Goal: Task Accomplishment & Management: Use online tool/utility

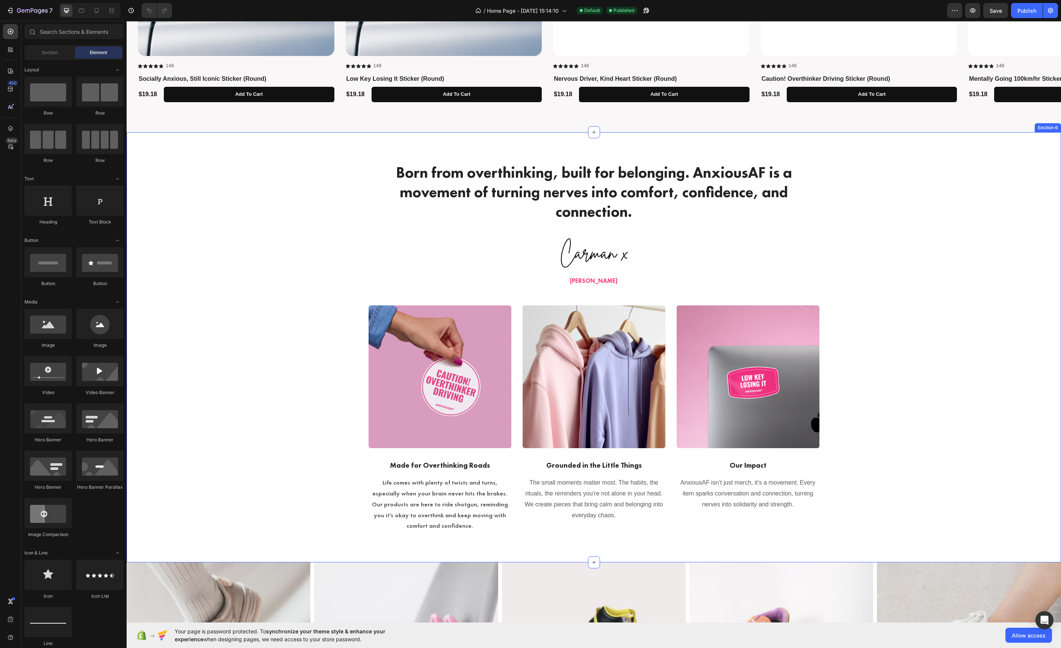
scroll to position [1093, 0]
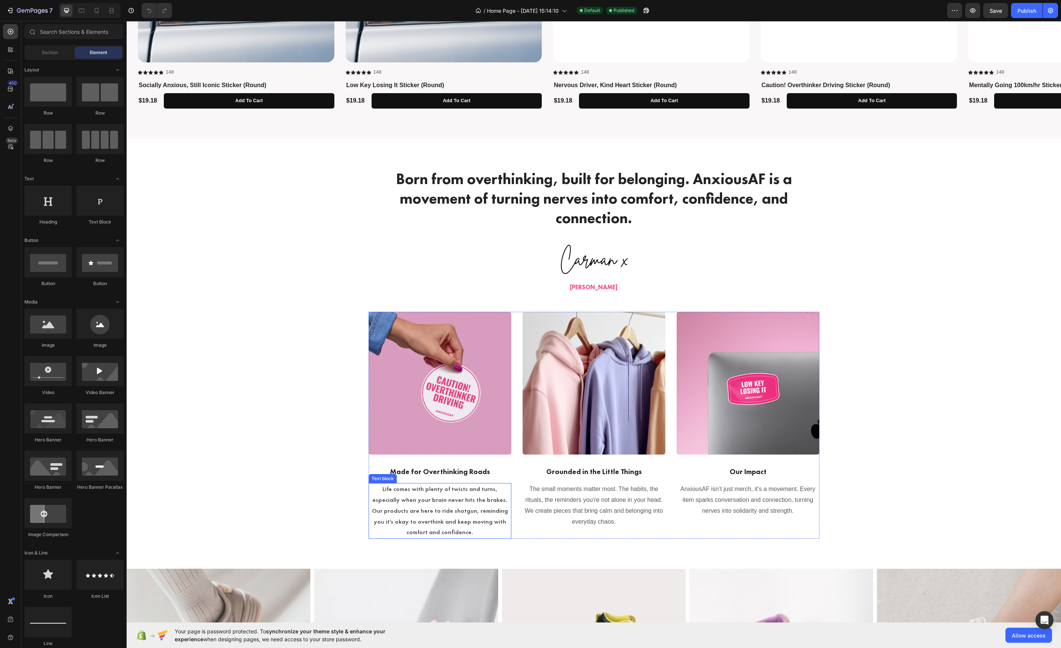
click at [476, 503] on p "Life comes with plenty of twists and turns, especially when your brain never hi…" at bounding box center [439, 511] width 141 height 54
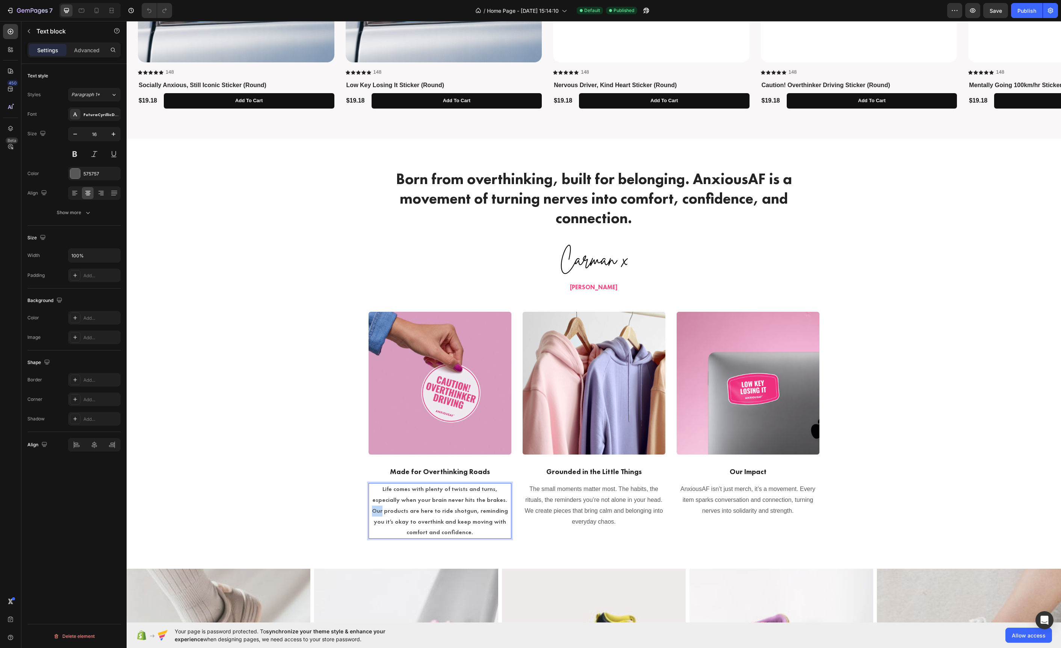
click at [476, 503] on p "Life comes with plenty of twists and turns, especially when your brain never hi…" at bounding box center [439, 511] width 141 height 54
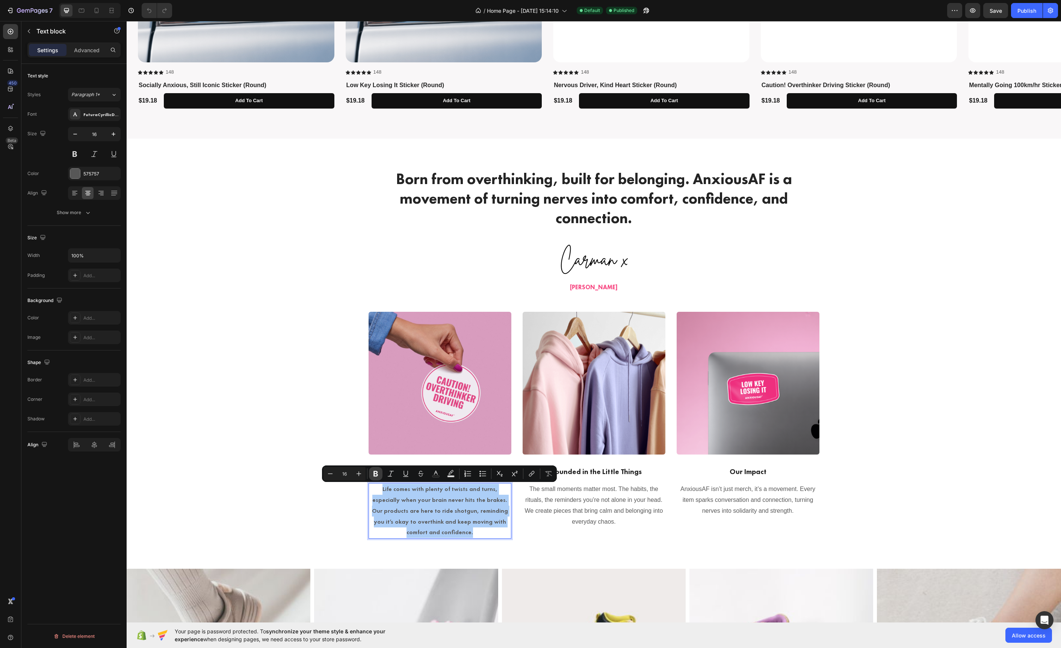
click at [373, 477] on icon "Editor contextual toolbar" at bounding box center [376, 474] width 8 height 8
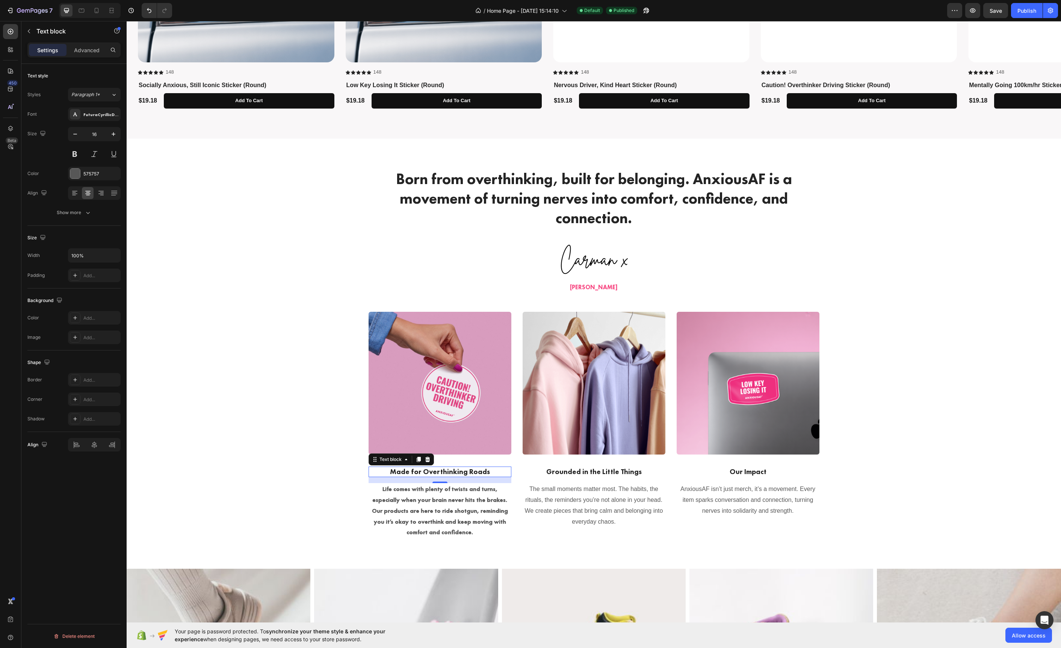
click at [373, 476] on p "Made for Overthinking Roads" at bounding box center [439, 471] width 141 height 9
click at [529, 507] on p "The small moments matter most. The habits, the rituals, the reminders you’re no…" at bounding box center [593, 505] width 141 height 43
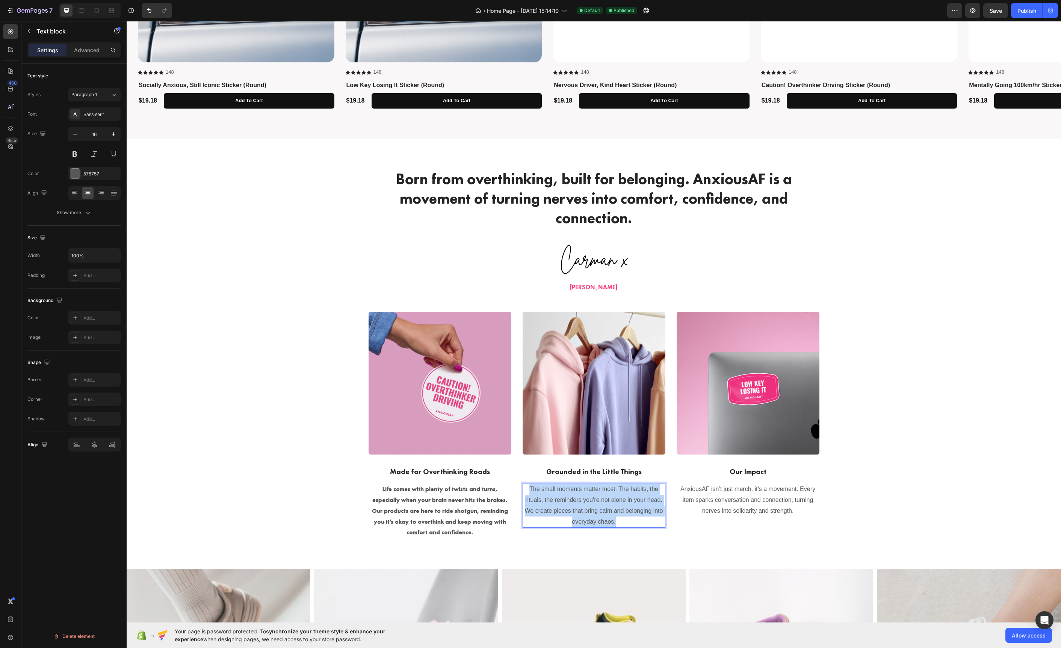
click at [529, 507] on p "The small moments matter most. The habits, the rituals, the reminders you’re no…" at bounding box center [593, 505] width 141 height 43
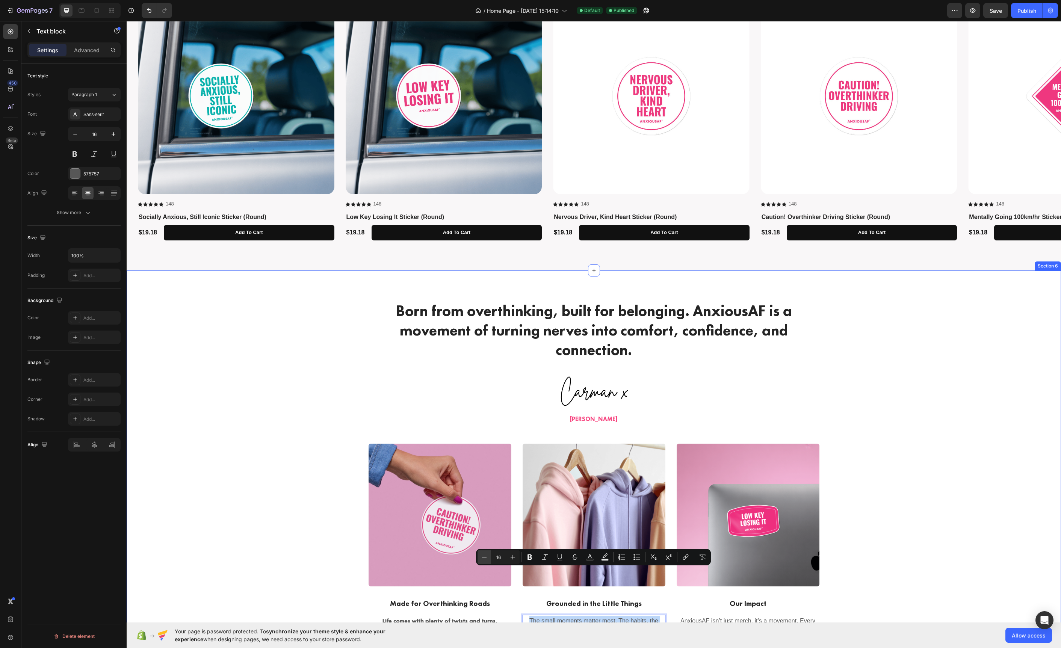
scroll to position [946, 0]
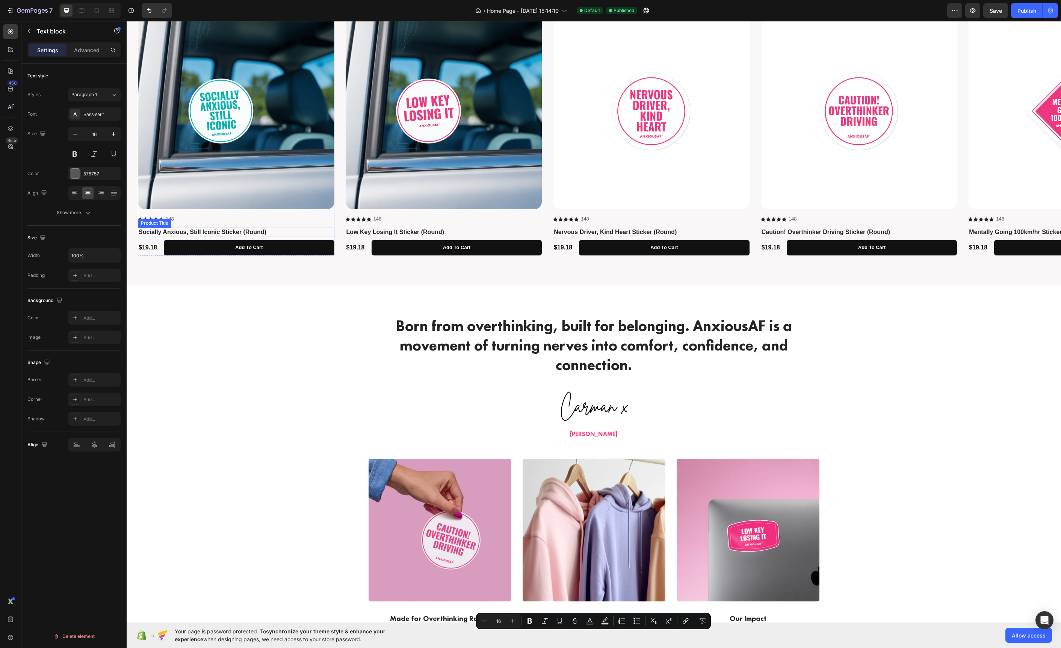
click at [227, 230] on h1 "Socially Anxious, Still Iconic Sticker (Round)" at bounding box center [236, 232] width 197 height 9
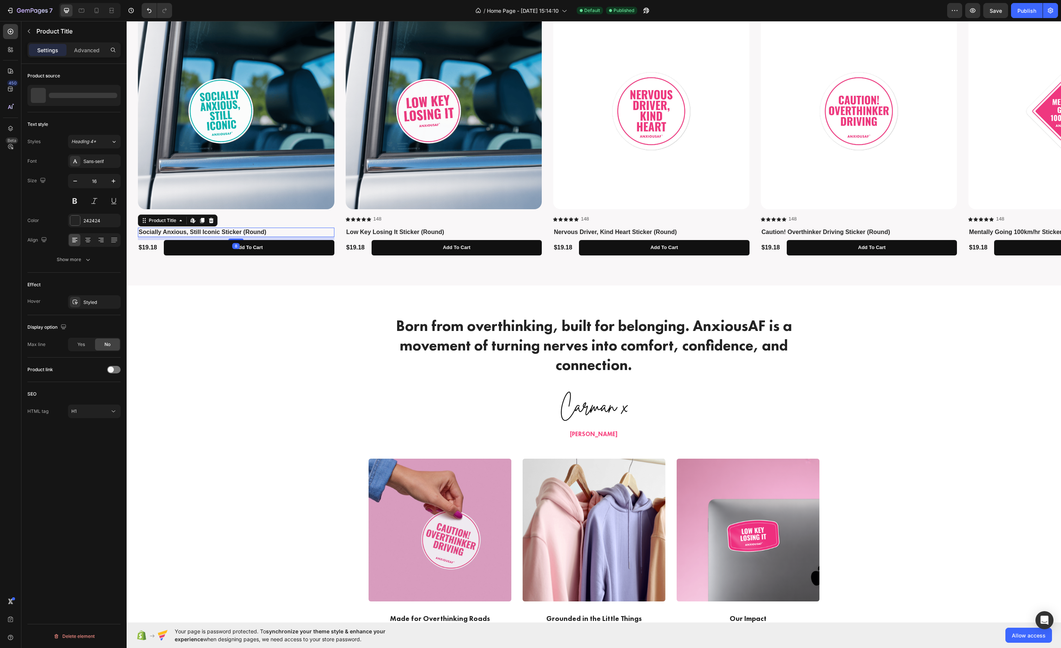
click at [227, 230] on h1 "Socially Anxious, Still Iconic Sticker (Round)" at bounding box center [236, 232] width 197 height 9
click at [79, 137] on button "Heading 4*" at bounding box center [94, 142] width 53 height 14
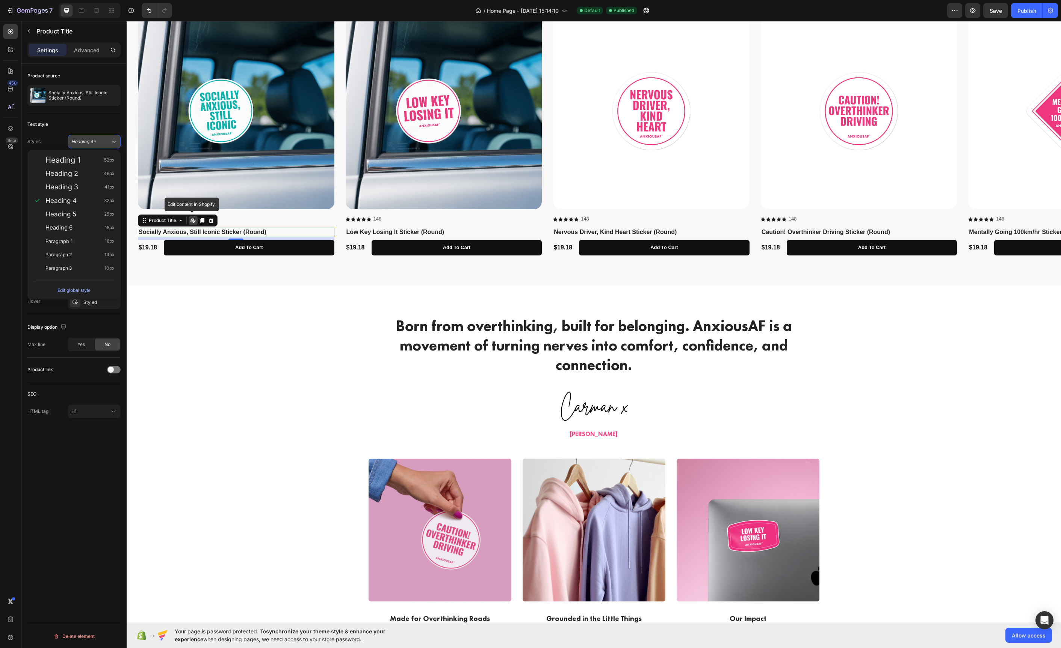
click at [79, 137] on button "Heading 4*" at bounding box center [94, 142] width 53 height 14
click at [82, 154] on div "Styles Heading 4* Font Sans-serif Size 16 Color 242424 Align Show more" at bounding box center [73, 201] width 93 height 132
click at [83, 159] on div "Sans-serif" at bounding box center [100, 161] width 35 height 7
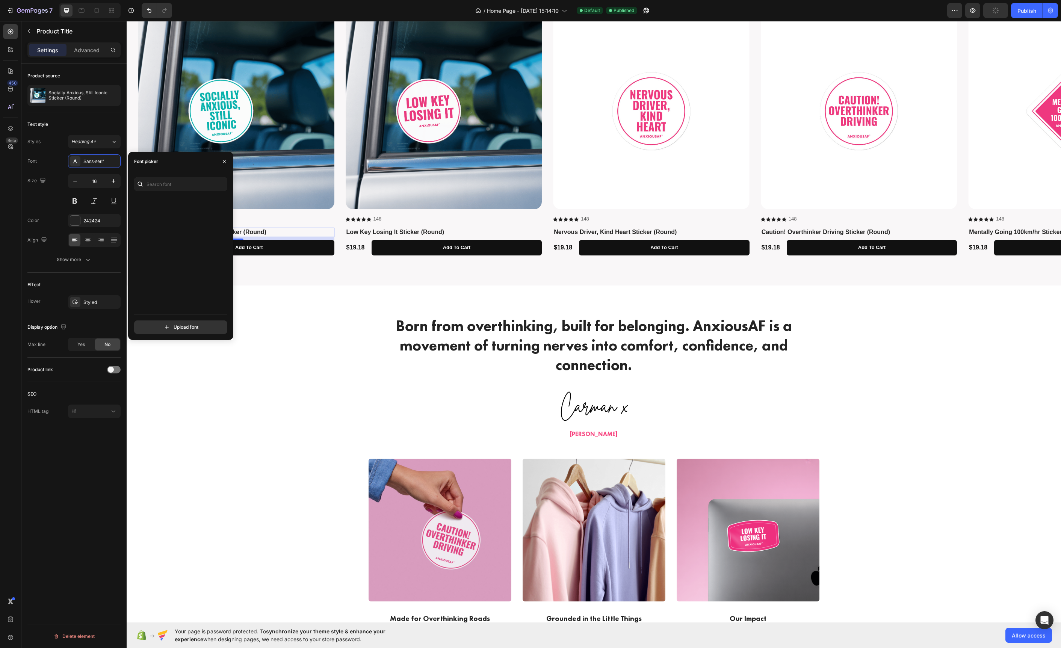
scroll to position [0, 0]
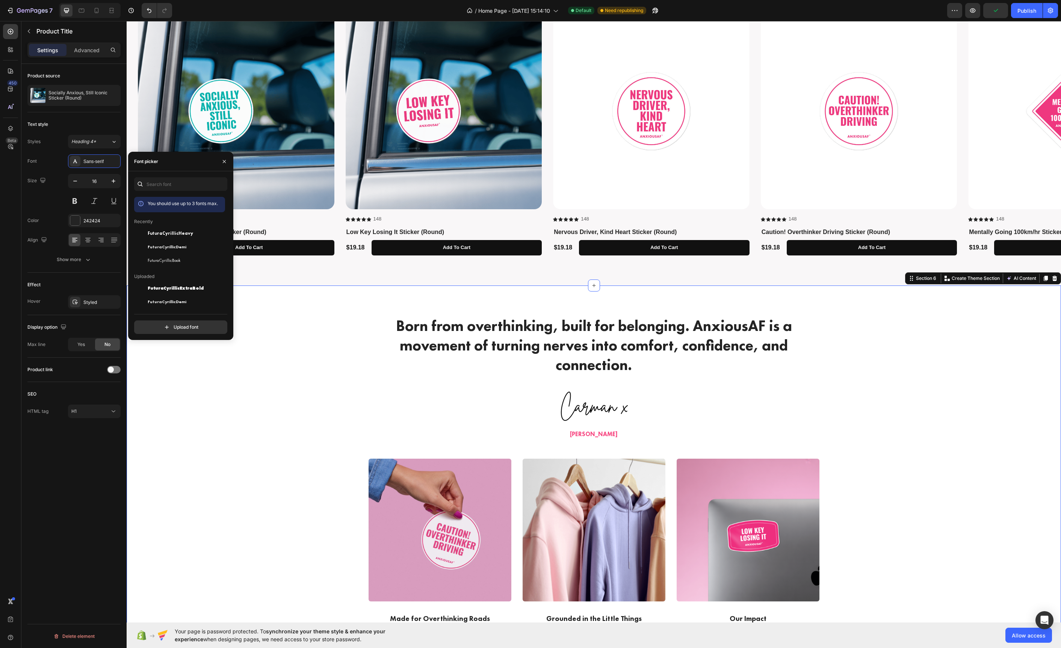
click at [286, 322] on div "Born from overthinking, built for belonging. AnxiousAF is a movement of turning…" at bounding box center [593, 501] width 923 height 370
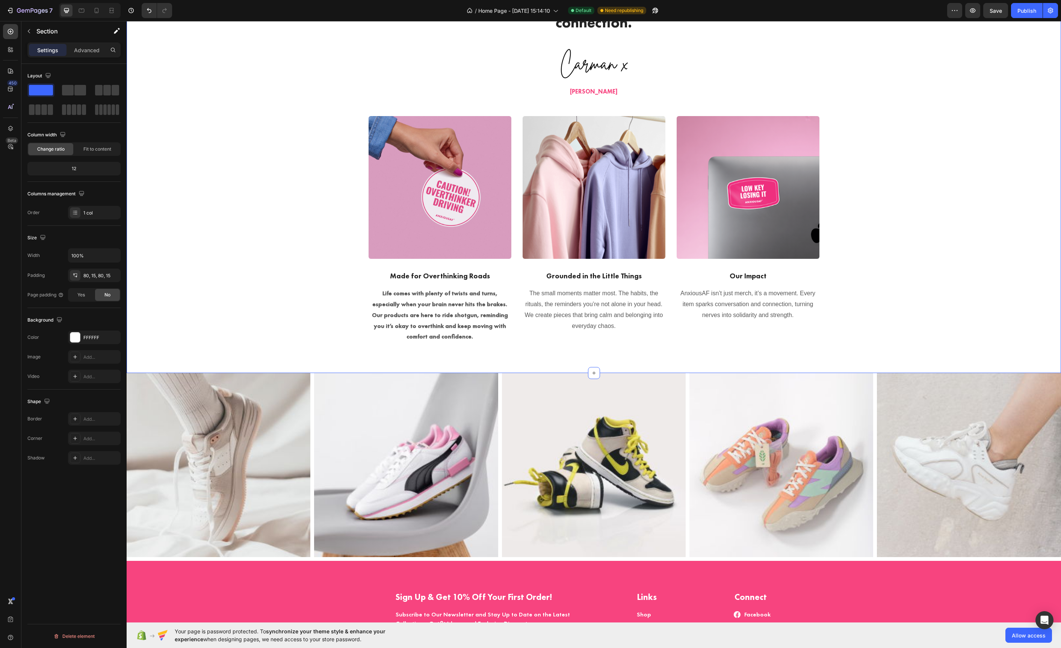
scroll to position [1212, 0]
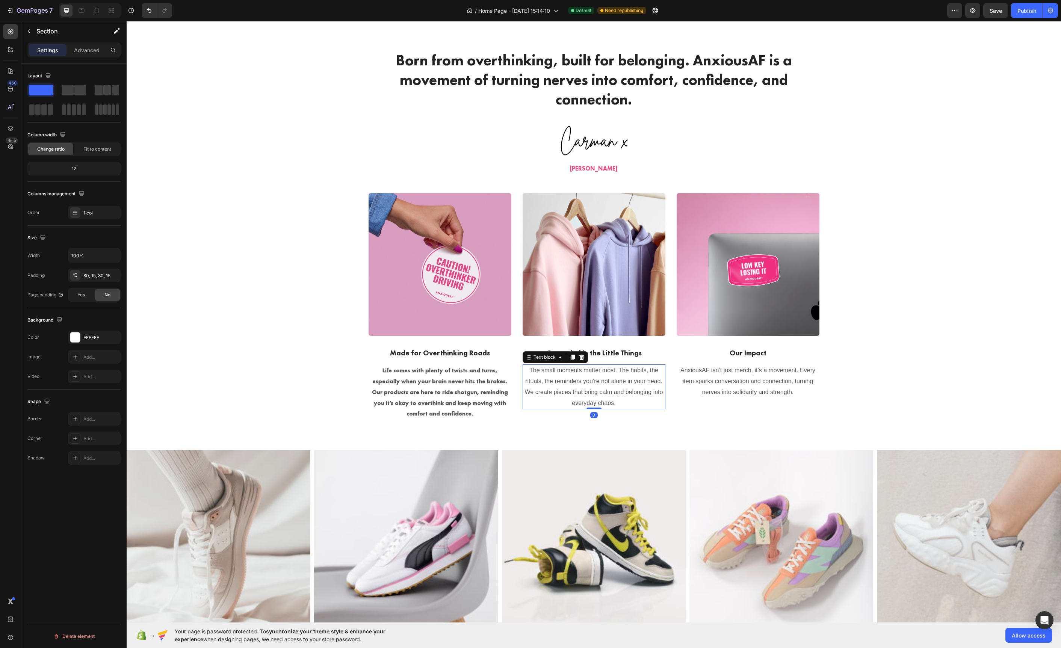
click at [557, 376] on p "The small moments matter most. The habits, the rituals, the reminders you’re no…" at bounding box center [593, 386] width 141 height 43
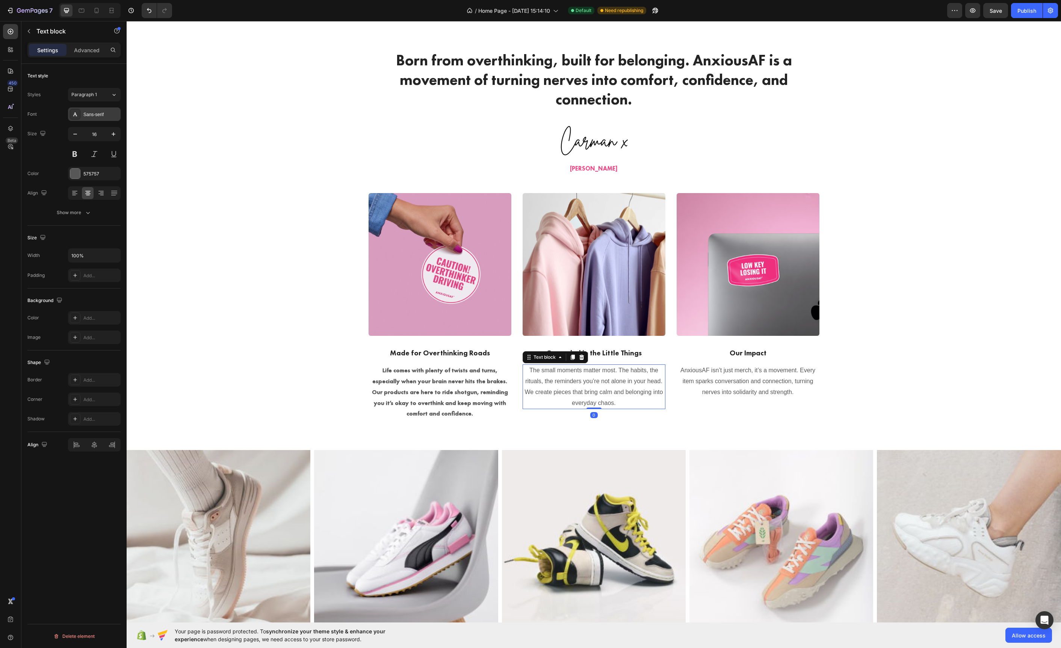
click at [100, 116] on div "Sans-serif" at bounding box center [100, 114] width 35 height 7
click at [90, 96] on span "Paragraph 1" at bounding box center [84, 94] width 26 height 7
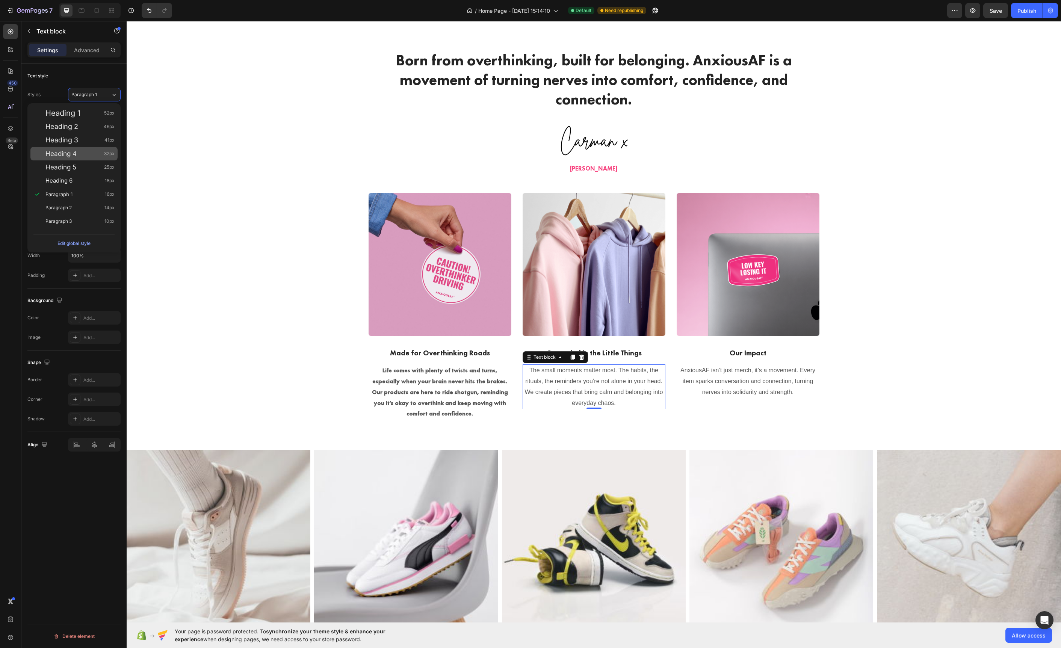
click at [75, 153] on span "Heading 4" at bounding box center [60, 154] width 31 height 8
type input "32"
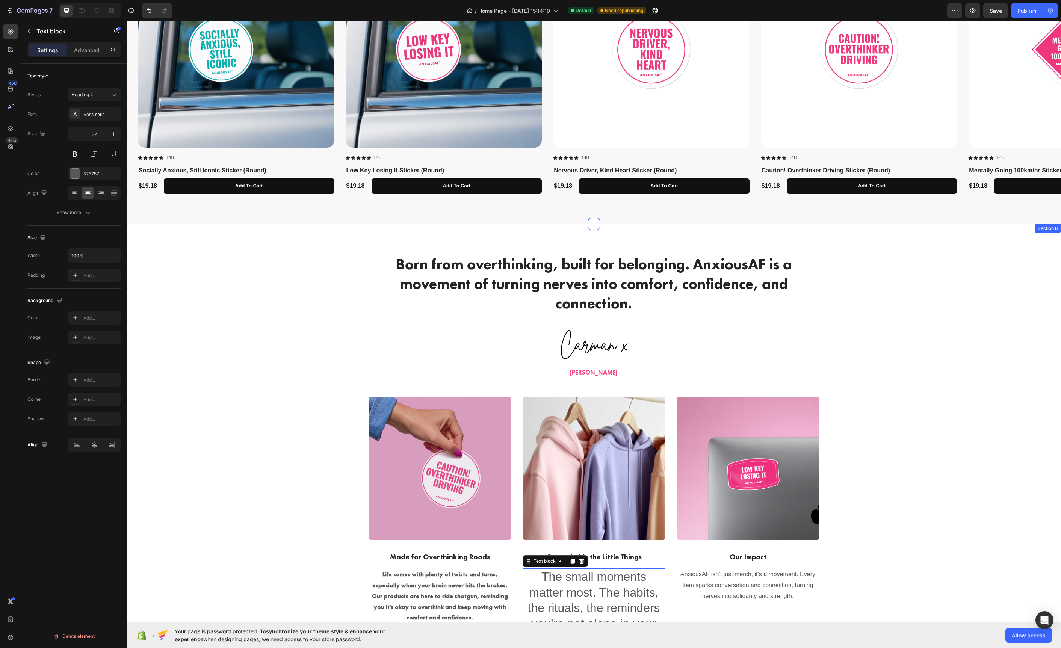
scroll to position [991, 0]
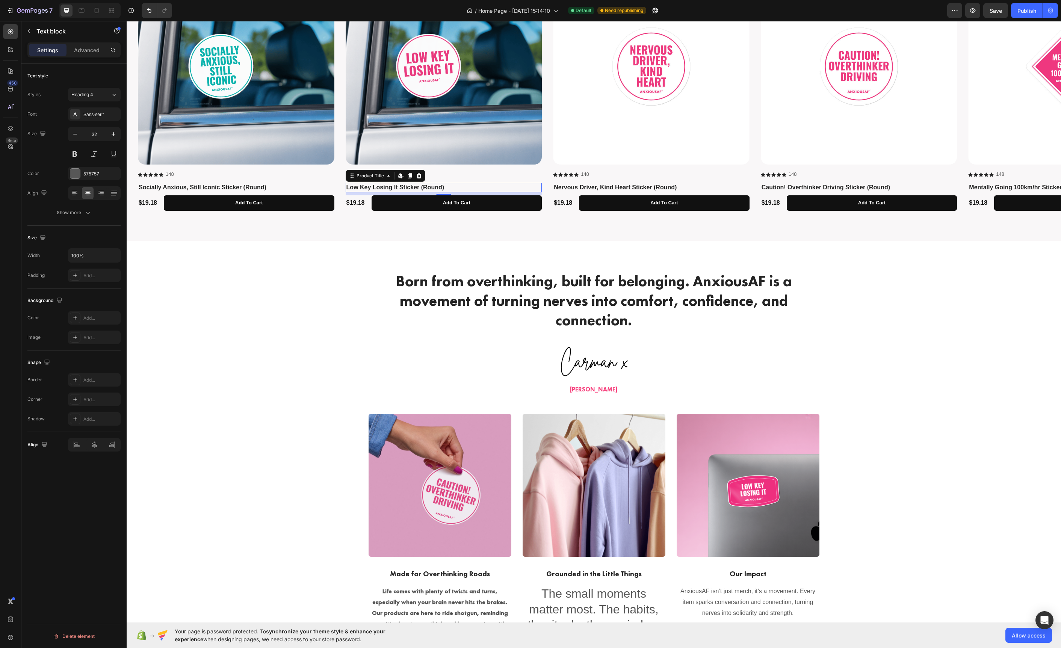
click at [360, 188] on h1 "Low Key Losing It Sticker (Round)" at bounding box center [444, 187] width 197 height 9
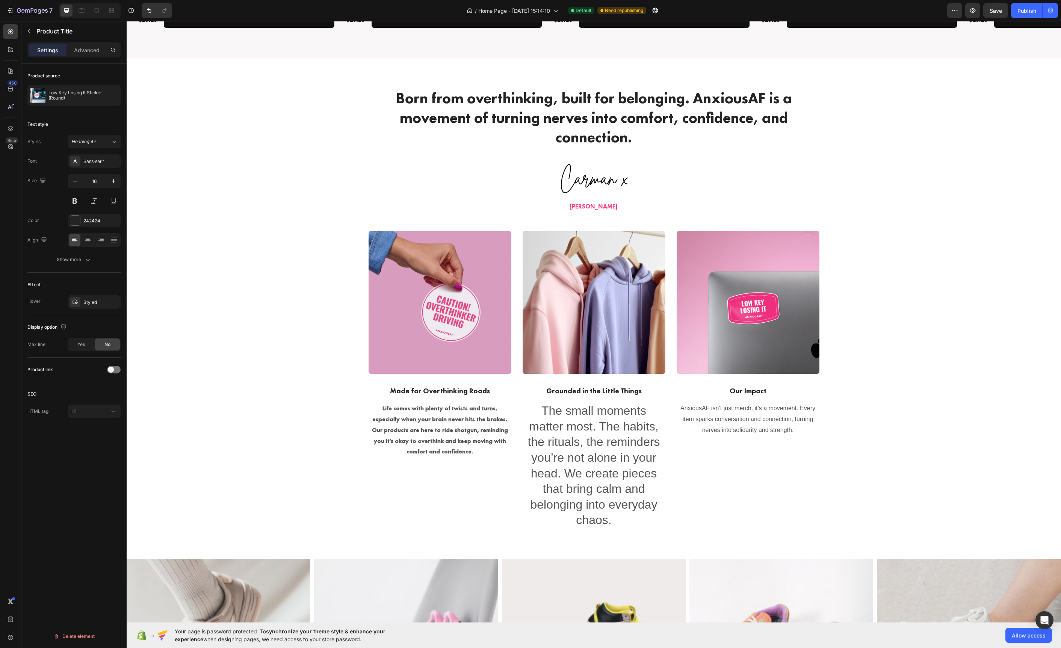
scroll to position [1222, 0]
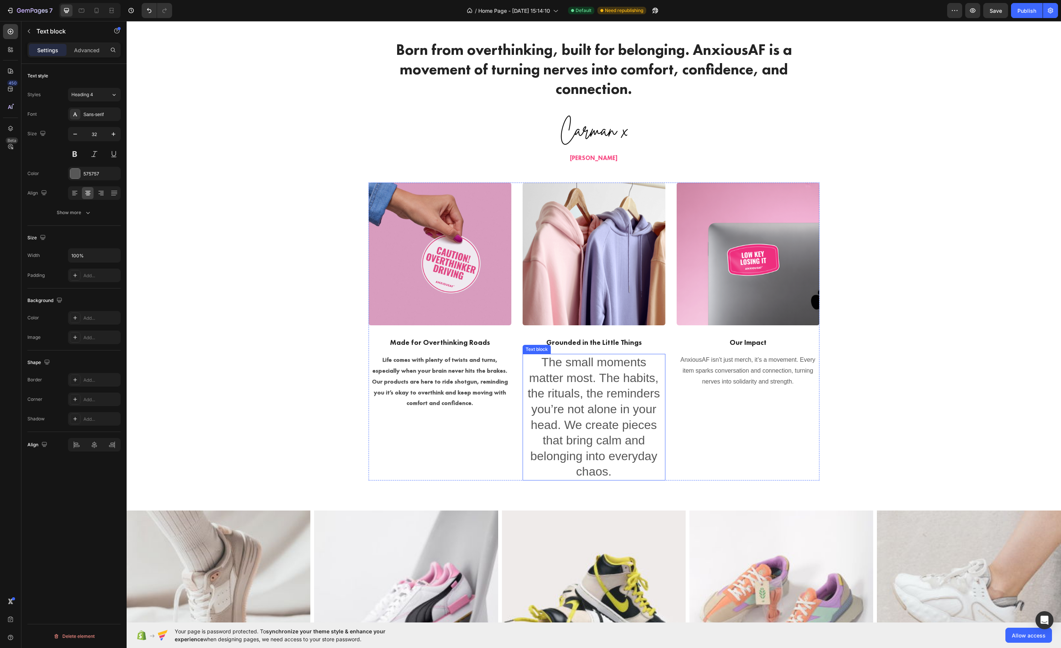
click at [548, 412] on p "The small moments matter most. The habits, the rituals, the reminders you’re no…" at bounding box center [593, 417] width 141 height 125
click at [80, 138] on button "button" at bounding box center [75, 134] width 14 height 14
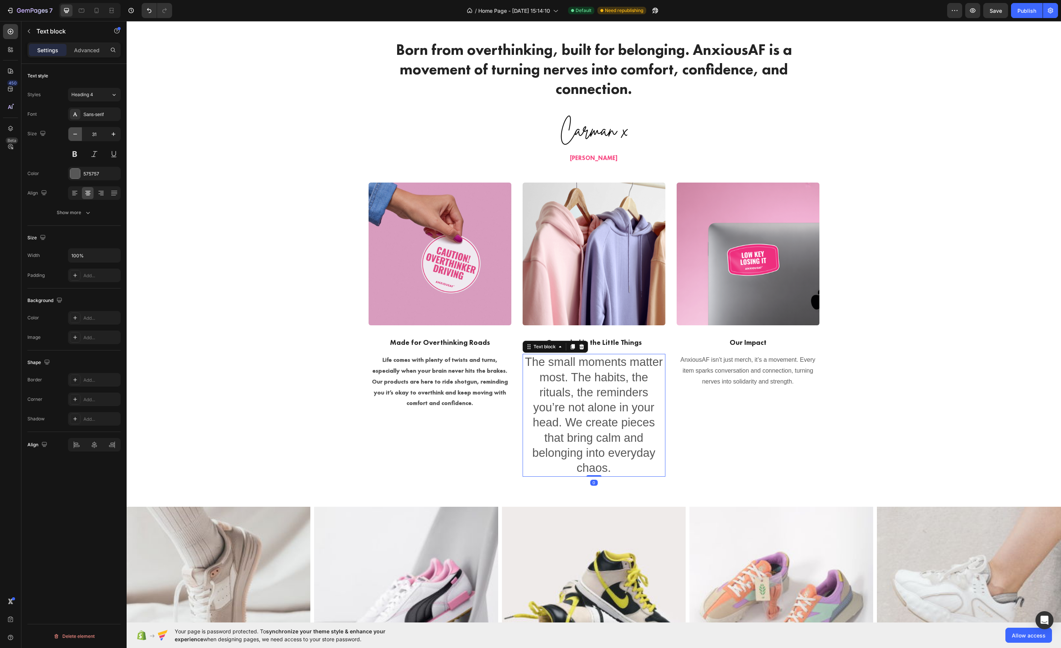
click at [80, 138] on button "button" at bounding box center [75, 134] width 14 height 14
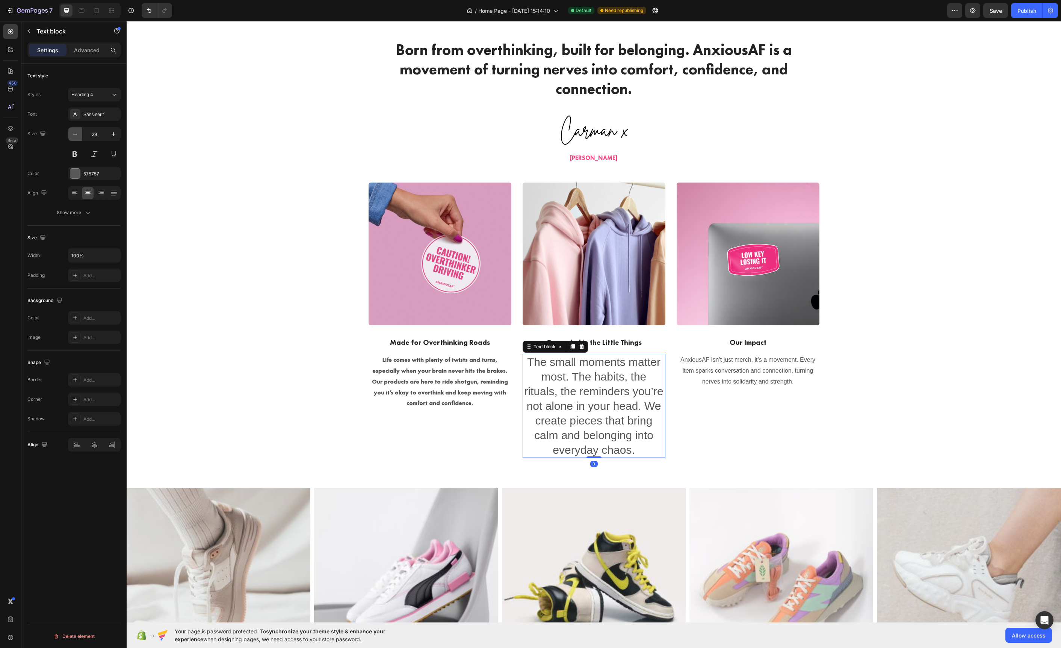
click at [79, 138] on button "button" at bounding box center [75, 134] width 14 height 14
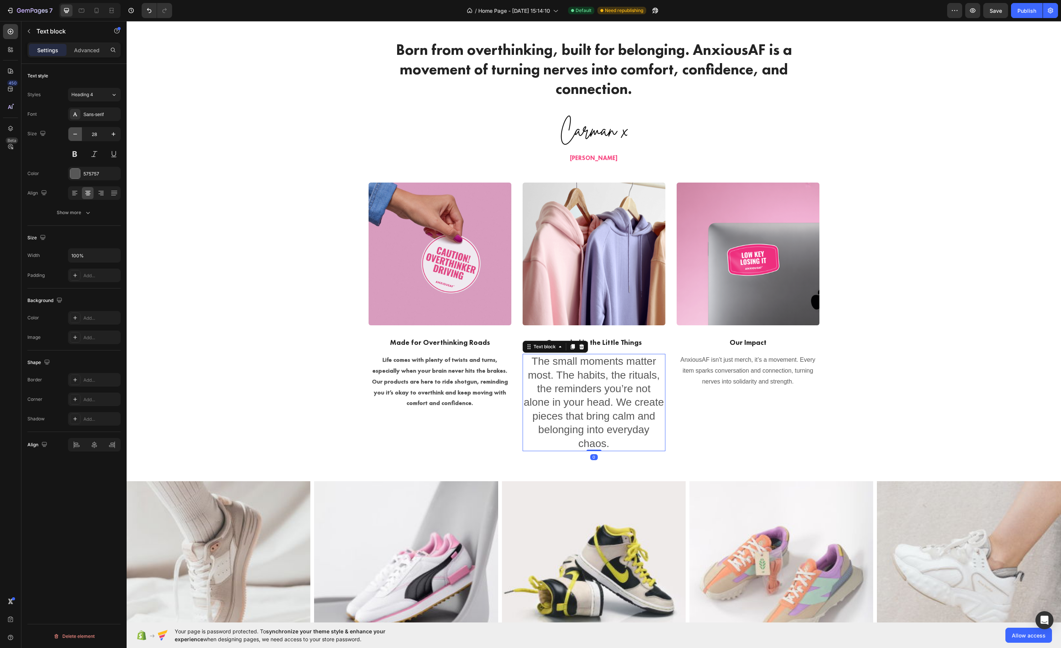
click at [79, 138] on button "button" at bounding box center [75, 134] width 14 height 14
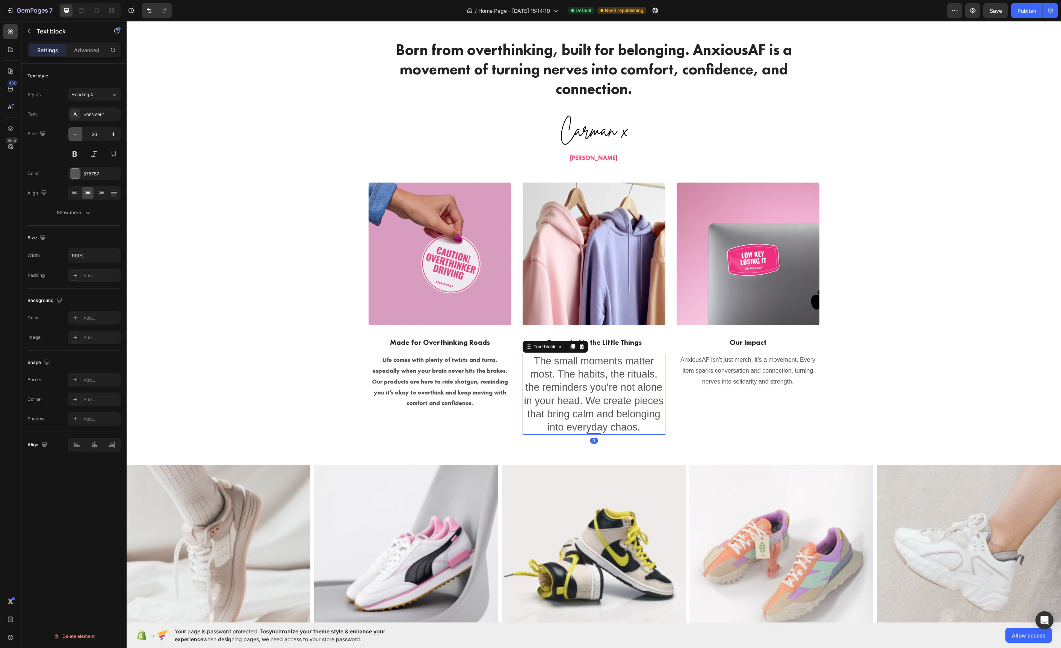
click at [79, 138] on button "button" at bounding box center [75, 134] width 14 height 14
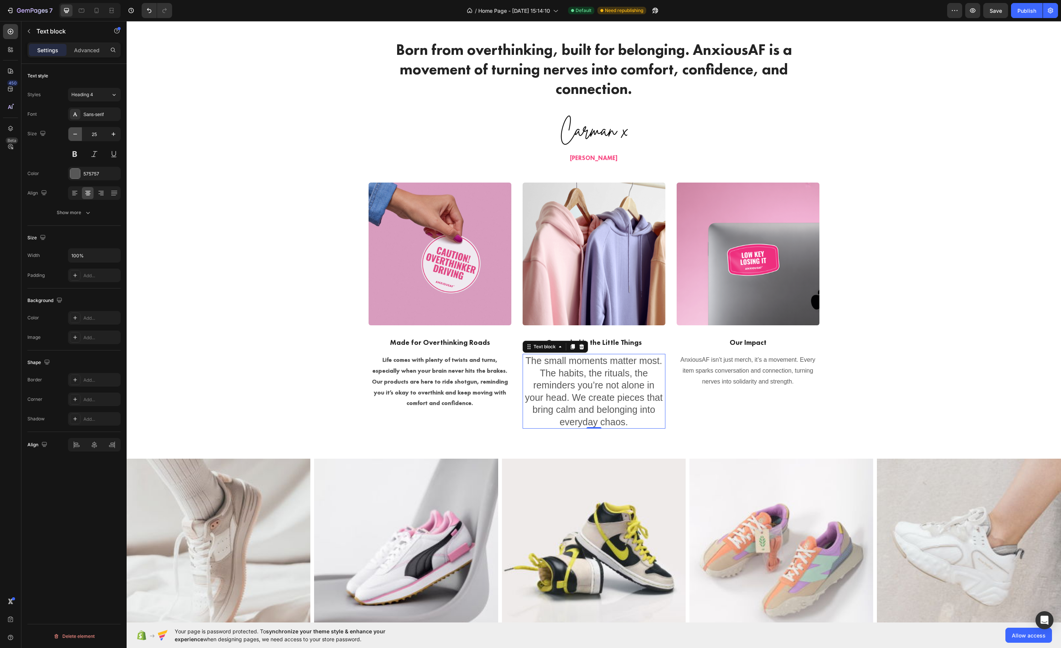
click at [79, 138] on button "button" at bounding box center [75, 134] width 14 height 14
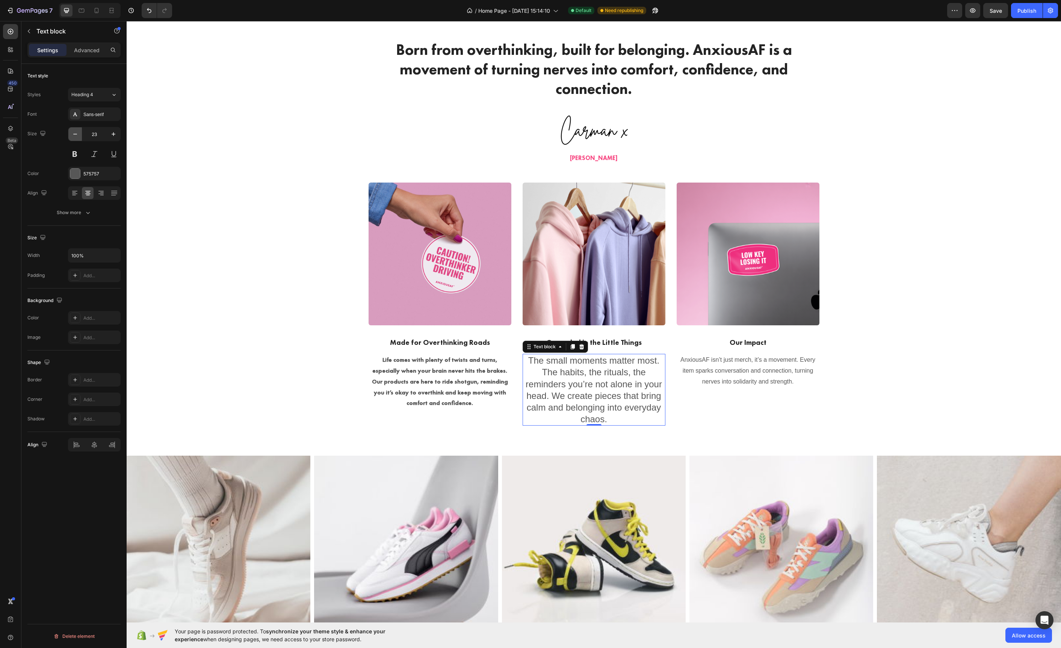
click at [79, 138] on button "button" at bounding box center [75, 134] width 14 height 14
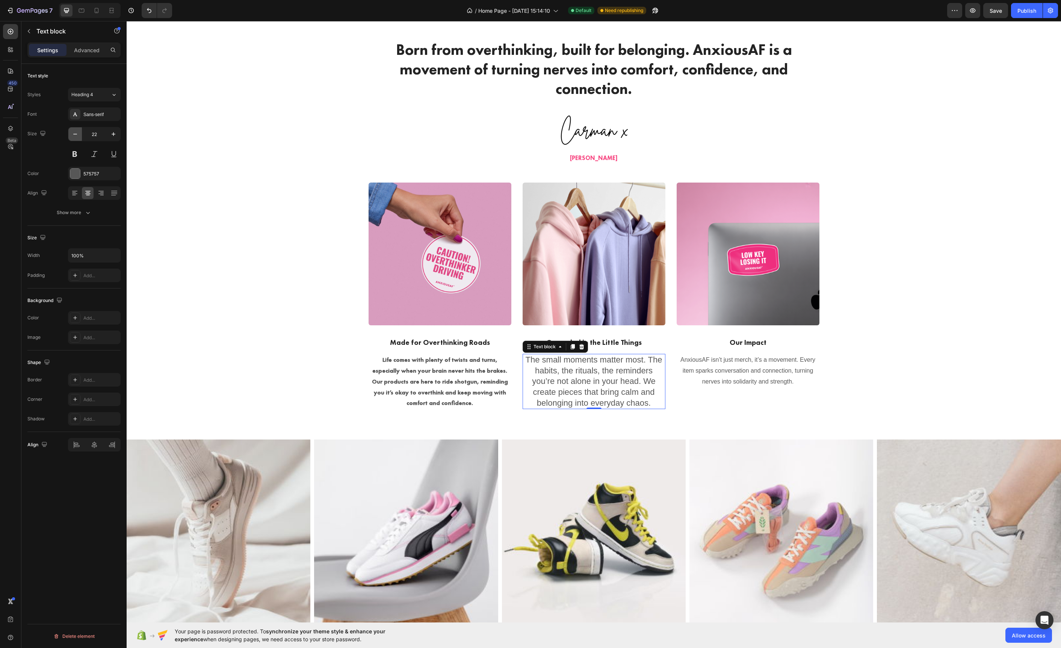
click at [79, 138] on button "button" at bounding box center [75, 134] width 14 height 14
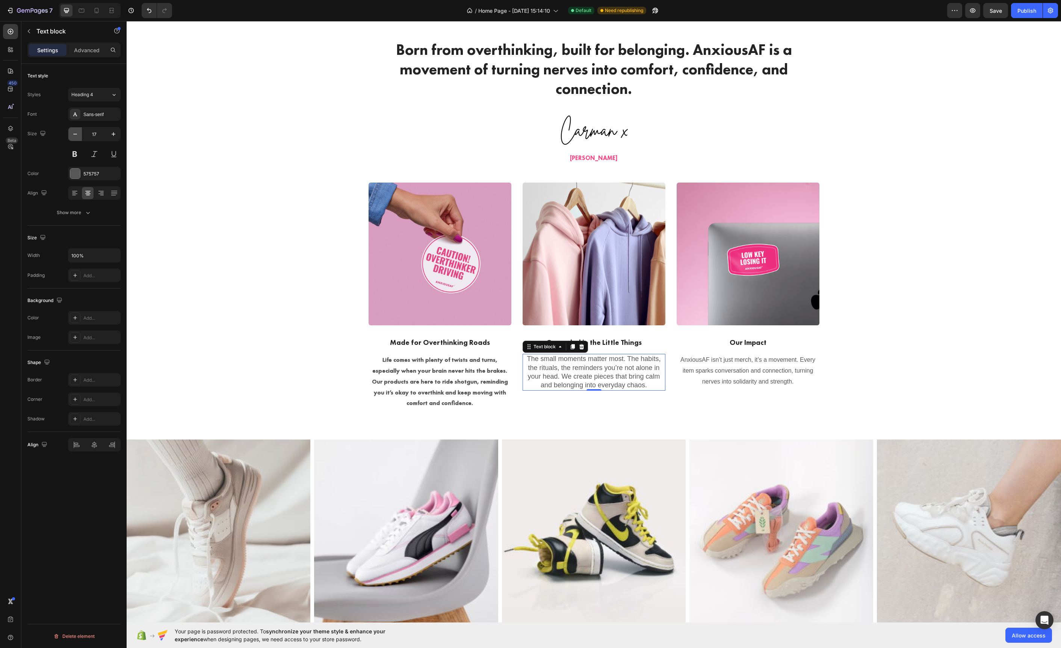
click at [79, 138] on button "button" at bounding box center [75, 134] width 14 height 14
type input "16"
click at [395, 371] on strong "Life comes with plenty of twists and turns, especially when your brain never hi…" at bounding box center [440, 381] width 136 height 51
click at [92, 116] on div "FuturaCyrillicDemi" at bounding box center [100, 114] width 35 height 7
click at [98, 96] on span "Paragraph 1*" at bounding box center [85, 94] width 29 height 7
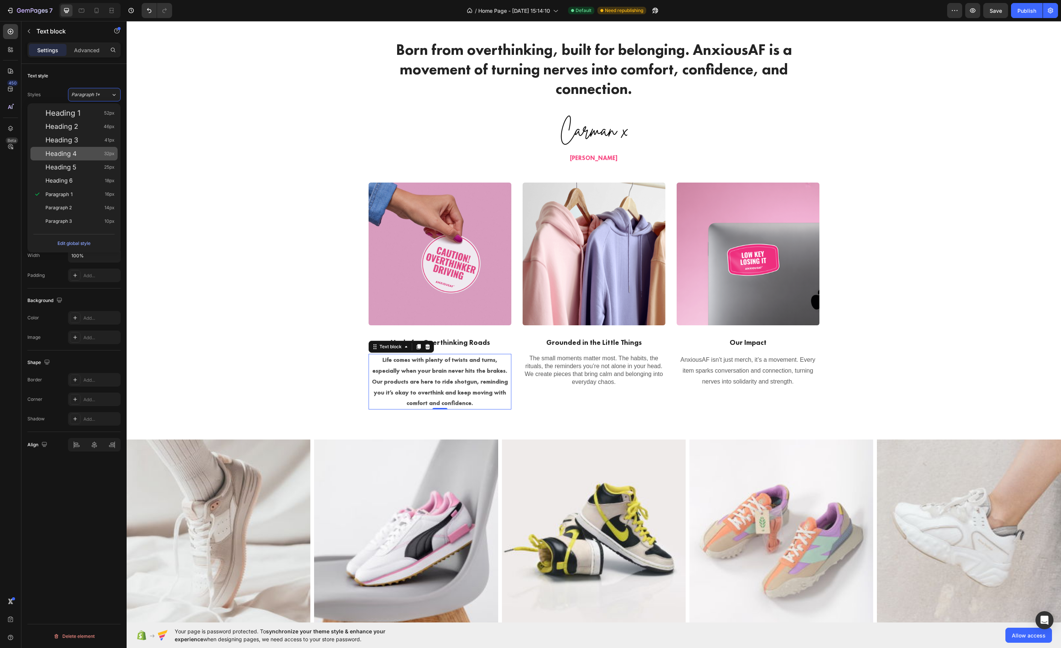
click at [93, 150] on div "Heading 4 32px" at bounding box center [79, 154] width 69 height 8
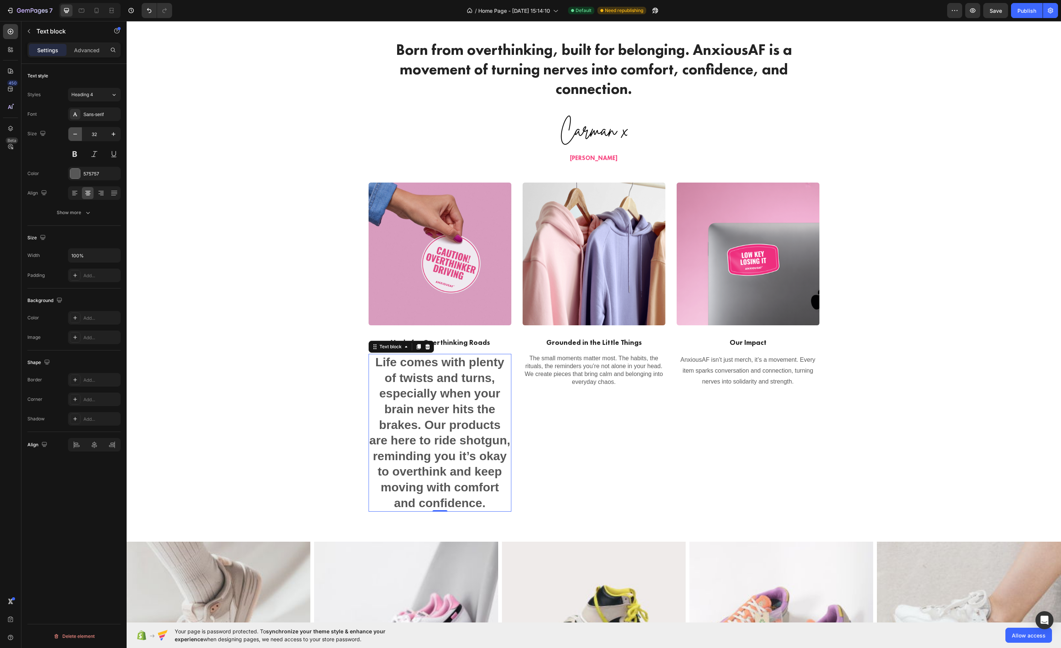
click at [78, 136] on icon "button" at bounding box center [75, 134] width 8 height 8
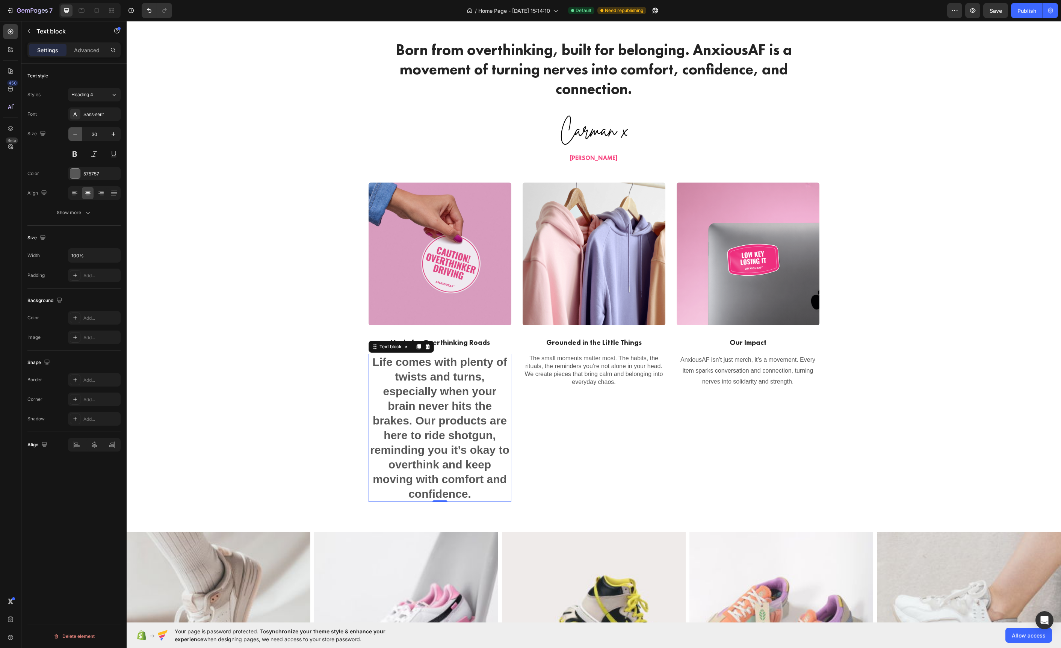
click at [78, 136] on icon "button" at bounding box center [75, 134] width 8 height 8
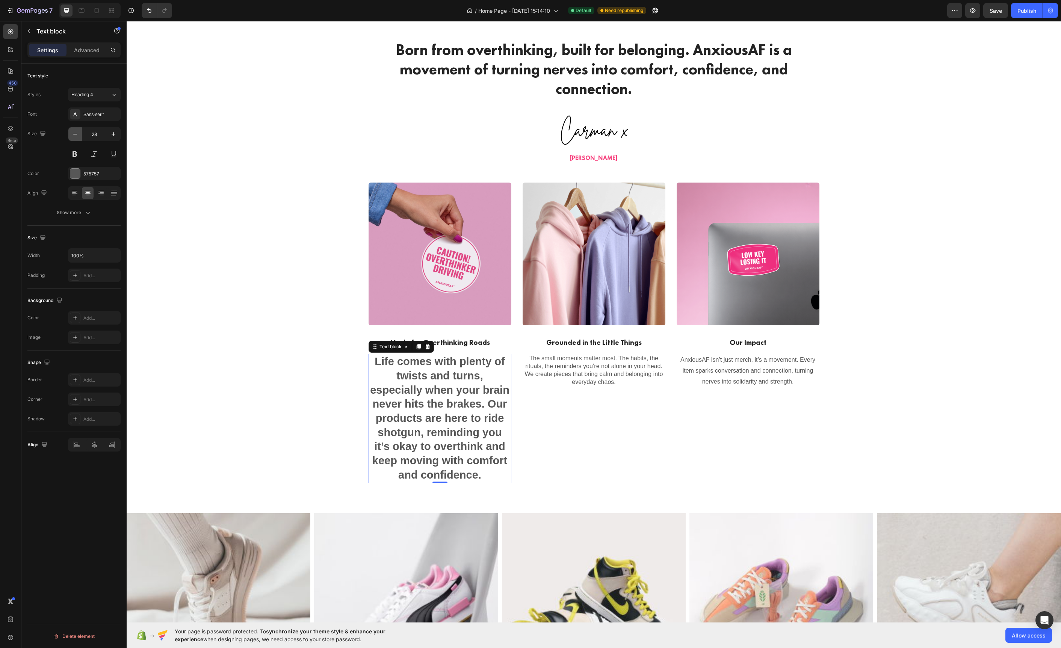
click at [78, 136] on icon "button" at bounding box center [75, 134] width 8 height 8
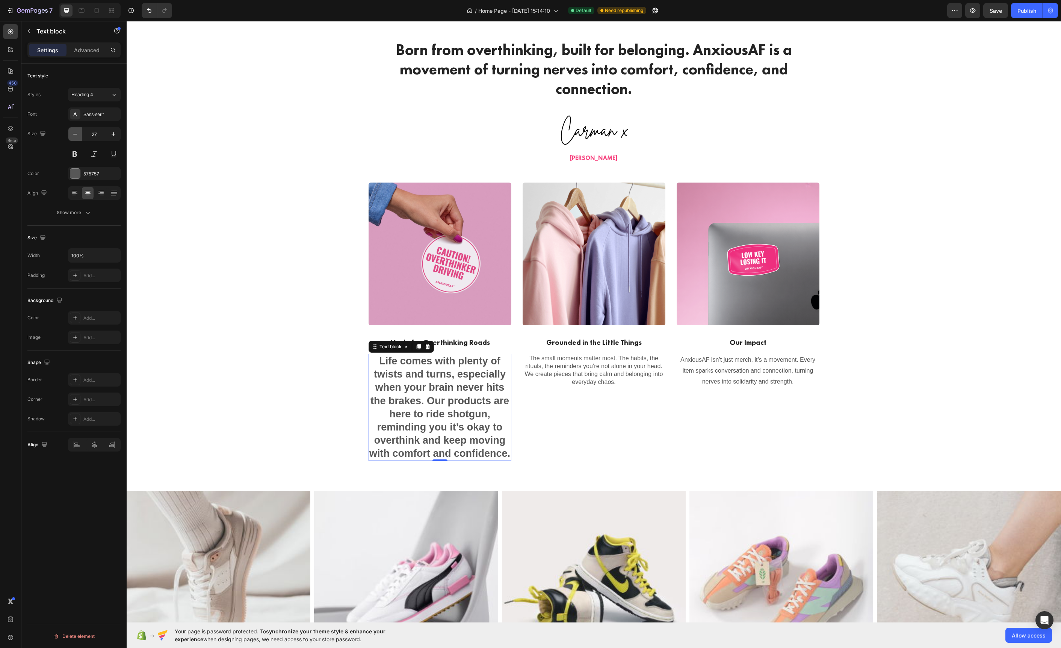
click at [78, 136] on icon "button" at bounding box center [75, 134] width 8 height 8
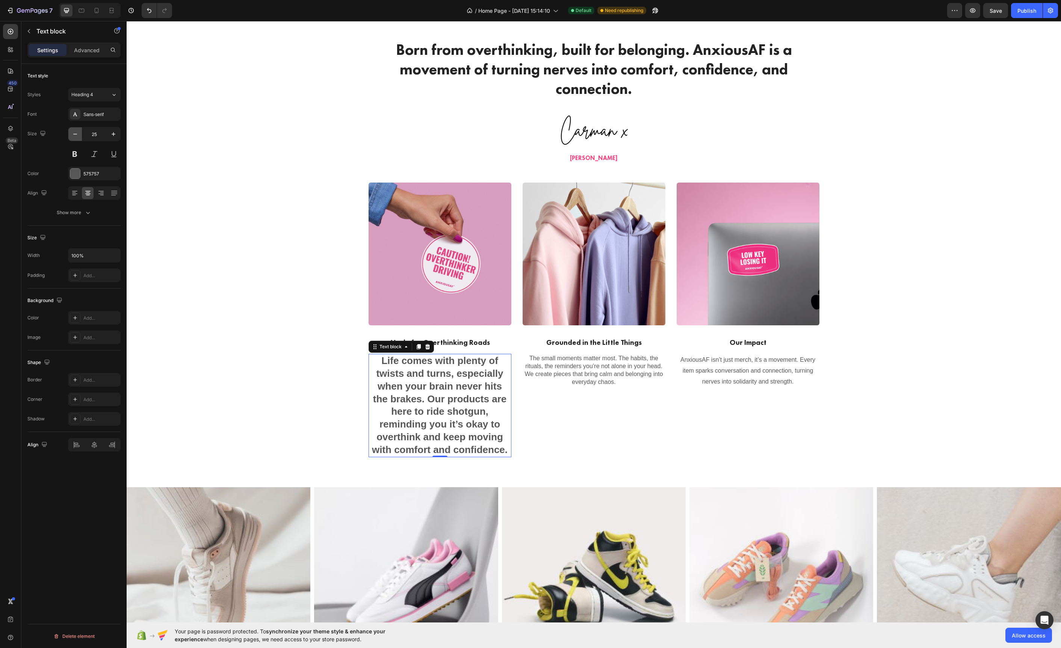
click at [78, 136] on icon "button" at bounding box center [75, 134] width 8 height 8
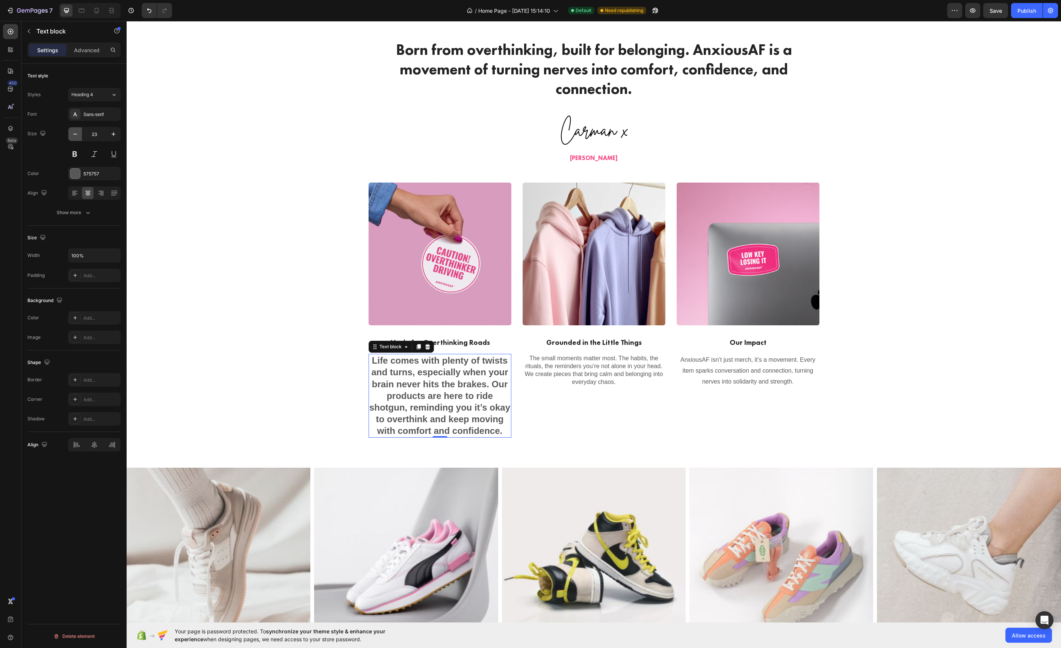
click at [78, 136] on icon "button" at bounding box center [75, 134] width 8 height 8
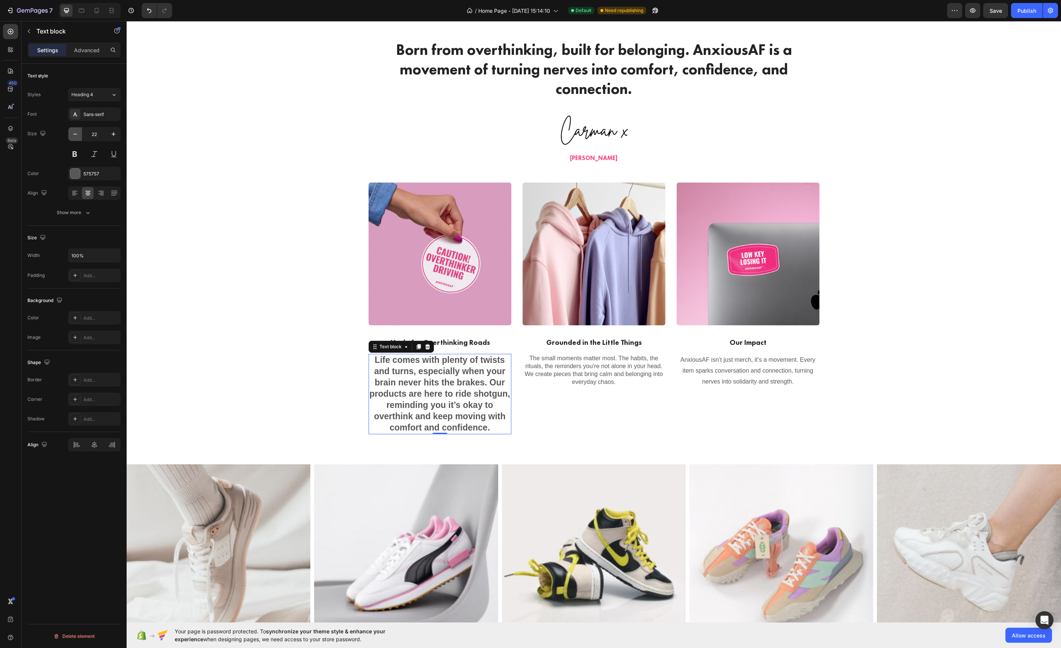
click at [78, 136] on icon "button" at bounding box center [75, 134] width 8 height 8
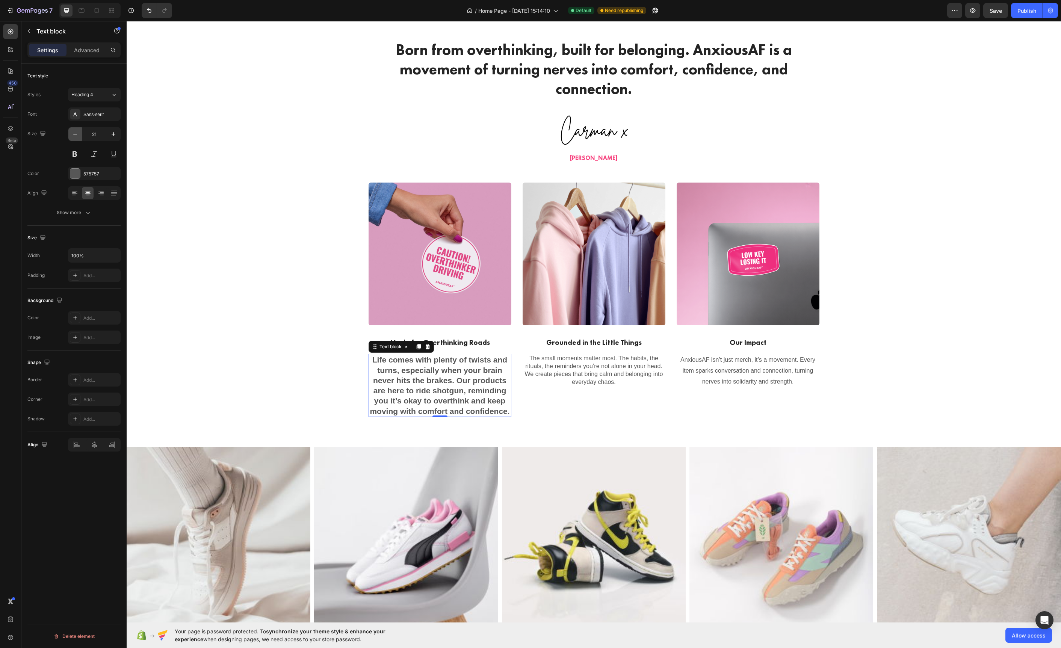
click at [78, 136] on icon "button" at bounding box center [75, 134] width 8 height 8
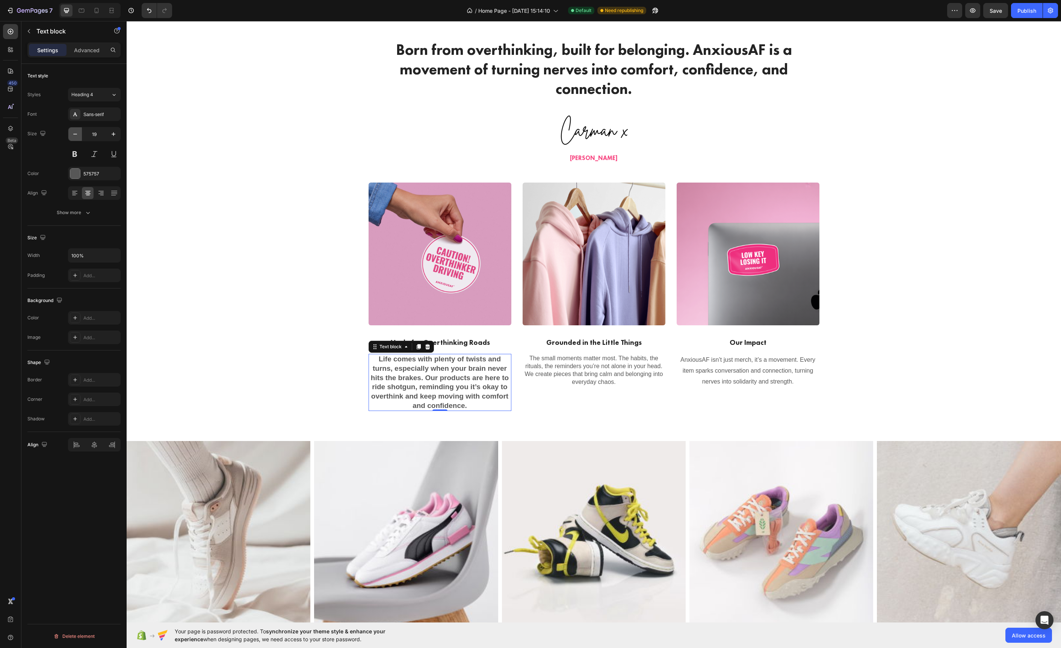
click at [78, 136] on icon "button" at bounding box center [75, 134] width 8 height 8
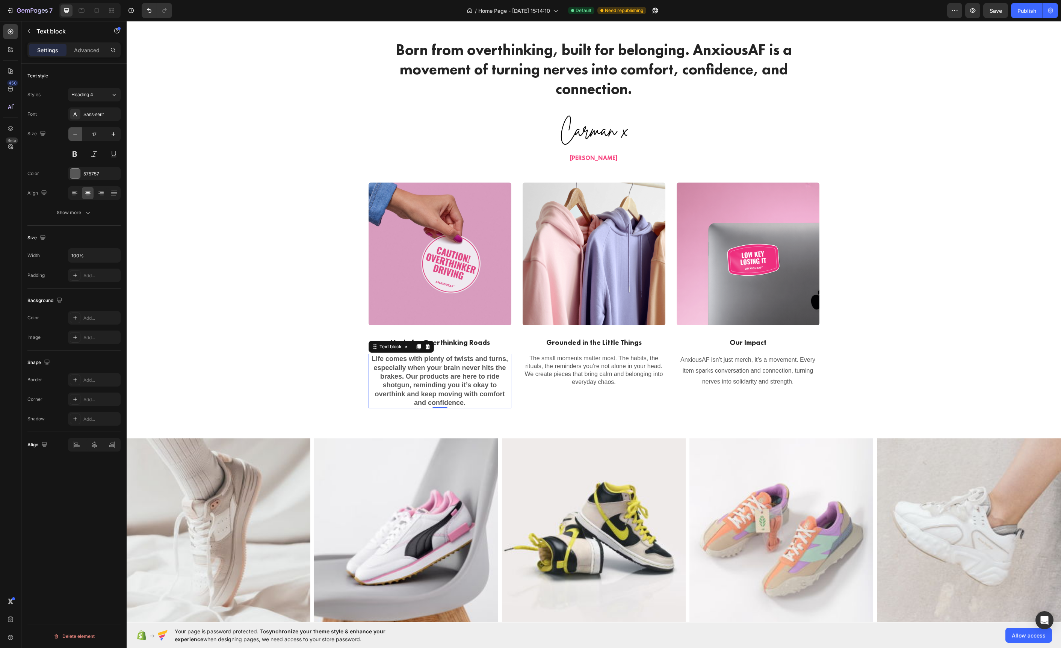
click at [78, 136] on icon "button" at bounding box center [75, 134] width 8 height 8
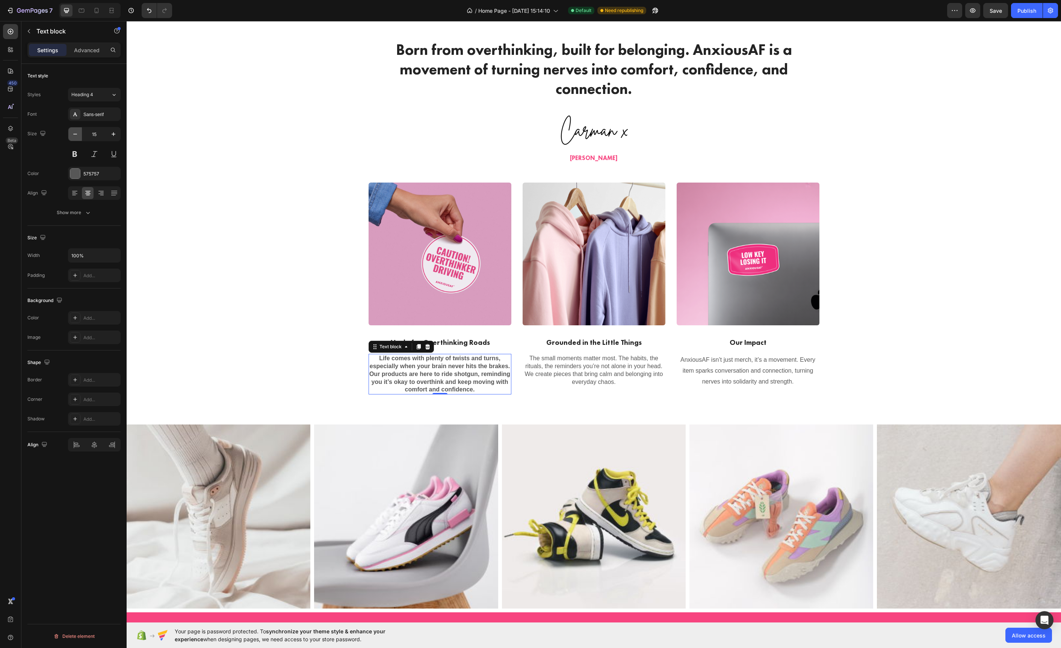
click at [78, 136] on icon "button" at bounding box center [75, 134] width 8 height 8
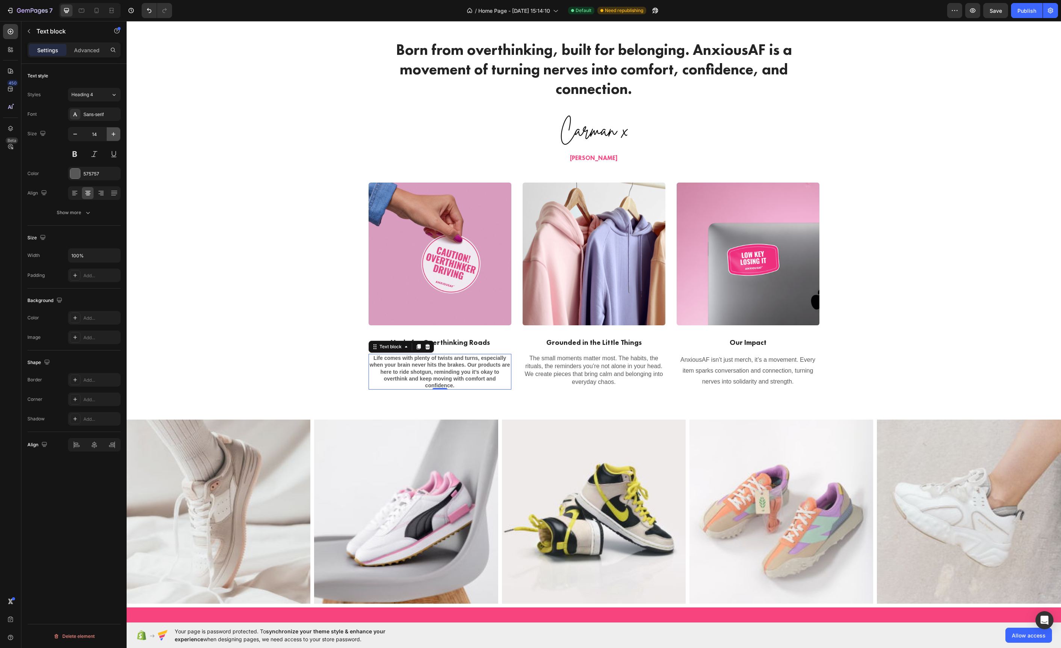
click at [111, 136] on icon "button" at bounding box center [114, 134] width 8 height 8
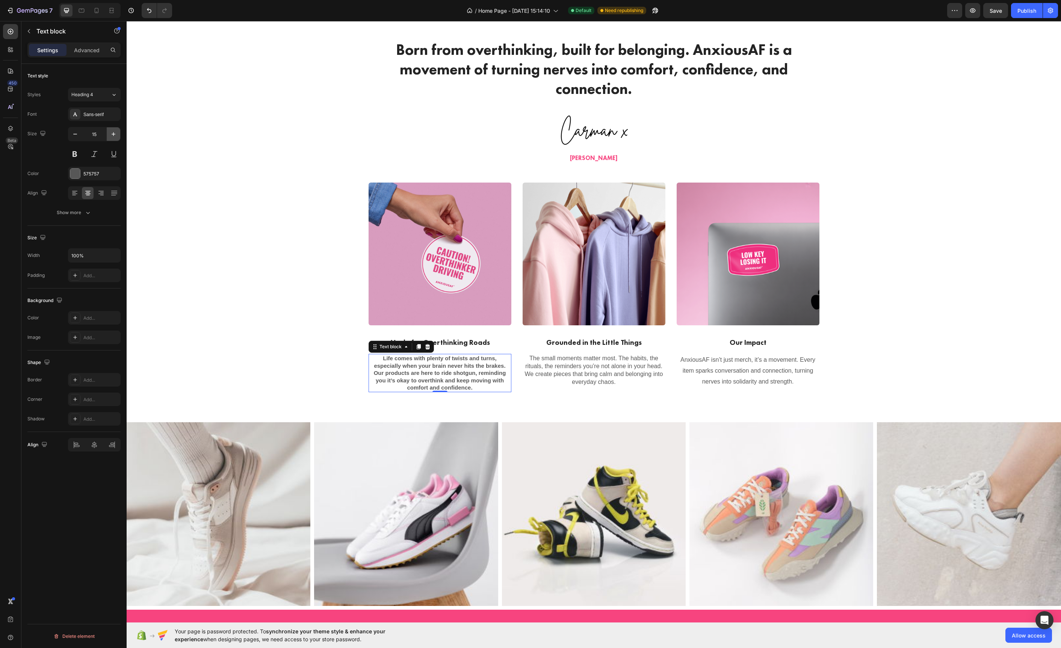
click at [111, 136] on icon "button" at bounding box center [114, 134] width 8 height 8
type input "16"
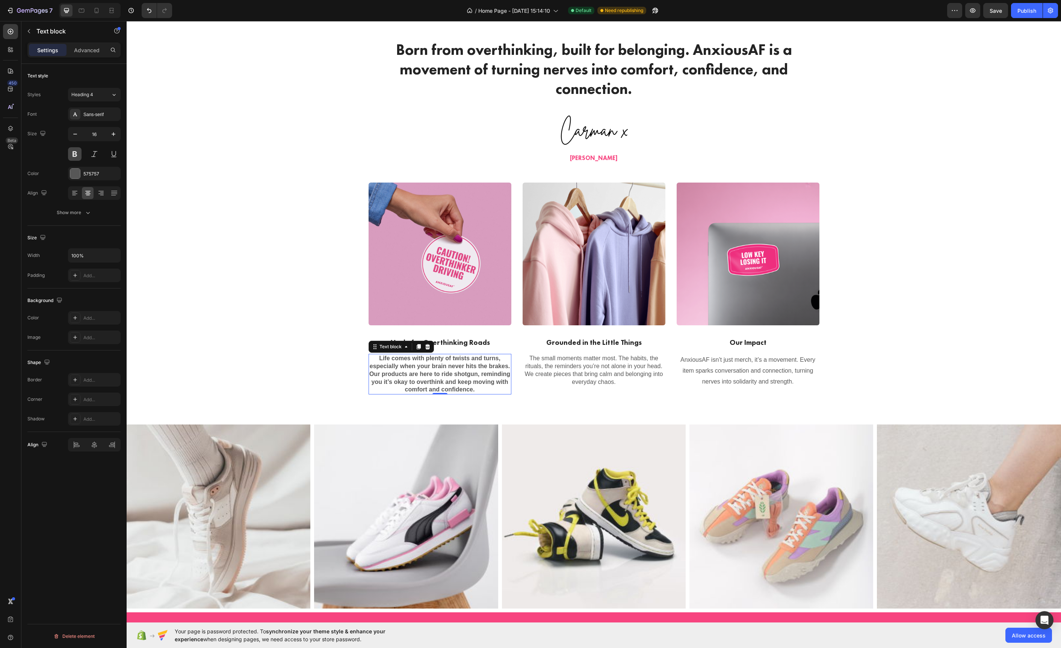
click at [76, 156] on button at bounding box center [75, 154] width 14 height 14
click at [445, 392] on div at bounding box center [439, 393] width 15 height 2
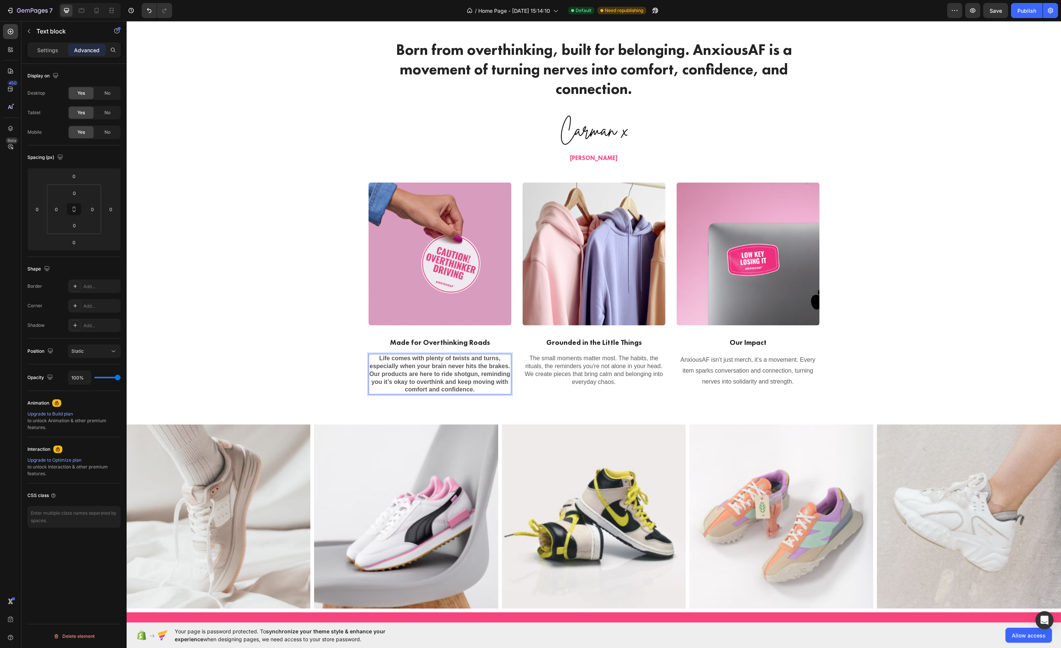
click at [435, 380] on strong "Life comes with plenty of twists and turns, especially when your brain never hi…" at bounding box center [439, 374] width 141 height 38
click at [408, 378] on strong "Life comes with plenty of twists and turns, especially when your brain never hi…" at bounding box center [439, 374] width 141 height 38
drag, startPoint x: 377, startPoint y: 356, endPoint x: 480, endPoint y: 388, distance: 108.2
click at [480, 388] on p "Life comes with plenty of twists and turns, especially when your brain never hi…" at bounding box center [439, 374] width 141 height 39
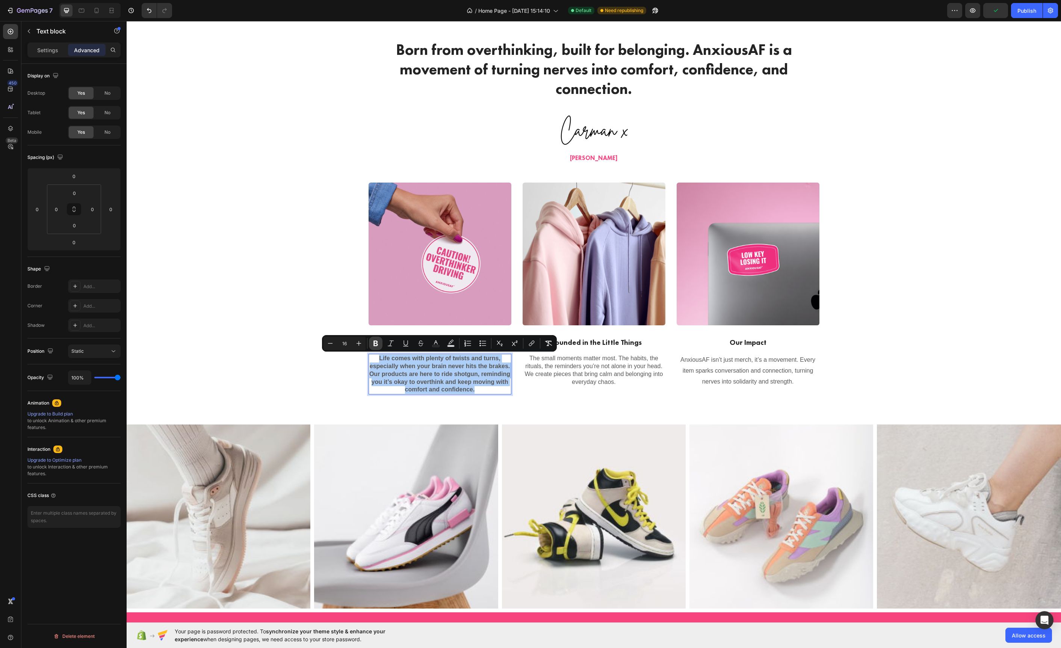
click at [376, 342] on icon "Editor contextual toolbar" at bounding box center [375, 344] width 5 height 6
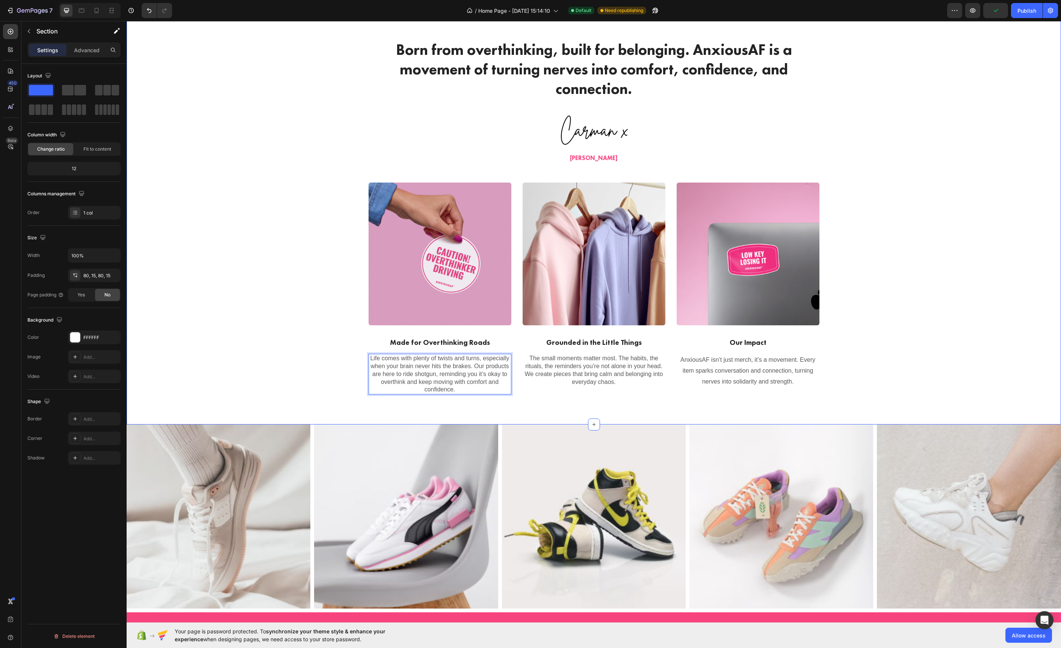
click at [346, 380] on div "Born from overthinking, built for belonging. AnxiousAF is a movement of turning…" at bounding box center [593, 216] width 923 height 355
click at [741, 370] on p "AnxiousAF isn’t just merch, it’s a movement. Every item sparks conversation and…" at bounding box center [747, 371] width 141 height 32
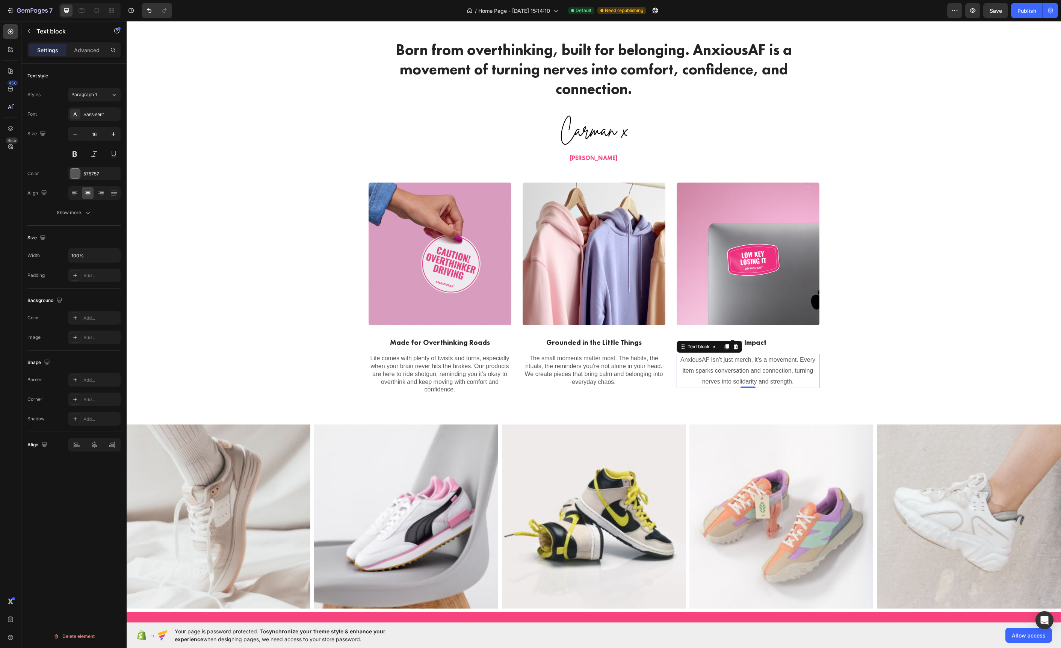
click at [741, 370] on p "AnxiousAF isn’t just merch, it’s a movement. Every item sparks conversation and…" at bounding box center [747, 371] width 141 height 32
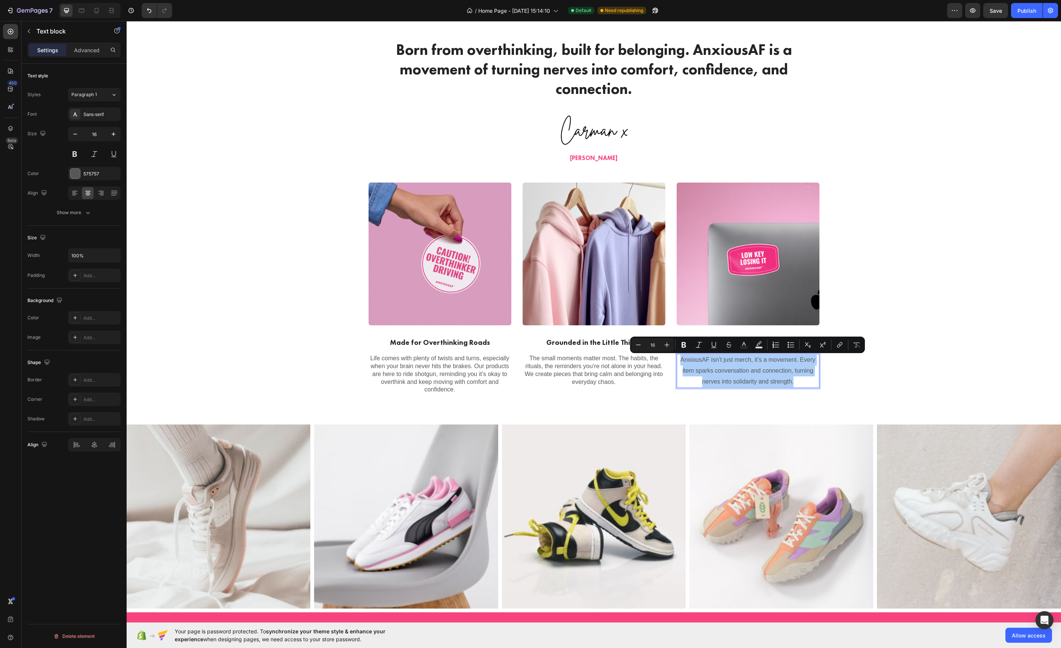
click at [77, 105] on div "Styles Paragraph 1 Font Sans-serif Size 16 Color 575757 Align Show more" at bounding box center [73, 154] width 93 height 132
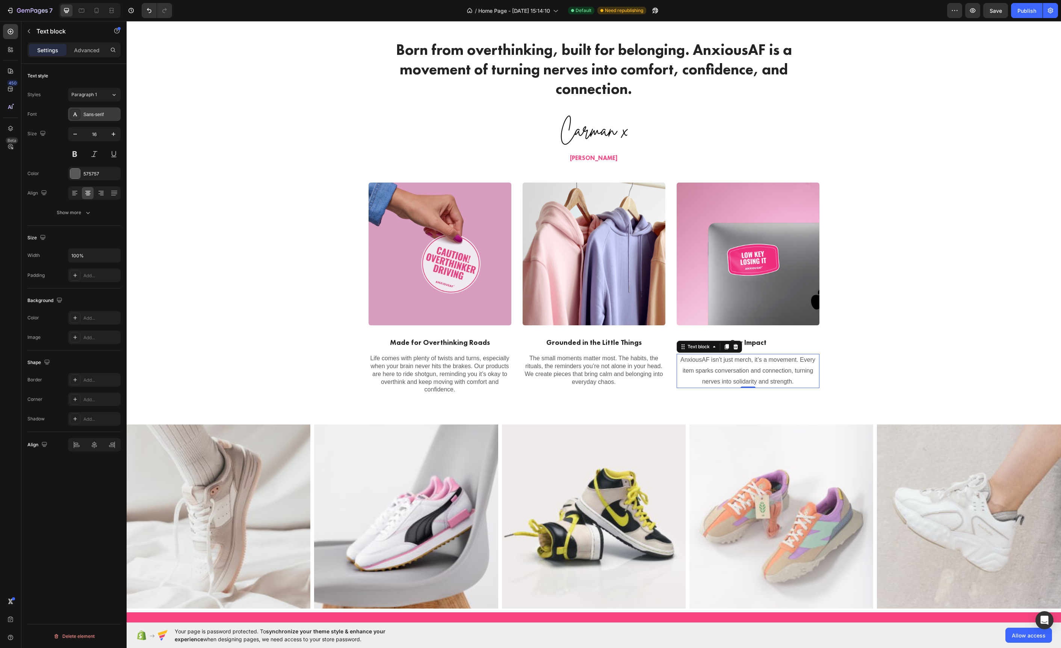
click at [77, 111] on icon at bounding box center [75, 114] width 6 height 6
click at [82, 98] on button "Paragraph 1" at bounding box center [94, 95] width 53 height 14
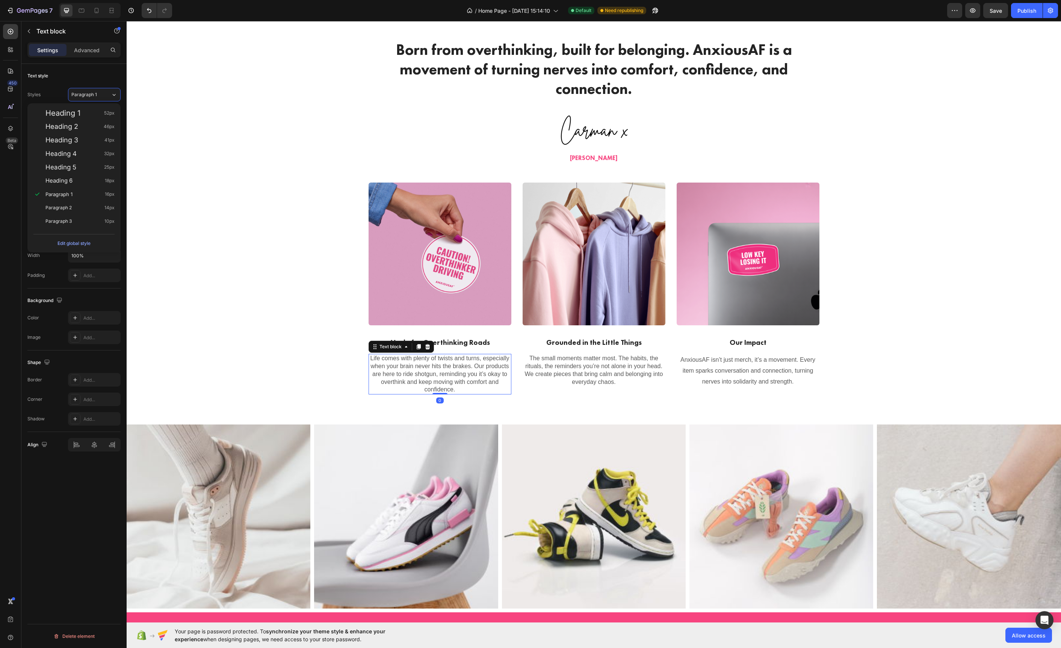
click at [446, 358] on p "Life comes with plenty of twists and turns, especially when your brain never hi…" at bounding box center [439, 374] width 141 height 39
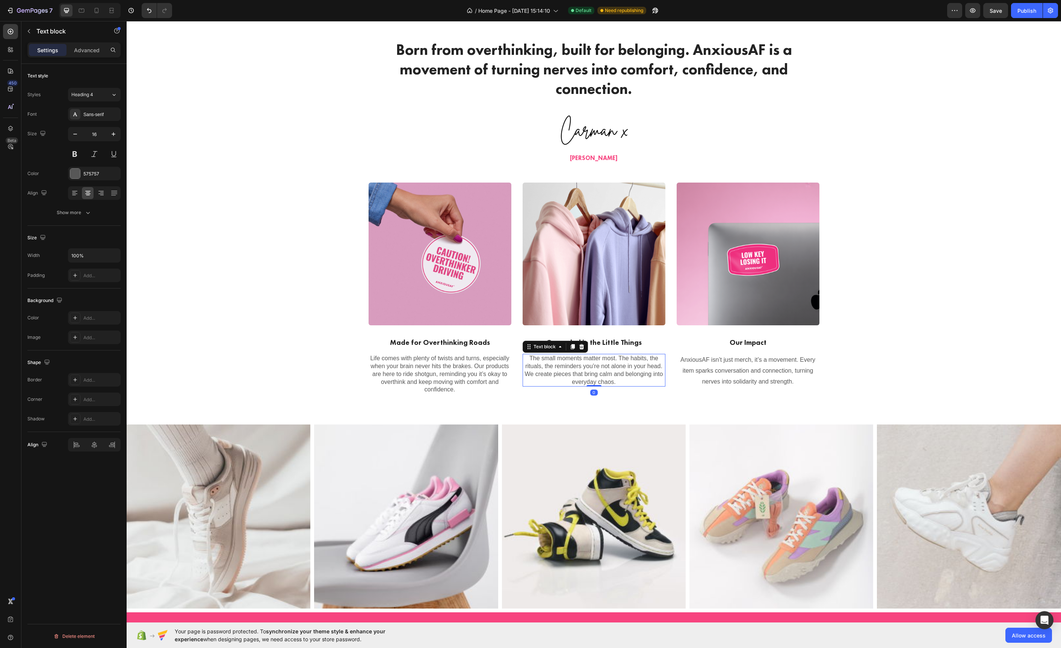
click at [600, 369] on p "The small moments matter most. The habits, the rituals, the reminders you’re no…" at bounding box center [593, 370] width 141 height 31
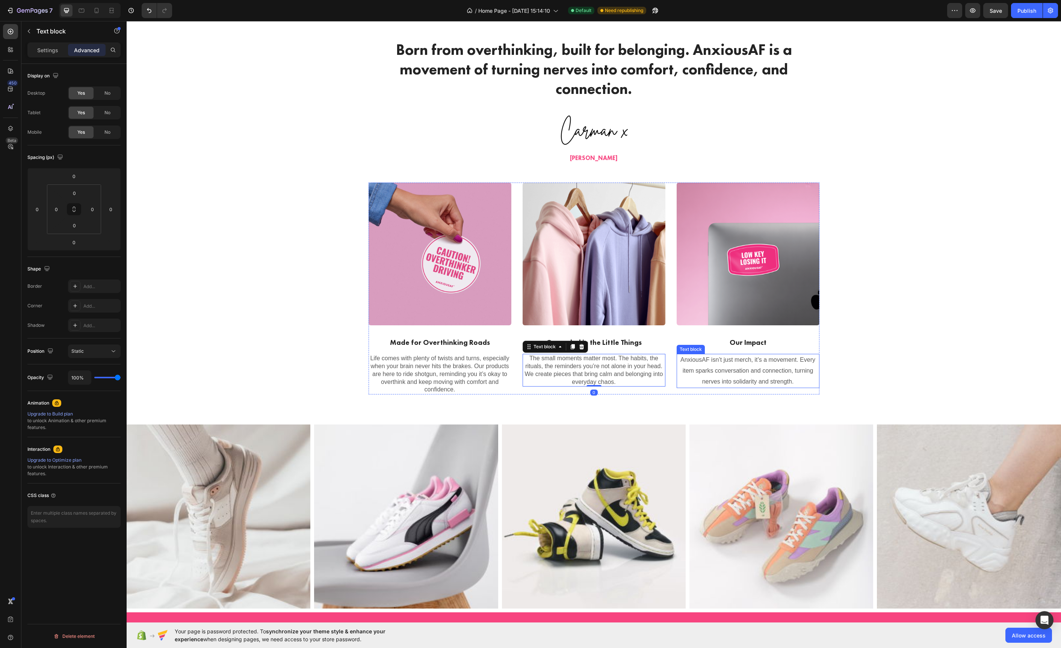
click at [716, 370] on p "AnxiousAF isn’t just merch, it’s a movement. Every item sparks conversation and…" at bounding box center [747, 371] width 141 height 32
click at [730, 370] on p "AnxiousAF isn’t just merch, it’s a movement. Every item sparks conversation and…" at bounding box center [747, 371] width 141 height 32
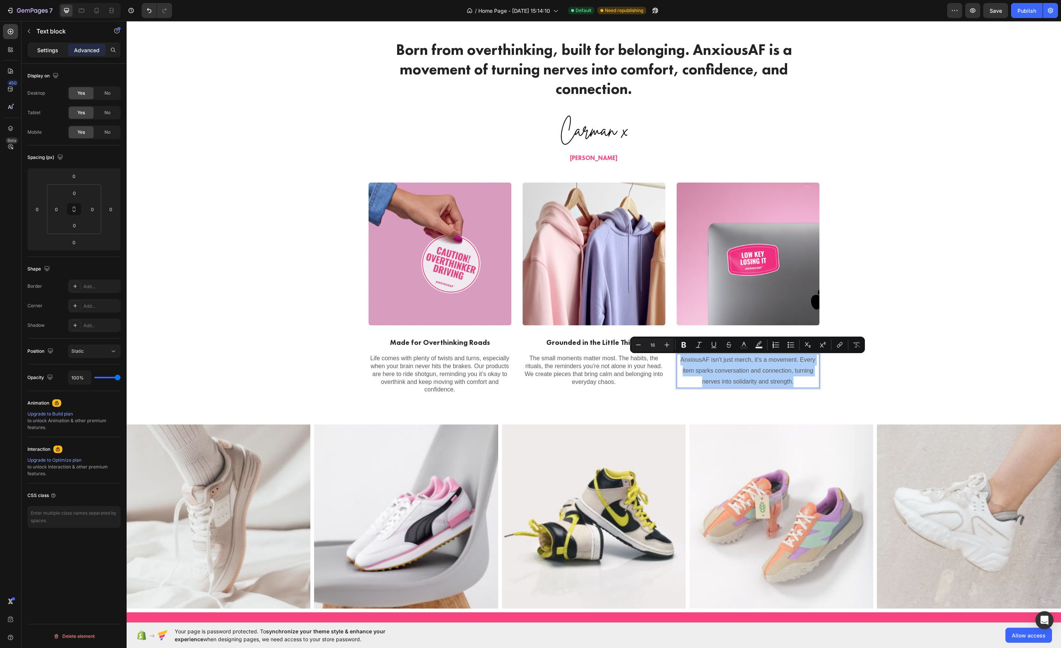
click at [53, 52] on p "Settings" at bounding box center [47, 50] width 21 height 8
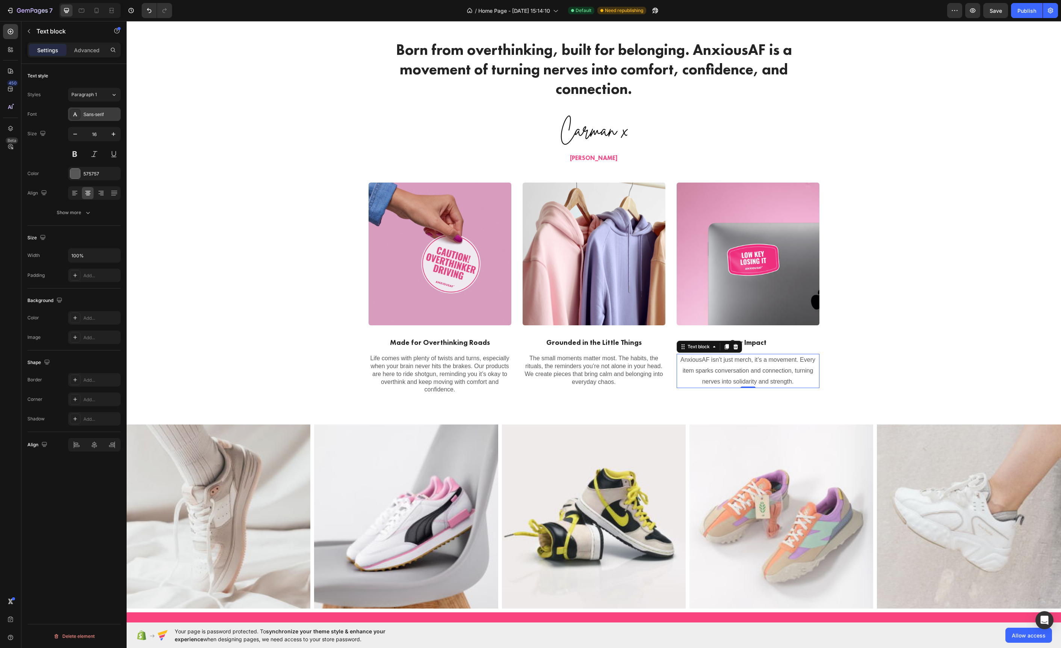
click at [77, 113] on icon at bounding box center [75, 114] width 6 height 6
click at [71, 92] on button "Paragraph 1" at bounding box center [94, 95] width 53 height 14
click at [85, 151] on div "Heading 4 32px" at bounding box center [79, 154] width 69 height 8
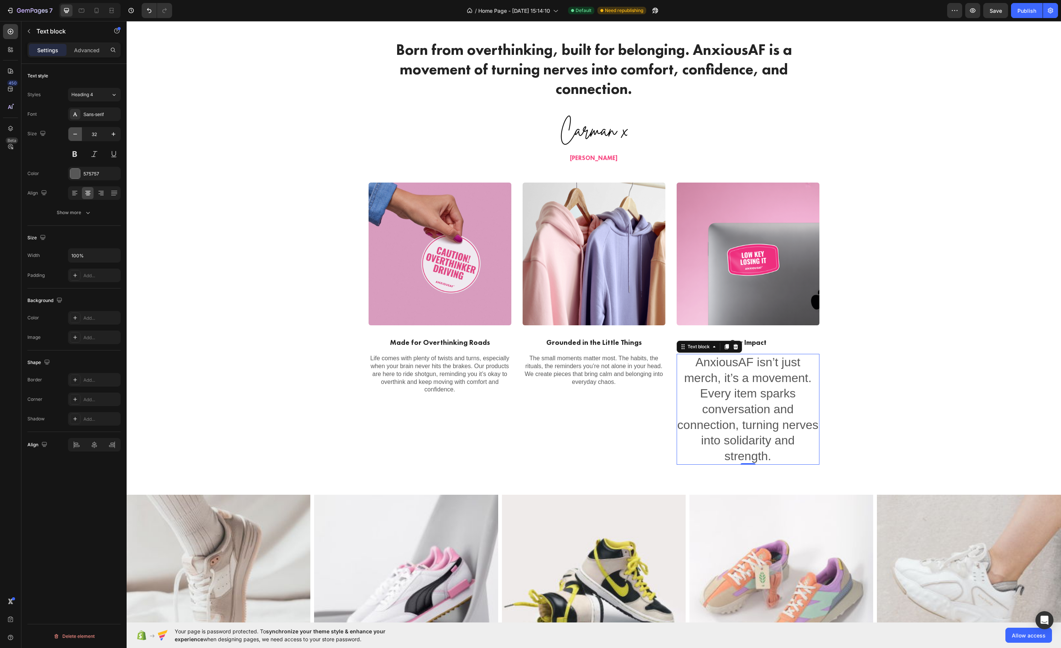
click at [79, 134] on button "button" at bounding box center [75, 134] width 14 height 14
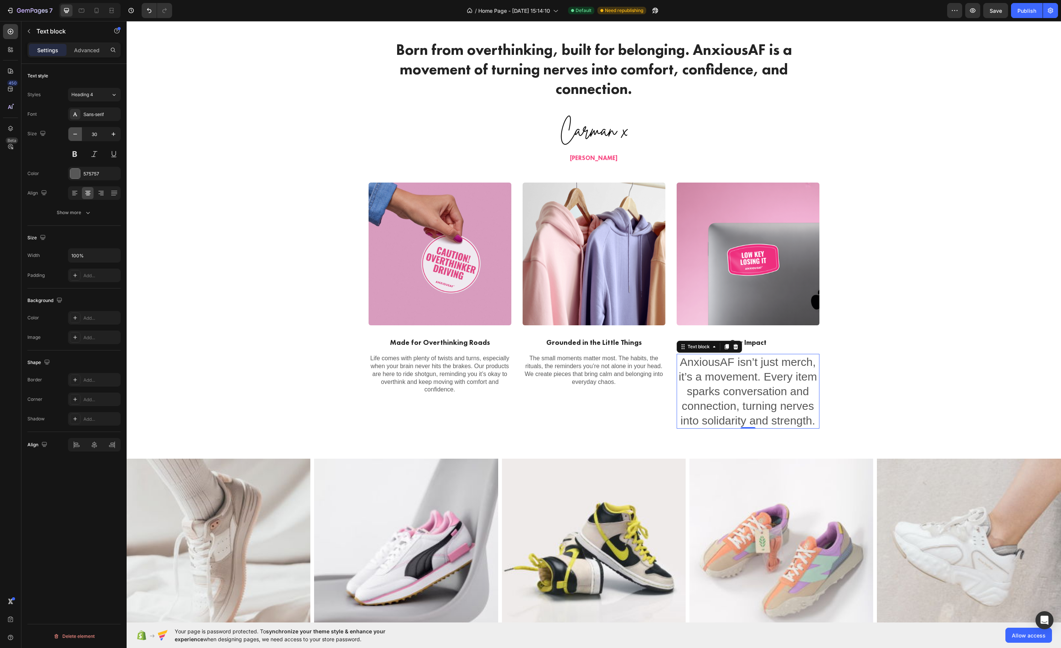
click at [79, 134] on button "button" at bounding box center [75, 134] width 14 height 14
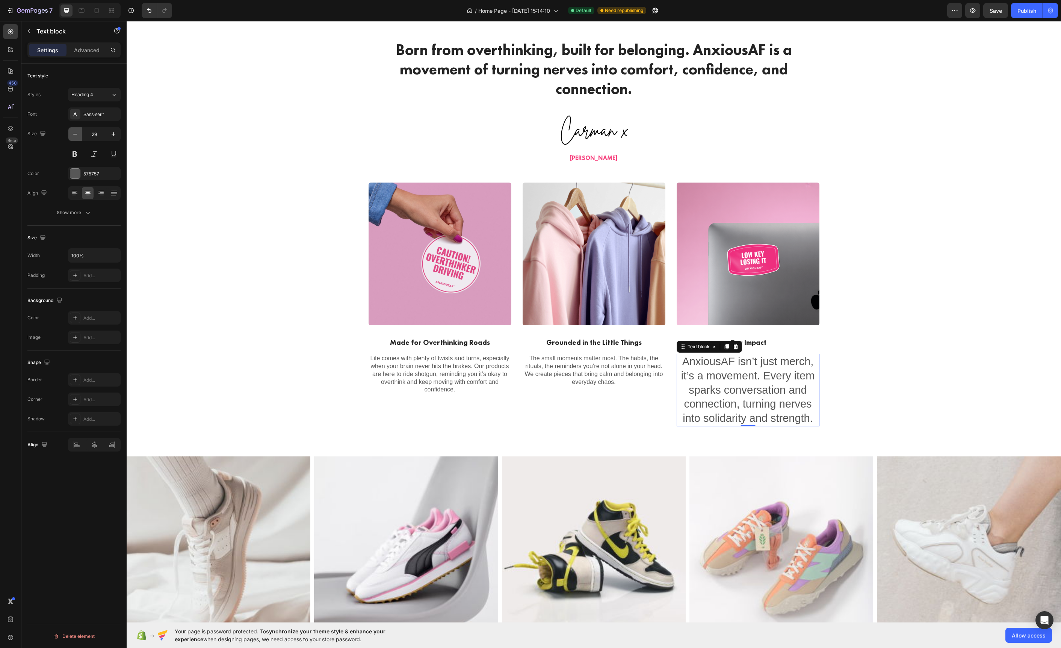
click at [79, 134] on button "button" at bounding box center [75, 134] width 14 height 14
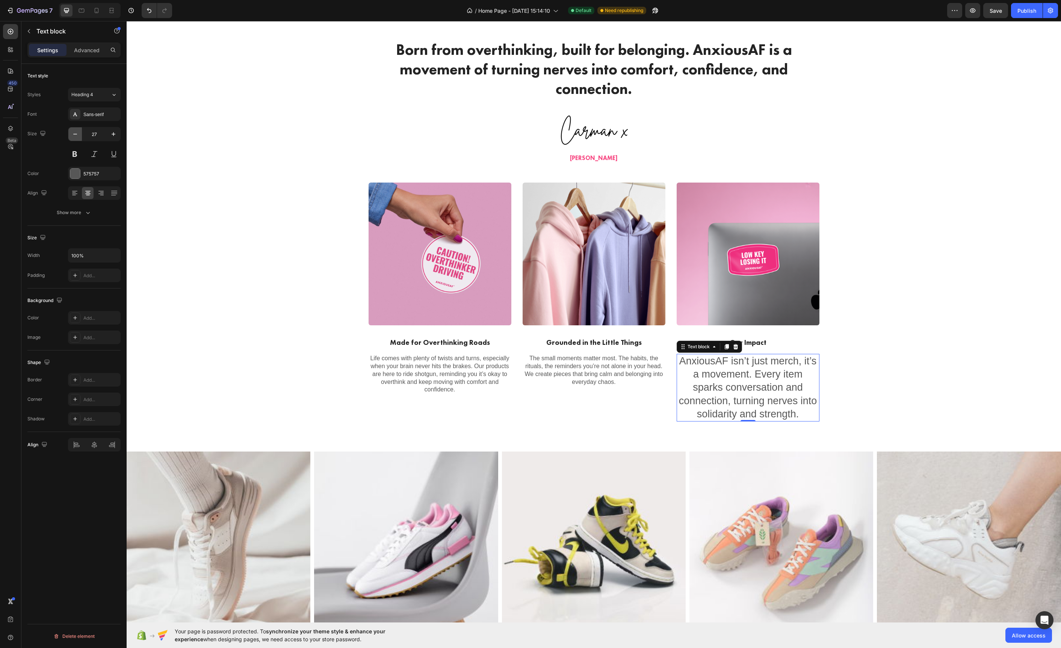
click at [79, 134] on button "button" at bounding box center [75, 134] width 14 height 14
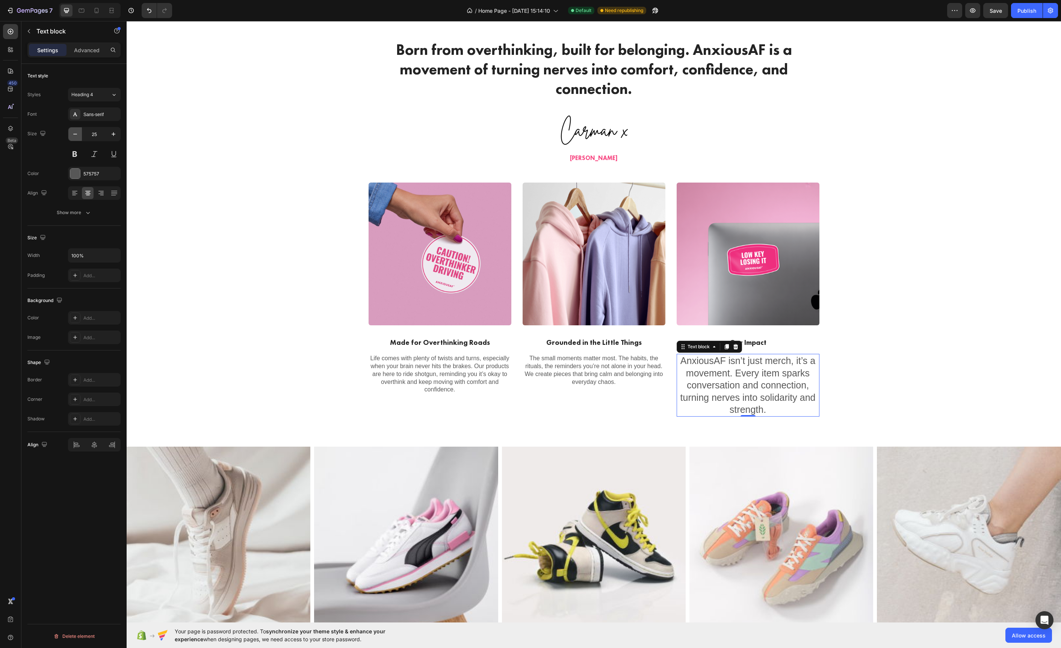
click at [79, 134] on button "button" at bounding box center [75, 134] width 14 height 14
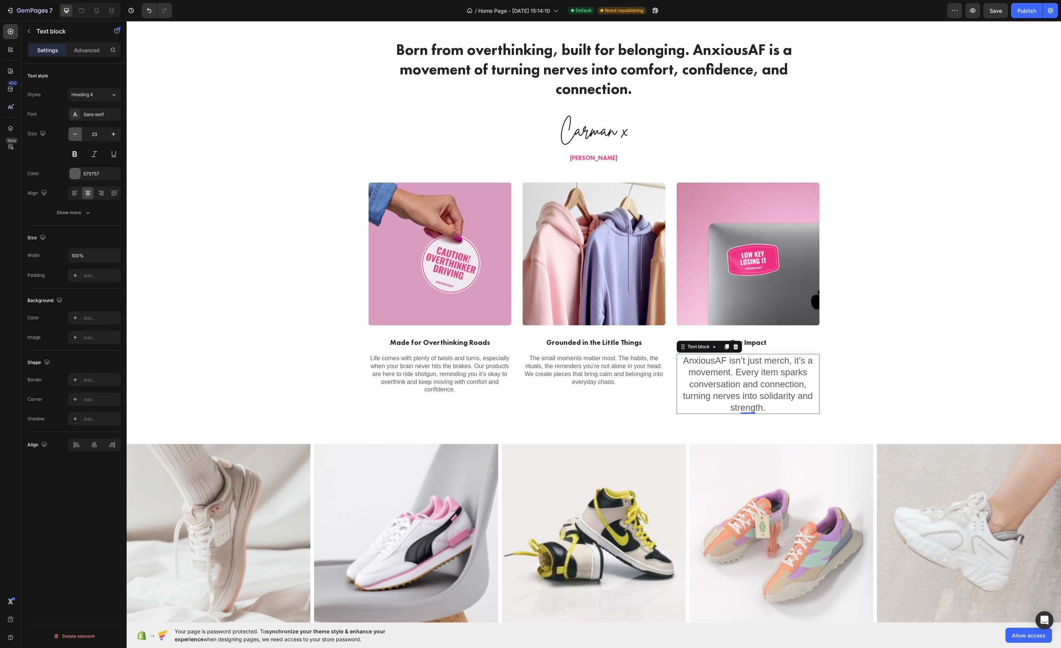
click at [79, 134] on button "button" at bounding box center [75, 134] width 14 height 14
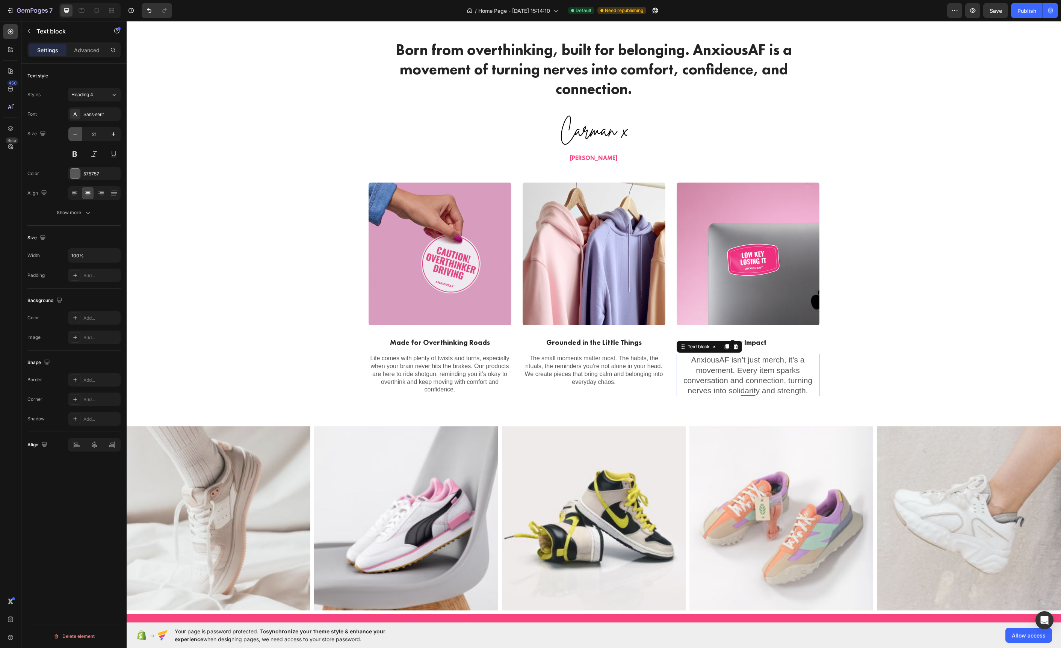
click at [79, 134] on button "button" at bounding box center [75, 134] width 14 height 14
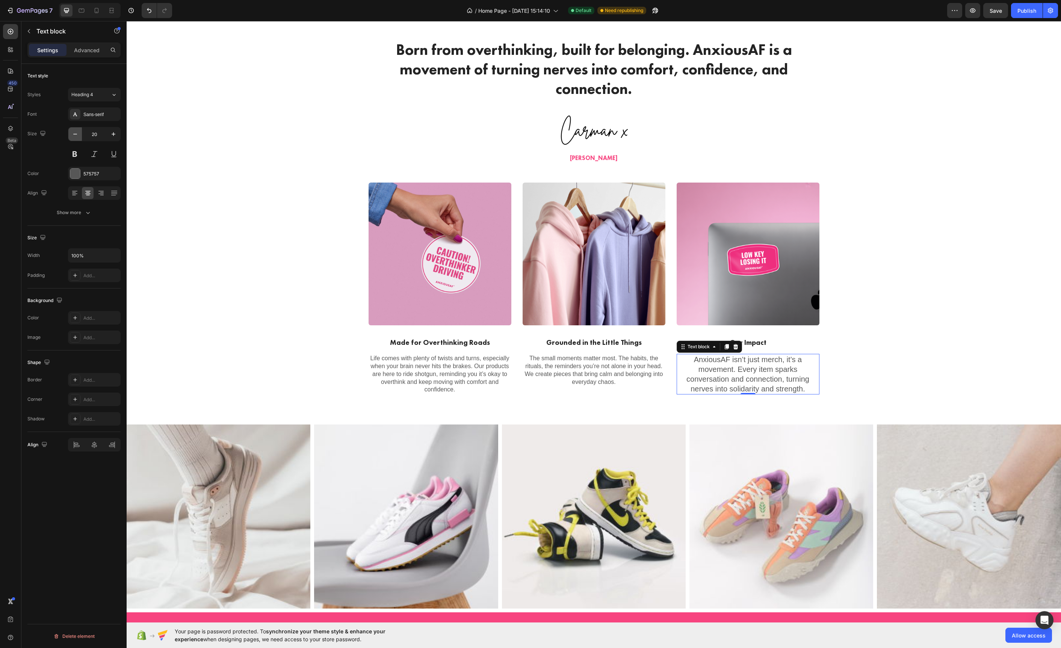
click at [79, 134] on button "button" at bounding box center [75, 134] width 14 height 14
type input "16"
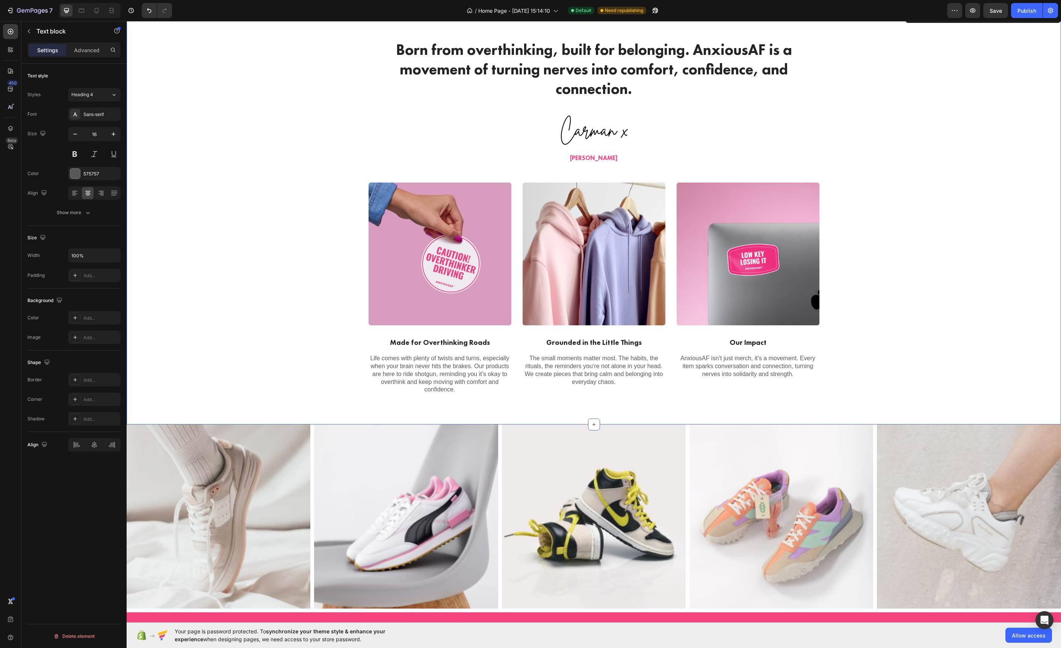
click at [275, 281] on div "Born from overthinking, built for belonging. AnxiousAF is a movement of turning…" at bounding box center [593, 216] width 923 height 355
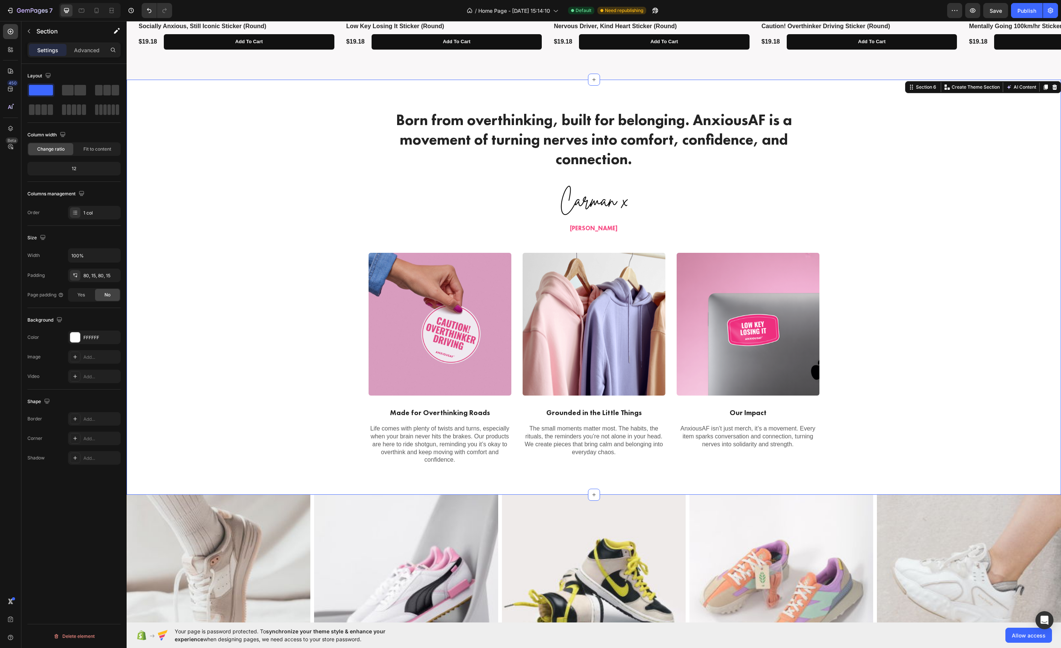
scroll to position [1140, 0]
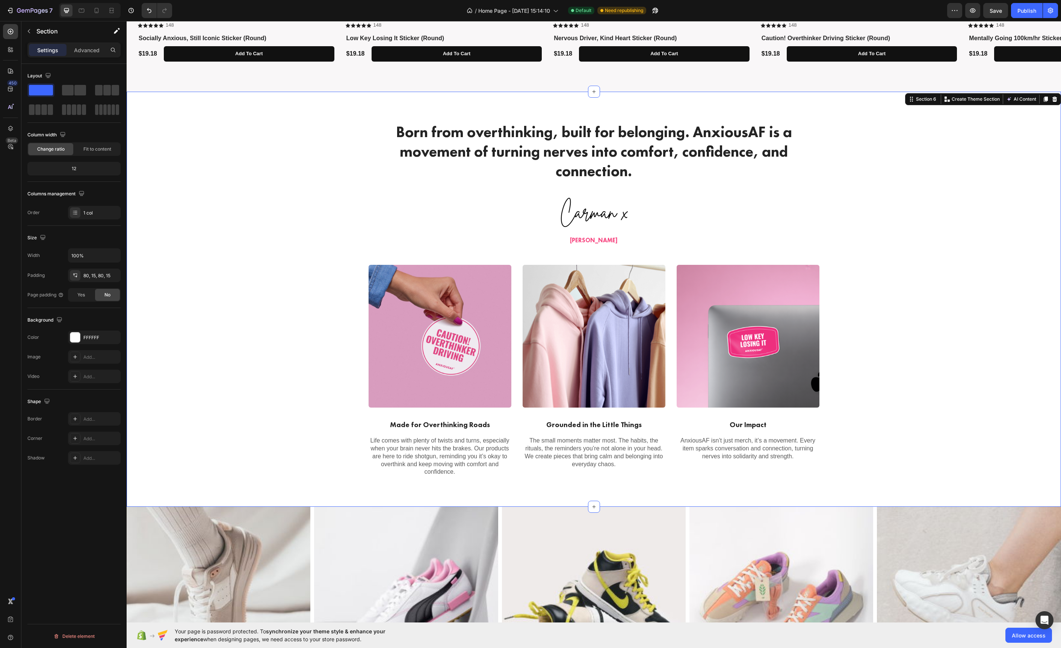
click at [940, 406] on div "Born from overthinking, built for belonging. AnxiousAF is a movement of turning…" at bounding box center [593, 299] width 923 height 355
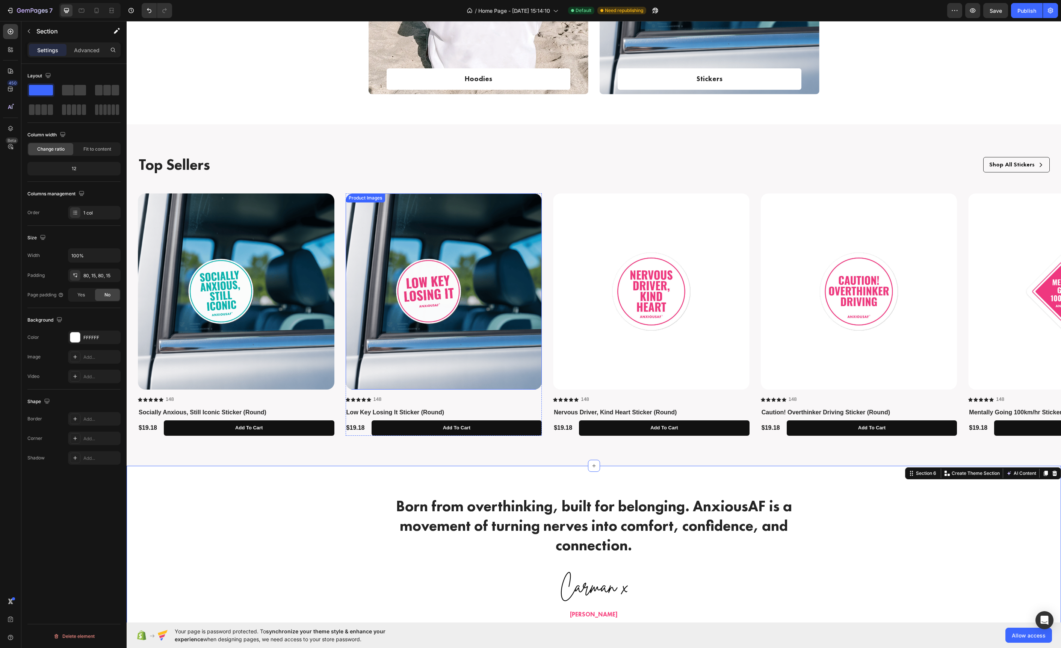
scroll to position [730, 0]
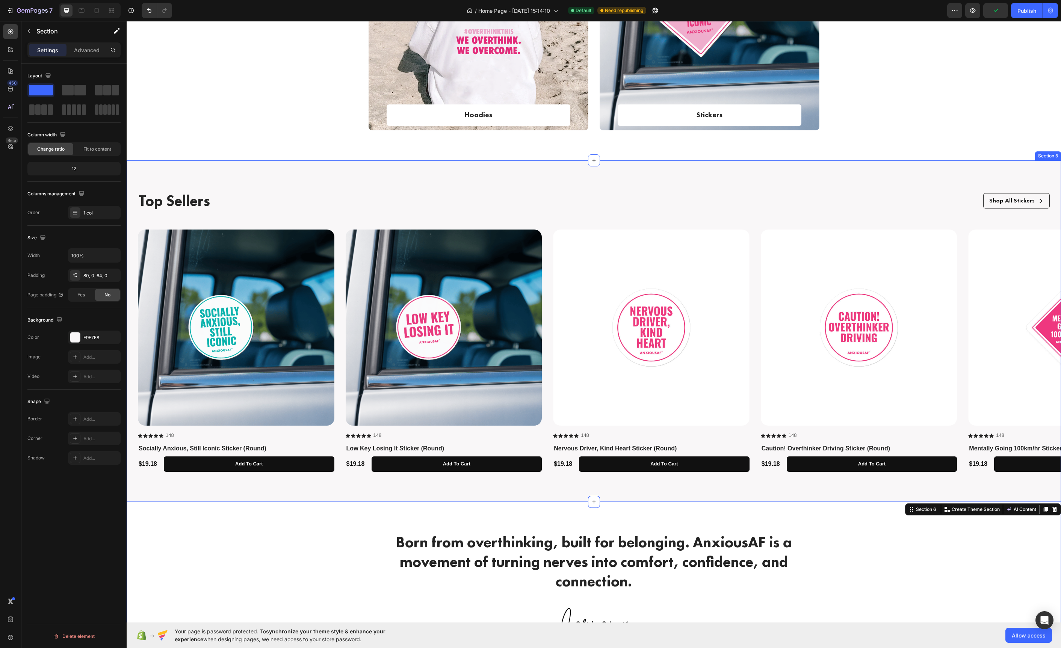
click at [510, 172] on div "Top Sellers Text Block Shop All Stickers Button Row Row Product Images Icon Ico…" at bounding box center [594, 331] width 934 height 342
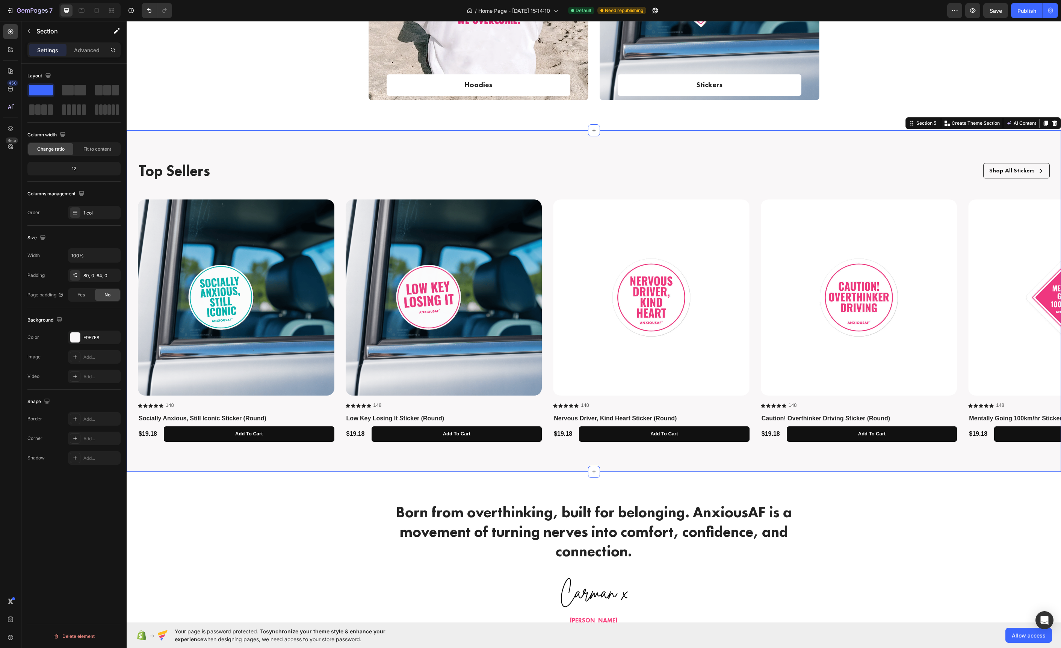
scroll to position [721, 0]
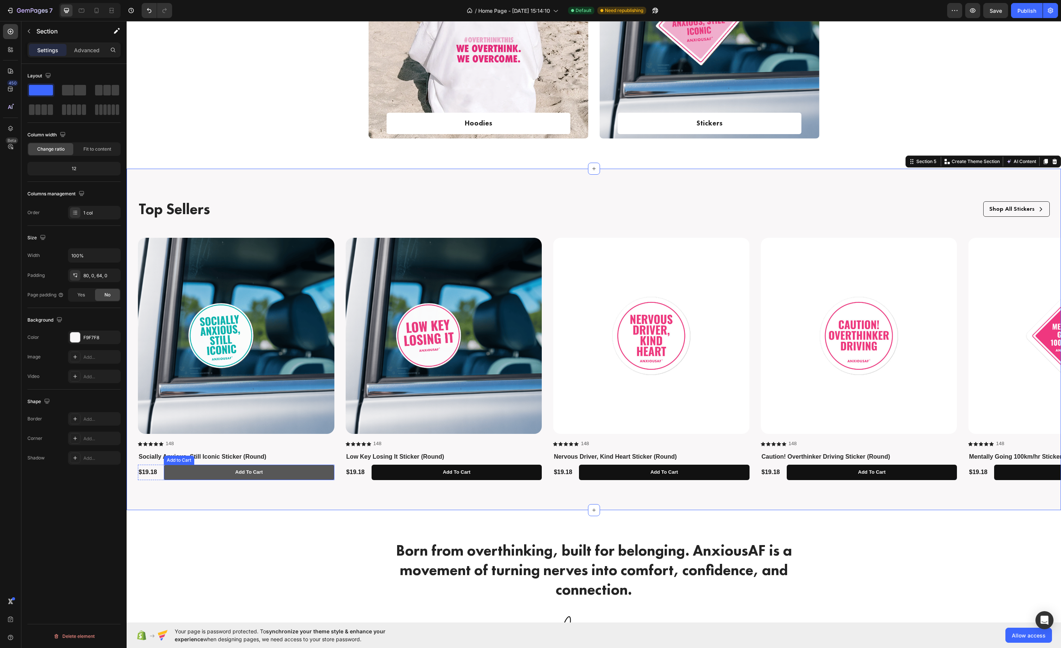
click at [321, 469] on button "Add to cart" at bounding box center [249, 472] width 171 height 15
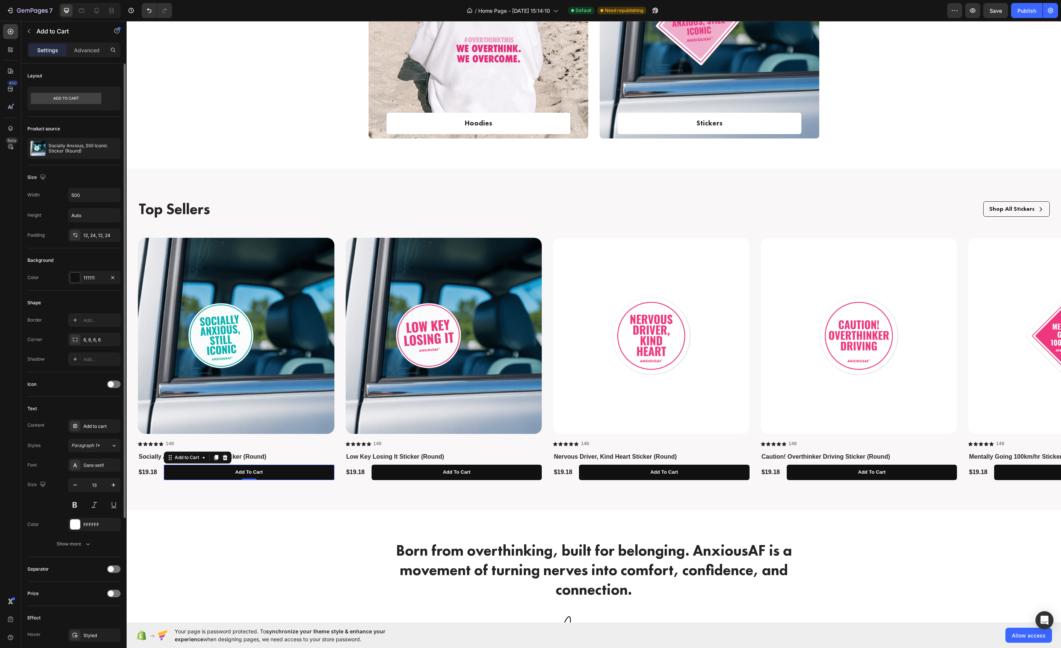
click at [68, 281] on div "111111" at bounding box center [94, 278] width 53 height 14
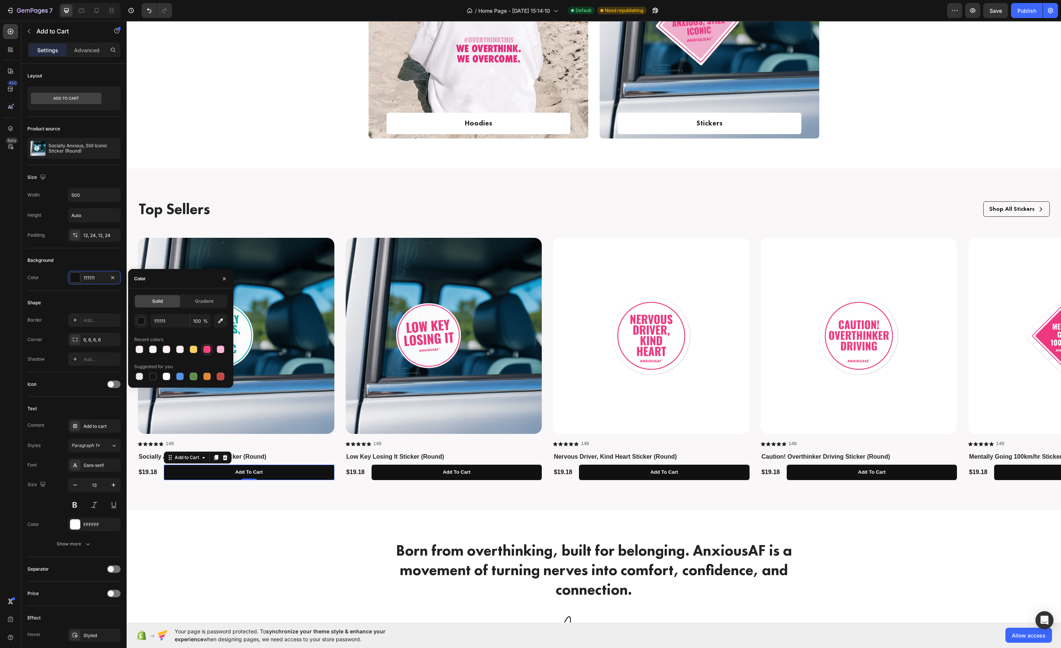
click at [212, 347] on div at bounding box center [207, 349] width 11 height 11
type input "F7447F"
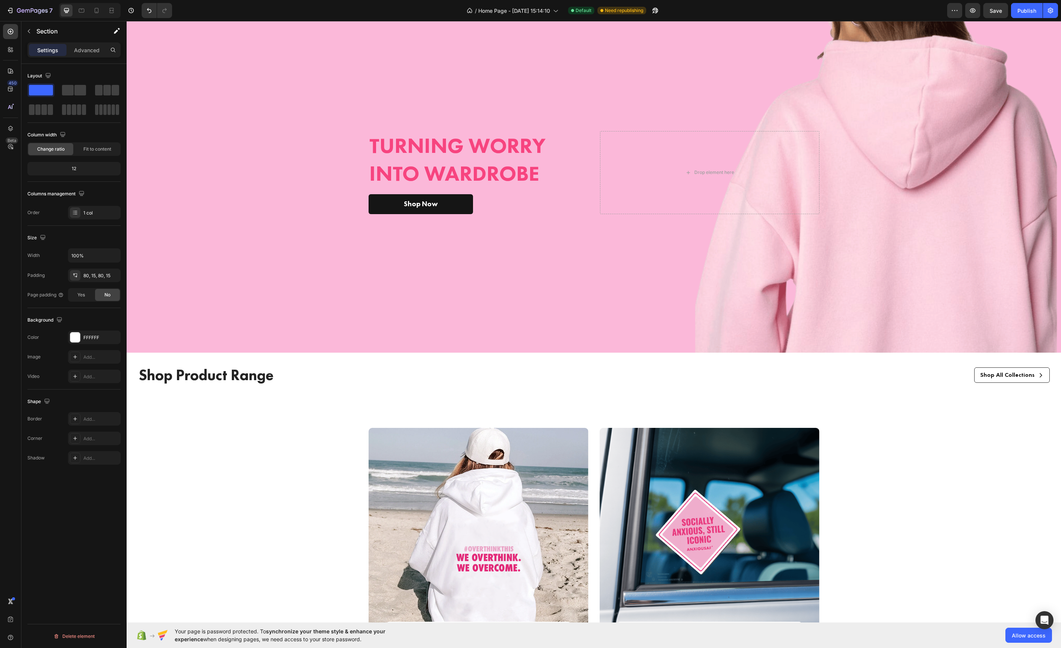
scroll to position [738, 0]
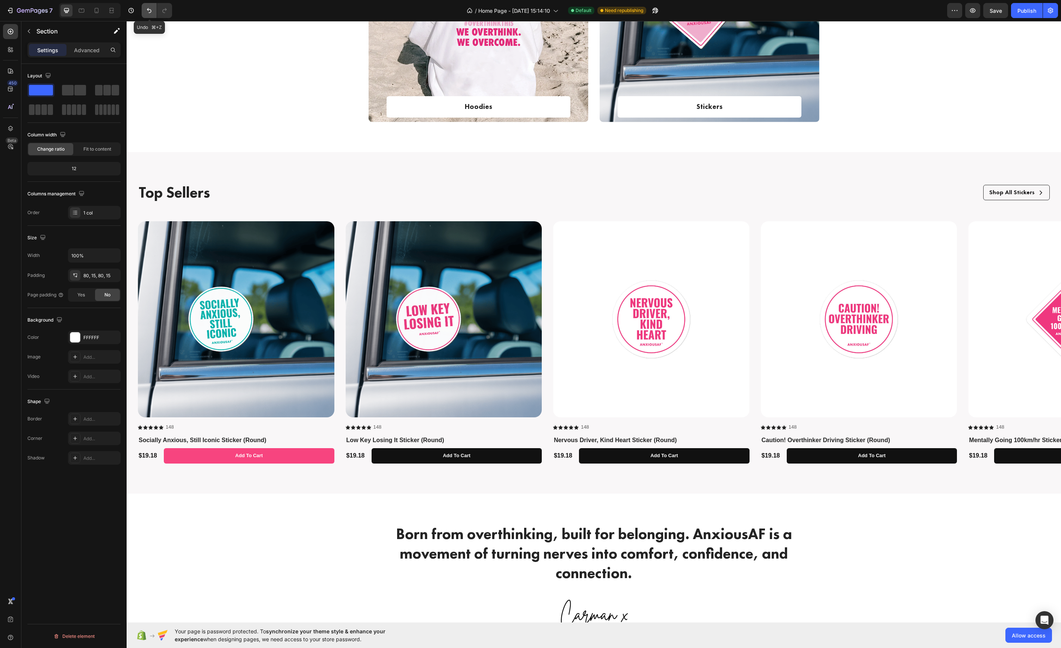
click at [151, 12] on icon "Undo/Redo" at bounding box center [149, 10] width 5 height 5
click at [222, 97] on div "Hoodies Text block Row Row Hero Banner Stickers Text block Row Row Hero Banner …" at bounding box center [593, 18] width 923 height 232
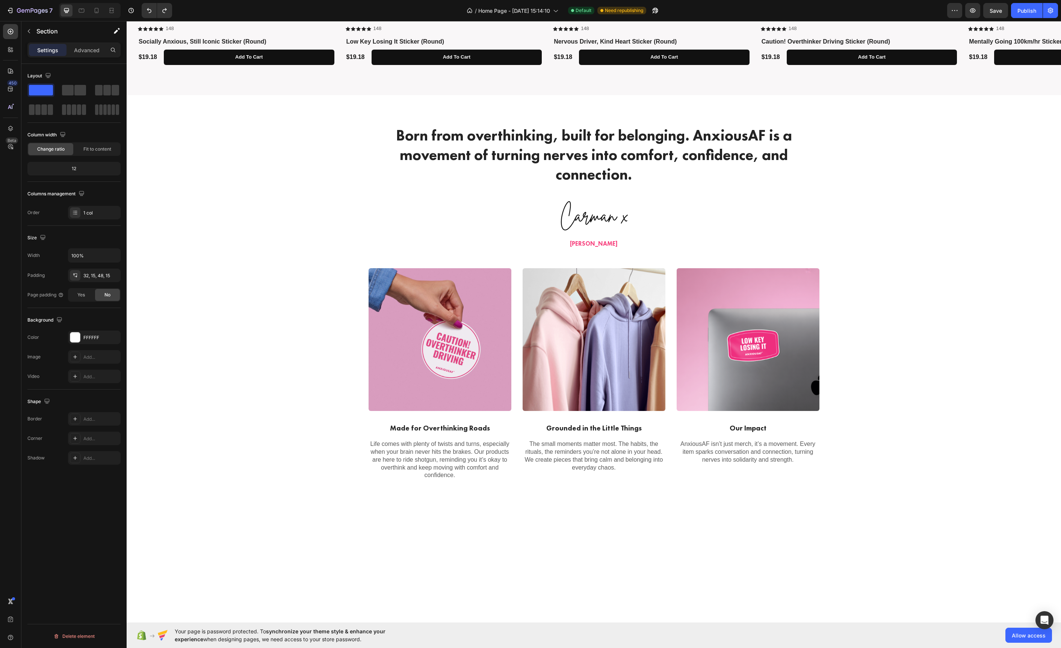
scroll to position [1170, 0]
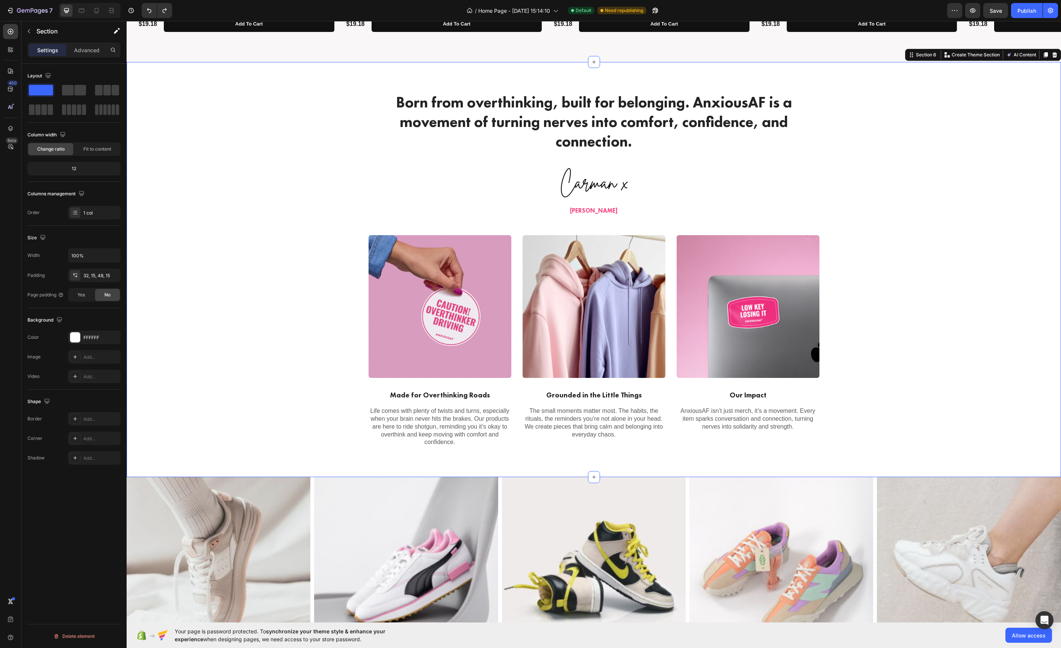
click at [218, 261] on div "Born from overthinking, built for belonging. AnxiousAF is a movement of turning…" at bounding box center [593, 269] width 923 height 355
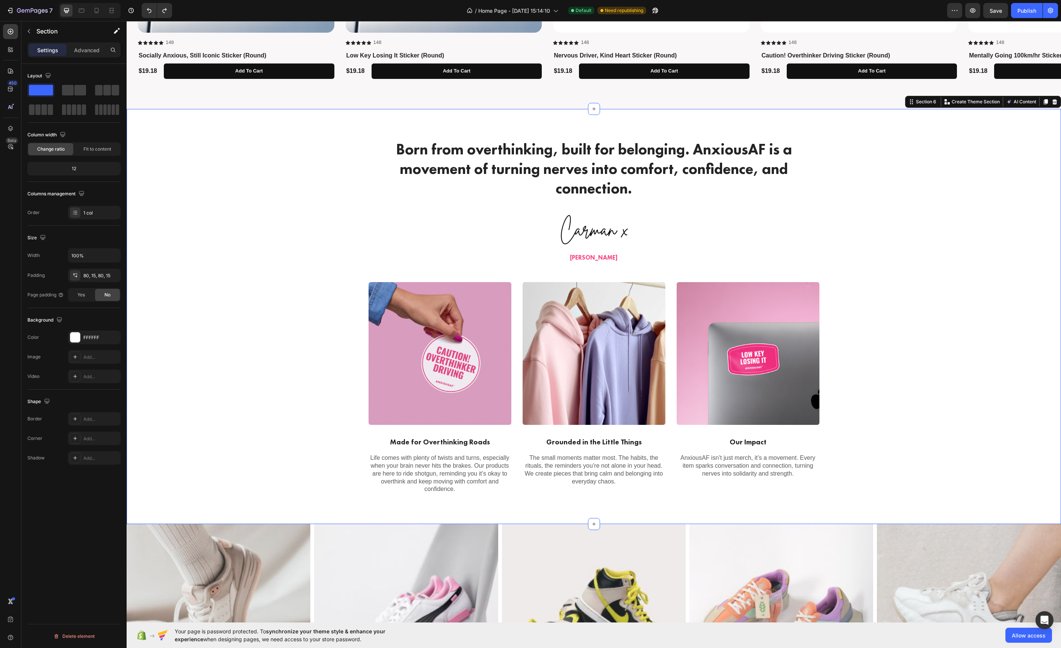
scroll to position [1120, 0]
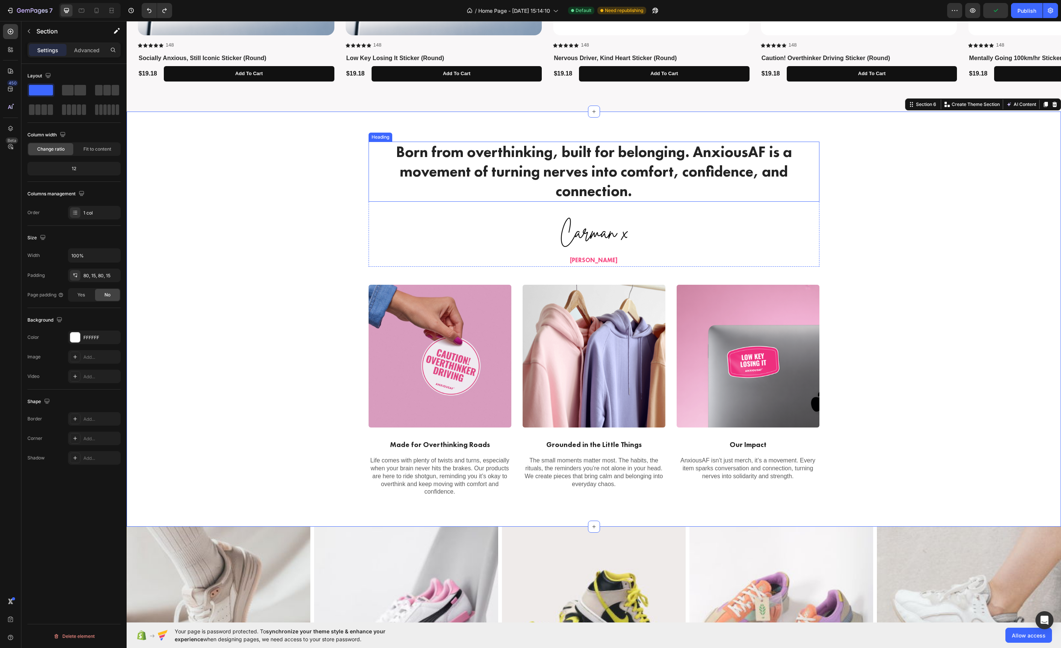
click at [542, 200] on h2 "Born from overthinking, built for belonging. AnxiousAF is a movement of turning…" at bounding box center [594, 172] width 451 height 60
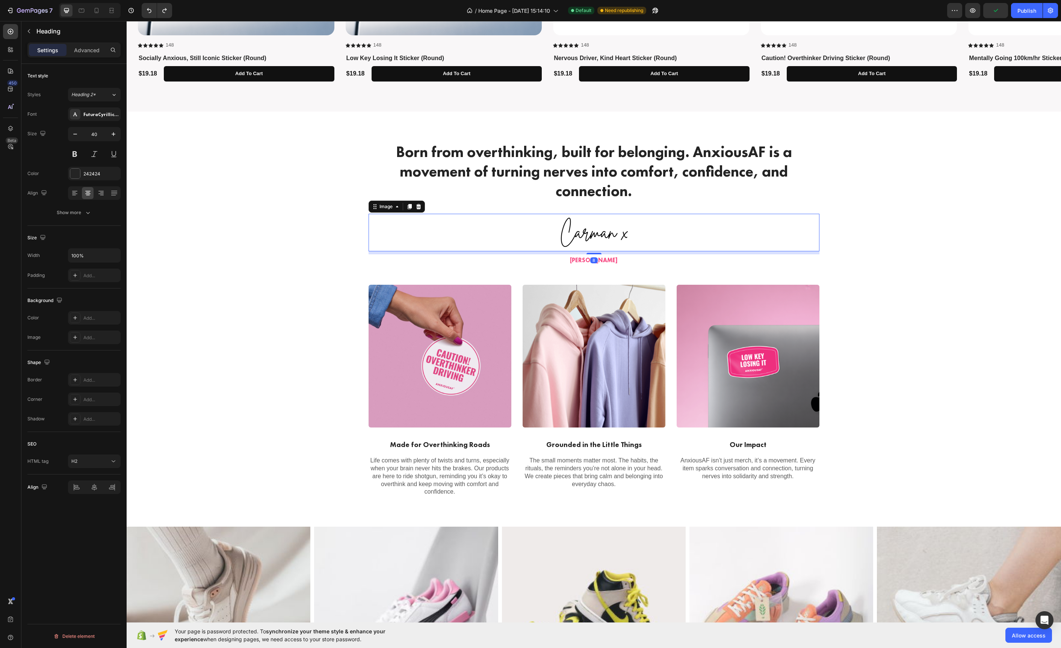
click at [540, 232] on div at bounding box center [594, 233] width 451 height 38
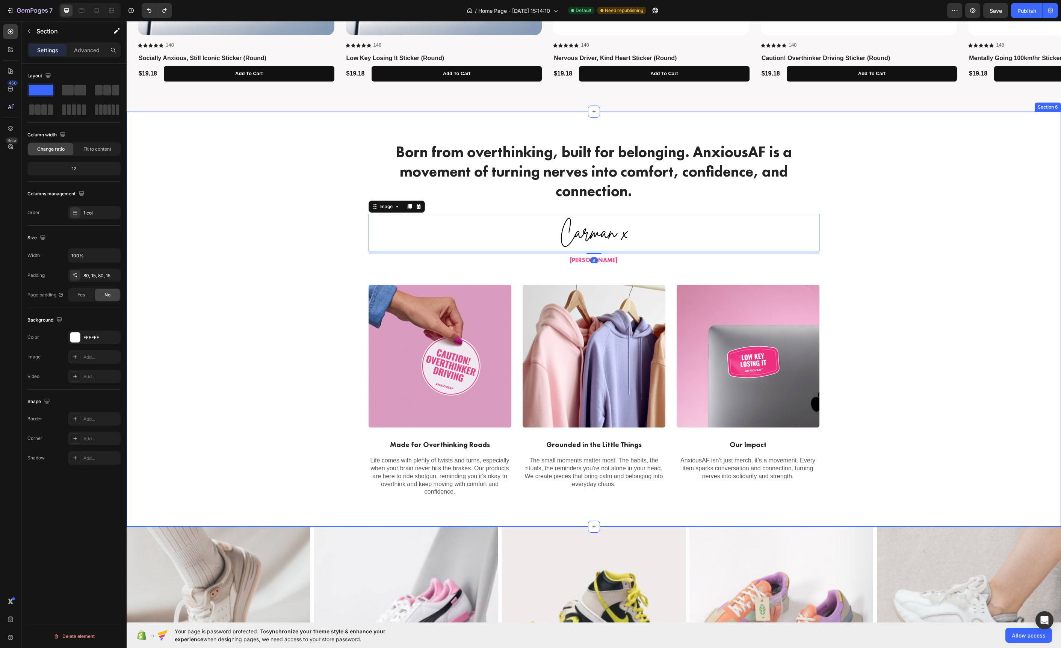
click at [343, 263] on div "Born from overthinking, built for belonging. AnxiousAF is a movement of turning…" at bounding box center [593, 319] width 923 height 355
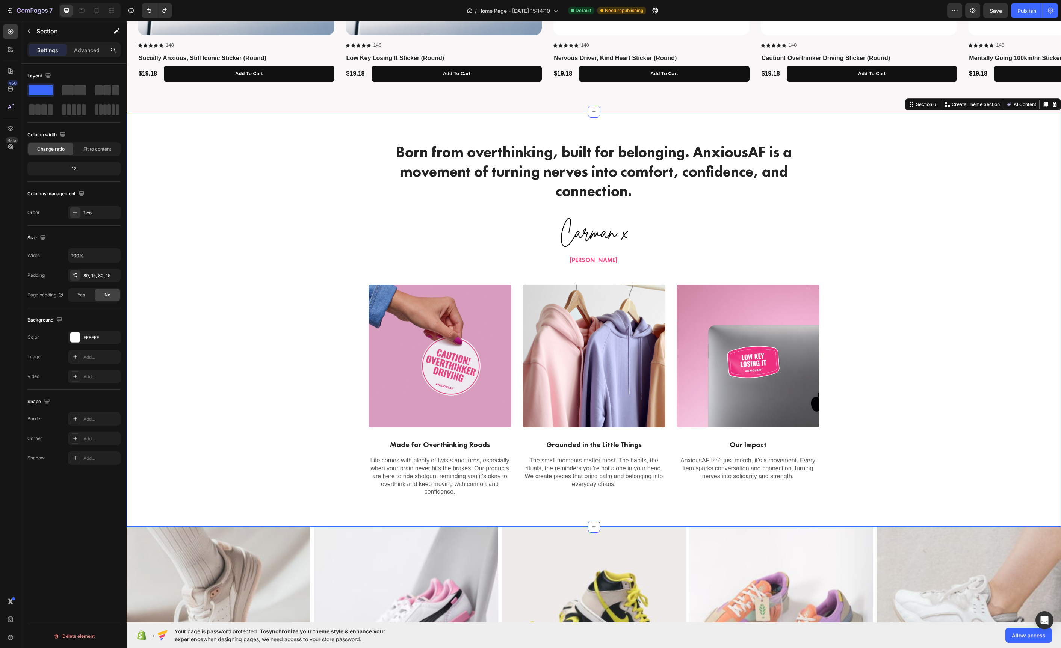
click at [401, 234] on div at bounding box center [594, 233] width 451 height 38
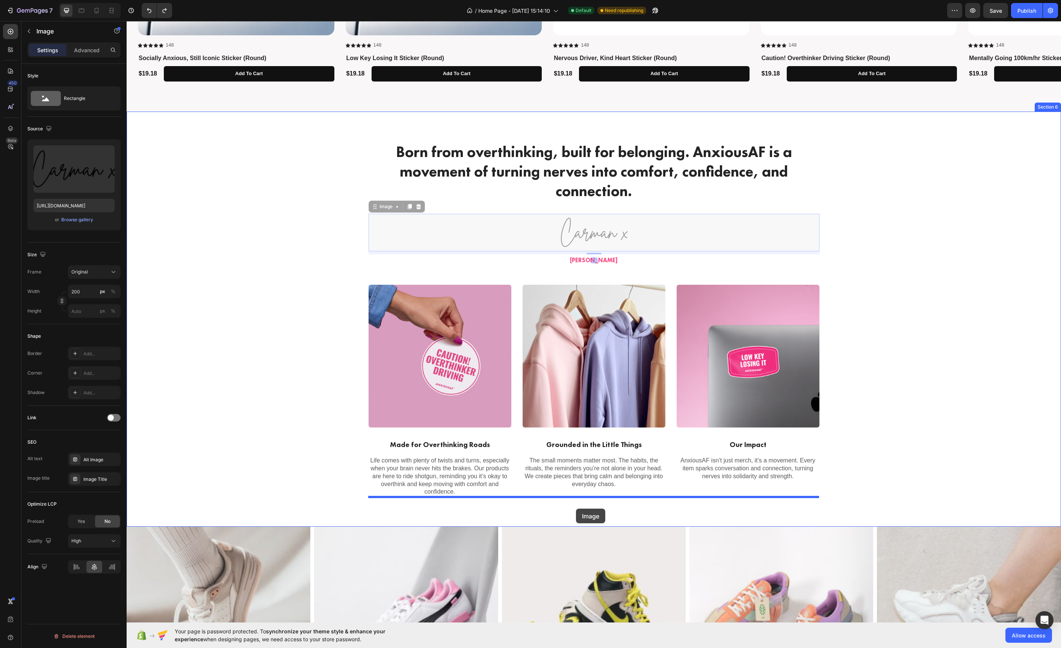
drag, startPoint x: 373, startPoint y: 207, endPoint x: 576, endPoint y: 509, distance: 363.4
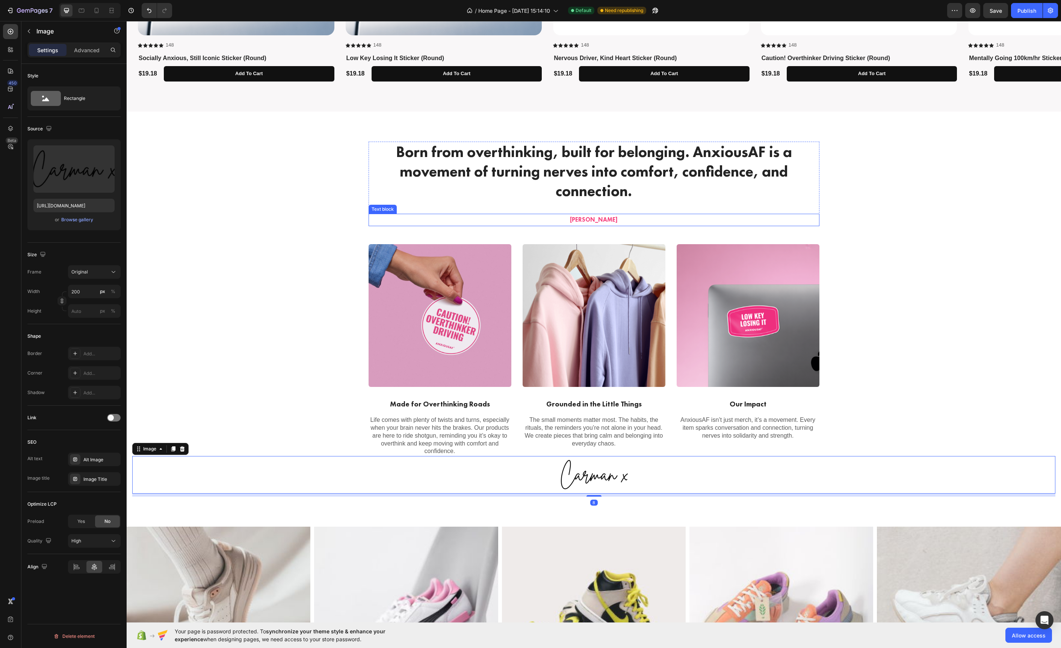
click at [515, 221] on p "[PERSON_NAME]" at bounding box center [593, 220] width 449 height 11
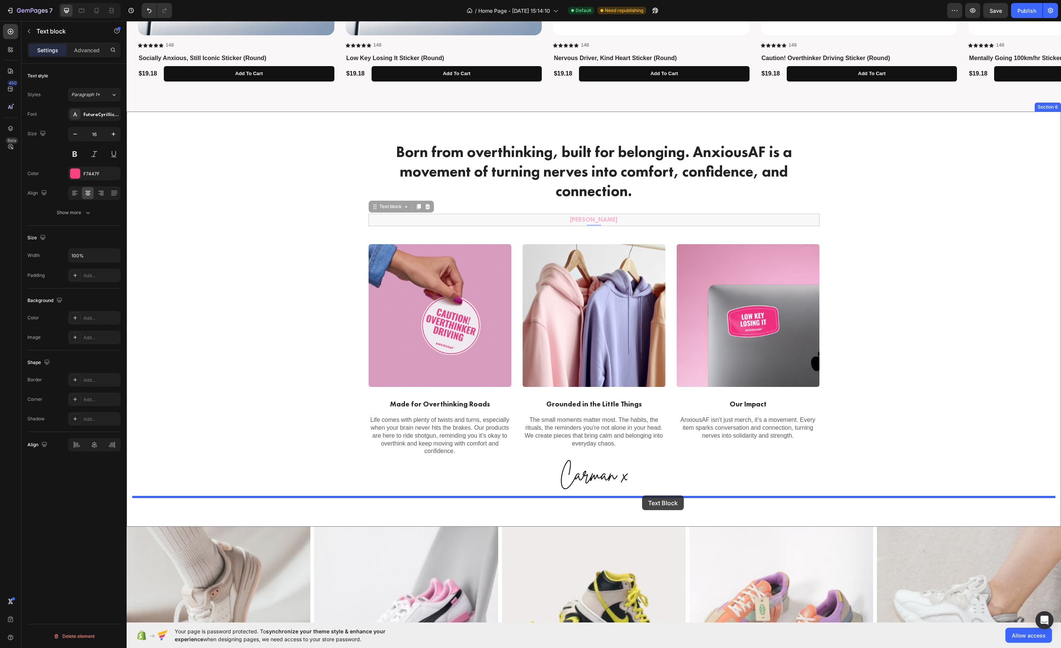
drag, startPoint x: 374, startPoint y: 207, endPoint x: 637, endPoint y: 499, distance: 392.1
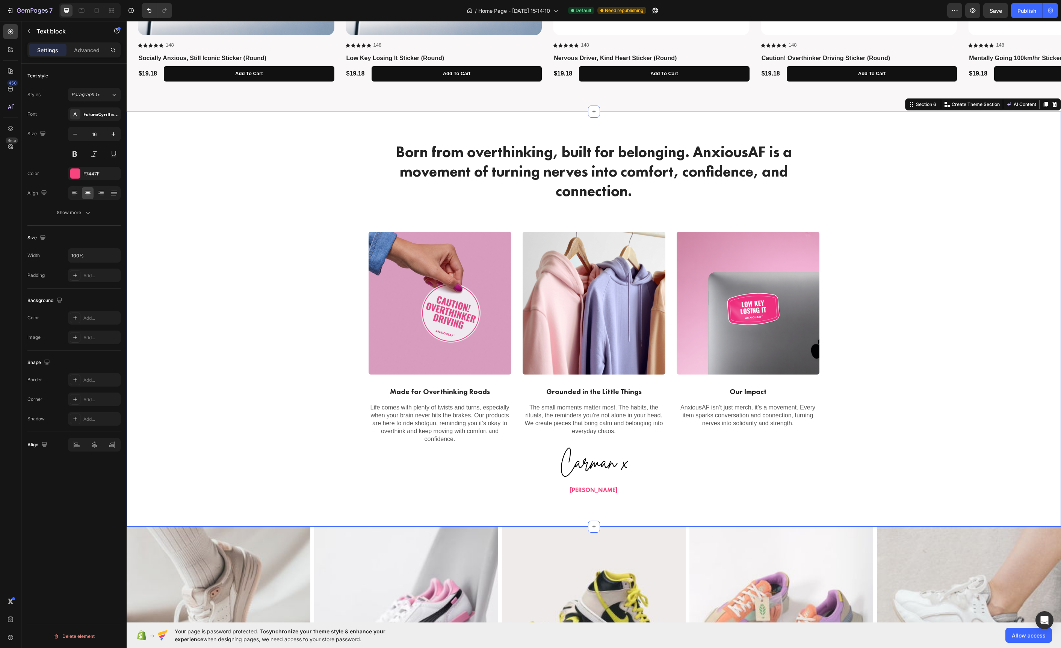
click at [268, 384] on div "Born from overthinking, built for belonging. AnxiousAF is a movement of turning…" at bounding box center [593, 319] width 923 height 355
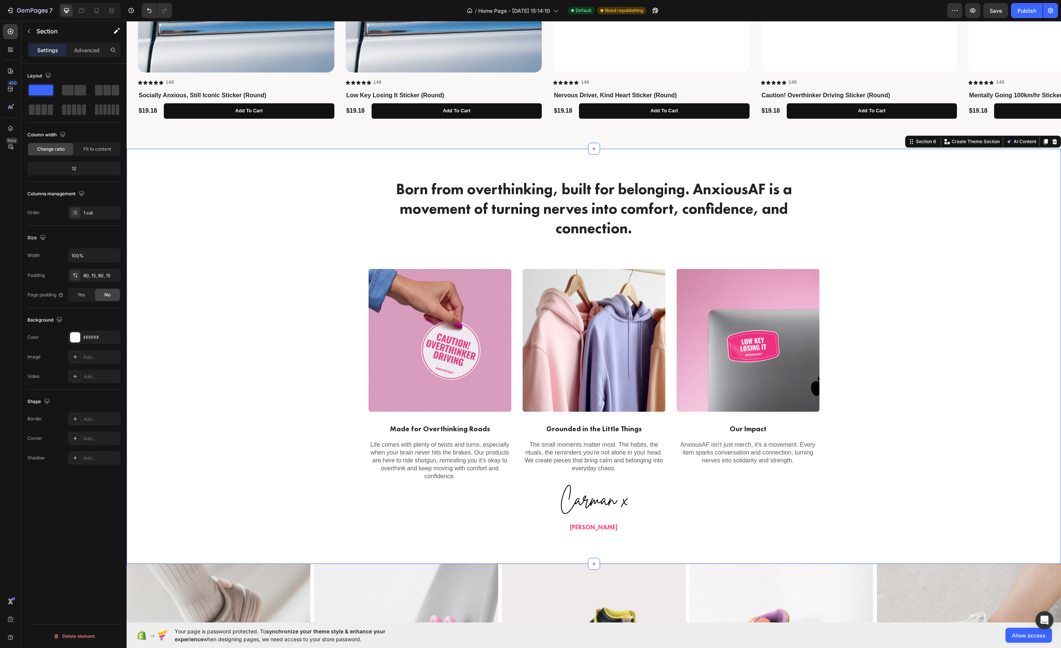
scroll to position [1083, 0]
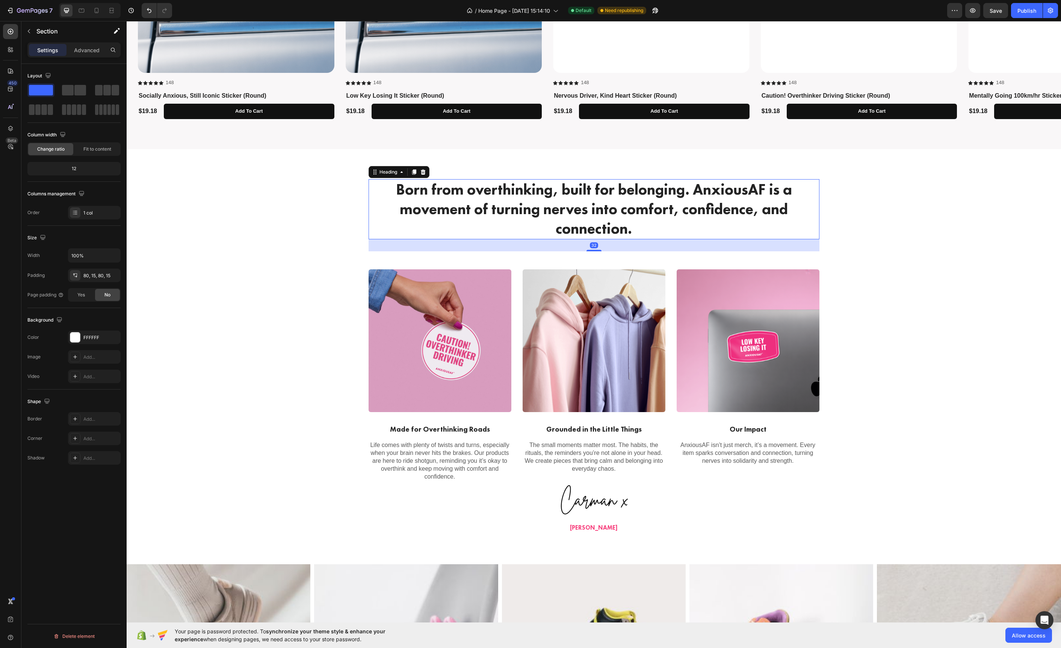
click at [585, 216] on h2 "Born from overthinking, built for belonging. AnxiousAF is a movement of turning…" at bounding box center [594, 209] width 451 height 60
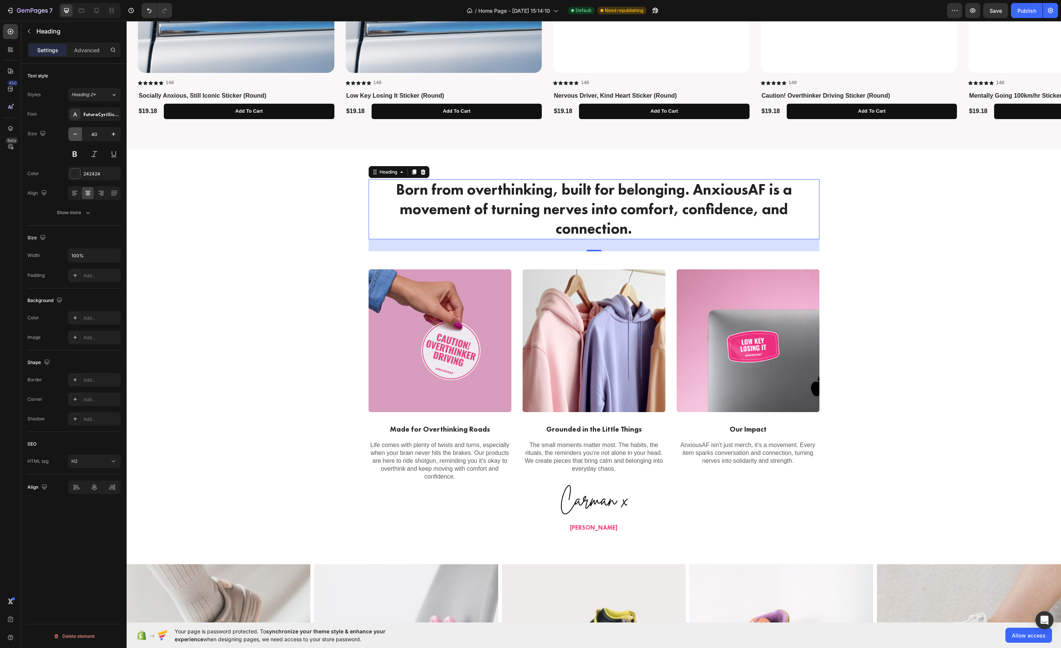
click at [73, 129] on button "button" at bounding box center [75, 134] width 14 height 14
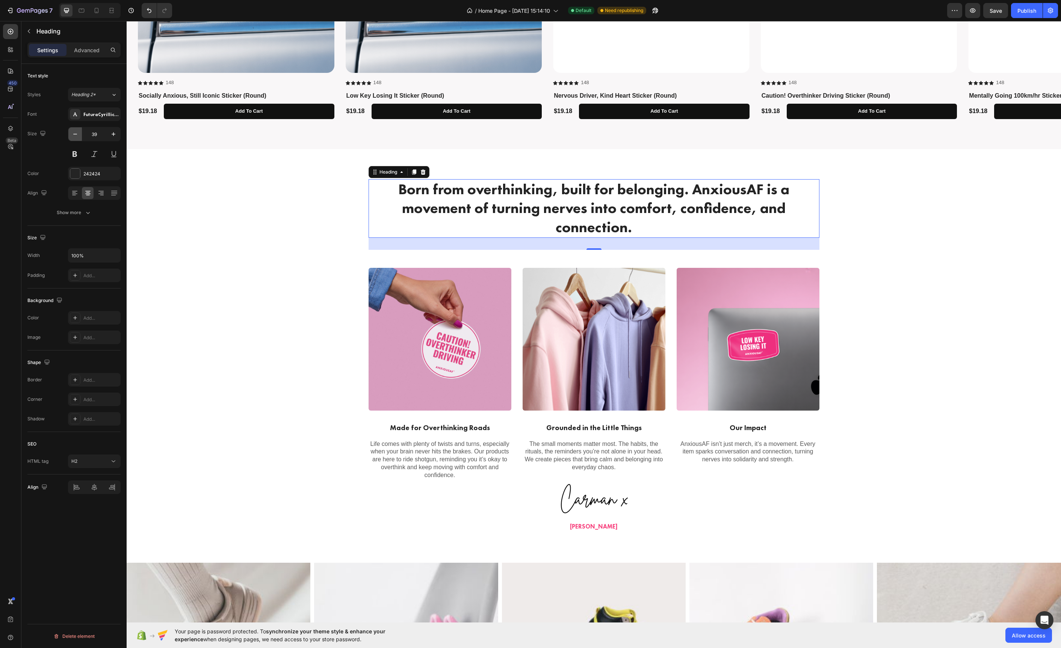
click at [73, 129] on button "button" at bounding box center [75, 134] width 14 height 14
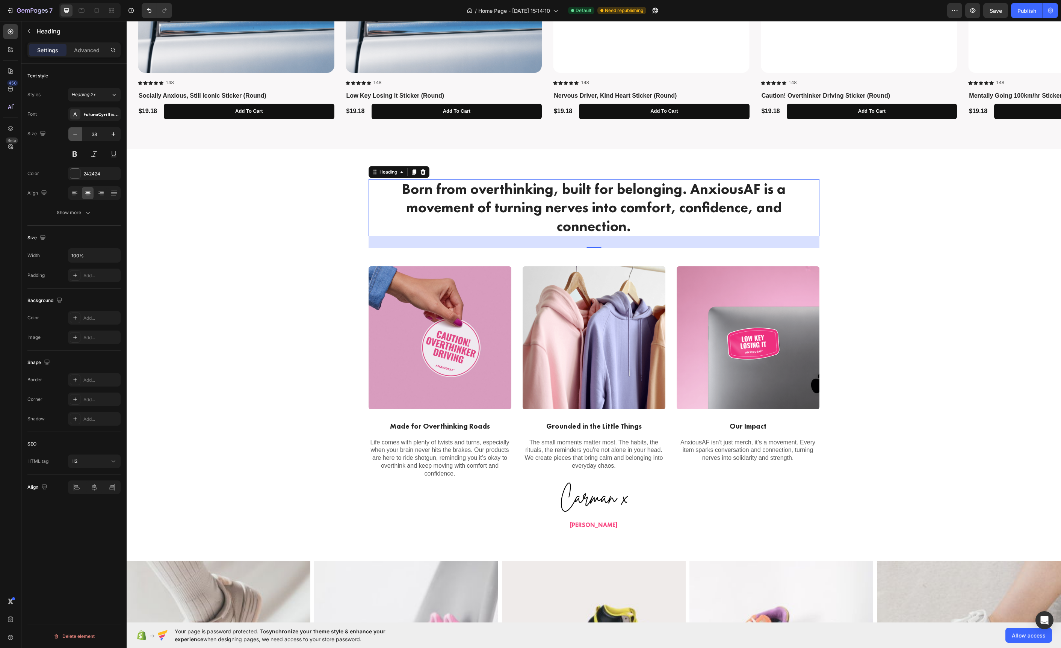
click at [73, 129] on button "button" at bounding box center [75, 134] width 14 height 14
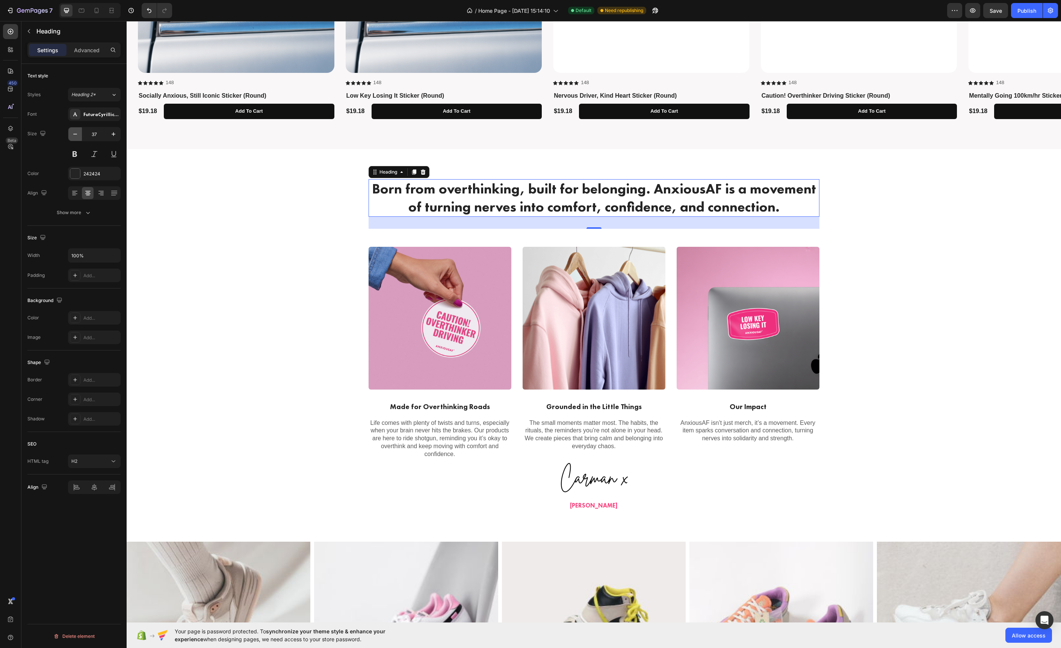
click at [73, 129] on button "button" at bounding box center [75, 134] width 14 height 14
type input "36"
click at [770, 201] on h2 "Born from overthinking, built for belonging. AnxiousAF is a movement of turning…" at bounding box center [594, 197] width 451 height 37
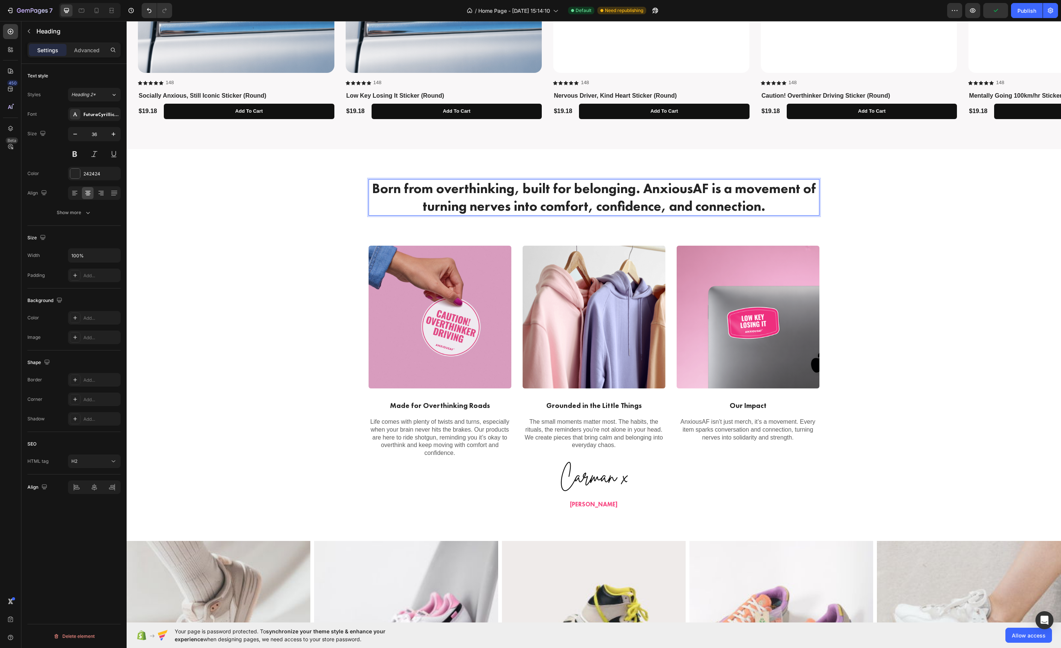
click at [770, 201] on p "Born from overthinking, built for belonging. AnxiousAF is a movement of turning…" at bounding box center [593, 197] width 449 height 35
click at [780, 204] on p "Born from overthinking, built for belonging. AnxiousAF is a movement of turning…" at bounding box center [593, 197] width 449 height 35
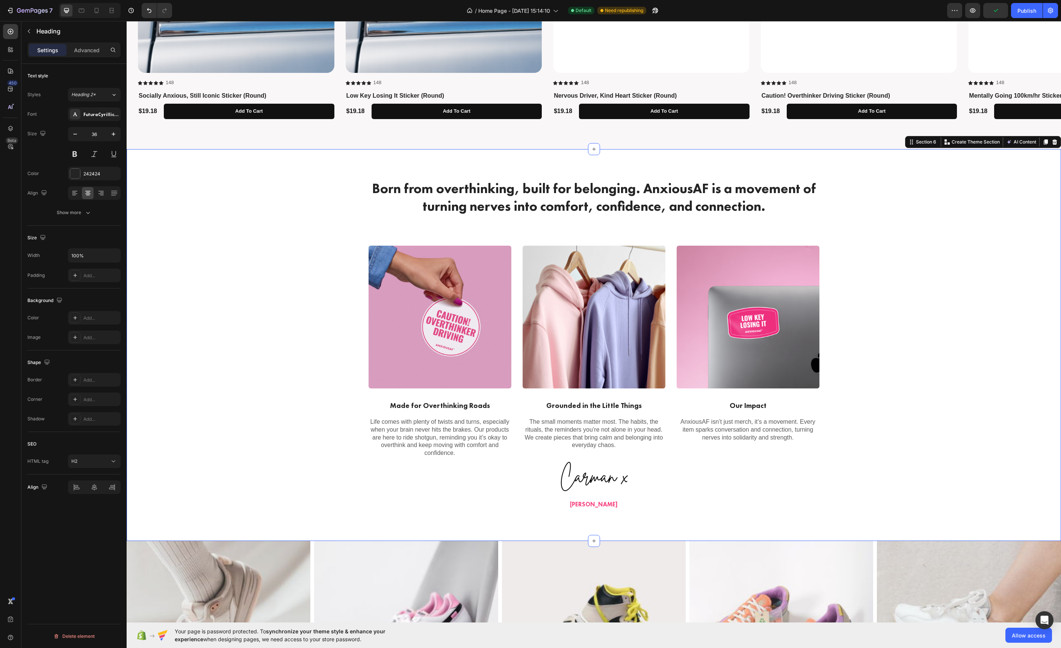
click at [905, 214] on div "Born from overthinking, built for belonging. AnxiousAF is a movement of turning…" at bounding box center [593, 345] width 923 height 332
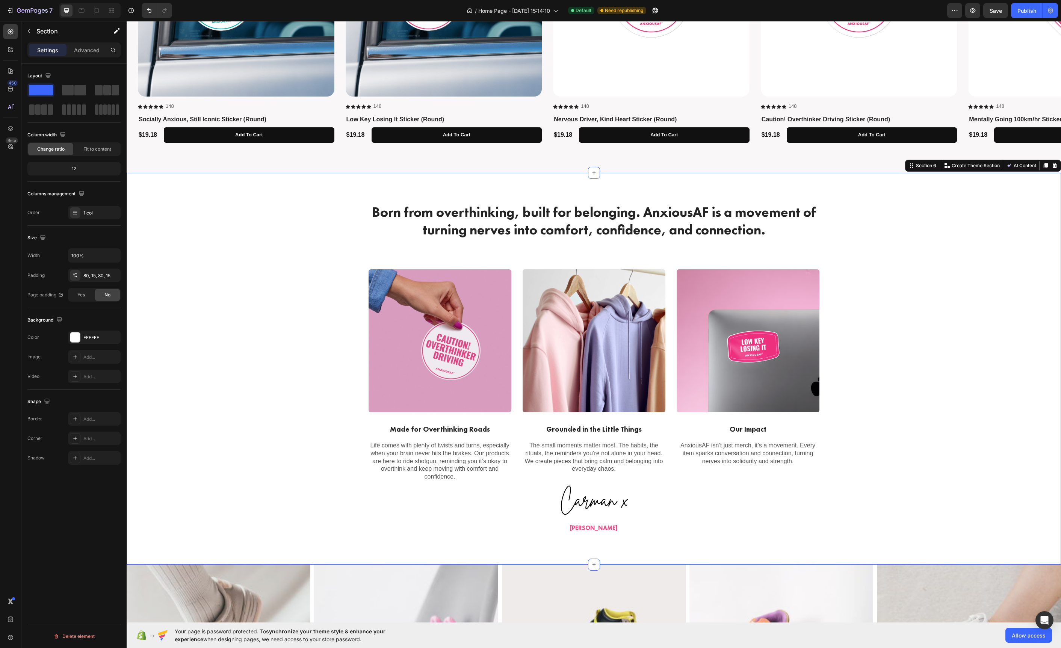
scroll to position [1049, 0]
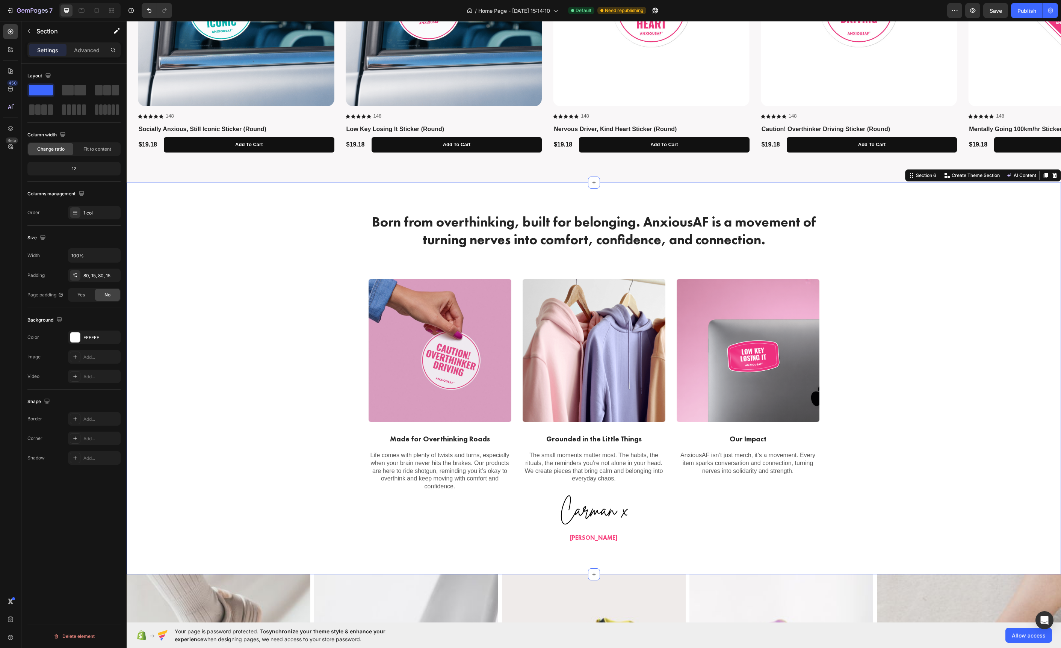
click at [289, 286] on div "Born from overthinking, built for belonging. AnxiousAF is a movement of turning…" at bounding box center [593, 379] width 923 height 332
drag, startPoint x: 77, startPoint y: 341, endPoint x: 74, endPoint y: 339, distance: 4.6
click at [77, 341] on div at bounding box center [75, 338] width 10 height 10
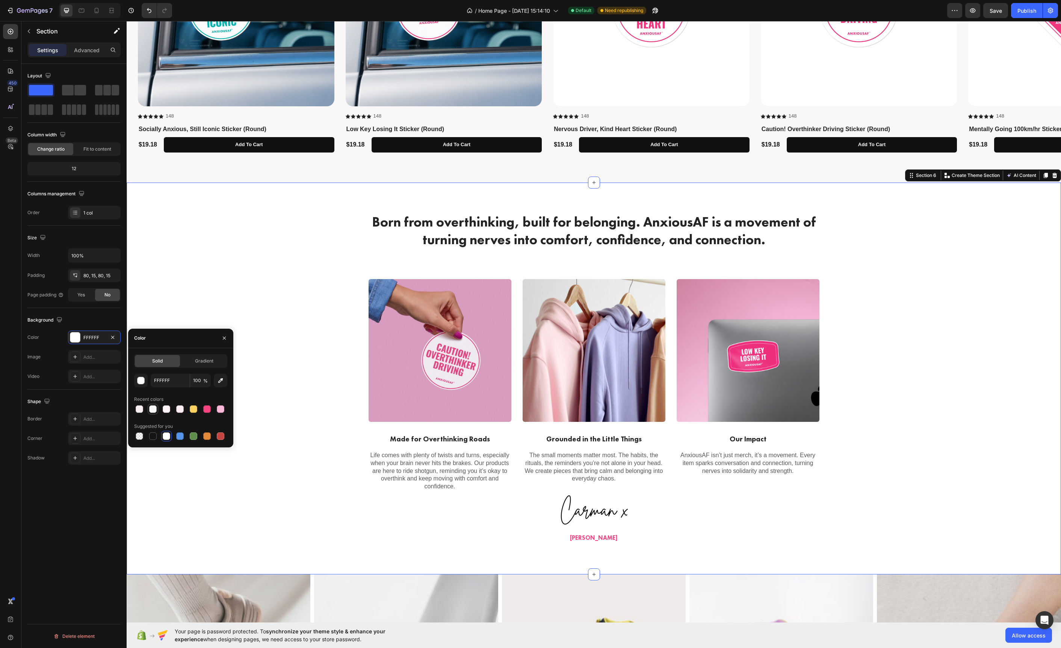
click at [150, 410] on div at bounding box center [153, 409] width 8 height 8
click at [204, 412] on div at bounding box center [207, 409] width 8 height 8
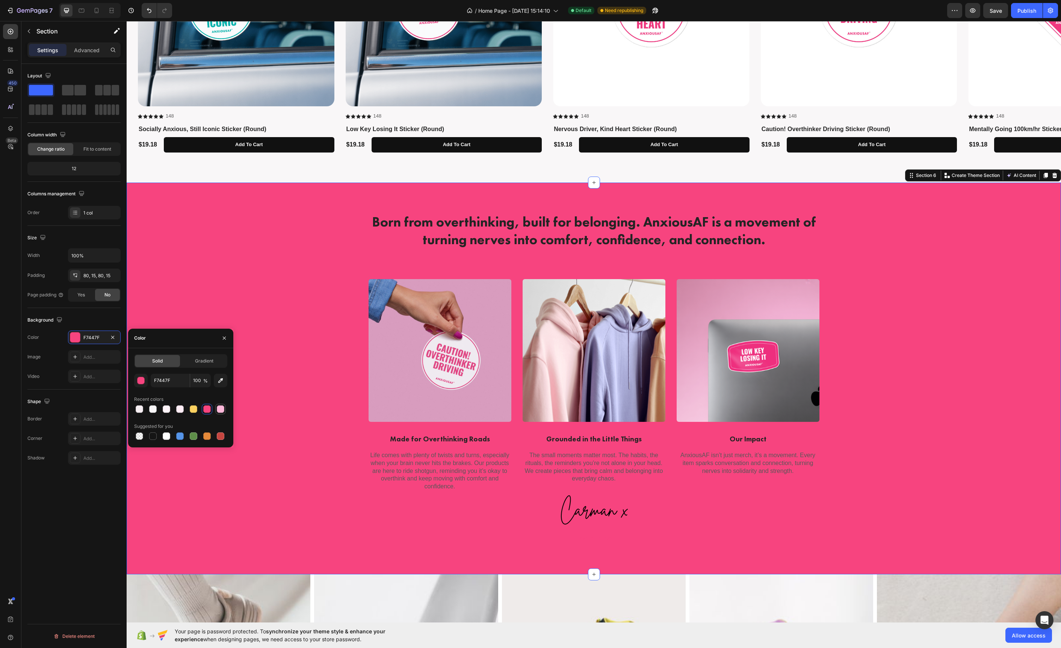
click at [218, 411] on div at bounding box center [221, 409] width 8 height 8
type input "FCB8D9"
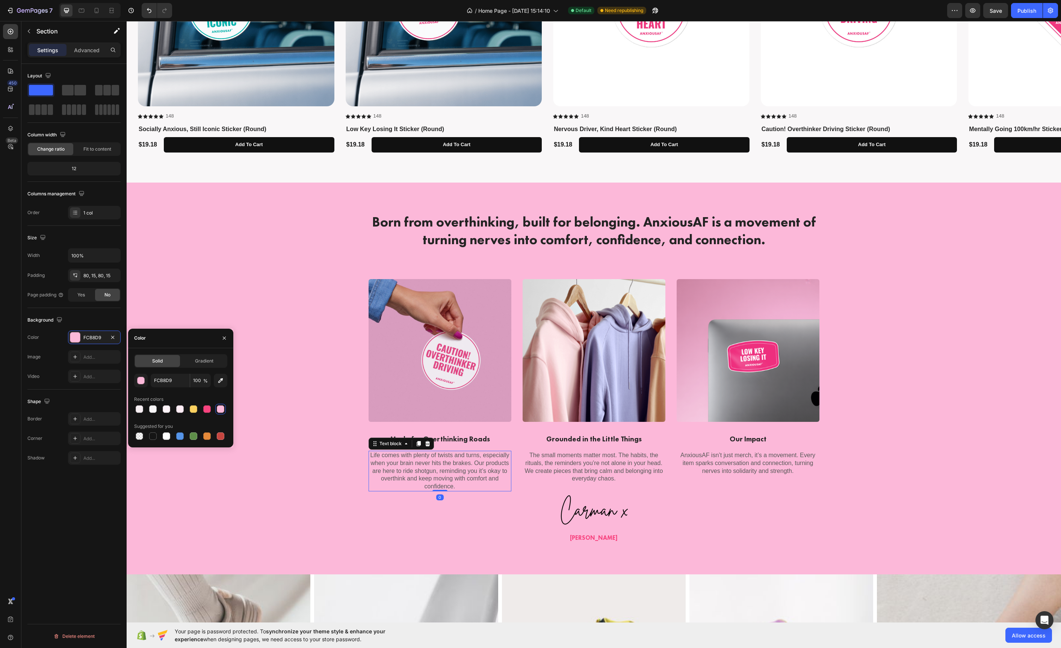
click at [425, 467] on p "Life comes with plenty of twists and turns, especially when your brain never hi…" at bounding box center [439, 471] width 141 height 39
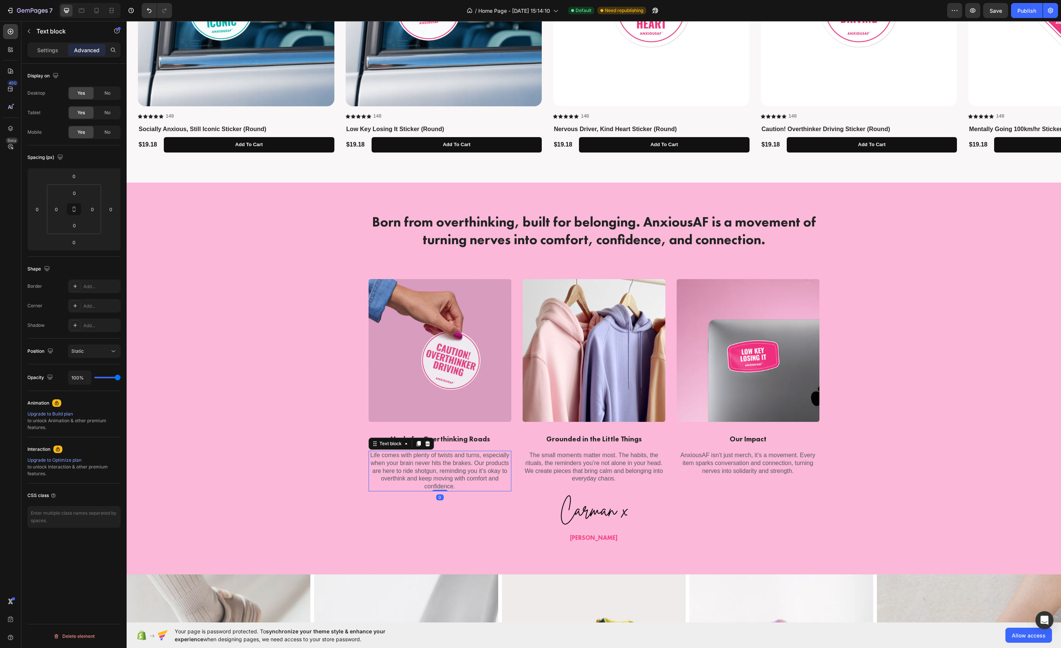
click at [425, 467] on p "Life comes with plenty of twists and turns, especially when your brain never hi…" at bounding box center [439, 471] width 141 height 39
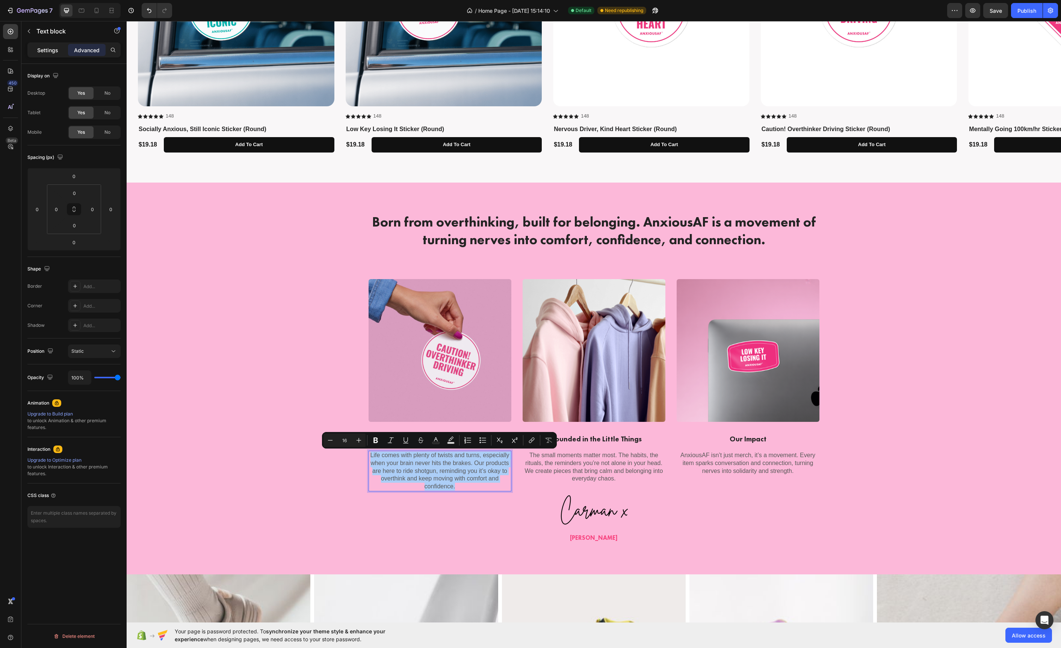
click at [53, 46] on p "Settings" at bounding box center [47, 50] width 21 height 8
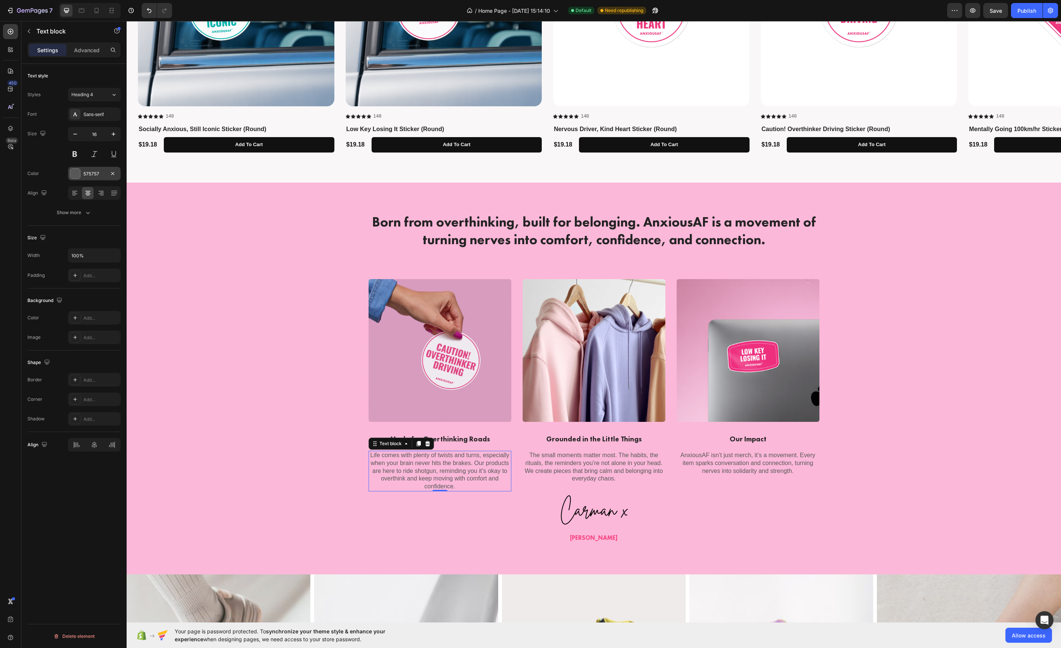
click at [77, 175] on div at bounding box center [75, 174] width 10 height 10
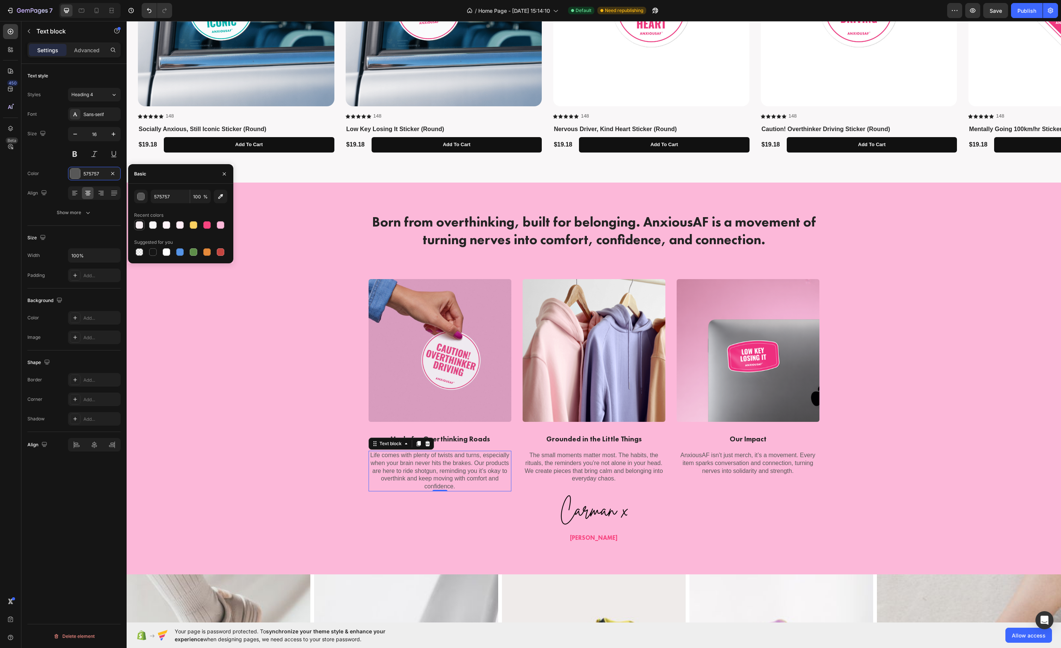
click at [136, 225] on div at bounding box center [140, 225] width 8 height 8
type input "F7EFF3"
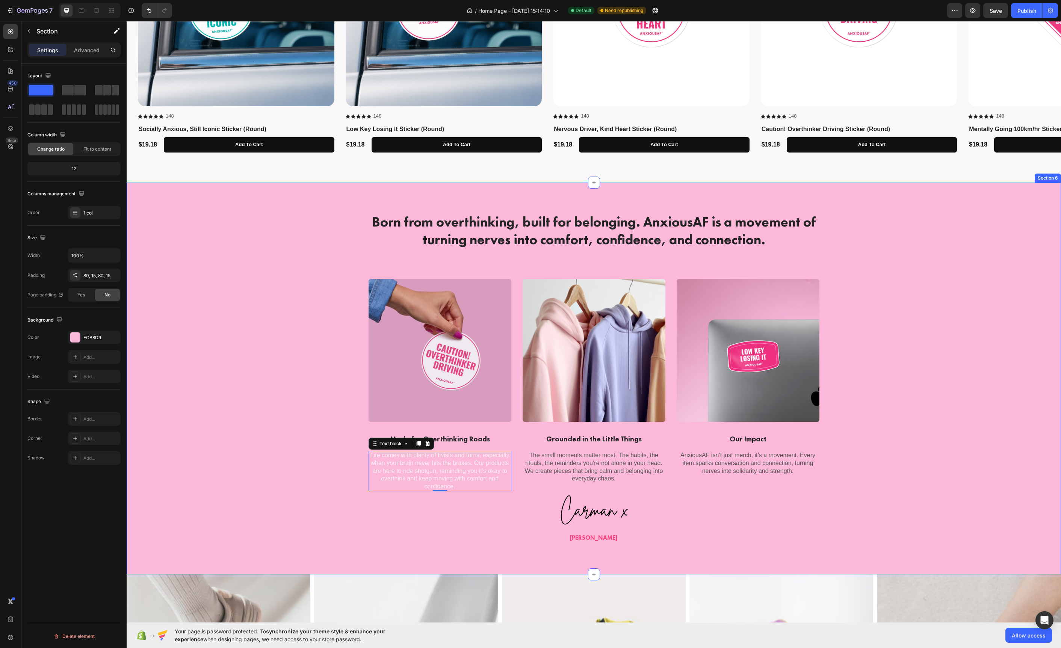
click at [274, 345] on div "Born from overthinking, built for belonging. AnxiousAF is a movement of turning…" at bounding box center [593, 379] width 923 height 332
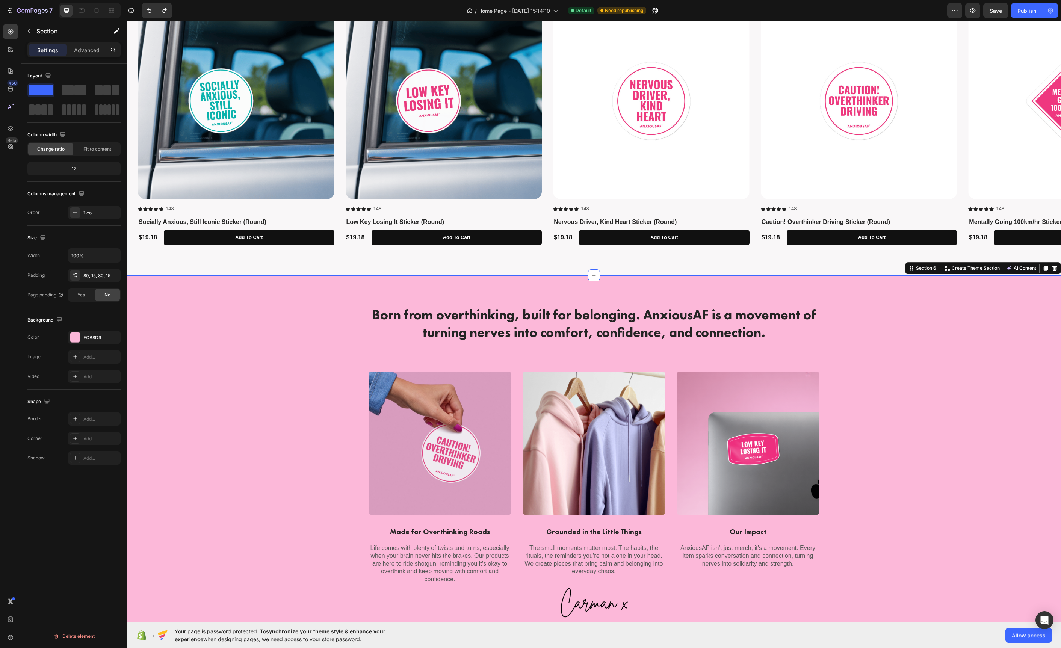
scroll to position [1052, 0]
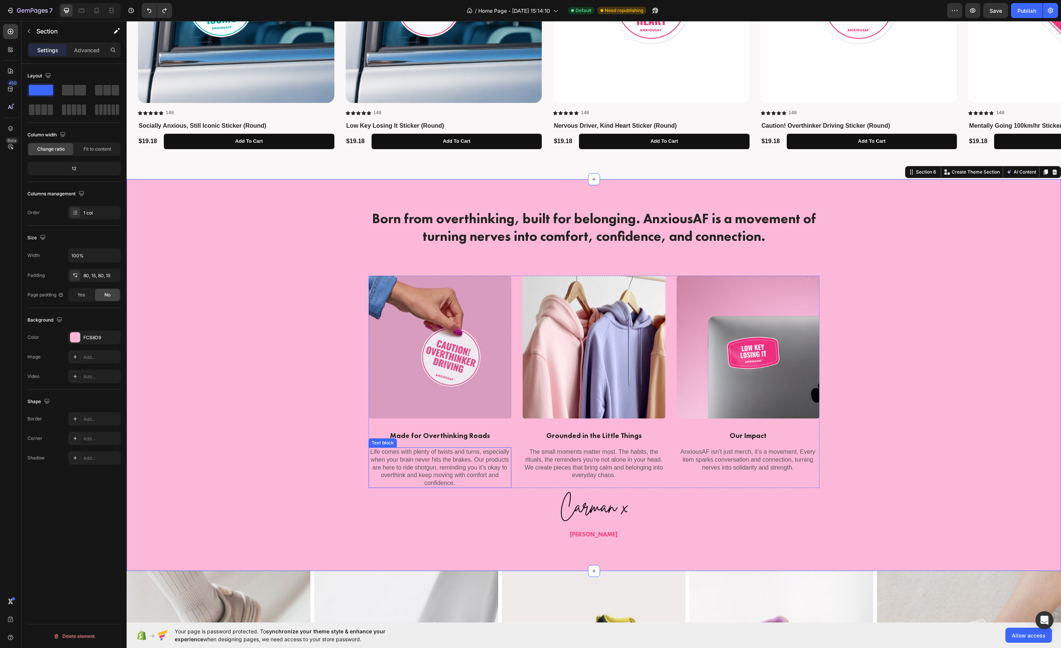
click at [439, 463] on p "Life comes with plenty of twists and turns, especially when your brain never hi…" at bounding box center [439, 467] width 141 height 39
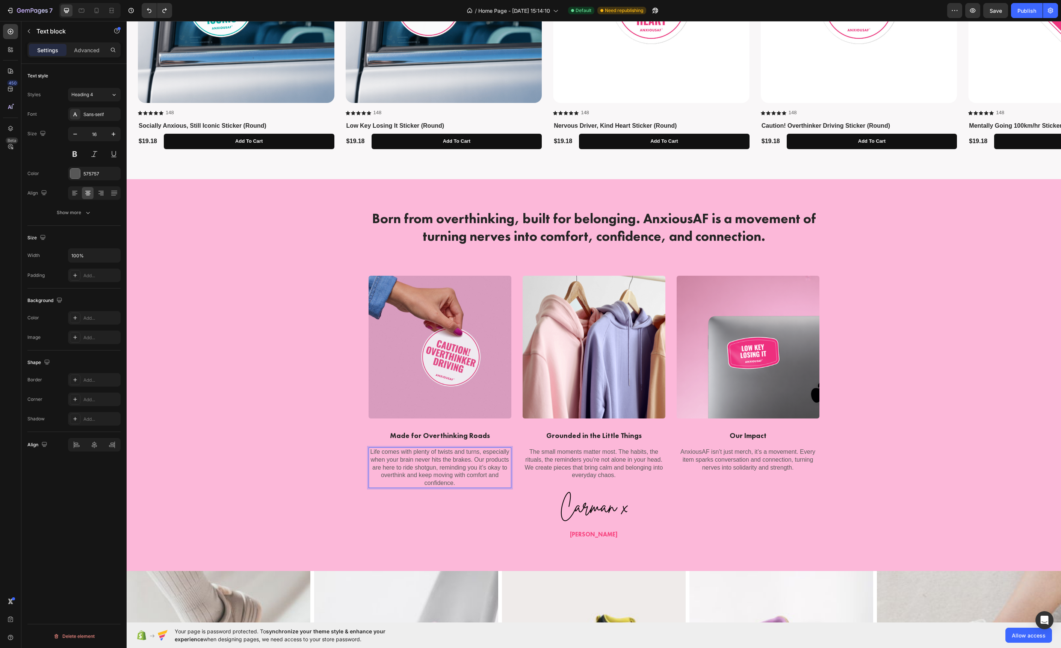
click at [439, 463] on p "Life comes with plenty of twists and turns, especially when your brain never hi…" at bounding box center [439, 467] width 141 height 39
click at [78, 173] on div at bounding box center [75, 174] width 10 height 10
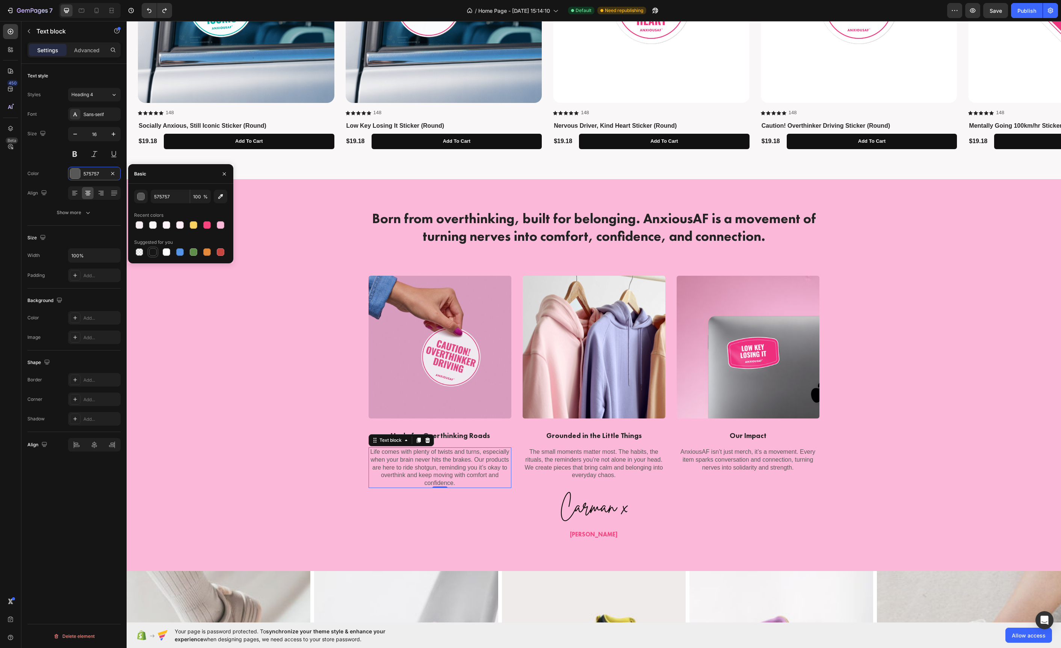
click at [152, 247] on div at bounding box center [153, 252] width 11 height 11
type input "151515"
click at [550, 463] on p "The small moments matter most. The habits, the rituals, the reminders you’re no…" at bounding box center [593, 463] width 141 height 31
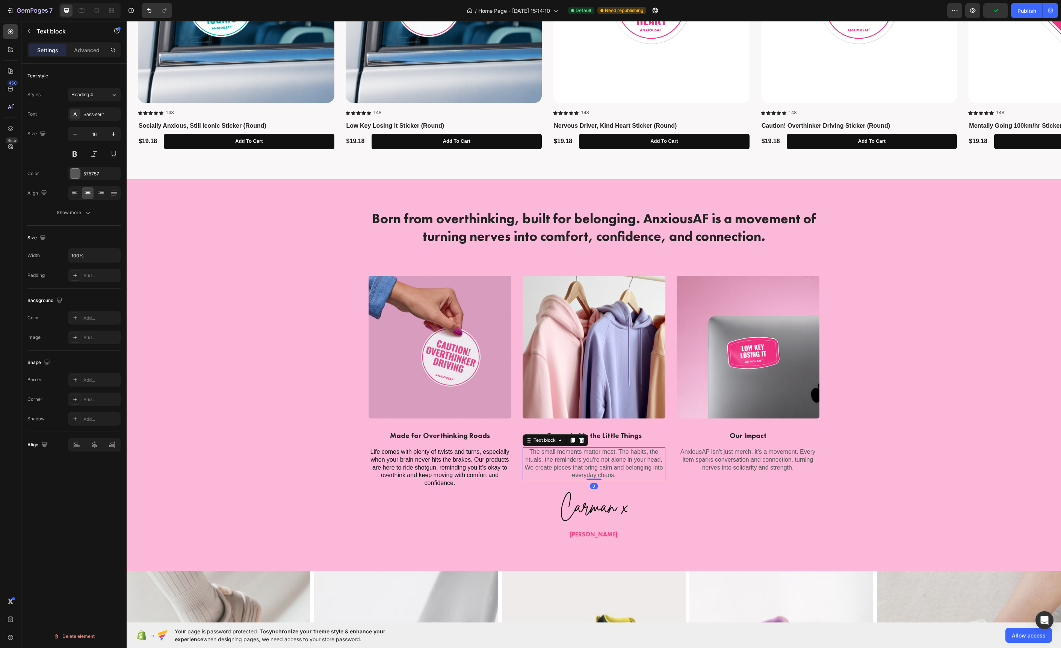
click at [550, 463] on p "The small moments matter most. The habits, the rituals, the reminders you’re no…" at bounding box center [593, 463] width 141 height 31
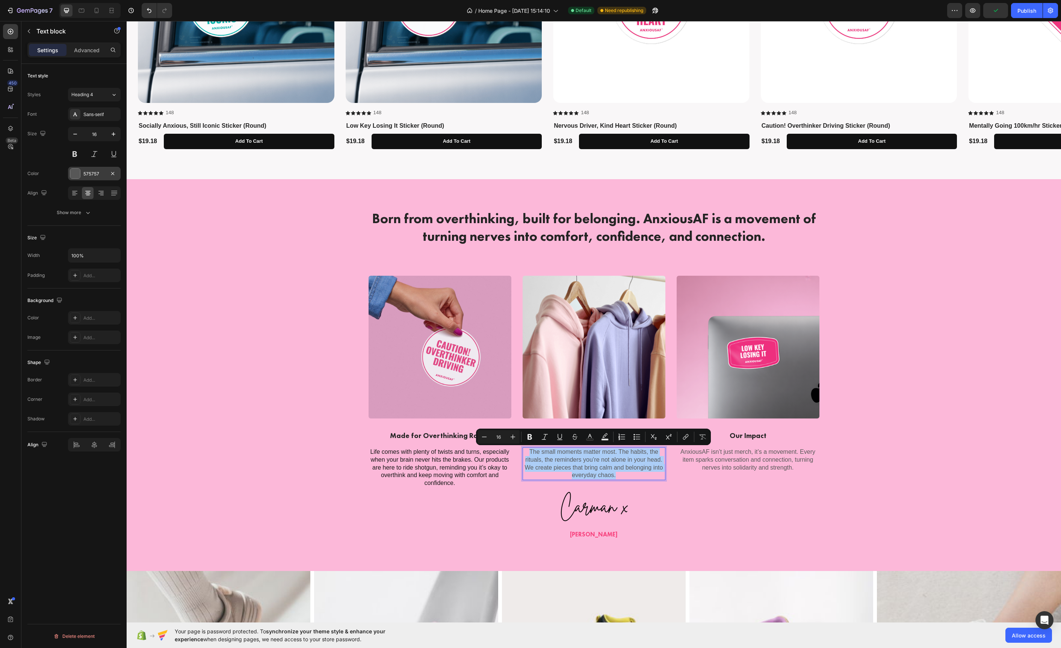
click at [74, 174] on div at bounding box center [75, 174] width 10 height 10
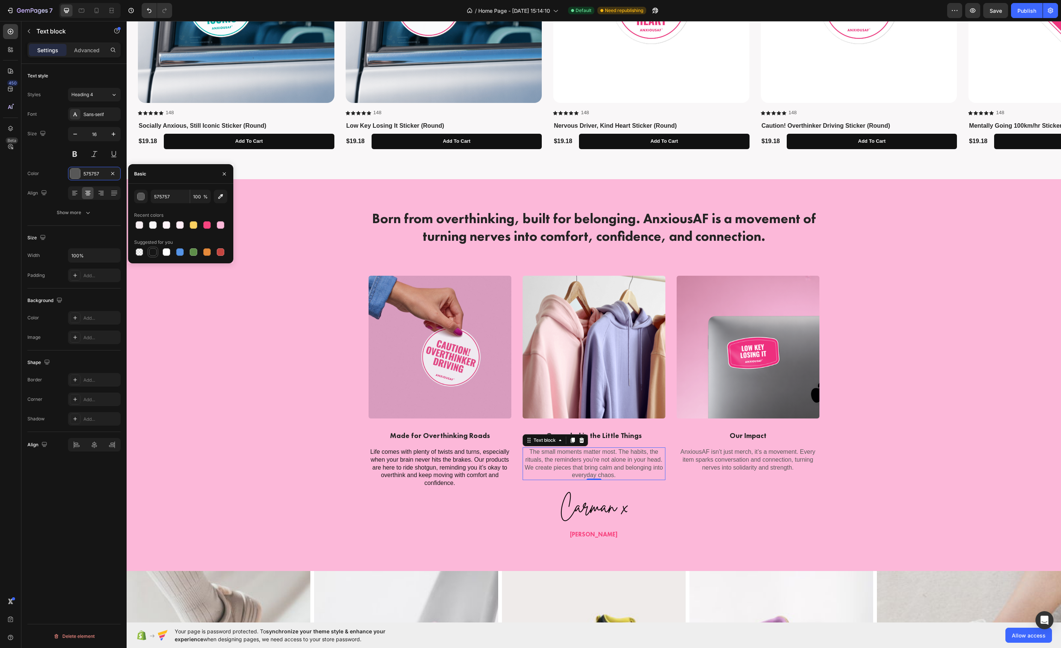
drag, startPoint x: 152, startPoint y: 251, endPoint x: 97, endPoint y: 295, distance: 70.5
click at [152, 251] on div at bounding box center [153, 252] width 8 height 8
type input "151515"
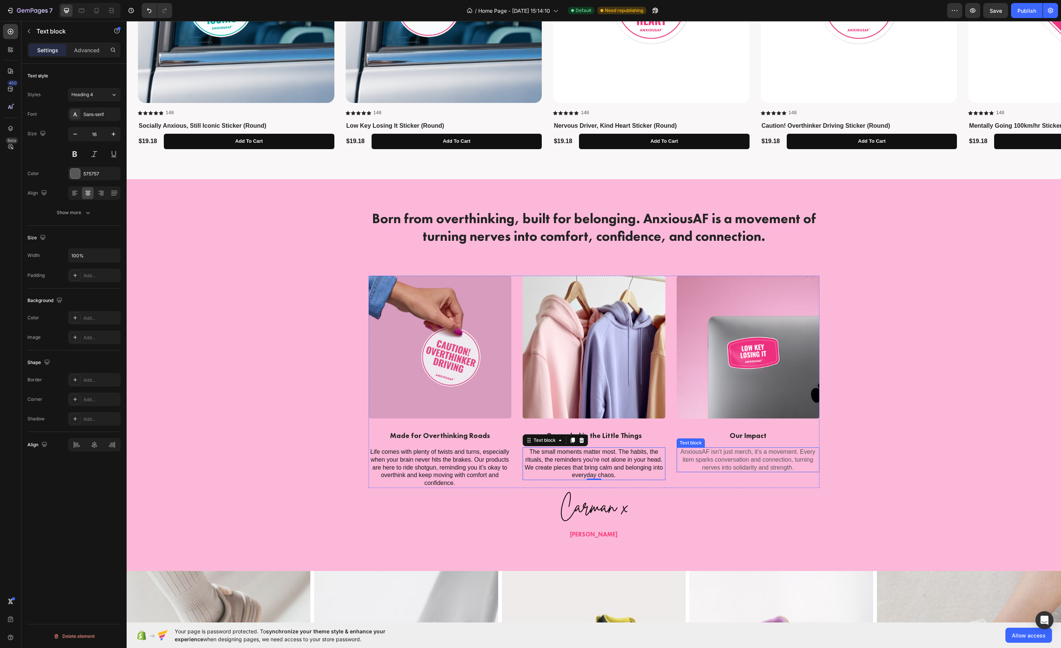
click at [712, 462] on p "AnxiousAF isn’t just merch, it’s a movement. Every item sparks conversation and…" at bounding box center [747, 459] width 141 height 23
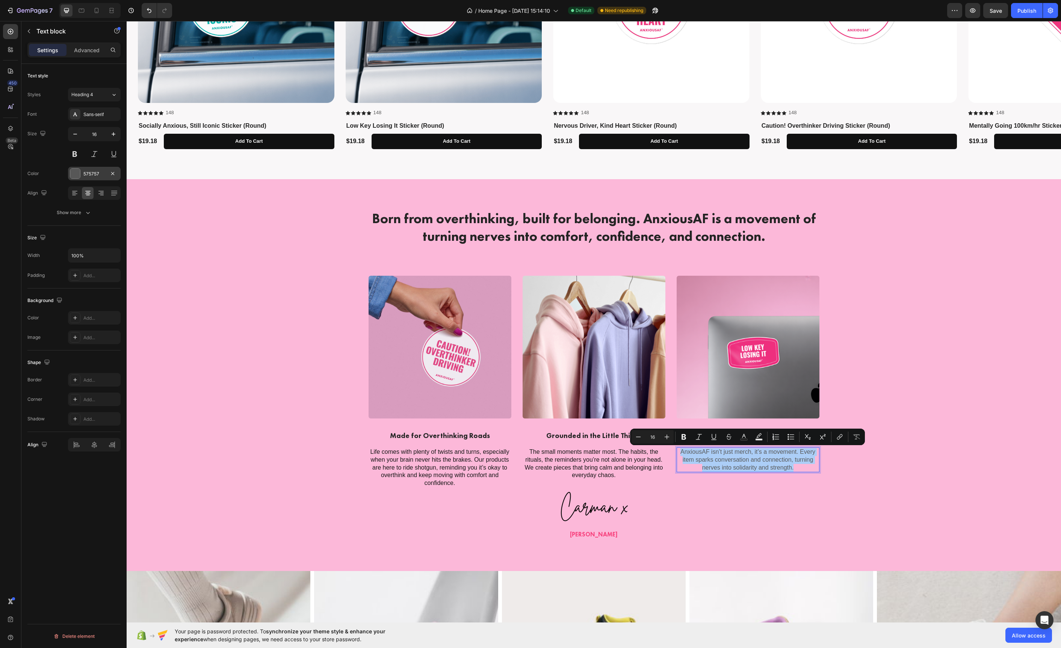
click at [79, 176] on div at bounding box center [75, 174] width 10 height 10
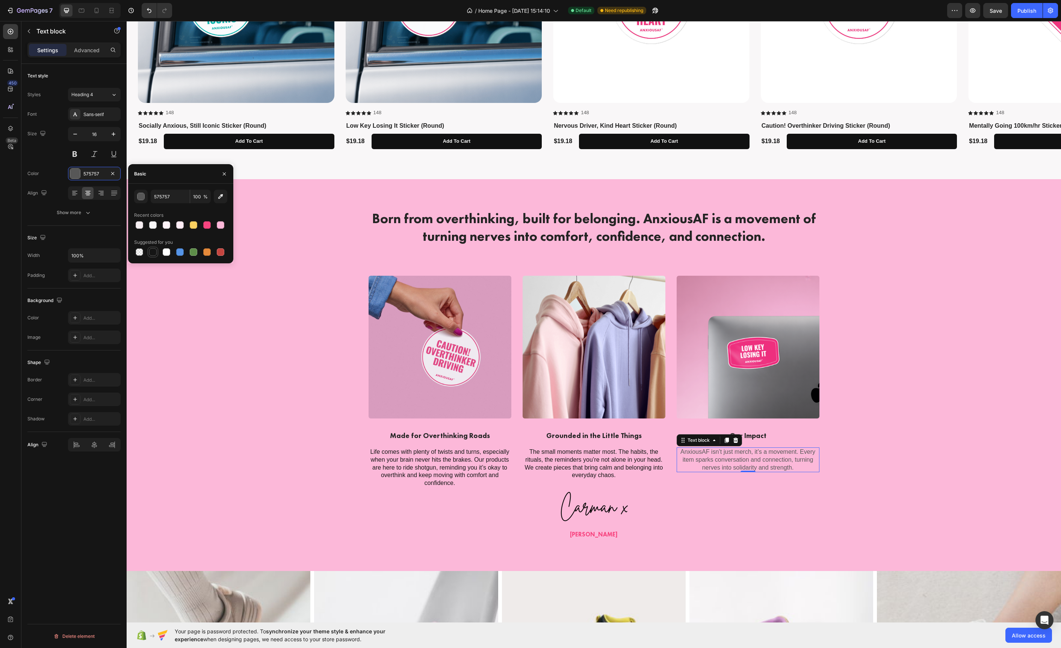
click at [151, 255] on div at bounding box center [153, 252] width 8 height 8
type input "151515"
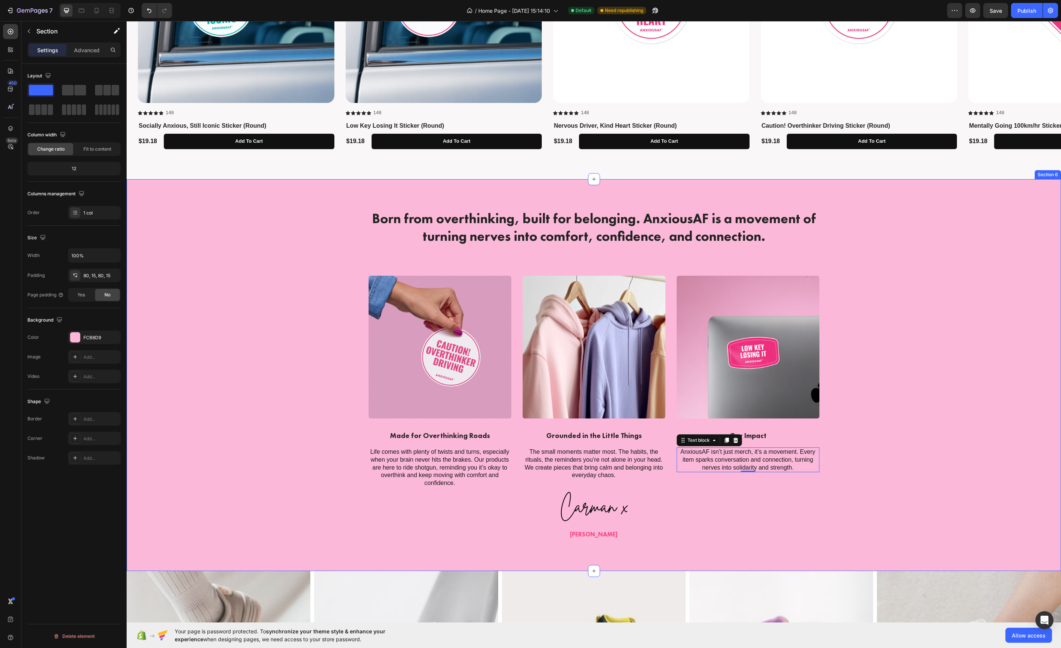
click at [233, 380] on div "Born from overthinking, built for belonging. AnxiousAF is a movement of turning…" at bounding box center [593, 375] width 923 height 332
drag, startPoint x: 877, startPoint y: 357, endPoint x: 883, endPoint y: 360, distance: 7.1
click at [877, 357] on div "Born from overthinking, built for belonging. AnxiousAF is a movement of turning…" at bounding box center [593, 375] width 923 height 332
click at [609, 534] on strong "[PERSON_NAME]" at bounding box center [594, 535] width 48 height 8
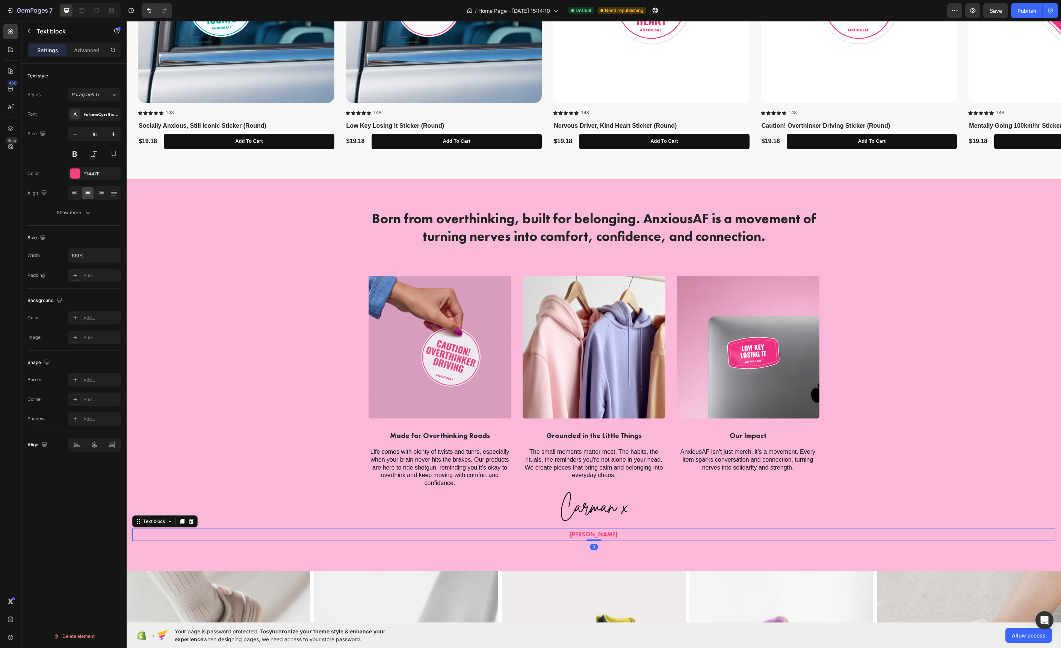
click at [609, 534] on strong "[PERSON_NAME]" at bounding box center [594, 535] width 48 height 8
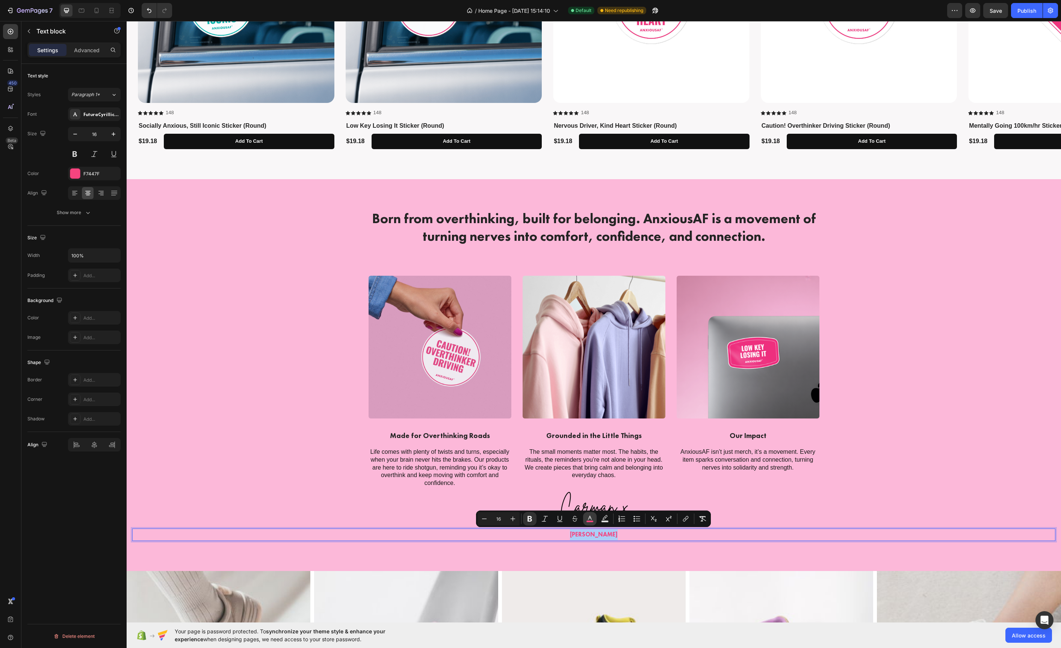
click at [587, 521] on rect "Editor contextual toolbar" at bounding box center [590, 522] width 7 height 2
type input "F7447F"
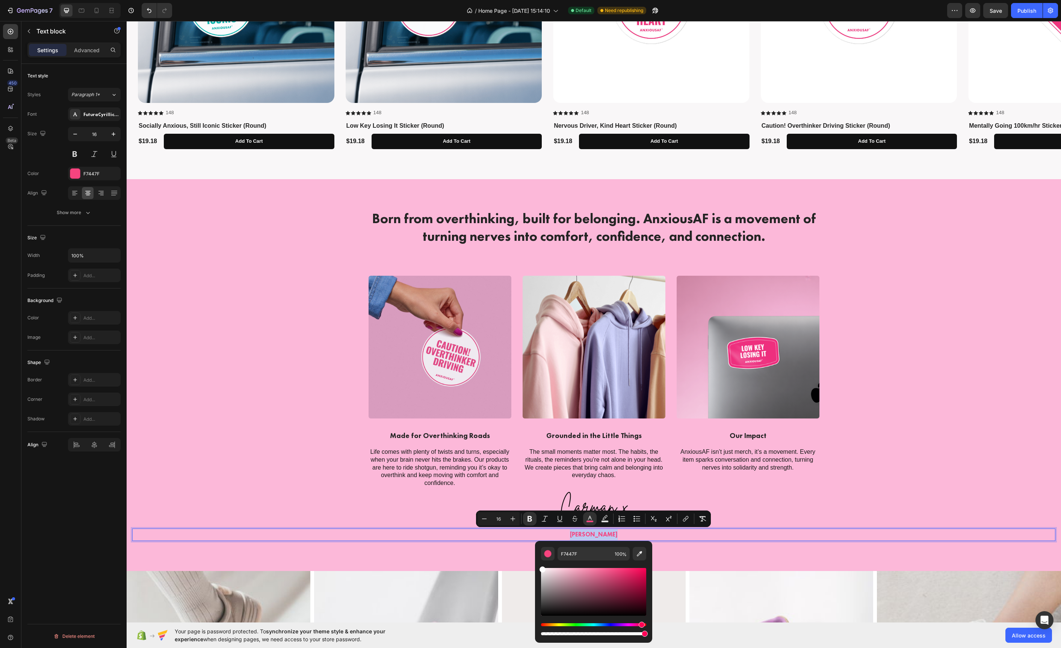
type input "FFFFFF"
drag, startPoint x: 712, startPoint y: 622, endPoint x: 532, endPoint y: 558, distance: 191.0
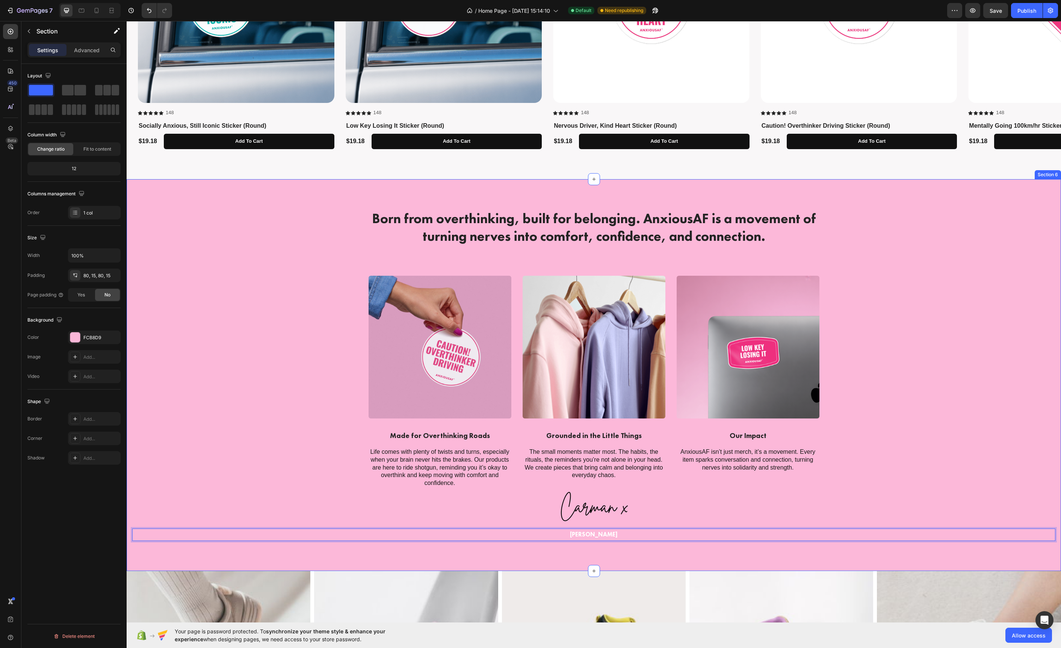
click at [267, 425] on div "Born from overthinking, built for belonging. AnxiousAF is a movement of turning…" at bounding box center [593, 375] width 923 height 332
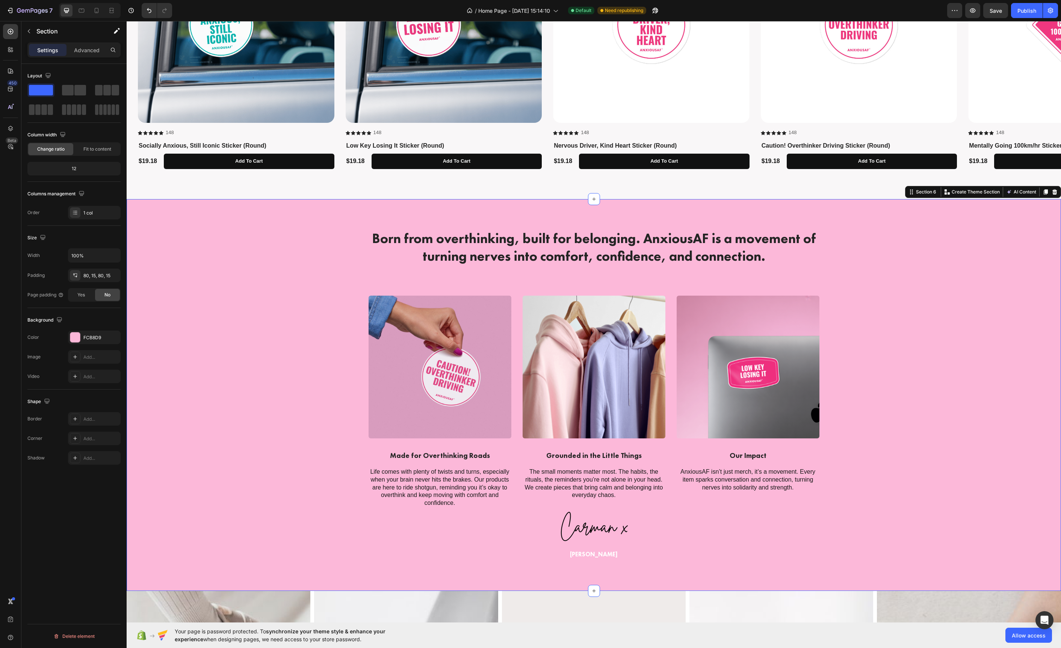
scroll to position [1031, 0]
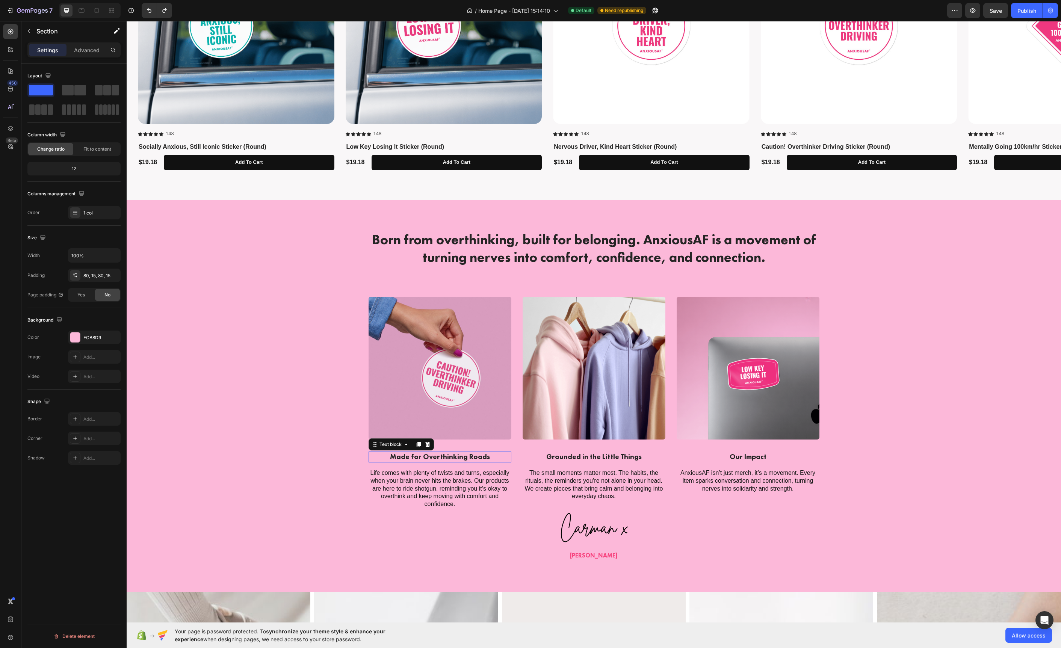
click at [435, 461] on p "Made for Overthinking Roads" at bounding box center [439, 456] width 141 height 9
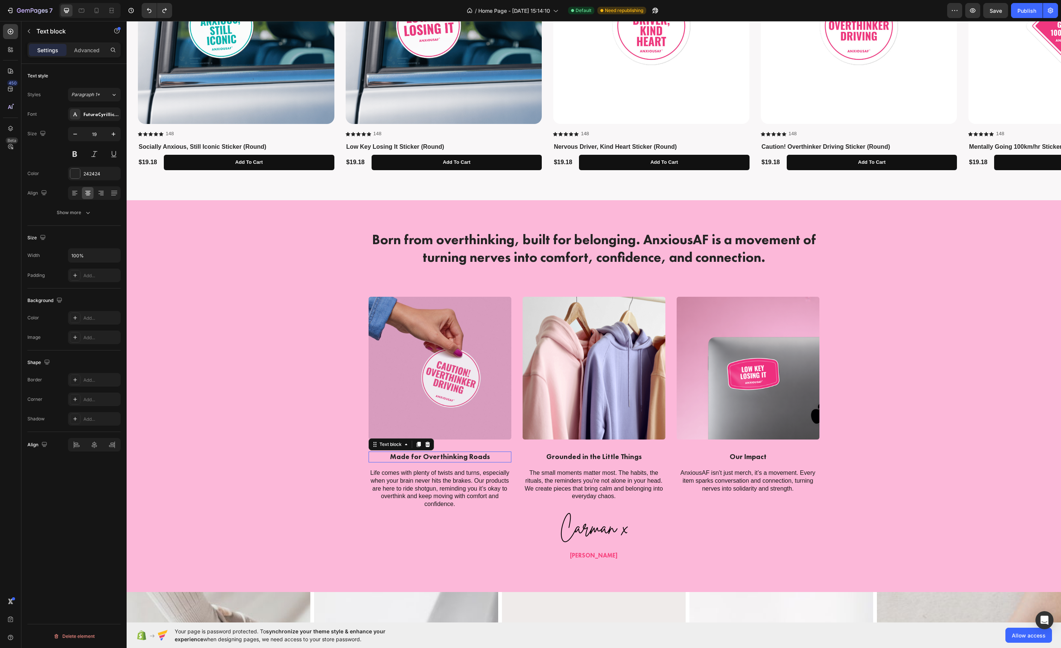
click at [435, 461] on p "Made for Overthinking Roads" at bounding box center [439, 456] width 141 height 9
drag, startPoint x: 86, startPoint y: 178, endPoint x: 82, endPoint y: 177, distance: 3.9
click at [85, 178] on div "242424" at bounding box center [94, 174] width 53 height 14
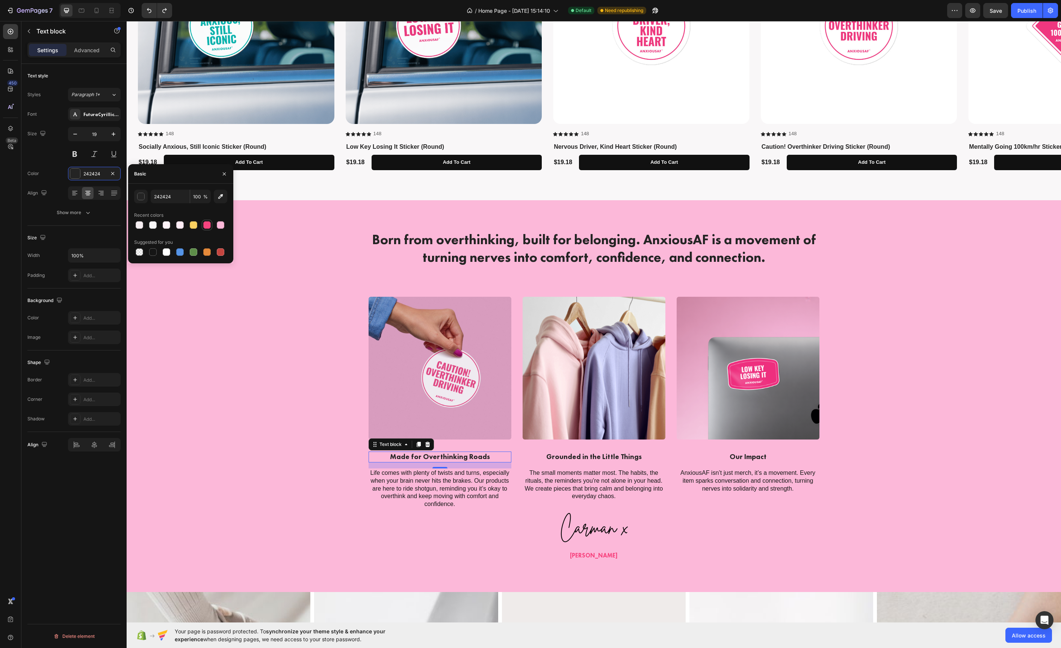
click at [211, 226] on div at bounding box center [207, 225] width 9 height 9
type input "F7447F"
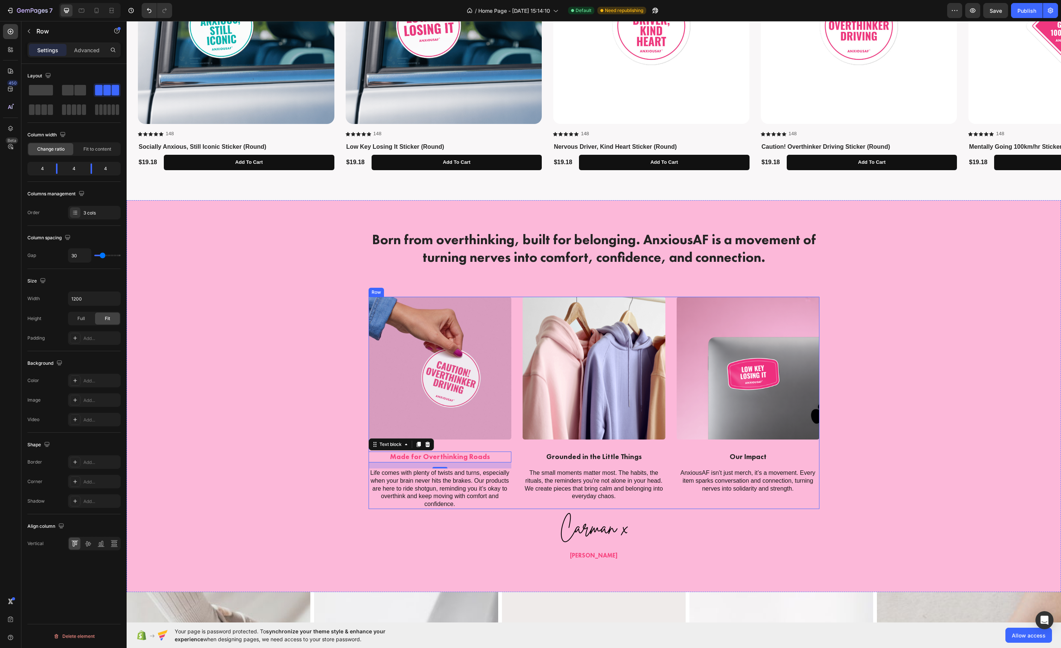
click at [599, 467] on div "Image Grounded in the Little Things Text block The small moments matter most. T…" at bounding box center [594, 403] width 143 height 212
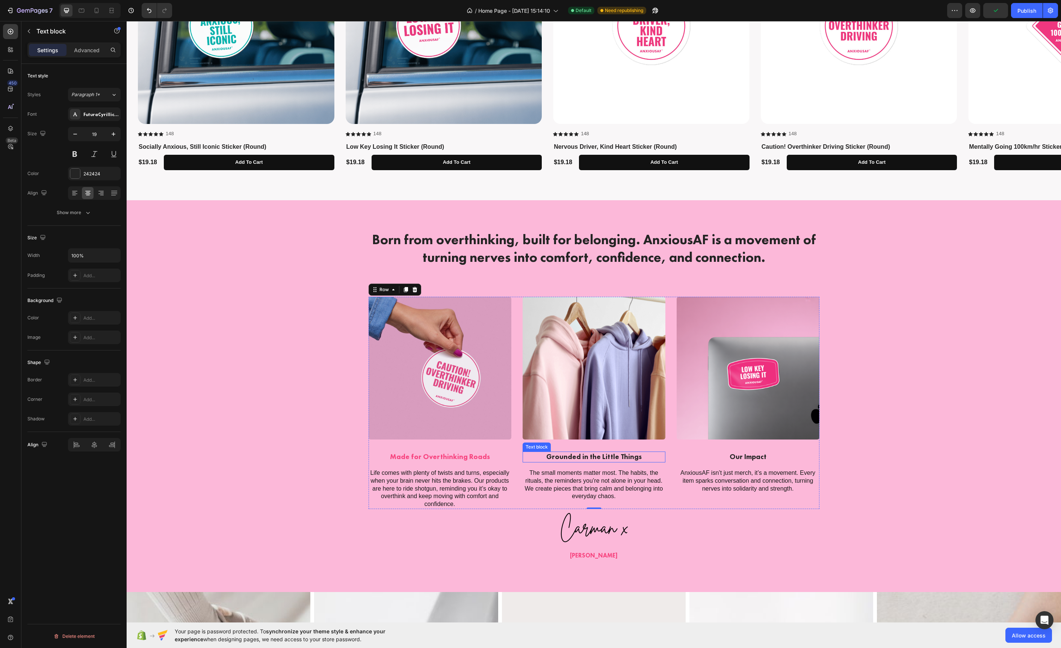
click at [592, 459] on p "Grounded in the Little Things" at bounding box center [593, 456] width 141 height 9
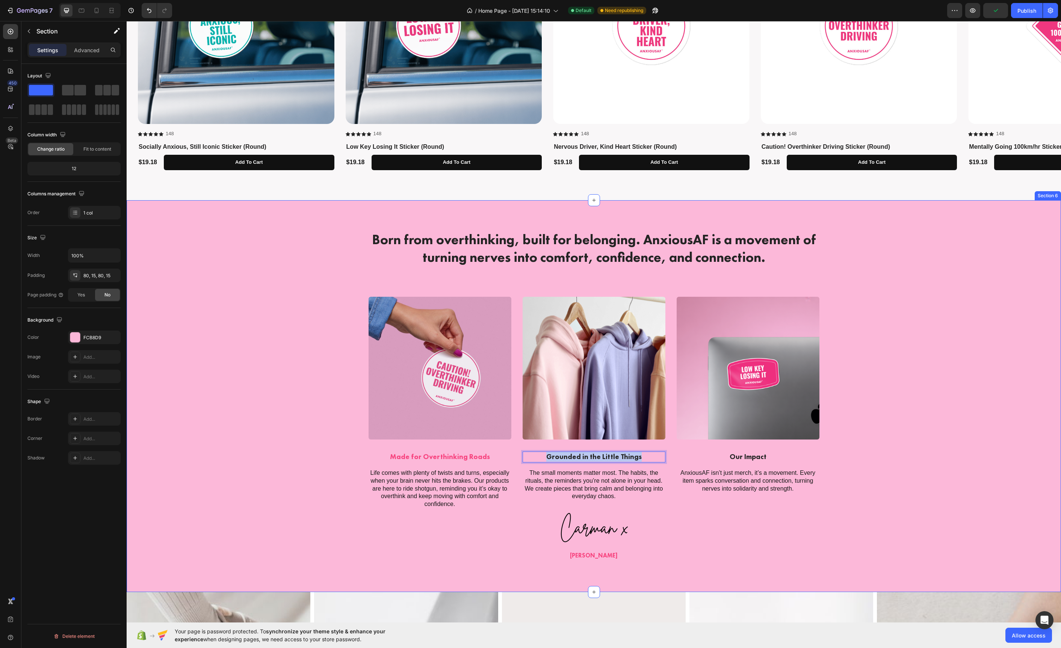
click at [227, 399] on div "Born from overthinking, built for belonging. AnxiousAF is a movement of turning…" at bounding box center [593, 396] width 923 height 332
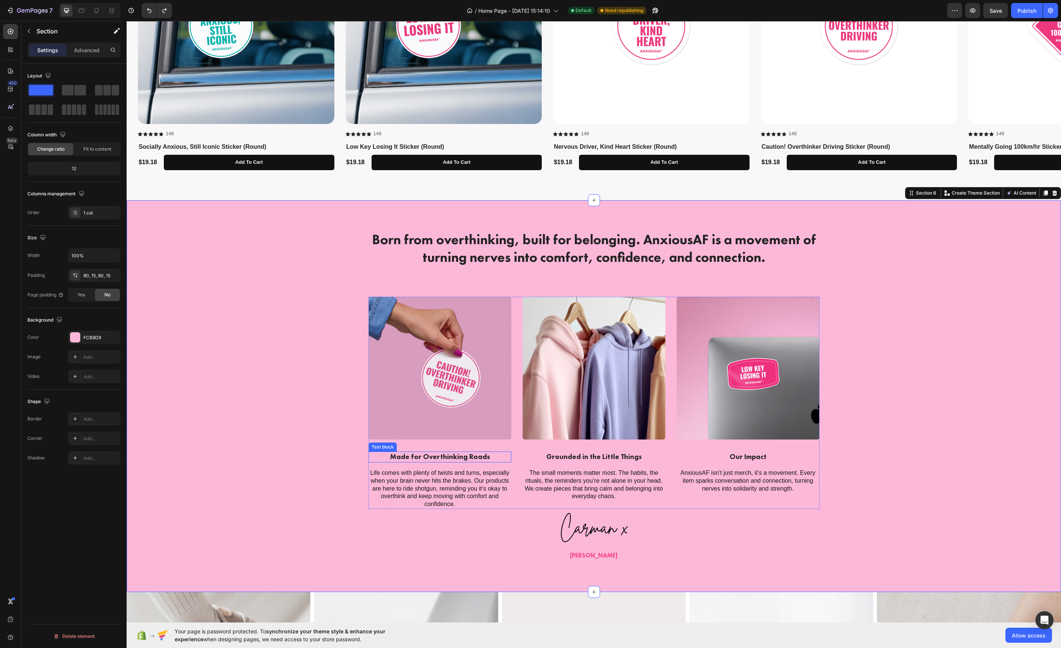
click at [408, 458] on p "Made for Overthinking Roads" at bounding box center [439, 456] width 141 height 9
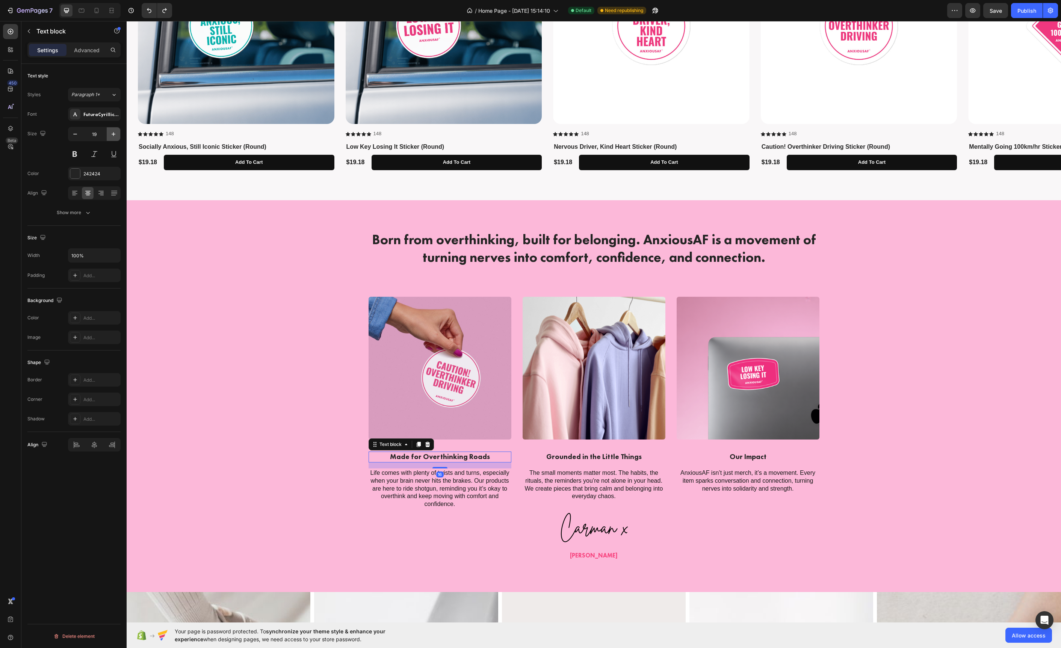
click at [114, 134] on icon "button" at bounding box center [114, 134] width 8 height 8
type input "21"
click at [589, 454] on p "Grounded in the Little Things" at bounding box center [593, 456] width 141 height 9
click at [110, 135] on icon "button" at bounding box center [114, 134] width 8 height 8
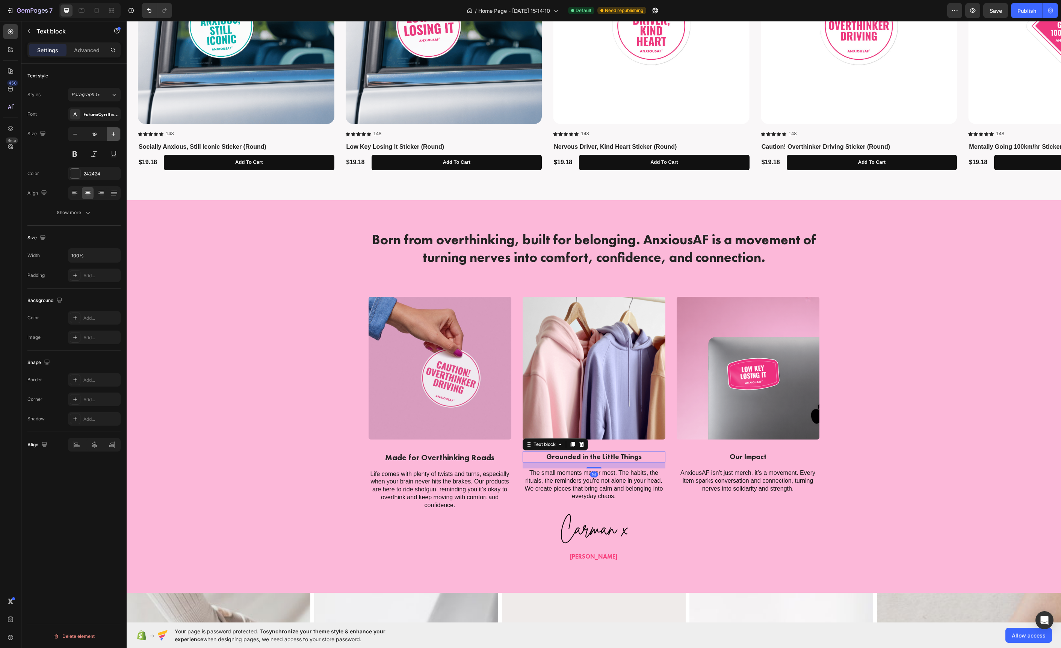
click at [110, 135] on icon "button" at bounding box center [114, 134] width 8 height 8
type input "21"
click at [715, 457] on p "Our Impact" at bounding box center [747, 456] width 141 height 9
click at [119, 138] on button "button" at bounding box center [114, 134] width 14 height 14
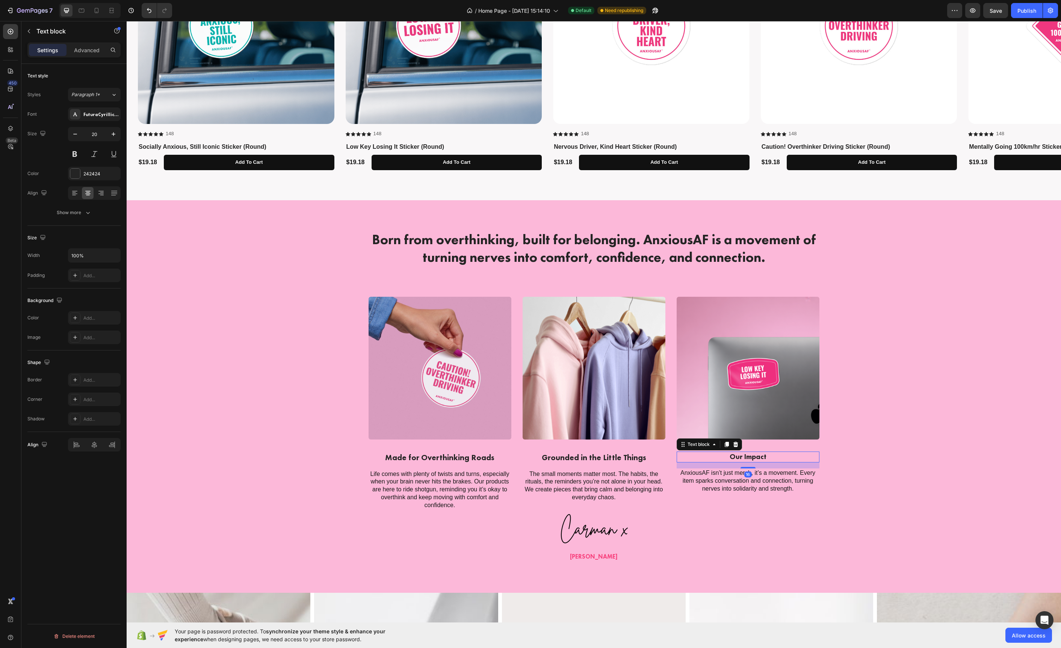
type input "21"
click at [285, 347] on div "Born from overthinking, built for belonging. AnxiousAF is a movement of turning…" at bounding box center [593, 396] width 923 height 333
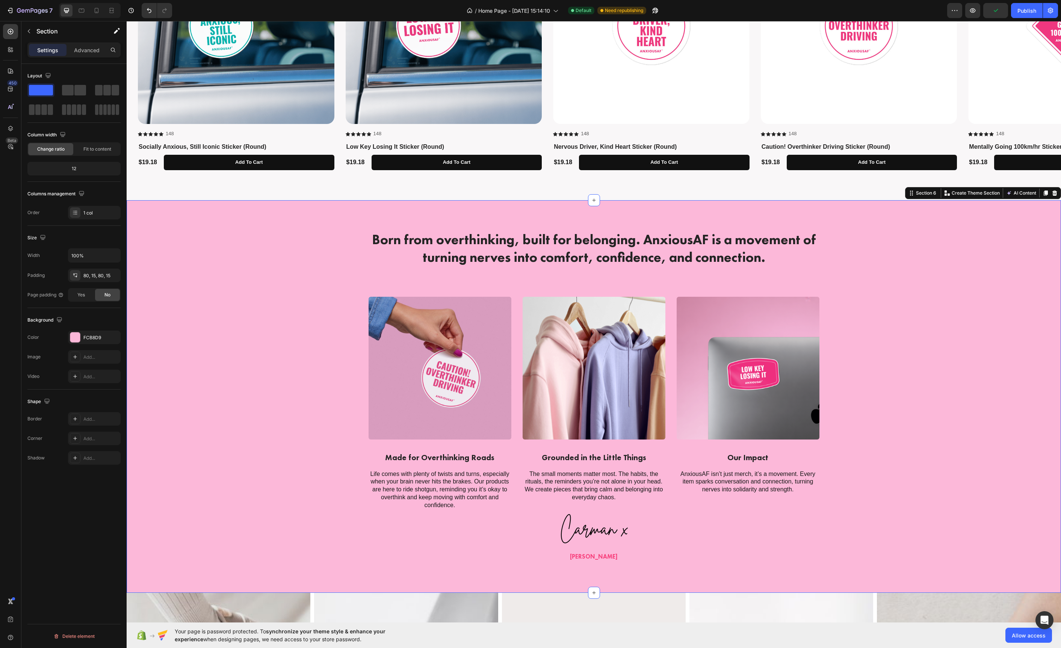
click at [878, 437] on div "Born from overthinking, built for belonging. AnxiousAF is a movement of turning…" at bounding box center [593, 396] width 923 height 333
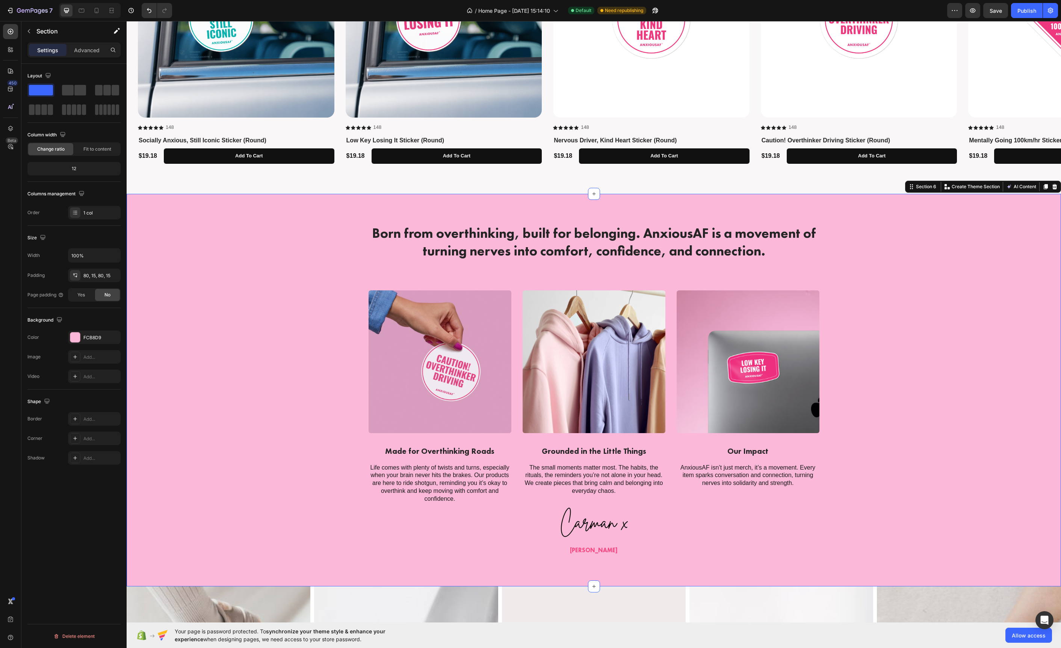
scroll to position [1039, 0]
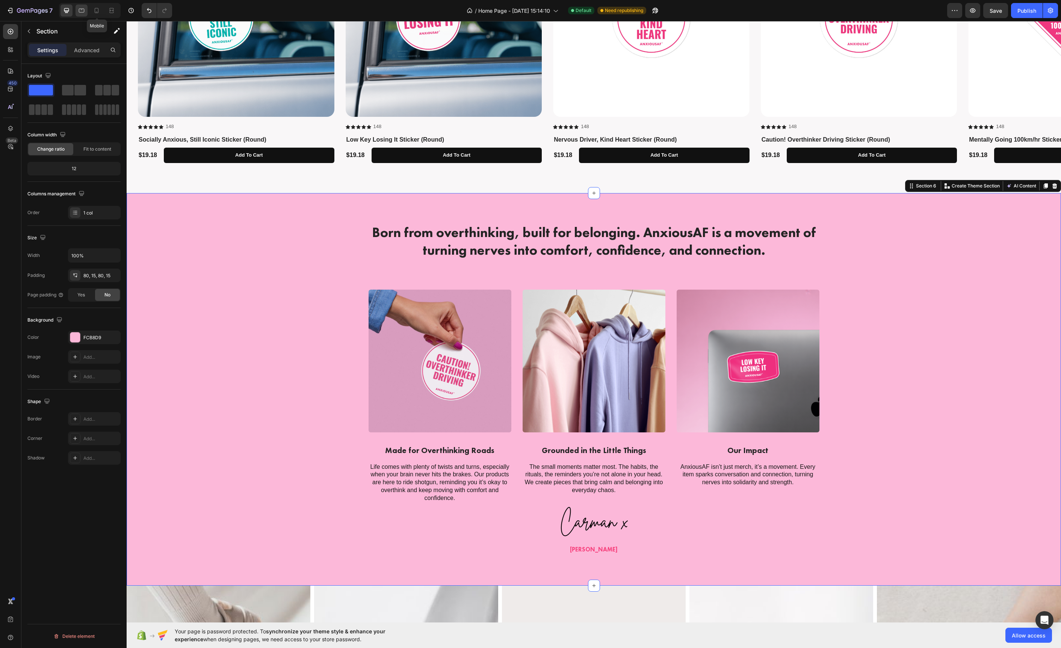
click at [86, 13] on div at bounding box center [82, 11] width 12 height 12
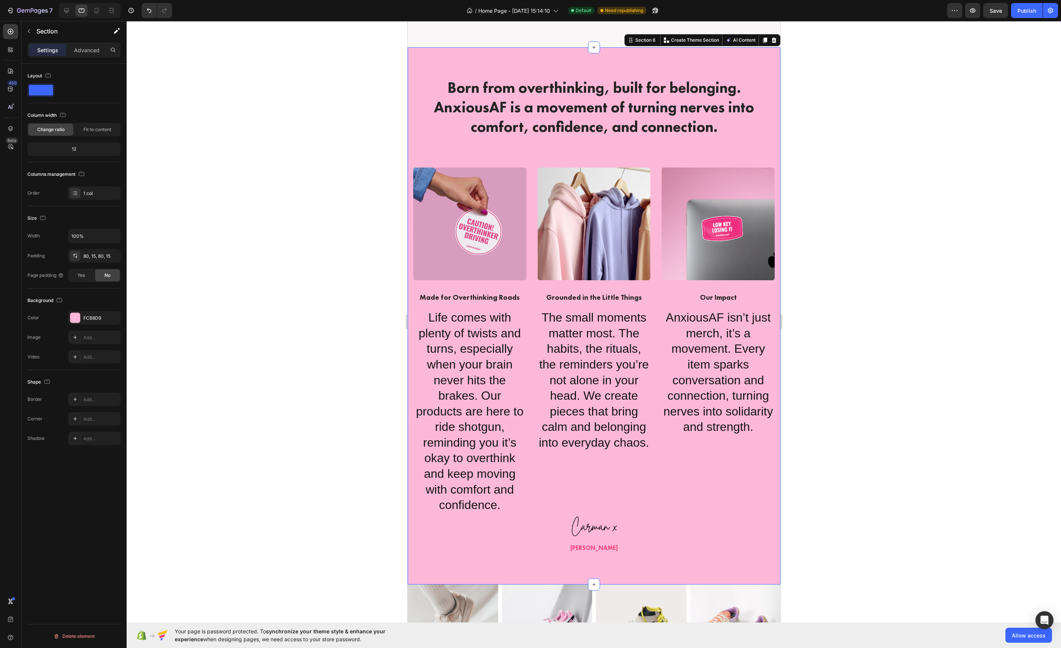
scroll to position [1106, 0]
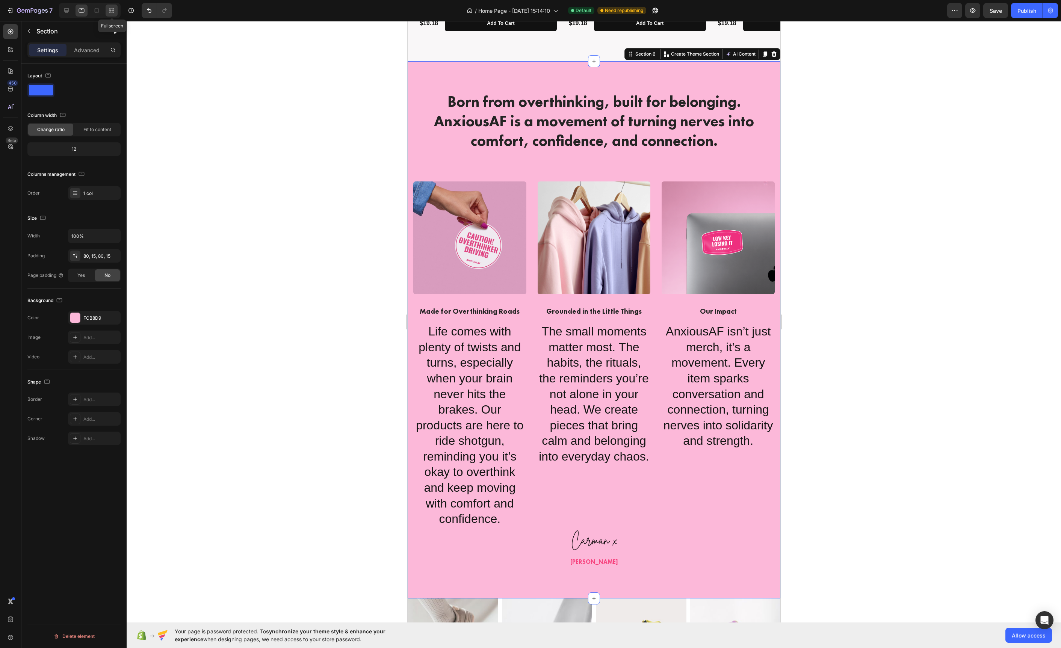
click at [107, 10] on div at bounding box center [112, 11] width 12 height 12
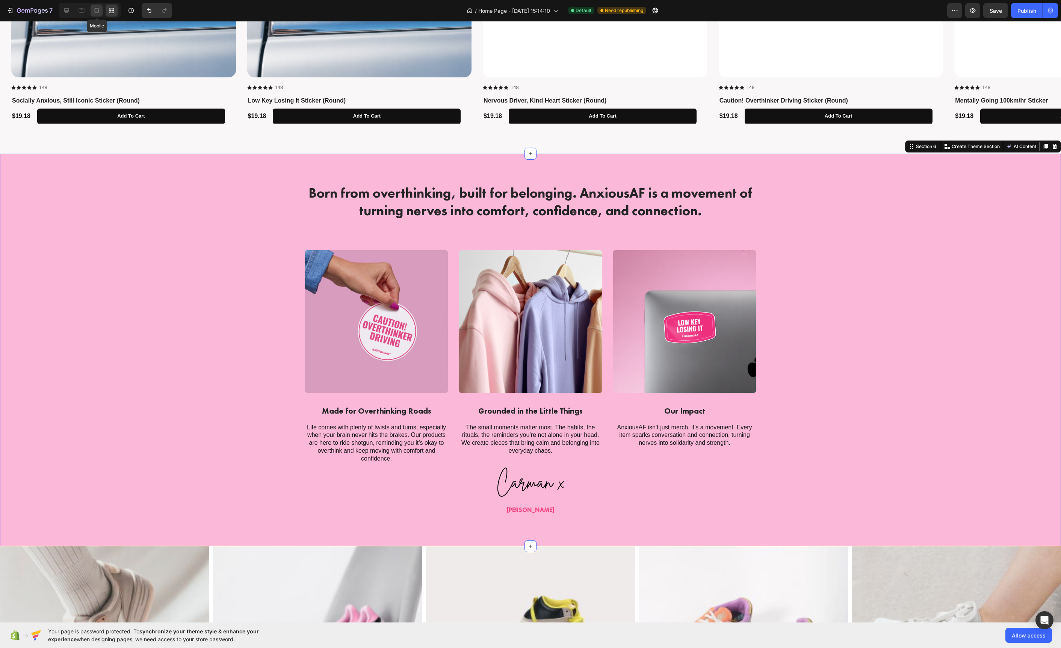
click at [98, 10] on icon at bounding box center [97, 11] width 8 height 8
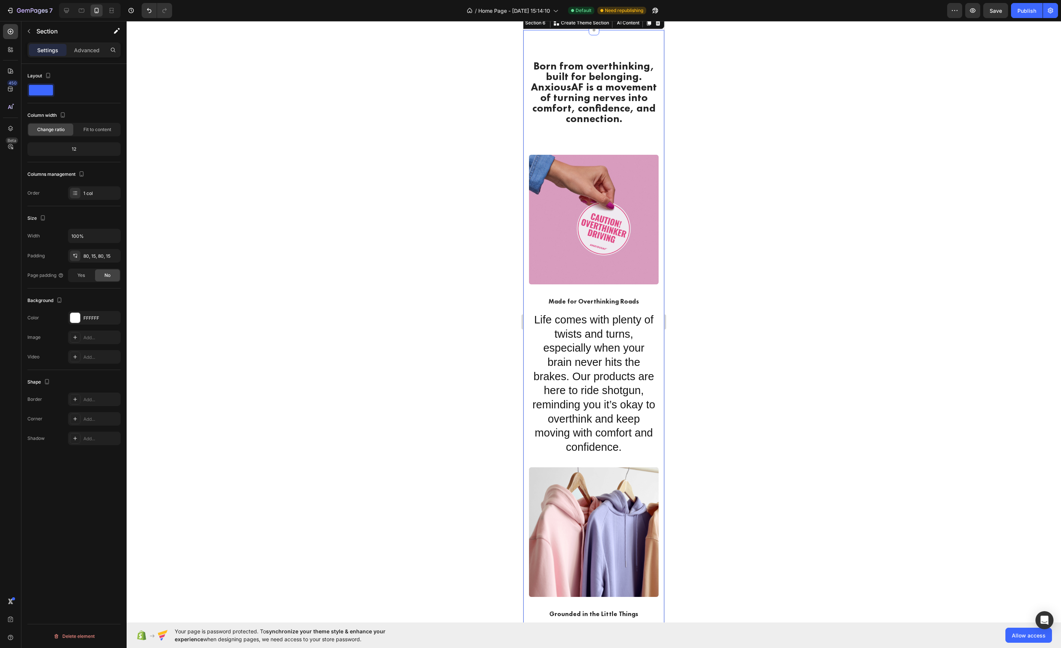
scroll to position [1102, 0]
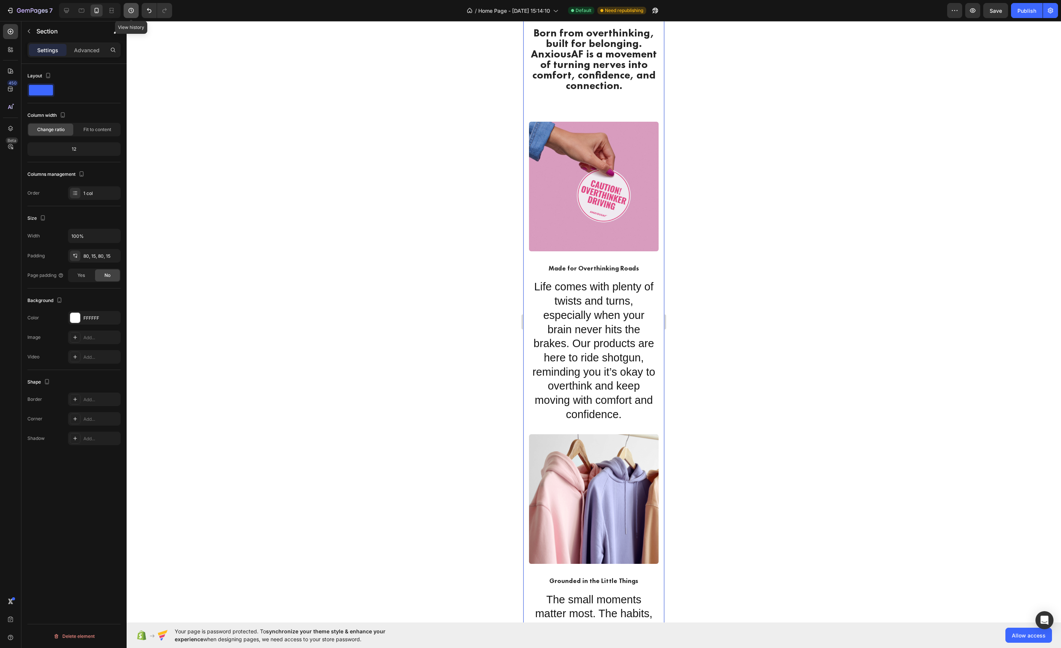
click at [131, 8] on icon "button" at bounding box center [131, 10] width 5 height 5
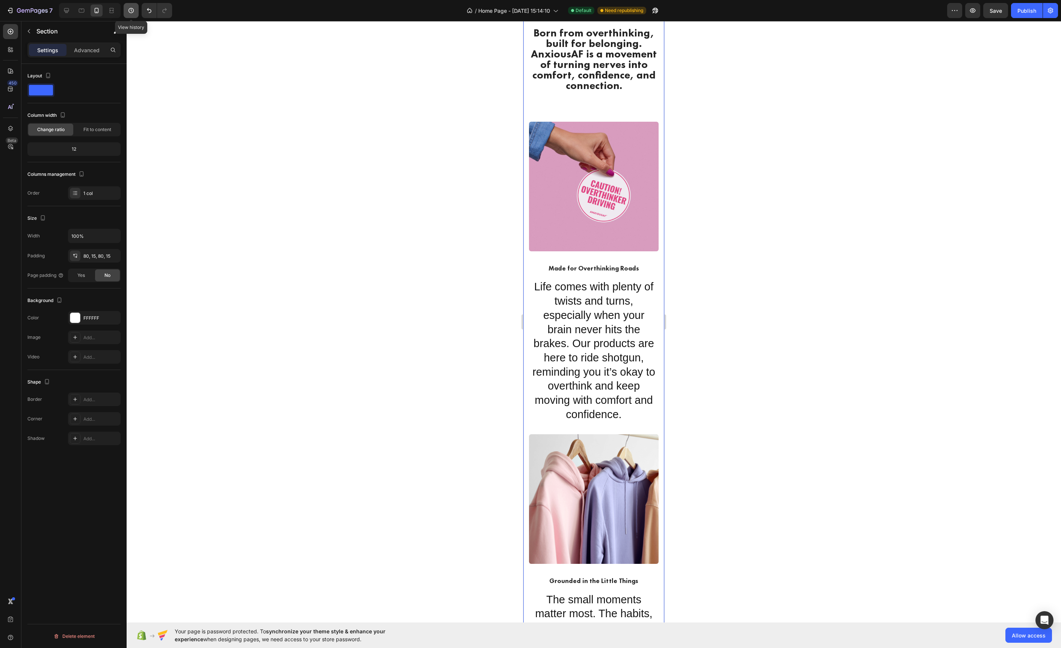
click at [131, 8] on icon "button" at bounding box center [131, 10] width 5 height 5
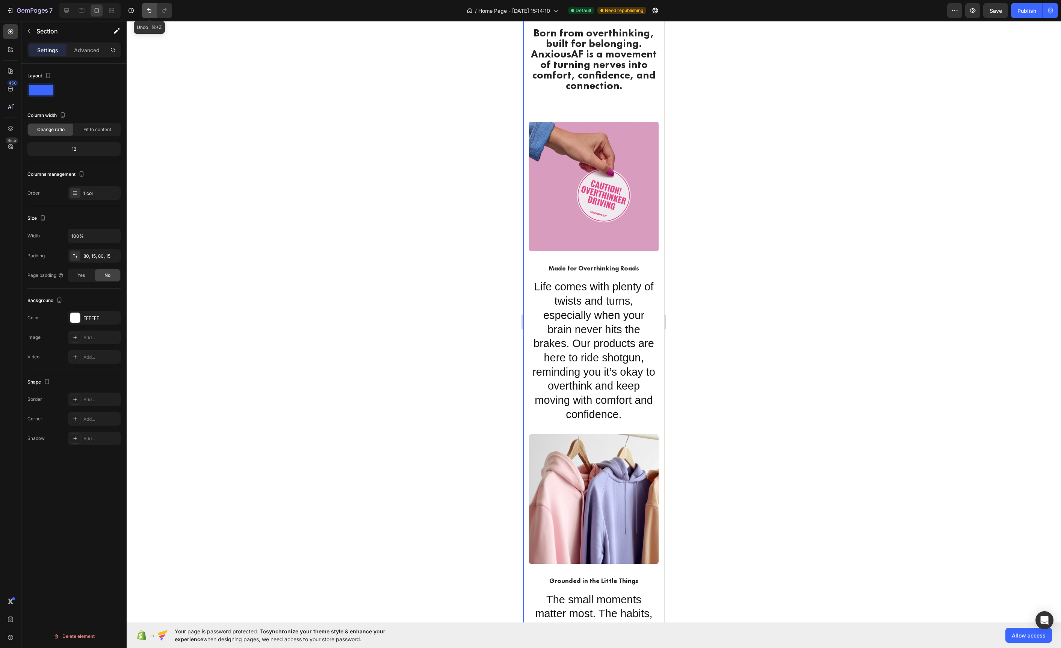
click at [145, 9] on icon "Undo/Redo" at bounding box center [149, 11] width 8 height 8
click at [160, 11] on button "Undo/Redo" at bounding box center [164, 10] width 15 height 15
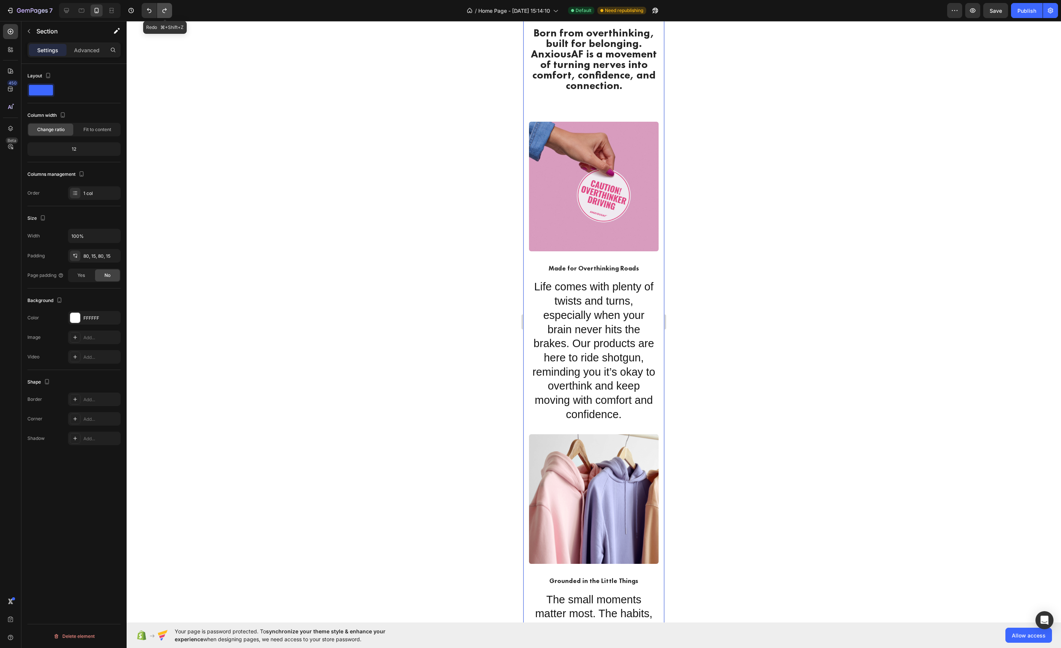
click at [160, 11] on button "Undo/Redo" at bounding box center [164, 10] width 15 height 15
click at [585, 293] on p "Life comes with plenty of twists and turns, especially when your brain never hi…" at bounding box center [594, 351] width 128 height 142
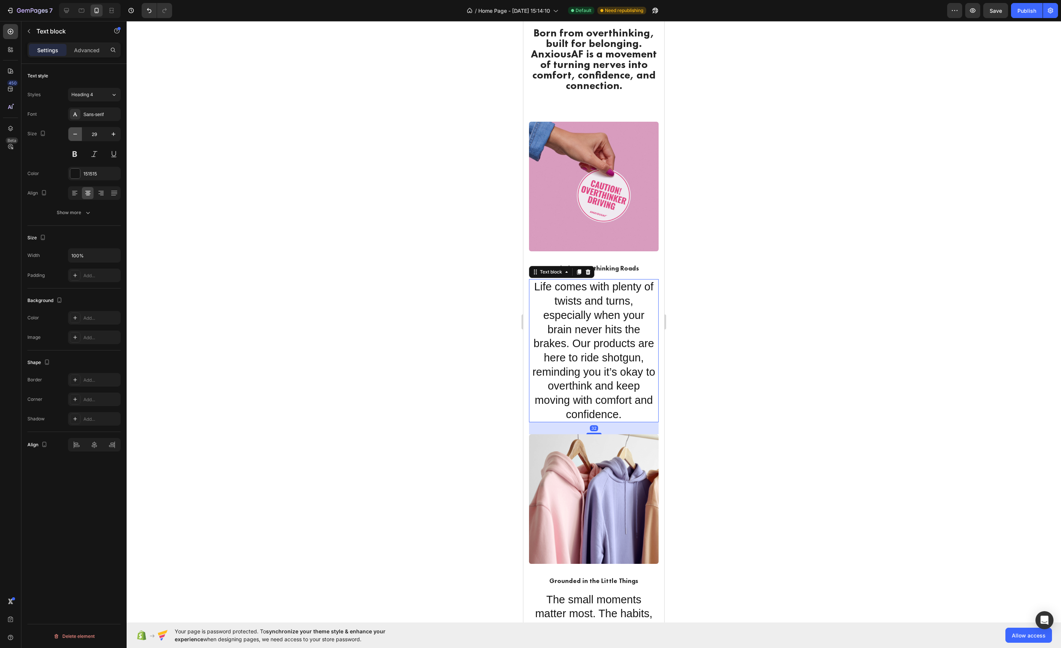
click at [75, 136] on icon "button" at bounding box center [75, 134] width 8 height 8
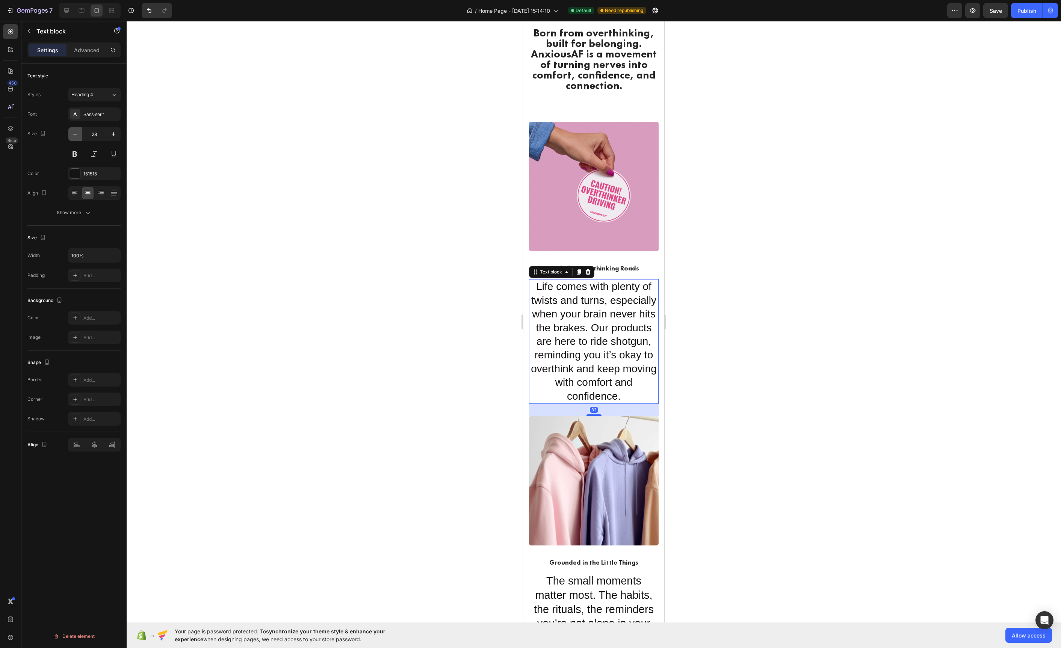
click at [75, 136] on icon "button" at bounding box center [75, 134] width 8 height 8
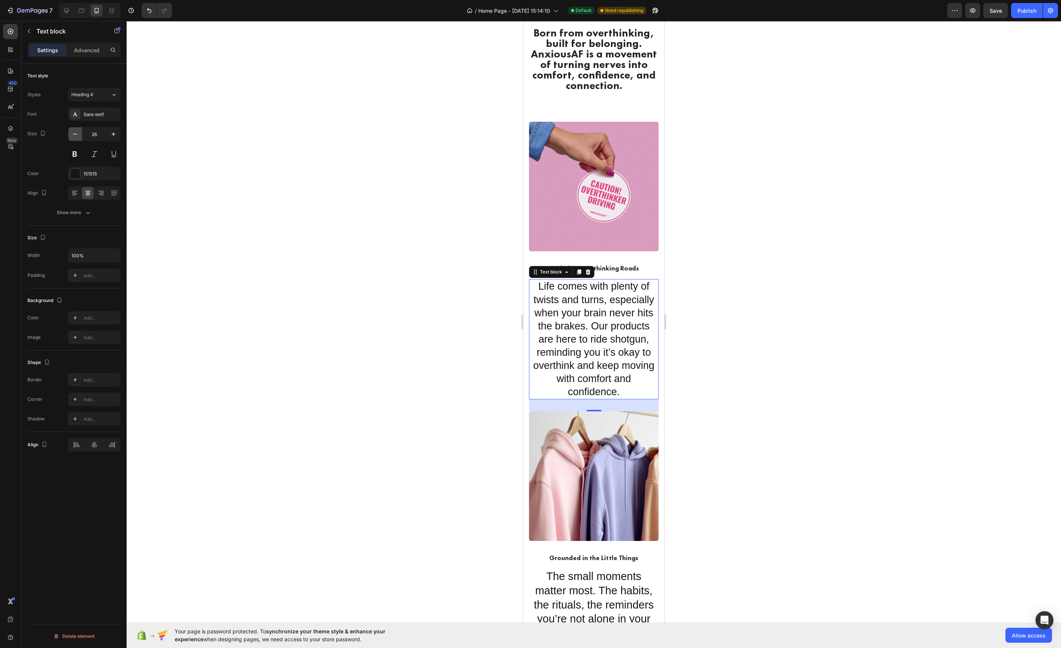
click at [75, 136] on icon "button" at bounding box center [75, 134] width 8 height 8
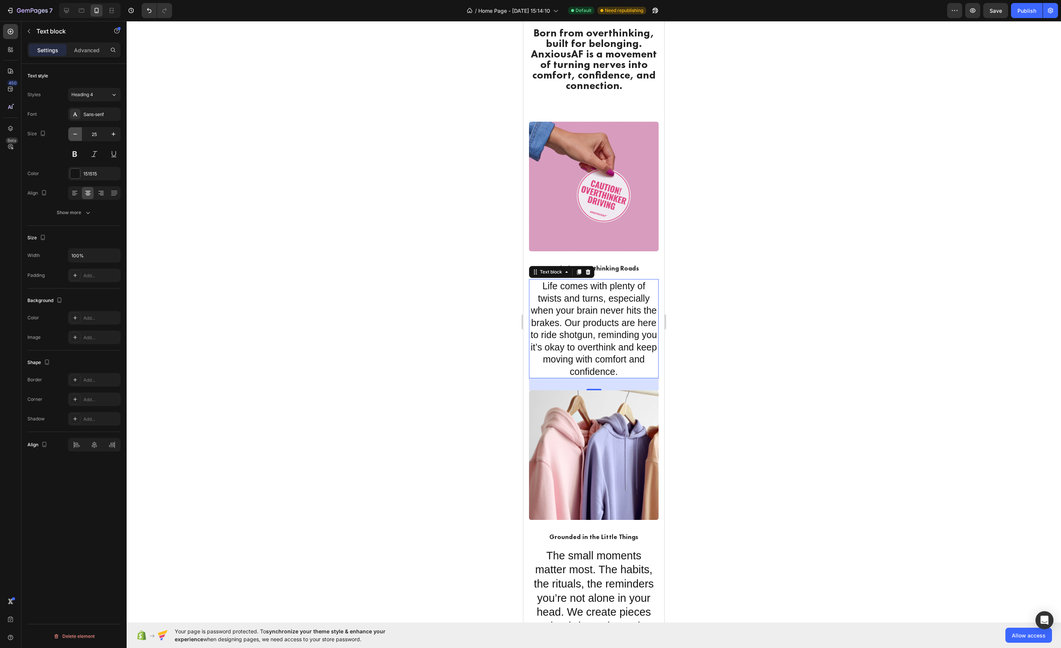
click at [75, 136] on icon "button" at bounding box center [75, 134] width 8 height 8
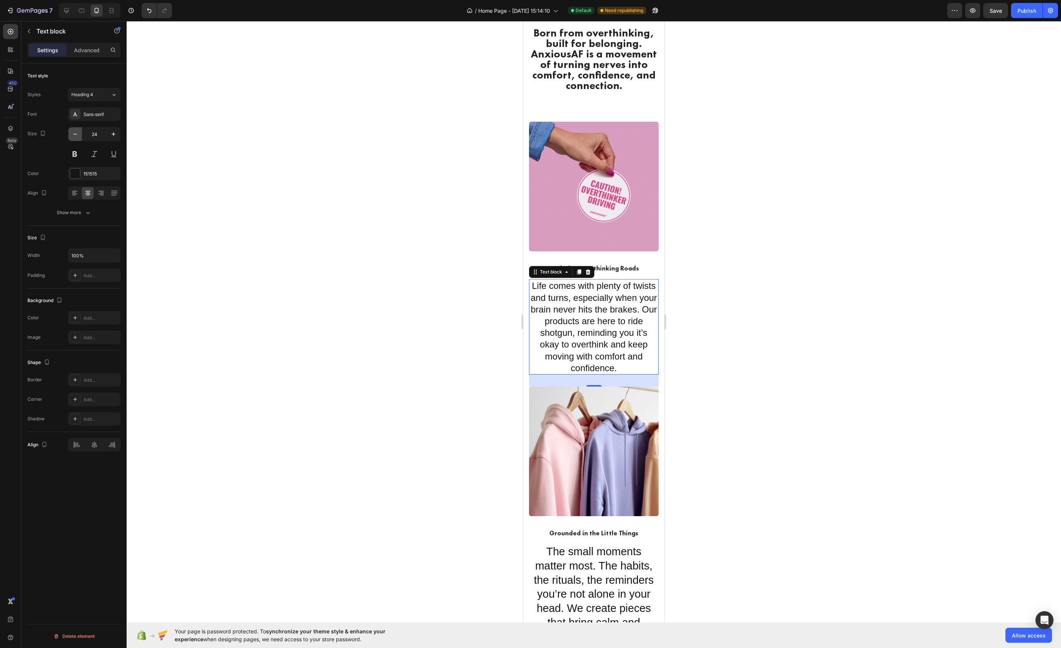
click at [75, 136] on icon "button" at bounding box center [75, 134] width 8 height 8
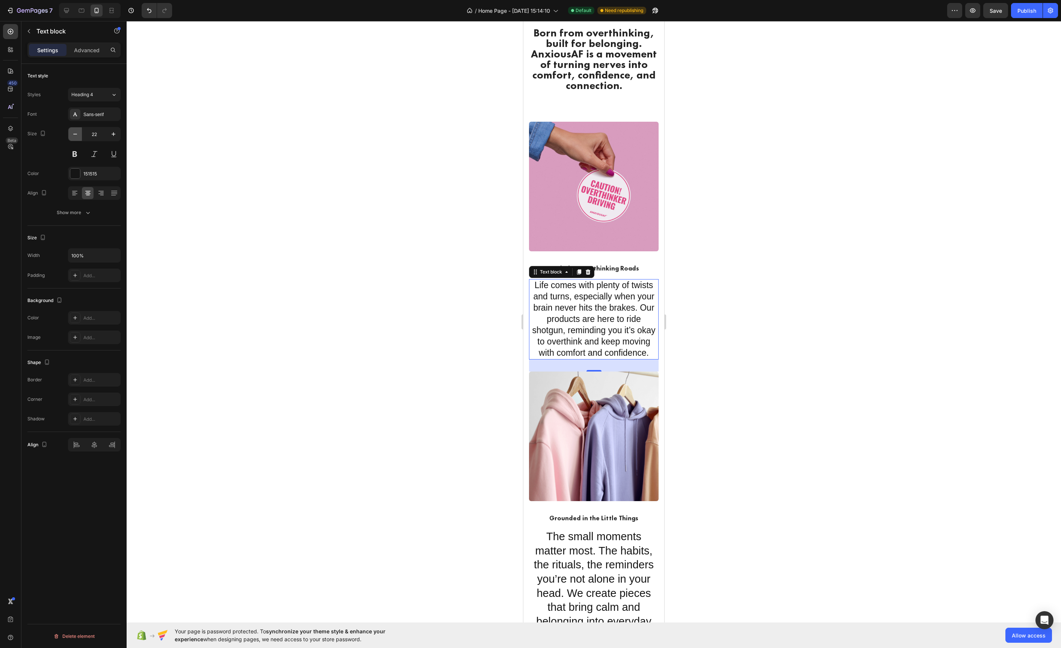
click at [75, 136] on icon "button" at bounding box center [75, 134] width 8 height 8
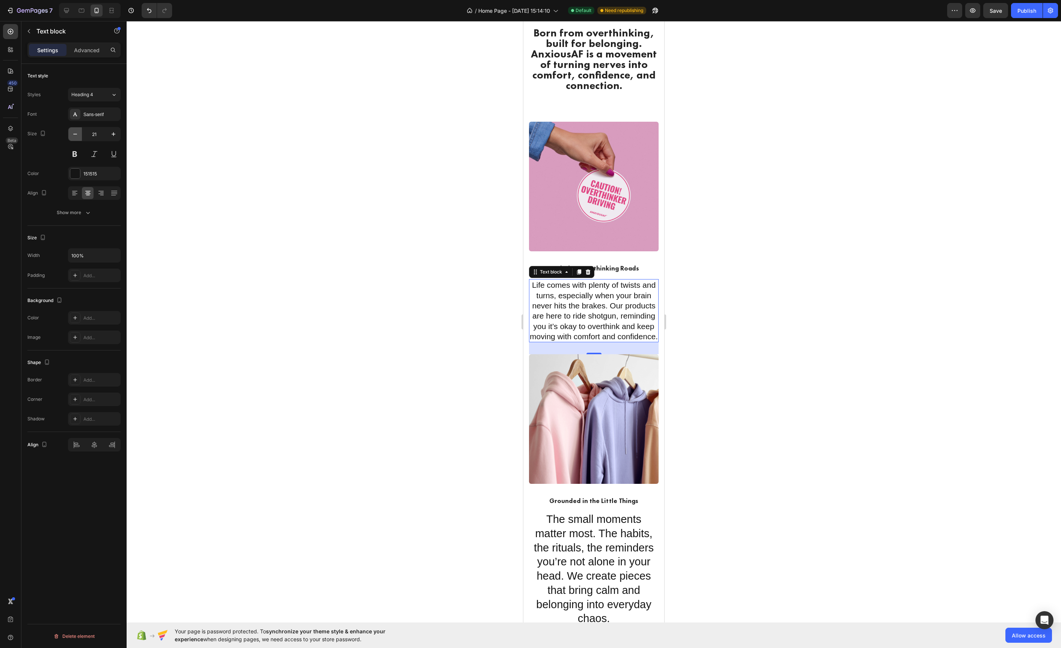
click at [75, 136] on icon "button" at bounding box center [75, 134] width 8 height 8
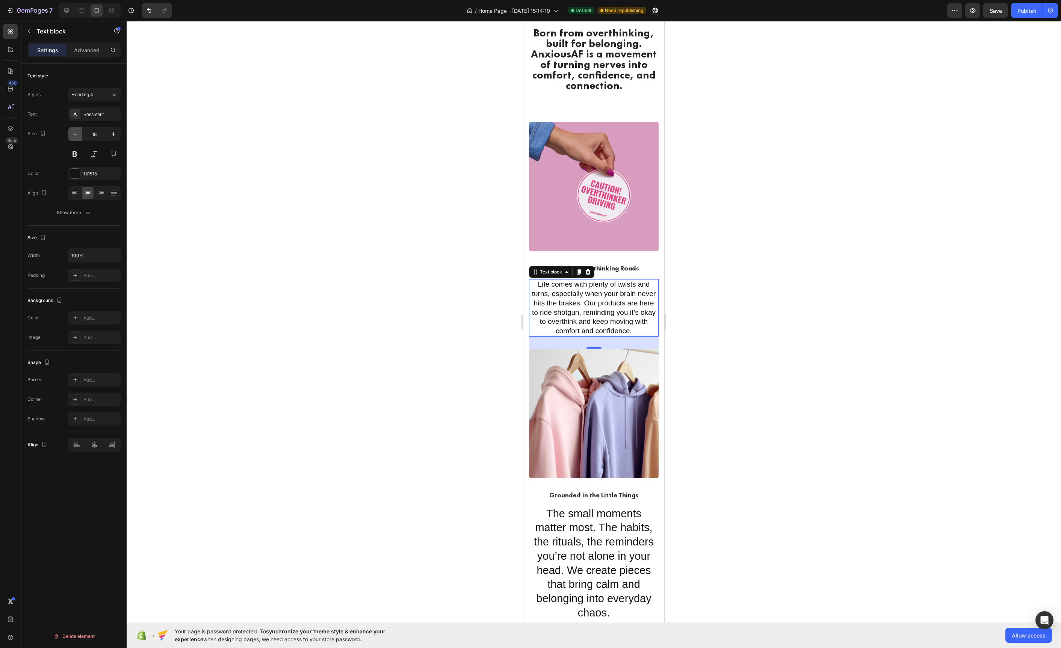
click at [75, 136] on icon "button" at bounding box center [75, 134] width 8 height 8
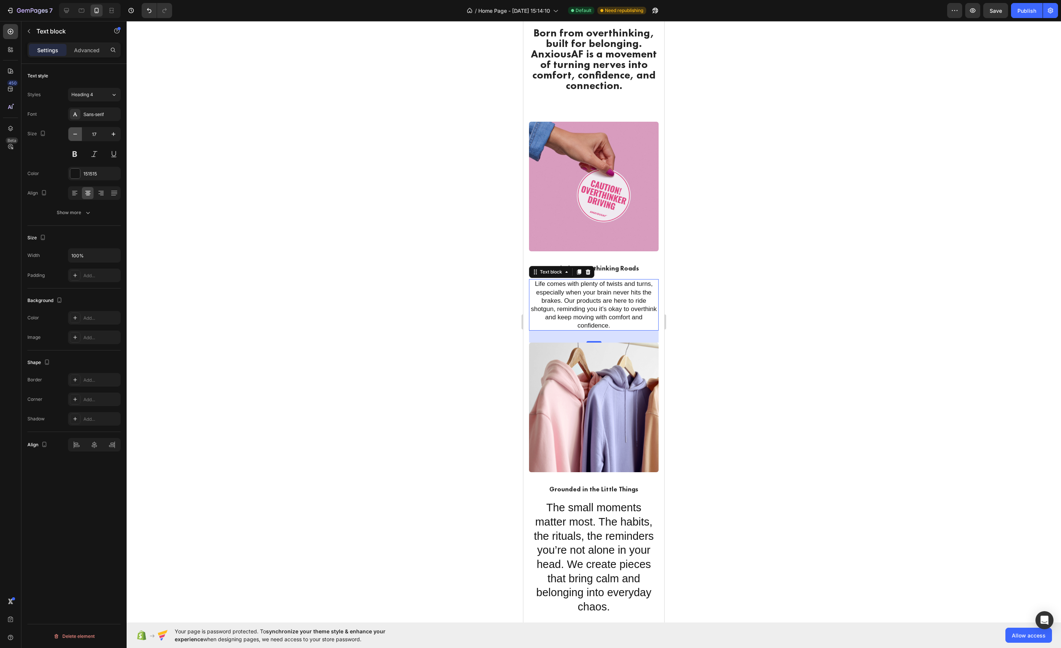
click at [75, 136] on icon "button" at bounding box center [75, 134] width 8 height 8
type input "16"
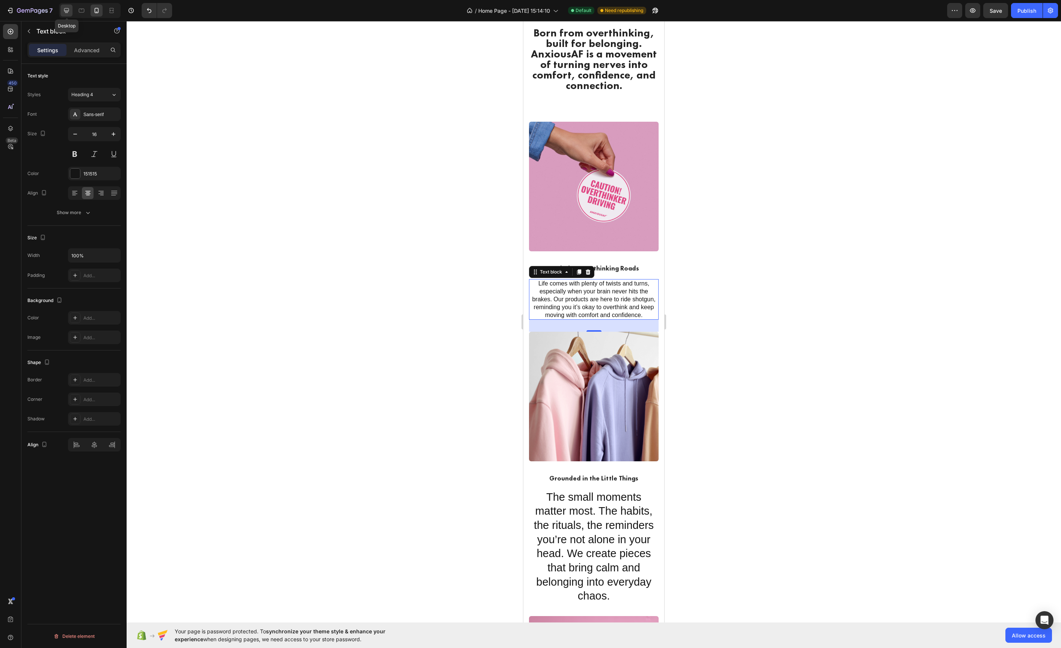
click at [67, 11] on icon at bounding box center [66, 10] width 5 height 5
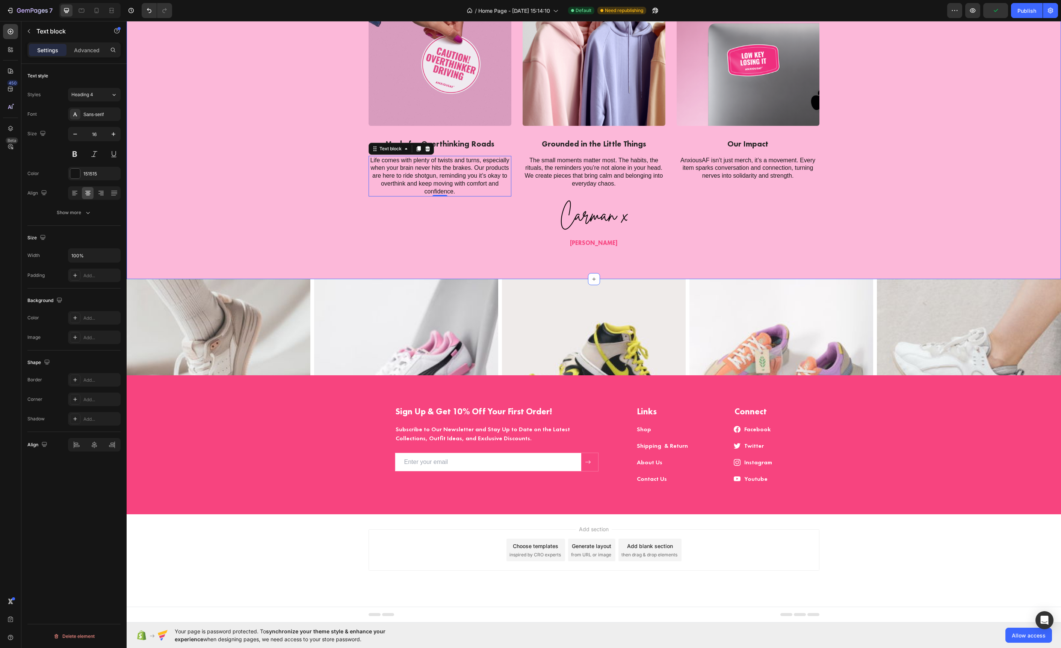
click at [284, 125] on div "Born from overthinking, built for belonging. AnxiousAF is a movement of turning…" at bounding box center [593, 83] width 923 height 333
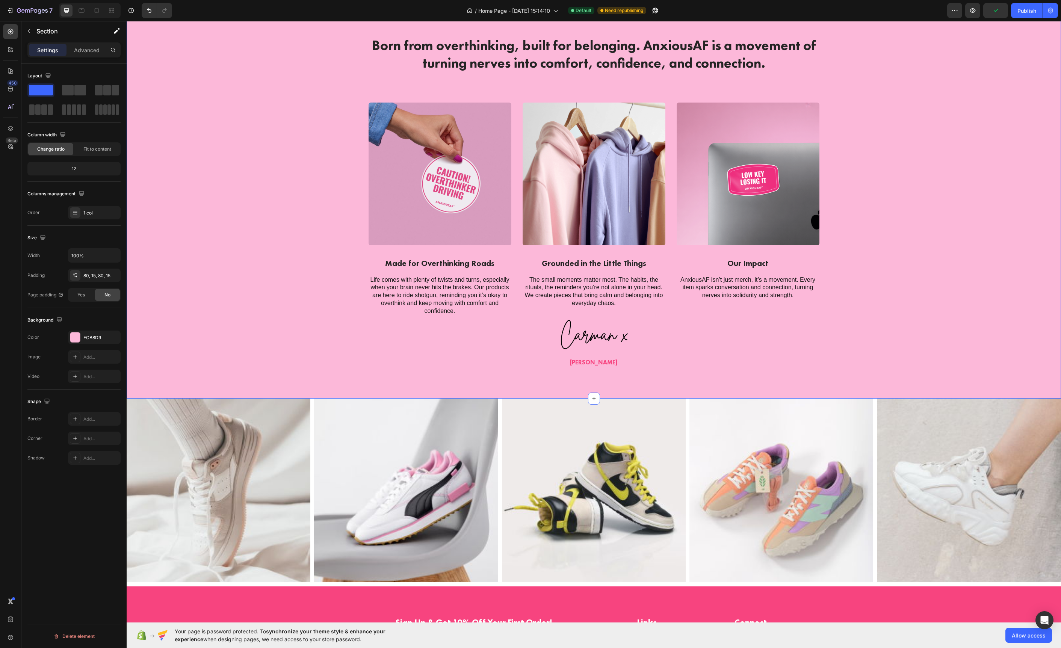
scroll to position [1195, 0]
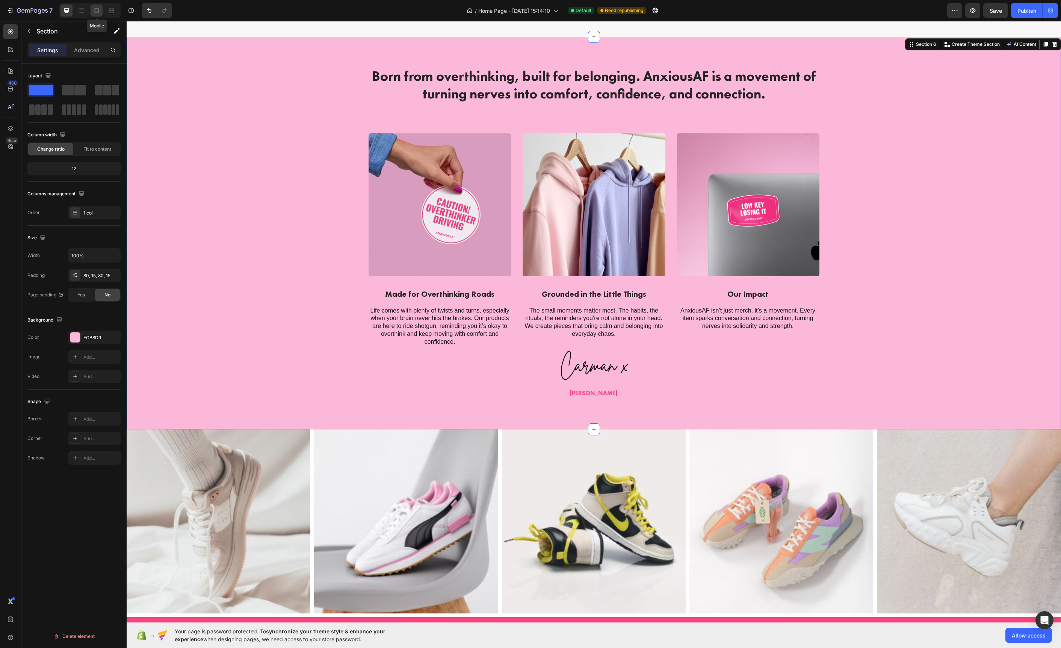
click at [99, 13] on icon at bounding box center [97, 11] width 8 height 8
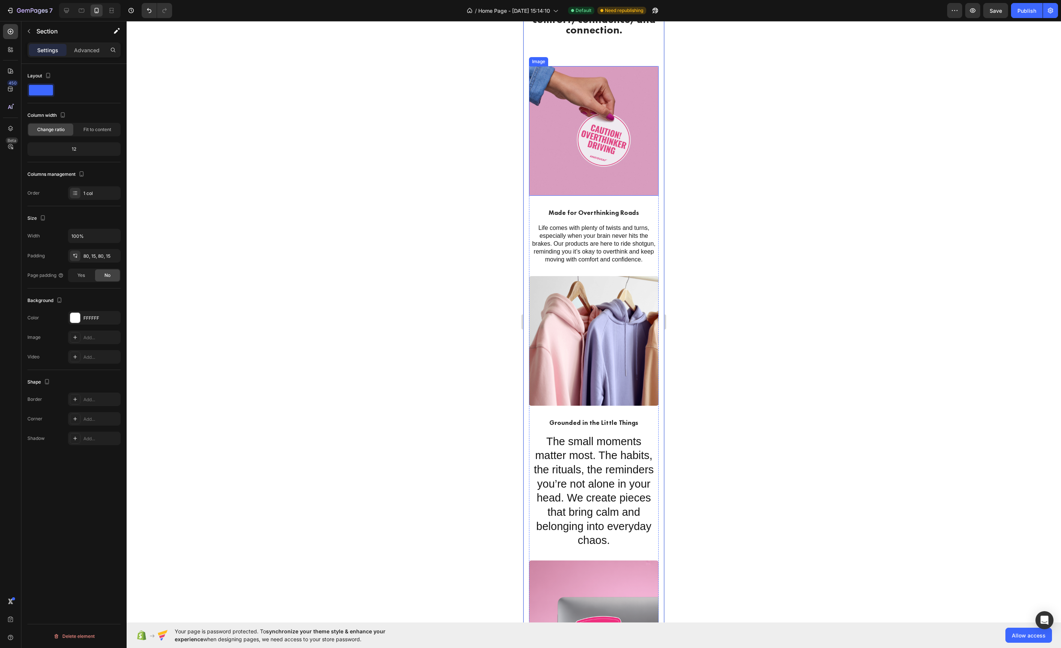
scroll to position [1285, 0]
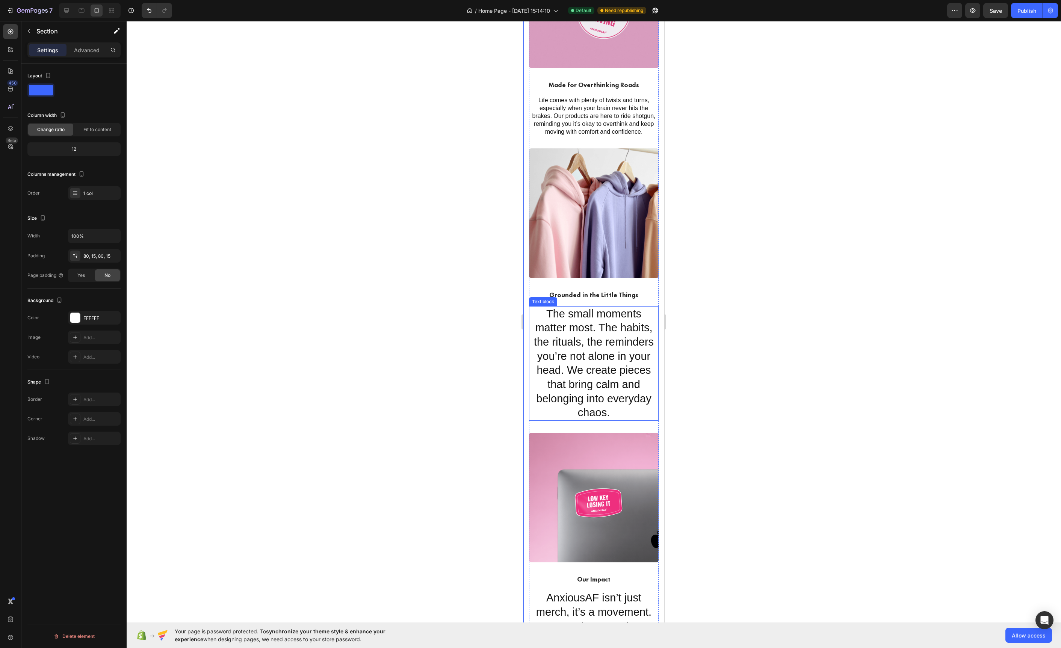
click at [597, 324] on p "The small moments matter most. The habits, the rituals, the reminders you’re no…" at bounding box center [594, 363] width 128 height 113
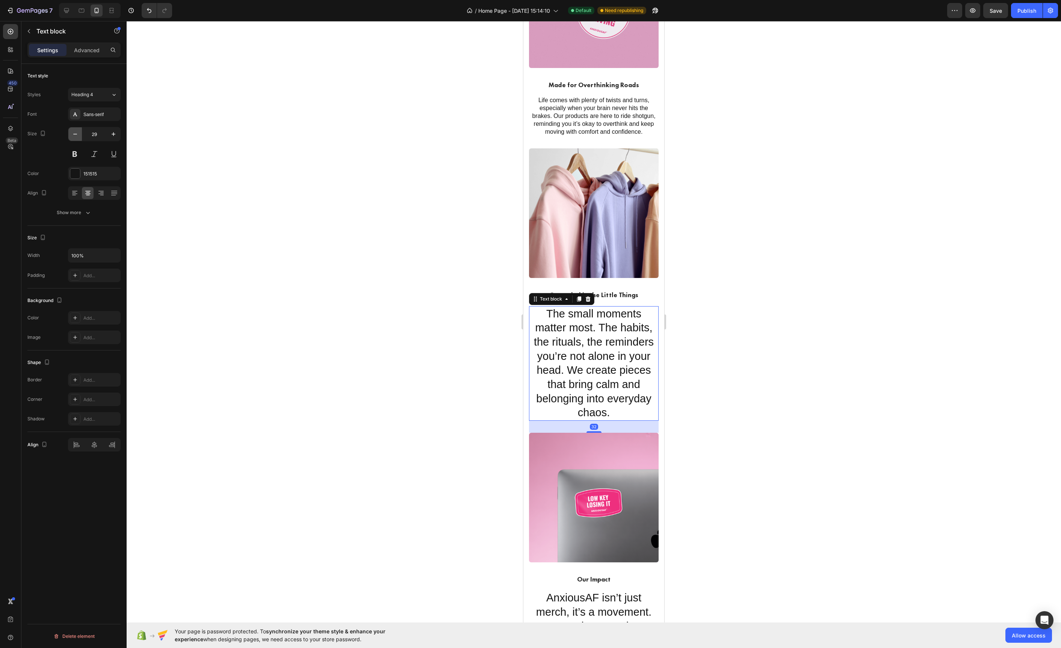
click at [78, 139] on button "button" at bounding box center [75, 134] width 14 height 14
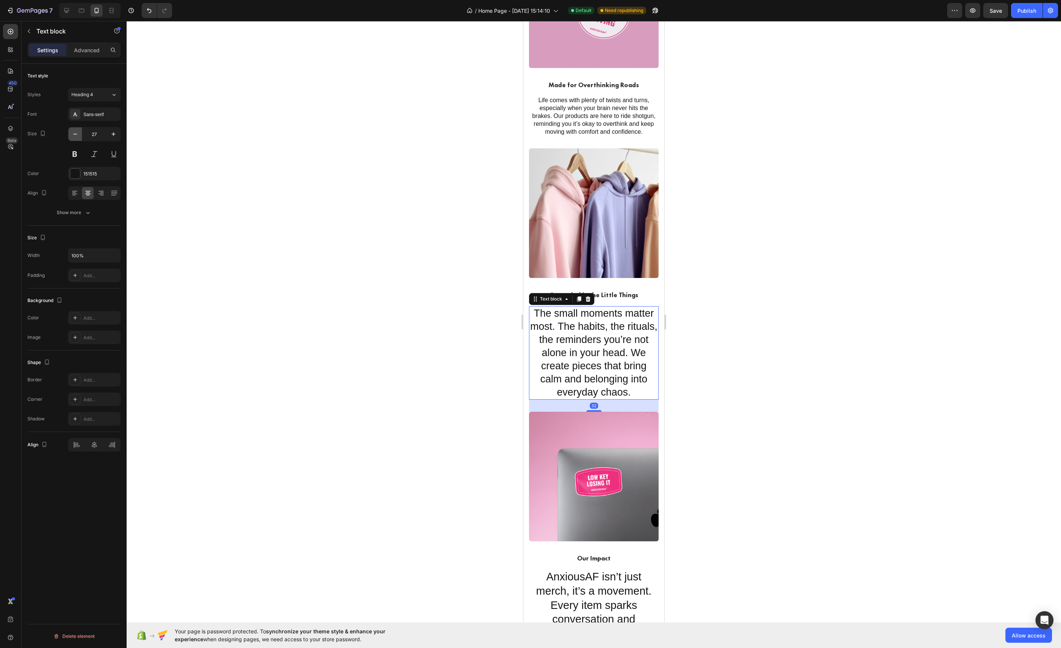
click at [78, 139] on button "button" at bounding box center [75, 134] width 14 height 14
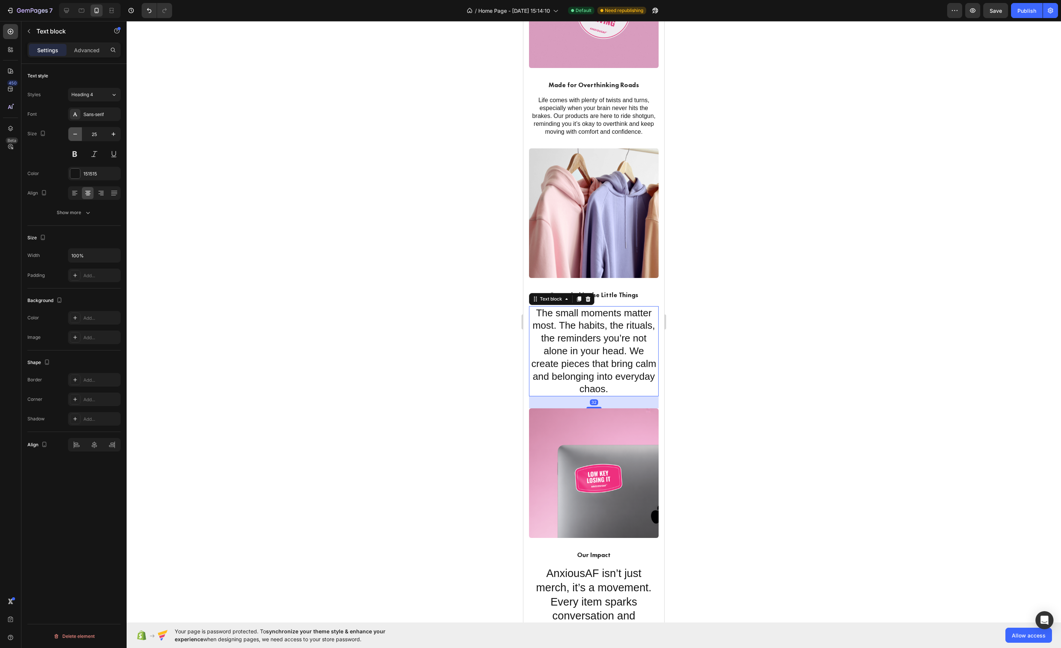
click at [78, 139] on button "button" at bounding box center [75, 134] width 14 height 14
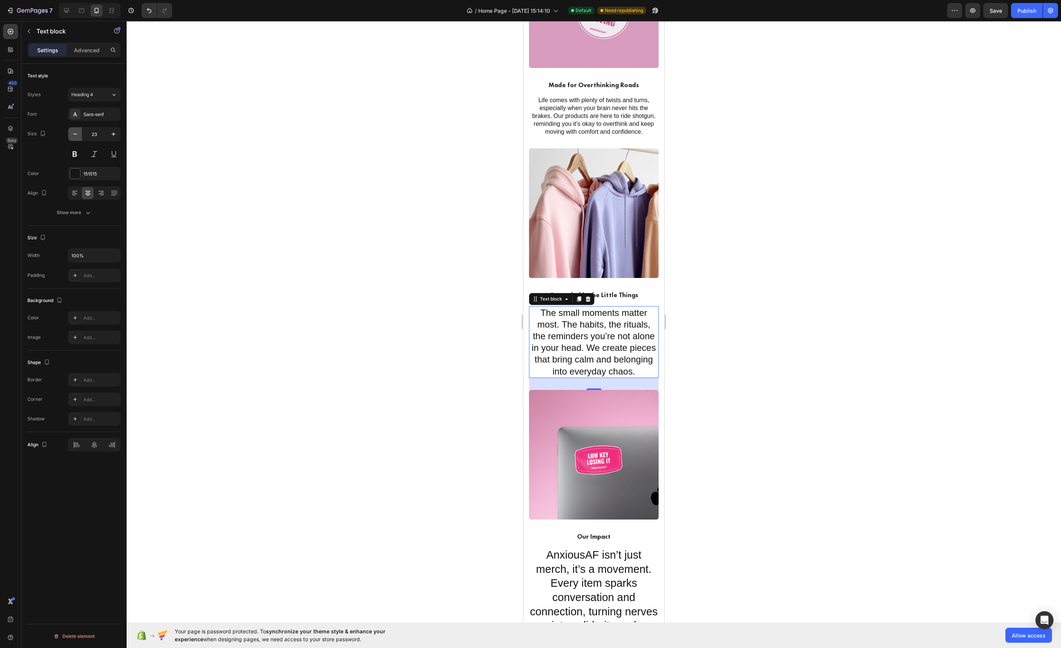
click at [78, 139] on button "button" at bounding box center [75, 134] width 14 height 14
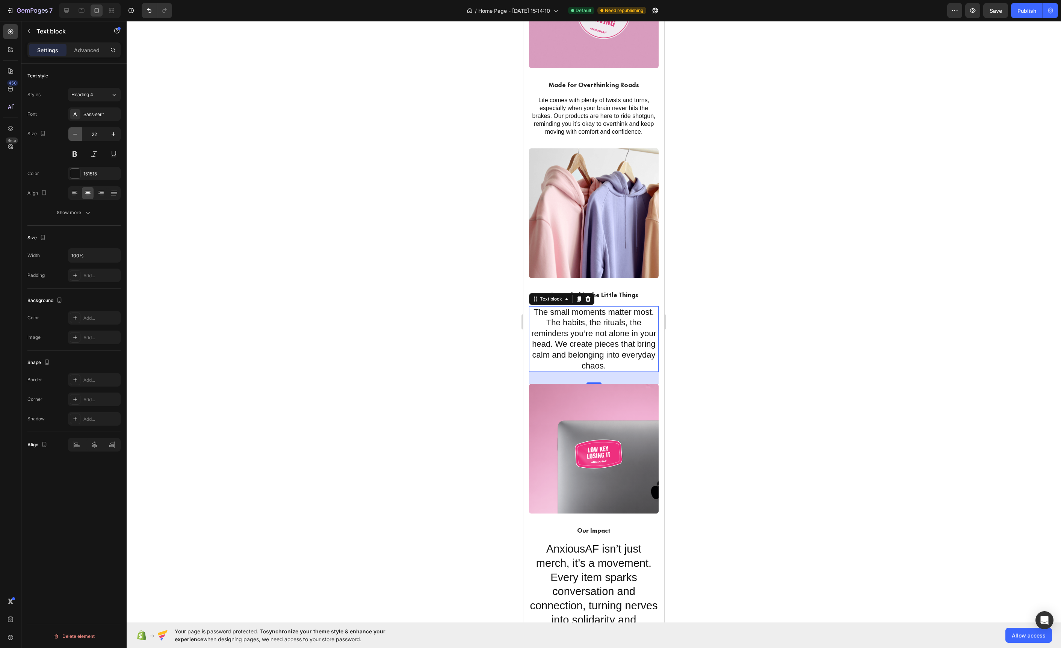
click at [78, 139] on button "button" at bounding box center [75, 134] width 14 height 14
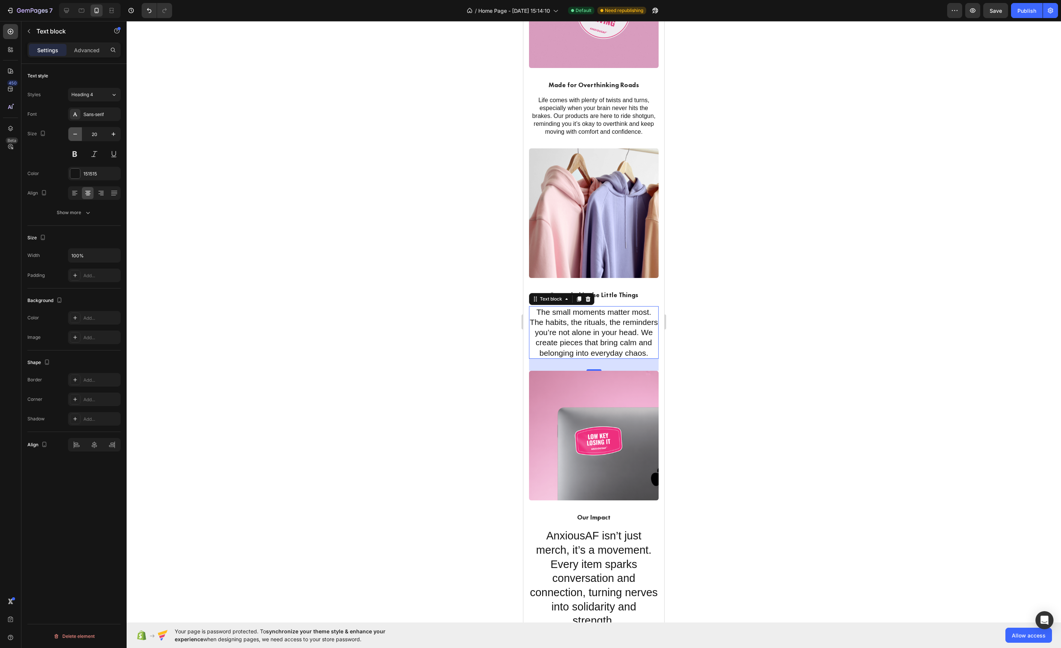
click at [78, 139] on button "button" at bounding box center [75, 134] width 14 height 14
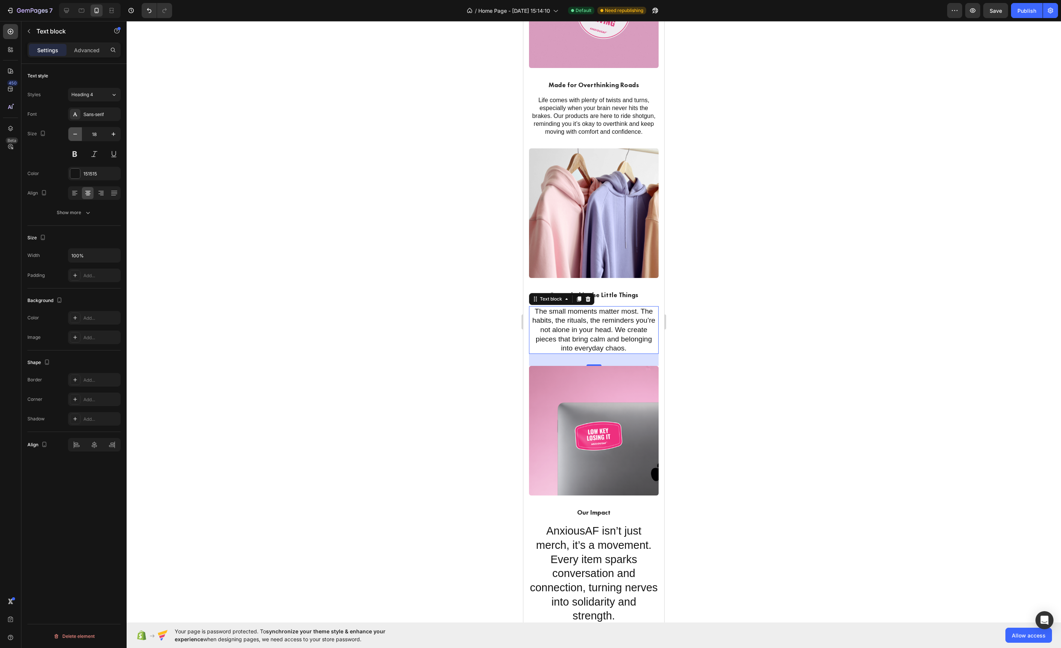
click at [78, 139] on button "button" at bounding box center [75, 134] width 14 height 14
type input "16"
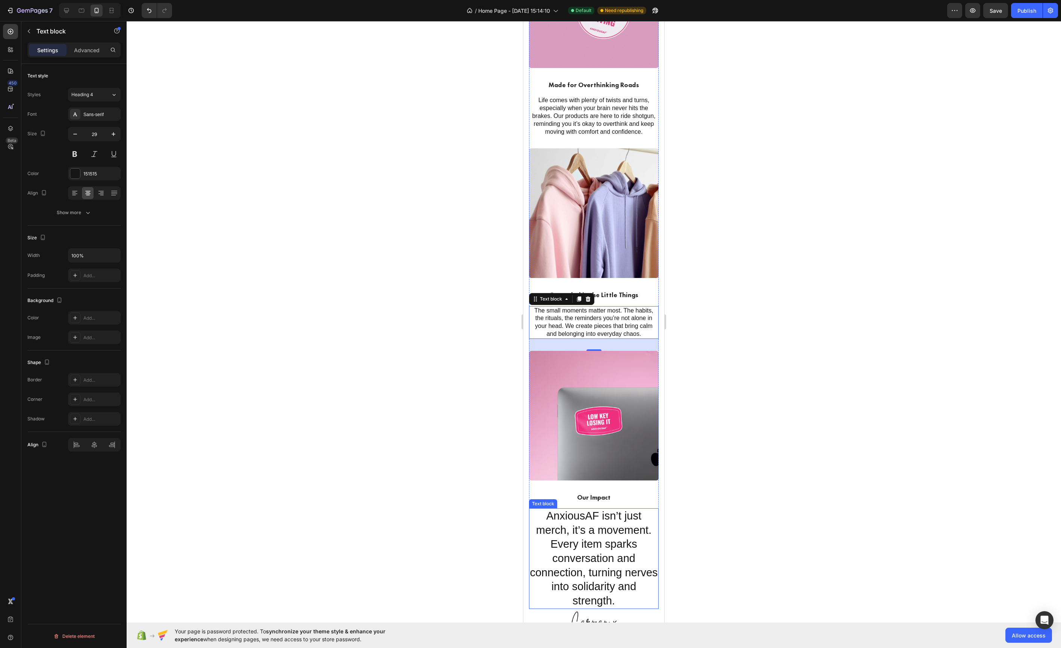
click at [614, 547] on p "AnxiousAF isn’t just merch, it’s a movement. Every item sparks conversation and…" at bounding box center [594, 558] width 128 height 99
click at [77, 135] on icon "button" at bounding box center [75, 134] width 4 height 1
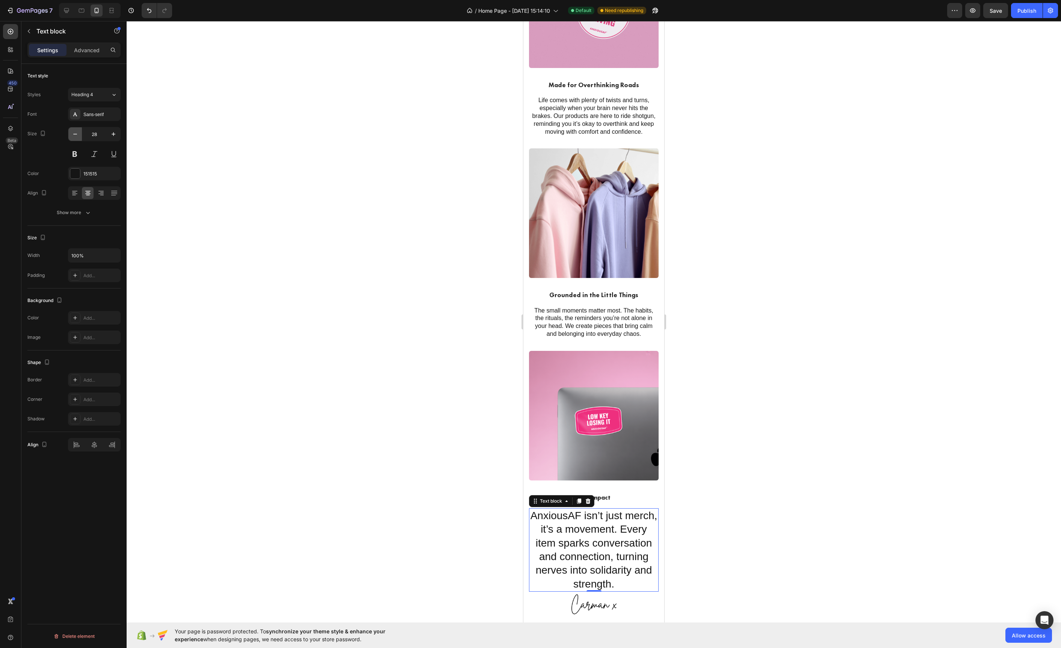
click at [77, 135] on icon "button" at bounding box center [75, 134] width 4 height 1
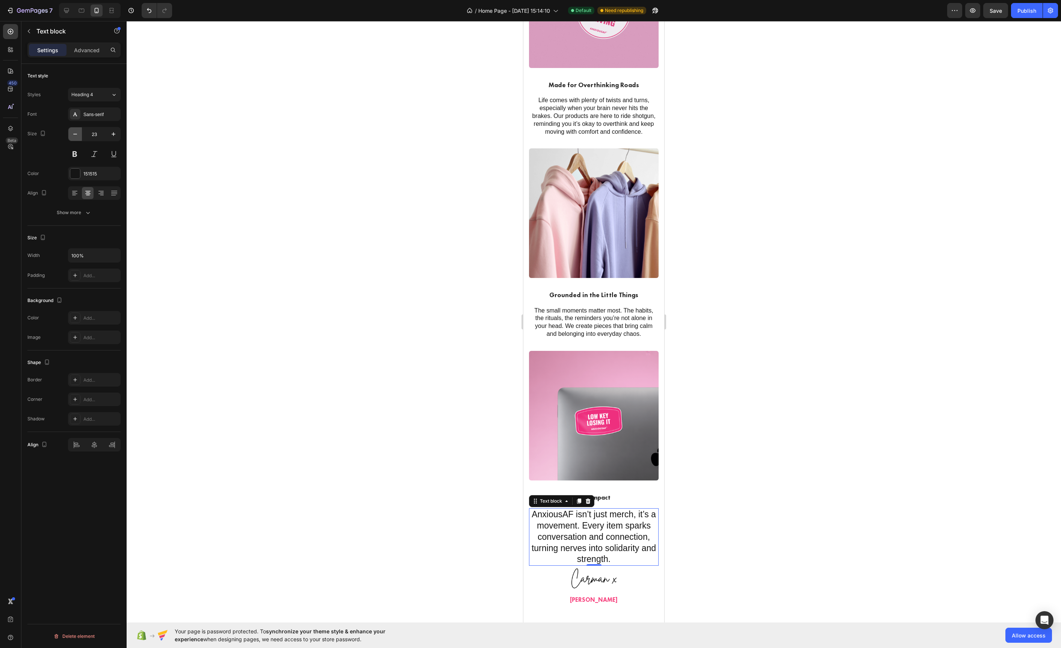
click at [77, 135] on icon "button" at bounding box center [75, 134] width 4 height 1
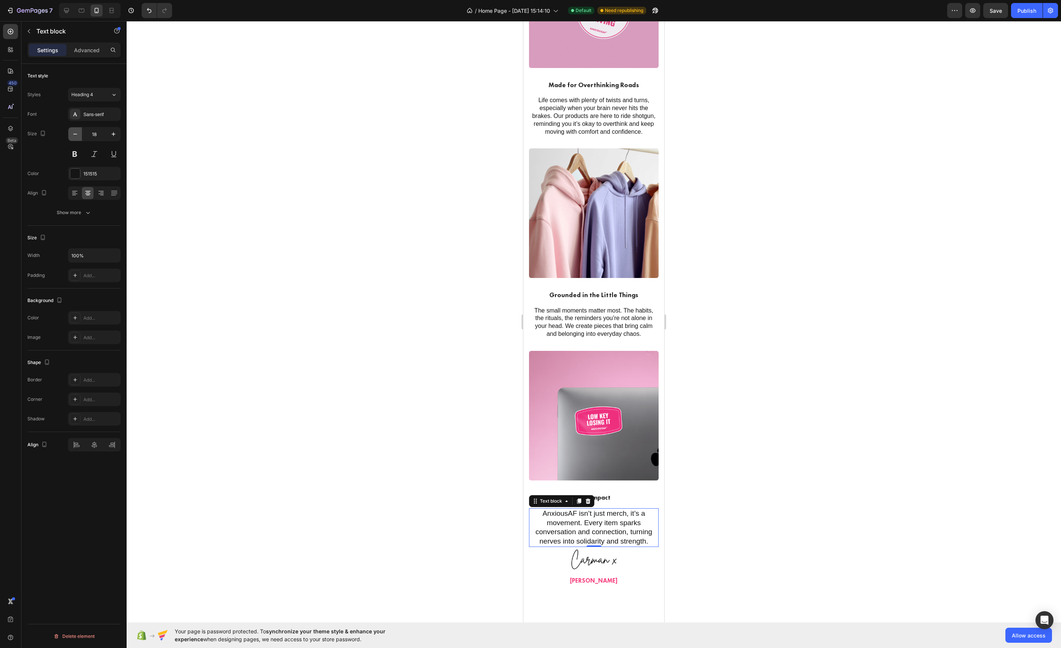
click at [77, 135] on icon "button" at bounding box center [75, 134] width 4 height 1
click at [114, 137] on icon "button" at bounding box center [114, 134] width 8 height 8
type input "16"
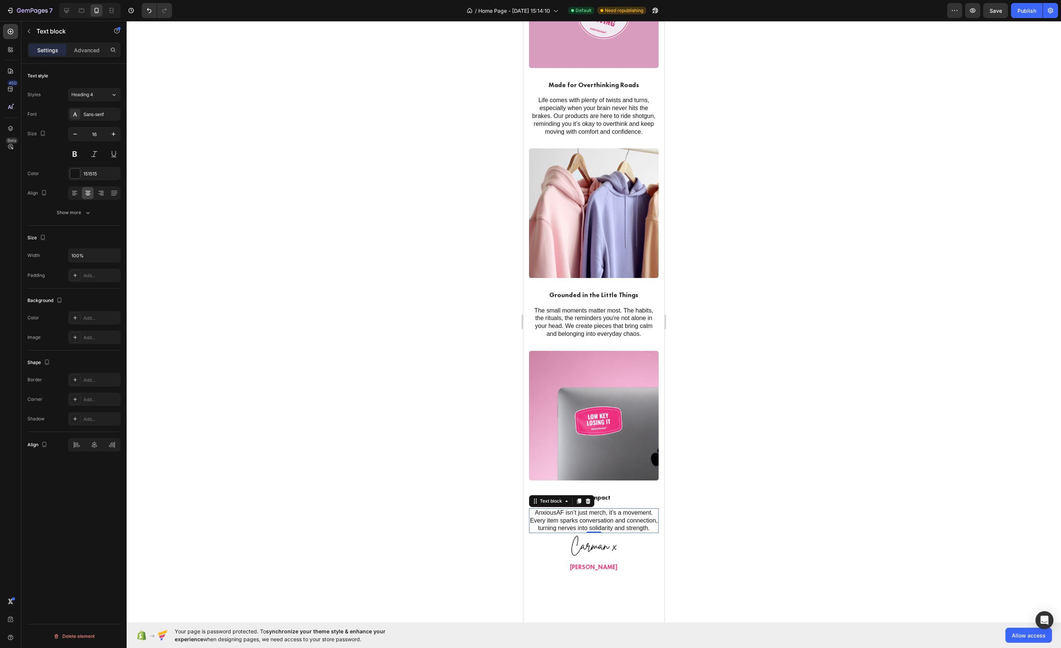
click at [368, 334] on div at bounding box center [594, 334] width 934 height 627
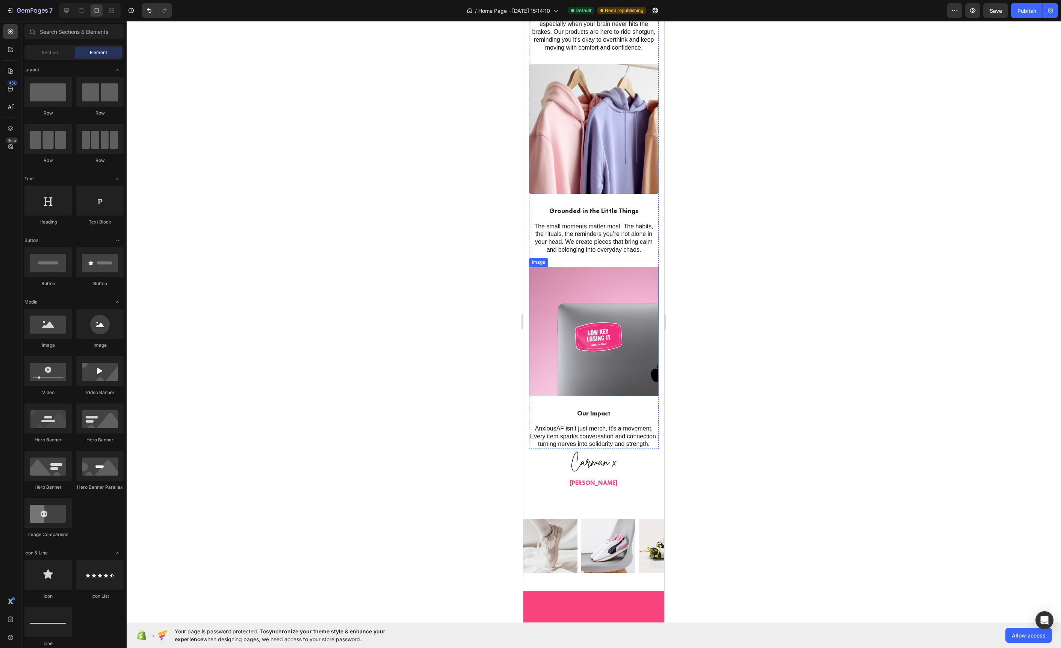
scroll to position [1378, 0]
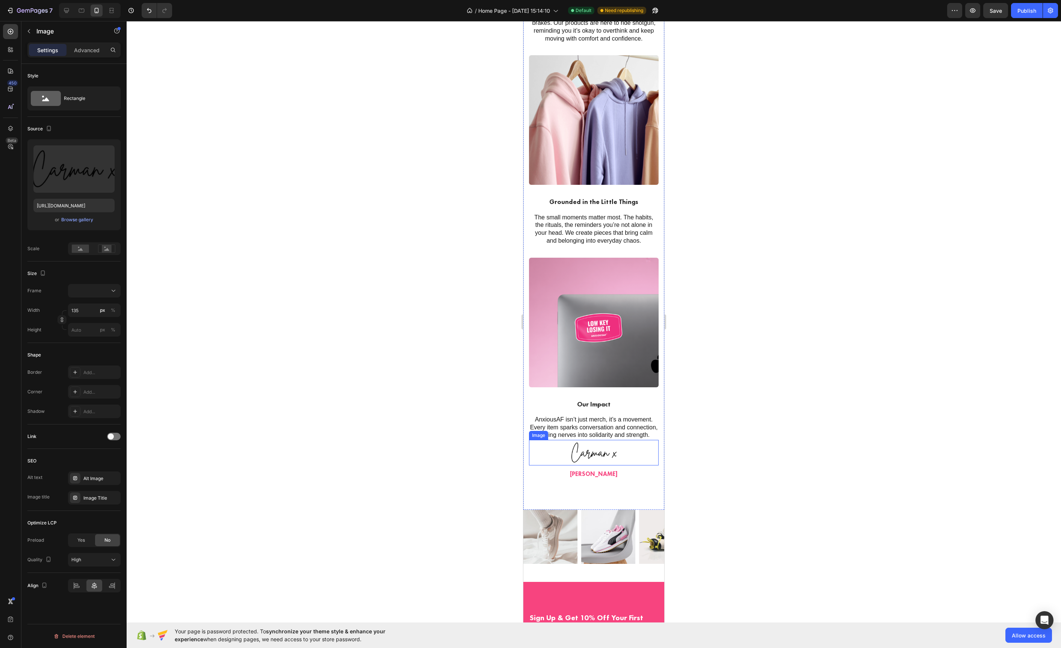
click at [637, 459] on div at bounding box center [594, 453] width 130 height 26
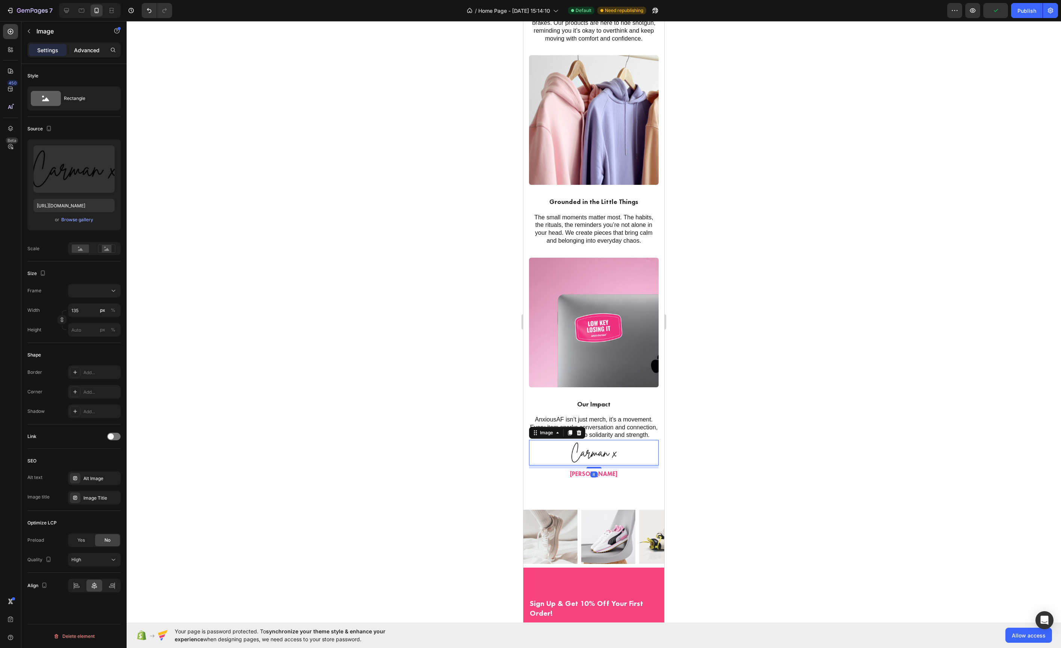
click at [75, 50] on p "Advanced" at bounding box center [87, 50] width 26 height 8
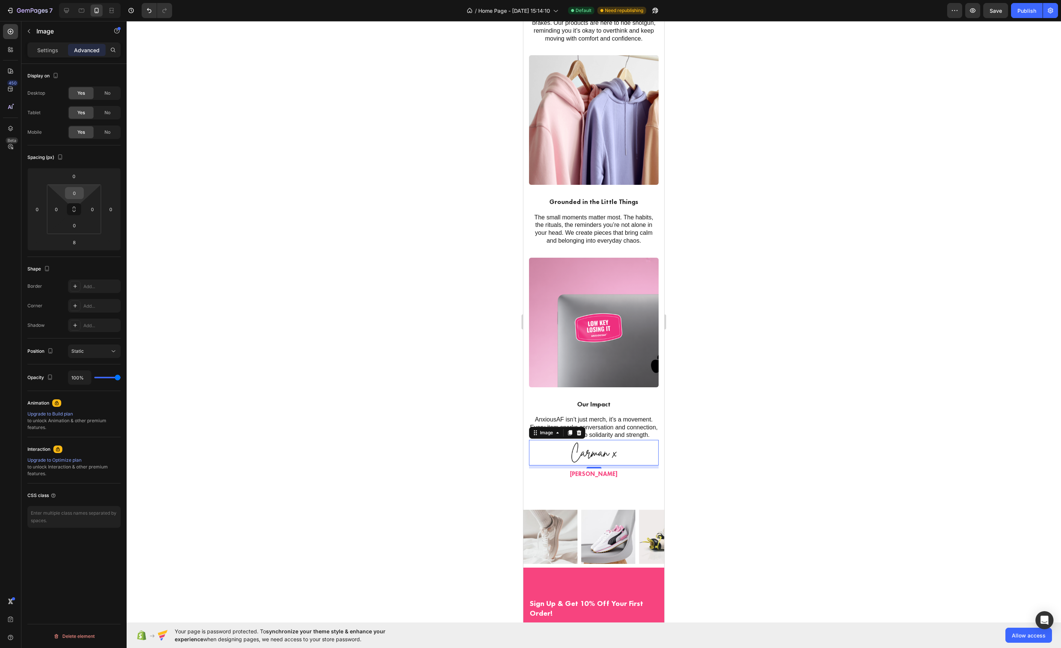
click at [74, 197] on input "0" at bounding box center [74, 192] width 15 height 11
click at [107, 279] on span "24px" at bounding box center [104, 277] width 11 height 5
type input "24"
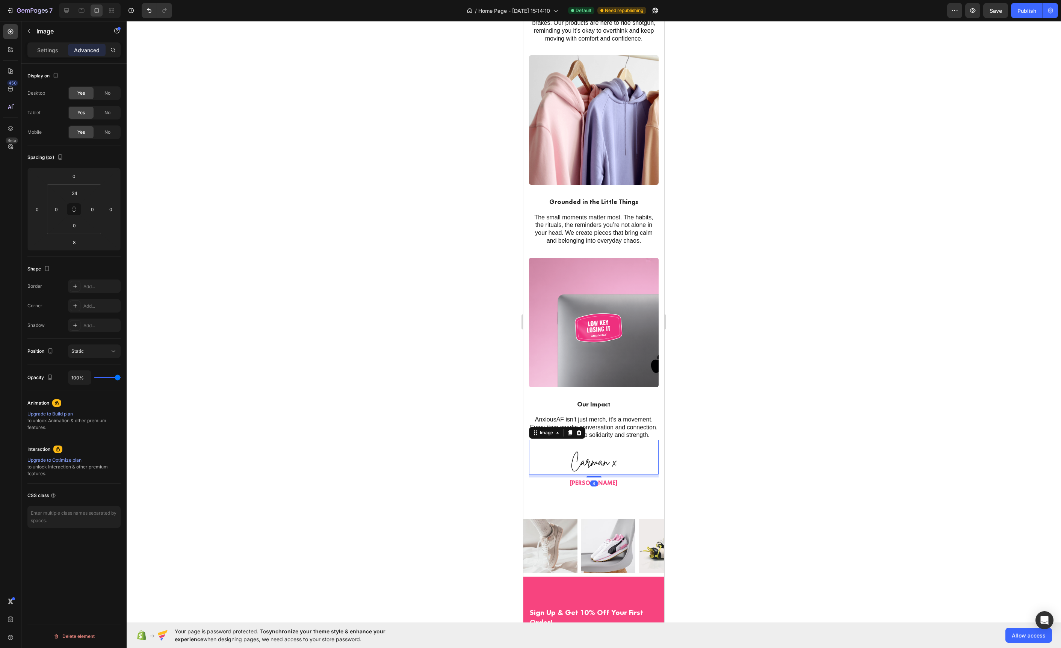
click at [311, 290] on div at bounding box center [594, 334] width 934 height 627
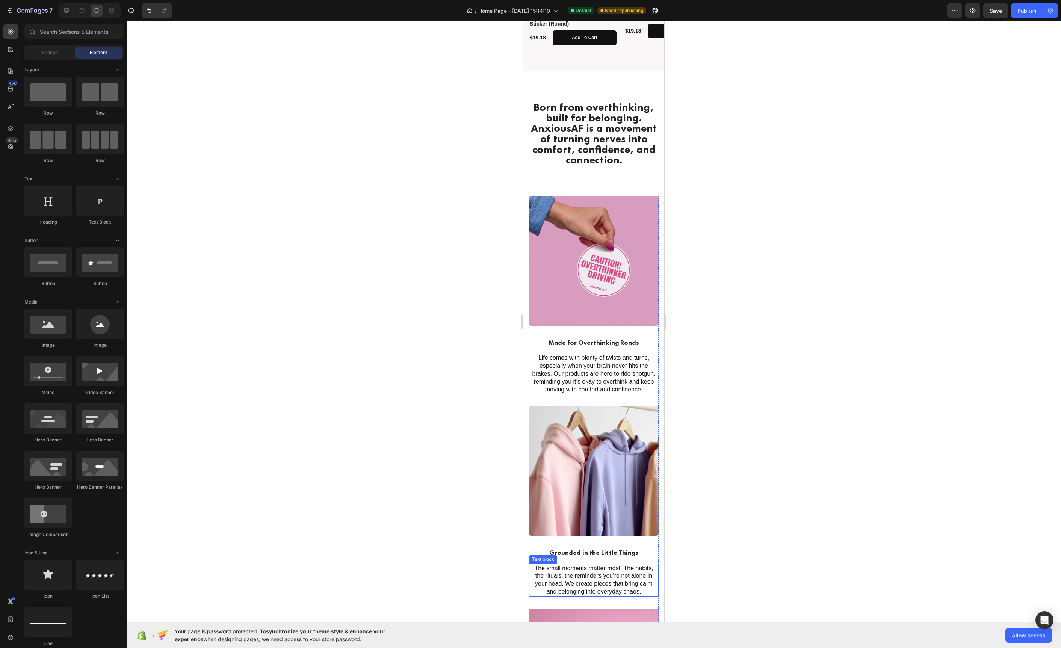
scroll to position [980, 0]
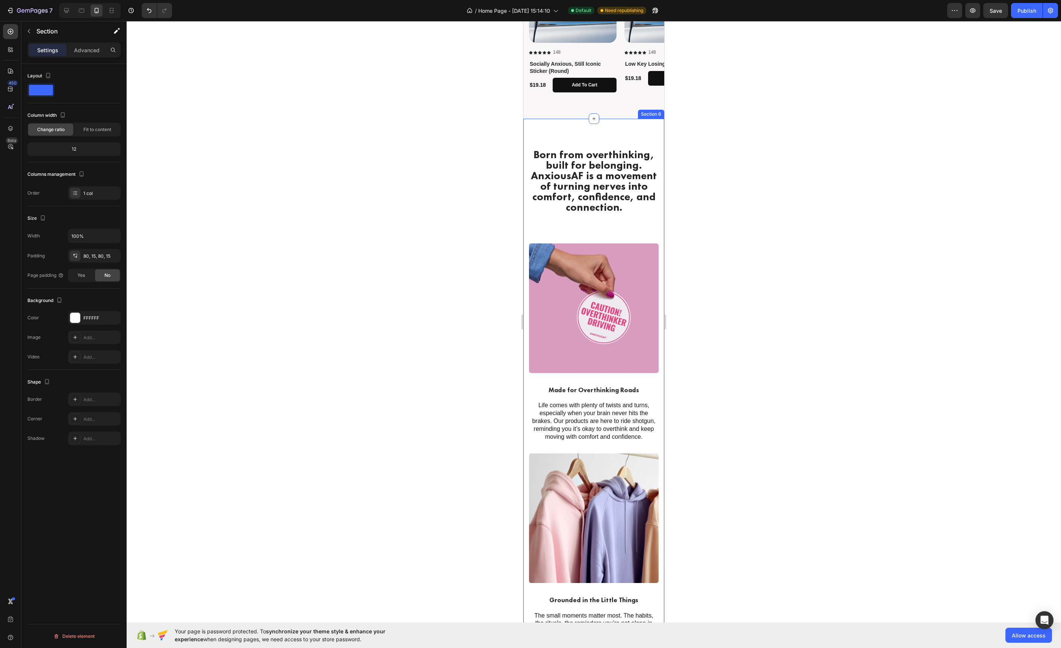
click at [544, 129] on div "Born from overthinking, built for belonging. AnxiousAF is a movement of turning…" at bounding box center [593, 518] width 141 height 798
click at [75, 316] on div at bounding box center [75, 318] width 10 height 10
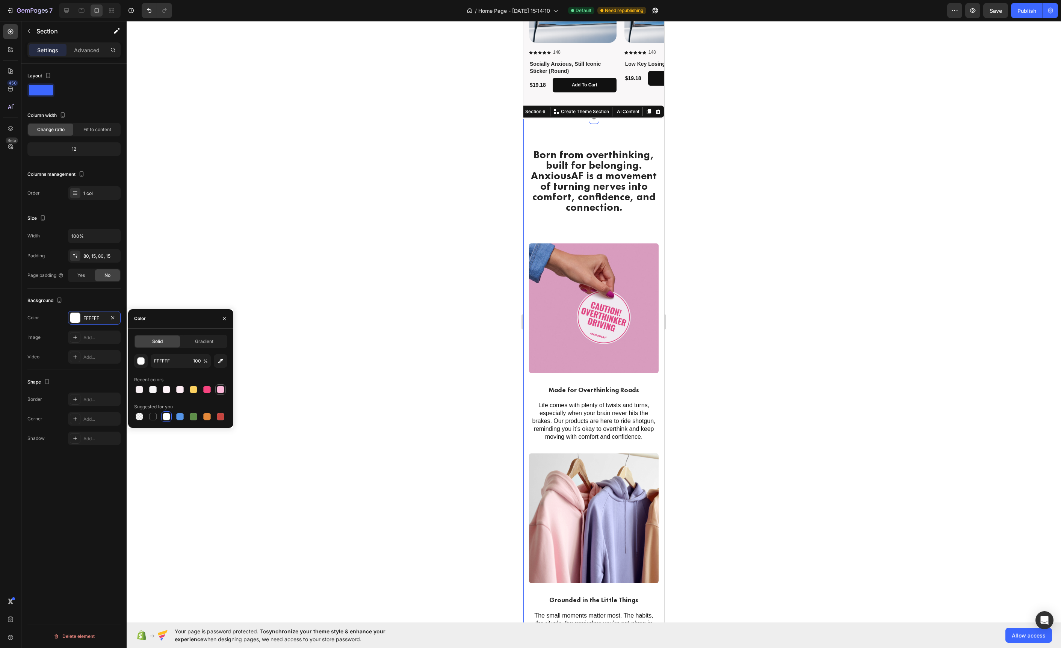
click at [217, 392] on div at bounding box center [221, 390] width 8 height 8
type input "FCB8D9"
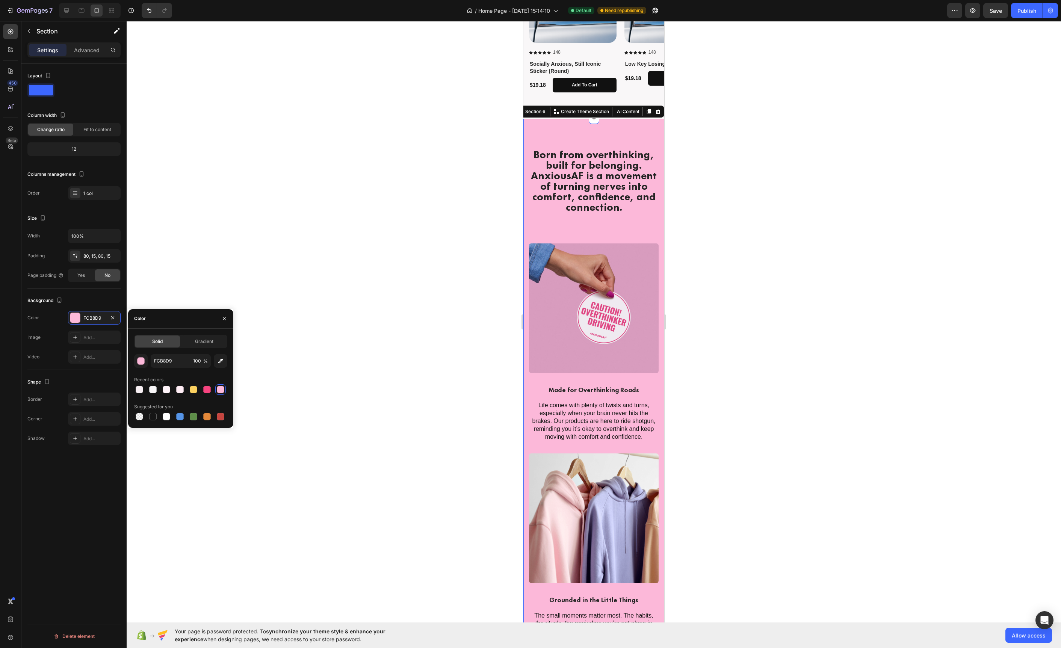
click at [370, 380] on div at bounding box center [594, 334] width 934 height 627
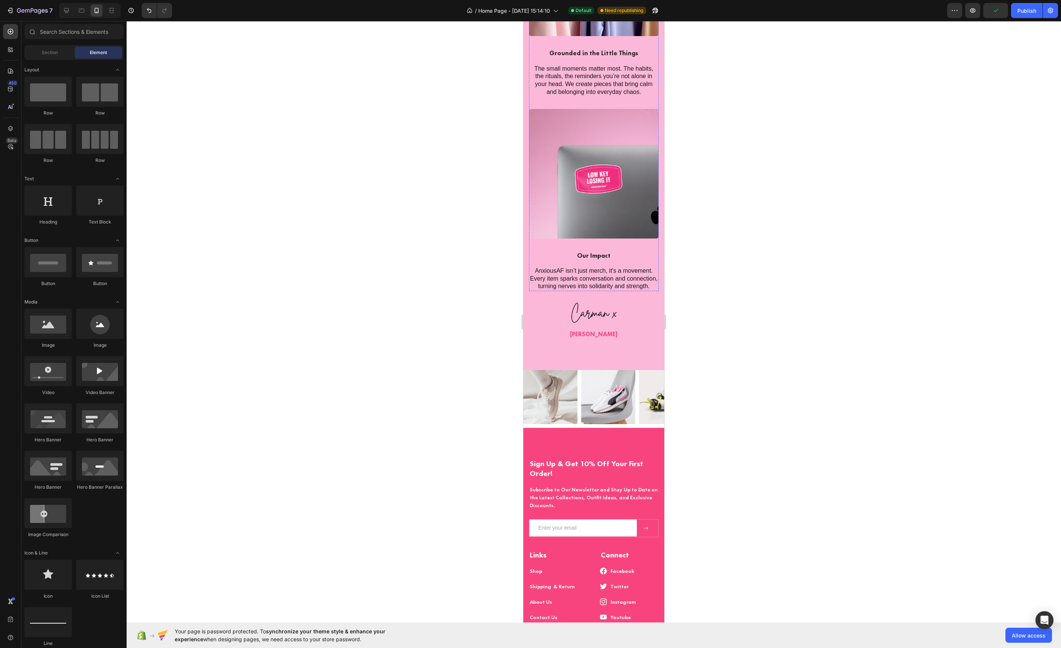
scroll to position [1529, 0]
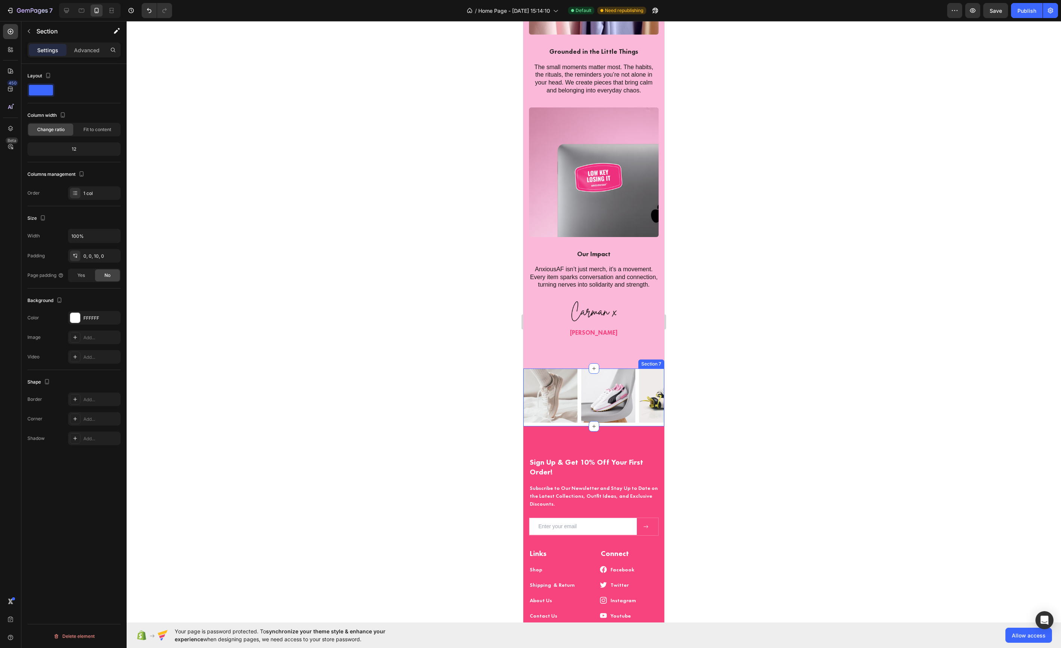
click at [573, 425] on div "Image Image Image Image Image Carousel Section 7" at bounding box center [593, 398] width 141 height 58
click at [658, 360] on icon at bounding box center [658, 361] width 5 height 5
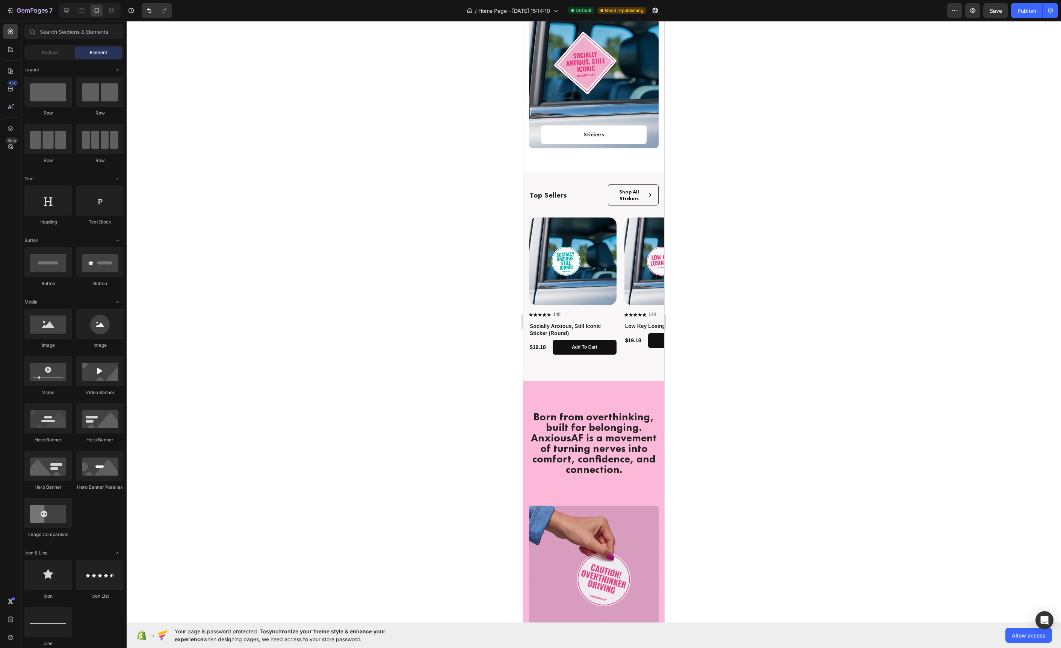
scroll to position [830, 0]
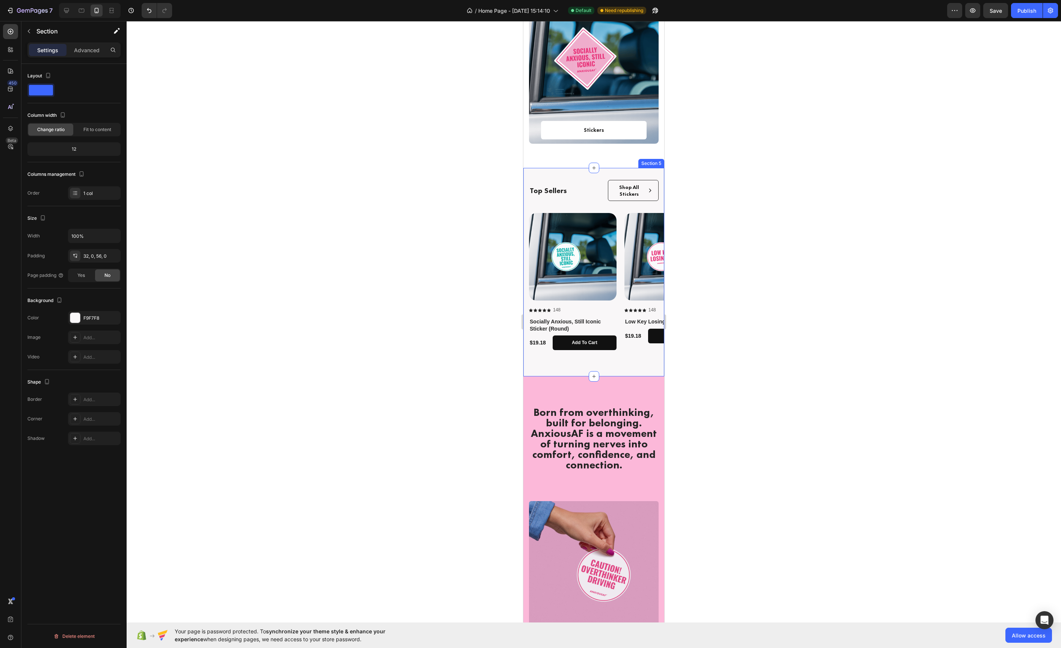
click at [552, 364] on div "Top Sellers Text Block Shop All Stickers Button Row Row Product Images Icon Ico…" at bounding box center [593, 272] width 141 height 209
click at [650, 159] on icon at bounding box center [649, 160] width 4 height 5
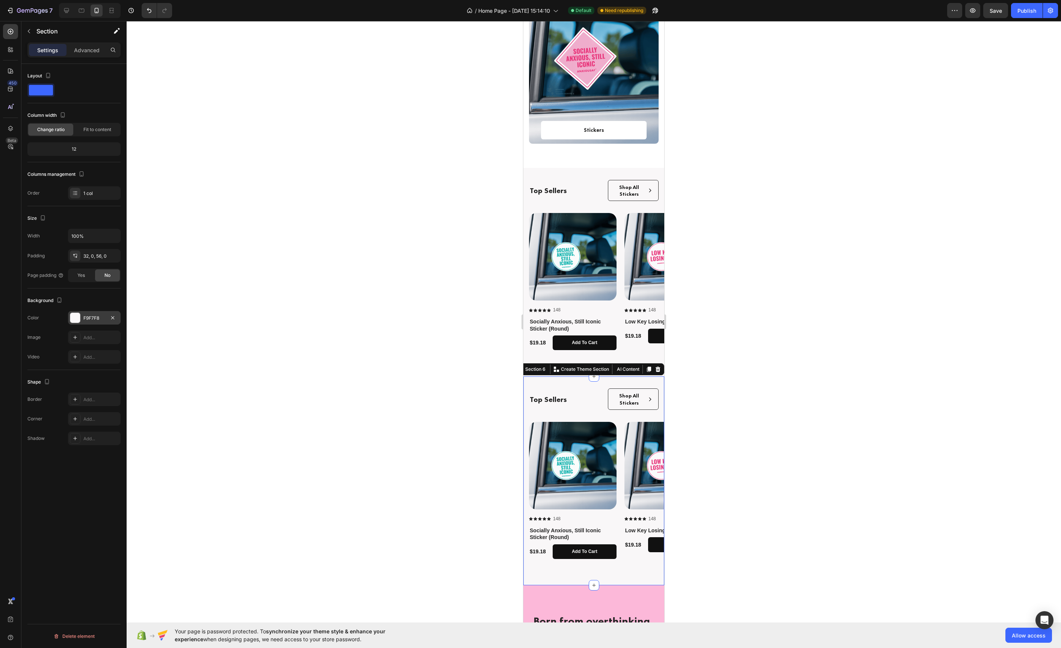
click at [71, 321] on div "F9F7F8" at bounding box center [94, 318] width 53 height 14
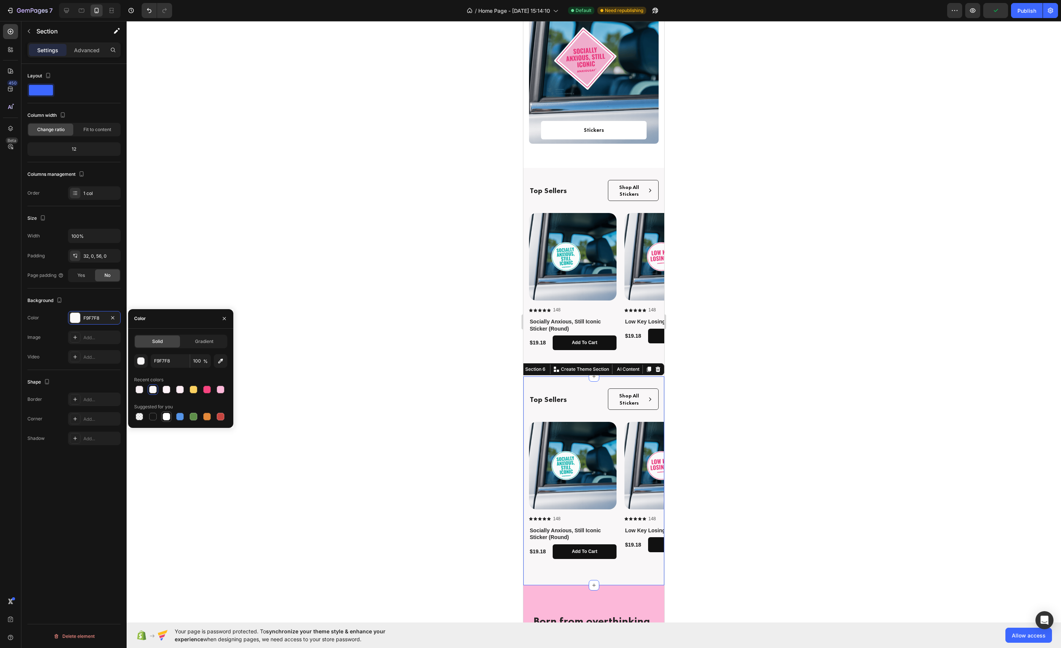
click at [163, 417] on div at bounding box center [167, 417] width 8 height 8
type input "FFFFFF"
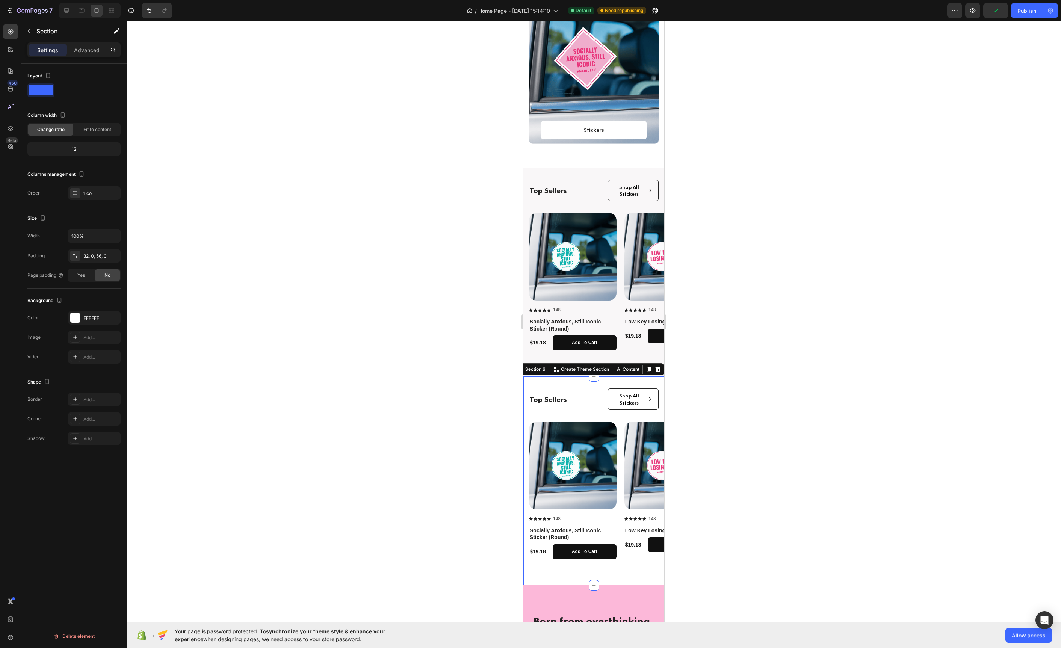
click at [407, 391] on div at bounding box center [594, 334] width 934 height 627
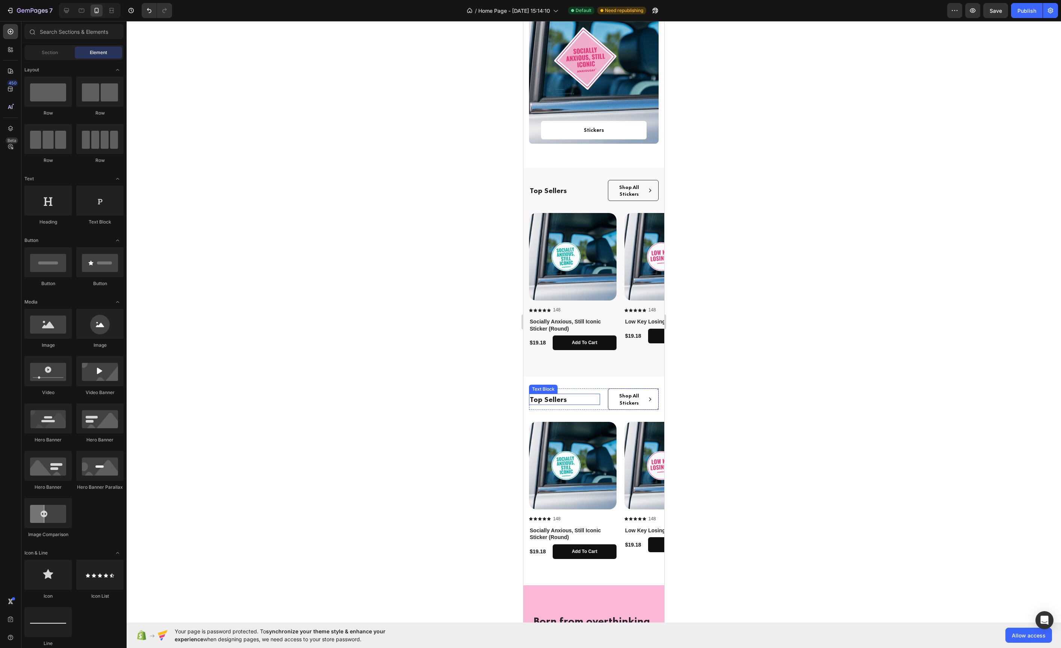
click at [553, 401] on p "Top Sellers" at bounding box center [565, 400] width 70 height 10
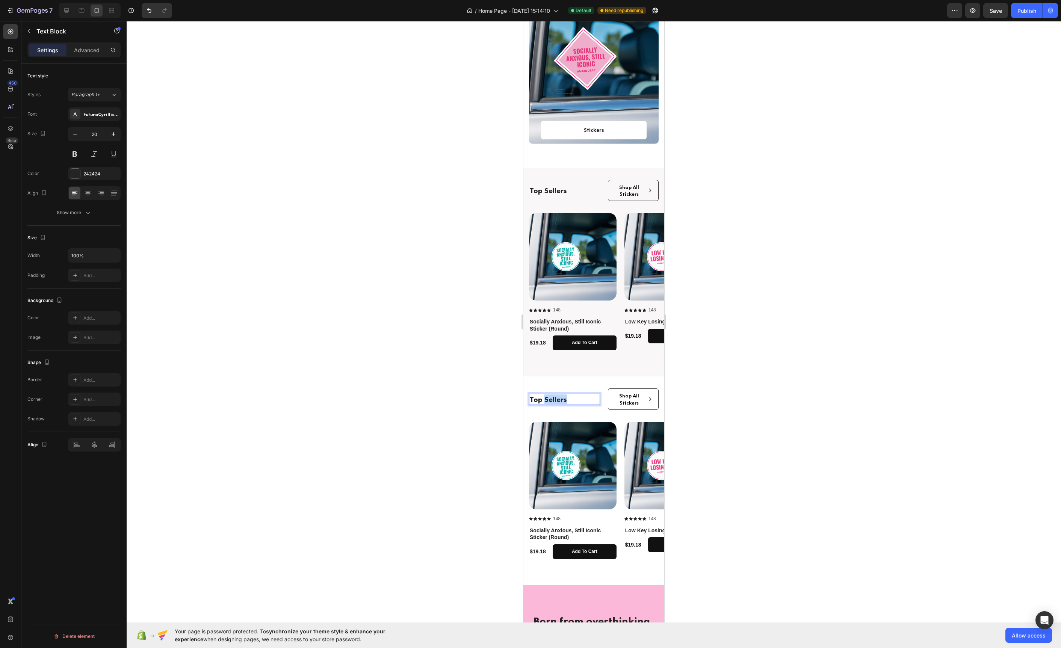
click at [553, 401] on p "Top Sellers" at bounding box center [565, 400] width 70 height 10
click at [625, 400] on p "Shop All Stickers" at bounding box center [629, 399] width 30 height 14
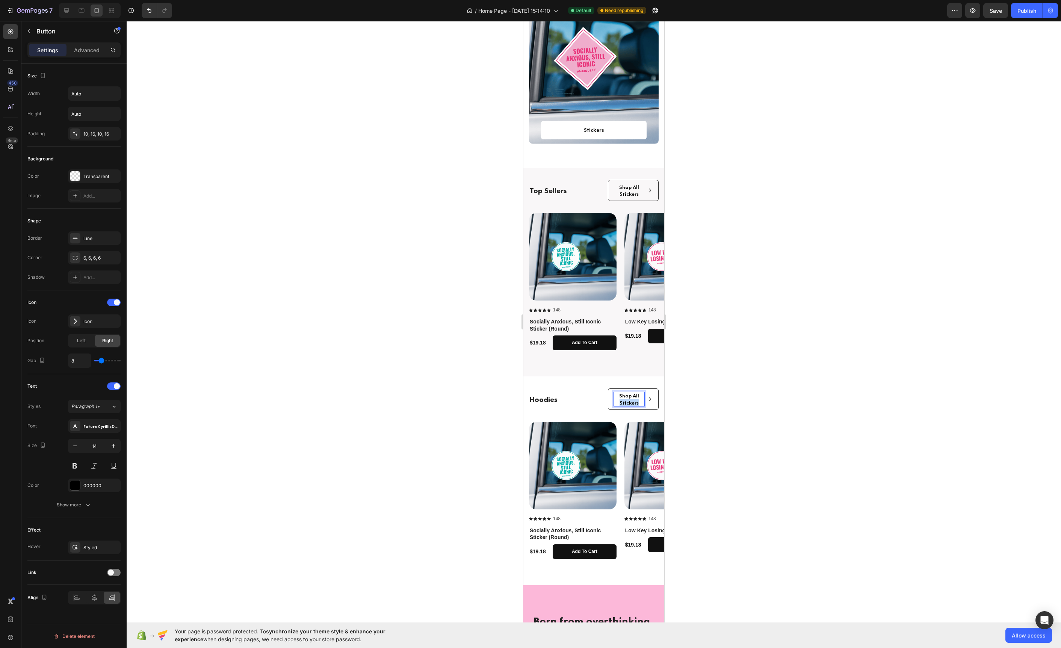
click at [625, 400] on p "Shop All Stickers" at bounding box center [629, 399] width 30 height 14
click at [721, 396] on div at bounding box center [594, 334] width 934 height 627
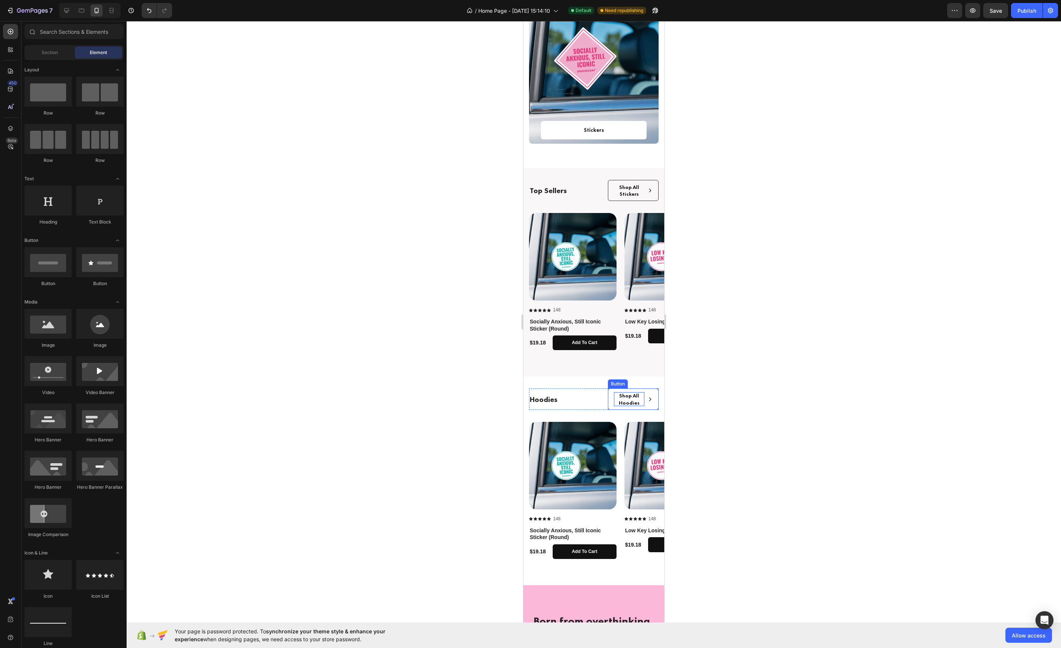
click at [630, 409] on button "Shop All Hoodies" at bounding box center [633, 399] width 51 height 21
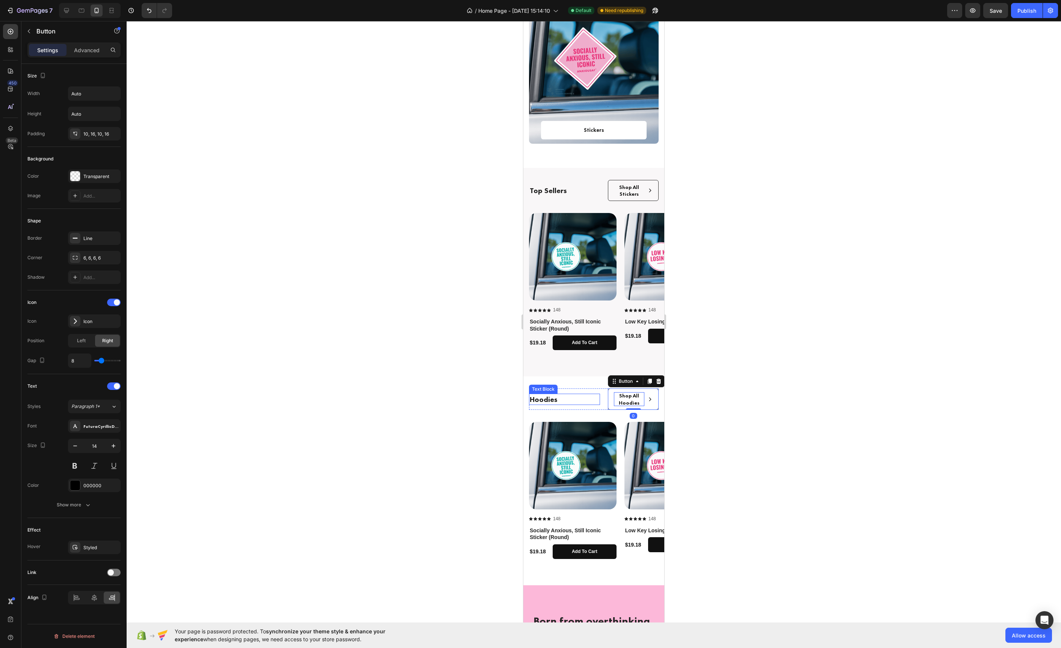
click at [585, 399] on p "Hoodies" at bounding box center [565, 400] width 70 height 10
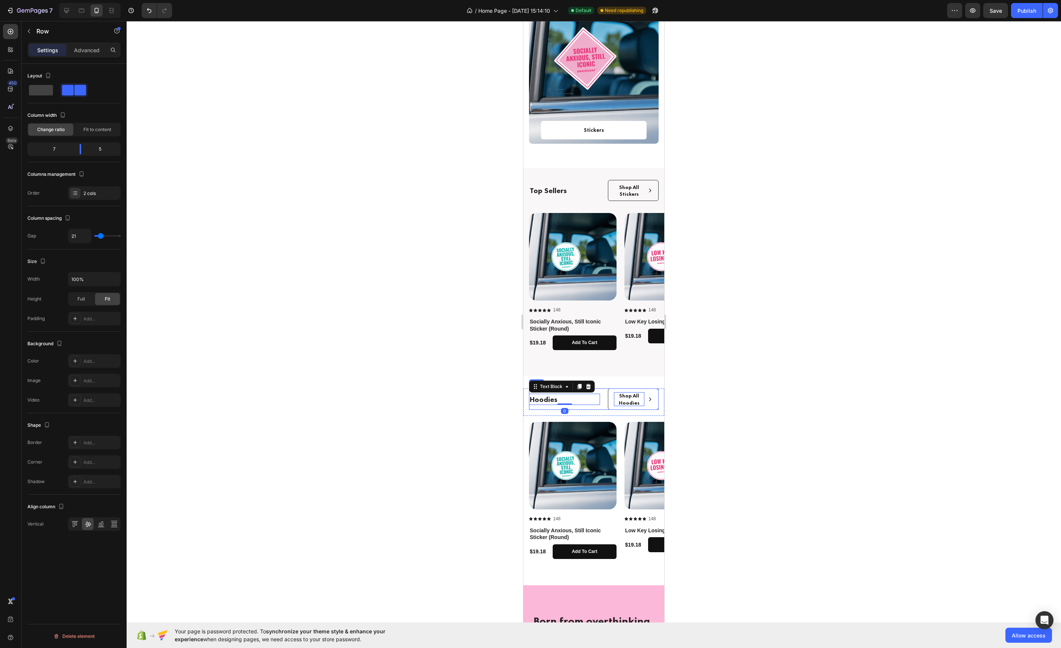
click at [596, 407] on div "Hoodies Text Block 0" at bounding box center [564, 399] width 71 height 21
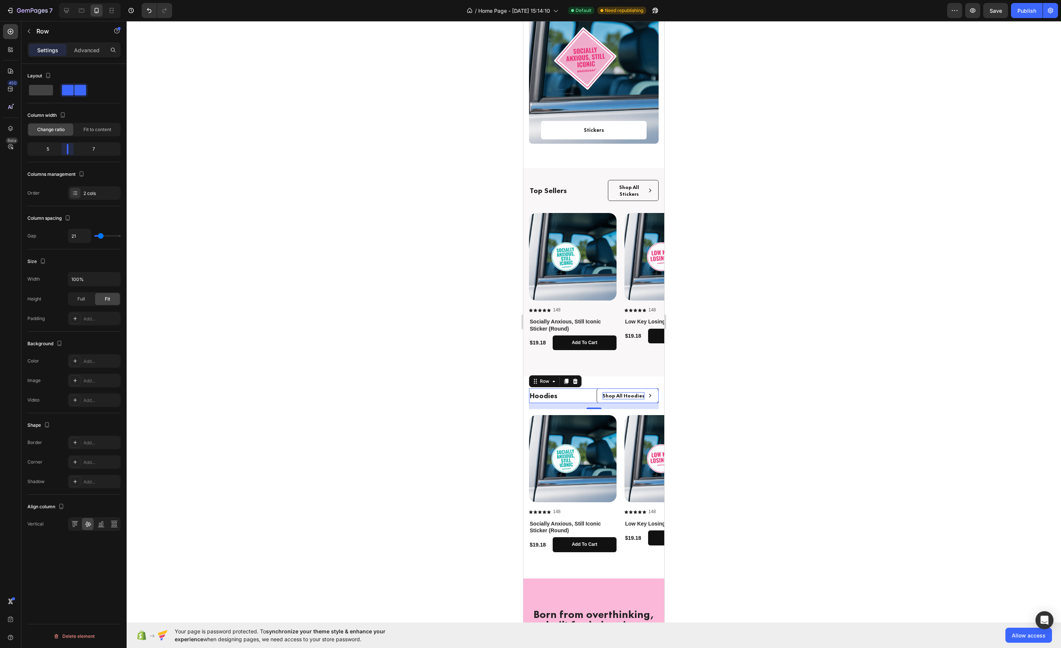
drag, startPoint x: 79, startPoint y: 152, endPoint x: 64, endPoint y: 152, distance: 15.0
click at [64, 0] on body "7 / Home Page - [DATE] 15:14:10 Default Need republishing Preview Save Publish …" at bounding box center [530, 0] width 1061 height 0
click at [586, 198] on div "Top Sellers Text Block" at bounding box center [564, 190] width 71 height 21
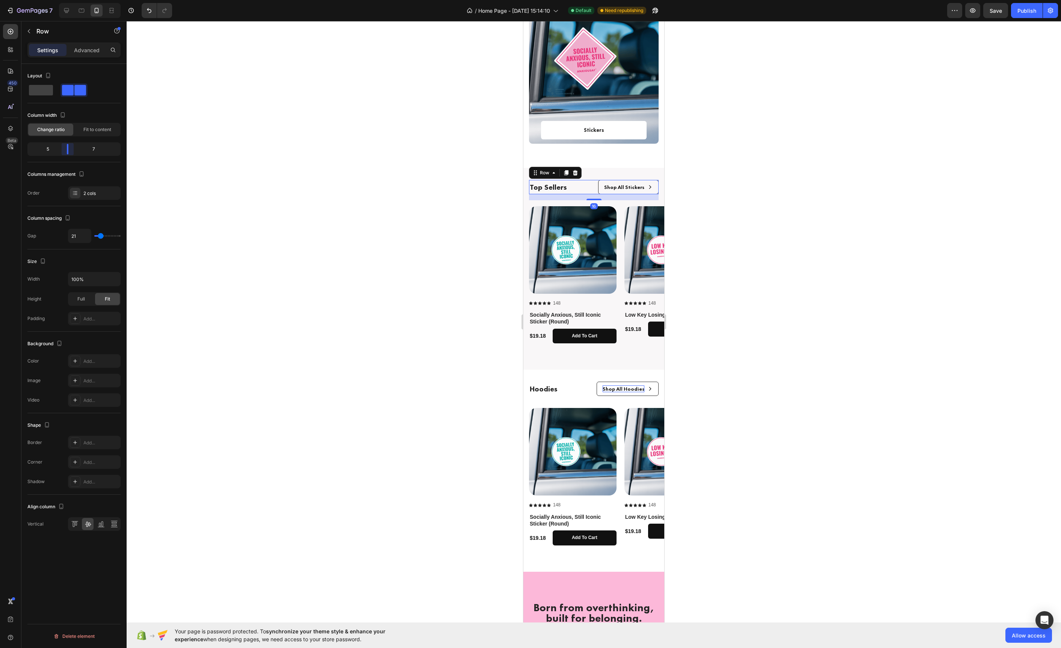
drag, startPoint x: 79, startPoint y: 151, endPoint x: 67, endPoint y: 152, distance: 11.3
click at [67, 0] on body "7 / Home Page - [DATE] 15:14:10 Default Need republishing Preview Save Publish …" at bounding box center [530, 0] width 1061 height 0
click at [350, 289] on div at bounding box center [594, 334] width 934 height 627
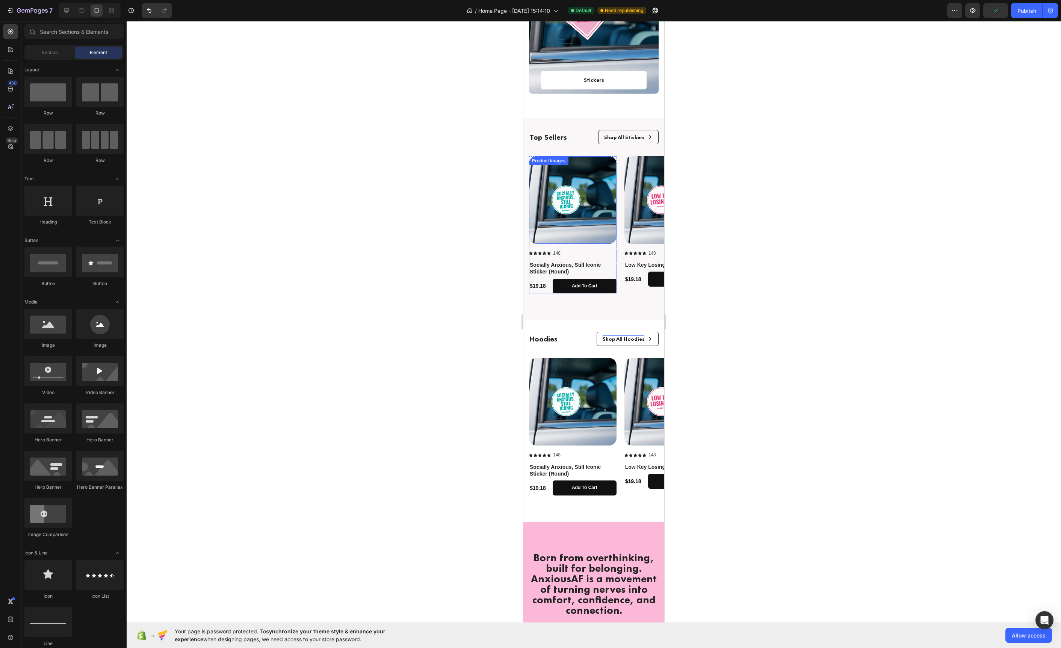
scroll to position [889, 0]
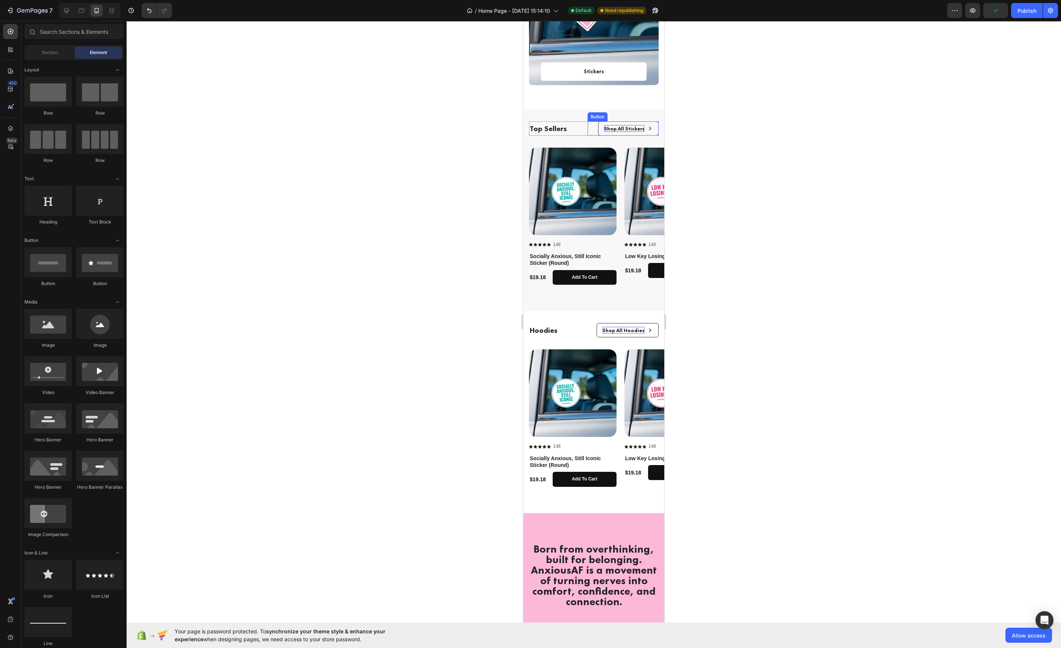
click at [633, 129] on p "Shop All Stickers" at bounding box center [624, 128] width 40 height 7
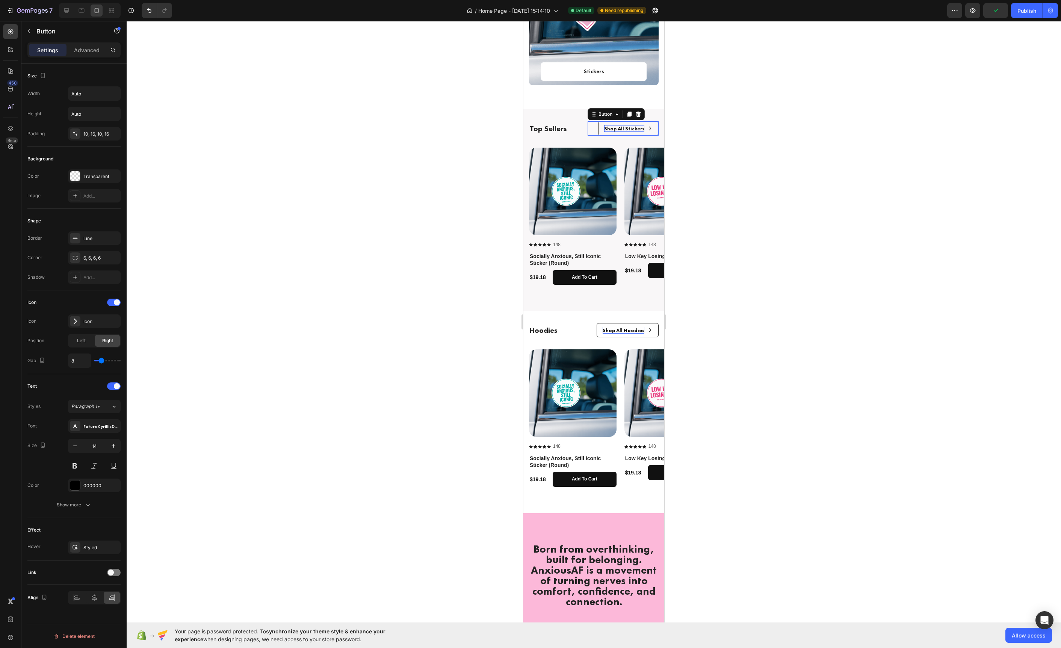
click at [633, 129] on p "Shop All Stickers" at bounding box center [624, 128] width 40 height 7
click at [796, 237] on div at bounding box center [594, 334] width 934 height 627
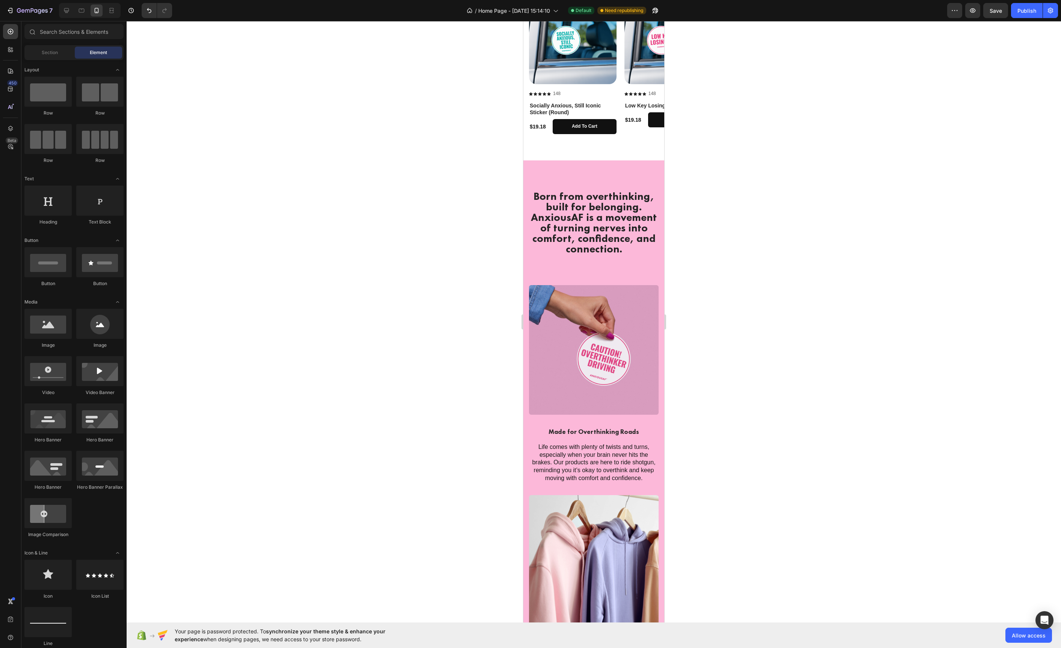
scroll to position [1190, 0]
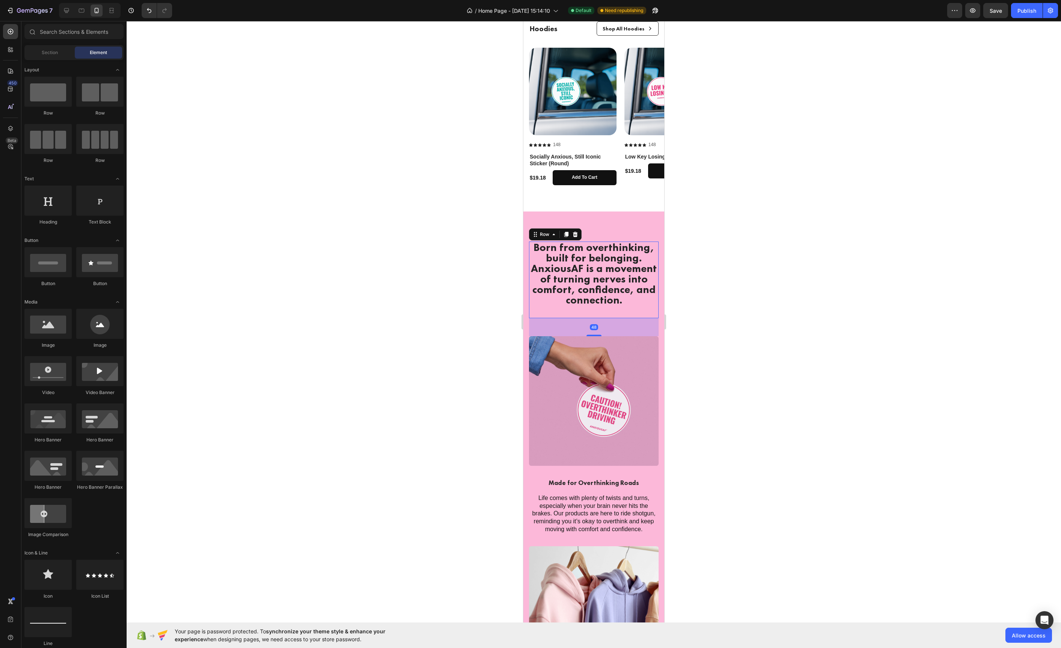
click at [574, 314] on div "Born from overthinking, built for belonging. AnxiousAF is a movement of turning…" at bounding box center [594, 280] width 130 height 77
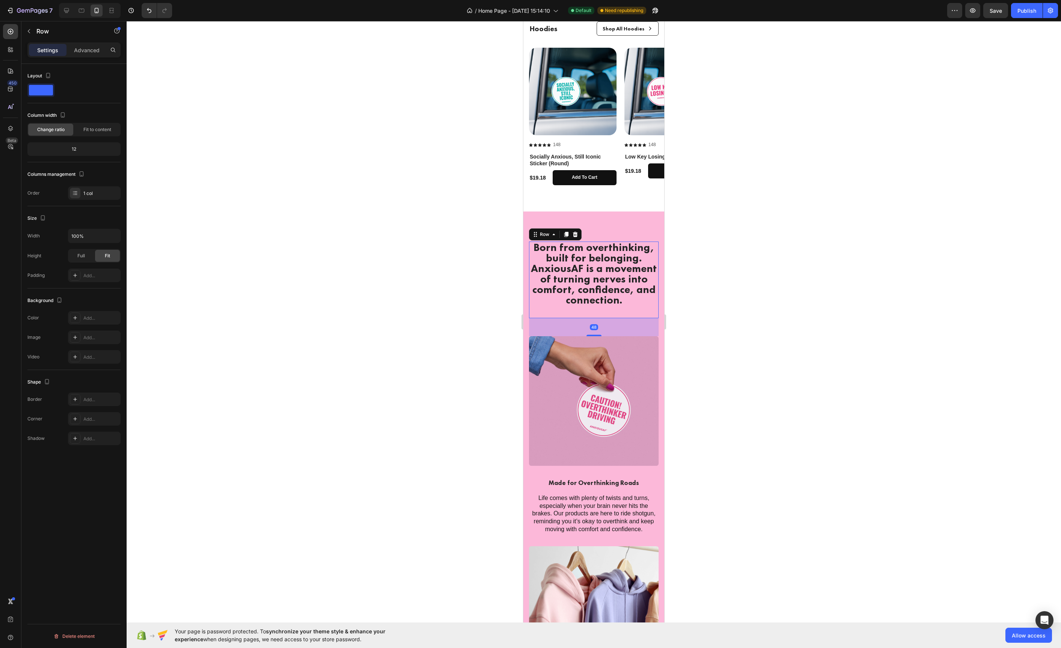
click at [581, 312] on div "Born from overthinking, built for belonging. AnxiousAF is a movement of turning…" at bounding box center [594, 280] width 130 height 77
click at [597, 312] on div "Born from overthinking, built for belonging. AnxiousAF is a movement of turning…" at bounding box center [594, 280] width 130 height 77
click at [91, 57] on div "Settings Advanced" at bounding box center [73, 49] width 93 height 15
click at [91, 54] on div "Advanced" at bounding box center [87, 50] width 38 height 12
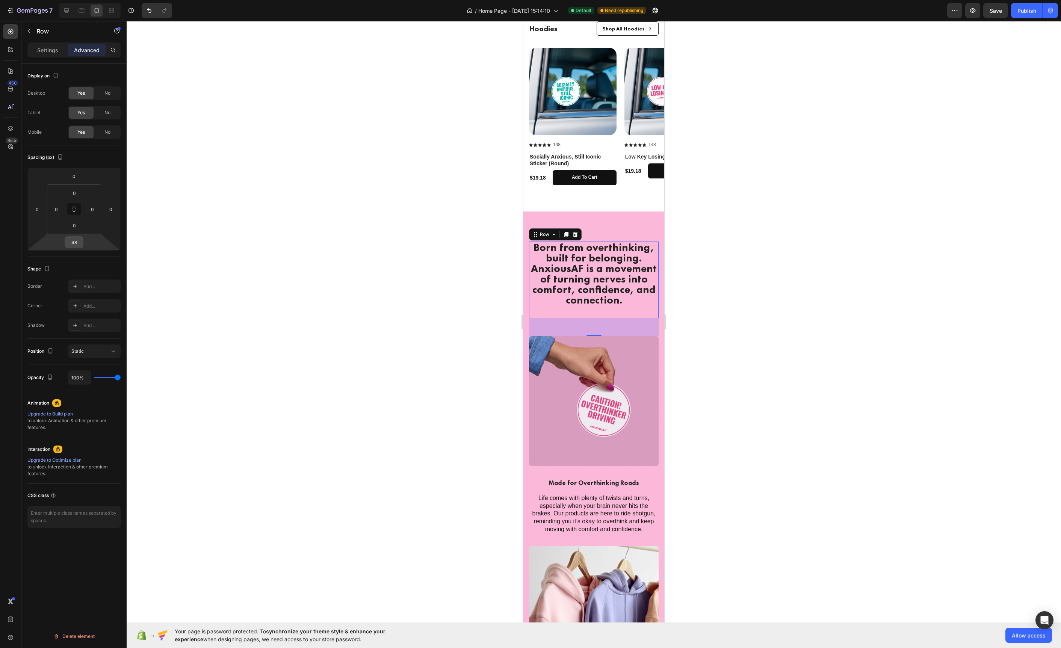
click at [73, 247] on input "48" at bounding box center [74, 242] width 15 height 11
type input "3"
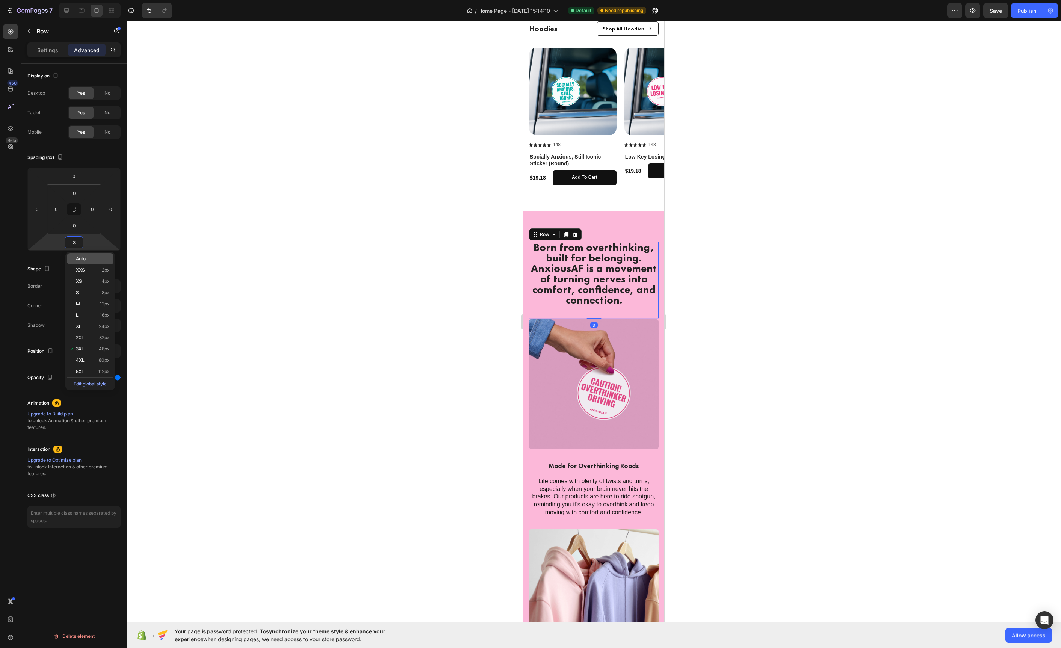
click at [97, 264] on div "Auto" at bounding box center [90, 258] width 47 height 11
click at [464, 274] on div at bounding box center [594, 334] width 934 height 627
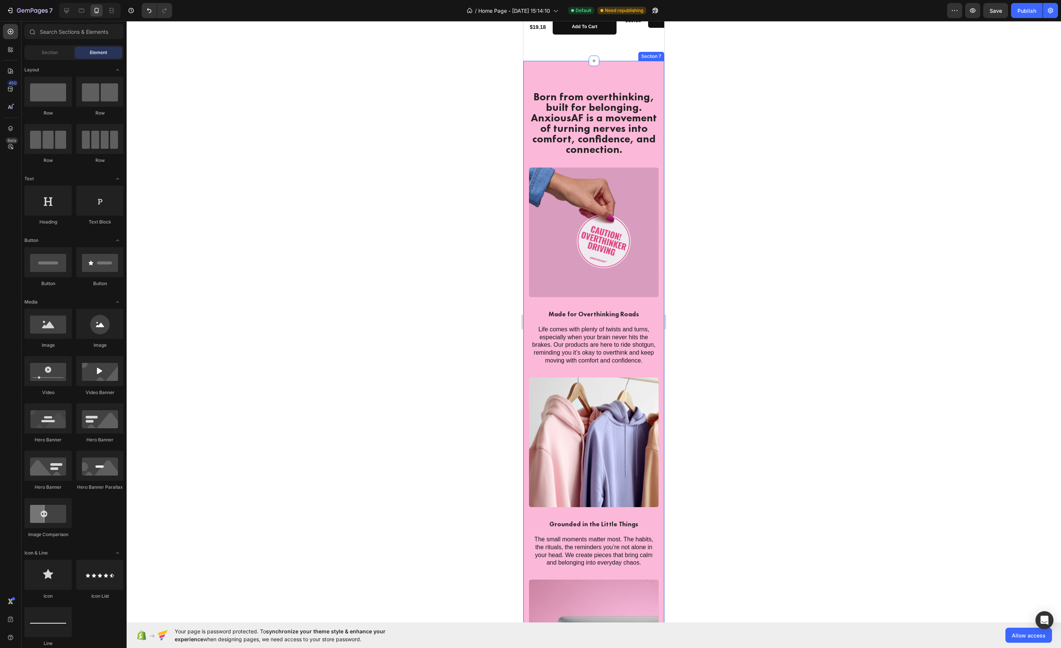
scroll to position [1379, 0]
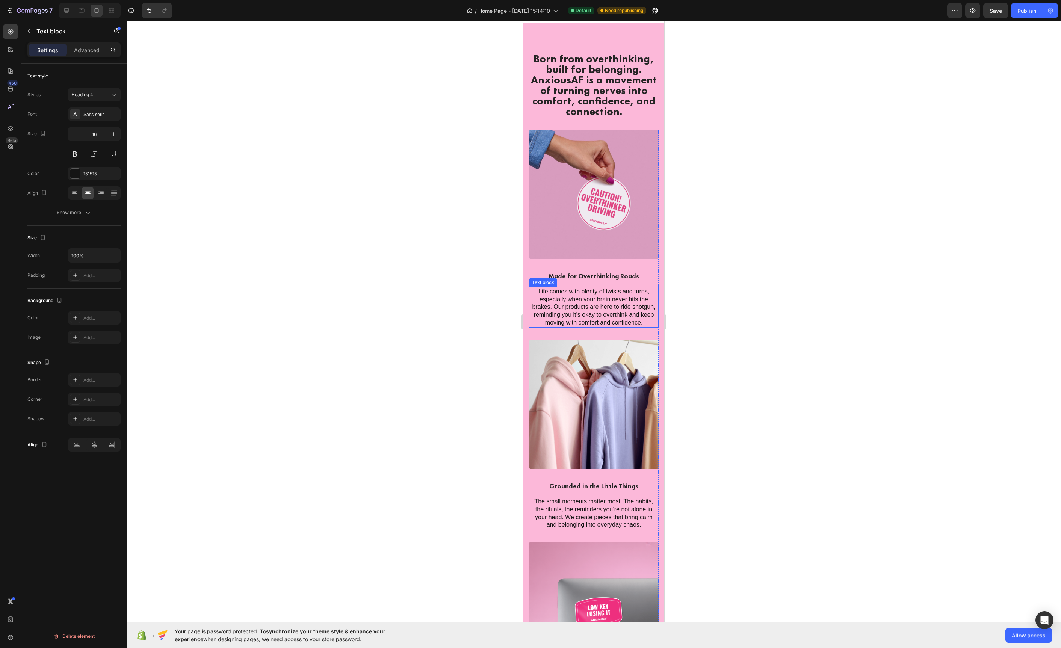
click at [572, 302] on p "Life comes with plenty of twists and turns, especially when your brain never hi…" at bounding box center [594, 307] width 128 height 39
click at [618, 276] on p "Made for Overthinking Roads" at bounding box center [594, 276] width 128 height 8
click at [115, 132] on icon "button" at bounding box center [114, 134] width 8 height 8
type input "19"
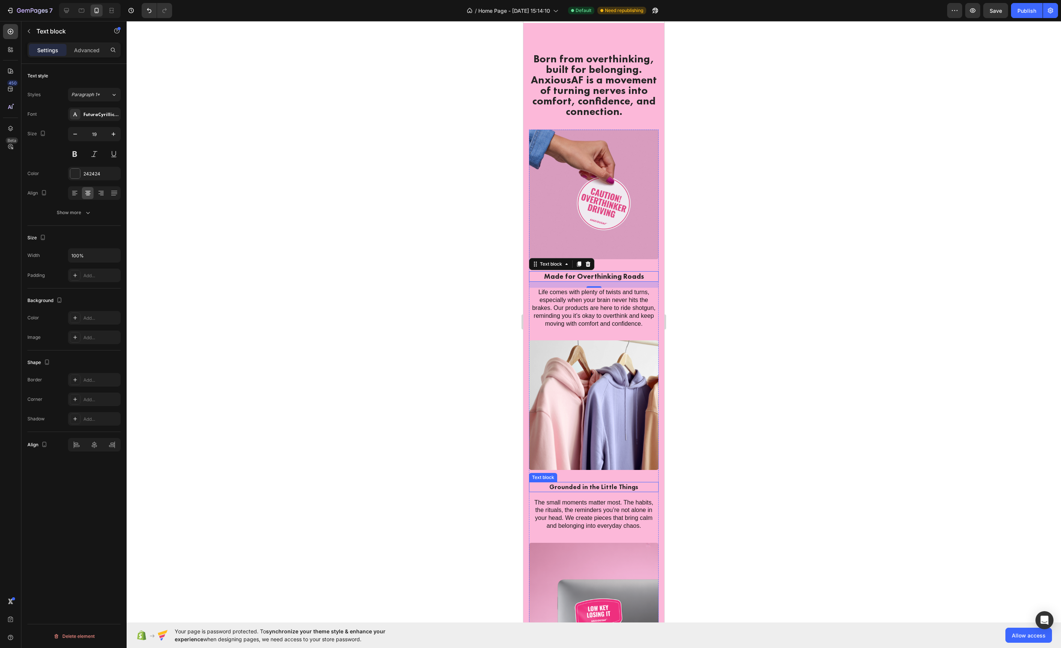
click at [544, 488] on p "Grounded in the Little Things" at bounding box center [594, 487] width 128 height 8
click at [109, 135] on button "button" at bounding box center [114, 134] width 14 height 14
click at [116, 133] on icon "button" at bounding box center [114, 134] width 8 height 8
type input "19"
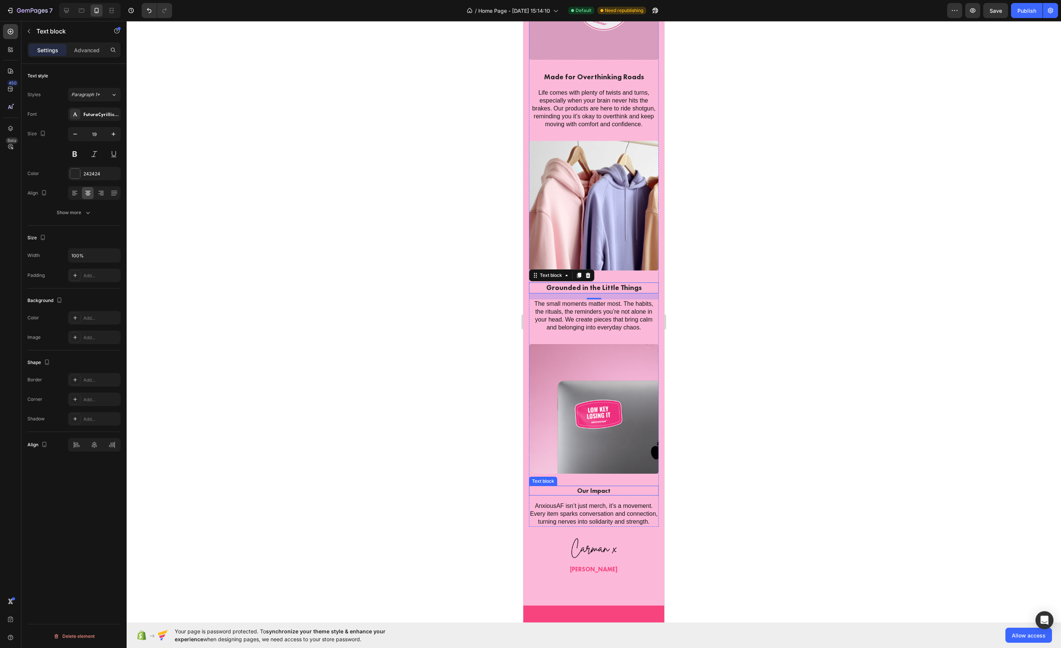
click at [549, 488] on p "Our Impact" at bounding box center [594, 491] width 128 height 8
click at [112, 135] on icon "button" at bounding box center [114, 134] width 8 height 8
type input "19"
click at [447, 229] on div at bounding box center [594, 334] width 934 height 627
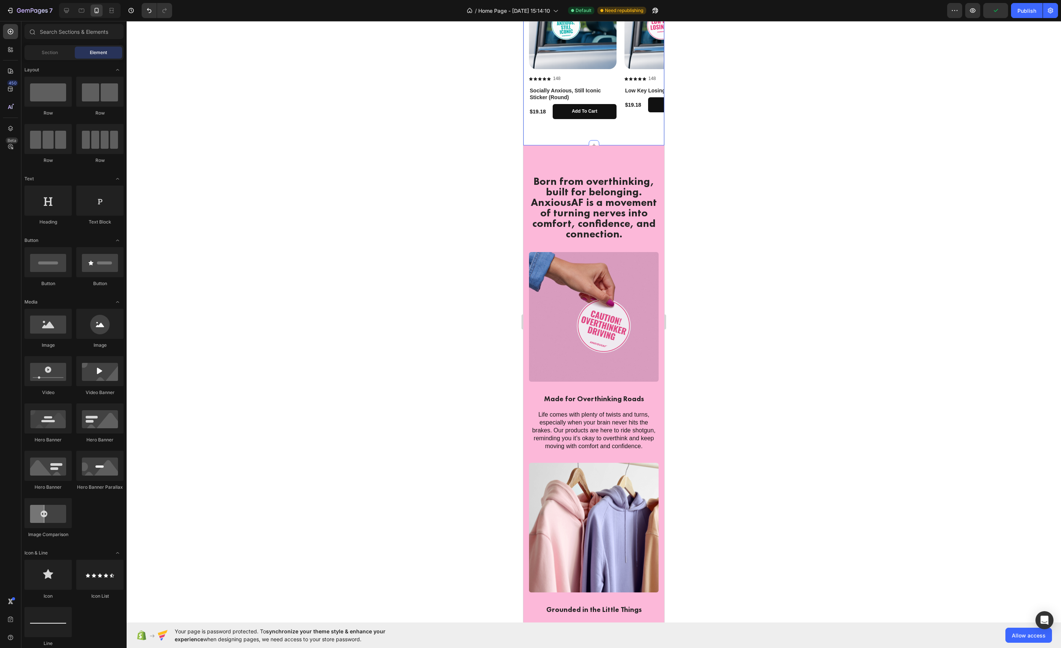
scroll to position [1272, 0]
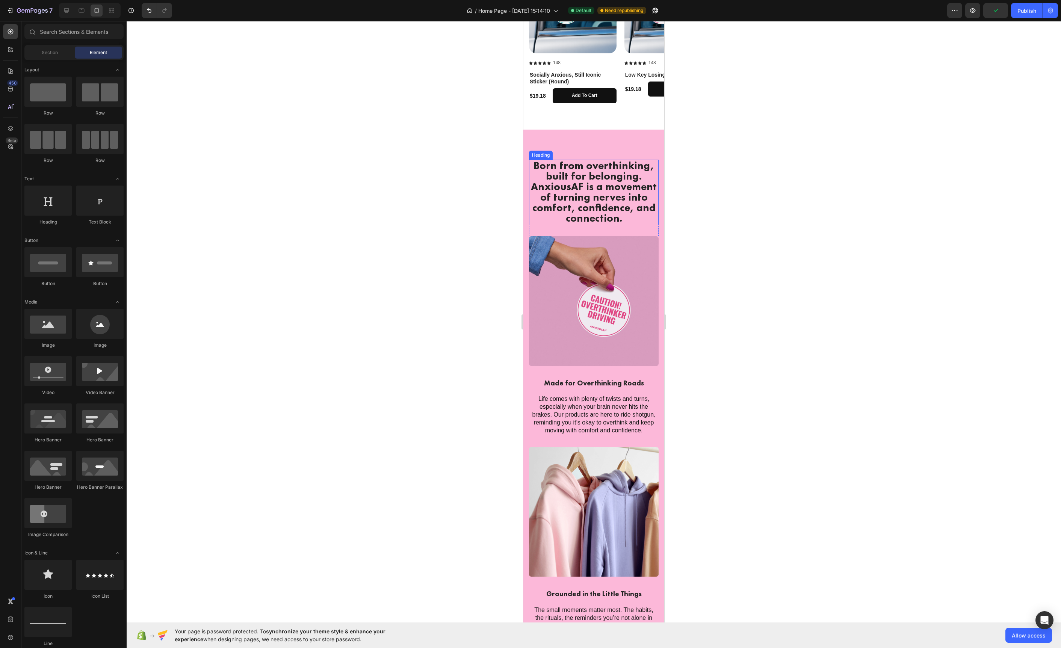
click at [576, 218] on h2 "Born from overthinking, built for belonging. AnxiousAF is a movement of turning…" at bounding box center [594, 192] width 130 height 65
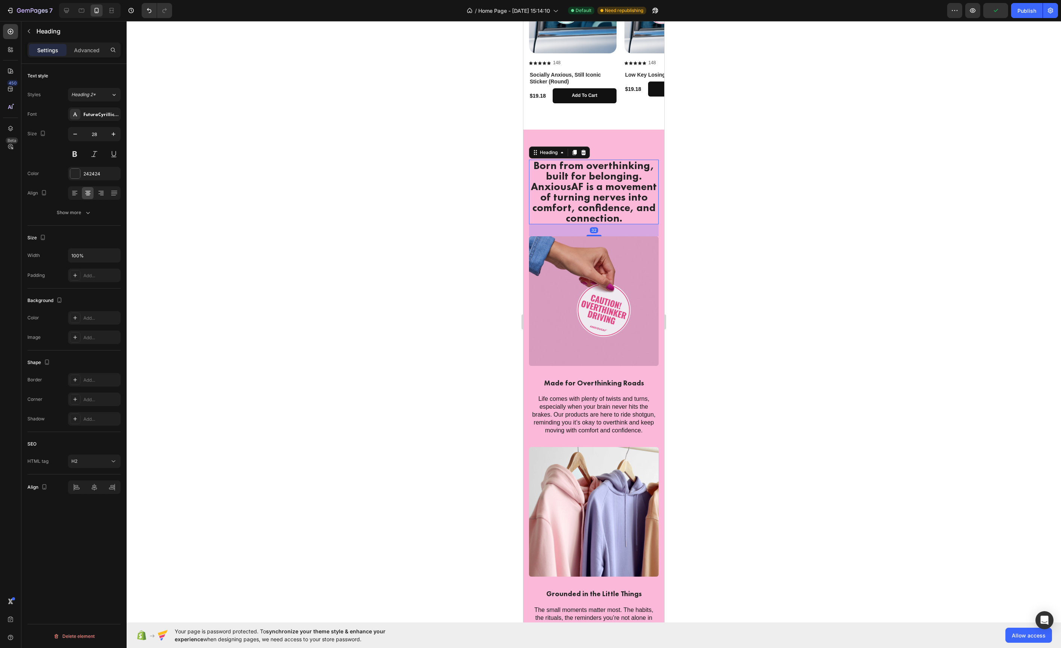
click at [623, 218] on h2 "Born from overthinking, built for belonging. AnxiousAF is a movement of turning…" at bounding box center [594, 192] width 130 height 65
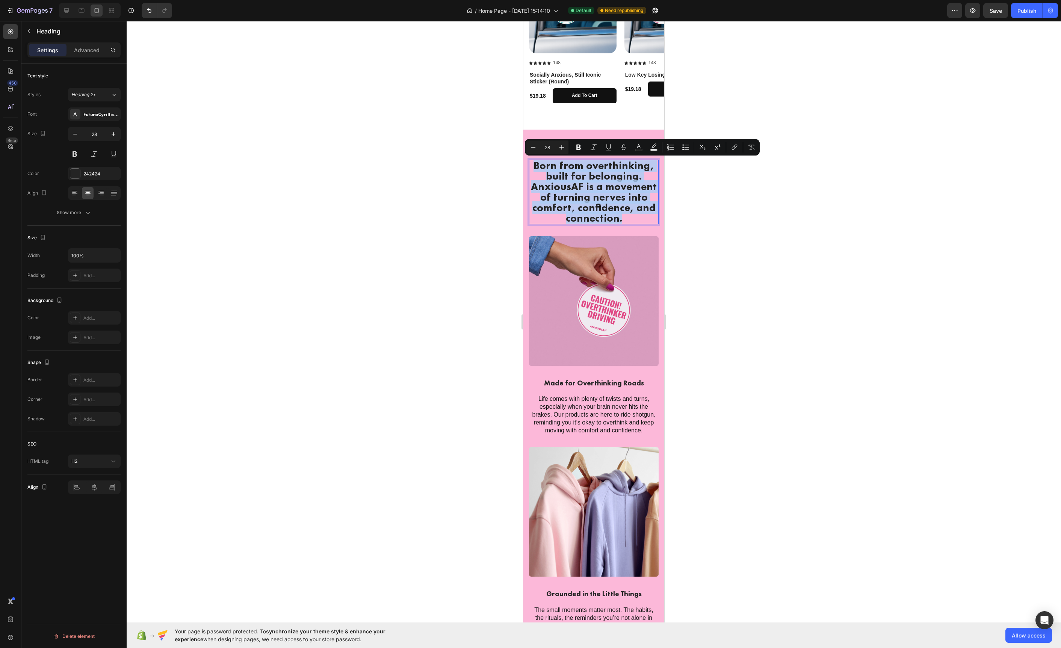
drag, startPoint x: 623, startPoint y: 218, endPoint x: 509, endPoint y: 146, distance: 134.4
click at [523, 146] on html "iPhone 13 Mini ( 375 px) iPhone 13 Mini iPhone 13 Pro iPhone 11 Pro Max iPhone …" at bounding box center [593, 11] width 141 height 2525
click at [73, 175] on div at bounding box center [75, 174] width 10 height 10
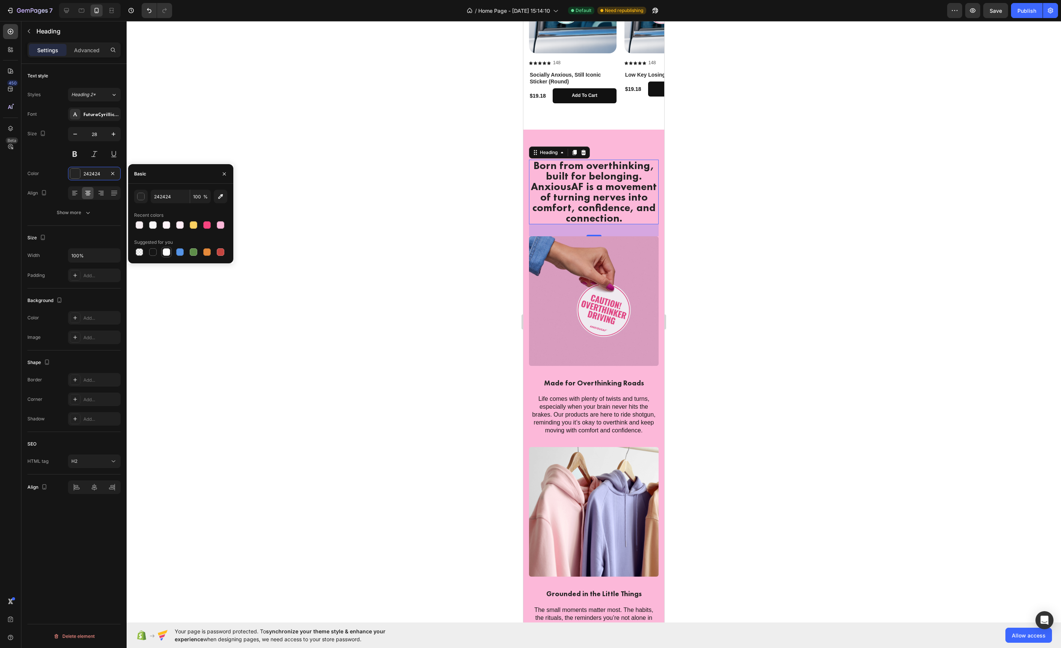
click at [167, 253] on div at bounding box center [167, 252] width 8 height 8
type input "FFFFFF"
click at [424, 190] on div at bounding box center [594, 334] width 934 height 627
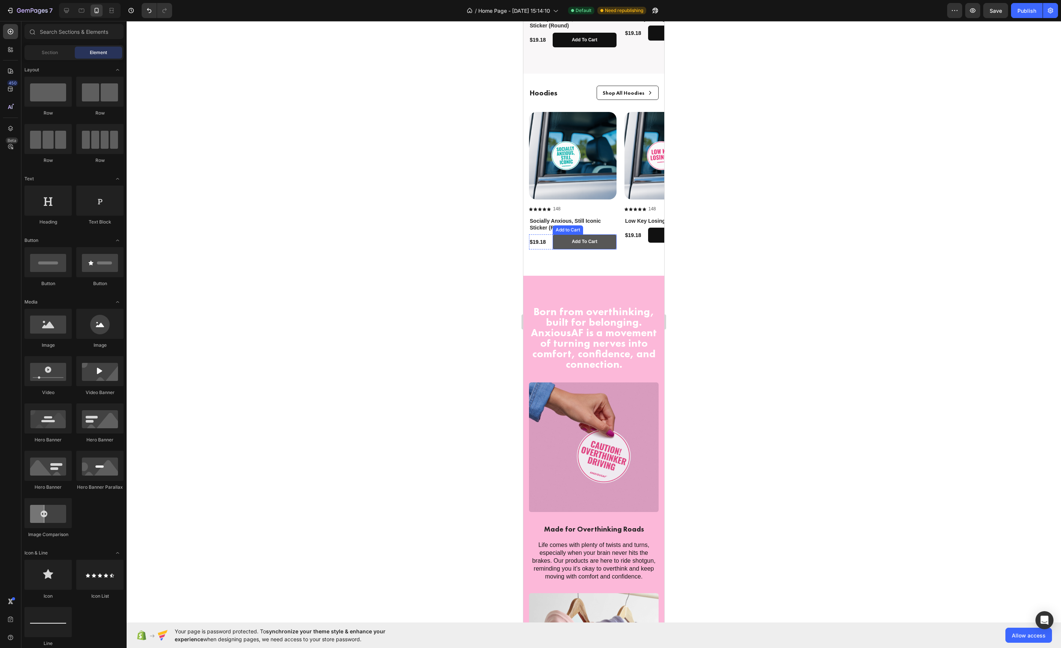
scroll to position [1114, 0]
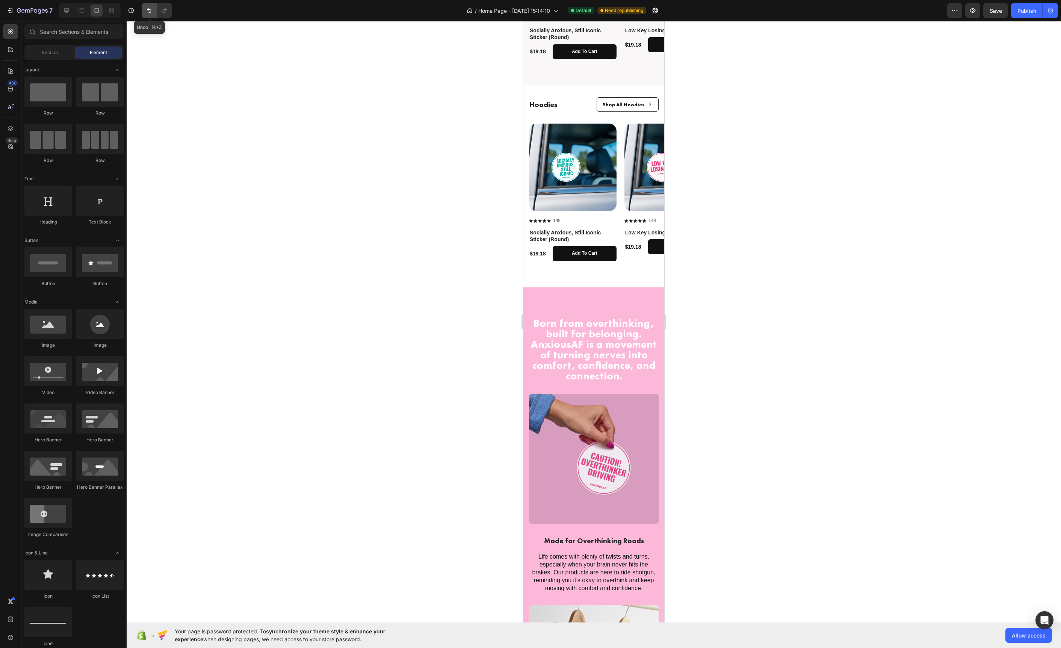
click at [147, 11] on icon "Undo/Redo" at bounding box center [149, 11] width 8 height 8
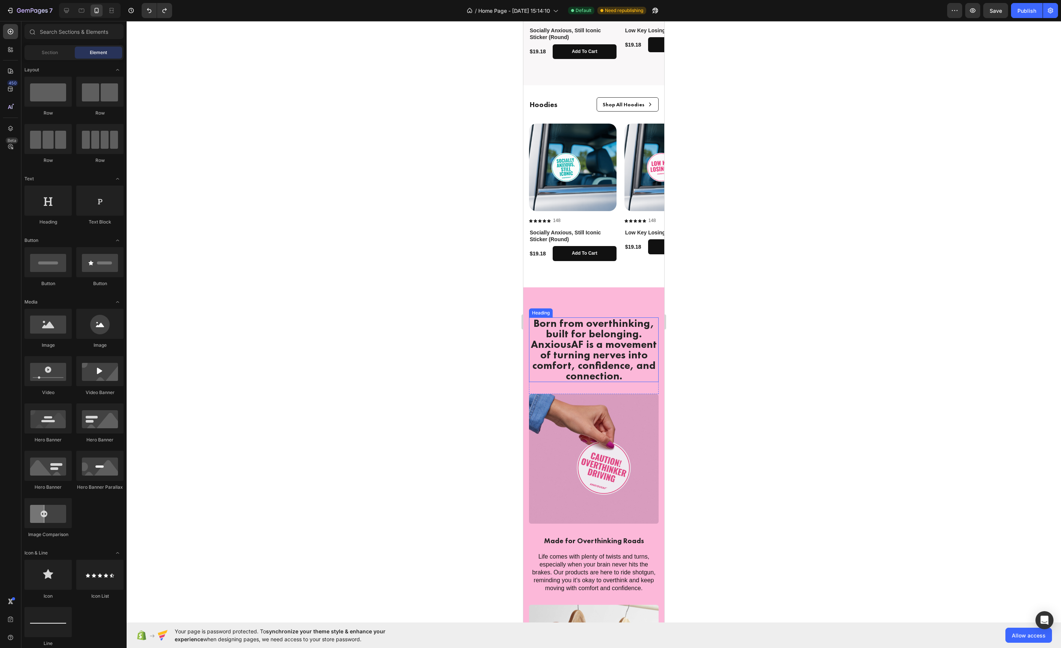
click at [600, 343] on p "Born from overthinking, built for belonging. AnxiousAF is a movement of turning…" at bounding box center [594, 349] width 128 height 63
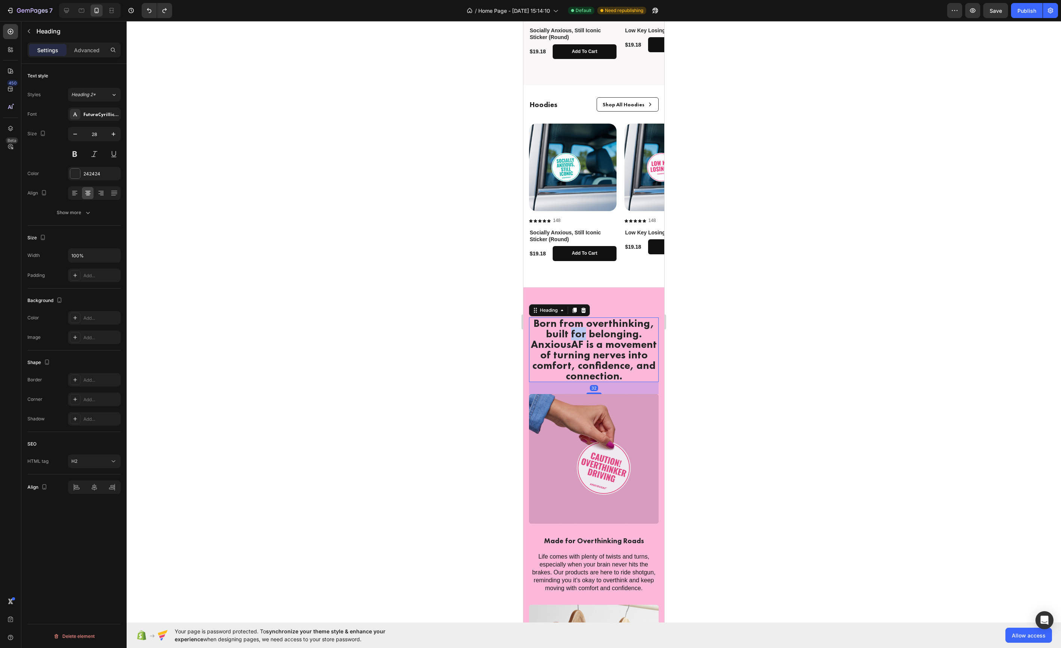
click at [578, 339] on p "Born from overthinking, built for belonging. AnxiousAF is a movement of turning…" at bounding box center [594, 349] width 128 height 63
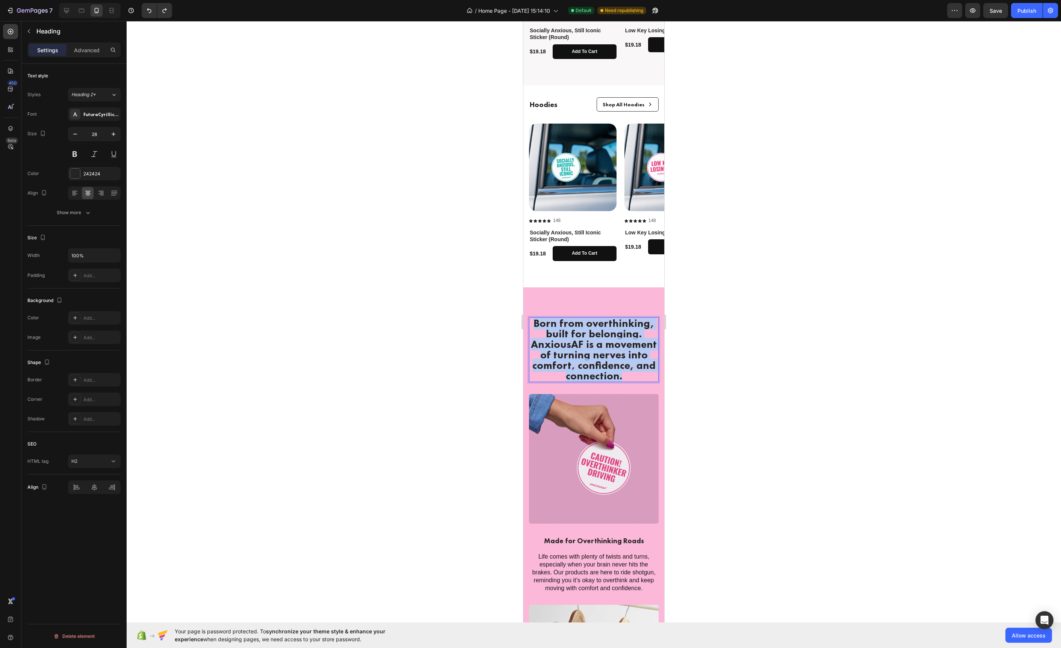
click at [578, 339] on p "Born from overthinking, built for belonging. AnxiousAF is a movement of turning…" at bounding box center [594, 349] width 128 height 63
click at [75, 177] on div at bounding box center [75, 174] width 10 height 10
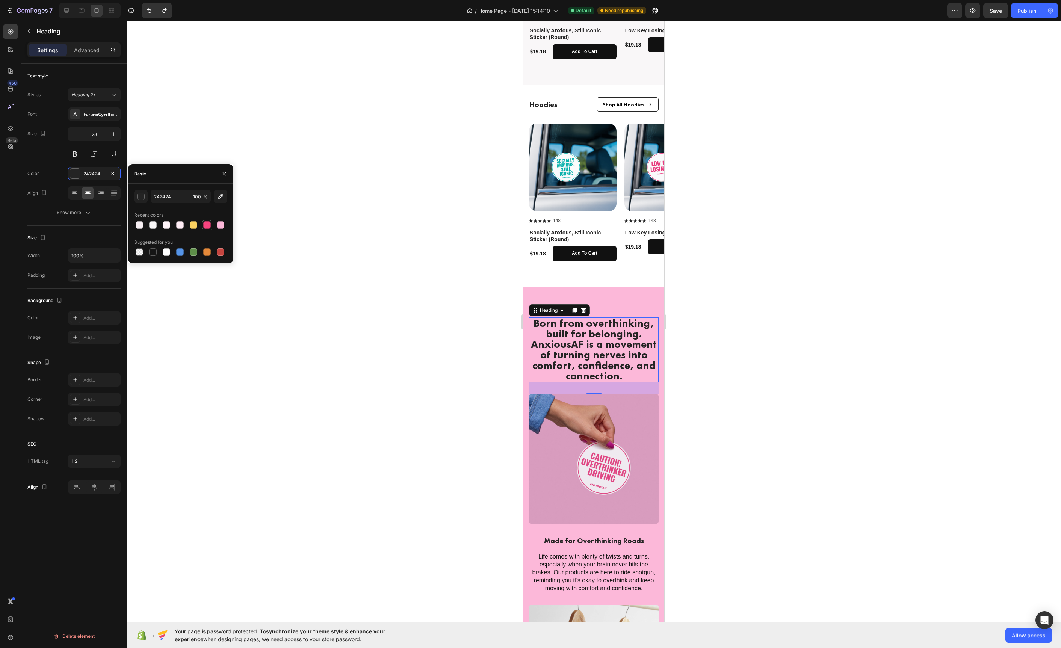
click at [205, 227] on div at bounding box center [207, 225] width 8 height 8
type input "F7447F"
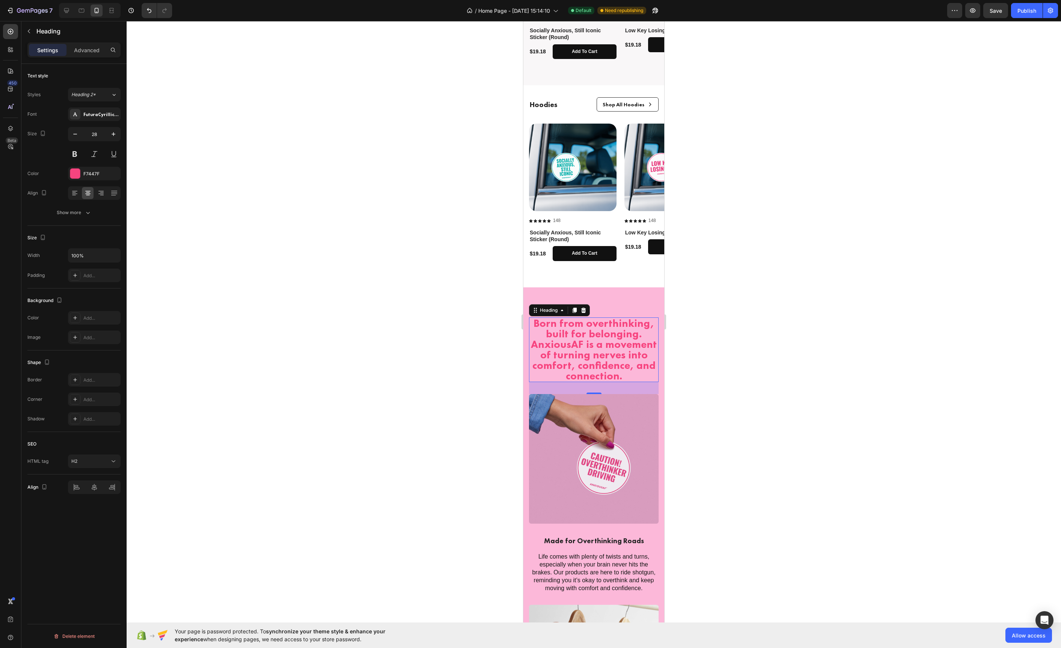
click at [407, 300] on div at bounding box center [594, 334] width 934 height 627
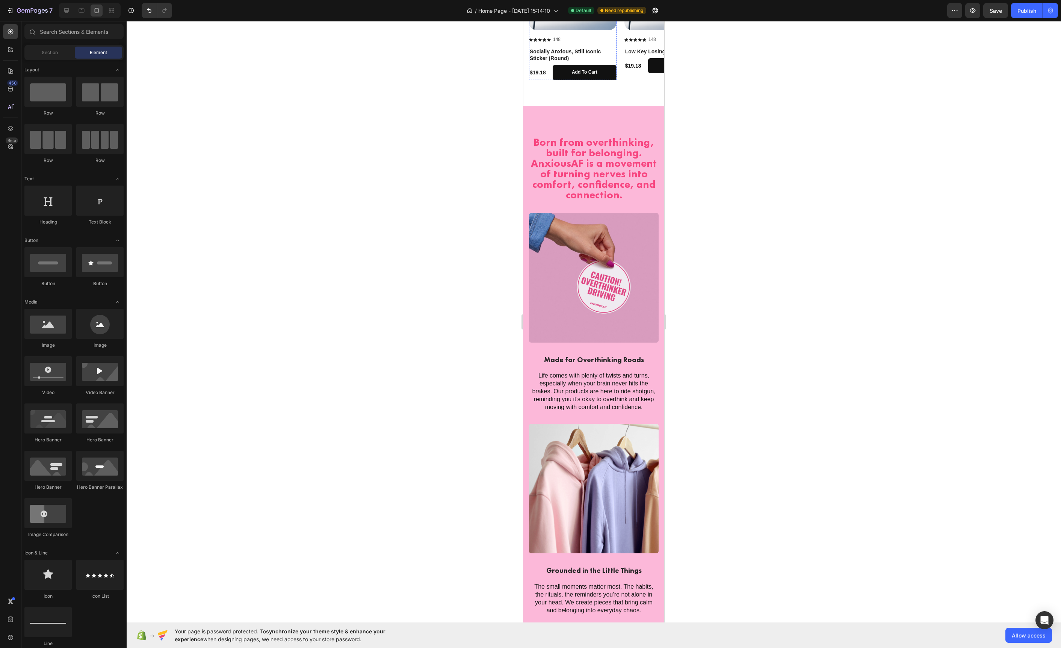
scroll to position [1293, 0]
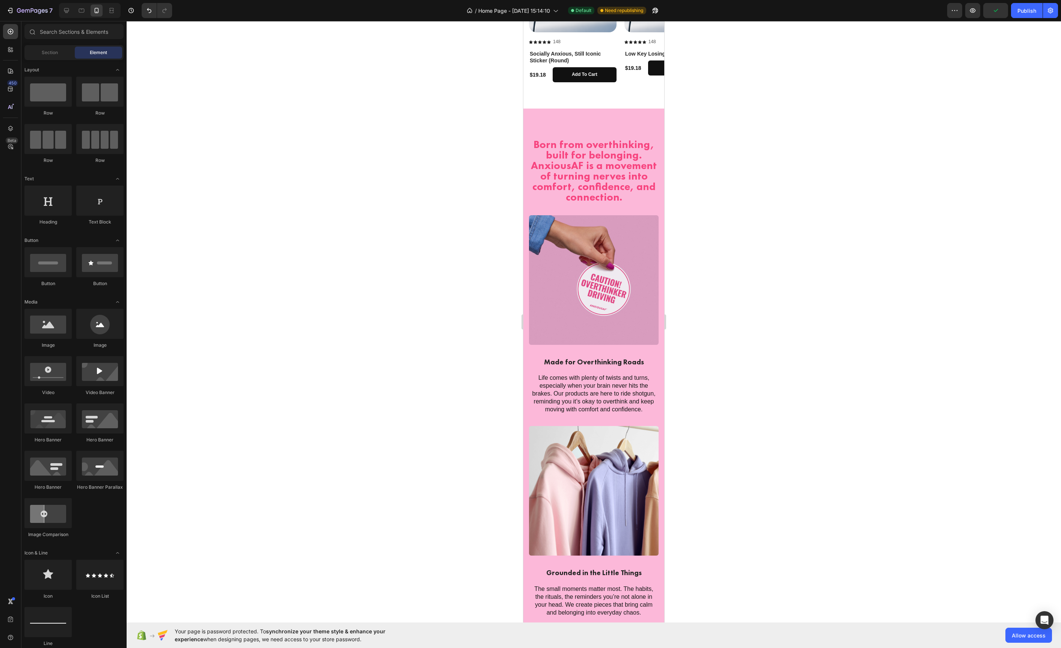
click at [494, 185] on div at bounding box center [594, 334] width 934 height 627
click at [576, 366] on p "Made for Overthinking Roads" at bounding box center [594, 362] width 128 height 9
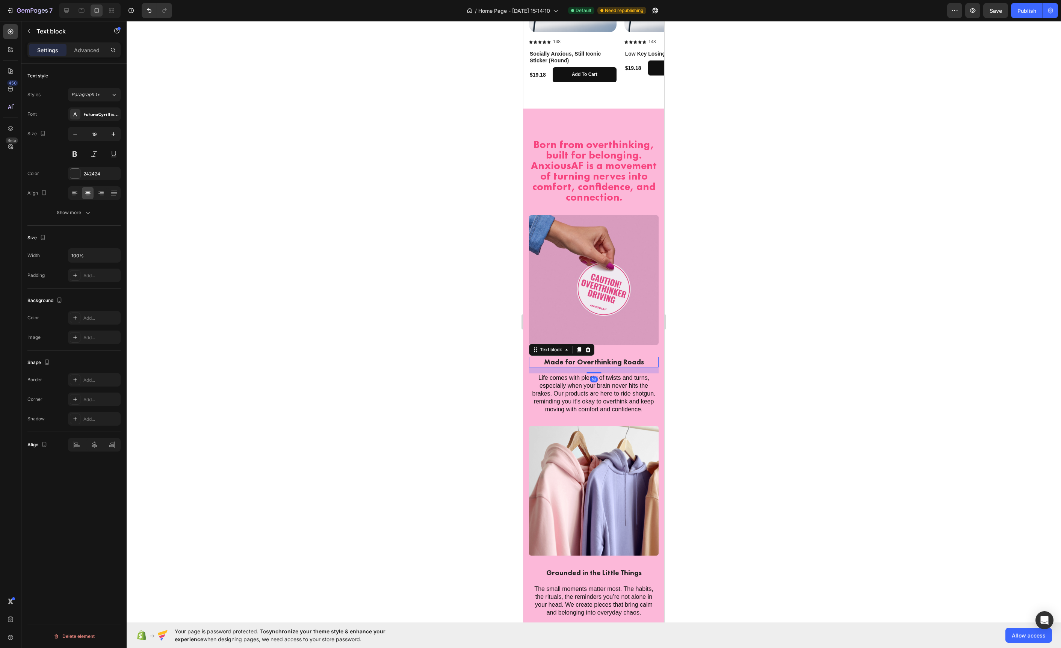
click at [439, 302] on div at bounding box center [594, 334] width 934 height 627
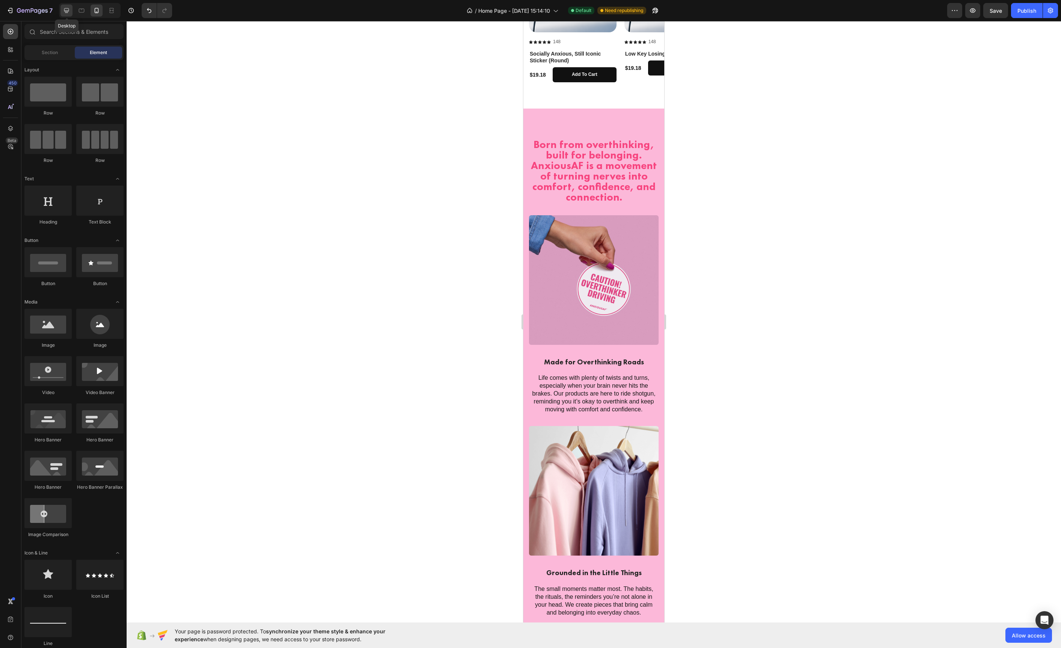
click at [72, 5] on div at bounding box center [66, 11] width 12 height 12
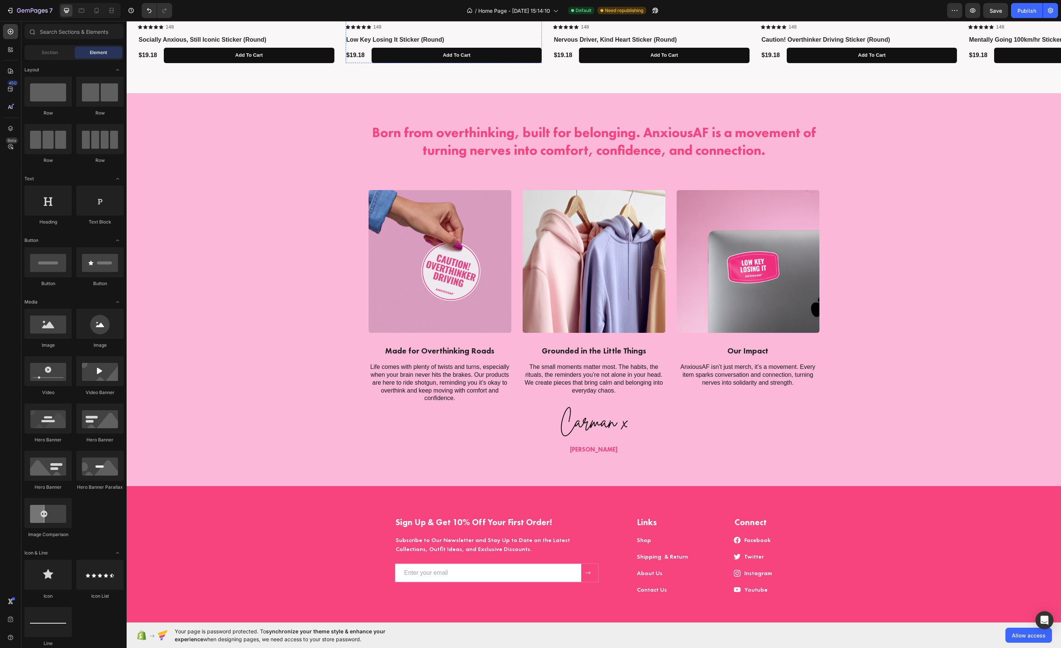
scroll to position [1446, 0]
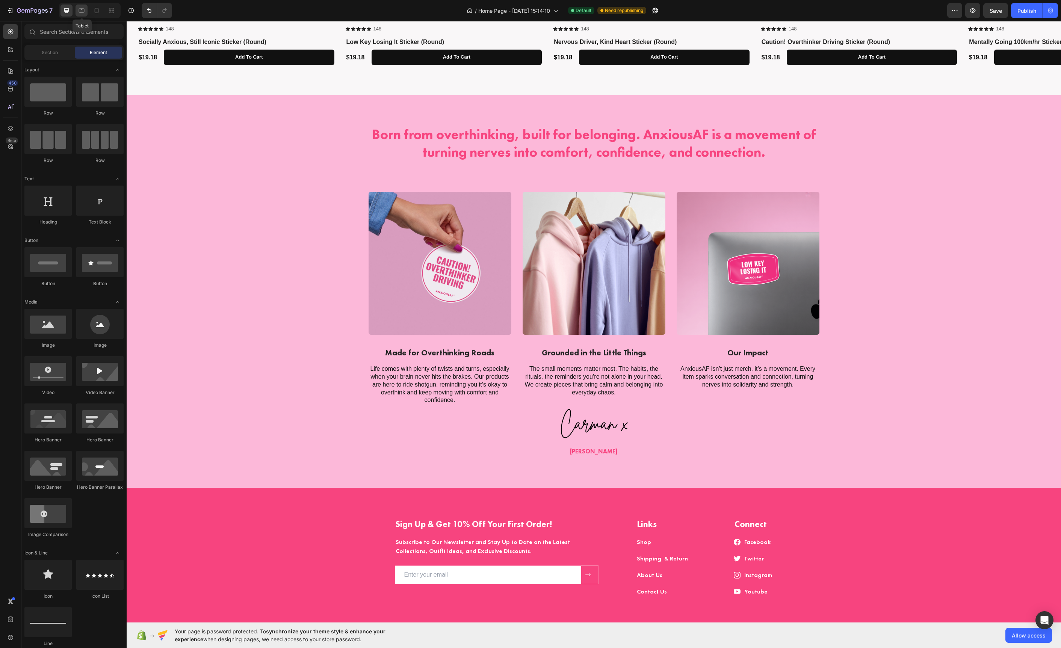
click at [81, 12] on icon at bounding box center [82, 11] width 6 height 4
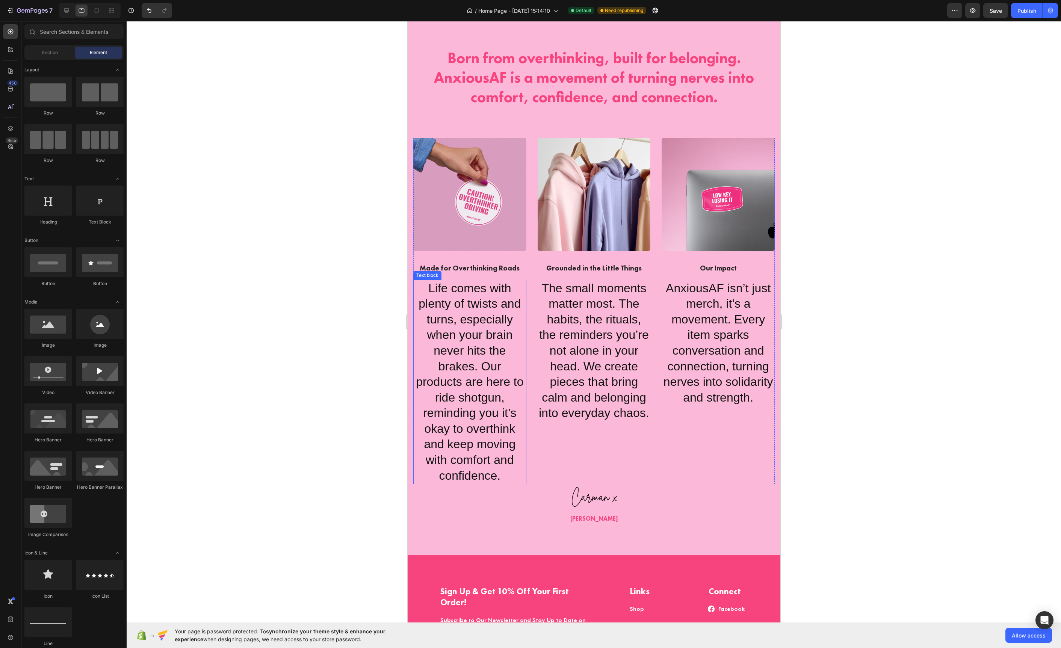
click at [448, 290] on p "Life comes with plenty of twists and turns, especially when your brain never hi…" at bounding box center [470, 382] width 112 height 203
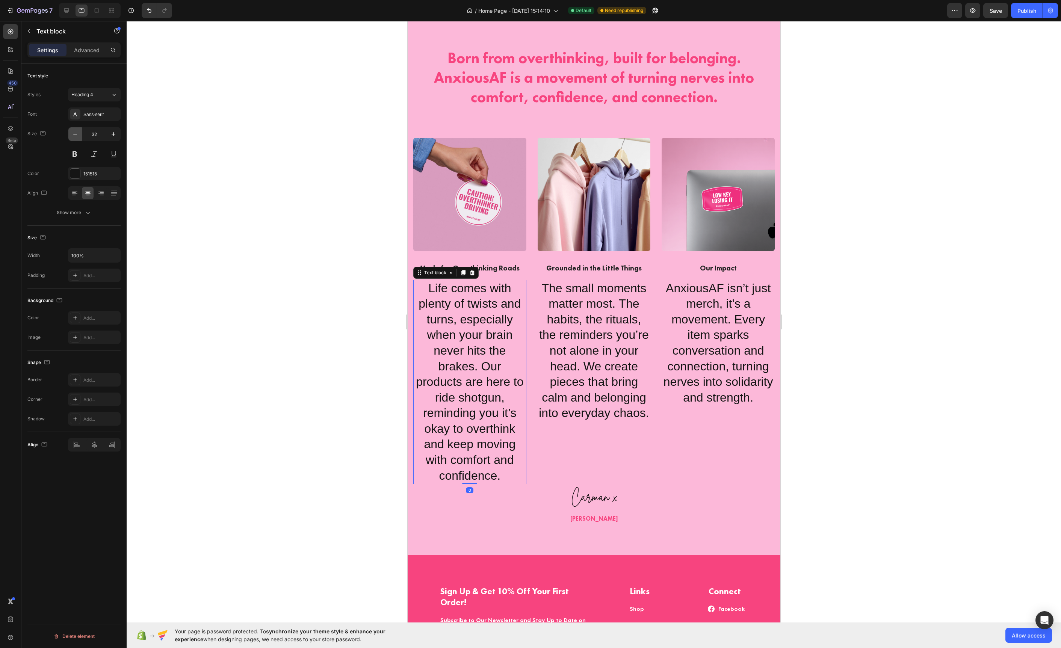
click at [78, 135] on icon "button" at bounding box center [75, 134] width 8 height 8
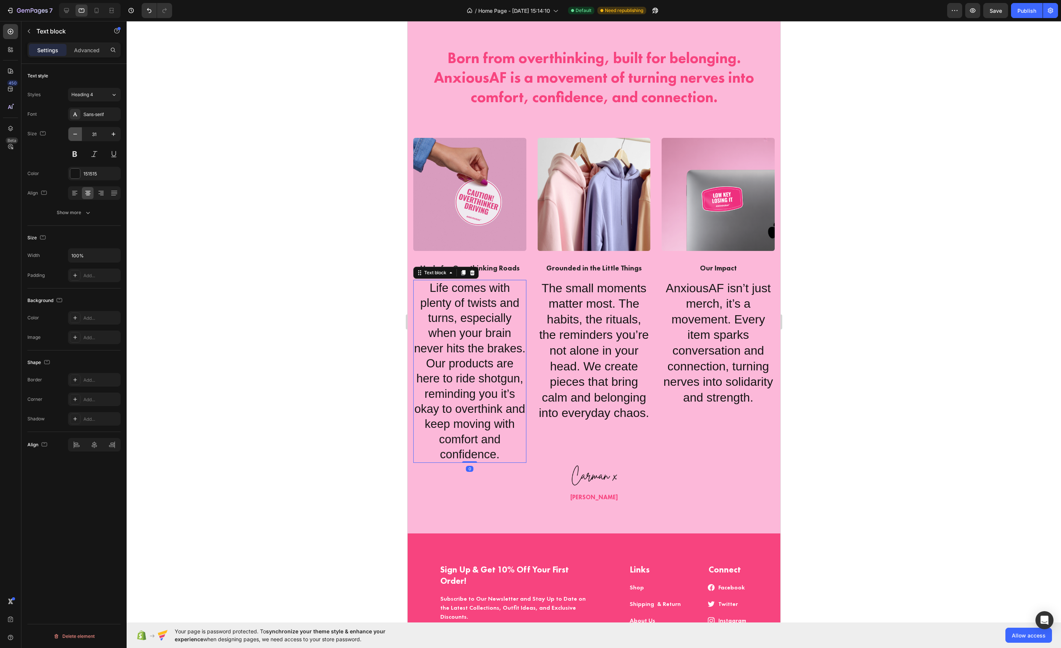
click at [78, 135] on icon "button" at bounding box center [75, 134] width 8 height 8
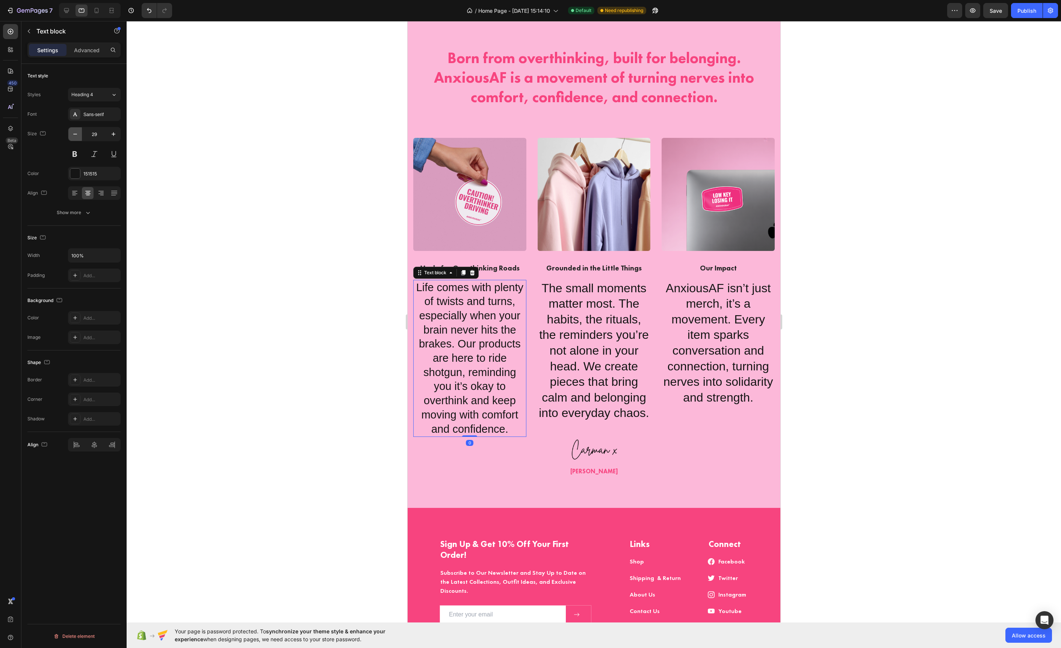
click at [78, 135] on icon "button" at bounding box center [75, 134] width 8 height 8
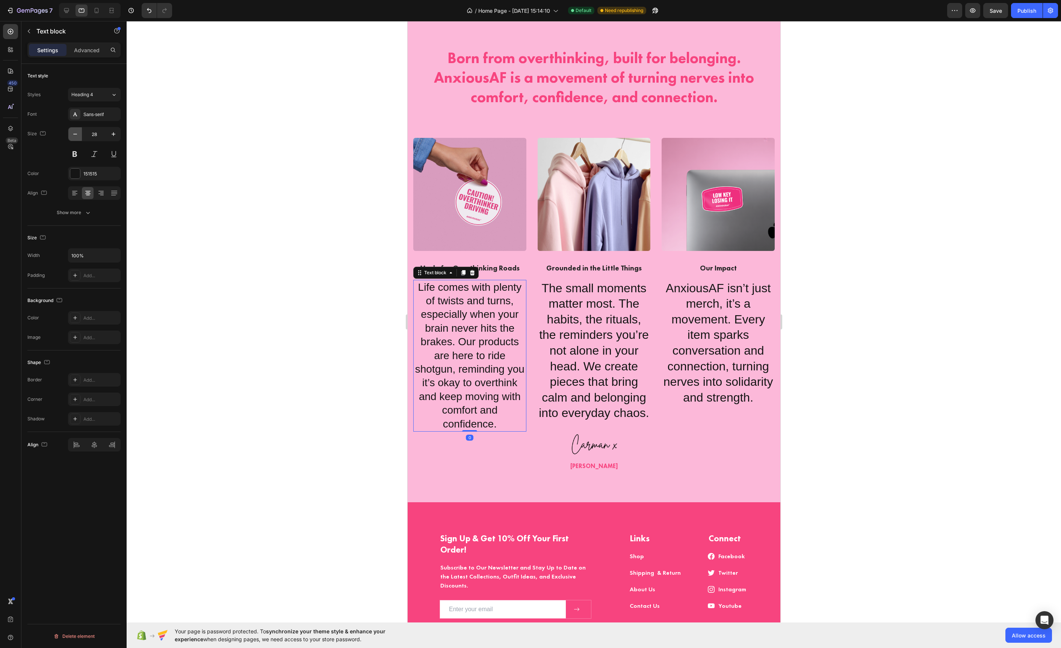
click at [78, 135] on icon "button" at bounding box center [75, 134] width 8 height 8
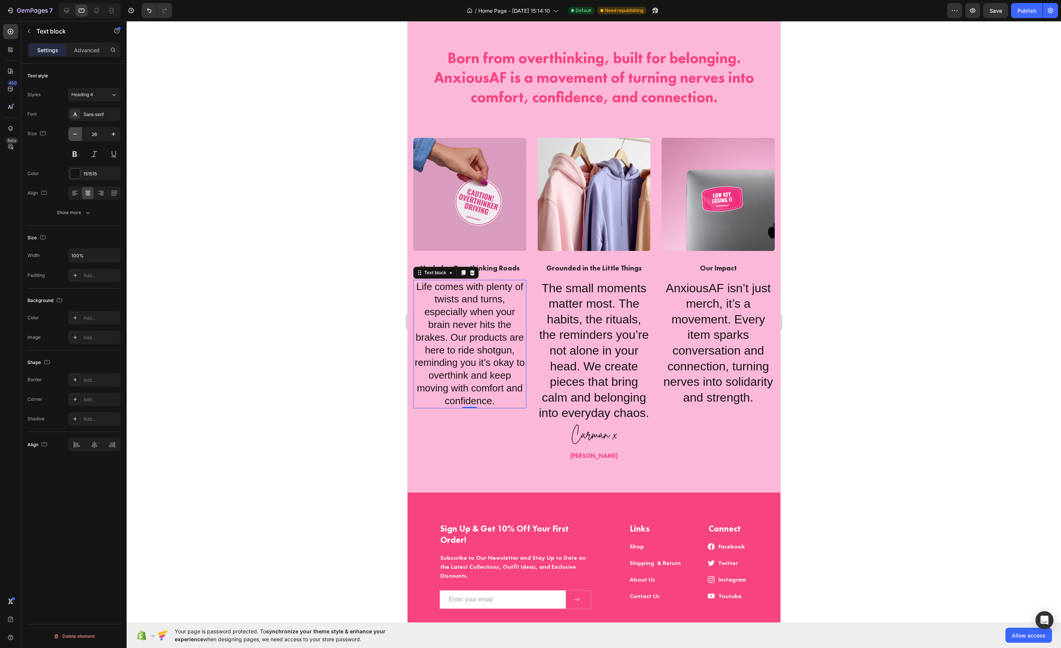
click at [78, 135] on icon "button" at bounding box center [75, 134] width 8 height 8
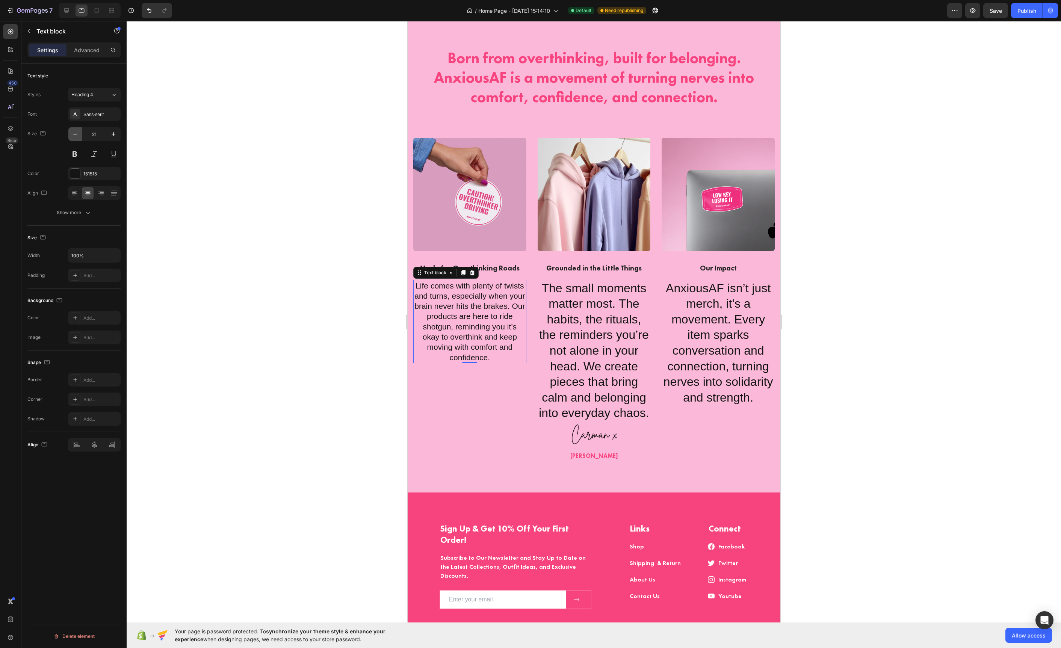
click at [78, 135] on icon "button" at bounding box center [75, 134] width 8 height 8
type input "16"
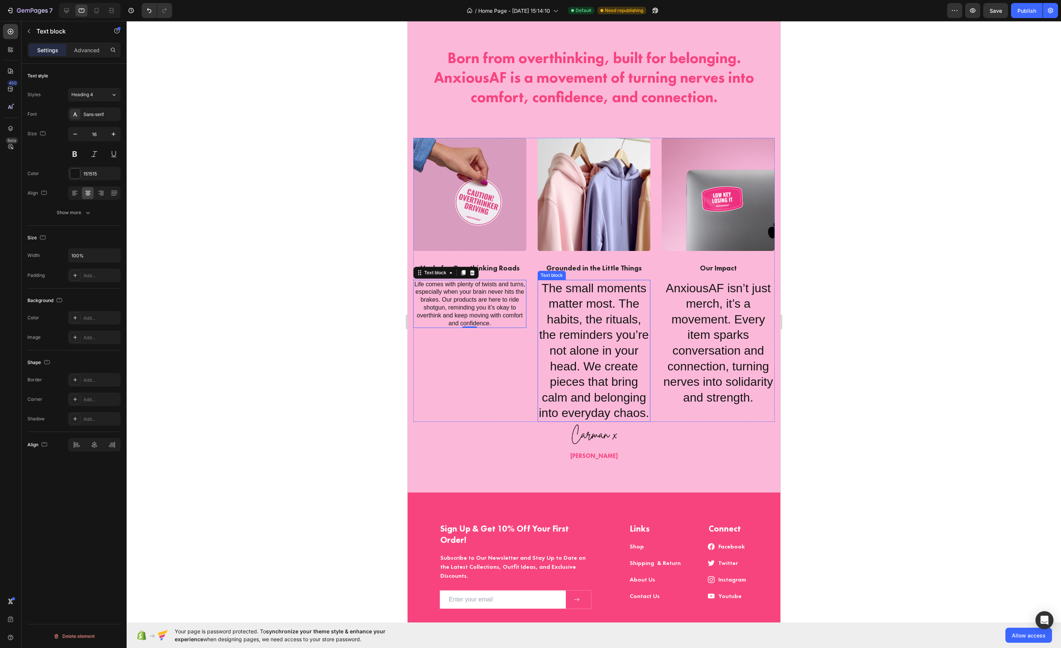
click at [605, 363] on p "The small moments matter most. The habits, the rituals, the reminders you’re no…" at bounding box center [594, 351] width 112 height 141
click at [76, 138] on button "button" at bounding box center [75, 134] width 14 height 14
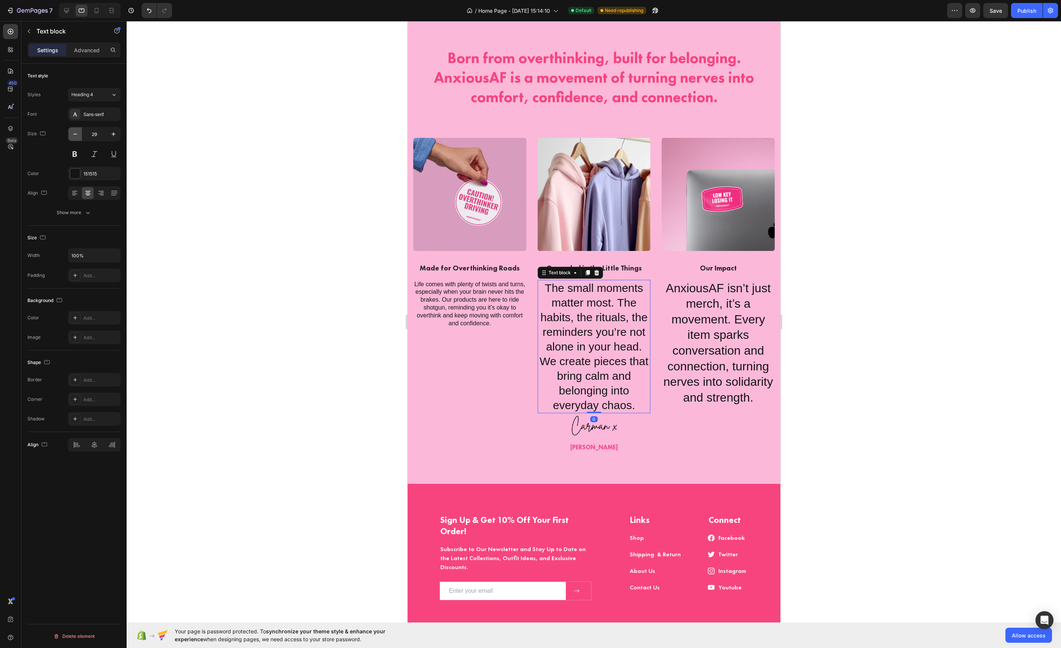
click at [76, 138] on button "button" at bounding box center [75, 134] width 14 height 14
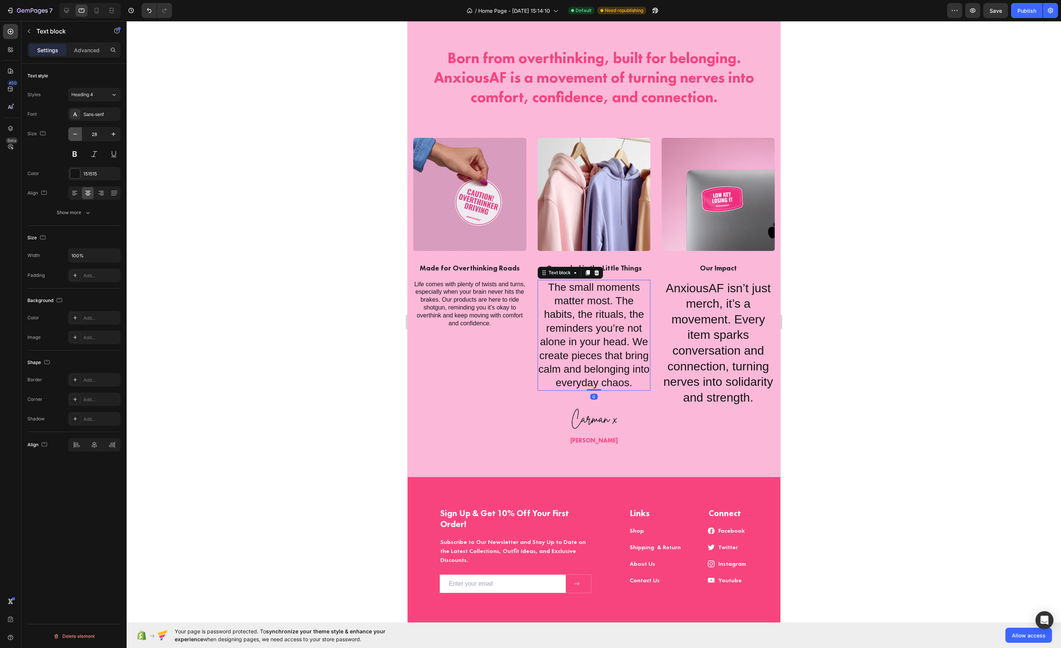
click at [76, 138] on button "button" at bounding box center [75, 134] width 14 height 14
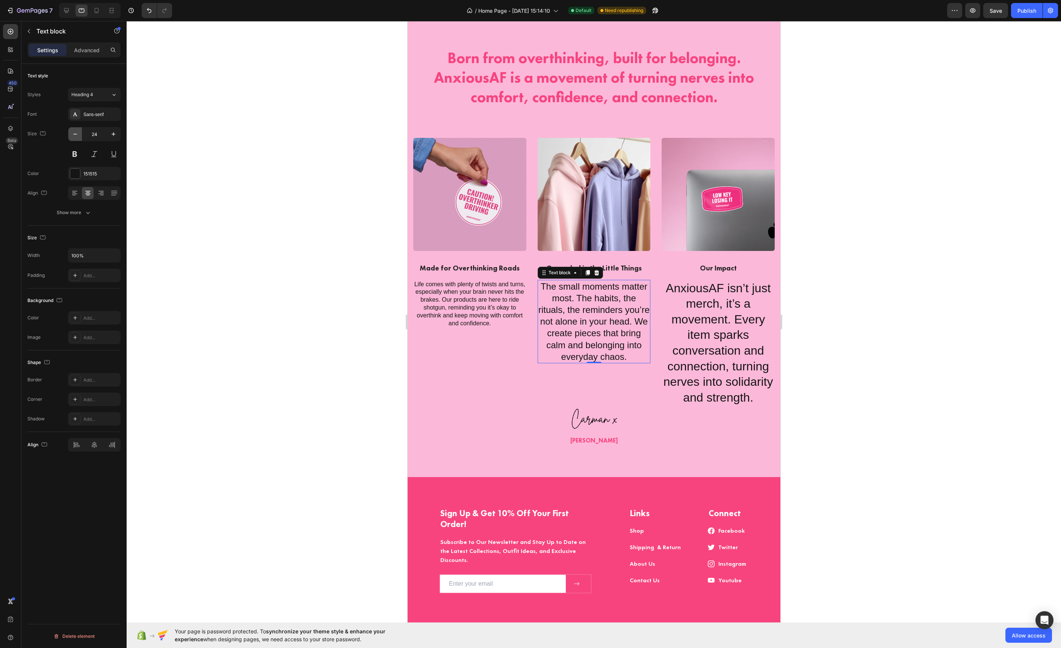
click at [76, 138] on button "button" at bounding box center [75, 134] width 14 height 14
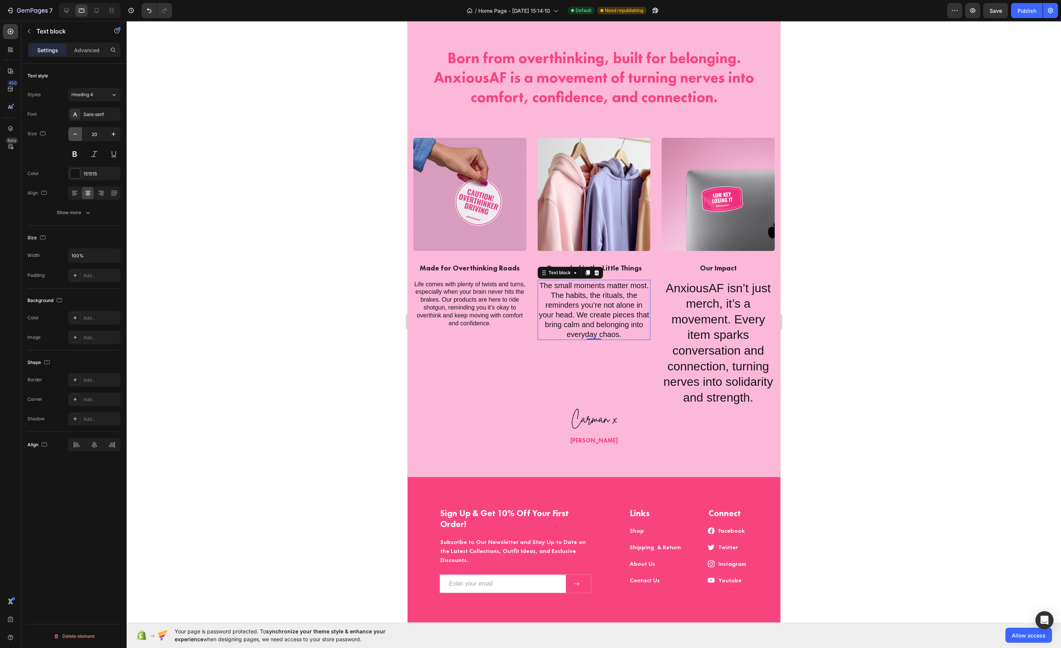
click at [76, 138] on button "button" at bounding box center [75, 134] width 14 height 14
type input "16"
click at [685, 329] on p "AnxiousAF isn’t just merch, it’s a movement. Every item sparks conversation and…" at bounding box center [718, 343] width 112 height 125
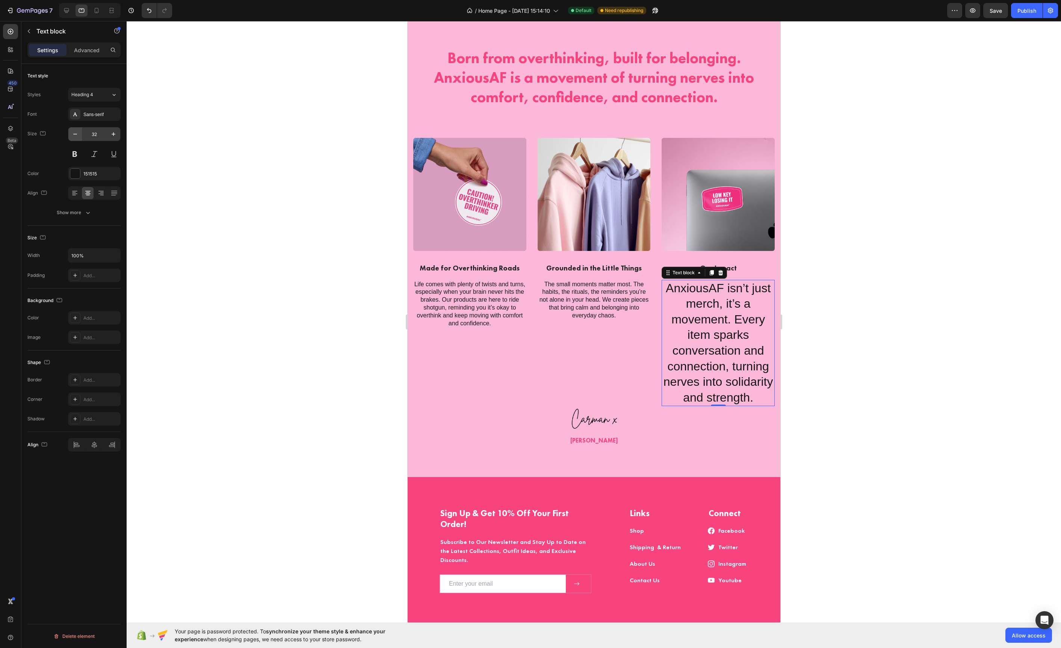
click at [78, 136] on icon "button" at bounding box center [75, 134] width 8 height 8
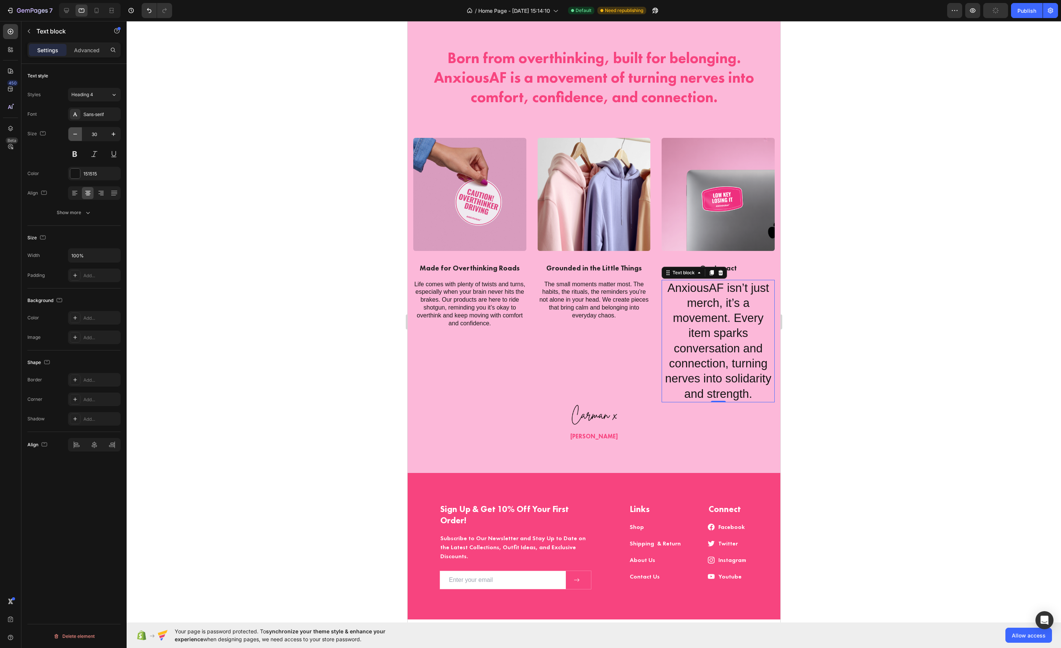
click at [78, 136] on icon "button" at bounding box center [75, 134] width 8 height 8
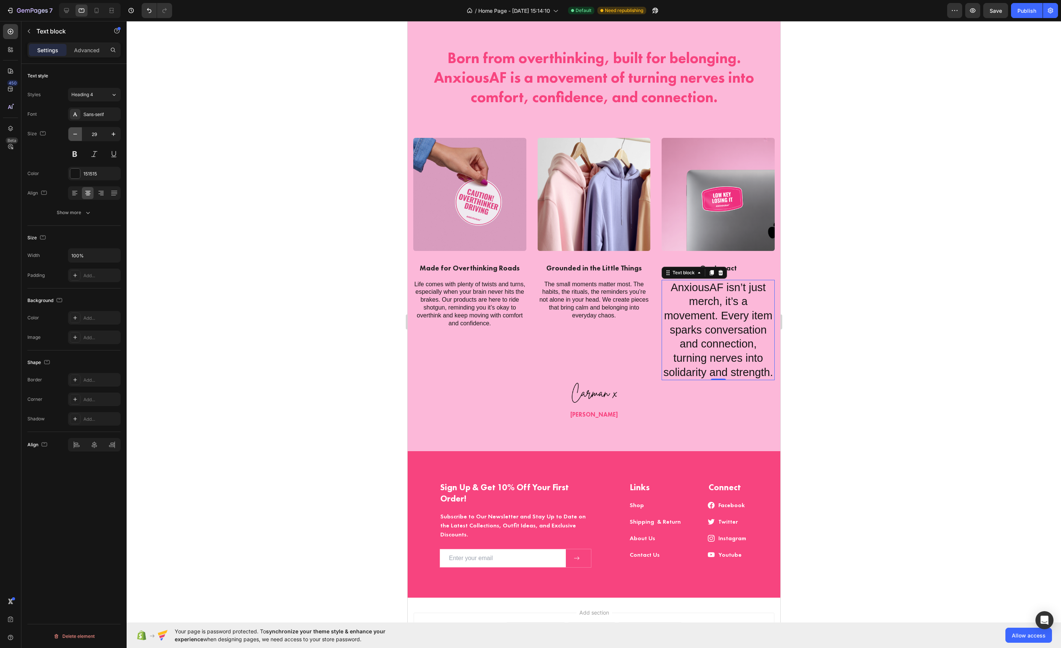
click at [78, 136] on icon "button" at bounding box center [75, 134] width 8 height 8
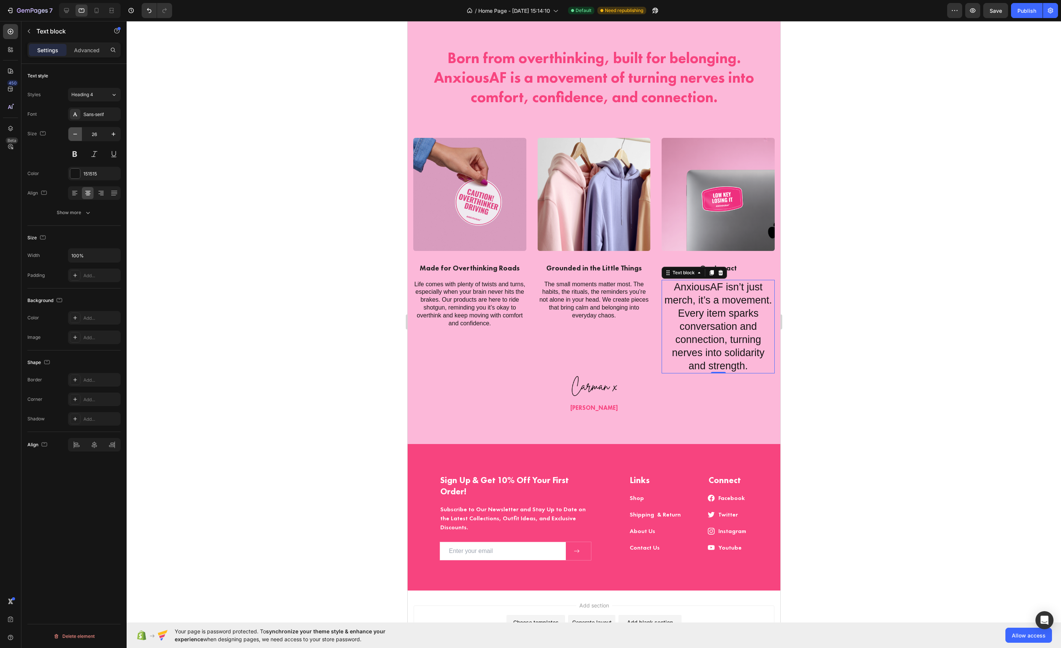
click at [78, 136] on icon "button" at bounding box center [75, 134] width 8 height 8
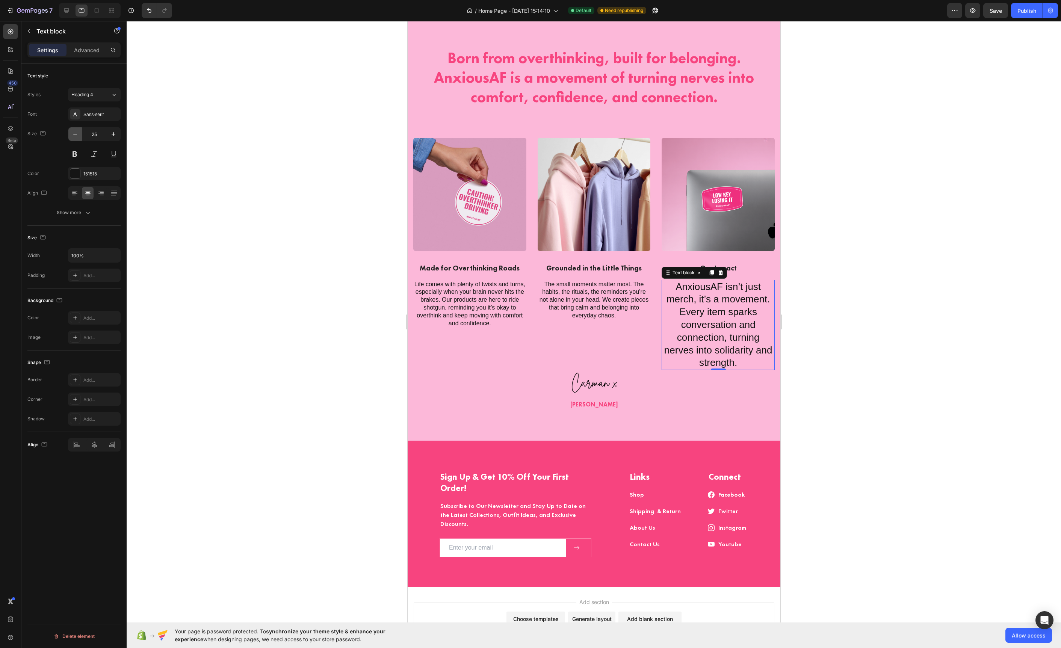
click at [78, 136] on icon "button" at bounding box center [75, 134] width 8 height 8
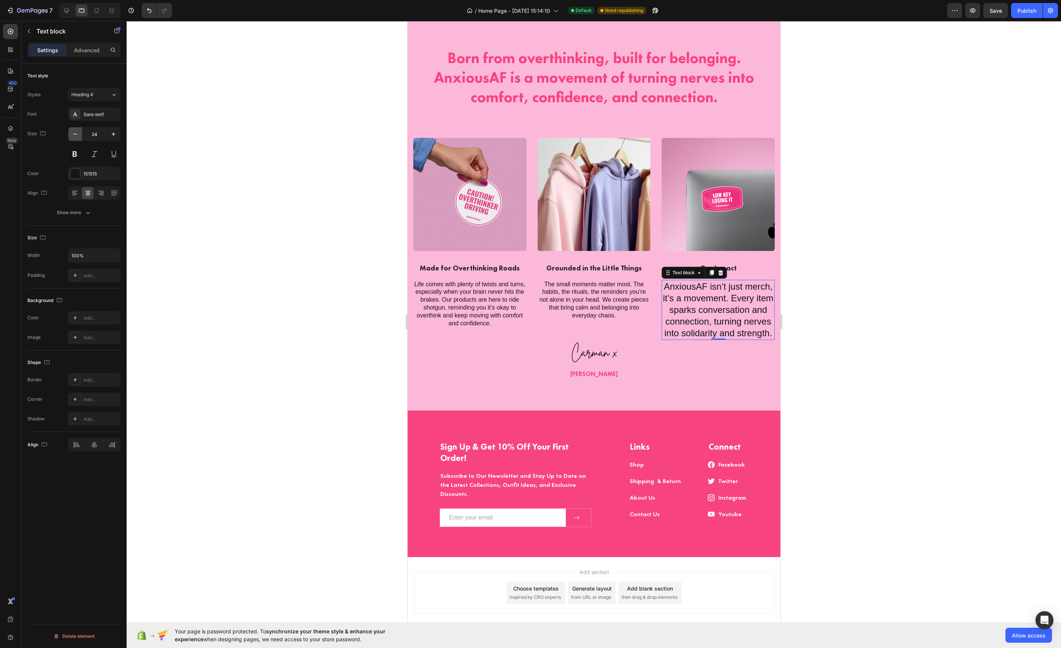
click at [78, 136] on icon "button" at bounding box center [75, 134] width 8 height 8
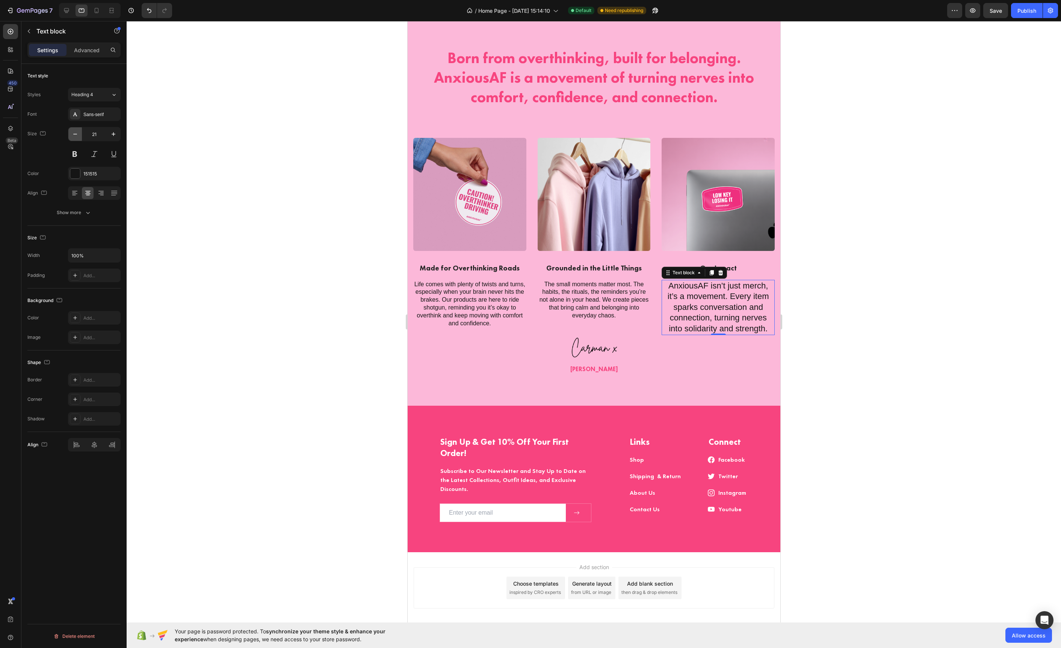
click at [78, 136] on icon "button" at bounding box center [75, 134] width 8 height 8
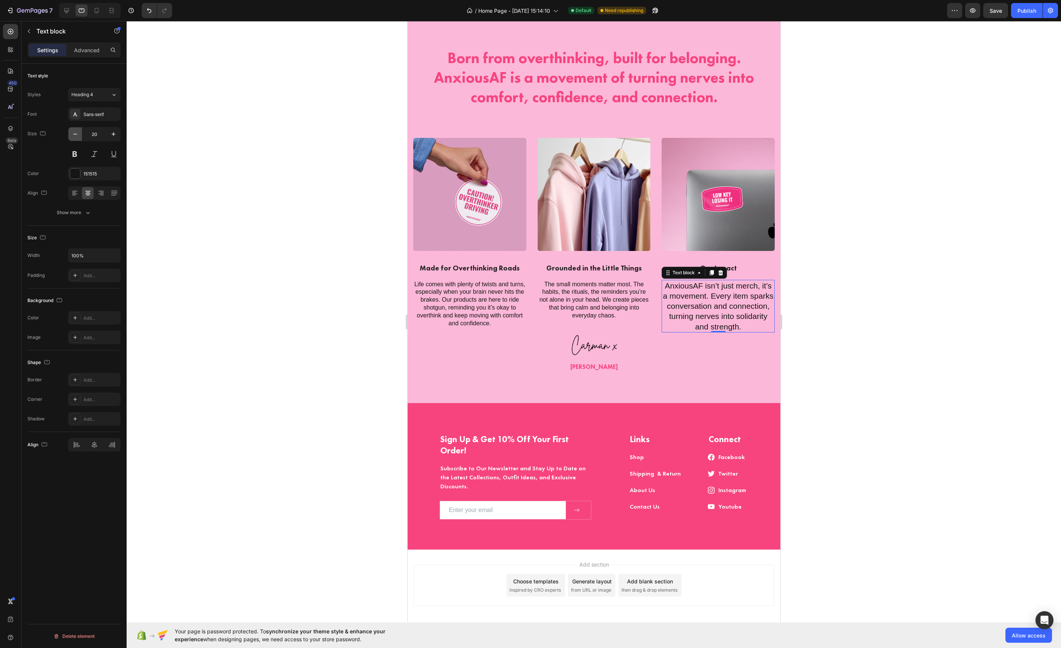
click at [78, 136] on icon "button" at bounding box center [75, 134] width 8 height 8
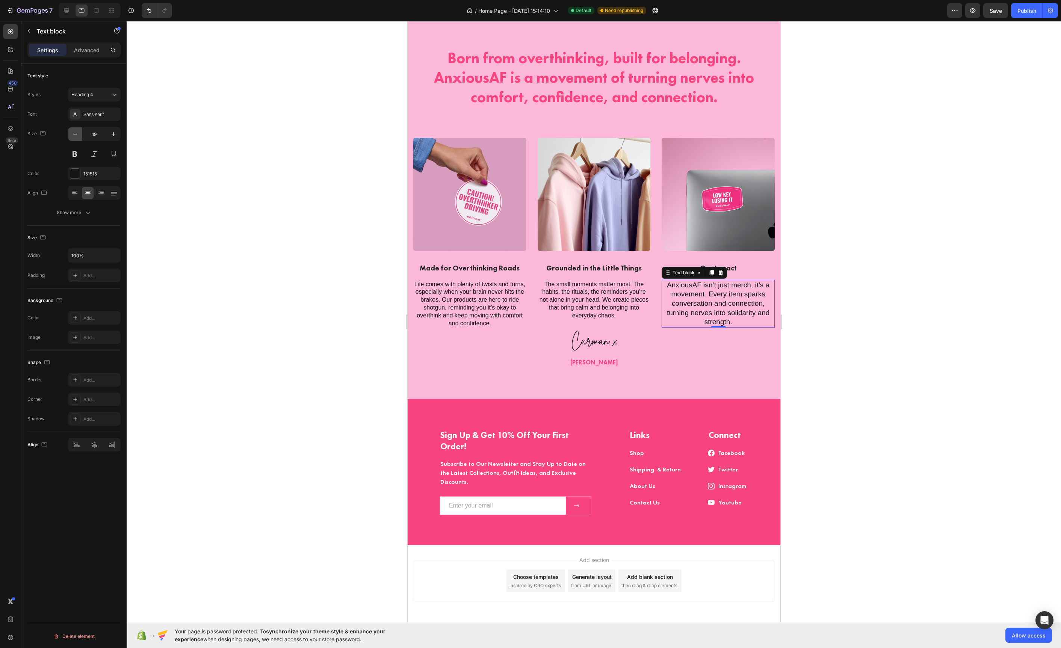
click at [78, 136] on icon "button" at bounding box center [75, 134] width 8 height 8
click at [116, 138] on icon "button" at bounding box center [114, 134] width 8 height 8
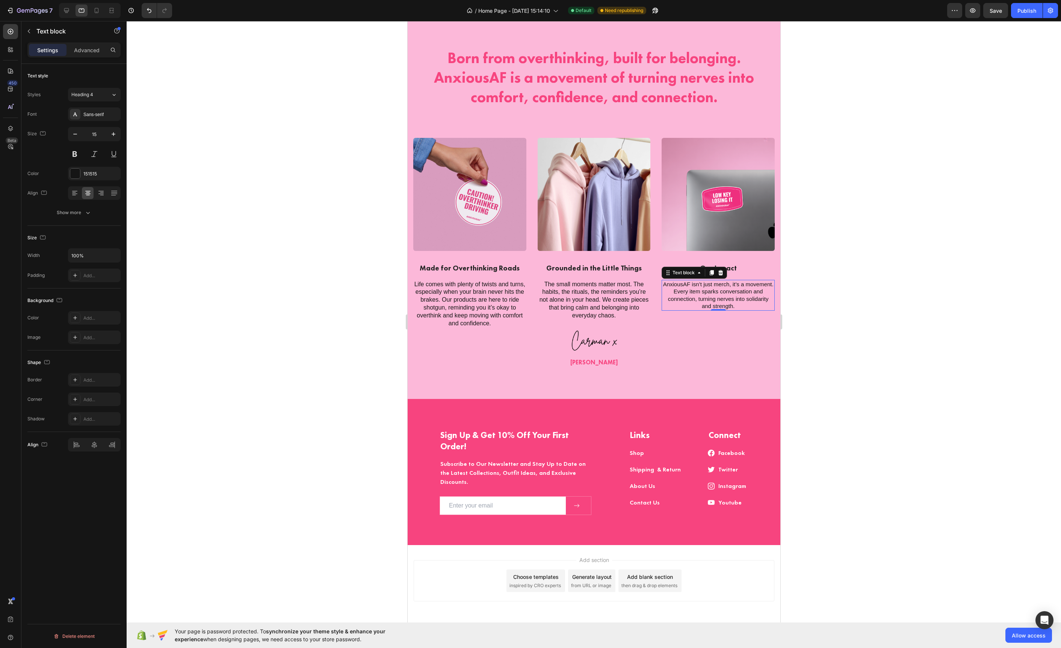
type input "16"
drag, startPoint x: 377, startPoint y: 220, endPoint x: 384, endPoint y: 221, distance: 7.7
click at [379, 221] on div at bounding box center [594, 334] width 934 height 627
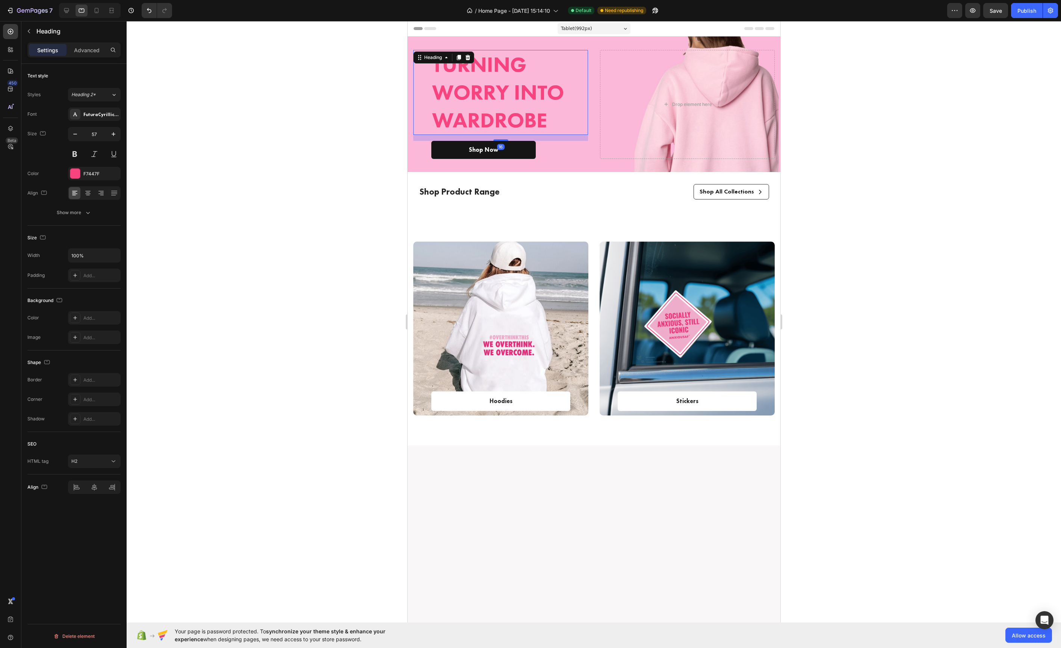
click at [494, 95] on strong "Turning Worry Into WardRobe" at bounding box center [498, 92] width 132 height 83
click at [74, 211] on div "Show more" at bounding box center [74, 213] width 35 height 8
click at [86, 276] on span "AA" at bounding box center [88, 272] width 7 height 7
click at [82, 275] on div "AA" at bounding box center [88, 273] width 12 height 12
click at [75, 276] on icon at bounding box center [75, 273] width 8 height 8
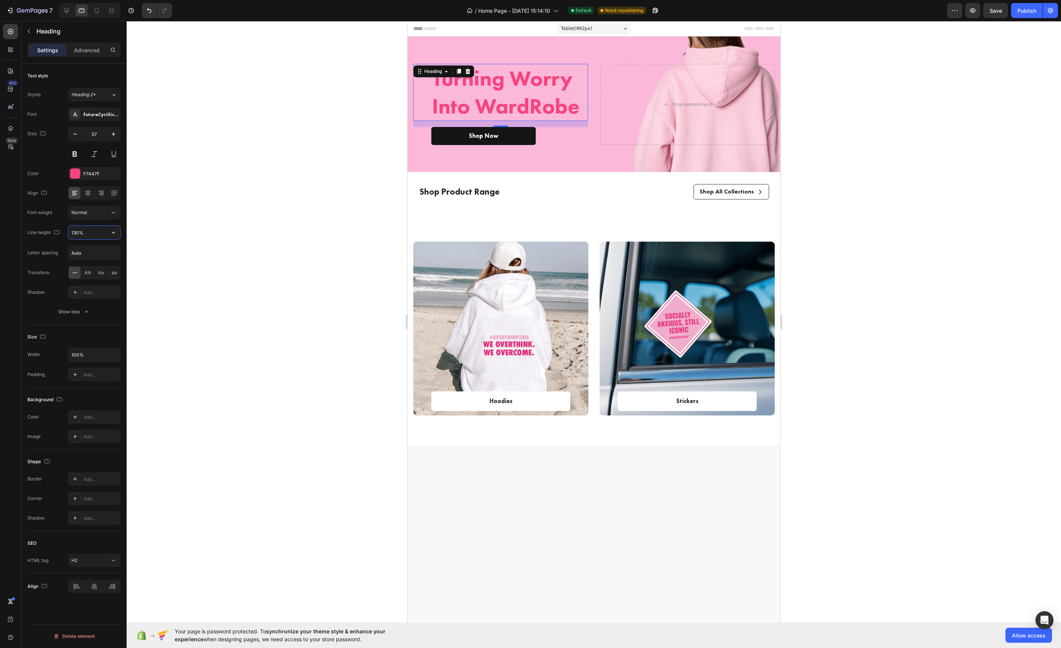
click at [86, 239] on input "130%" at bounding box center [94, 233] width 52 height 14
click at [112, 231] on icon "button" at bounding box center [114, 233] width 8 height 8
click at [100, 249] on p "100%" at bounding box center [92, 252] width 43 height 7
type input "100%"
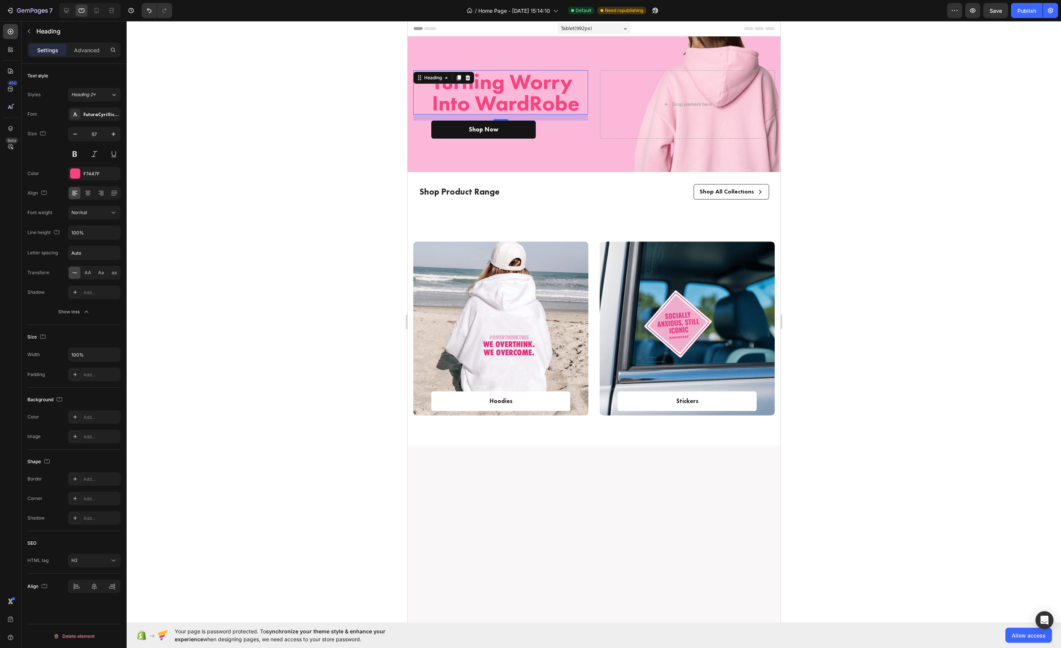
click at [330, 234] on div at bounding box center [594, 334] width 934 height 627
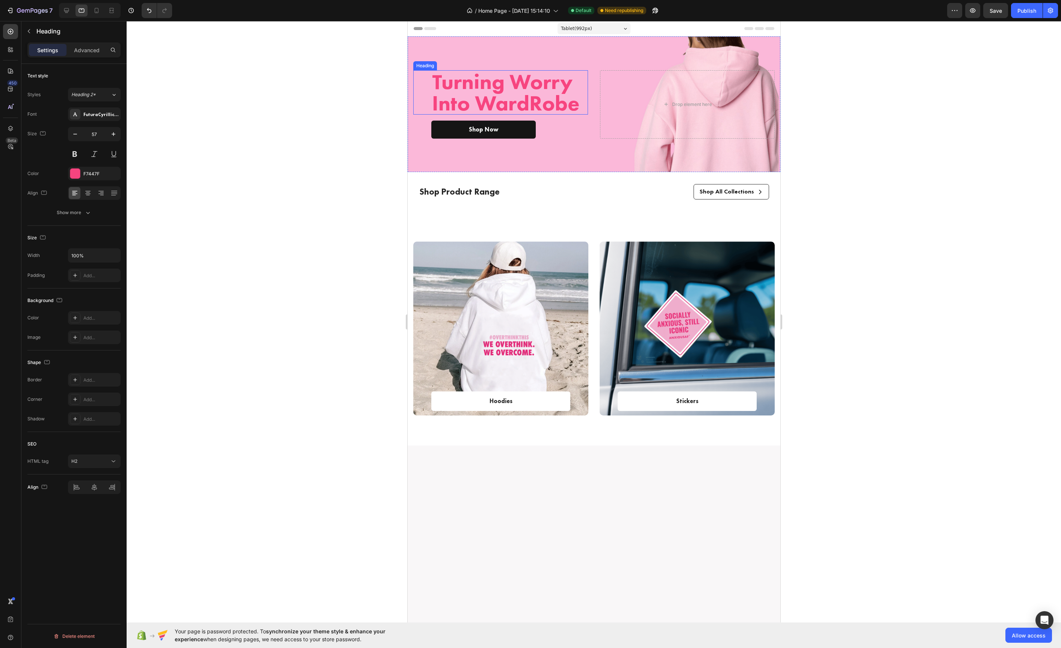
click at [530, 100] on strong "Turning Worry Into WardRobe" at bounding box center [505, 92] width 147 height 49
click at [539, 104] on strong "Turning Worry Into WardRobe" at bounding box center [505, 92] width 147 height 49
click at [389, 74] on div at bounding box center [594, 334] width 934 height 627
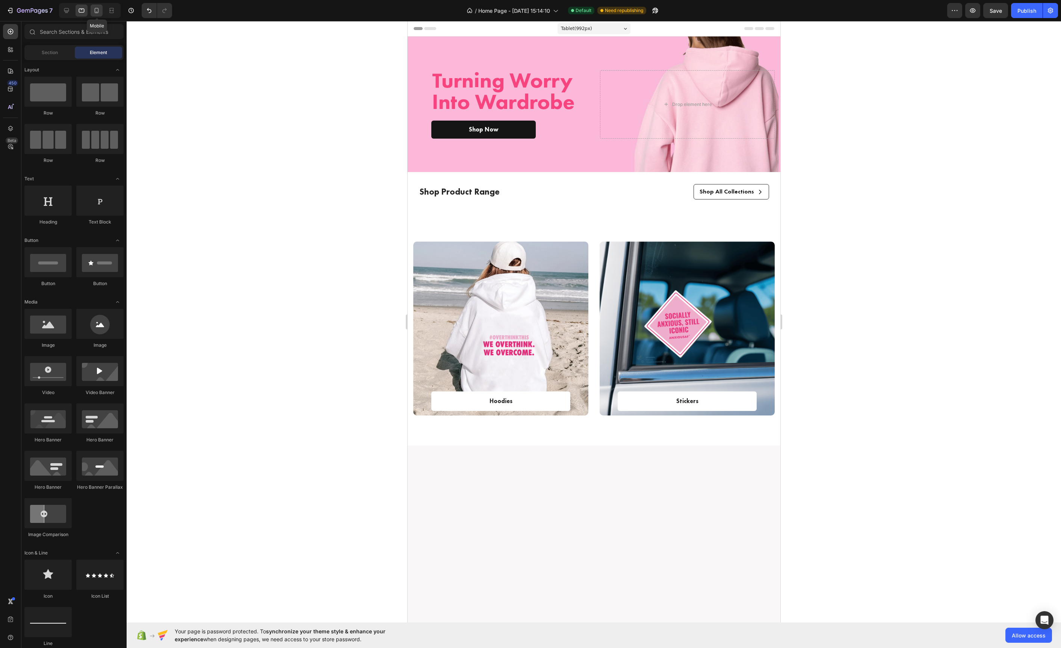
click at [95, 12] on icon at bounding box center [97, 11] width 8 height 8
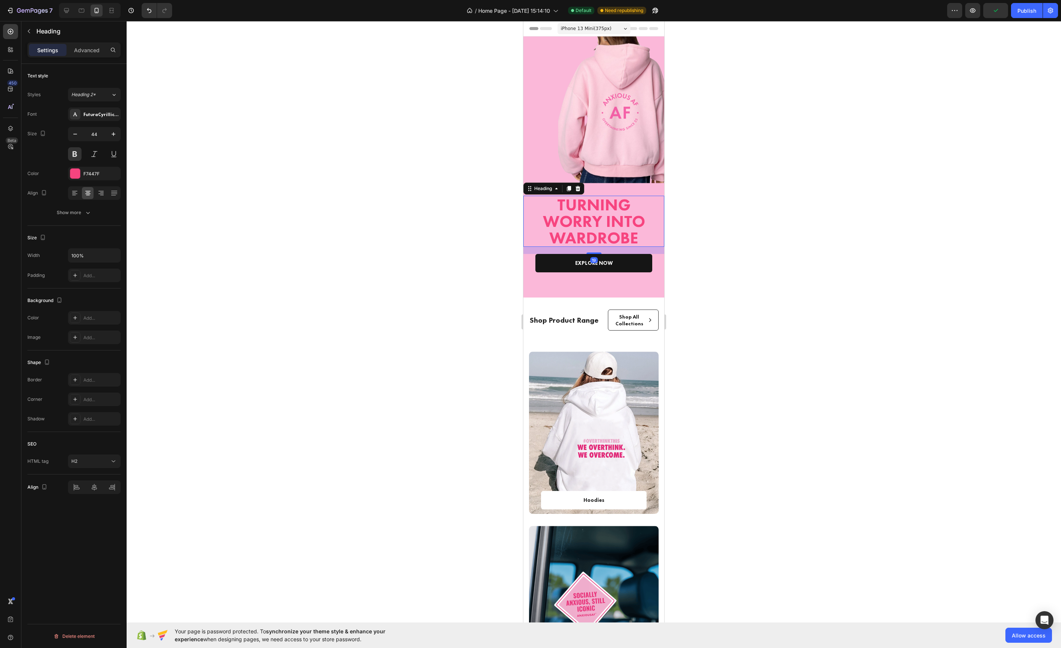
click at [605, 231] on h2 "Turning Worry Into Wardrobe" at bounding box center [593, 221] width 129 height 51
click at [77, 208] on button "Show more" at bounding box center [73, 213] width 93 height 14
click at [78, 274] on icon at bounding box center [75, 273] width 8 height 8
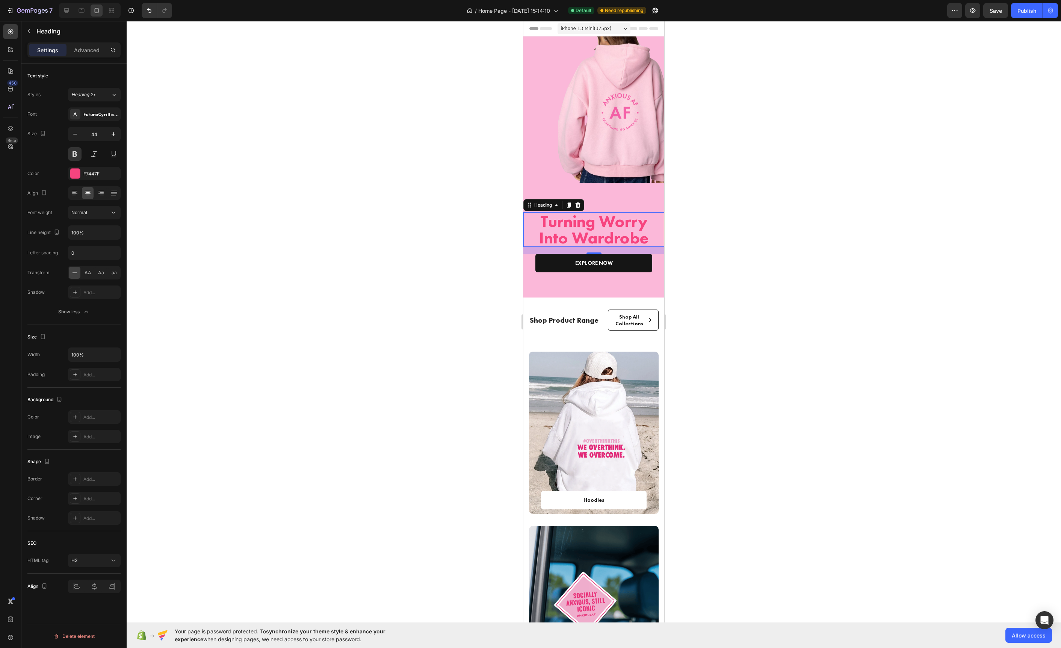
click at [738, 237] on div at bounding box center [594, 334] width 934 height 627
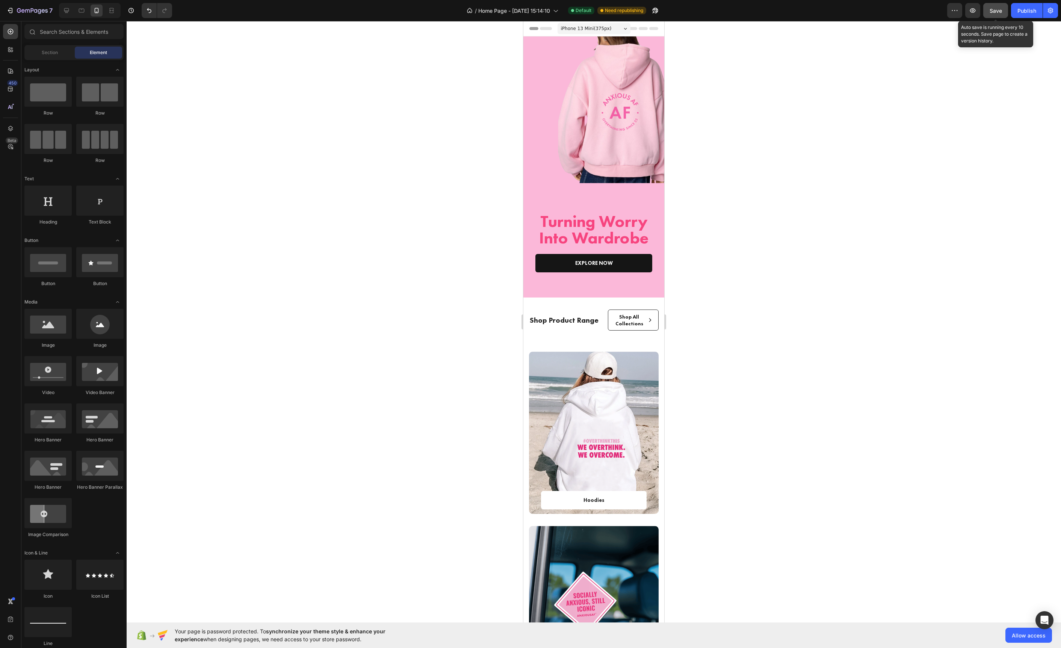
click at [998, 8] on span "Save" at bounding box center [996, 11] width 12 height 6
click at [591, 206] on div "Turning Worry Into Wardrobe Heading EXPLORE NOW Text block Row Row Row" at bounding box center [593, 242] width 141 height 84
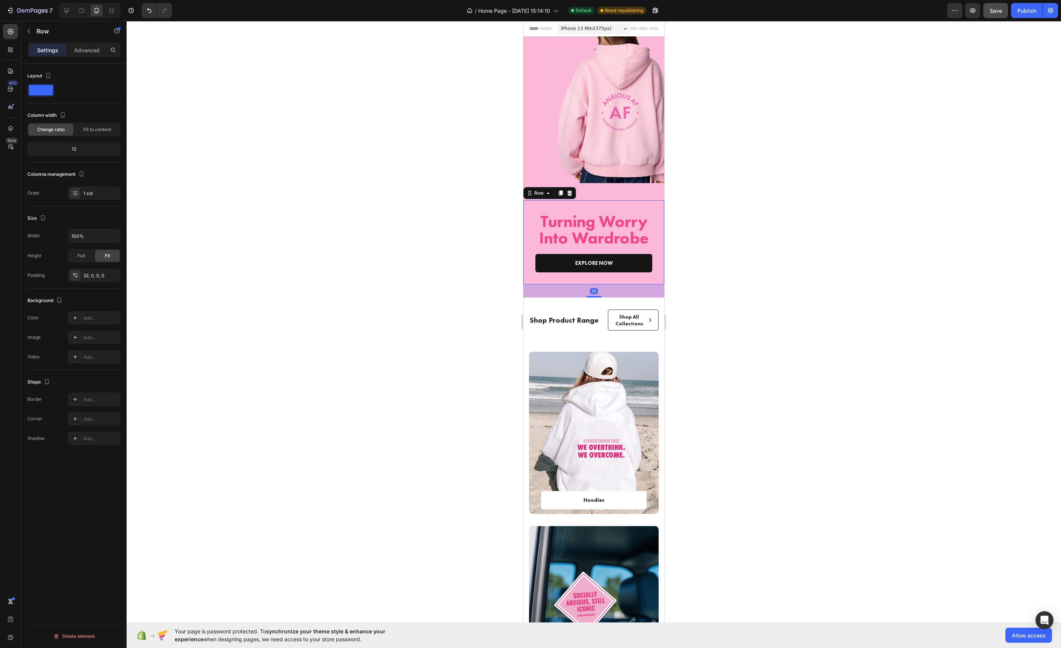
click at [587, 211] on div "Turning Worry Into Wardrobe Heading EXPLORE NOW Text block Row Row Row 35" at bounding box center [593, 242] width 141 height 84
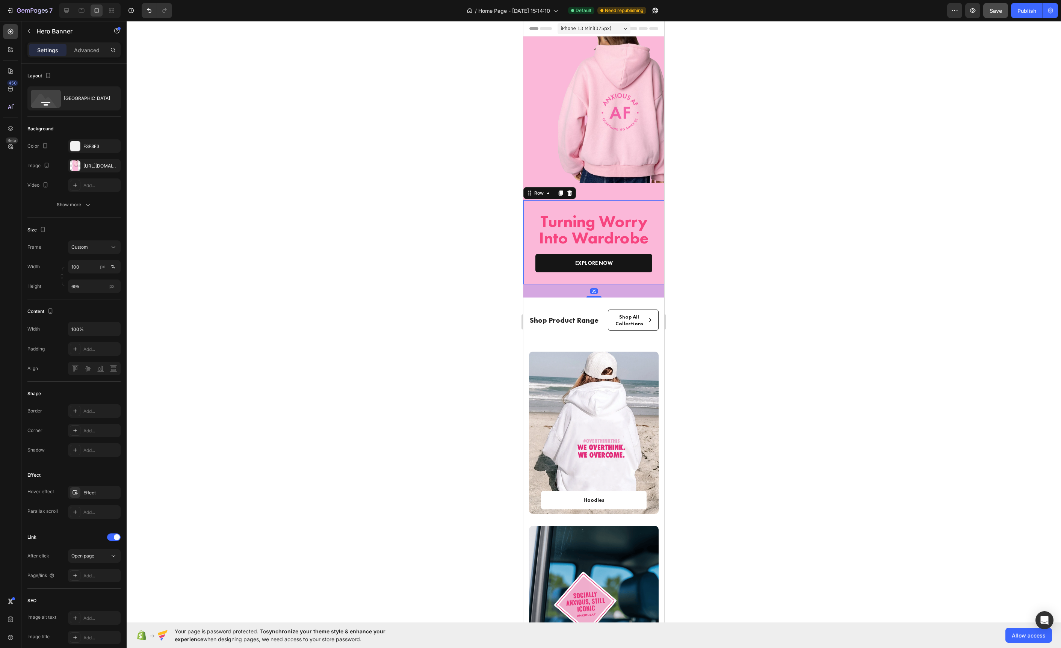
click at [606, 188] on div "Overlay" at bounding box center [593, 166] width 141 height 261
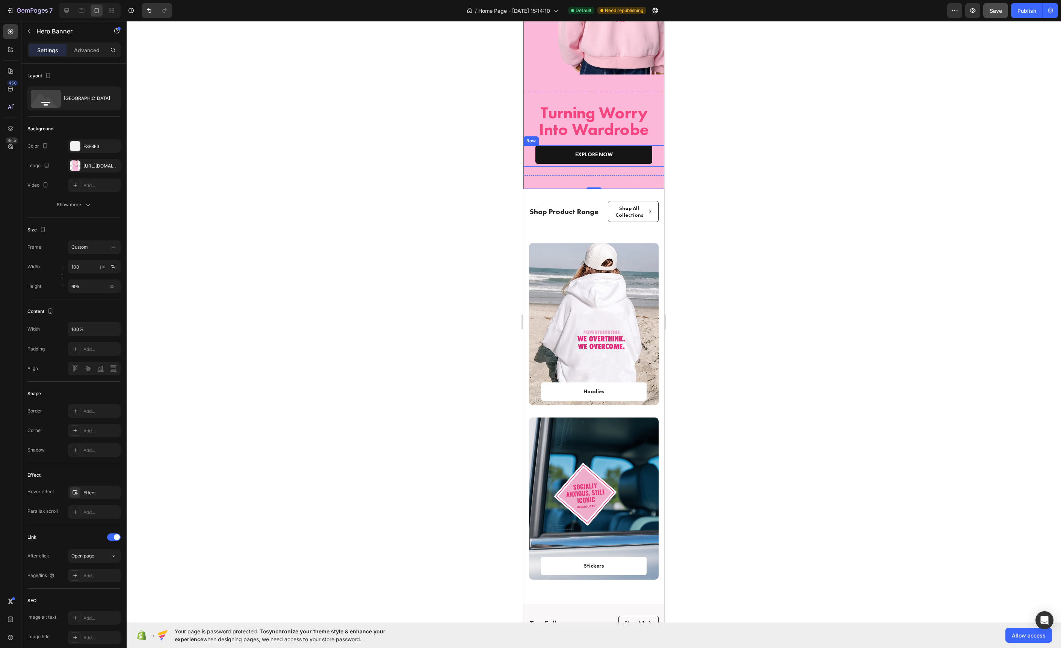
scroll to position [51, 0]
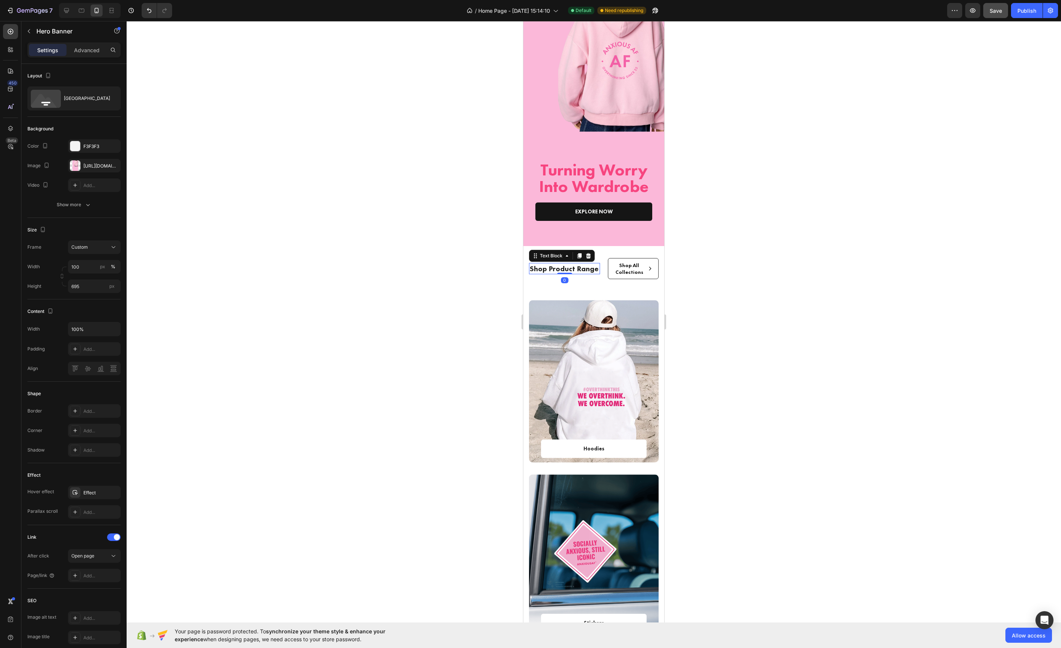
click at [576, 268] on p "Shop Product Range" at bounding box center [565, 269] width 70 height 10
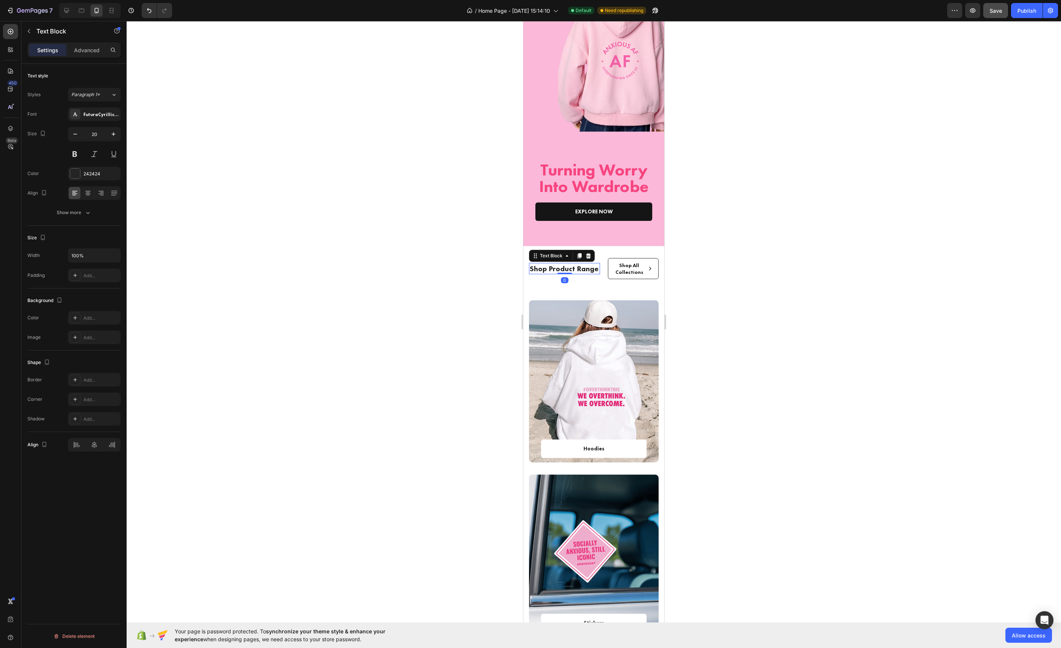
click at [576, 268] on p "Shop Product Range" at bounding box center [565, 269] width 70 height 10
click at [562, 268] on p "Shop Product Range" at bounding box center [565, 269] width 70 height 10
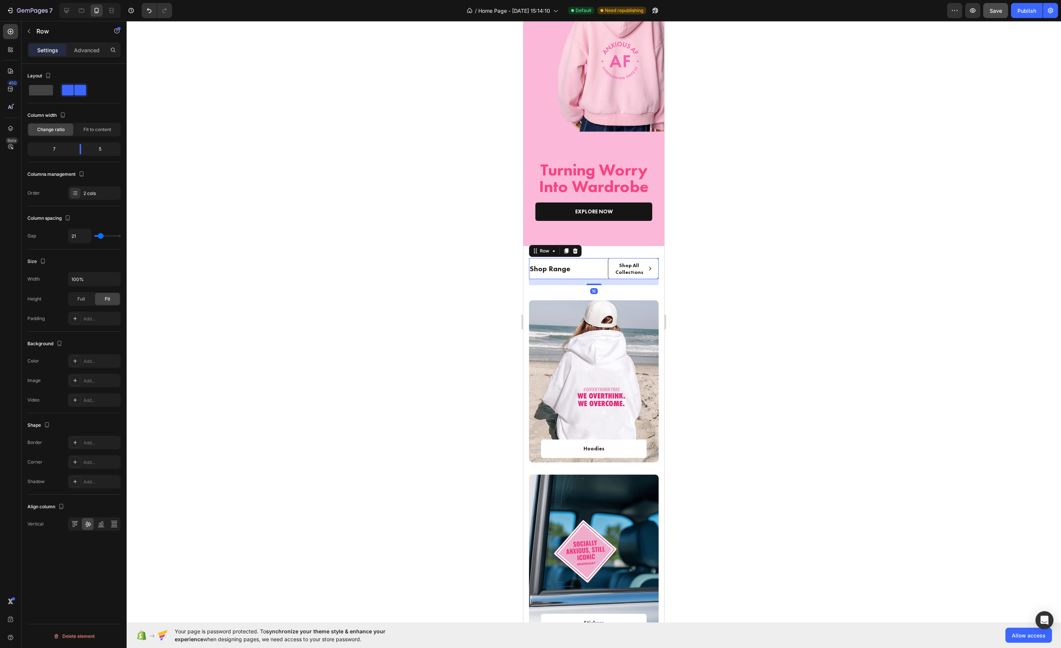
click at [595, 275] on div "Shop Range Text Block" at bounding box center [564, 268] width 71 height 21
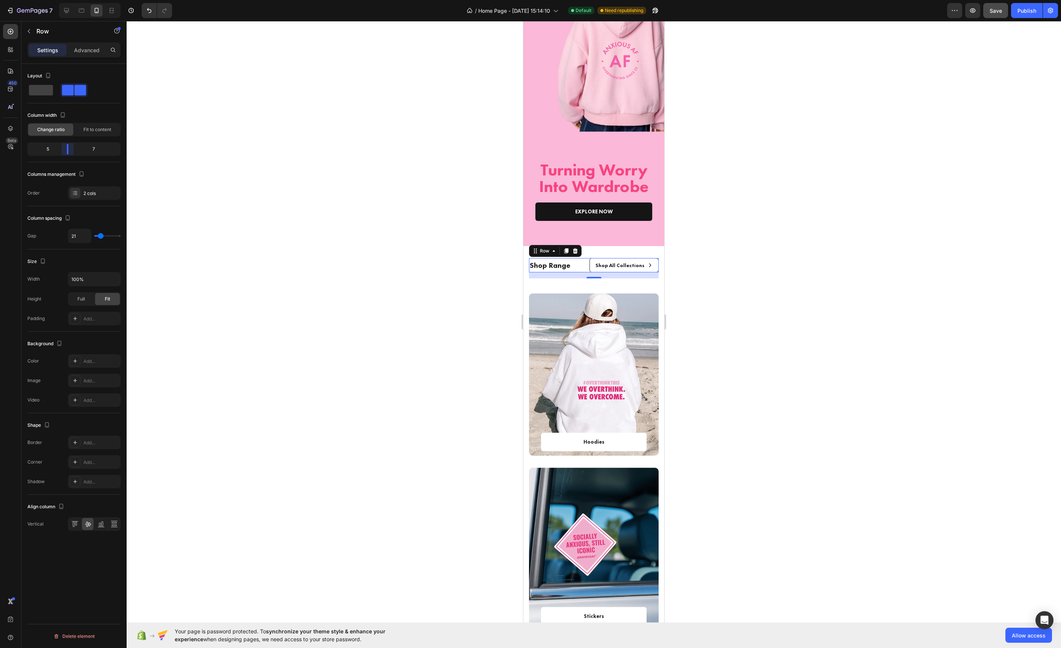
drag, startPoint x: 81, startPoint y: 154, endPoint x: 70, endPoint y: 156, distance: 11.7
click at [70, 0] on body "7 / Home Page - [DATE] 15:14:10 Default Need republishing Preview Save Publish …" at bounding box center [530, 0] width 1061 height 0
click at [457, 271] on div at bounding box center [594, 334] width 934 height 627
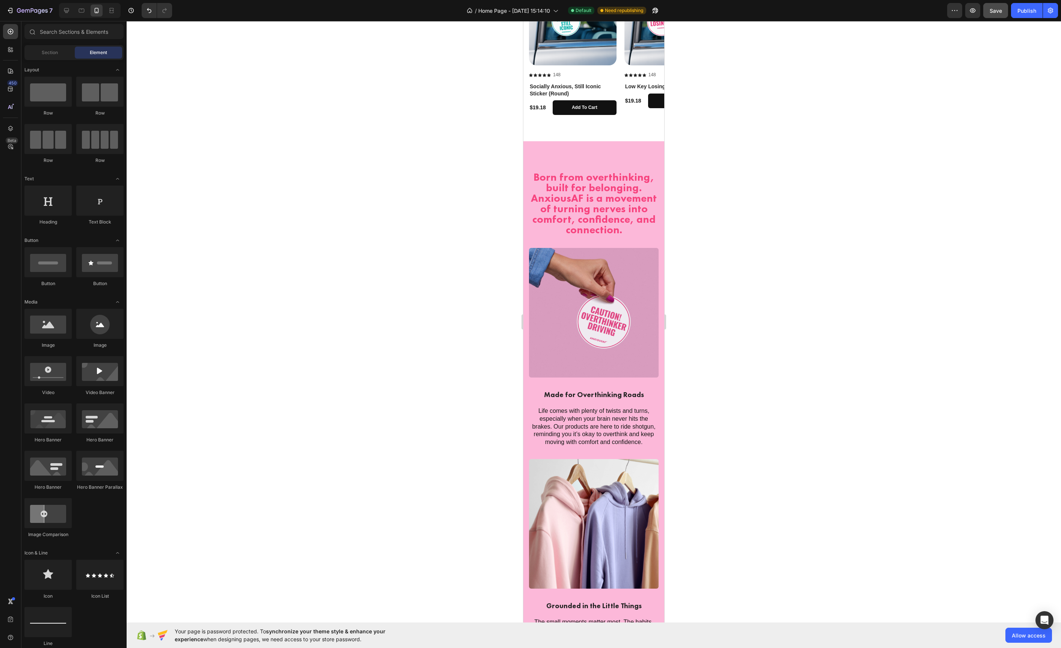
scroll to position [1165, 0]
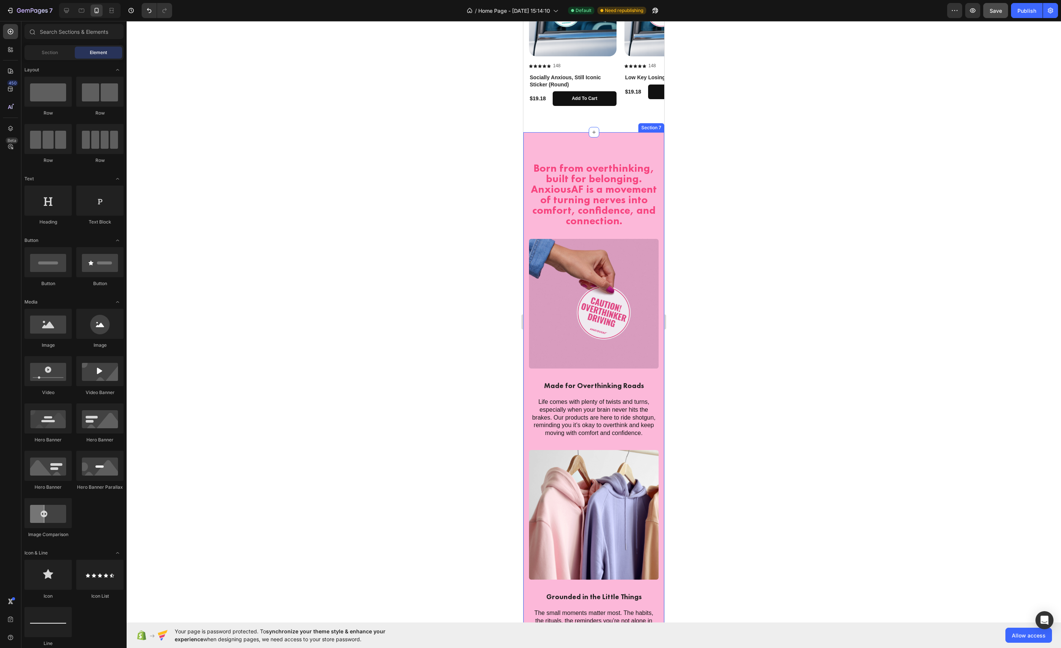
click at [603, 145] on div "Born from overthinking, built for belonging. AnxiousAF is a movement of turning…" at bounding box center [593, 511] width 141 height 758
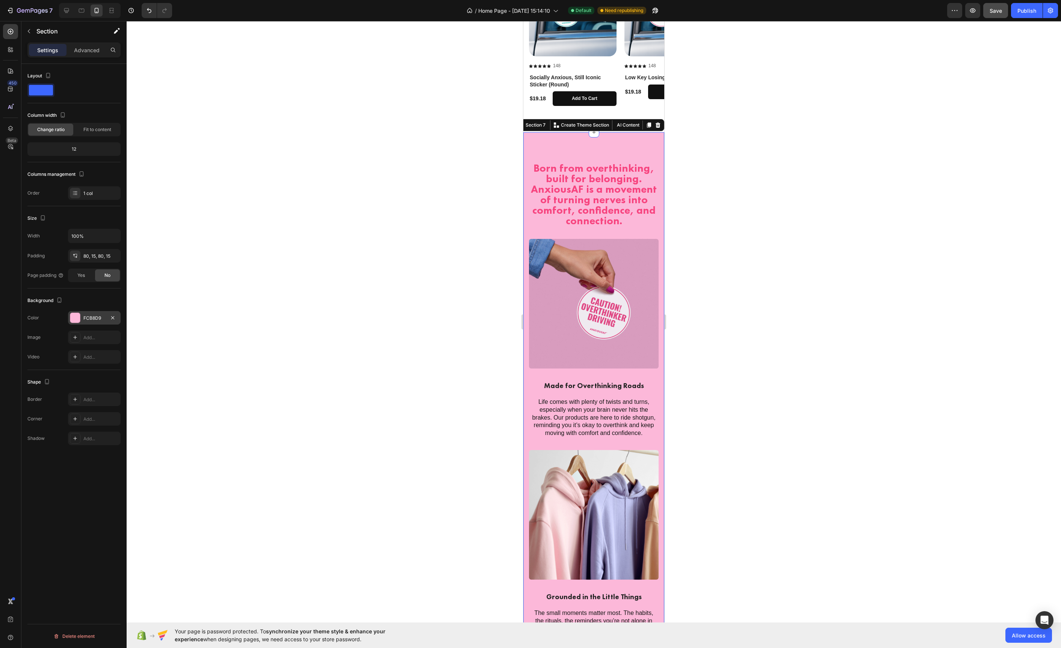
click at [74, 316] on div at bounding box center [75, 318] width 10 height 10
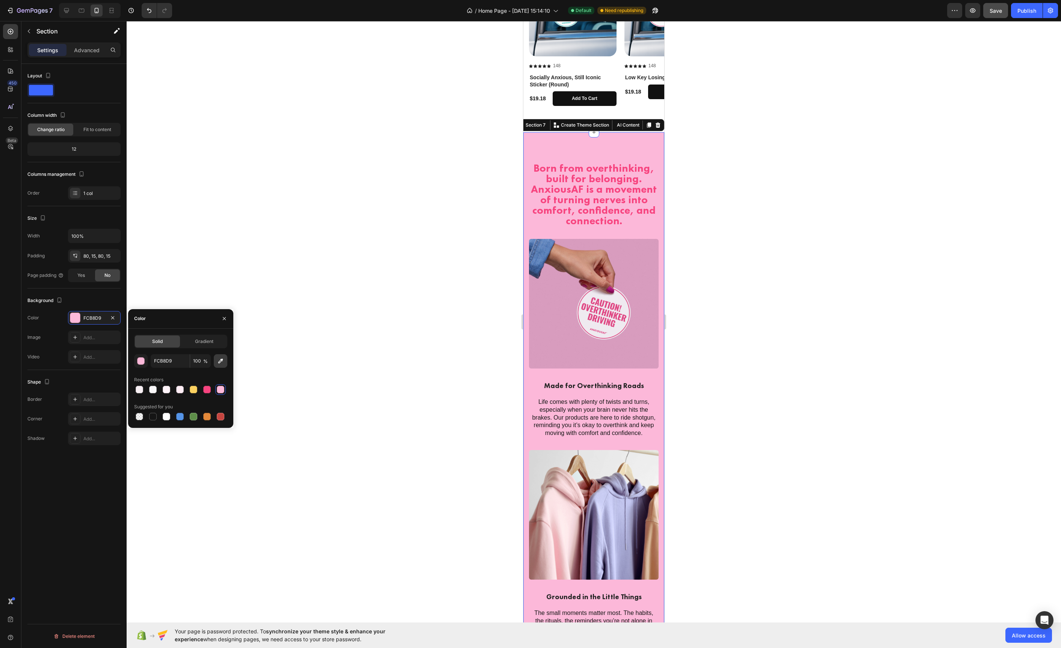
click at [218, 365] on button "button" at bounding box center [221, 361] width 14 height 14
type input "38C2BA"
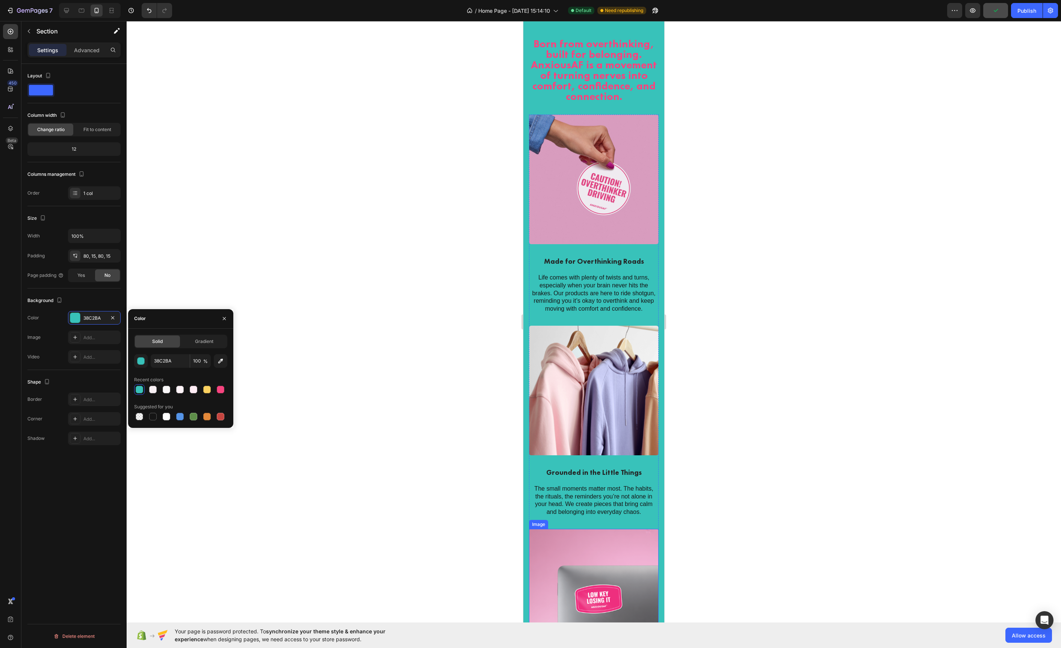
scroll to position [1266, 0]
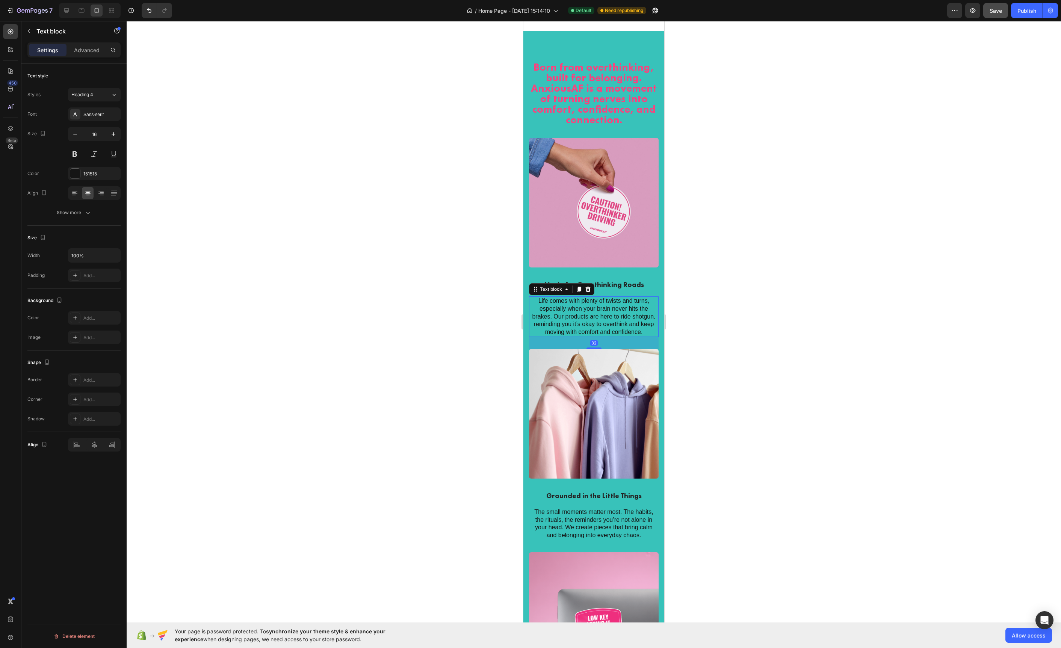
click at [589, 300] on p "Life comes with plenty of twists and turns, especially when your brain never hi…" at bounding box center [594, 316] width 128 height 39
click at [74, 172] on div at bounding box center [75, 174] width 10 height 10
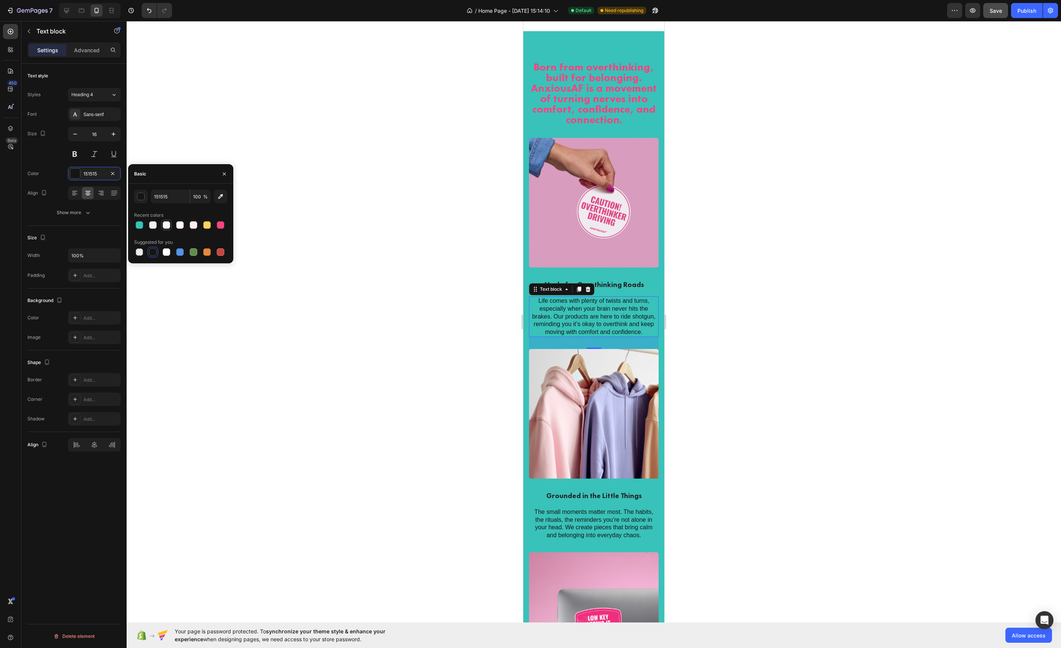
click at [167, 227] on div at bounding box center [167, 225] width 8 height 8
click at [164, 252] on div at bounding box center [167, 252] width 8 height 8
type input "FFFFFF"
click at [437, 283] on div at bounding box center [594, 334] width 934 height 627
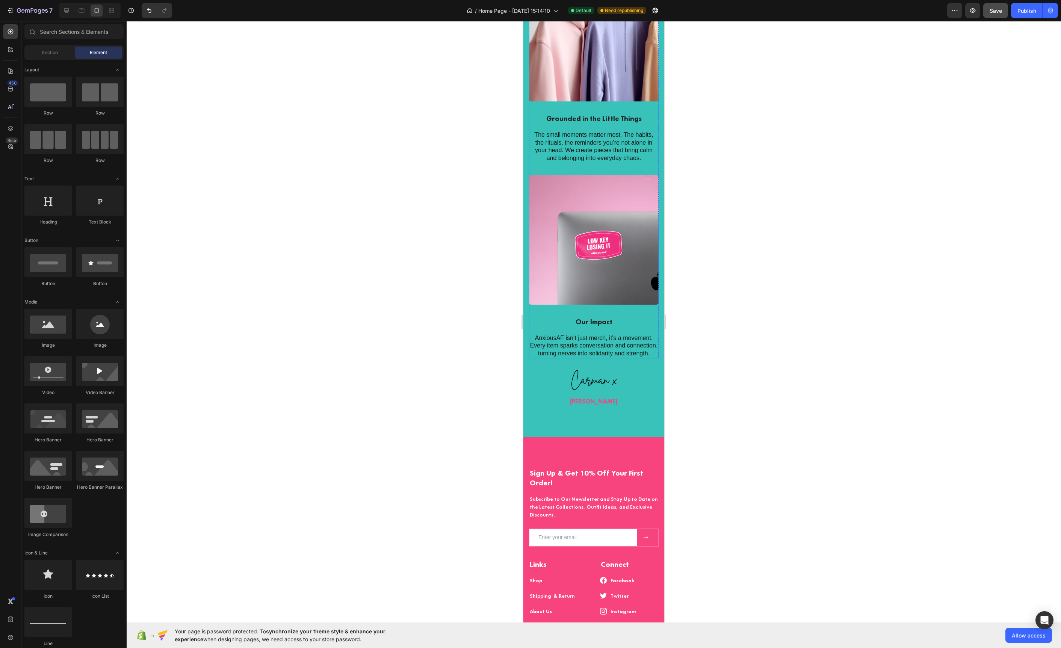
scroll to position [1653, 0]
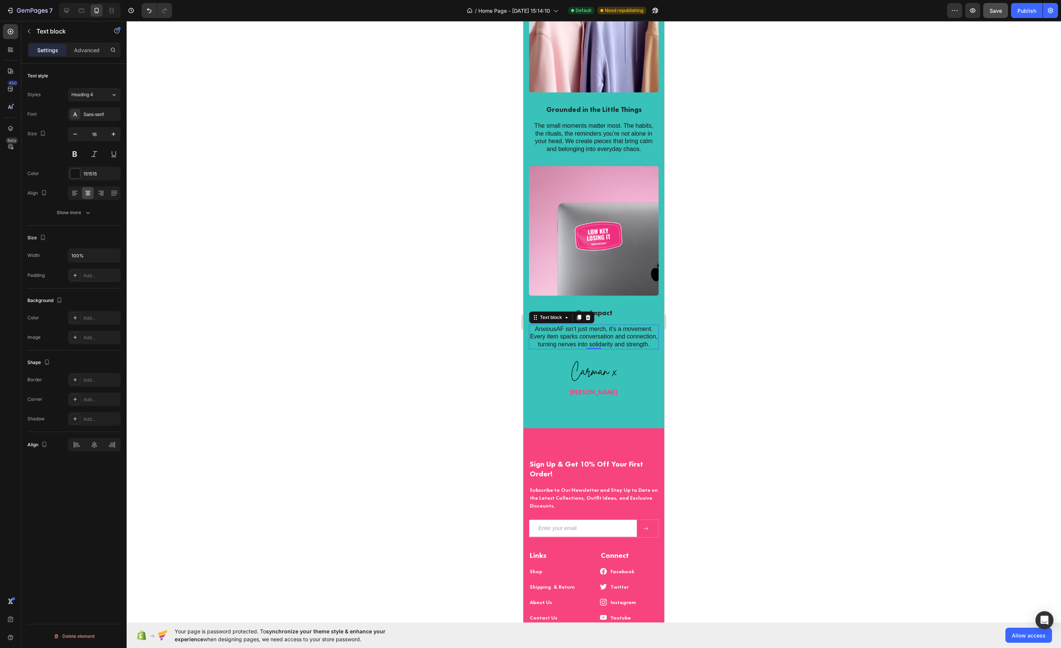
click at [590, 333] on p "AnxiousAF isn’t just merch, it’s a movement. Every item sparks conversation and…" at bounding box center [594, 336] width 128 height 23
click at [74, 175] on div at bounding box center [75, 174] width 10 height 10
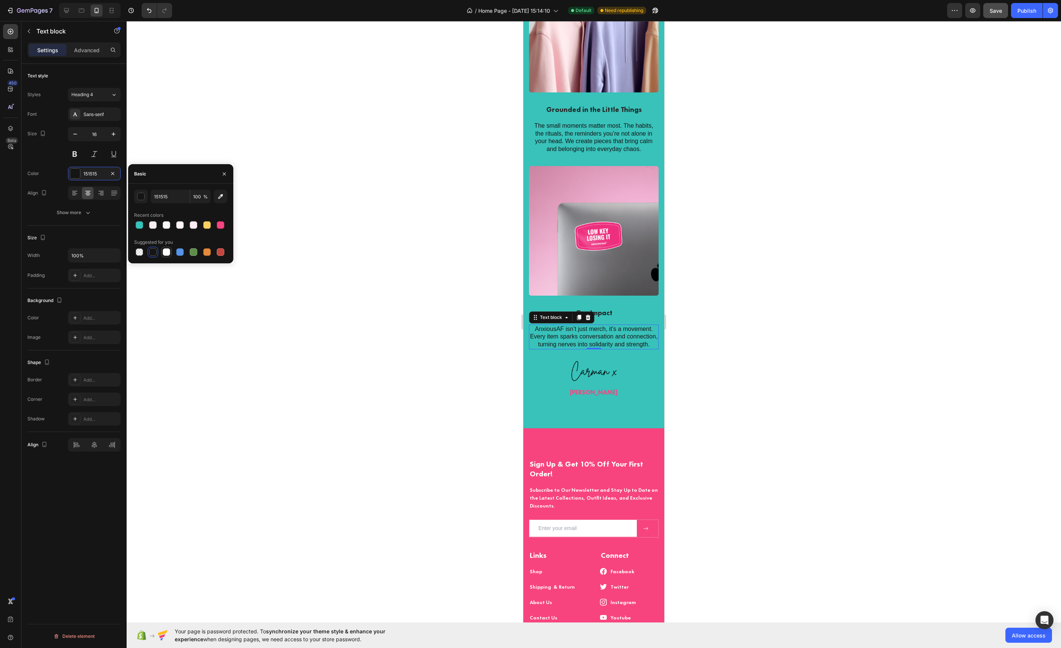
click at [166, 249] on div at bounding box center [167, 252] width 8 height 8
type input "FFFFFF"
click at [590, 394] on strong "[PERSON_NAME]" at bounding box center [594, 393] width 48 height 8
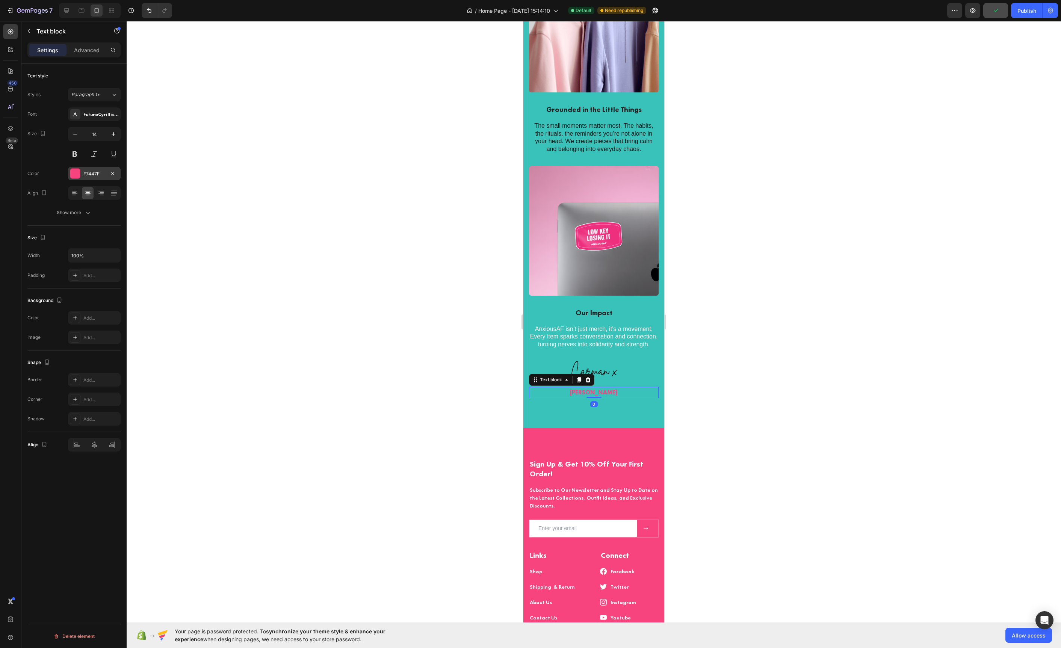
click at [77, 169] on div at bounding box center [75, 174] width 10 height 10
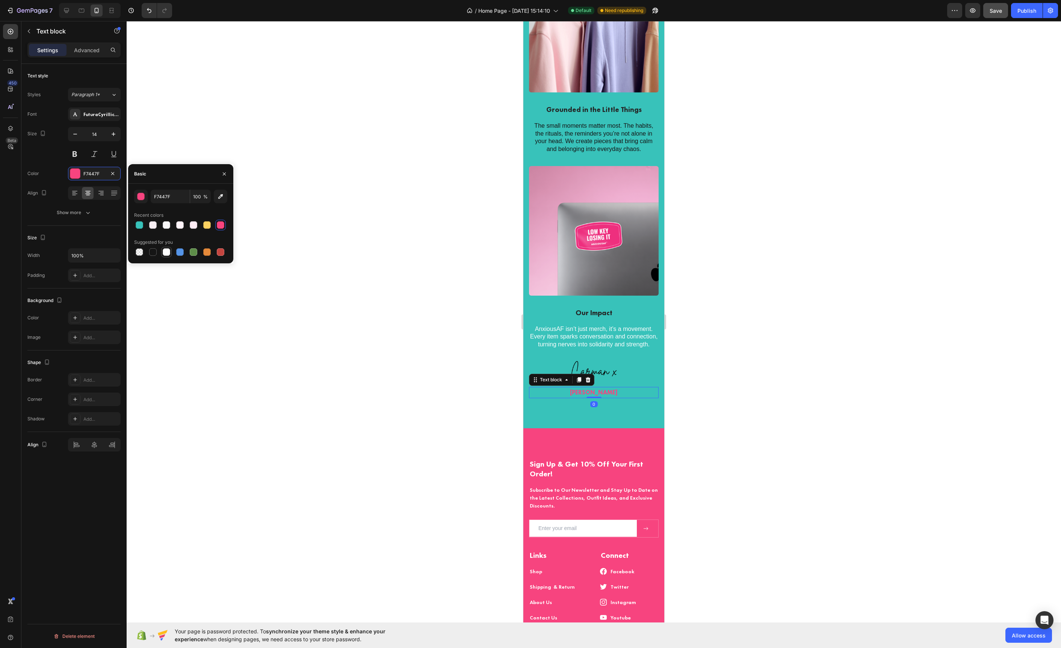
click at [169, 254] on div at bounding box center [167, 252] width 8 height 8
type input "FFFFFF"
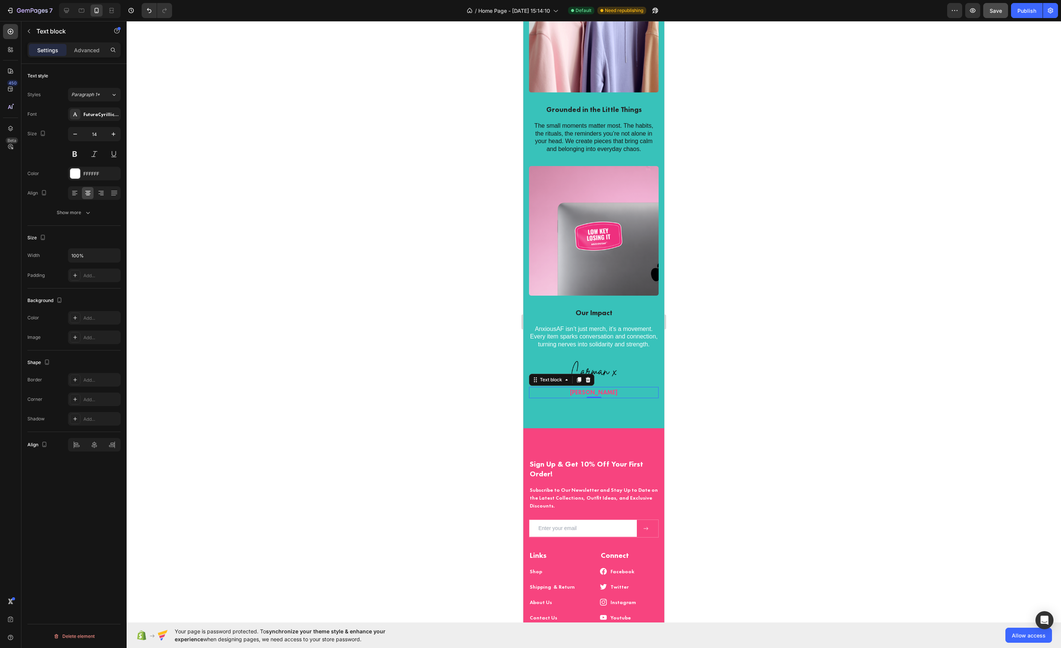
click at [387, 237] on div at bounding box center [594, 334] width 934 height 627
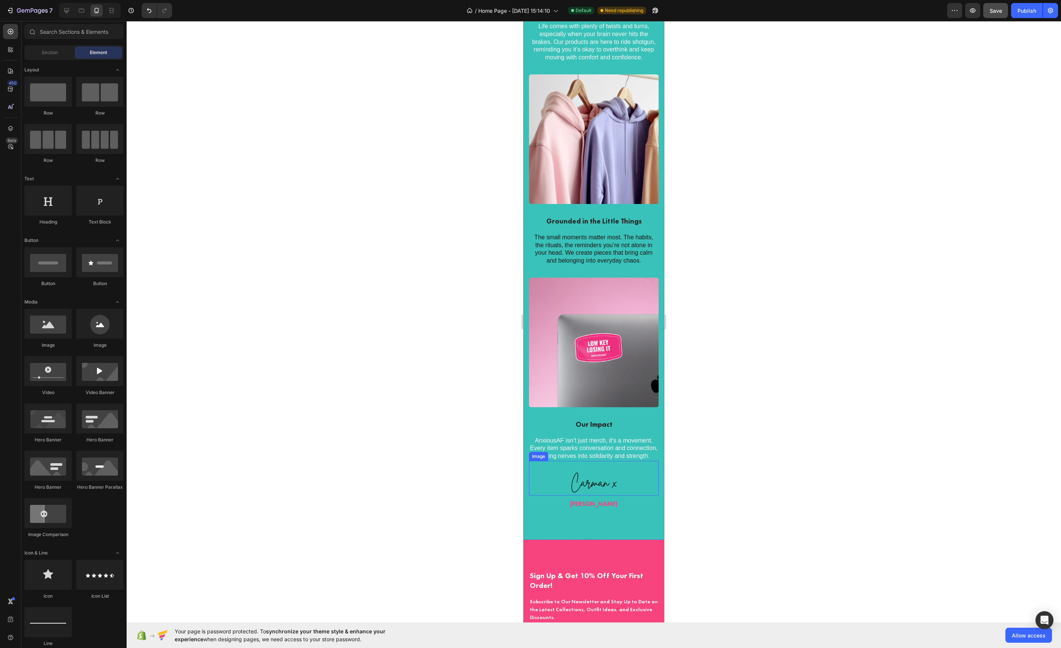
scroll to position [1407, 0]
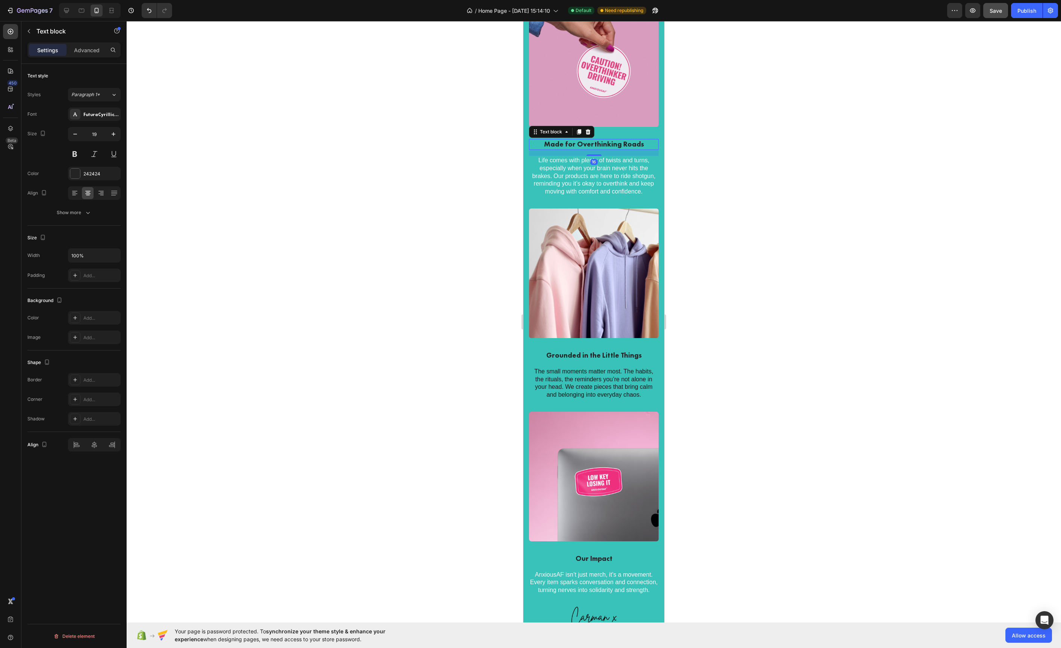
click at [586, 139] on div "Made for Overthinking Roads" at bounding box center [594, 144] width 130 height 11
click at [76, 170] on div at bounding box center [75, 174] width 10 height 10
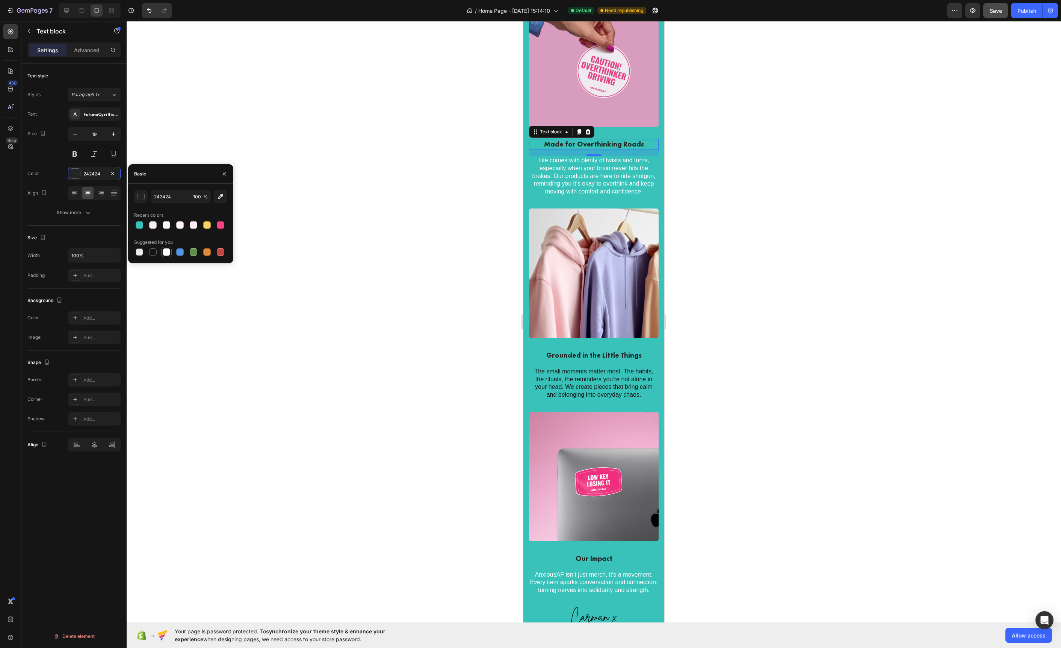
click at [168, 250] on div at bounding box center [167, 252] width 8 height 8
type input "FFFFFF"
click at [433, 220] on div at bounding box center [594, 334] width 934 height 627
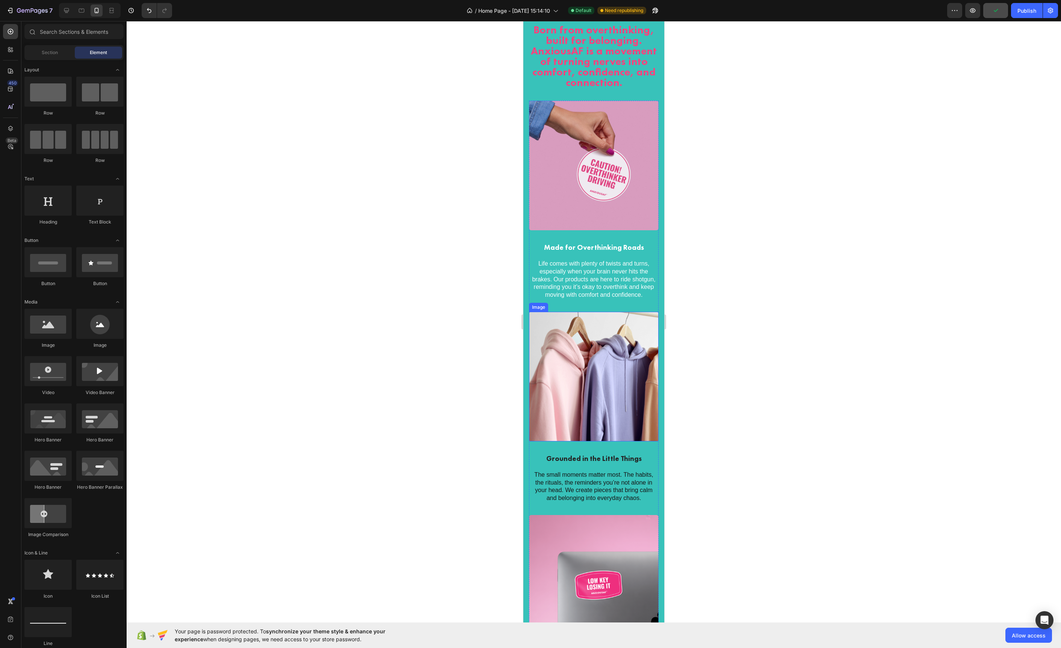
scroll to position [1242, 0]
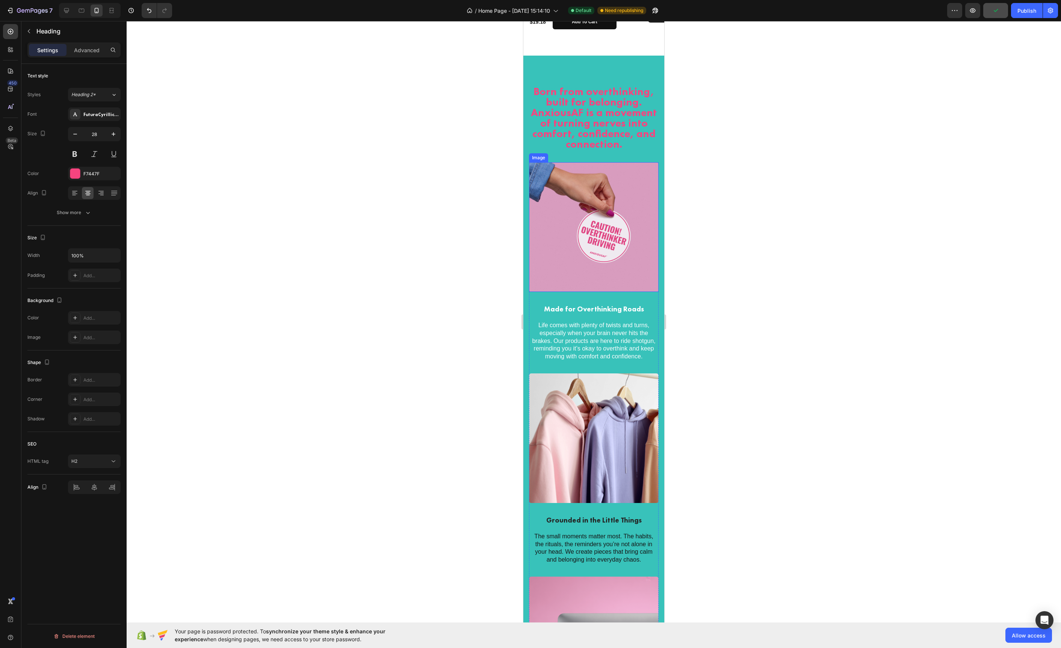
click at [585, 119] on h2 "Born from overthinking, built for belonging. AnxiousAF is a movement of turning…" at bounding box center [594, 118] width 130 height 65
click at [76, 174] on div at bounding box center [75, 174] width 10 height 10
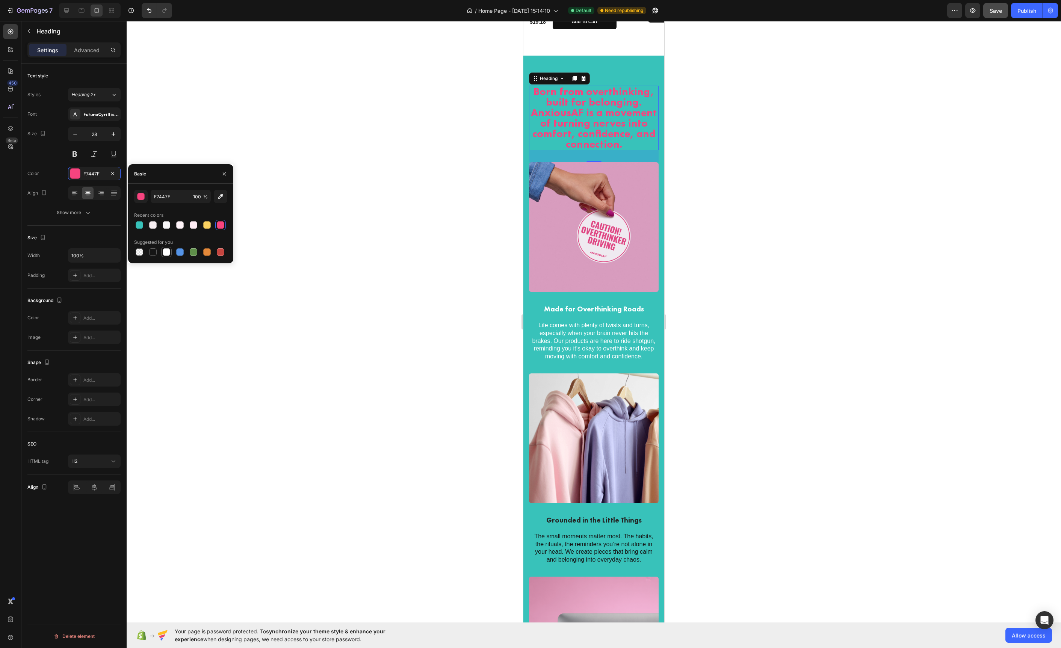
click at [166, 251] on div at bounding box center [167, 252] width 8 height 8
type input "FFFFFF"
click at [411, 233] on div at bounding box center [594, 334] width 934 height 627
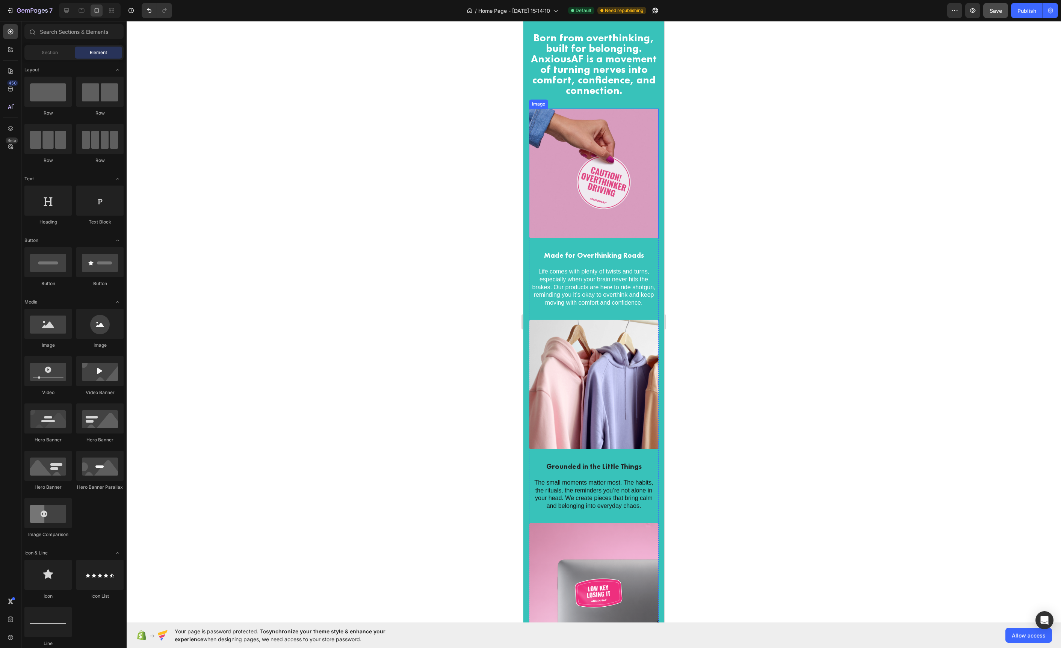
scroll to position [1122, 0]
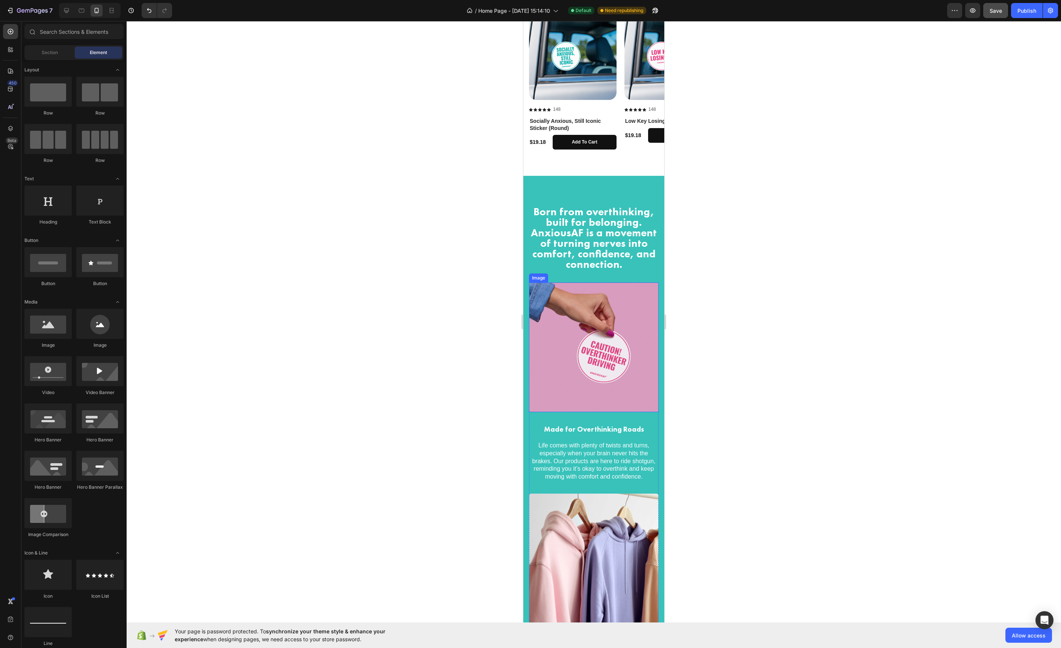
click at [576, 231] on h2 "Born from overthinking, built for belonging. AnxiousAF is a movement of turning…" at bounding box center [594, 238] width 130 height 65
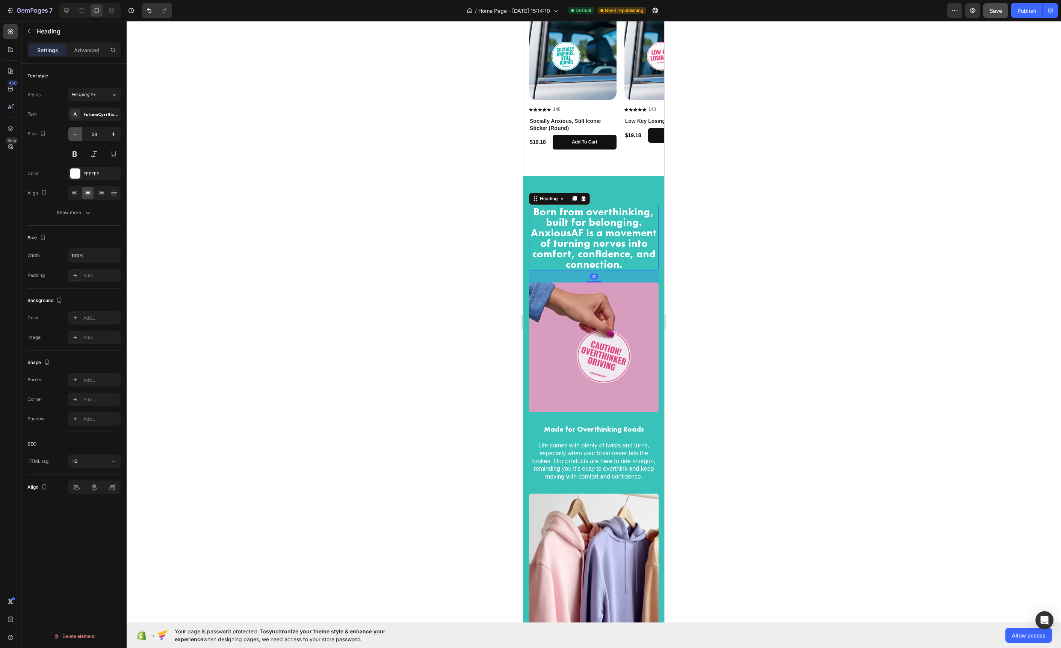
click at [73, 135] on icon "button" at bounding box center [75, 134] width 4 height 1
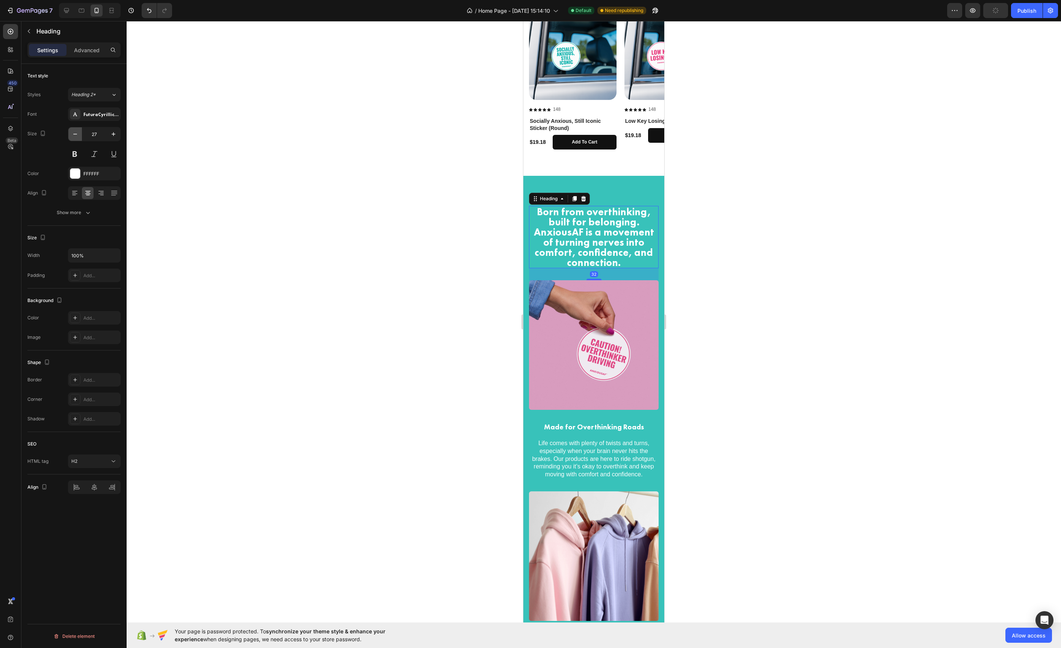
click at [73, 135] on icon "button" at bounding box center [75, 134] width 4 height 1
type input "26"
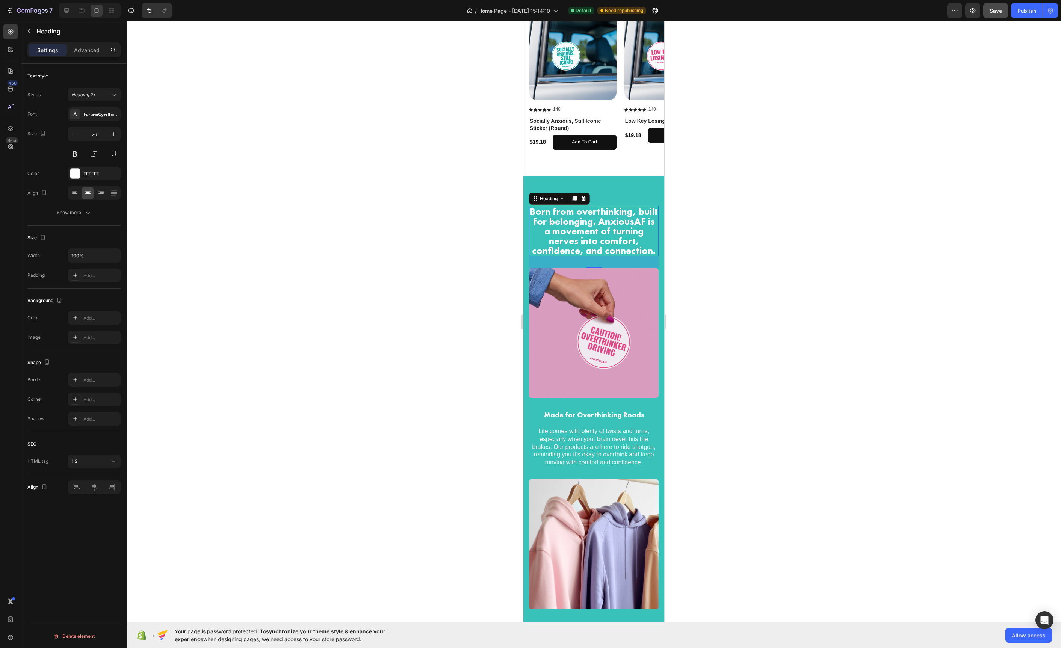
click at [398, 242] on div at bounding box center [594, 334] width 934 height 627
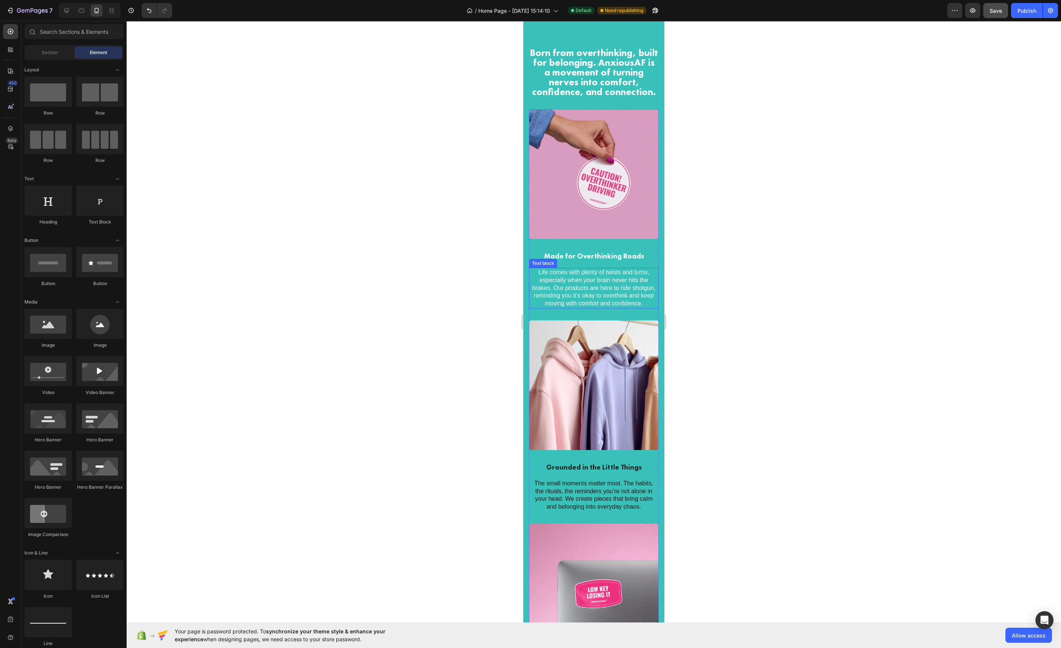
scroll to position [1367, 0]
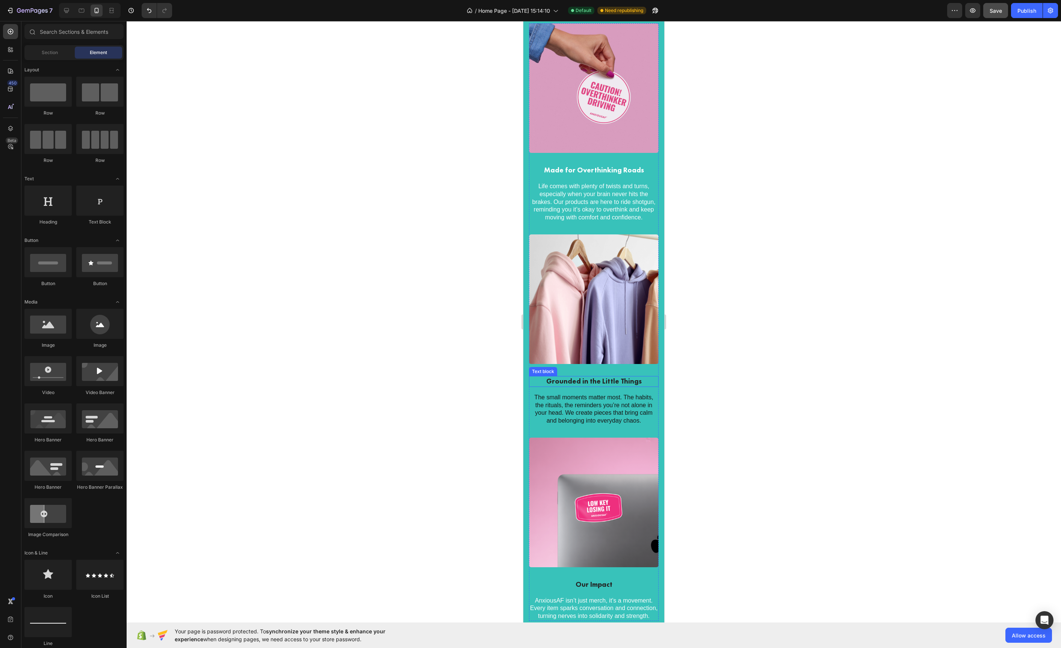
click at [596, 386] on div "Grounded in the Little Things" at bounding box center [594, 381] width 130 height 11
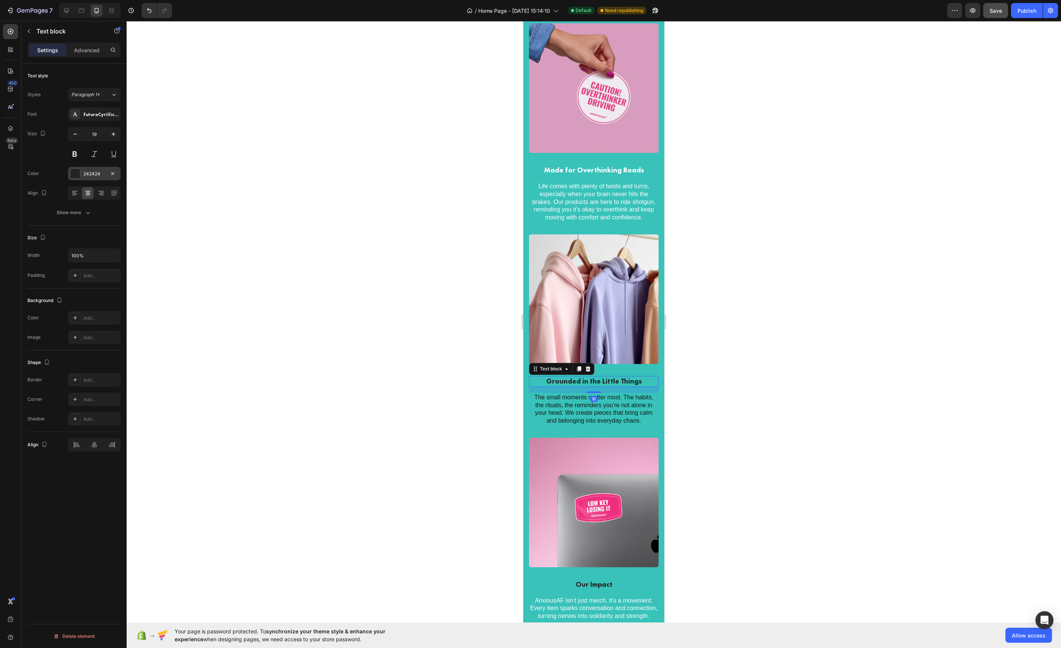
click at [78, 173] on div at bounding box center [75, 174] width 10 height 10
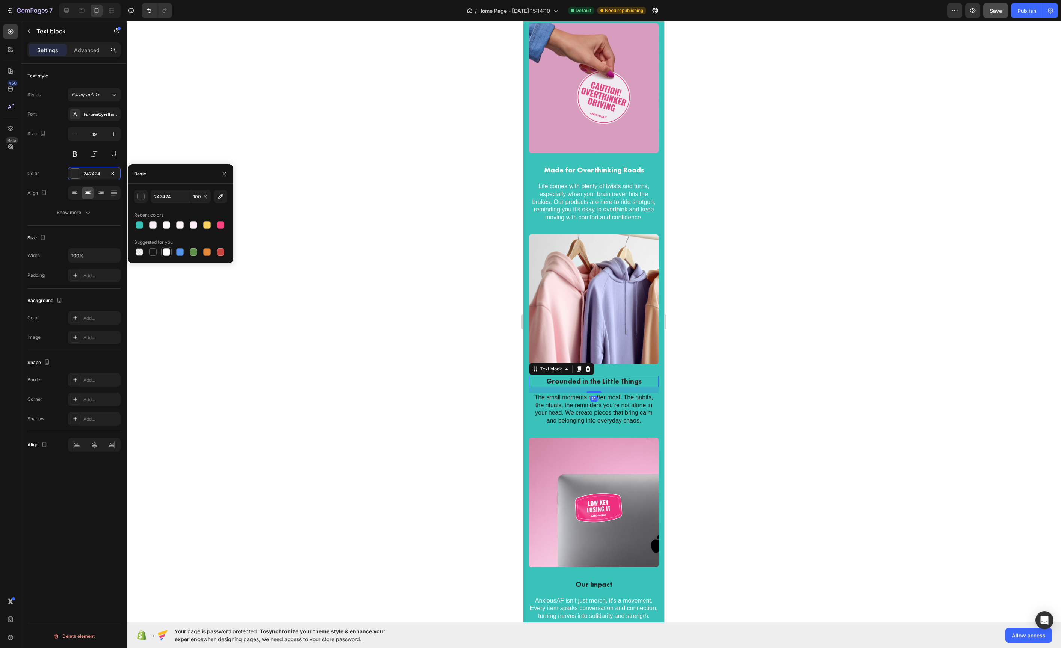
click at [171, 255] on div at bounding box center [166, 252] width 11 height 11
type input "FFFFFF"
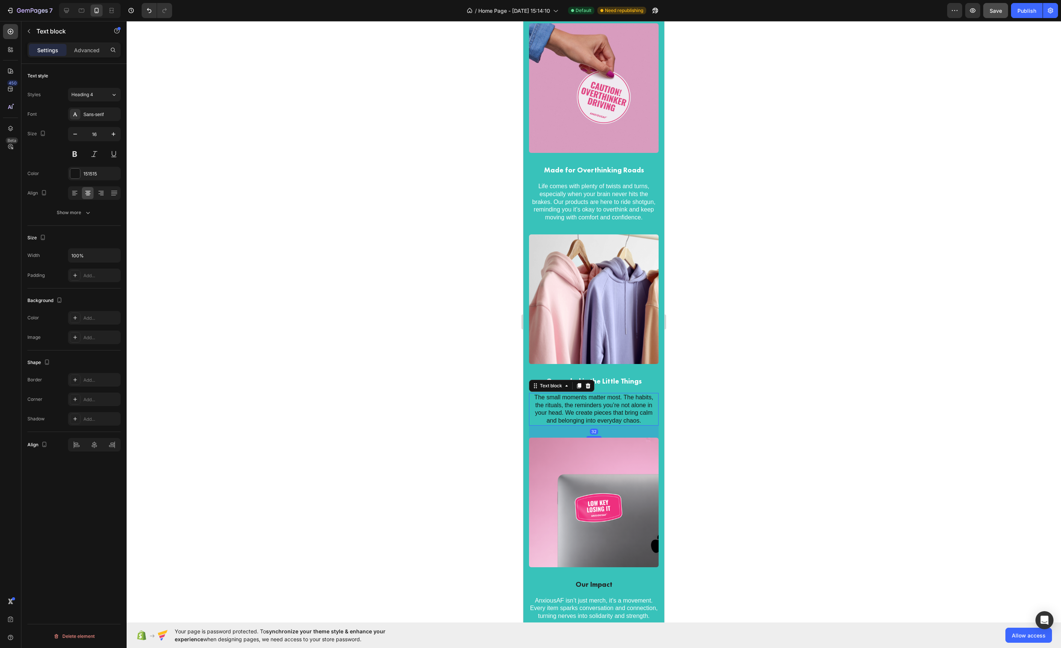
drag, startPoint x: 570, startPoint y: 412, endPoint x: 1040, endPoint y: 419, distance: 469.7
click at [570, 412] on p "The small moments matter most. The habits, the rituals, the reminders you’re no…" at bounding box center [594, 409] width 128 height 31
click at [80, 175] on div at bounding box center [75, 173] width 11 height 11
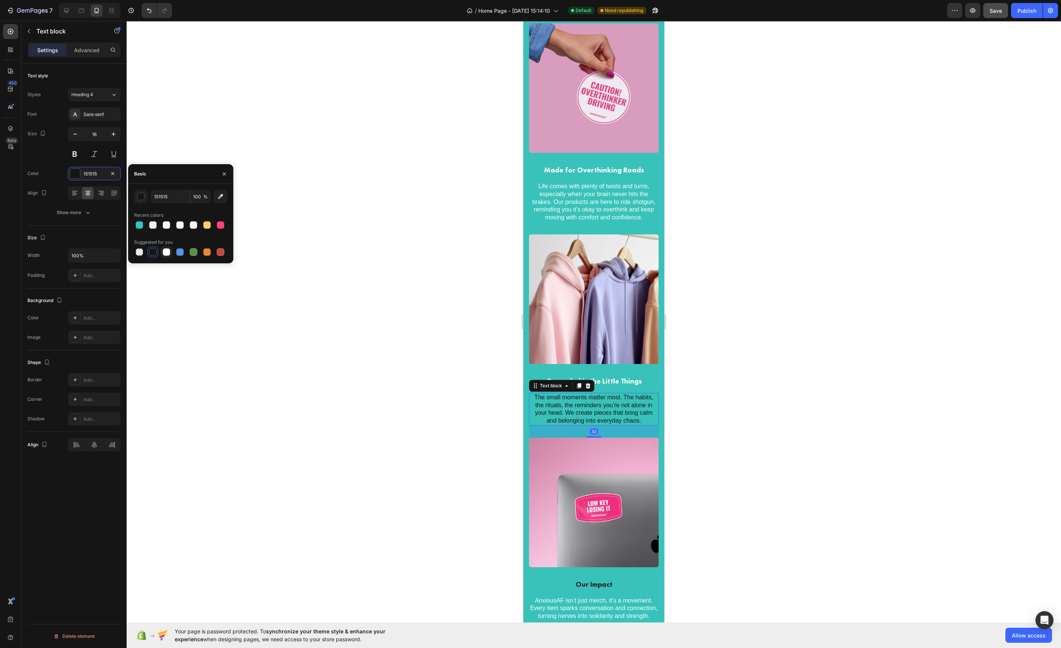
click at [164, 254] on div at bounding box center [167, 252] width 8 height 8
type input "FFFFFF"
click at [419, 238] on div at bounding box center [594, 334] width 934 height 627
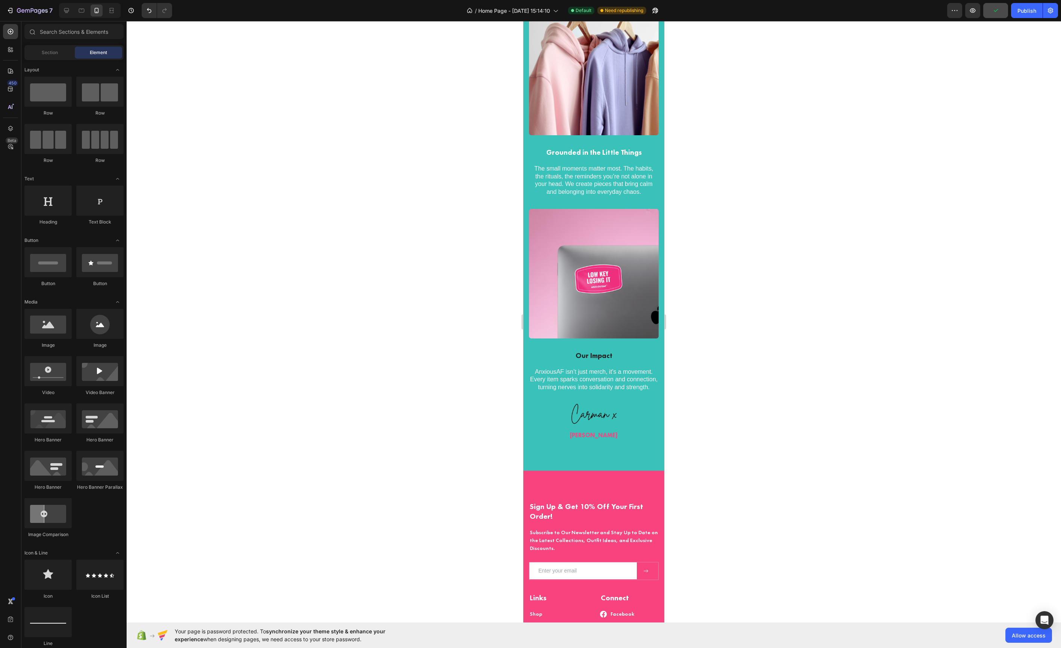
scroll to position [1617, 0]
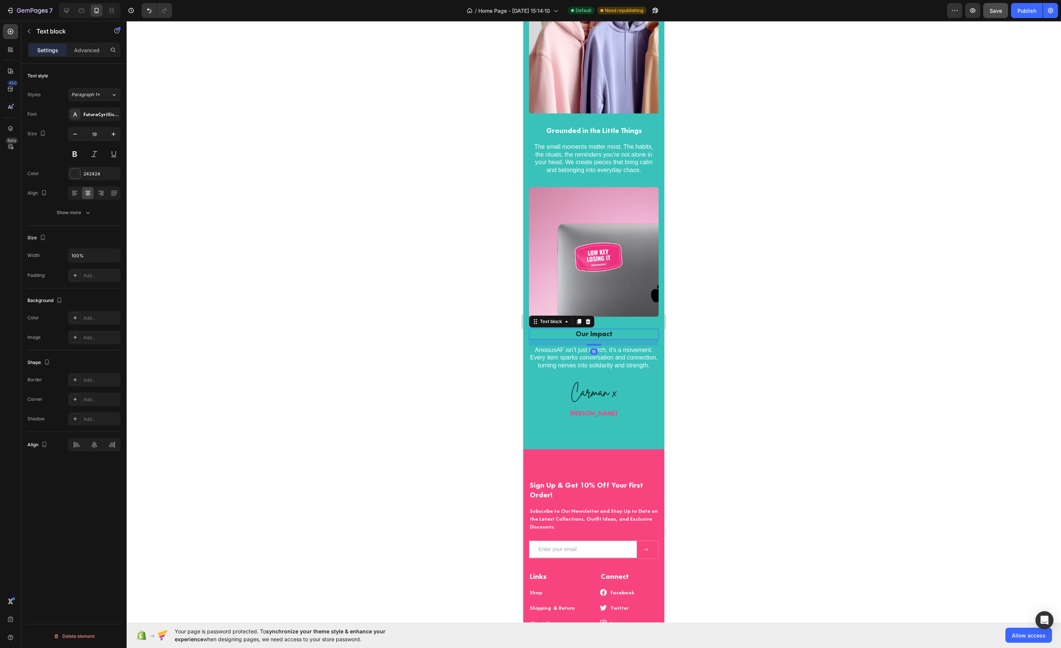
click at [593, 333] on p "Our Impact" at bounding box center [594, 334] width 128 height 9
click at [79, 178] on div at bounding box center [75, 174] width 10 height 10
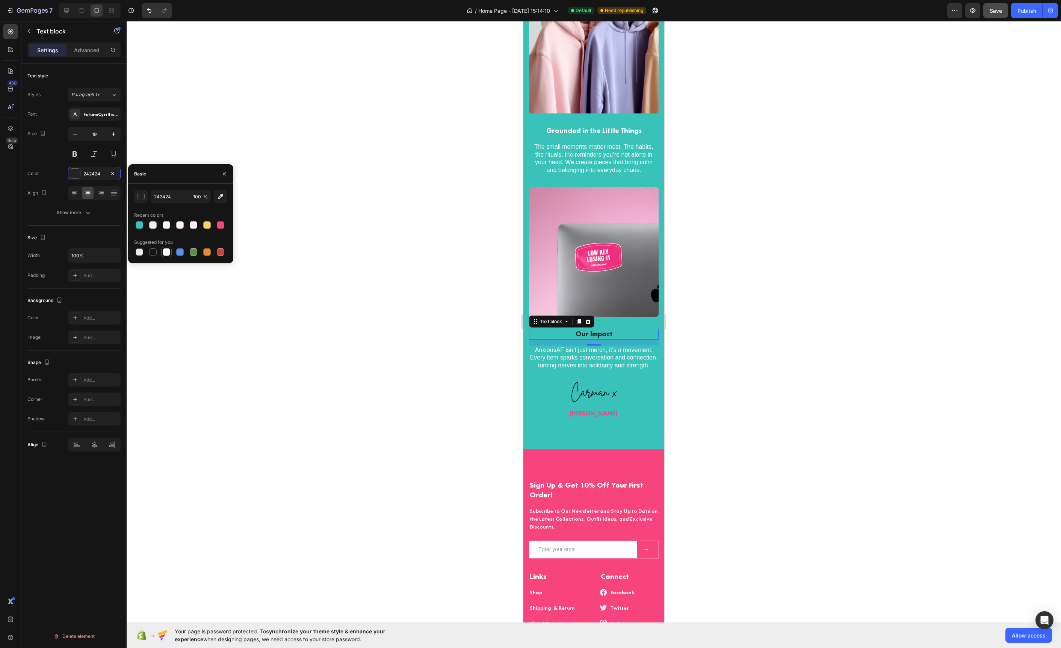
click at [162, 252] on div at bounding box center [166, 252] width 9 height 9
type input "FFFFFF"
click at [618, 416] on strong "[PERSON_NAME]" at bounding box center [594, 414] width 48 height 8
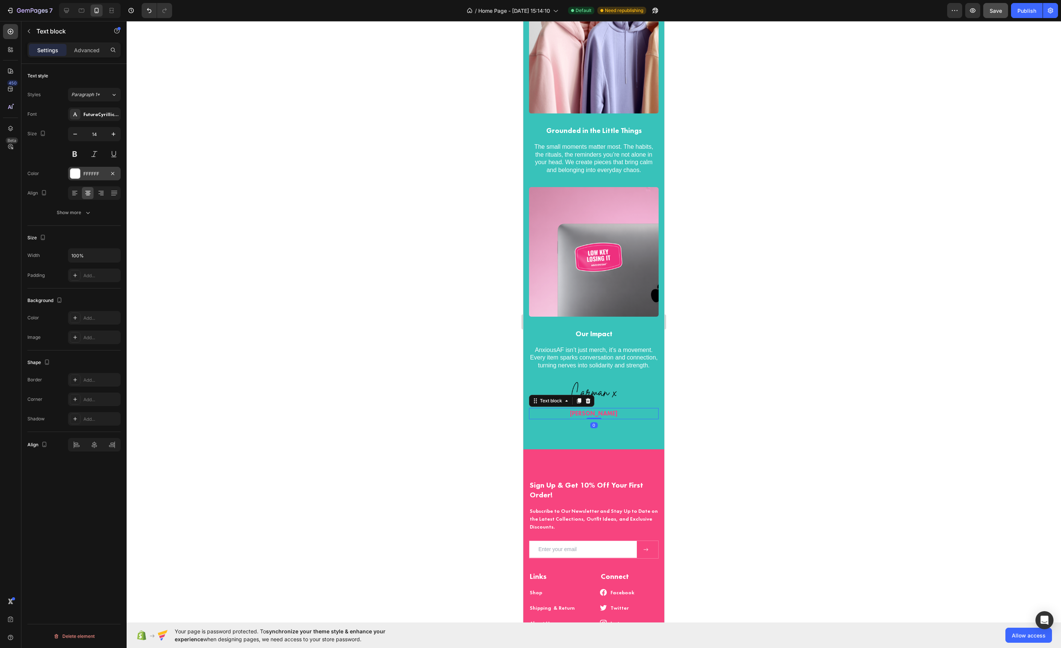
click at [74, 174] on div at bounding box center [75, 174] width 10 height 10
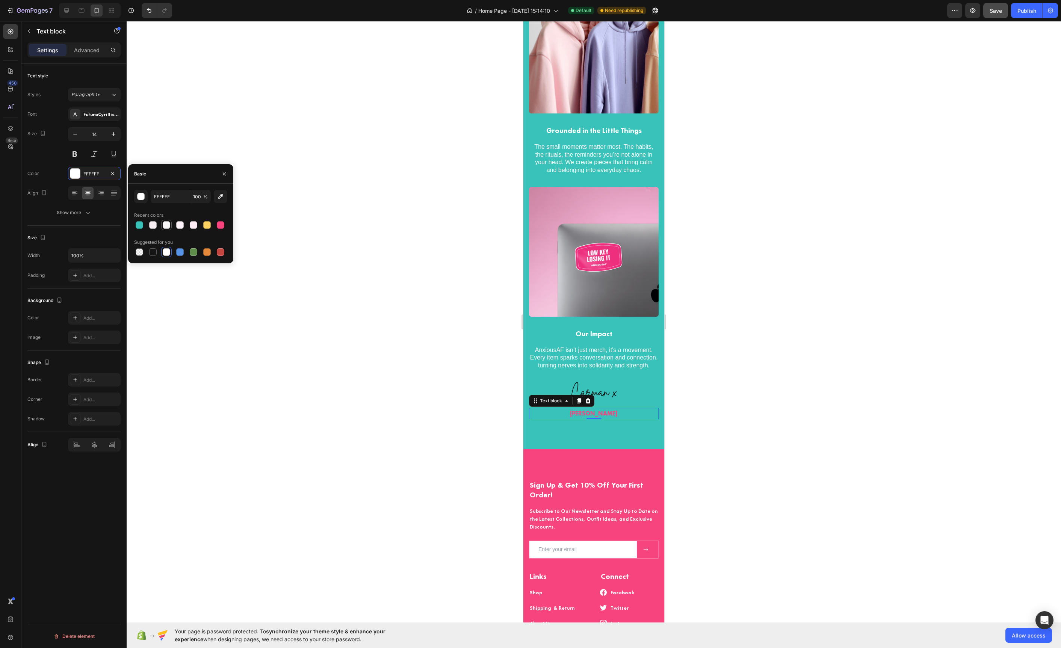
click at [163, 228] on div at bounding box center [167, 225] width 8 height 8
click at [166, 256] on div at bounding box center [167, 252] width 8 height 8
type input "FFFFFF"
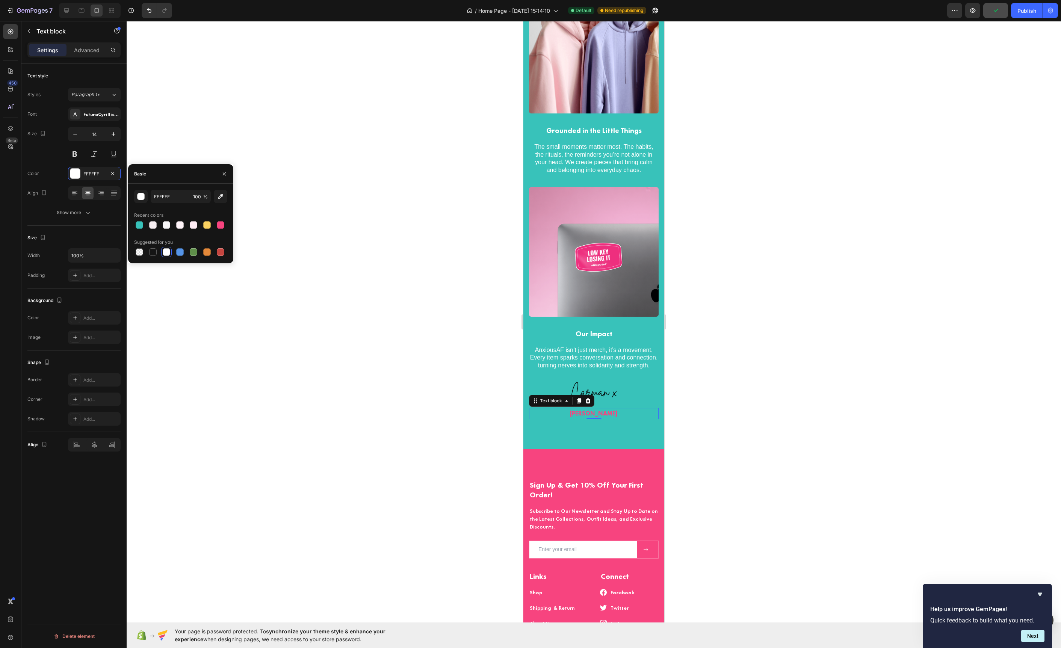
click at [564, 414] on p "[PERSON_NAME]" at bounding box center [594, 414] width 128 height 10
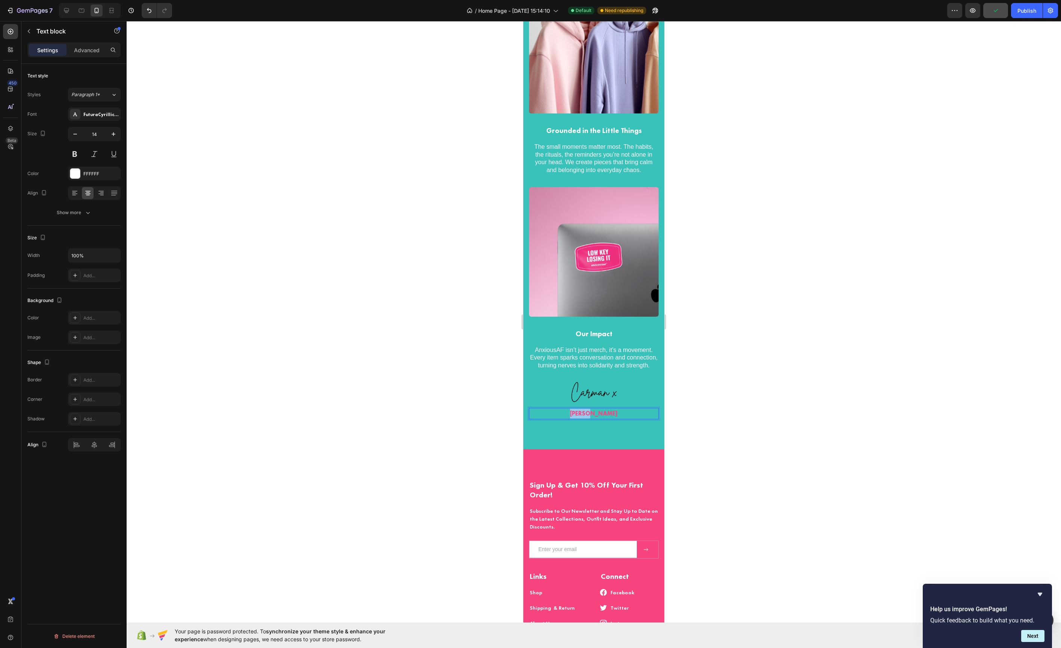
click at [564, 414] on p "[PERSON_NAME]" at bounding box center [594, 414] width 128 height 10
click at [638, 397] on icon "Editor contextual toolbar" at bounding box center [639, 397] width 4 height 4
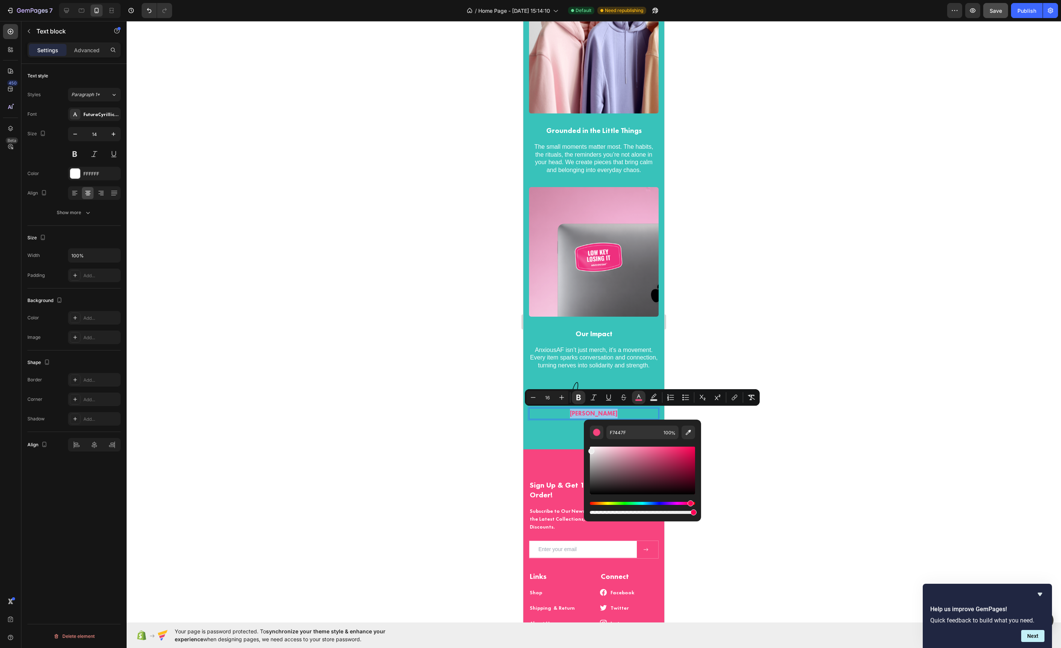
type input "EDEDED"
drag, startPoint x: 1166, startPoint y: 503, endPoint x: 567, endPoint y: 435, distance: 603.2
click at [467, 432] on div at bounding box center [594, 334] width 934 height 627
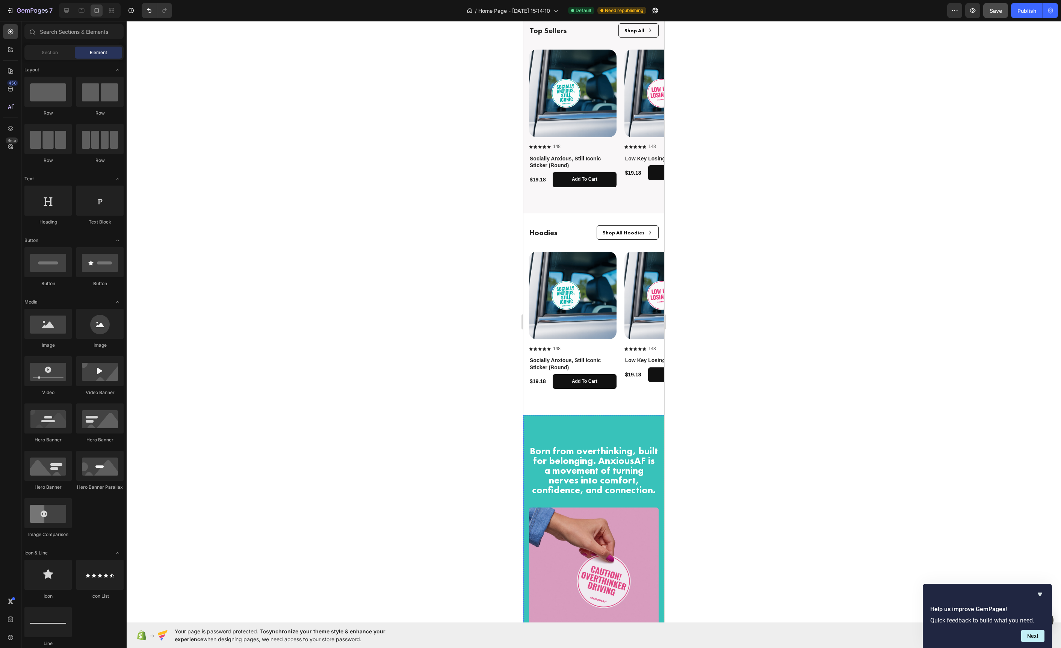
scroll to position [751, 0]
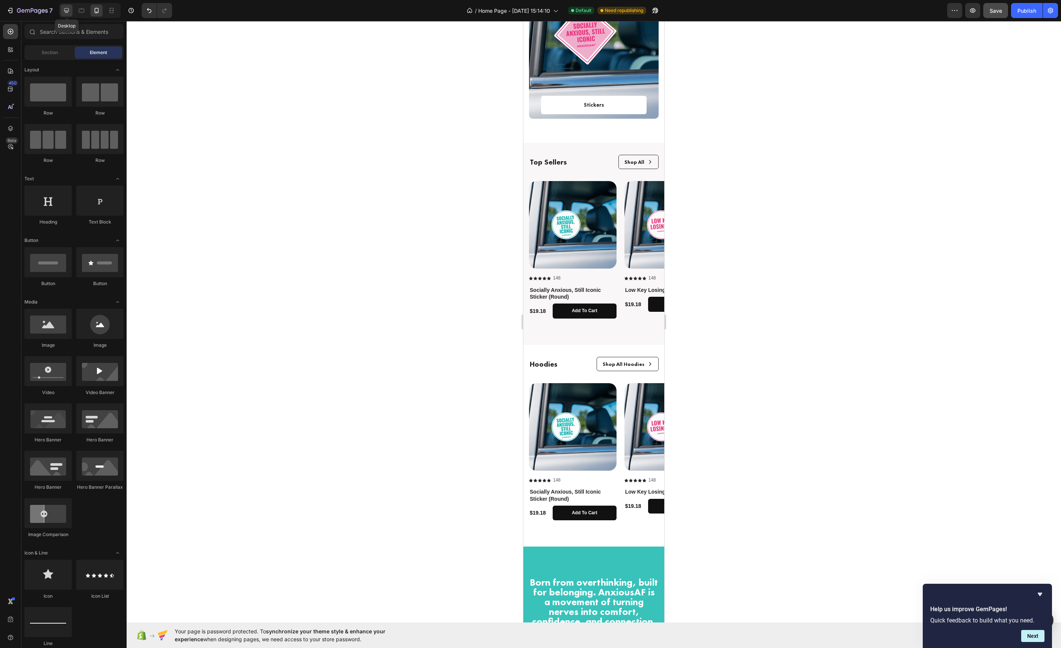
click at [66, 15] on div at bounding box center [66, 11] width 12 height 12
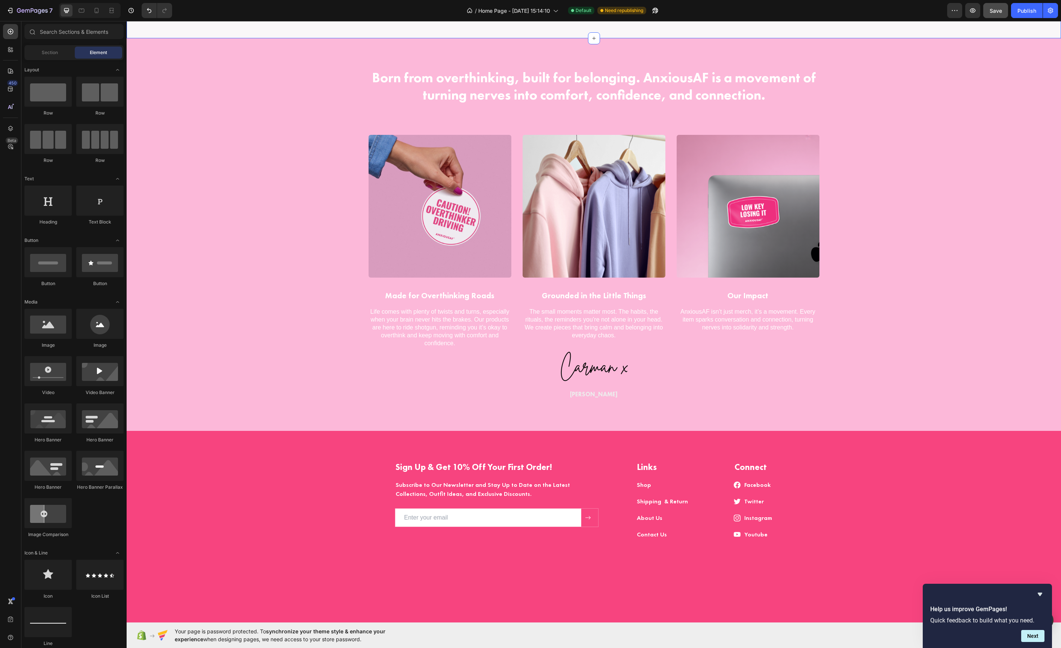
scroll to position [1380, 0]
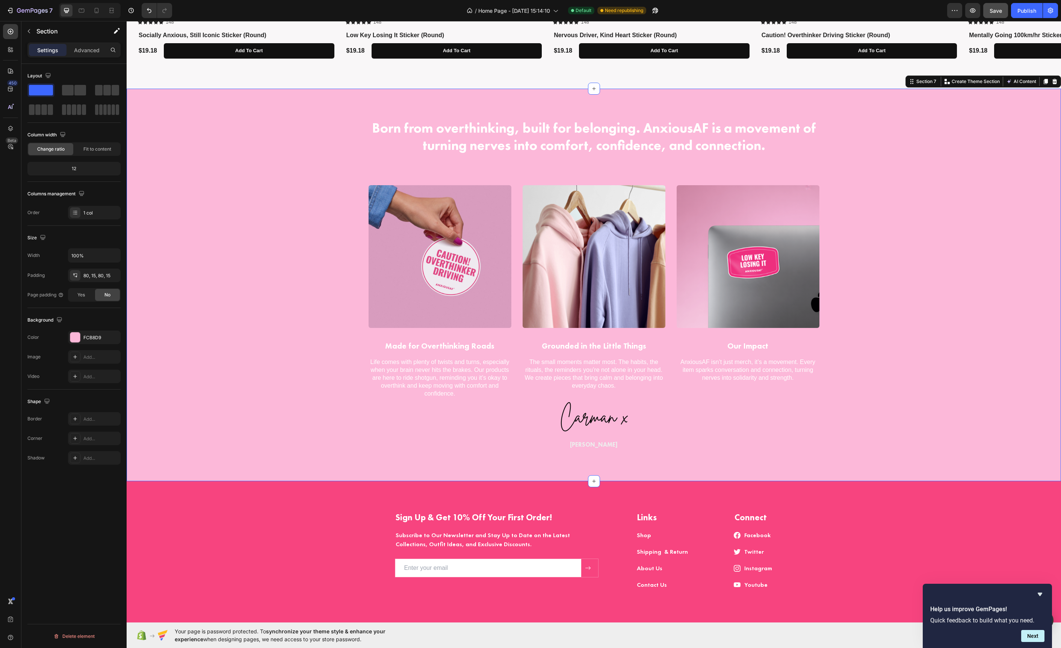
click at [268, 304] on div "Born from overthinking, built for belonging. AnxiousAF is a movement of turning…" at bounding box center [593, 285] width 923 height 333
click at [72, 342] on div at bounding box center [75, 338] width 10 height 10
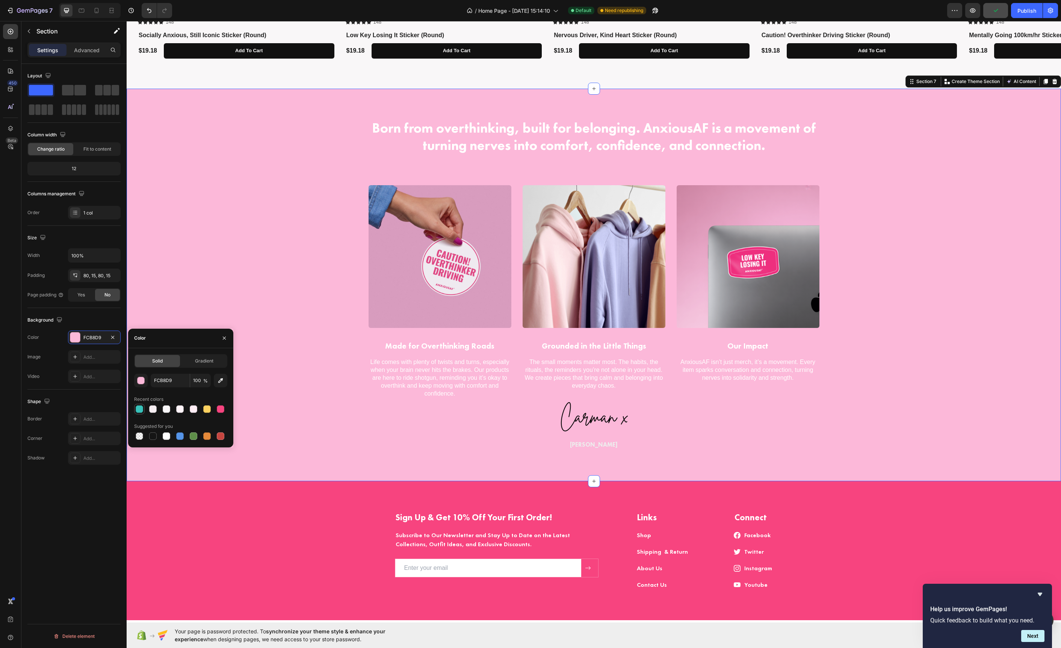
click at [137, 413] on div at bounding box center [139, 409] width 9 height 9
type input "38C2BA"
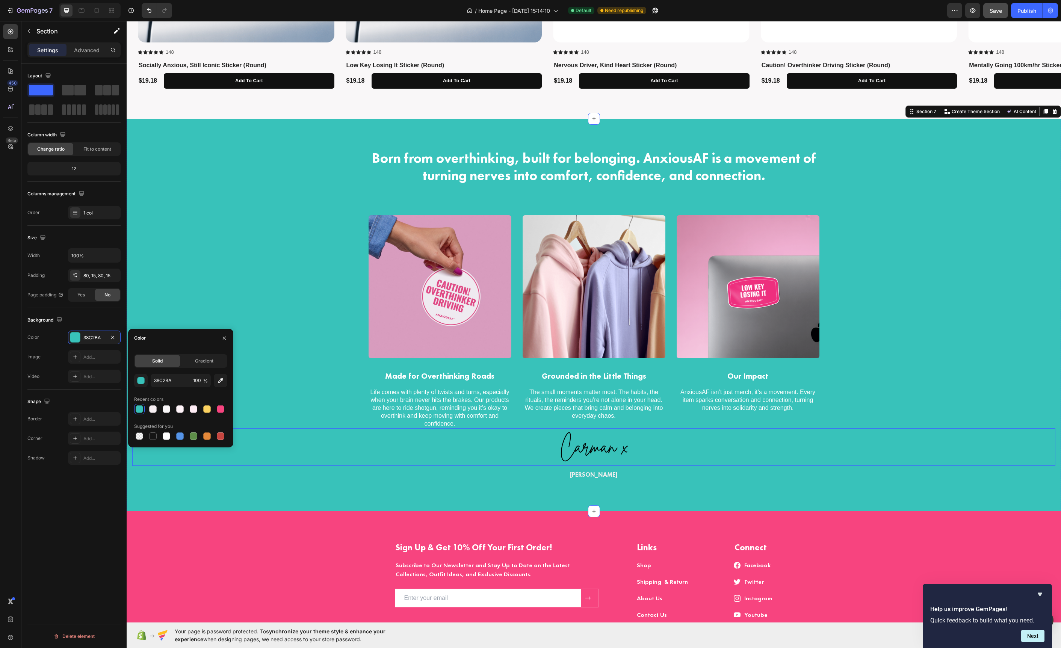
scroll to position [1319, 0]
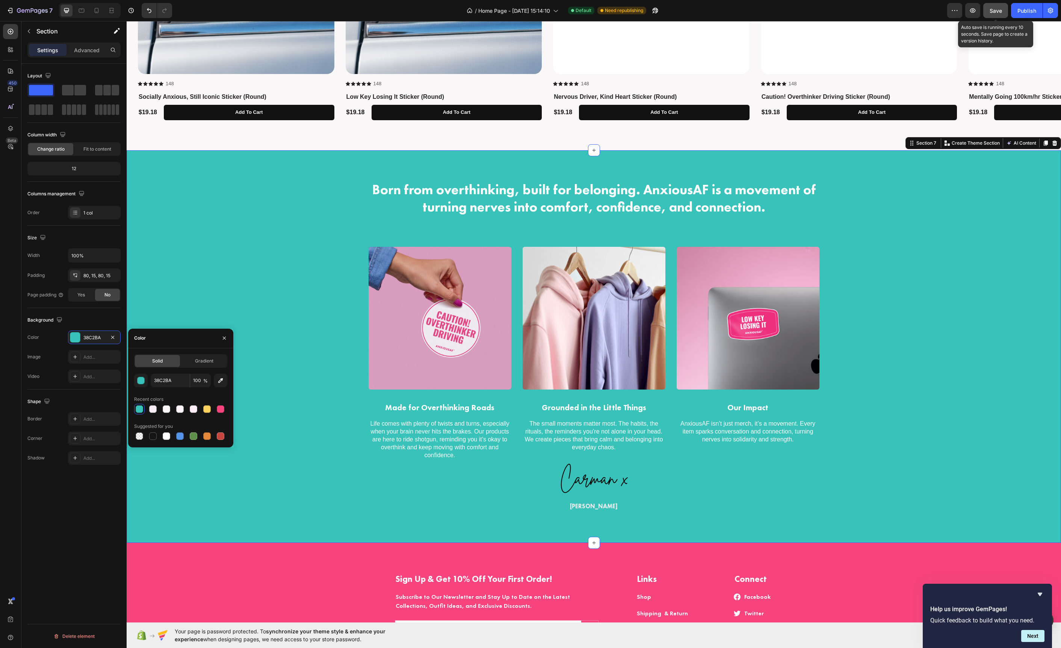
click at [1002, 13] on span "Save" at bounding box center [996, 11] width 12 height 6
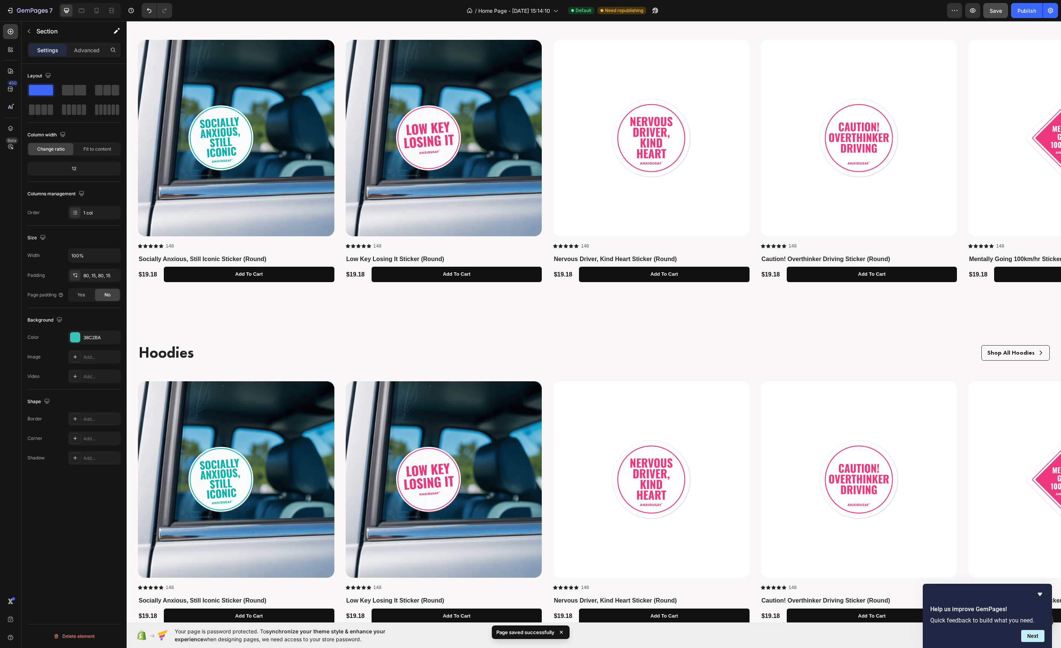
scroll to position [844, 0]
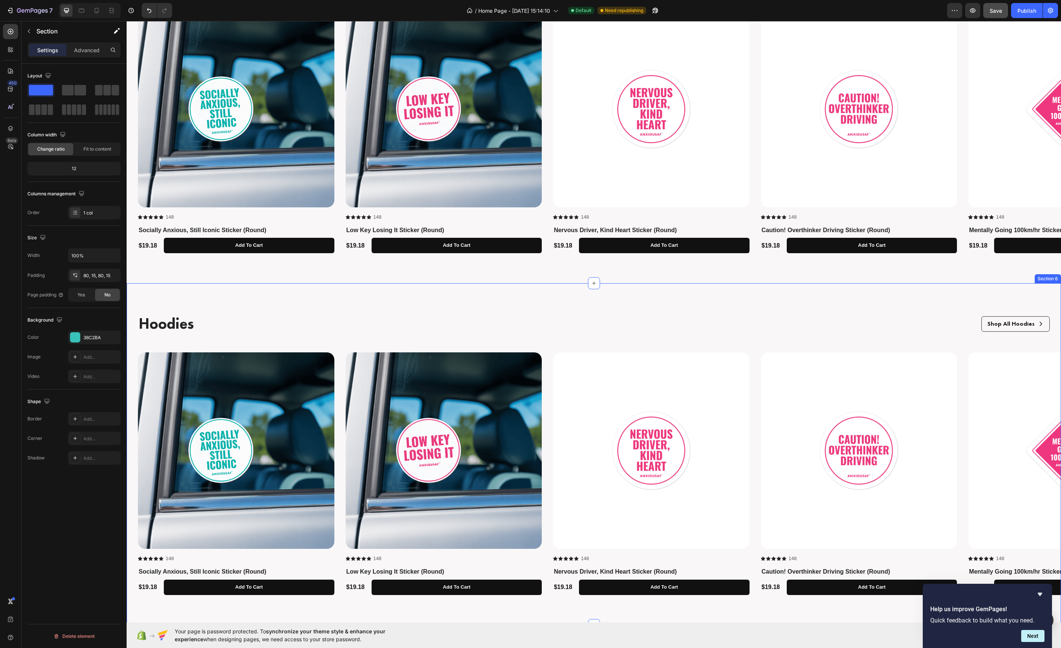
click at [623, 306] on div "Hoodies Text Block Shop All Hoodies Button Row Row Product Images Icon Icon Ico…" at bounding box center [594, 454] width 934 height 342
click at [73, 342] on div at bounding box center [75, 338] width 10 height 10
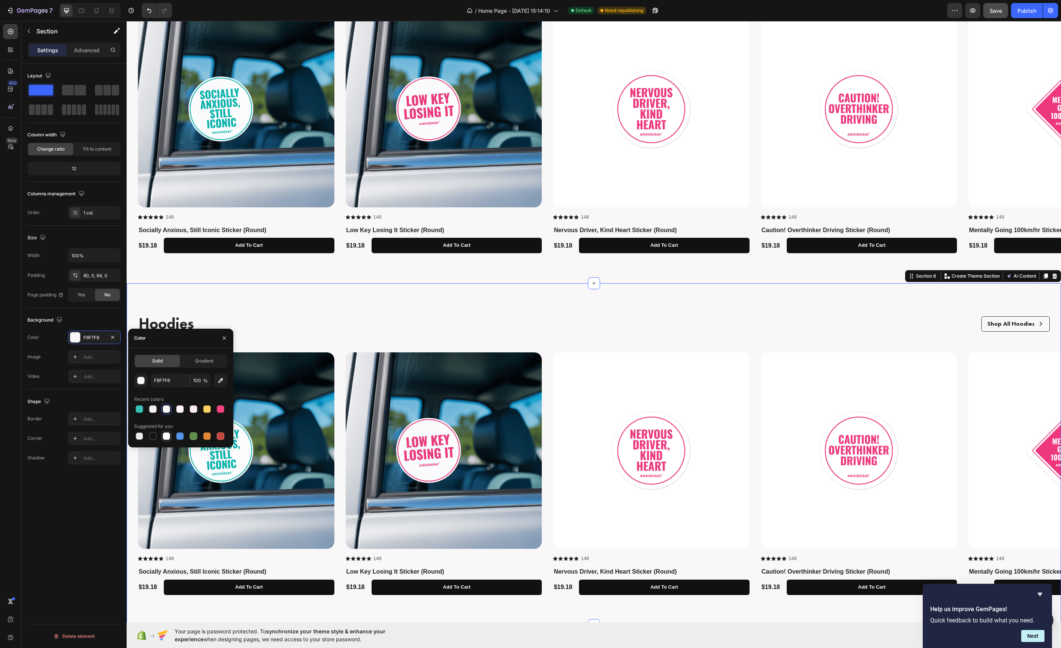
click at [162, 437] on div at bounding box center [166, 436] width 9 height 9
type input "FFFFFF"
click at [351, 269] on div "Top Sellers Text Block Shop All Button Row Row Product Images Icon Icon Icon Ic…" at bounding box center [594, 113] width 934 height 342
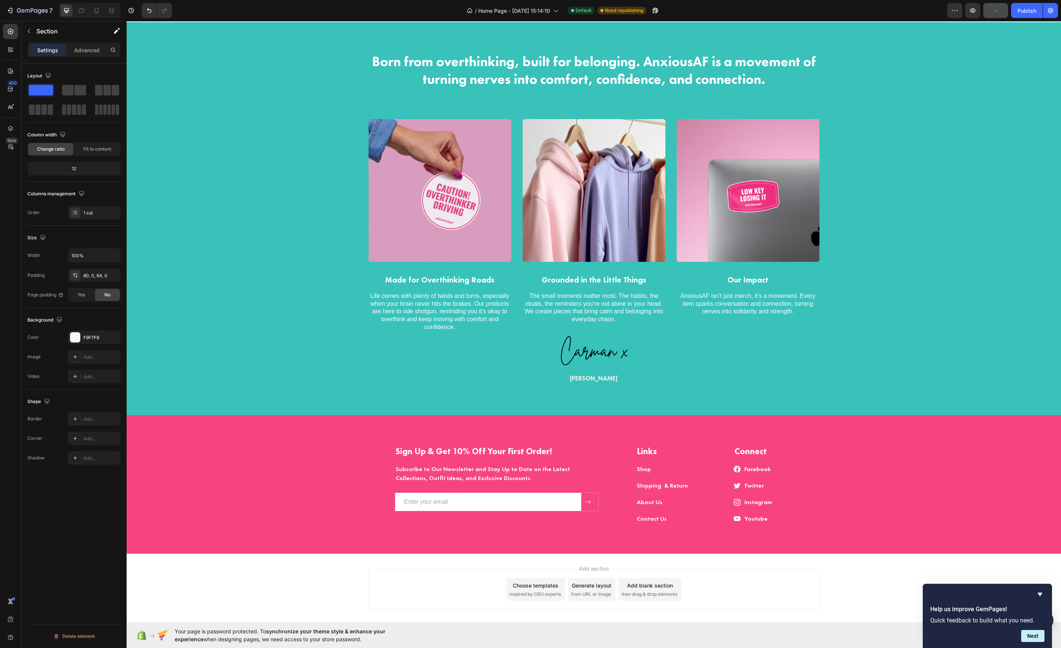
scroll to position [1591, 0]
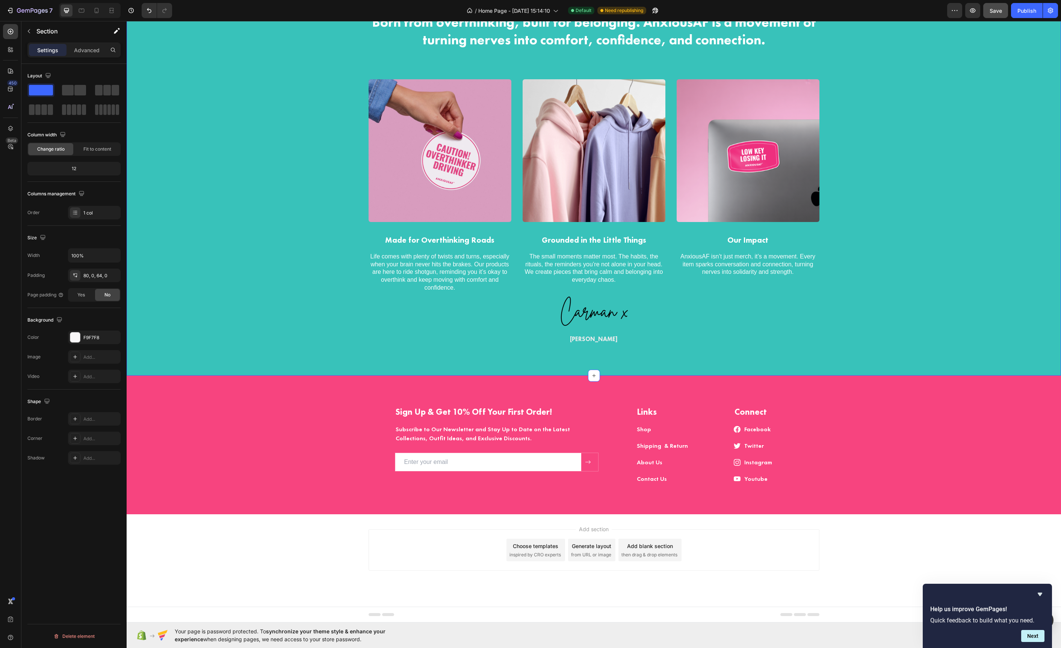
click at [256, 349] on div "Born from overthinking, built for belonging. AnxiousAF is a movement of turning…" at bounding box center [594, 179] width 934 height 393
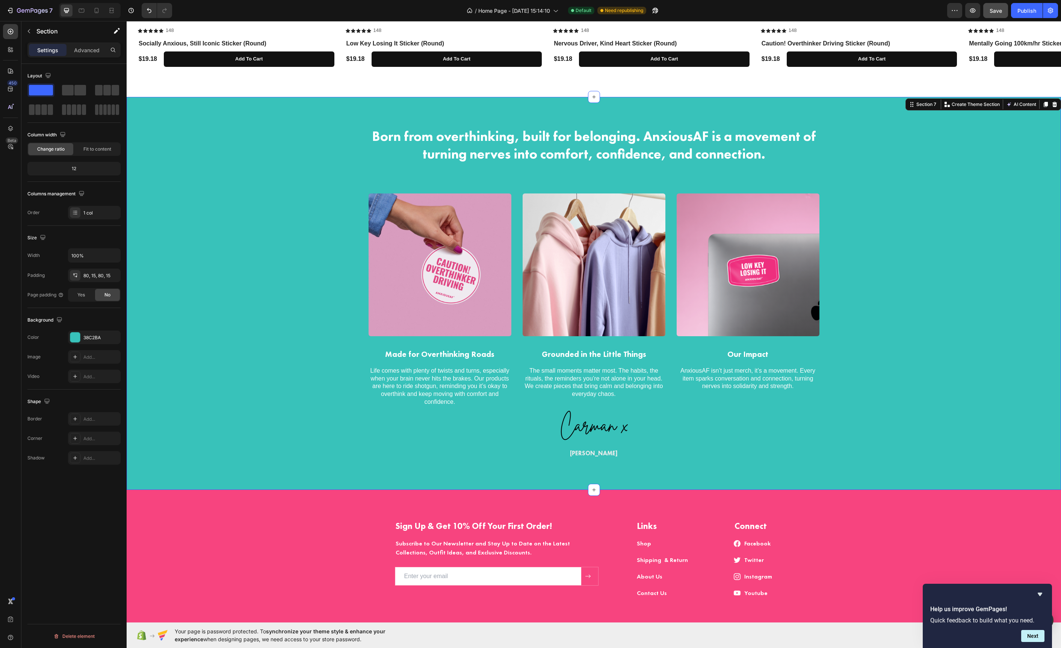
scroll to position [1473, 0]
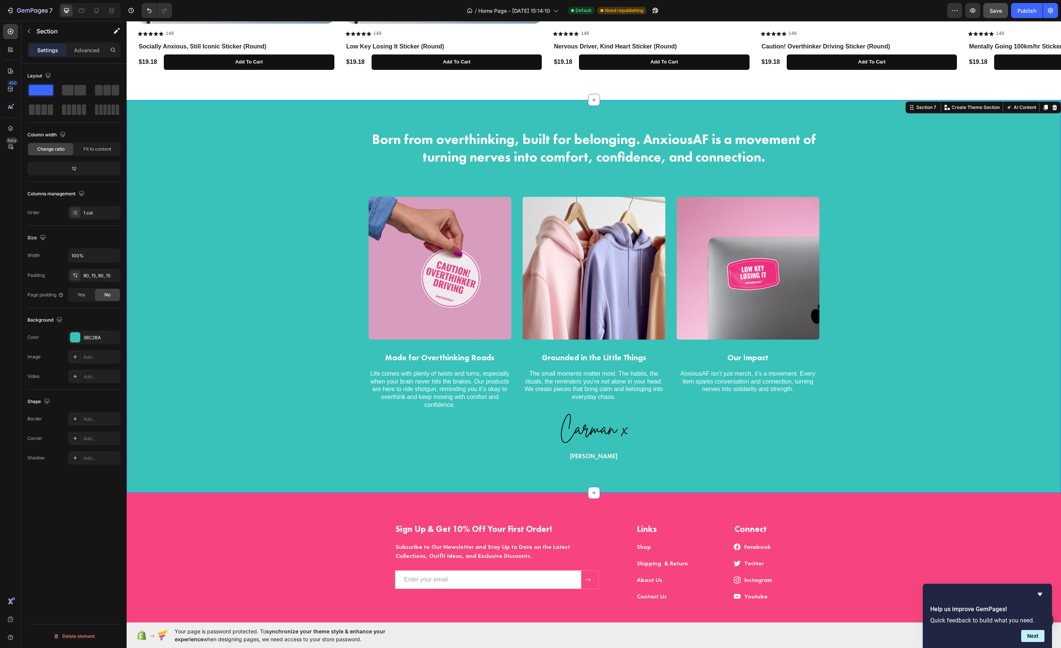
click at [243, 213] on div "Born from overthinking, built for belonging. AnxiousAF is a movement of turning…" at bounding box center [593, 296] width 923 height 333
click at [72, 337] on div at bounding box center [75, 338] width 10 height 10
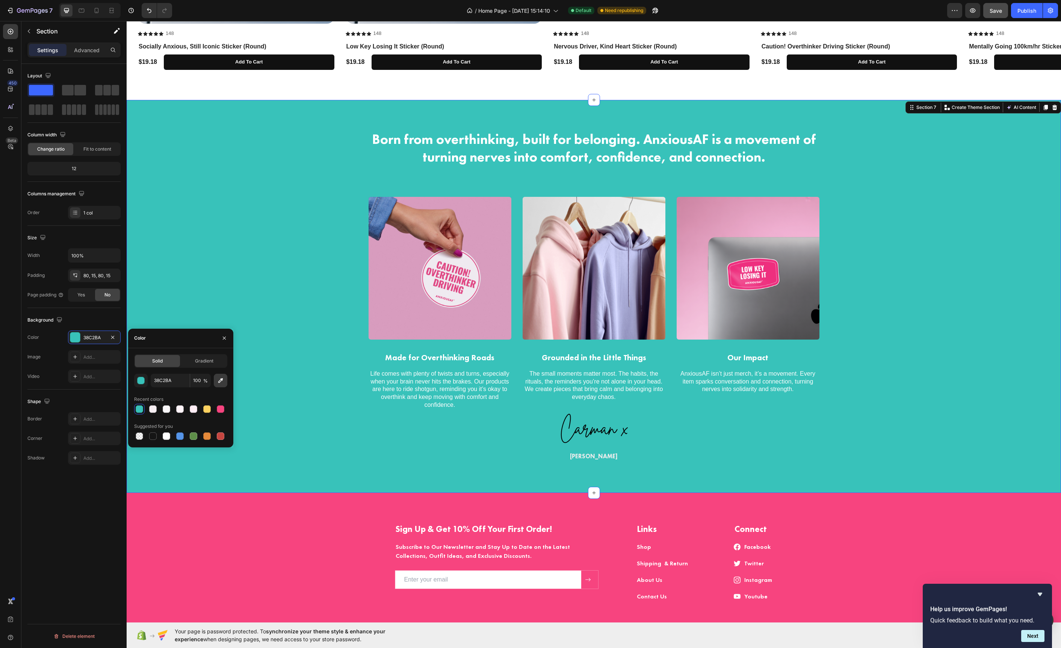
click at [215, 383] on button "button" at bounding box center [221, 381] width 14 height 14
type input "212121"
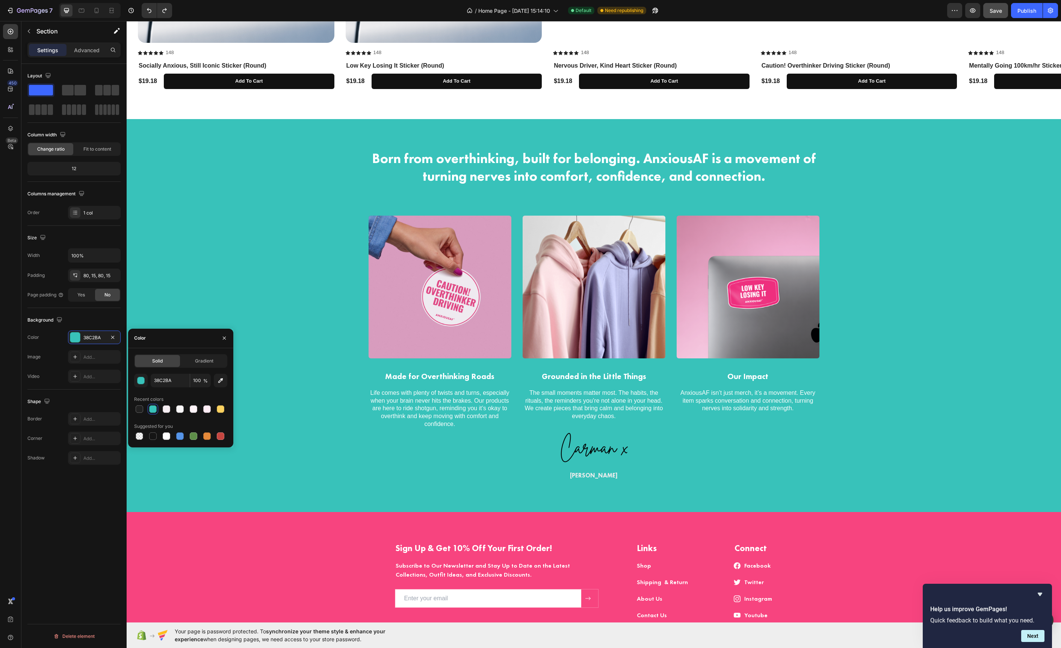
scroll to position [1454, 0]
click at [215, 383] on button "button" at bounding box center [221, 381] width 14 height 14
type input "FCB8DA"
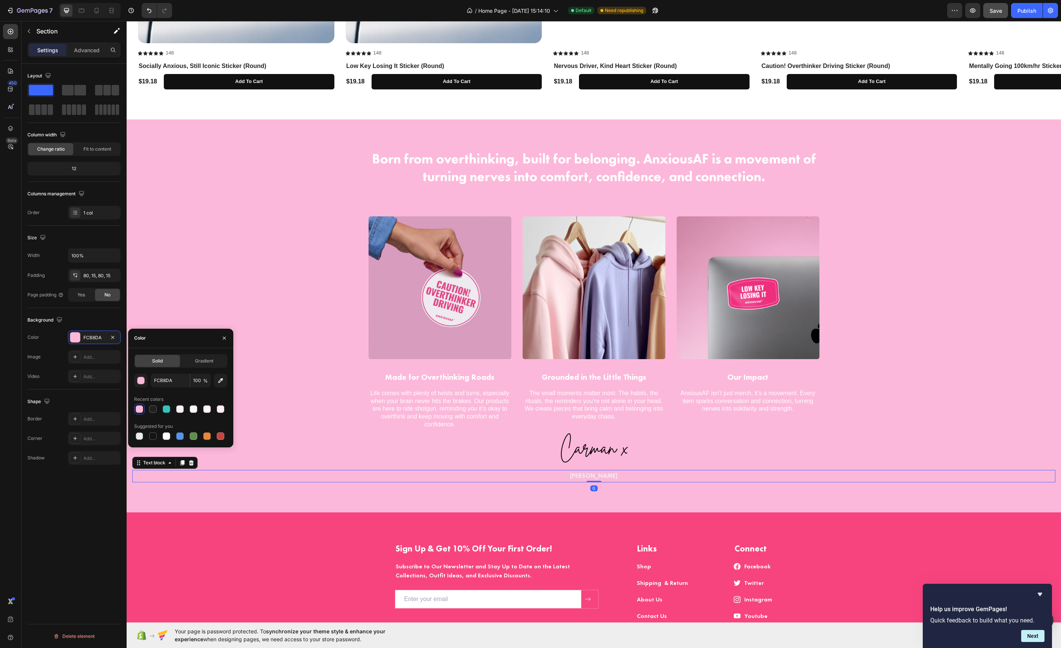
click at [775, 478] on p "[PERSON_NAME]" at bounding box center [594, 476] width 922 height 11
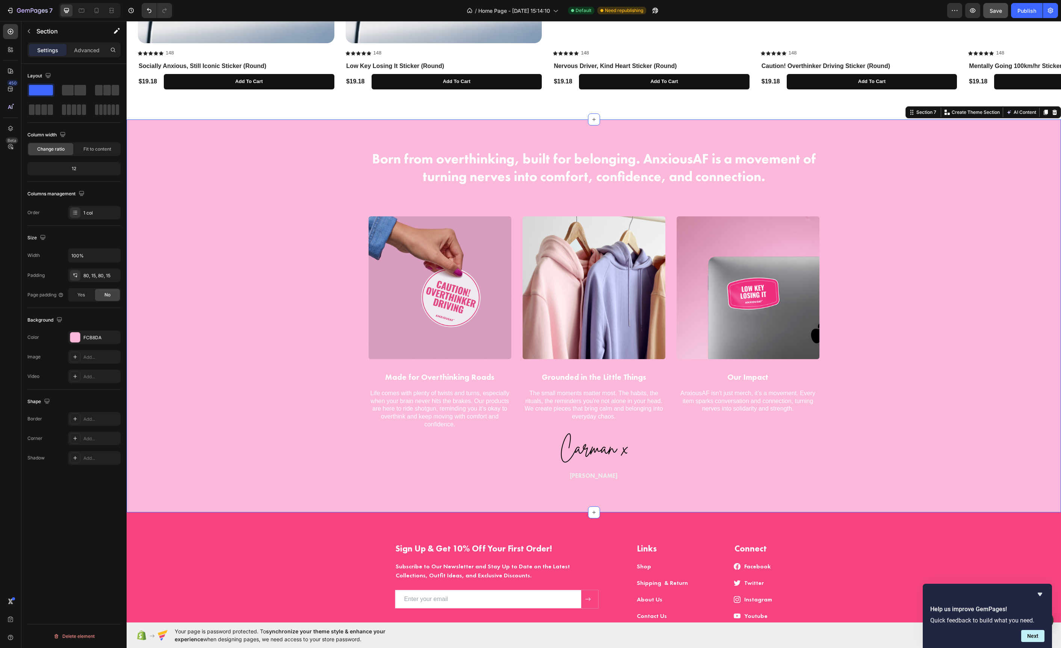
click at [240, 252] on div "Born from overthinking, built for belonging. AnxiousAF is a movement of turning…" at bounding box center [593, 316] width 923 height 333
click at [132, 8] on icon "button" at bounding box center [131, 11] width 8 height 8
drag, startPoint x: 131, startPoint y: 10, endPoint x: 137, endPoint y: 13, distance: 6.7
click at [131, 11] on icon "button" at bounding box center [131, 11] width 8 height 8
click at [145, 15] on button "Undo/Redo" at bounding box center [149, 10] width 15 height 15
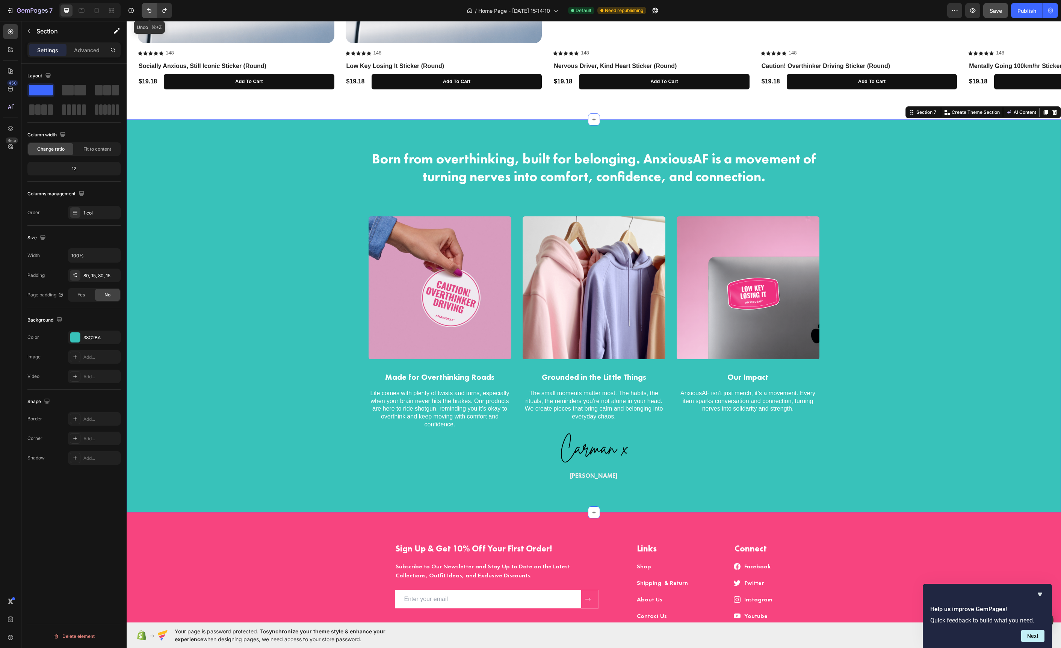
click at [145, 15] on button "Undo/Redo" at bounding box center [149, 10] width 15 height 15
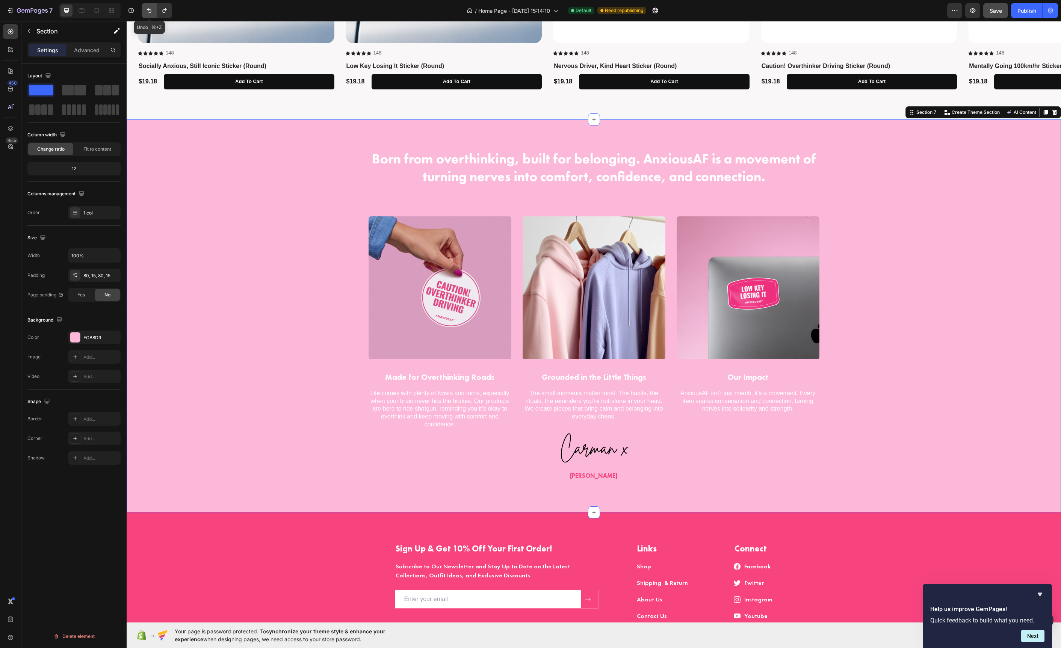
click at [145, 15] on button "Undo/Redo" at bounding box center [149, 10] width 15 height 15
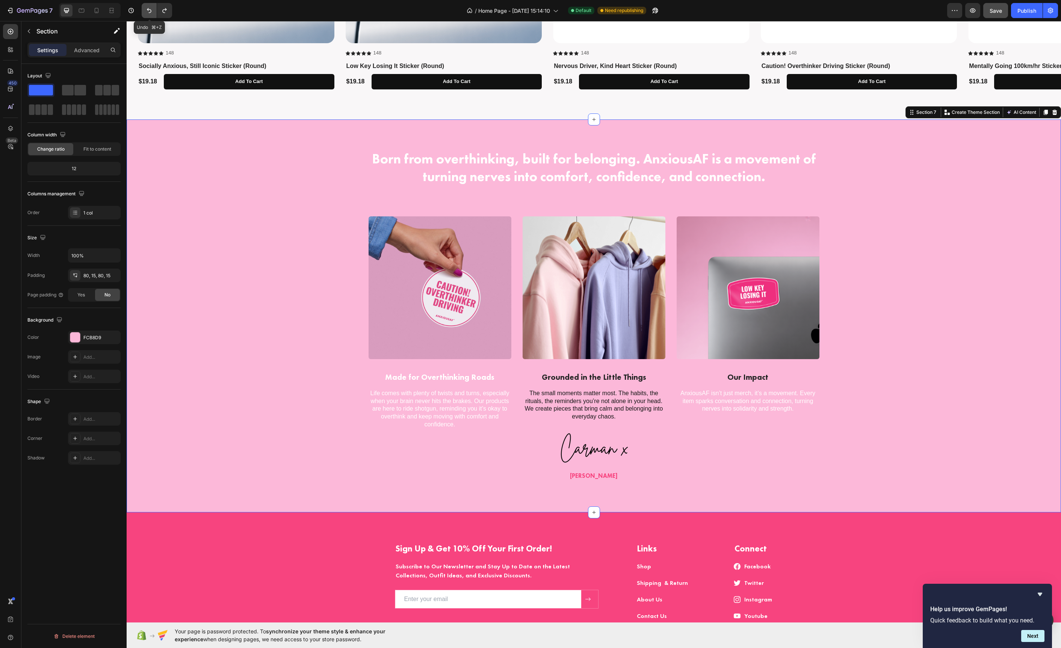
click at [145, 15] on button "Undo/Redo" at bounding box center [149, 10] width 15 height 15
click at [100, 14] on icon at bounding box center [97, 11] width 8 height 8
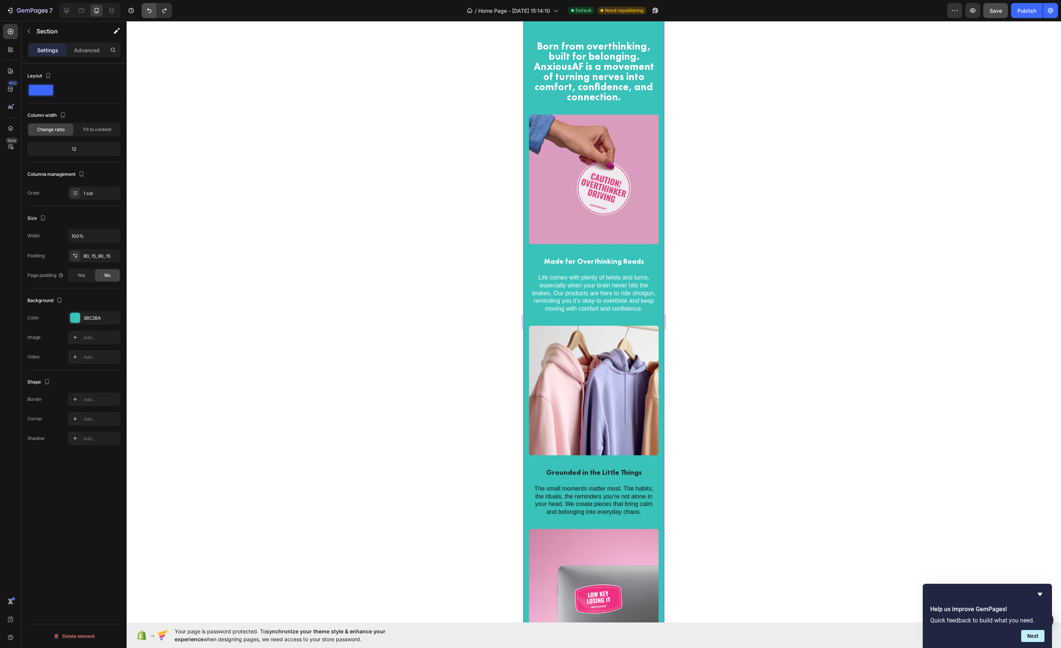
scroll to position [1386, 0]
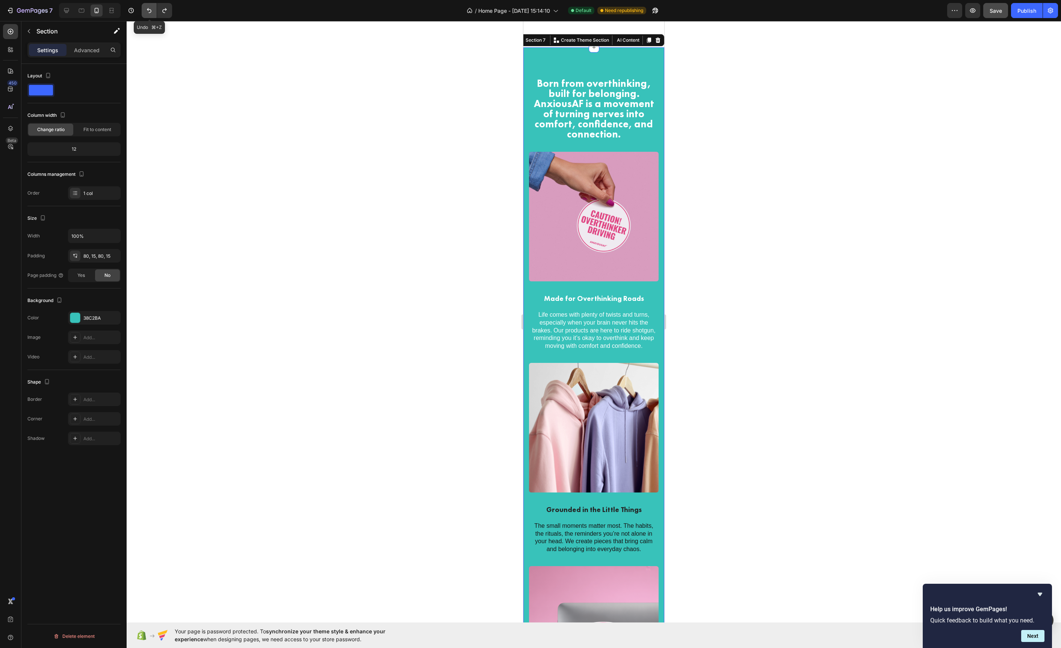
click at [148, 12] on icon "Undo/Redo" at bounding box center [149, 11] width 8 height 8
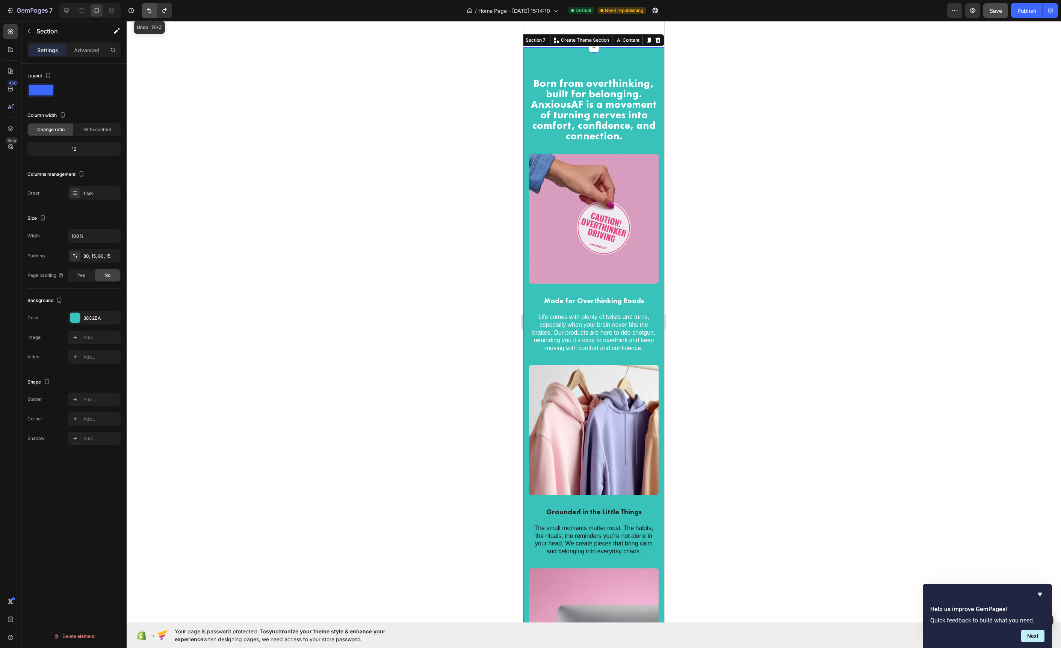
click at [148, 12] on icon "Undo/Redo" at bounding box center [149, 11] width 8 height 8
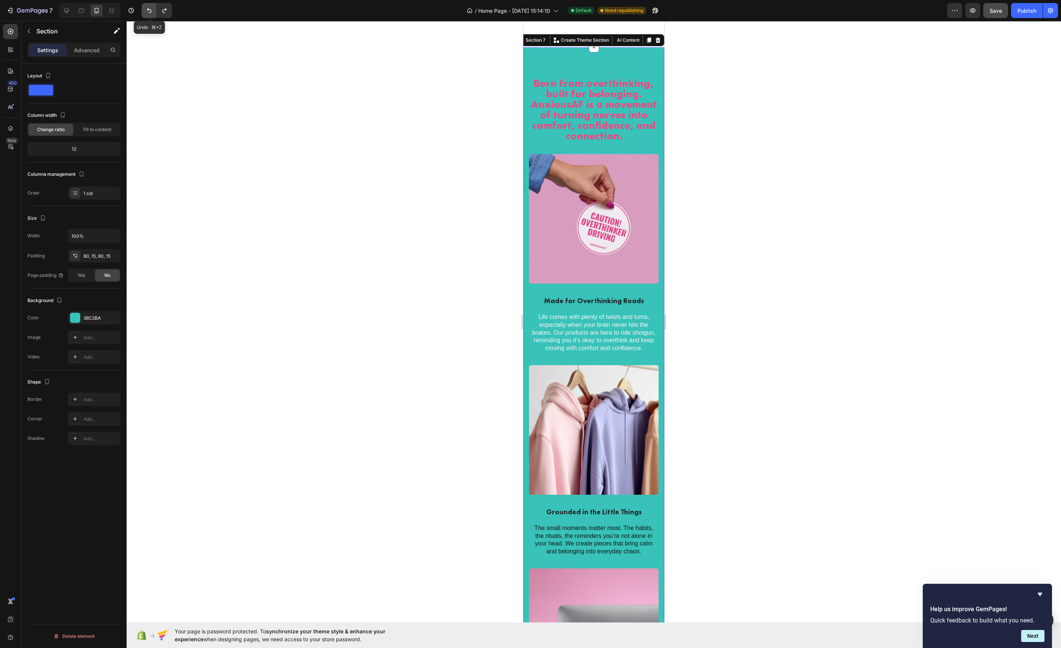
click at [148, 12] on icon "Undo/Redo" at bounding box center [149, 11] width 8 height 8
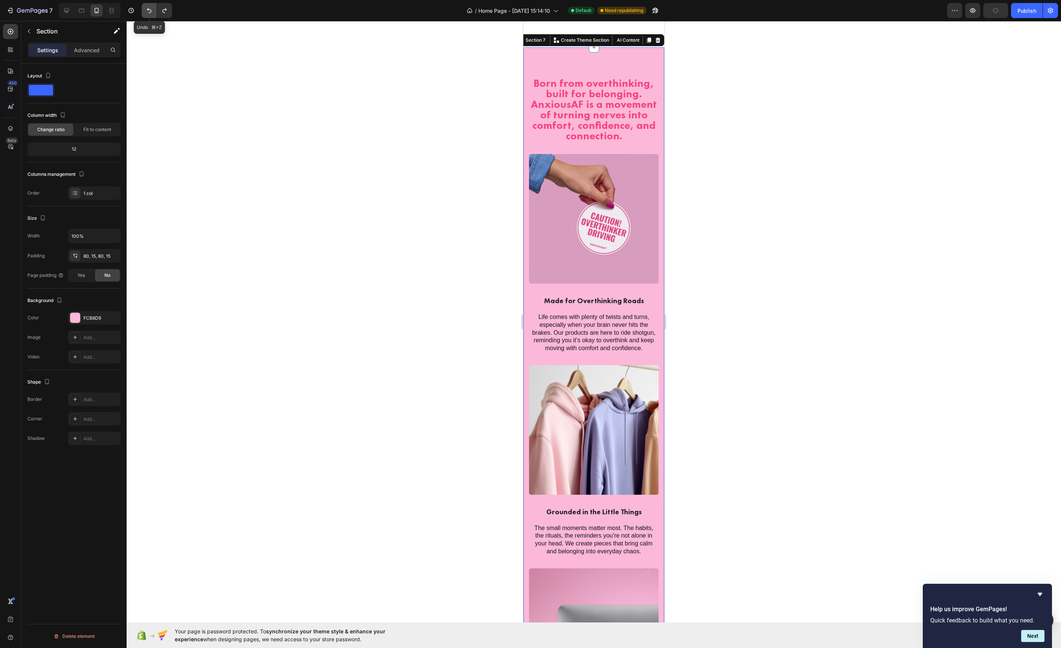
click at [148, 12] on icon "Undo/Redo" at bounding box center [149, 11] width 8 height 8
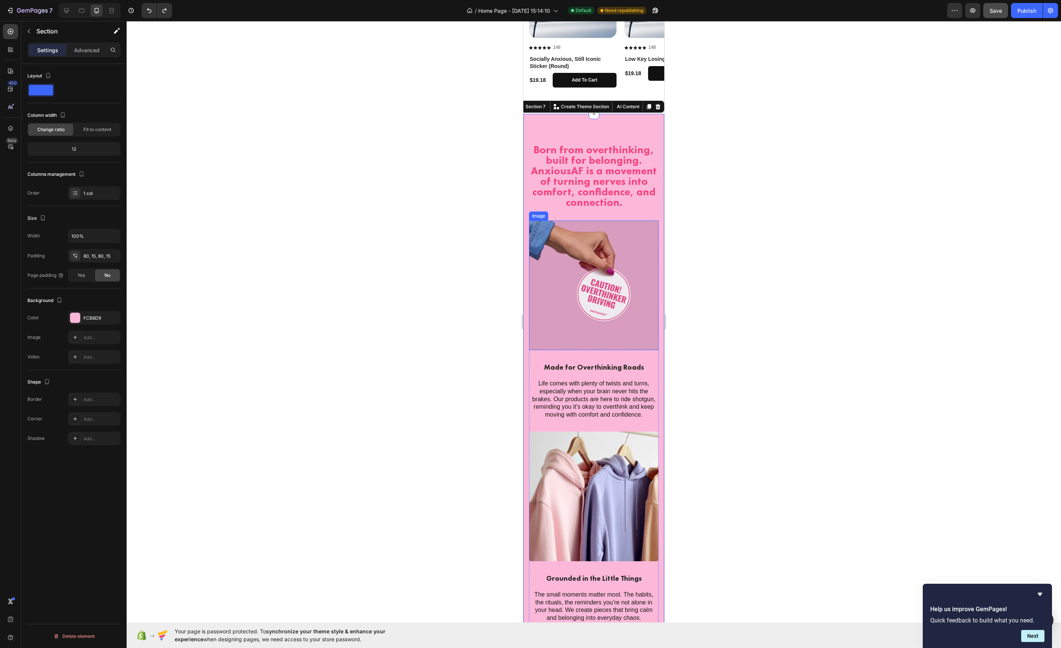
scroll to position [1312, 0]
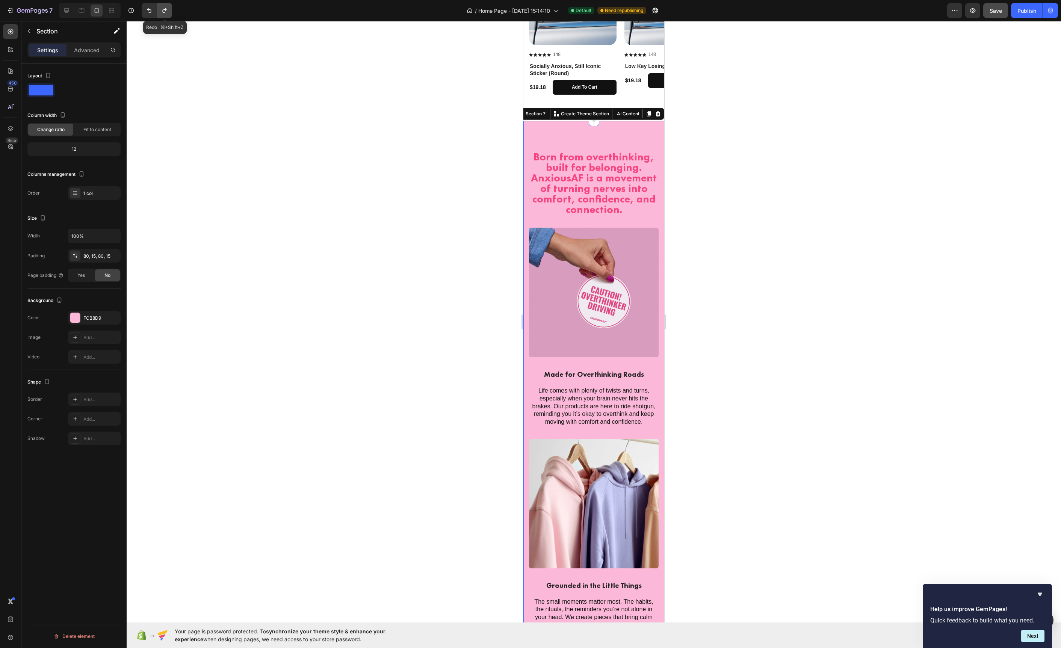
click at [161, 14] on icon "Undo/Redo" at bounding box center [165, 11] width 8 height 8
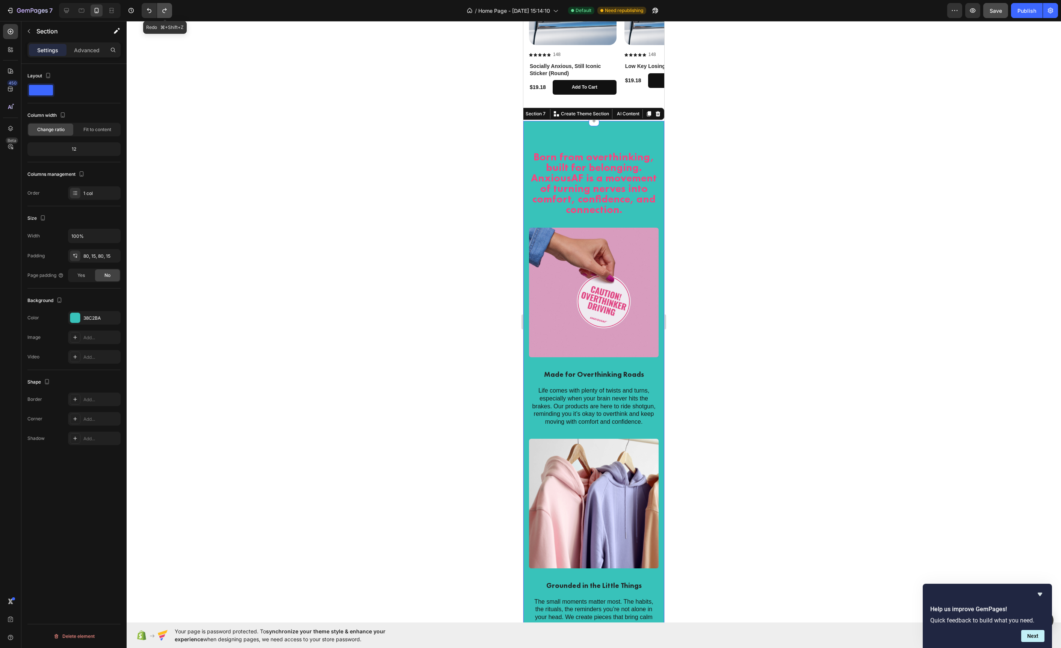
click at [161, 14] on icon "Undo/Redo" at bounding box center [165, 11] width 8 height 8
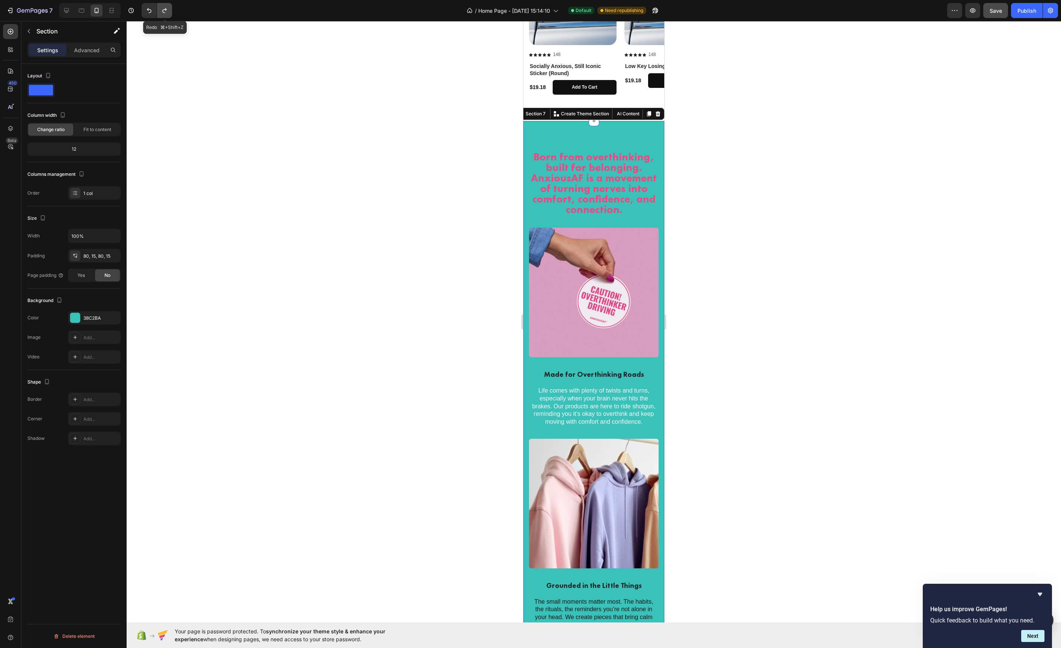
click at [161, 14] on icon "Undo/Redo" at bounding box center [165, 11] width 8 height 8
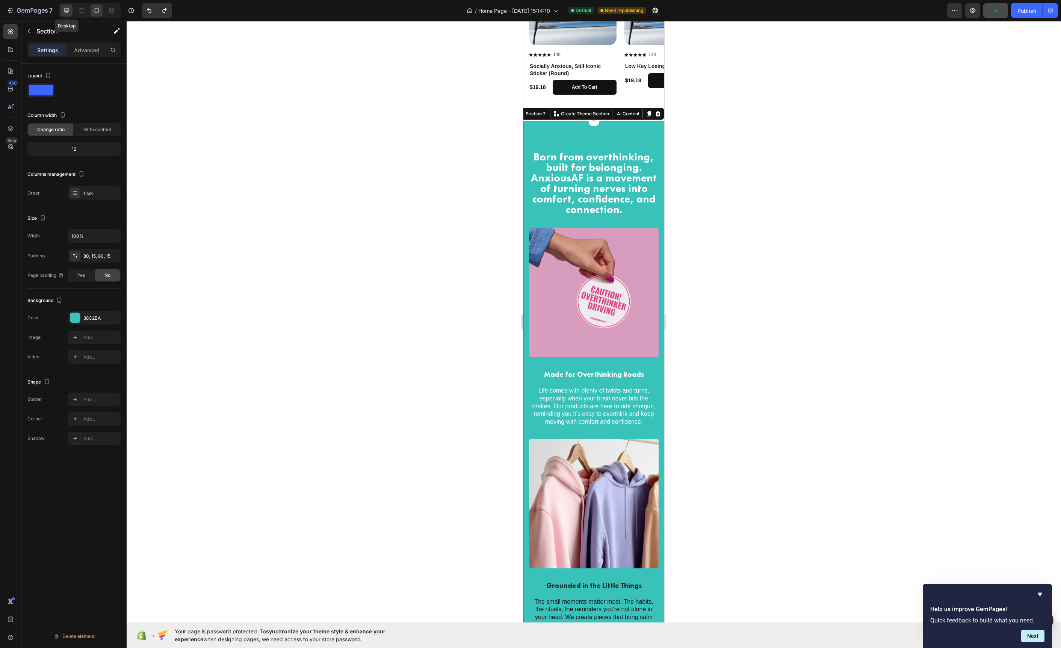
click at [65, 12] on icon at bounding box center [67, 11] width 8 height 8
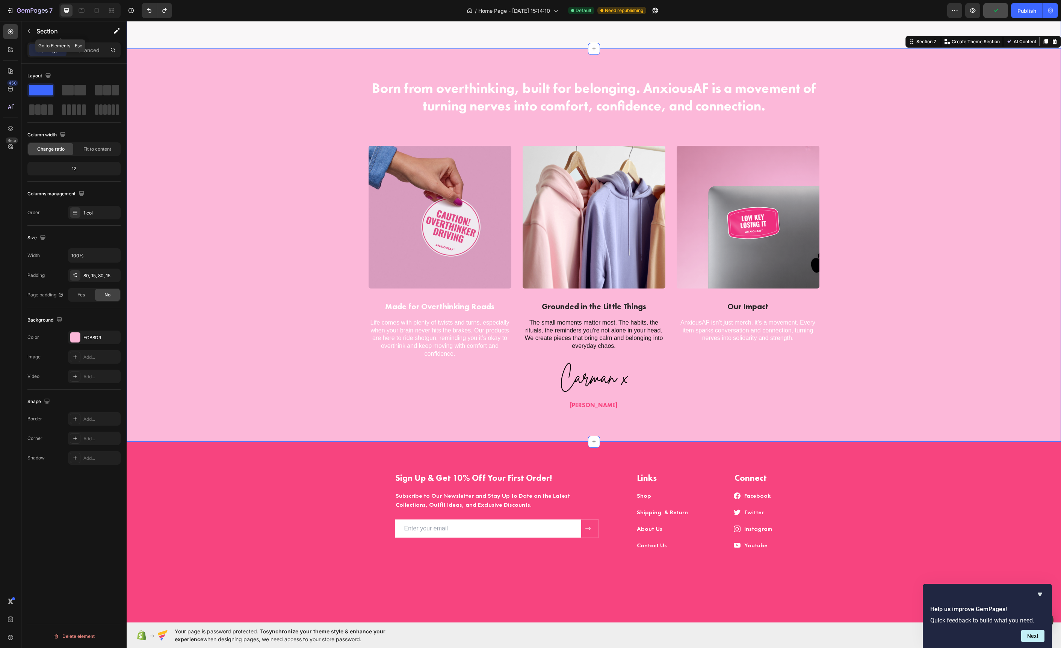
scroll to position [1526, 0]
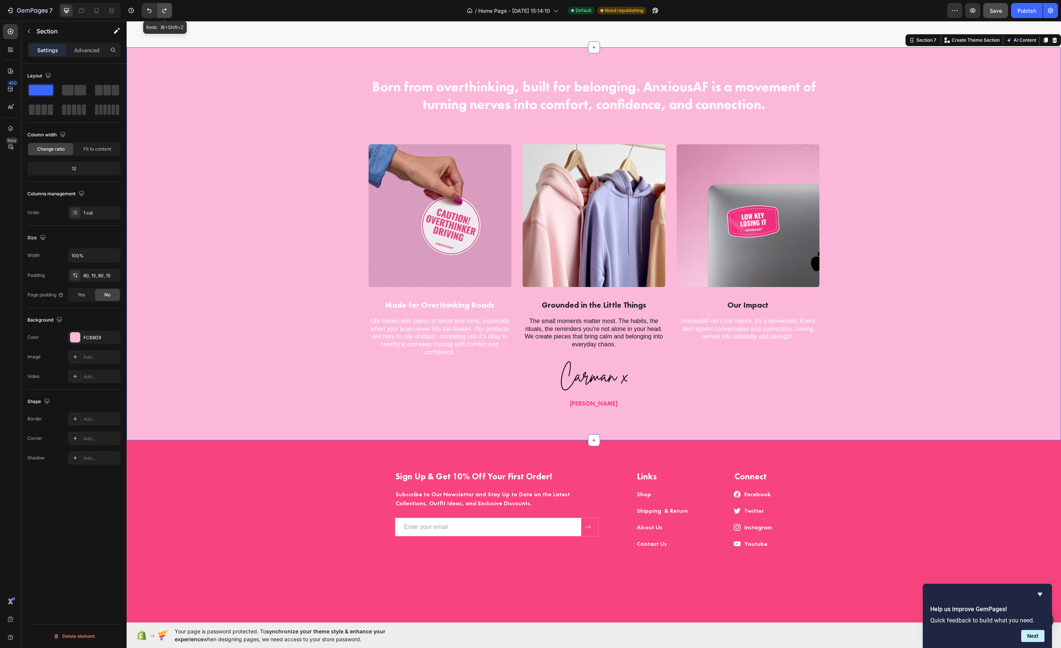
click at [168, 11] on icon "Undo/Redo" at bounding box center [165, 11] width 8 height 8
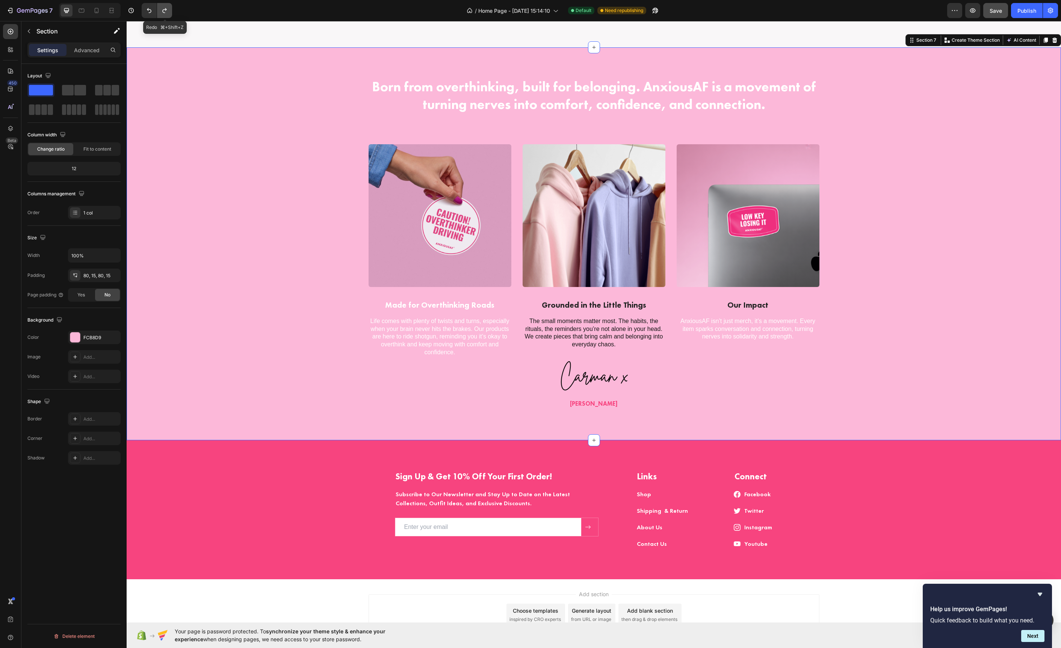
click at [168, 11] on icon "Undo/Redo" at bounding box center [165, 11] width 8 height 8
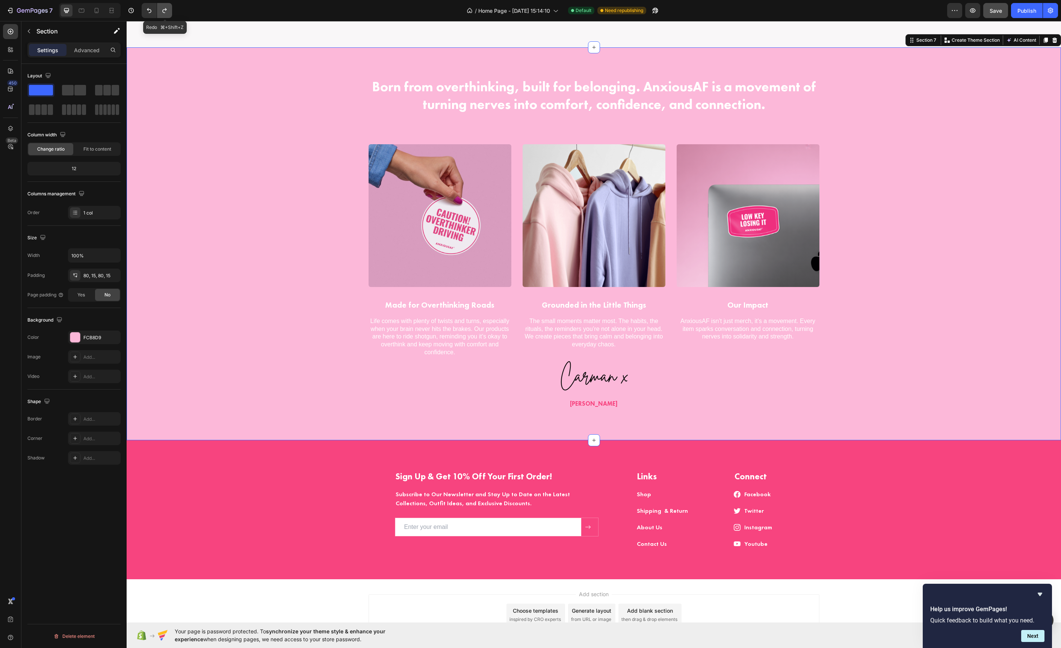
click at [168, 11] on icon "Undo/Redo" at bounding box center [165, 11] width 8 height 8
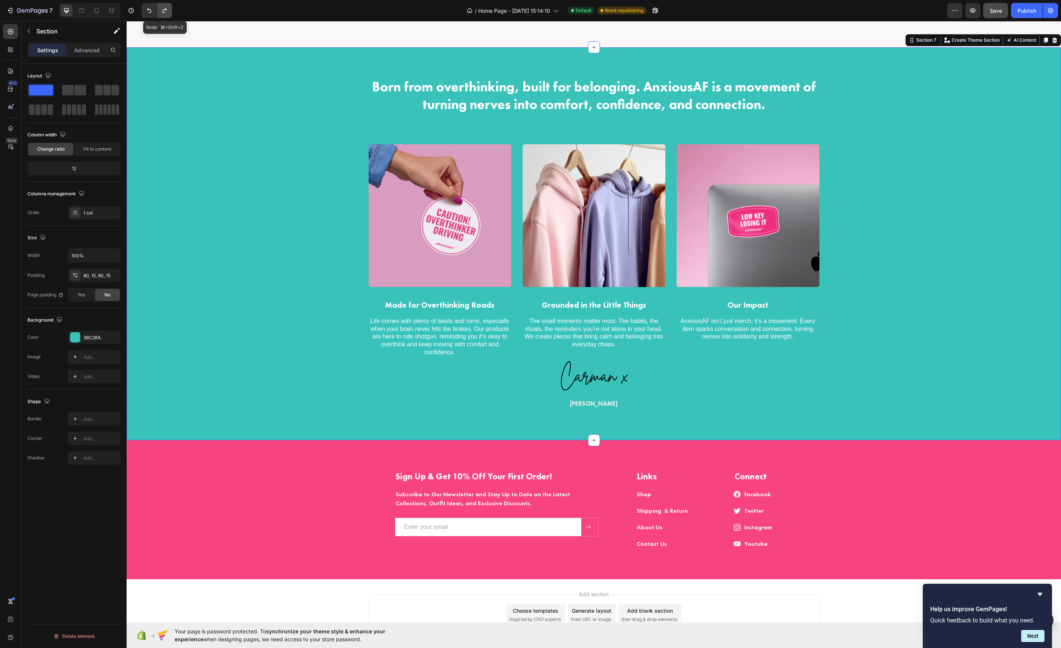
click at [168, 11] on icon "Undo/Redo" at bounding box center [165, 11] width 8 height 8
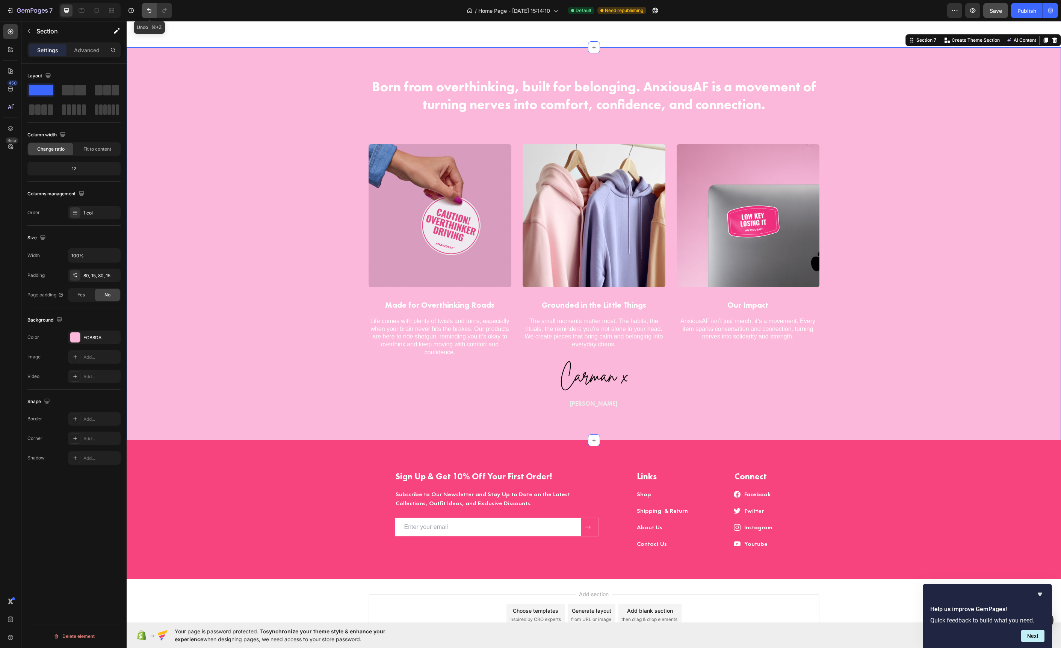
click at [154, 13] on button "Undo/Redo" at bounding box center [149, 10] width 15 height 15
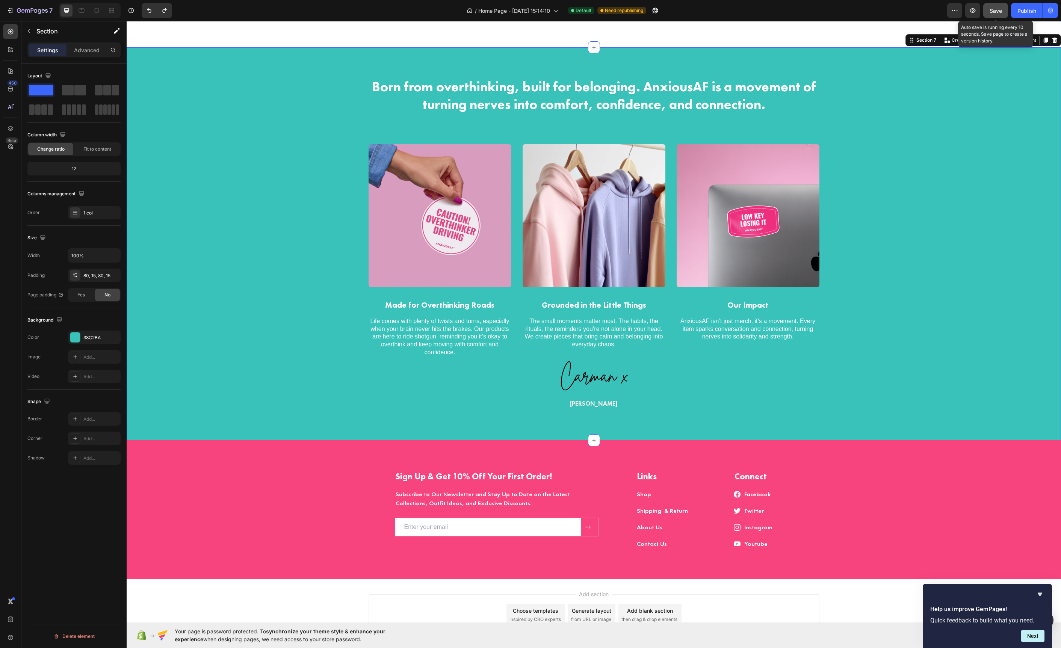
click at [991, 12] on span "Save" at bounding box center [996, 11] width 12 height 6
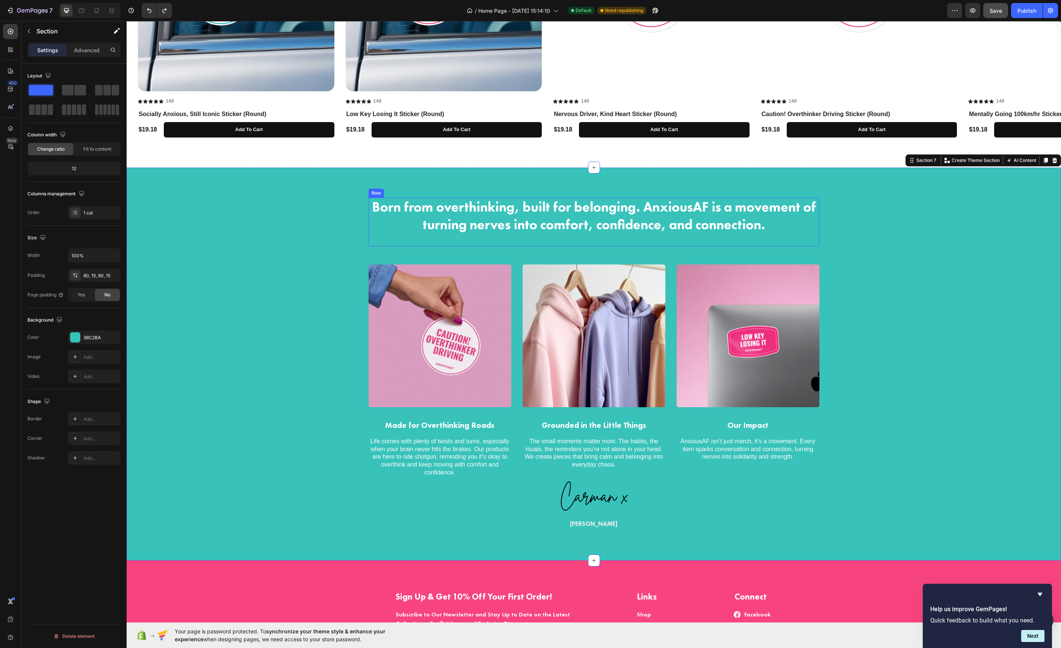
scroll to position [1411, 0]
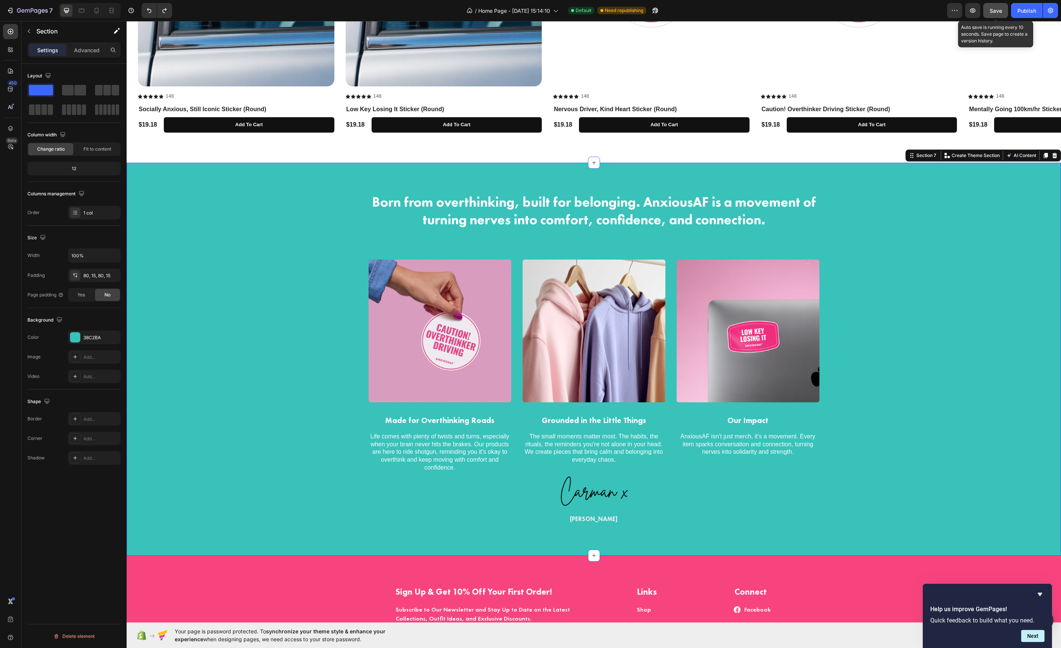
click at [991, 11] on span "Save" at bounding box center [996, 11] width 12 height 6
click at [1021, 10] on div "Publish" at bounding box center [1027, 11] width 19 height 8
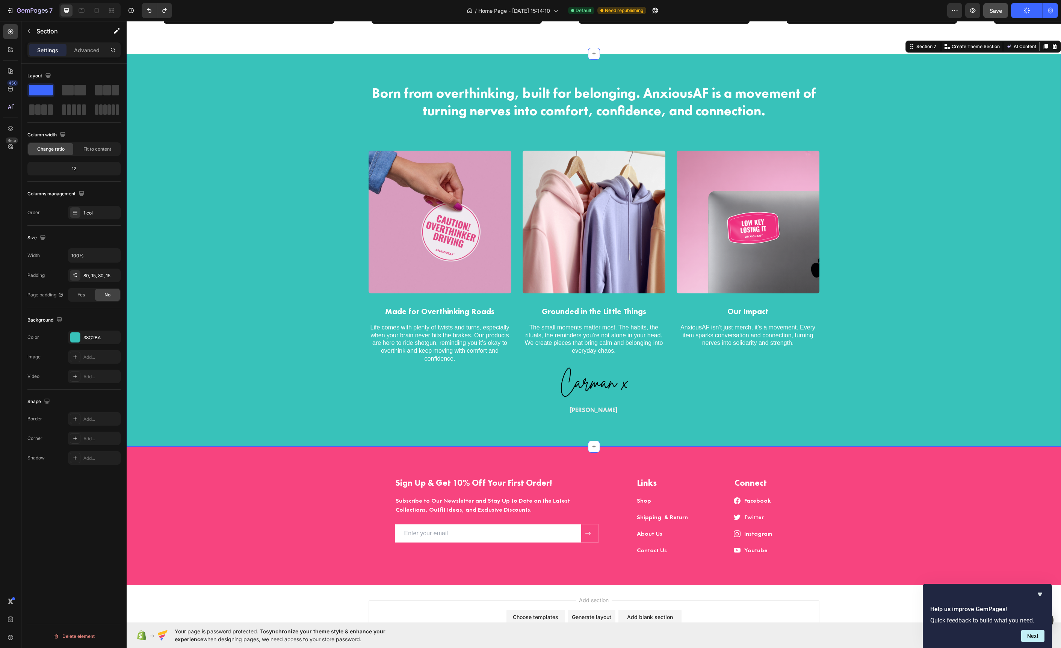
scroll to position [1591, 0]
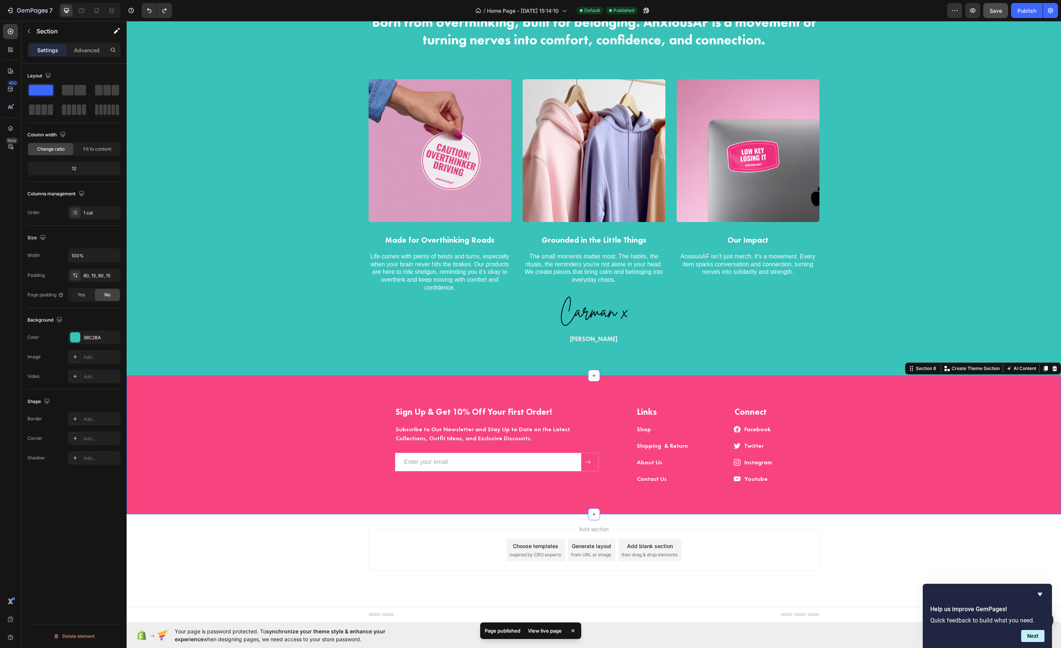
click at [845, 418] on div "Sign Up & Get 10% Off Your First Order! Heading Subscribe to Our Newsletter and…" at bounding box center [593, 451] width 923 height 91
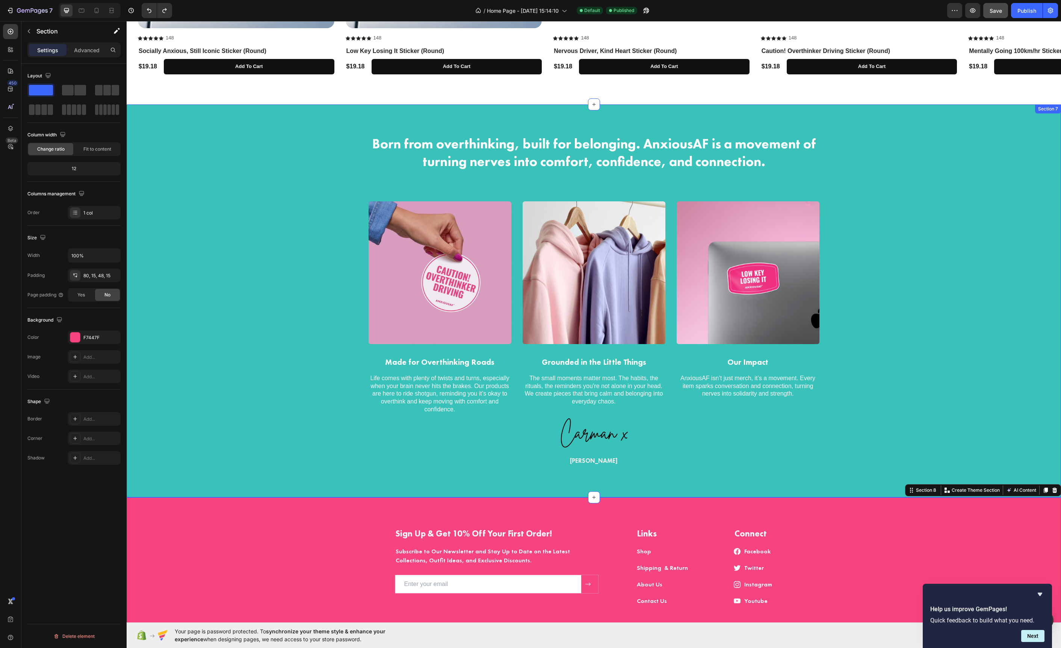
scroll to position [1514, 0]
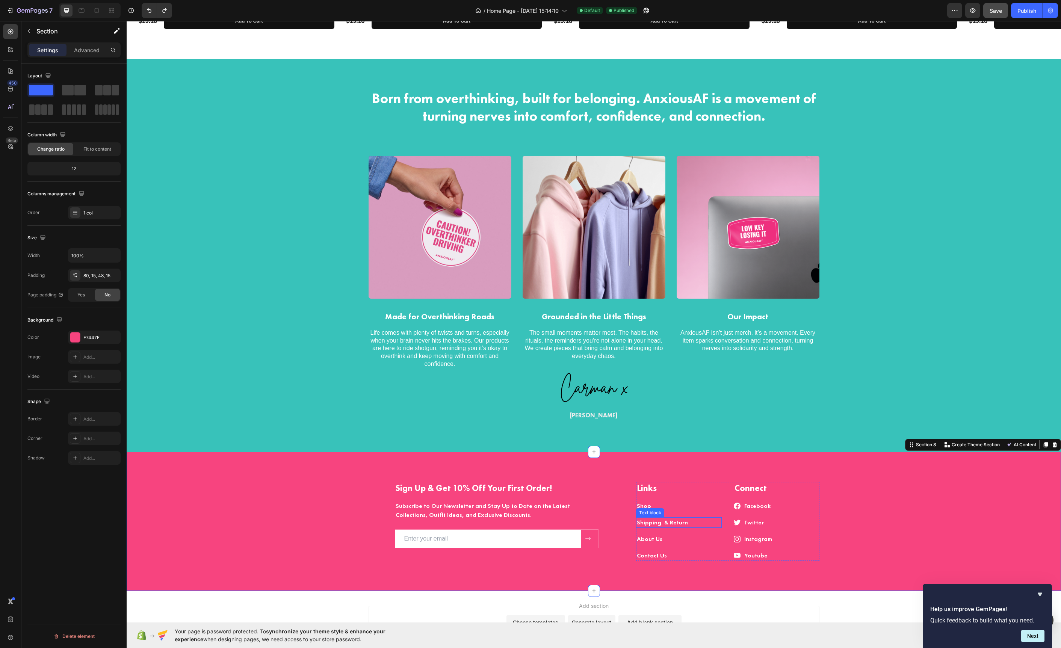
click at [680, 520] on link "Shipping & Return" at bounding box center [662, 523] width 51 height 8
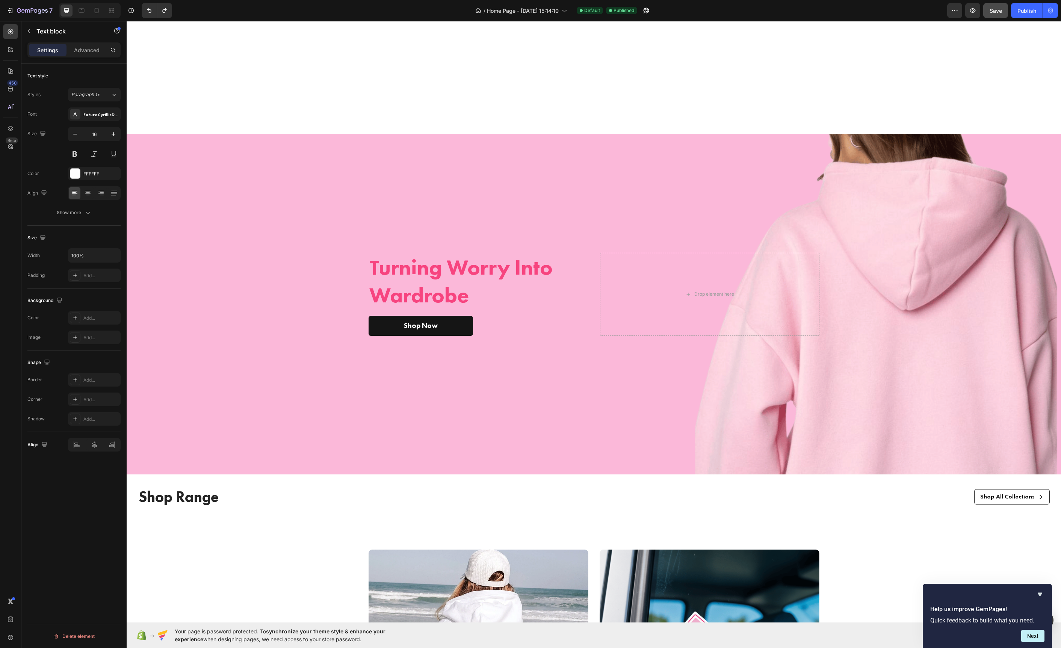
scroll to position [0, 0]
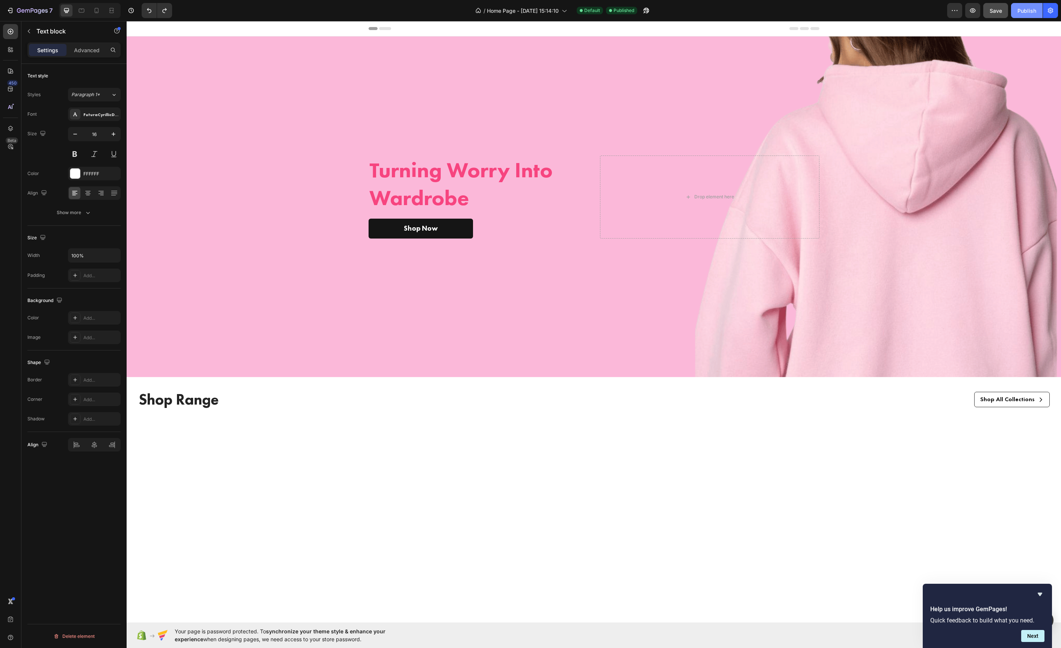
click at [1028, 12] on div "Publish" at bounding box center [1027, 11] width 19 height 8
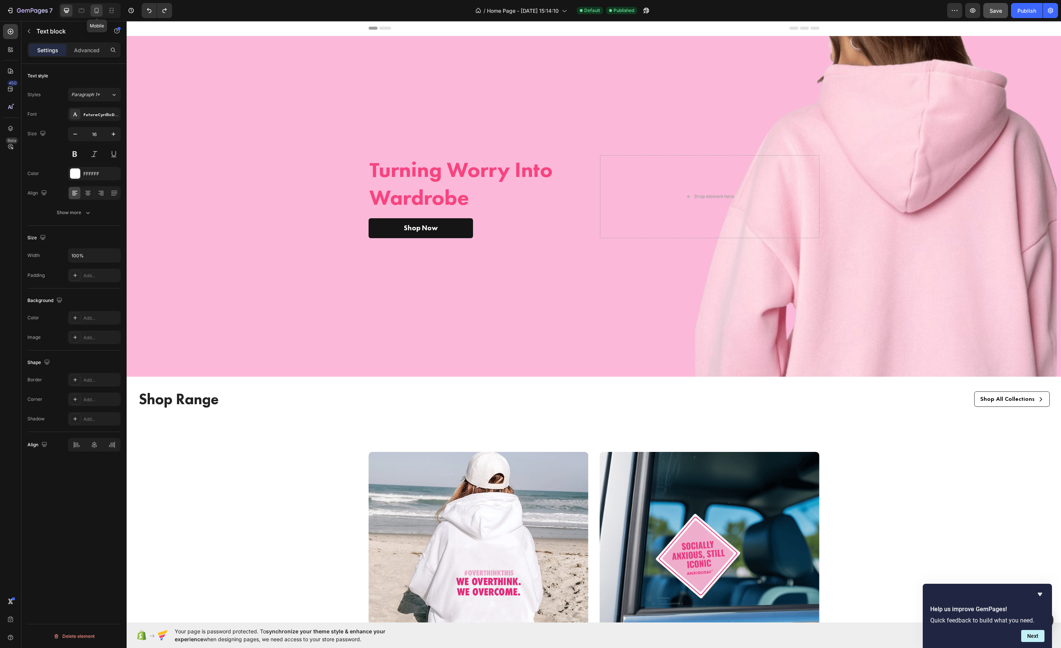
click at [93, 11] on icon at bounding box center [97, 11] width 8 height 8
type input "14"
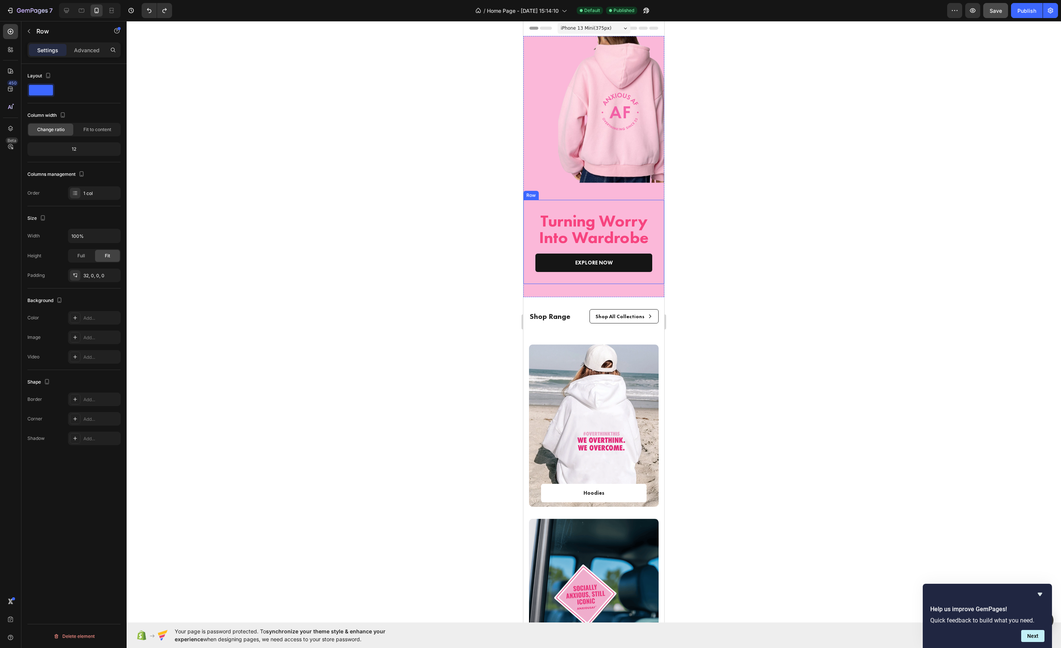
click at [584, 208] on div "Turning Worry Into Wardrobe Heading EXPLORE NOW Text block Row Row Row" at bounding box center [593, 242] width 141 height 84
click at [580, 217] on h2 "Turning Worry Into Wardrobe" at bounding box center [593, 229] width 129 height 35
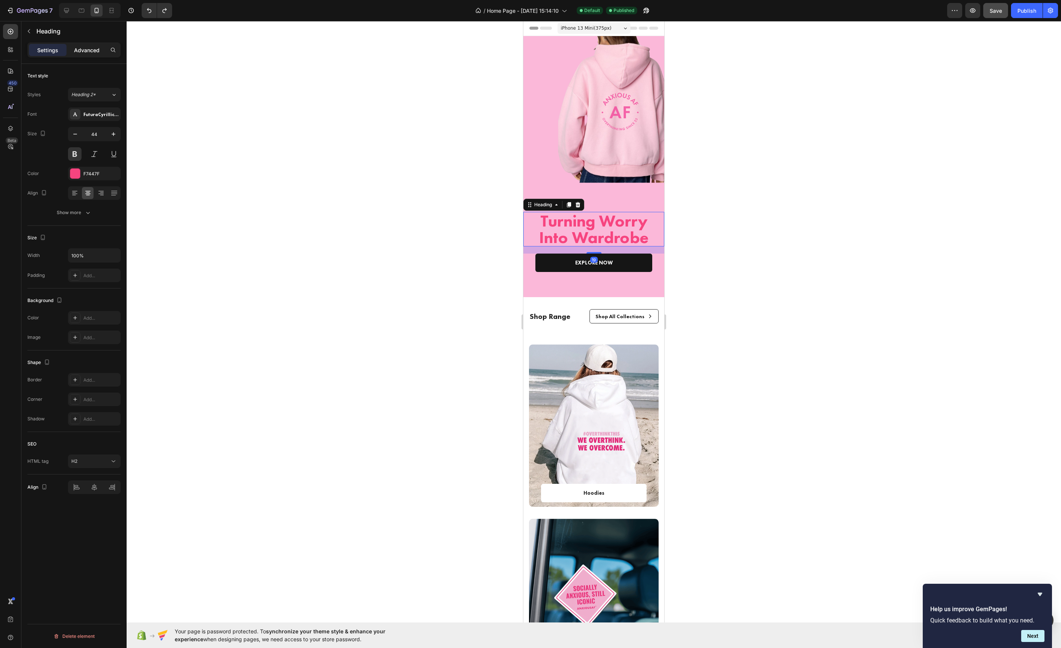
click at [74, 55] on div "Advanced" at bounding box center [87, 50] width 38 height 12
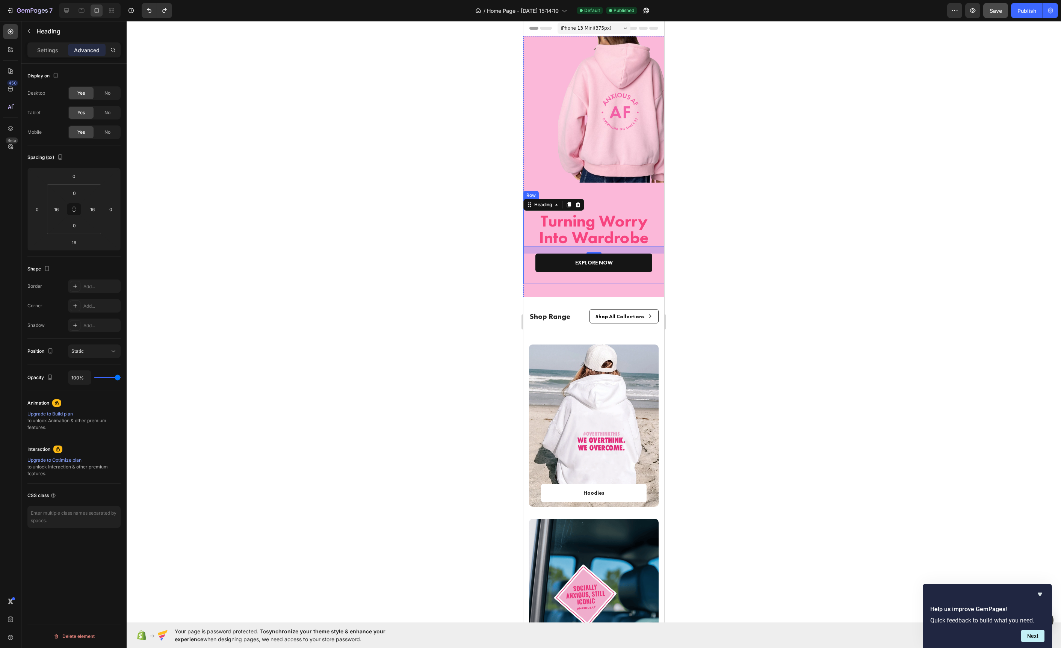
click at [607, 204] on div "Turning Worry Into Wardrobe Heading 19 EXPLORE NOW Text block Row Row Row" at bounding box center [593, 242] width 141 height 84
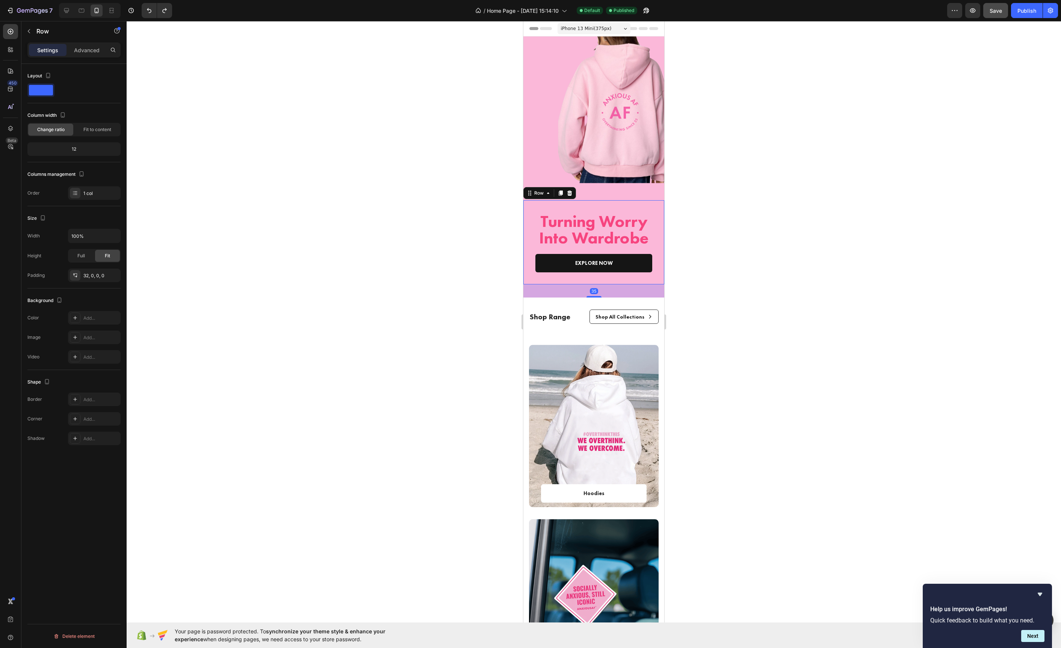
scroll to position [2, 0]
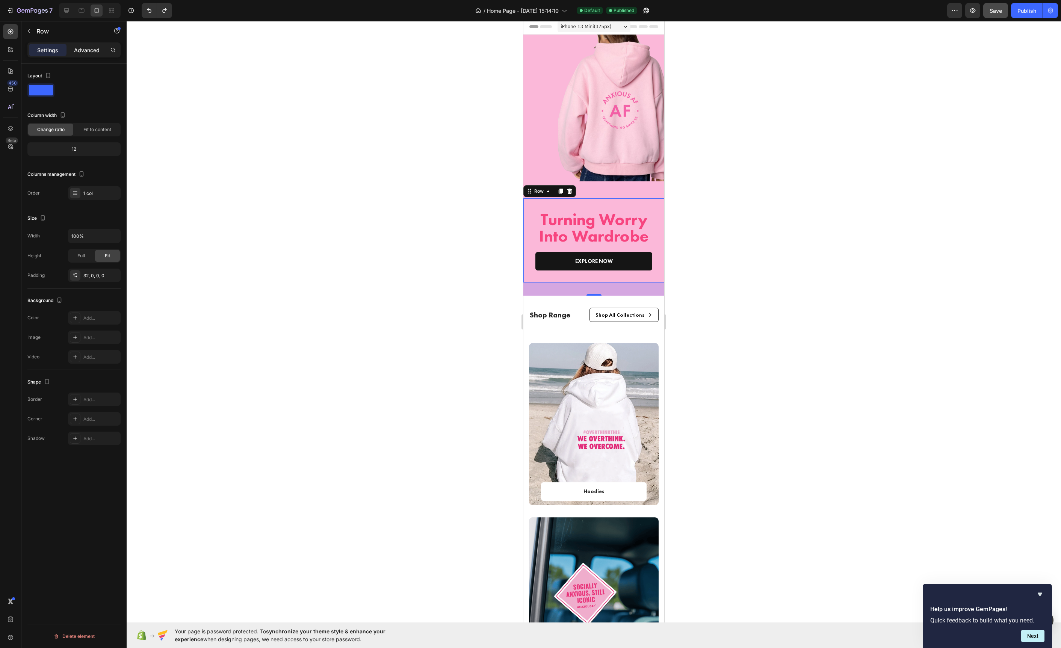
click at [82, 50] on p "Advanced" at bounding box center [87, 50] width 26 height 8
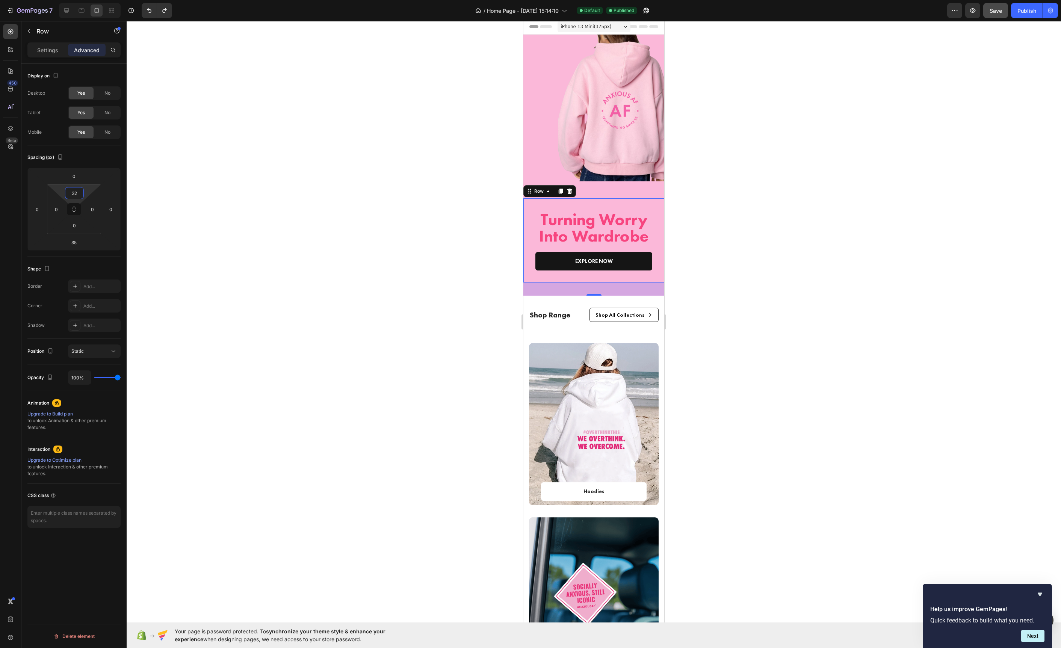
click at [75, 198] on input "32" at bounding box center [74, 192] width 15 height 11
click at [96, 211] on p "Auto" at bounding box center [93, 209] width 34 height 5
type input "Auto"
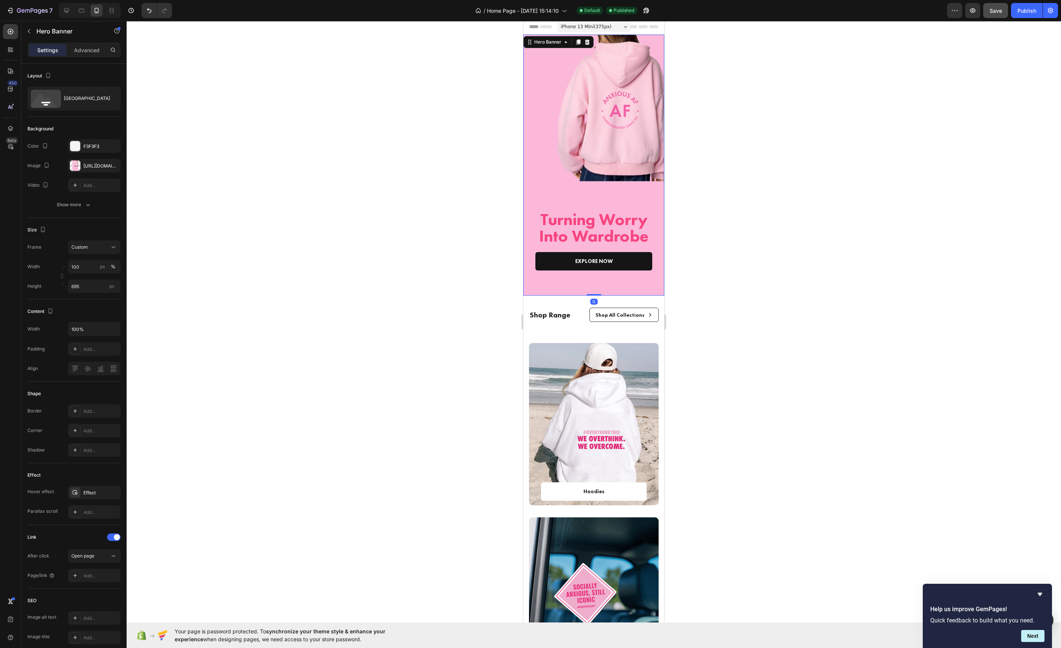
click at [618, 194] on div "Overlay" at bounding box center [593, 165] width 141 height 261
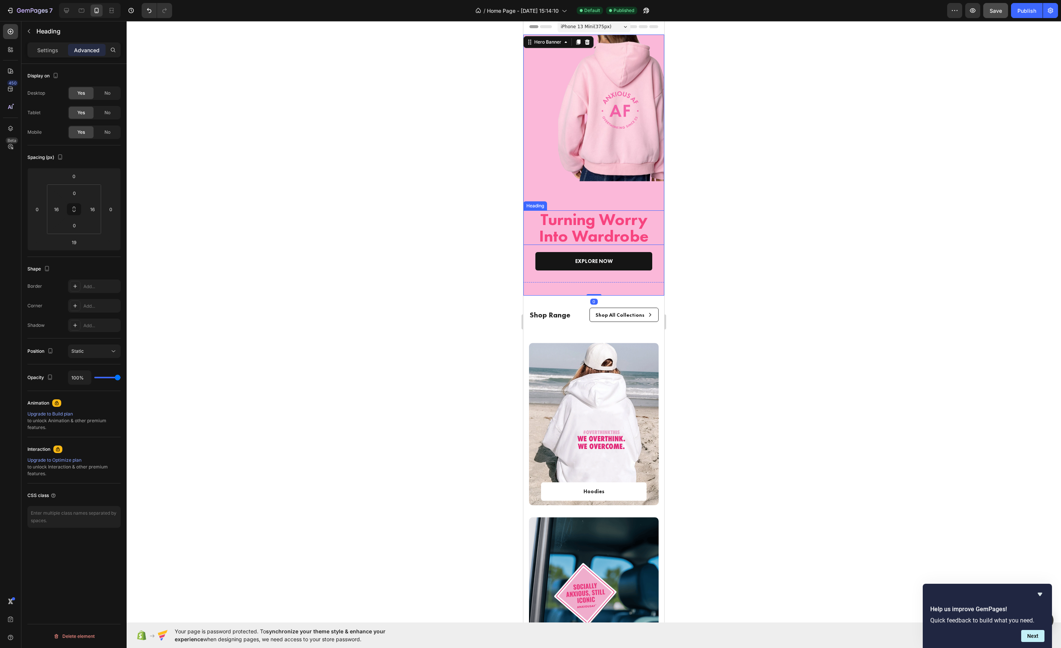
click at [603, 213] on h2 "Turning Worry Into Wardrobe" at bounding box center [593, 227] width 129 height 35
click at [611, 201] on div "Overlay" at bounding box center [593, 164] width 141 height 261
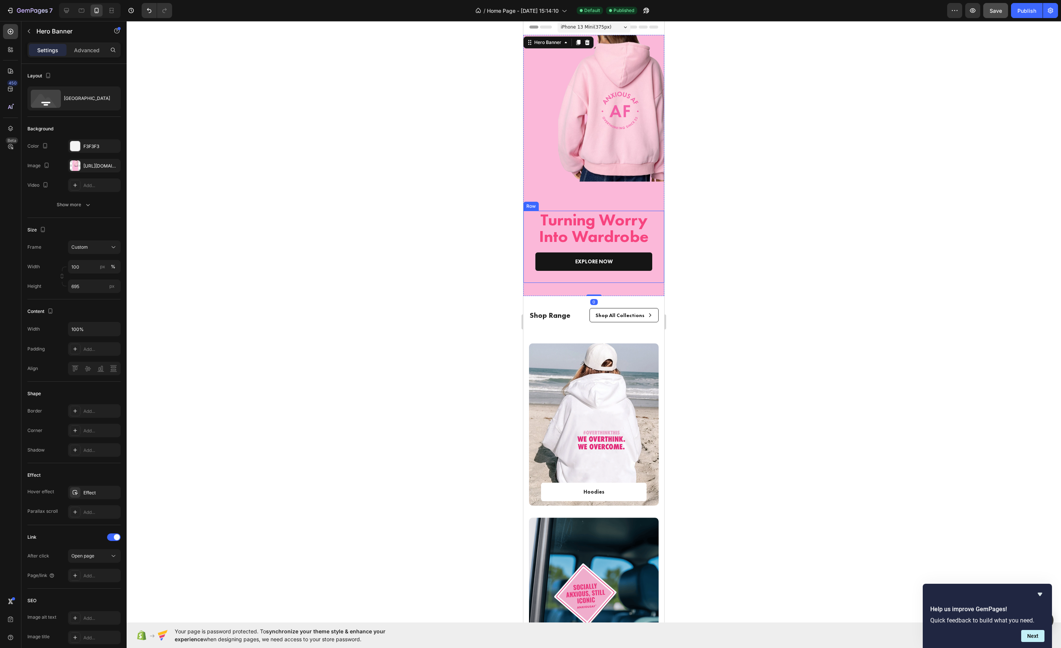
scroll to position [0, 0]
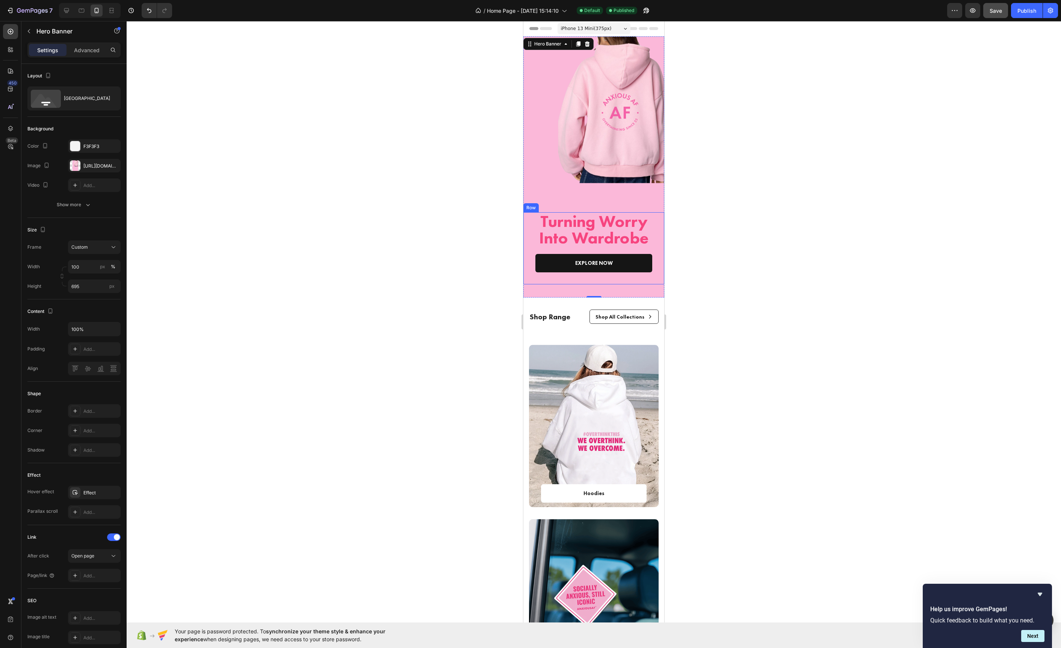
click at [552, 281] on div "Turning Worry Into Wardrobe Heading EXPLORE NOW Text block Row Row" at bounding box center [593, 248] width 141 height 72
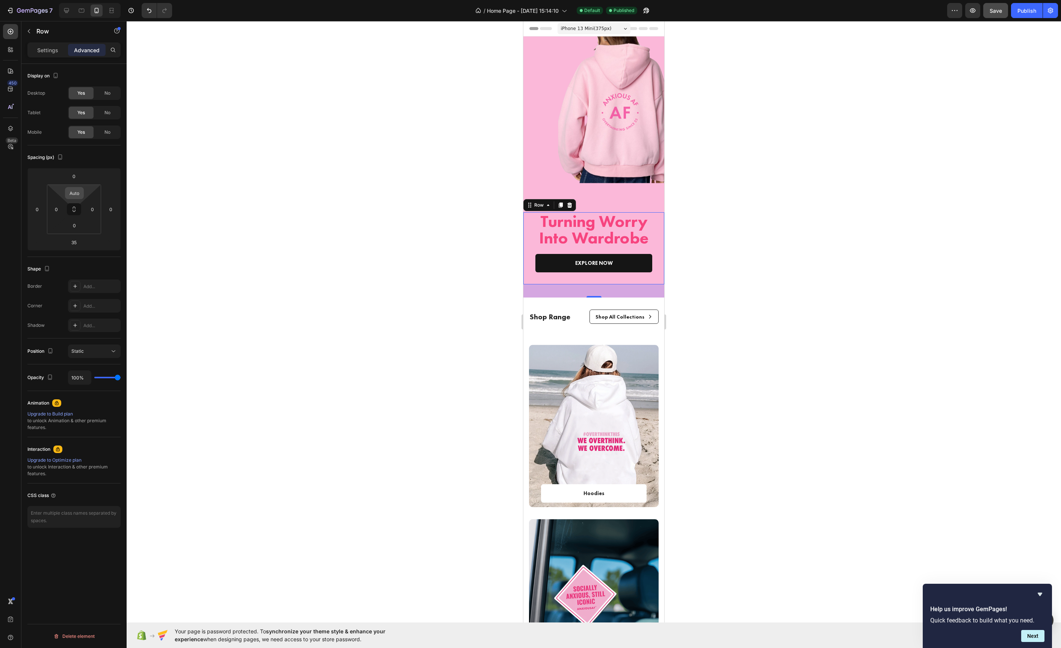
click at [74, 198] on input "Auto" at bounding box center [74, 192] width 15 height 11
click at [82, 221] on span "XXS" at bounding box center [80, 220] width 9 height 5
type input "2"
click at [52, 53] on p "Settings" at bounding box center [47, 50] width 21 height 8
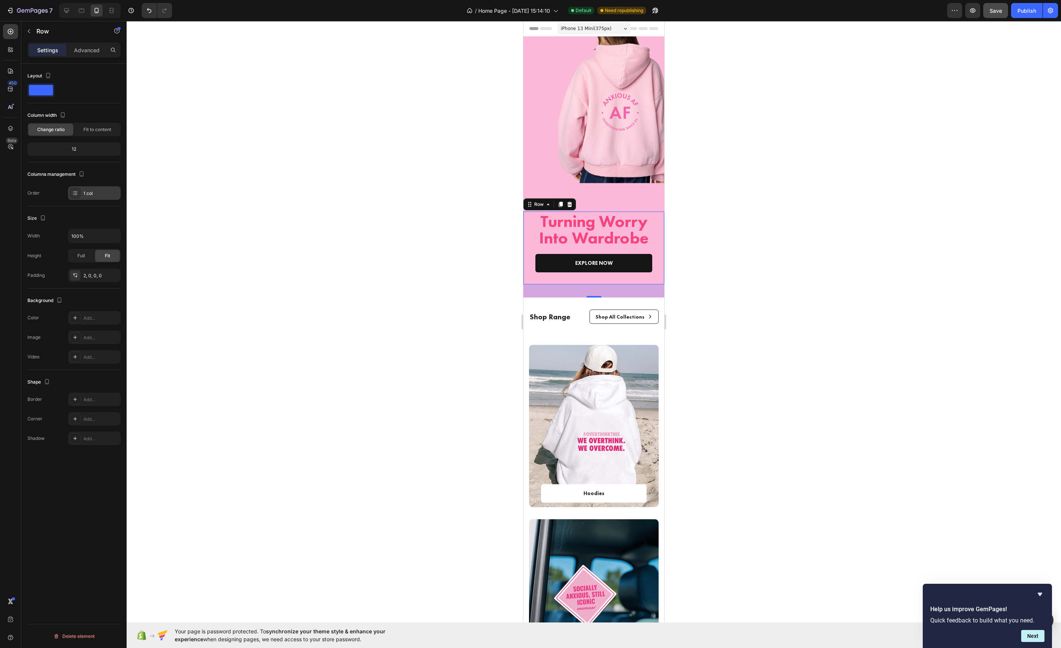
click at [75, 191] on icon at bounding box center [75, 193] width 6 height 6
click at [112, 236] on icon "button" at bounding box center [114, 236] width 8 height 8
click at [100, 267] on p "Full 100%" at bounding box center [92, 270] width 43 height 7
click at [621, 194] on div "Overlay" at bounding box center [593, 166] width 141 height 261
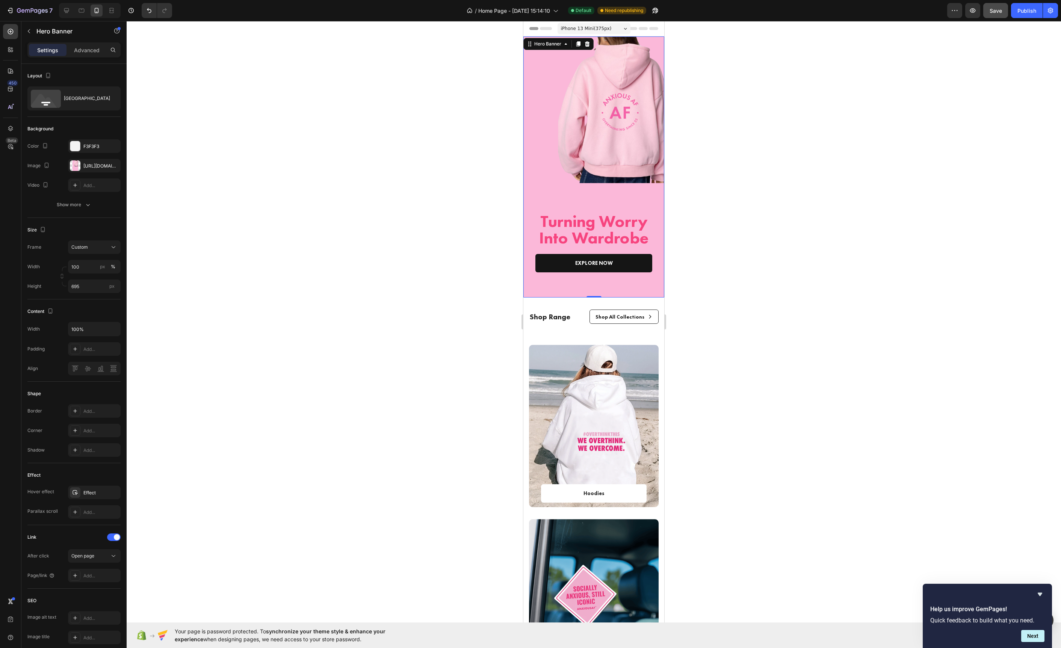
click at [594, 207] on div "Overlay" at bounding box center [593, 166] width 141 height 261
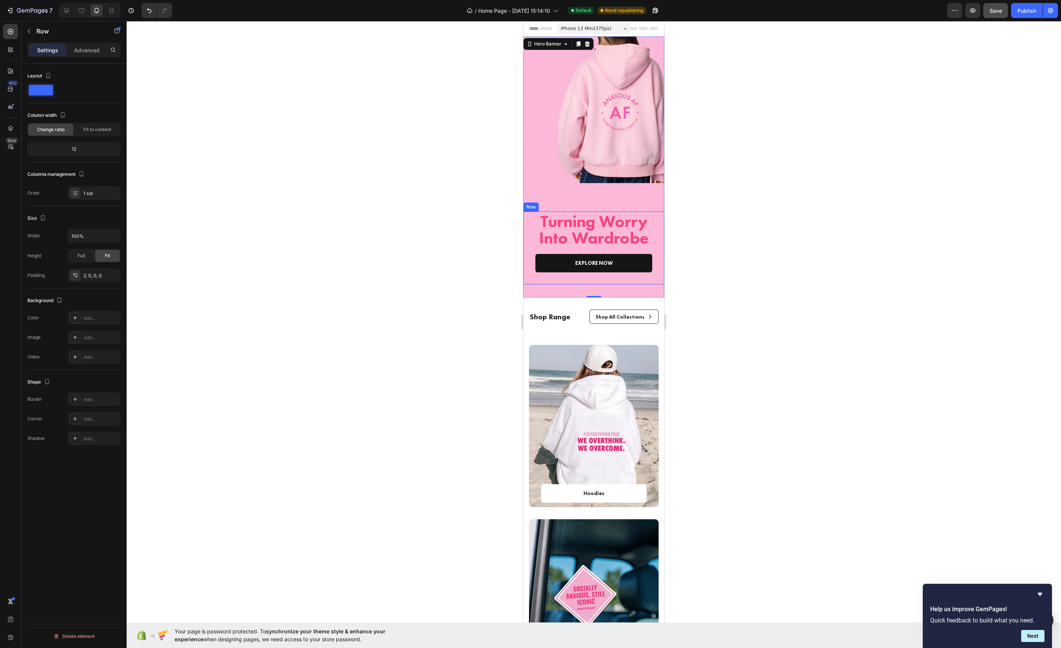
click at [650, 283] on div "Turning Worry Into Wardrobe Heading EXPLORE NOW Text block Row Row" at bounding box center [593, 248] width 141 height 72
click at [594, 287] on div "27" at bounding box center [593, 287] width 141 height 0
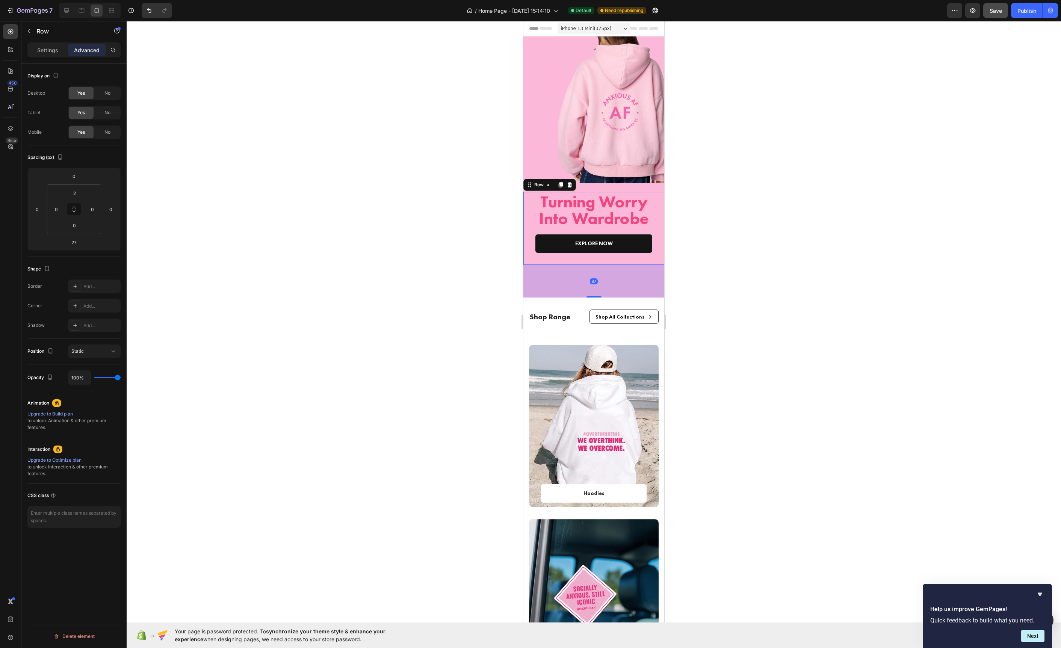
drag, startPoint x: 594, startPoint y: 297, endPoint x: 587, endPoint y: 319, distance: 22.9
type input "87"
click at [496, 271] on div at bounding box center [594, 334] width 934 height 627
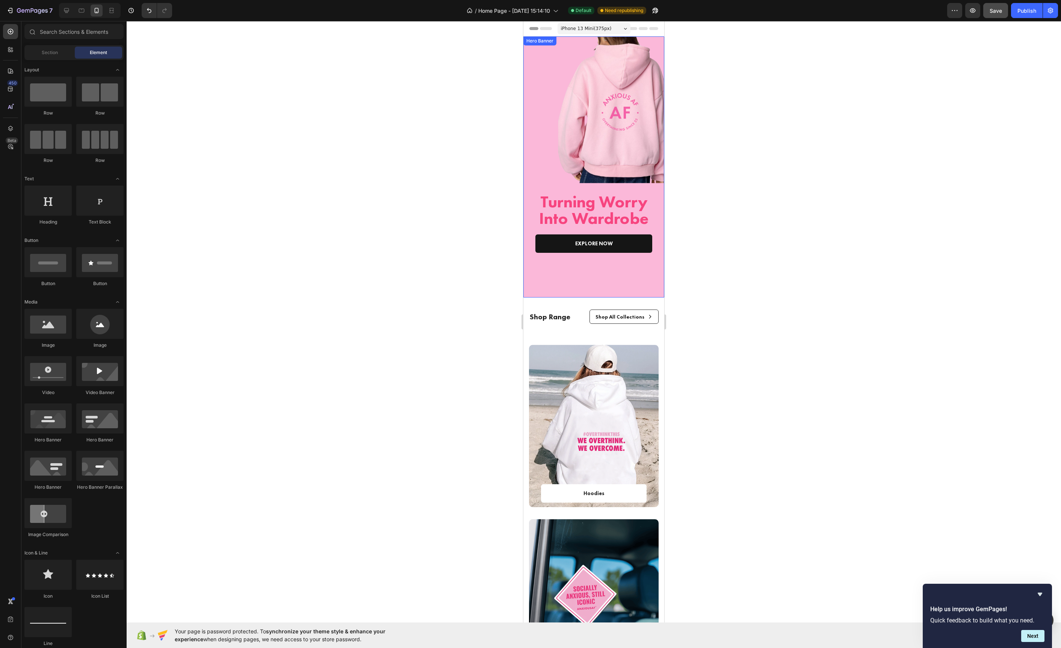
click at [571, 290] on div "Turning Worry Into Wardrobe Heading EXPLORE NOW Text block Row Row Row" at bounding box center [593, 245] width 141 height 106
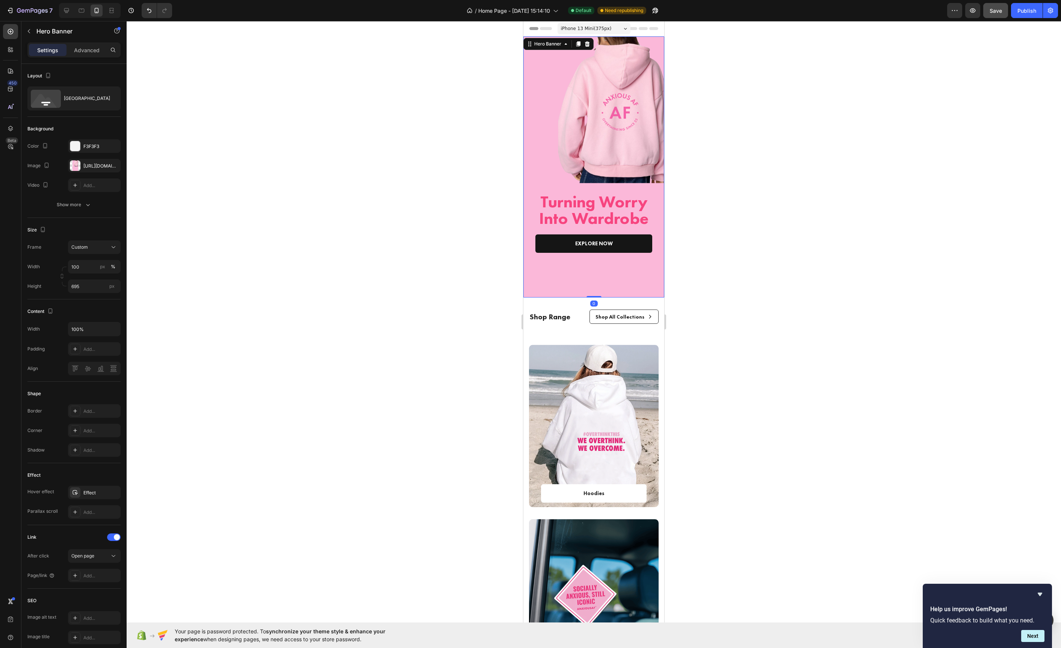
drag, startPoint x: 598, startPoint y: 296, endPoint x: 1016, endPoint y: 195, distance: 430.4
click at [597, 290] on div "Turning Worry Into Wardrobe Heading EXPLORE NOW Text block Row Row Row Hero Ban…" at bounding box center [593, 166] width 141 height 261
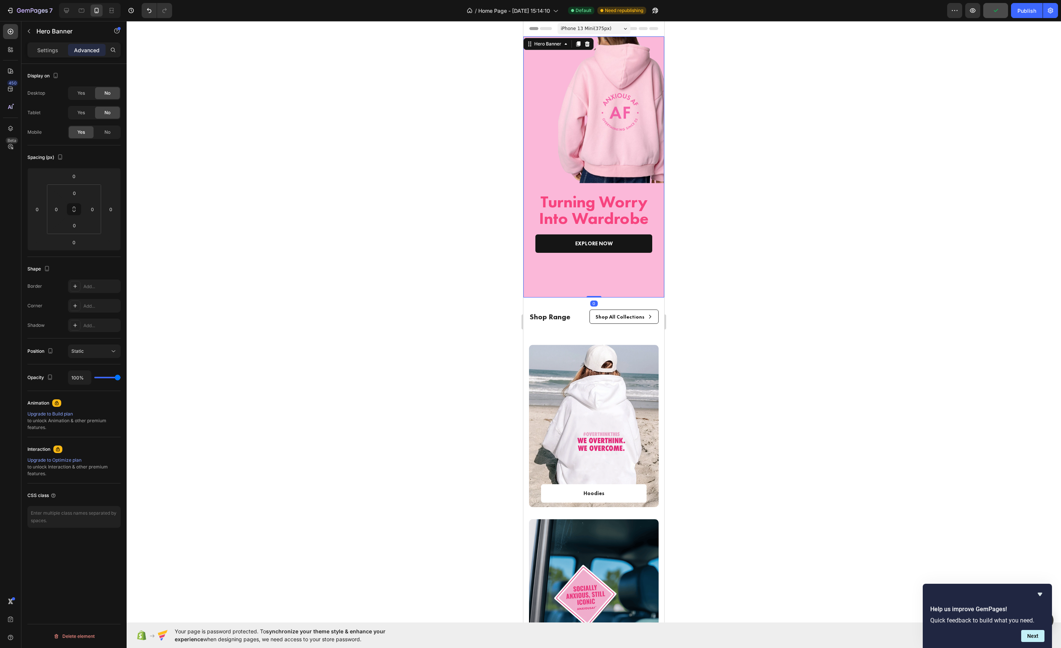
click at [569, 158] on div "Overlay" at bounding box center [593, 166] width 141 height 261
click at [544, 266] on div "Turning Worry Into Wardrobe Heading EXPLORE NOW Text block Row Row Row" at bounding box center [593, 245] width 141 height 106
click at [447, 257] on div at bounding box center [594, 334] width 934 height 627
click at [538, 269] on div "Turning Worry Into Wardrobe Heading EXPLORE NOW Text block Row Row Row" at bounding box center [593, 245] width 141 height 106
click at [42, 55] on div "Settings" at bounding box center [48, 50] width 38 height 12
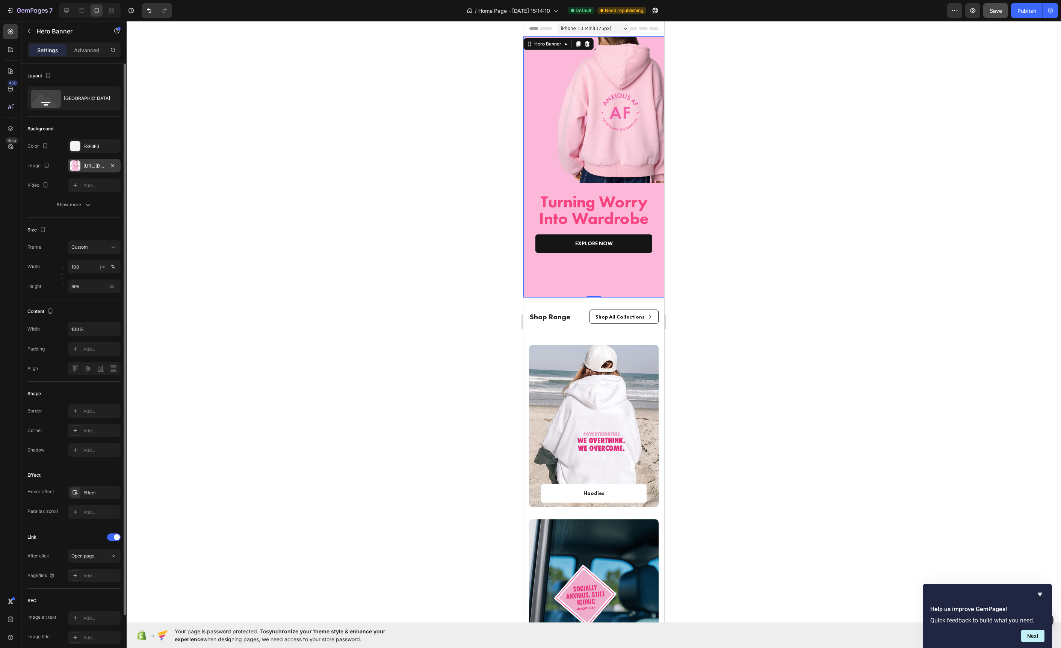
click at [76, 162] on div at bounding box center [75, 165] width 11 height 11
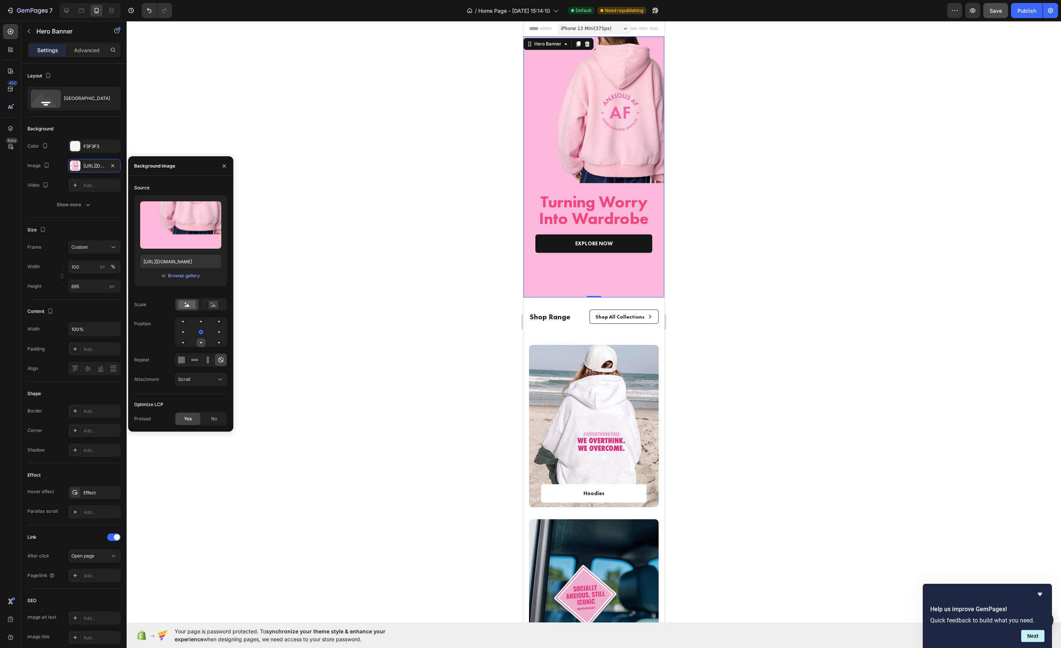
click at [200, 340] on div at bounding box center [201, 342] width 9 height 9
click at [200, 326] on div at bounding box center [201, 332] width 53 height 30
click at [200, 324] on div at bounding box center [201, 321] width 9 height 9
click at [200, 332] on div at bounding box center [201, 332] width 2 height 2
click at [210, 304] on rect at bounding box center [214, 305] width 10 height 8
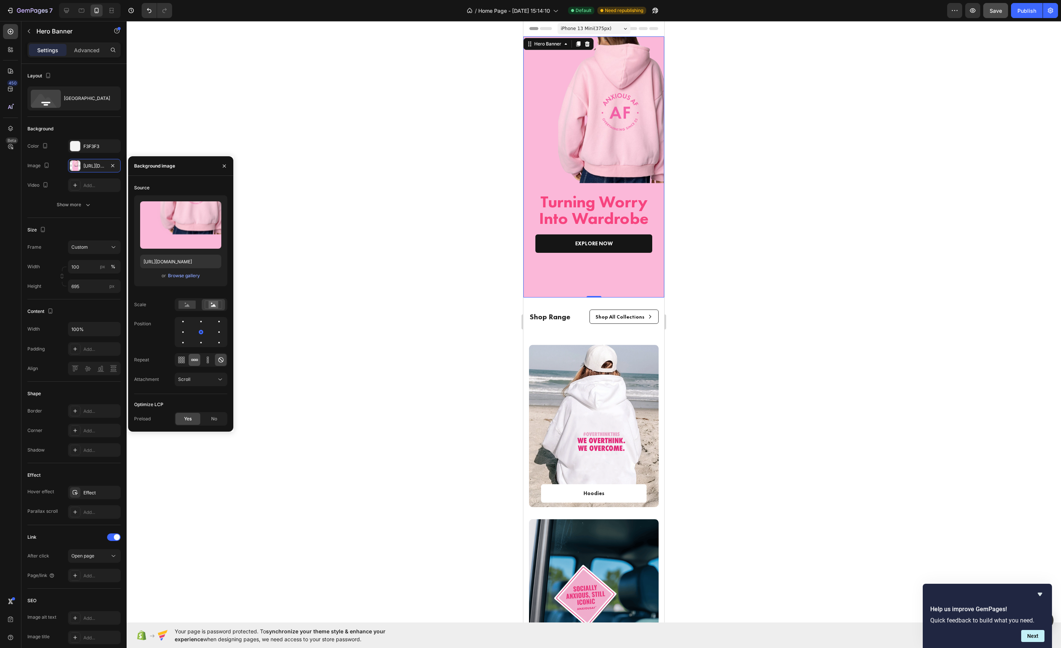
click at [195, 355] on div at bounding box center [195, 360] width 12 height 12
click at [205, 361] on icon at bounding box center [208, 360] width 8 height 8
click at [200, 385] on button "Scroll" at bounding box center [201, 380] width 53 height 14
click at [193, 411] on p "Fixed" at bounding box center [199, 412] width 43 height 7
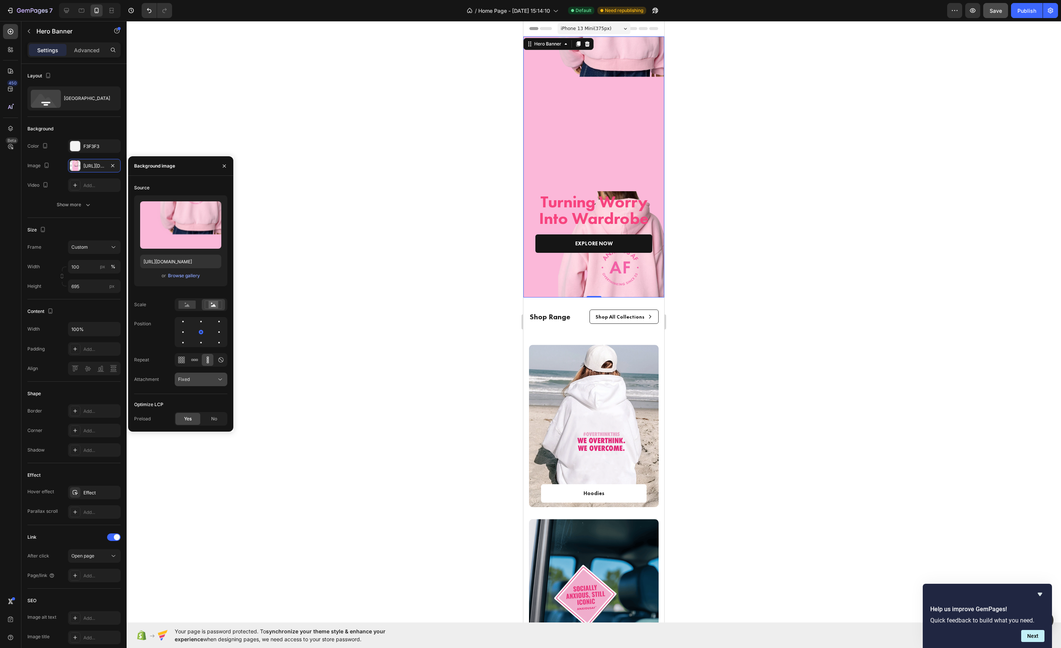
click at [201, 376] on div "Fixed" at bounding box center [197, 379] width 38 height 7
click at [195, 397] on p "Scroll" at bounding box center [199, 398] width 43 height 7
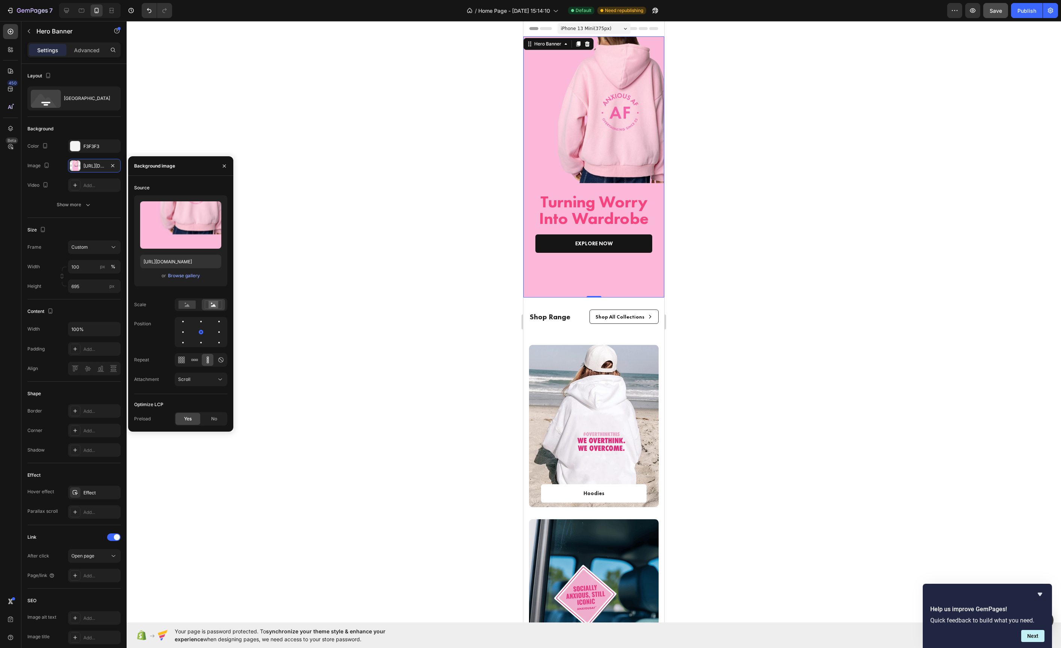
click at [560, 277] on div "Turning Worry Into Wardrobe Heading EXPLORE NOW Text block Row Row Row" at bounding box center [593, 245] width 141 height 106
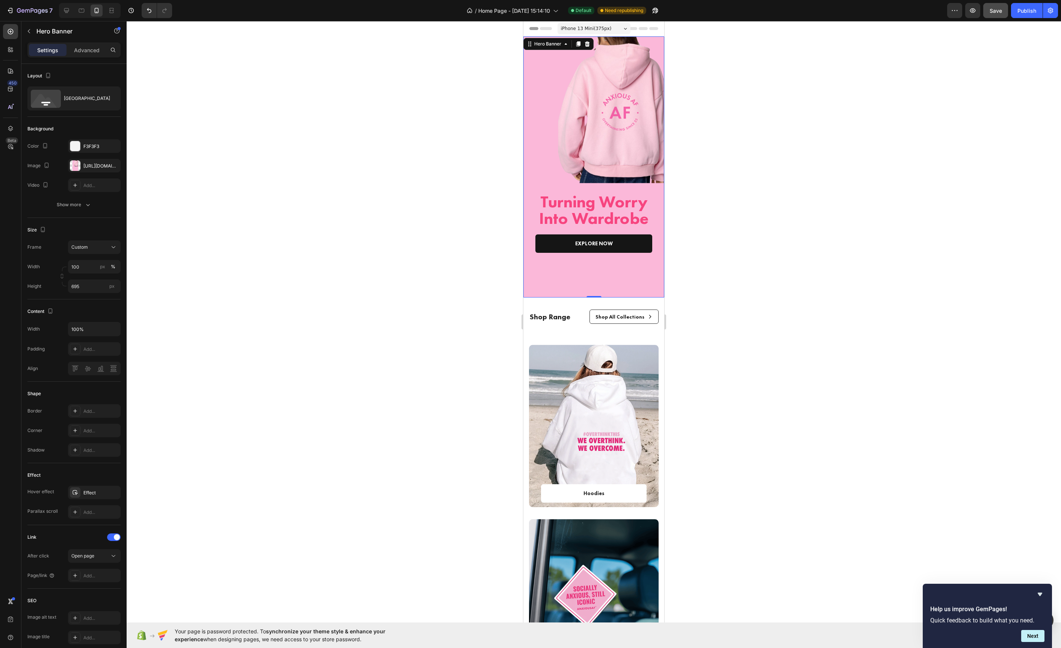
click at [551, 275] on div "Turning Worry Into Wardrobe Heading EXPLORE NOW Text block Row Row Row" at bounding box center [593, 245] width 141 height 106
click at [76, 167] on div at bounding box center [75, 165] width 11 height 11
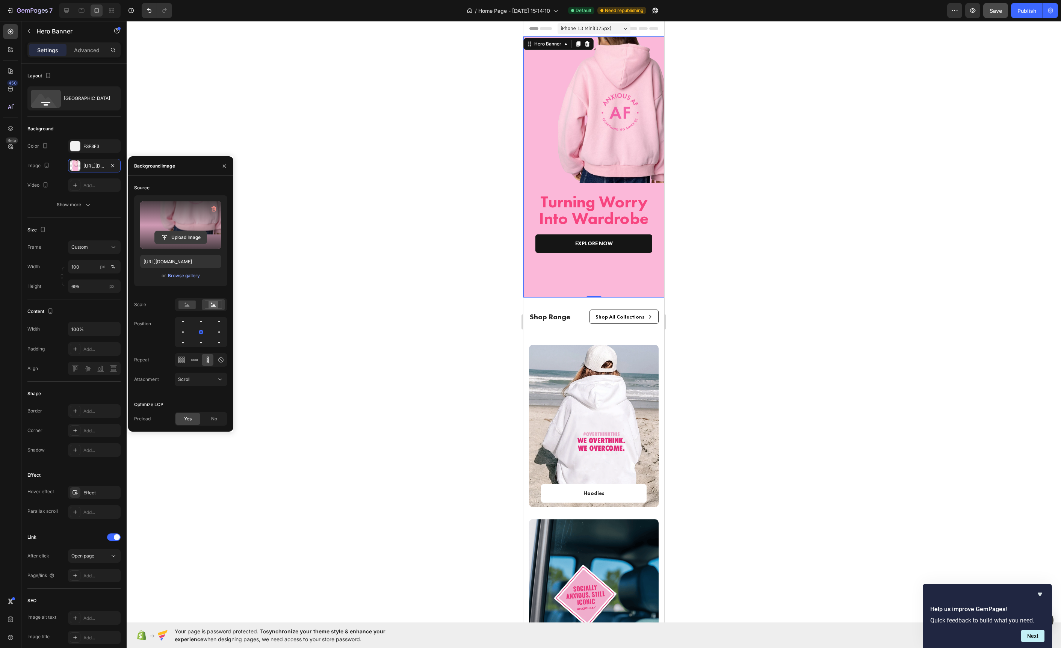
click at [168, 240] on input "file" at bounding box center [181, 237] width 52 height 13
click at [178, 239] on input "file" at bounding box center [181, 237] width 52 height 13
type input "https://cdn.shopify.com/s/files/1/0698/1153/5916/files/gempages_585638078886970…"
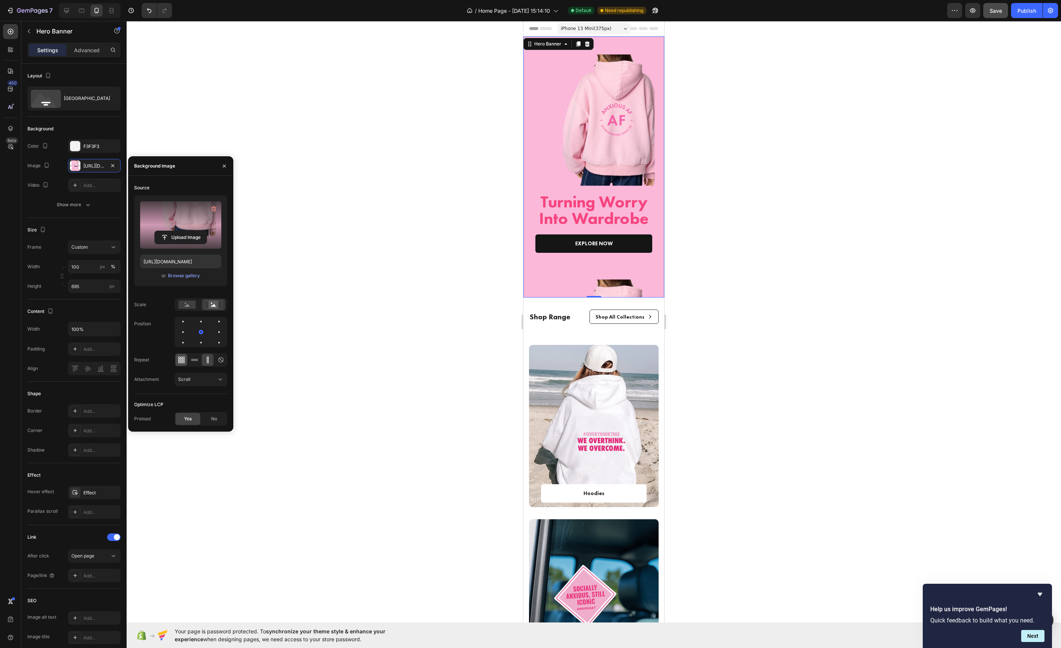
click at [183, 362] on icon at bounding box center [184, 362] width 2 height 2
click at [183, 379] on span "Scroll" at bounding box center [184, 379] width 12 height 6
click at [607, 289] on div "Turning Worry Into Wardrobe Heading EXPLORE NOW Text block Row Row Row" at bounding box center [593, 245] width 141 height 106
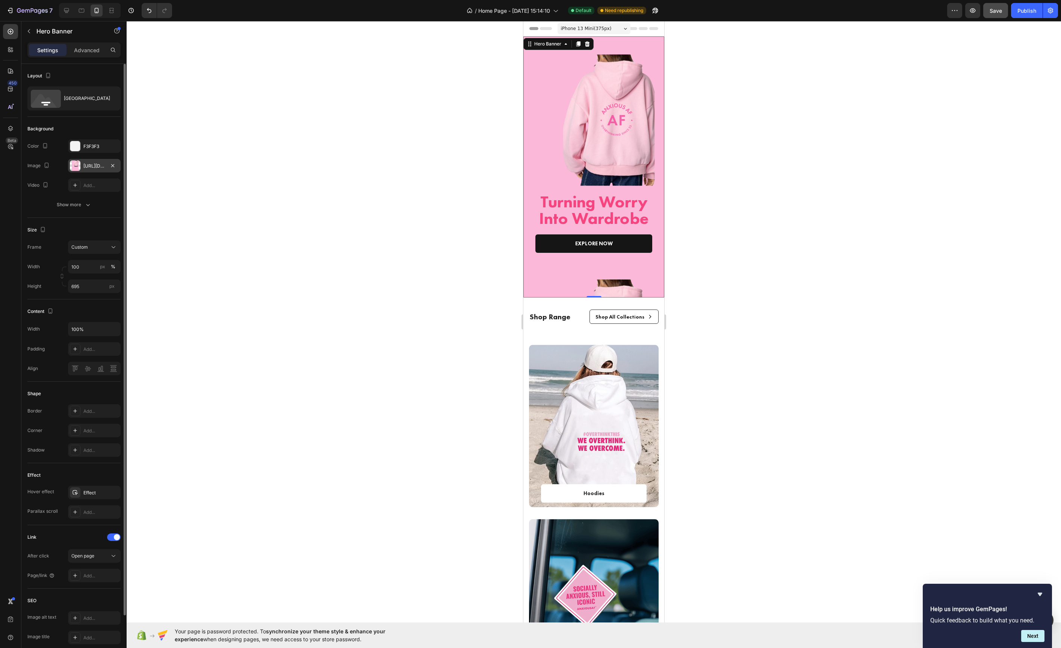
click at [86, 166] on div "https://cdn.shopify.com/s/files/1/0698/1153/5916/files/gempages_585638078886970…" at bounding box center [94, 166] width 22 height 7
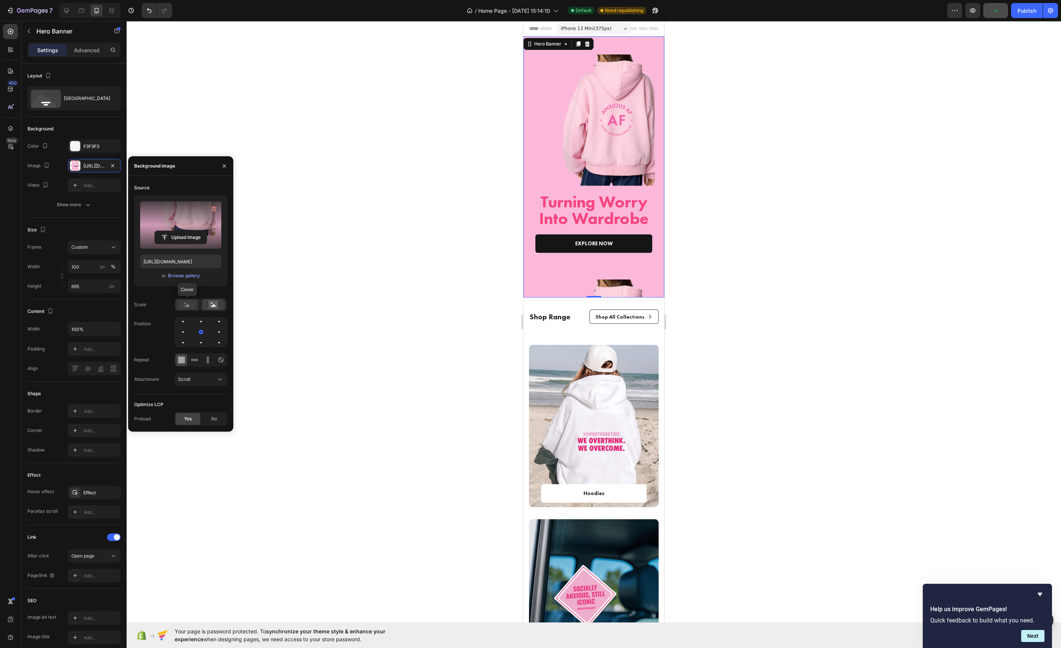
click at [183, 305] on rect at bounding box center [186, 305] width 17 height 8
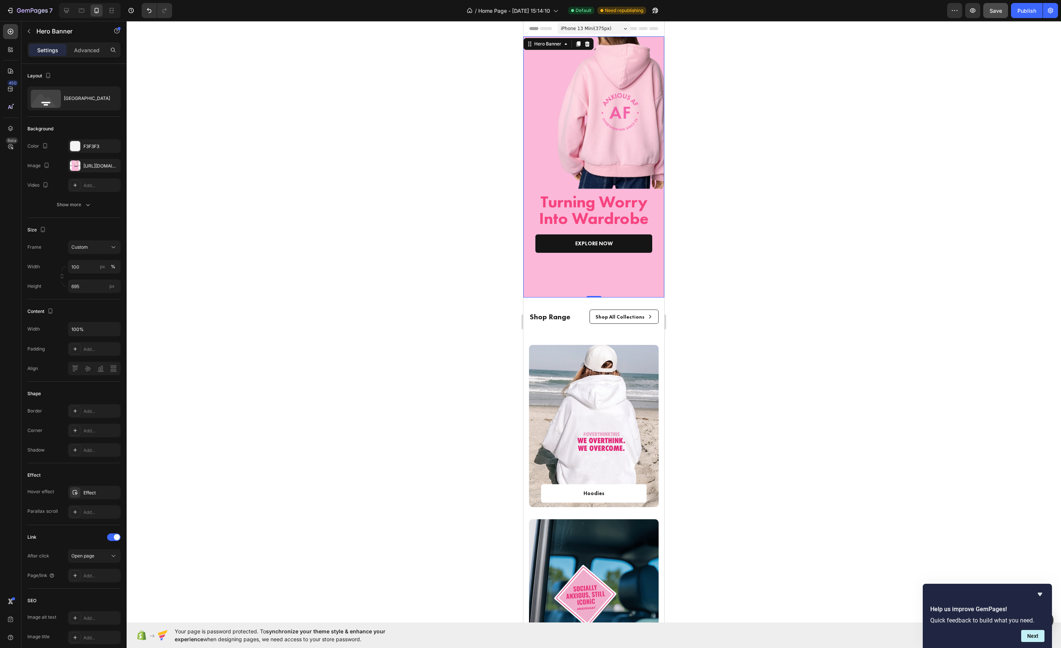
click at [443, 237] on div at bounding box center [594, 334] width 934 height 627
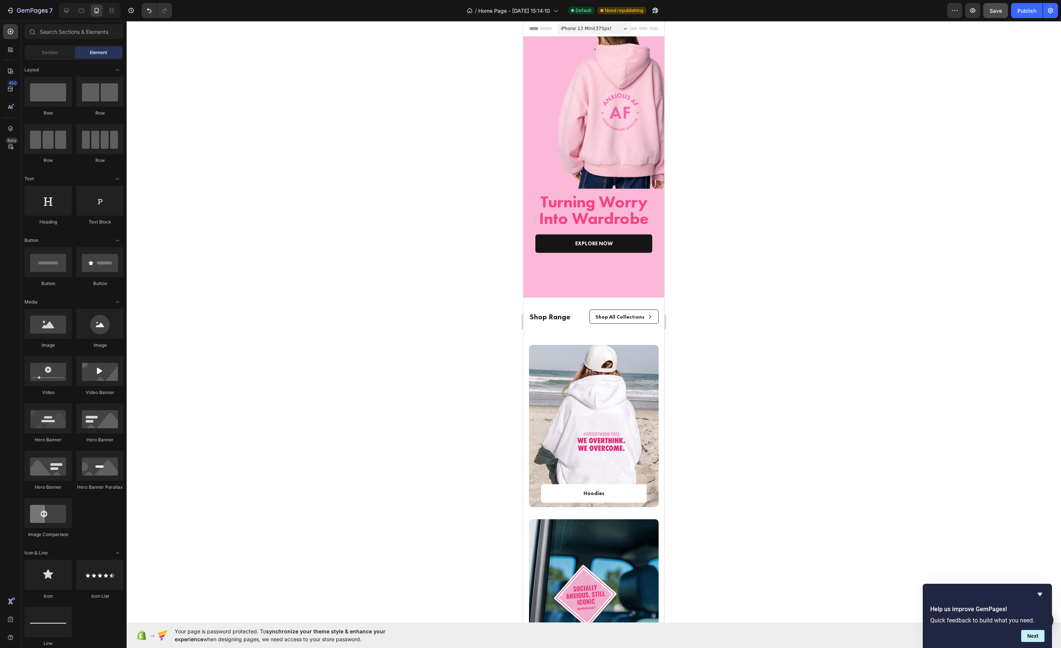
click at [996, 16] on button "Save" at bounding box center [995, 10] width 25 height 15
click at [609, 287] on div "Turning Worry Into Wardrobe Heading EXPLORE NOW Text block Row Row Row" at bounding box center [593, 245] width 141 height 106
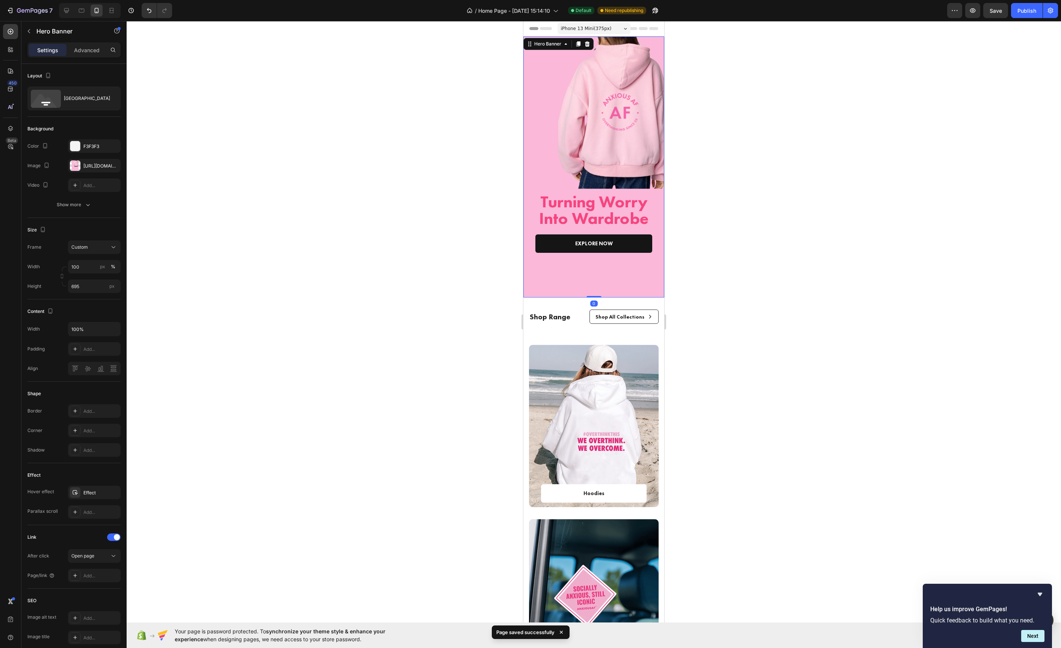
drag, startPoint x: 592, startPoint y: 297, endPoint x: 592, endPoint y: 283, distance: 13.5
click at [591, 286] on div "Turning Worry Into Wardrobe Heading EXPLORE NOW Text block Row Row Row Hero Ban…" at bounding box center [593, 166] width 141 height 261
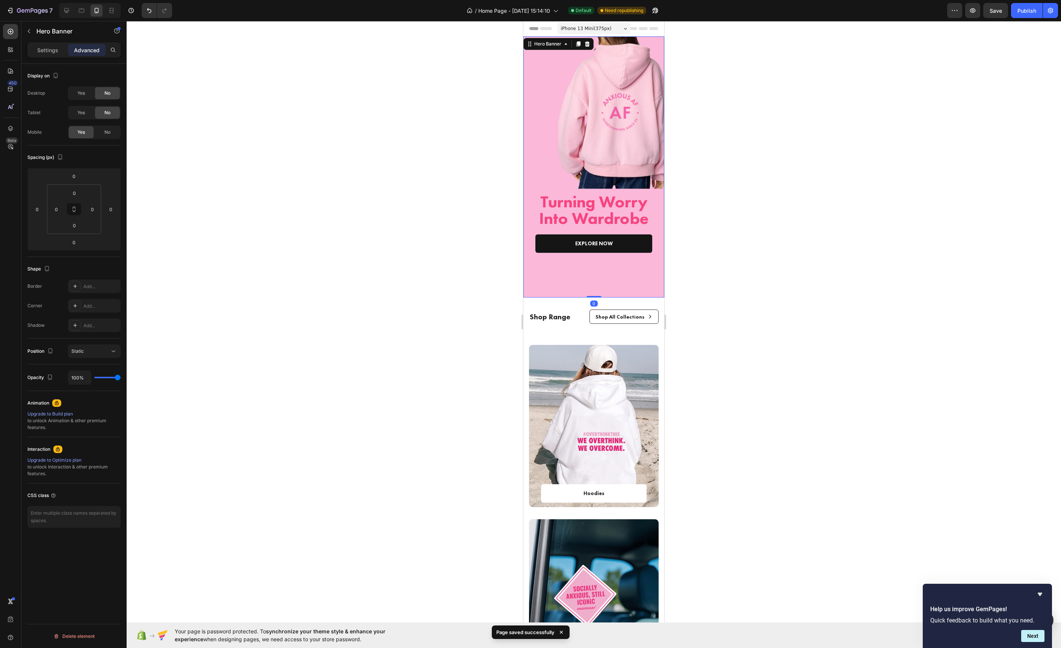
click at [595, 280] on div "Turning Worry Into Wardrobe Heading EXPLORE NOW Text block Row Row Row" at bounding box center [593, 245] width 141 height 106
click at [41, 49] on p "Settings" at bounding box center [47, 50] width 21 height 8
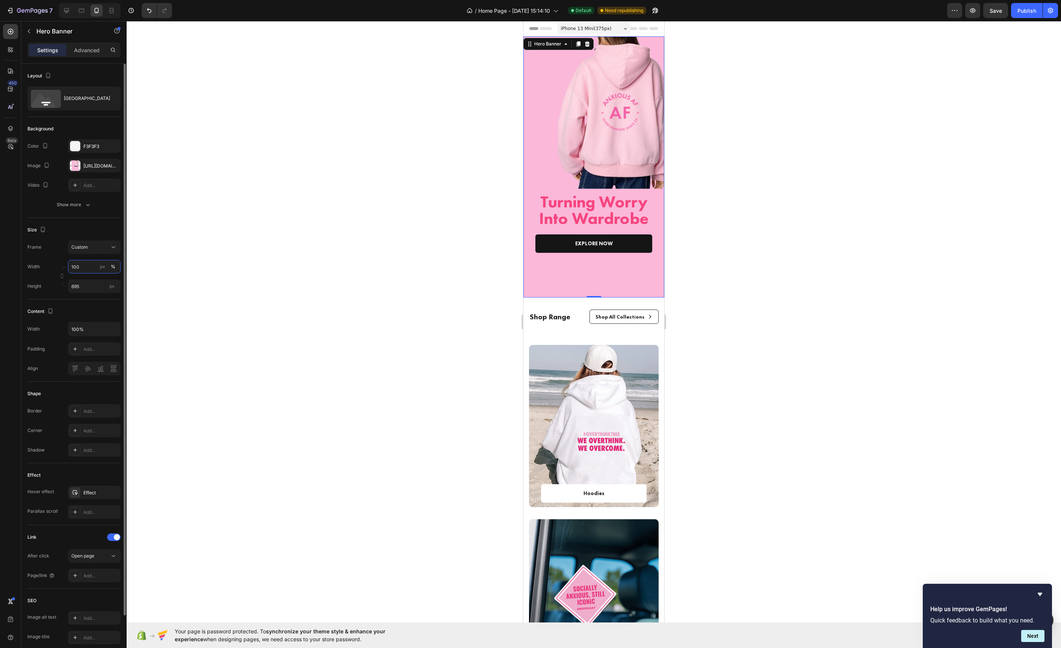
click at [82, 269] on input "100" at bounding box center [94, 267] width 53 height 14
click at [44, 267] on div "Width 100 px %" at bounding box center [73, 267] width 93 height 14
click at [74, 281] on input "695" at bounding box center [94, 287] width 53 height 14
click at [82, 304] on span "Fit content" at bounding box center [82, 304] width 23 height 7
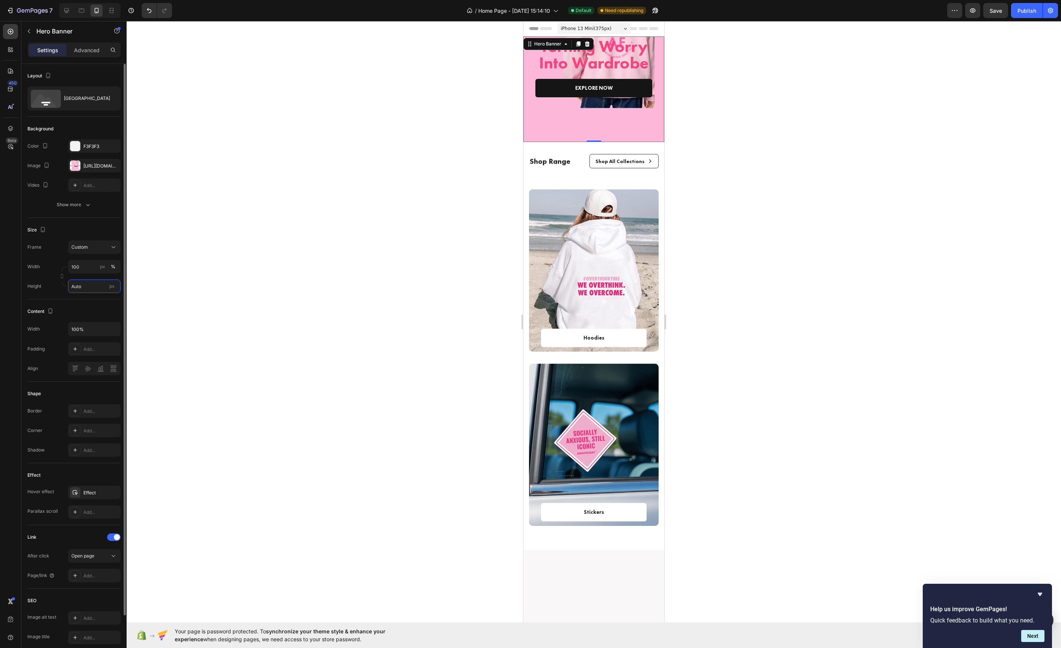
click at [86, 289] on input "Auto" at bounding box center [94, 287] width 53 height 14
click at [85, 311] on div "Fit screen 100vh" at bounding box center [87, 318] width 62 height 14
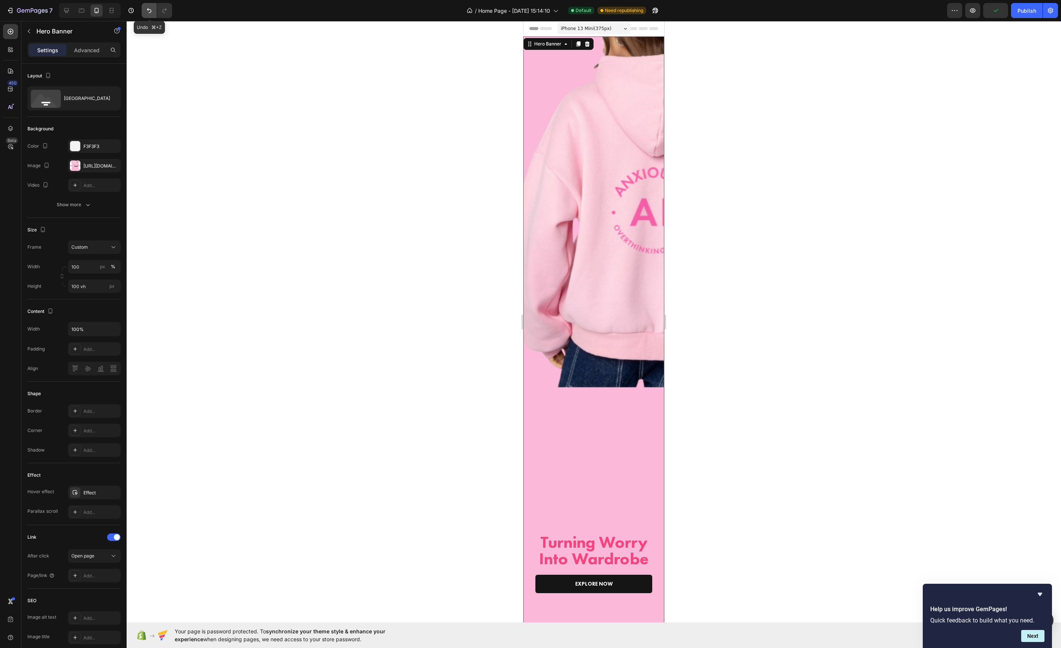
click at [149, 11] on icon "Undo/Redo" at bounding box center [149, 11] width 8 height 8
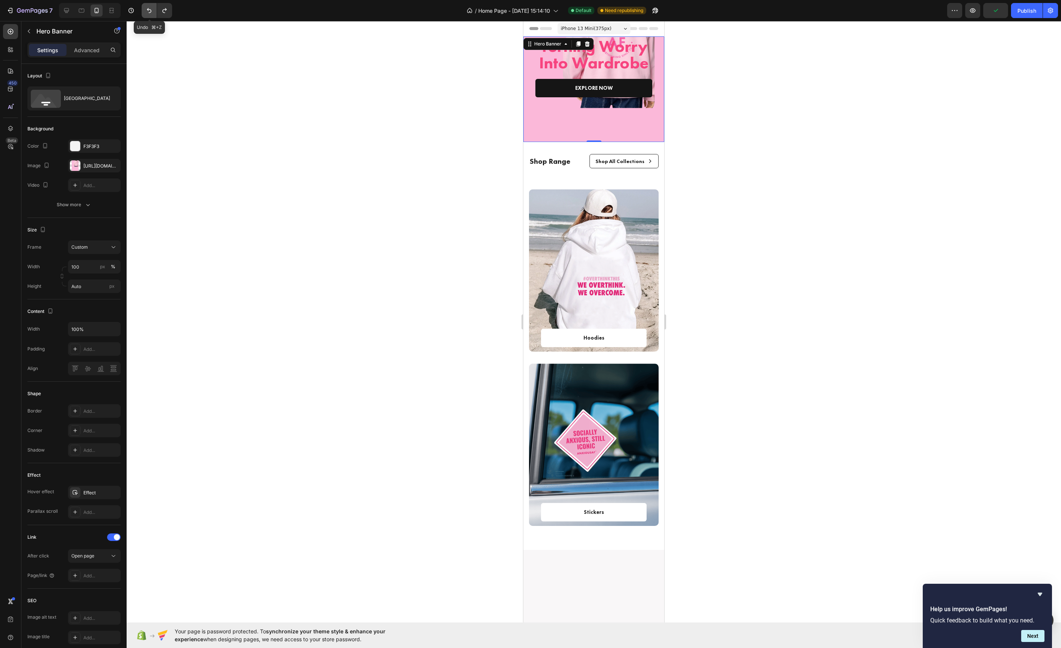
click at [149, 11] on icon "Undo/Redo" at bounding box center [149, 11] width 8 height 8
type input "695"
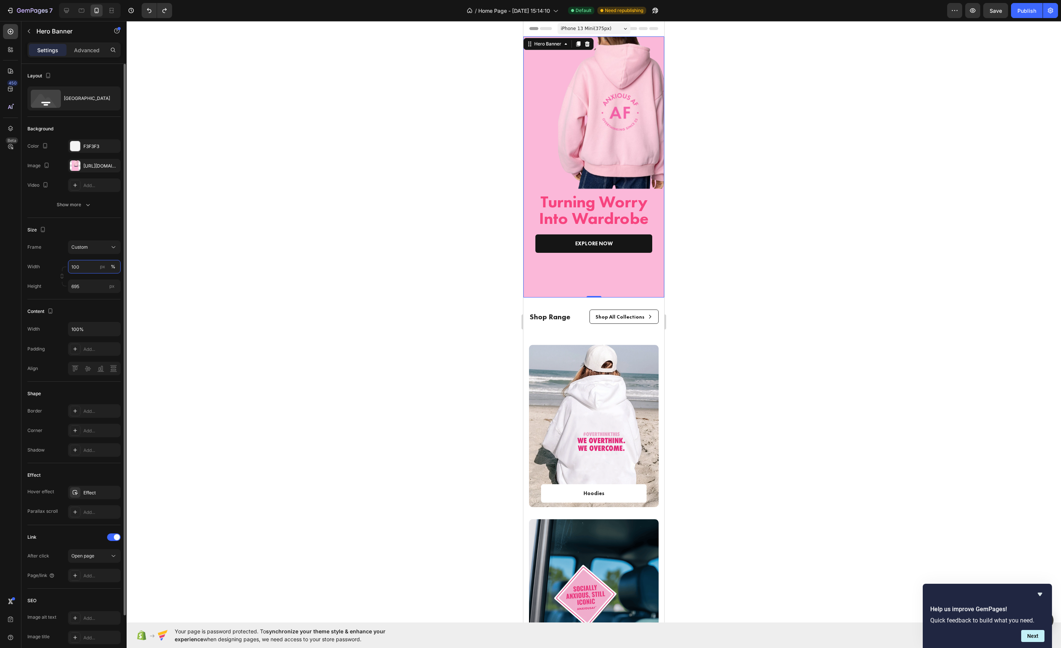
click at [80, 266] on input "100" at bounding box center [94, 267] width 53 height 14
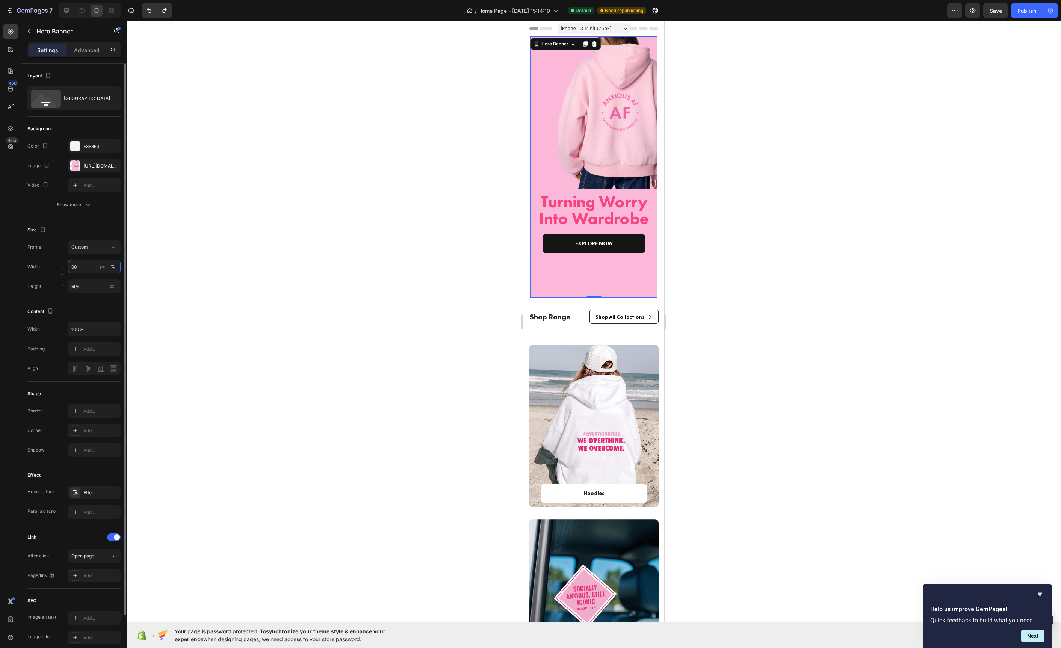
type input "9"
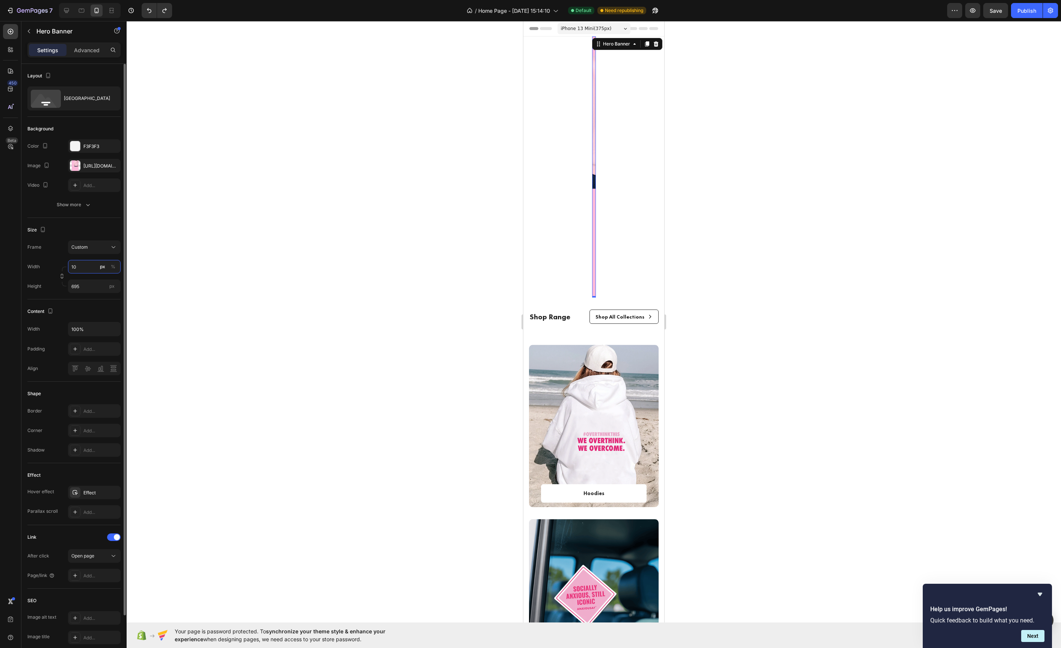
type input "100"
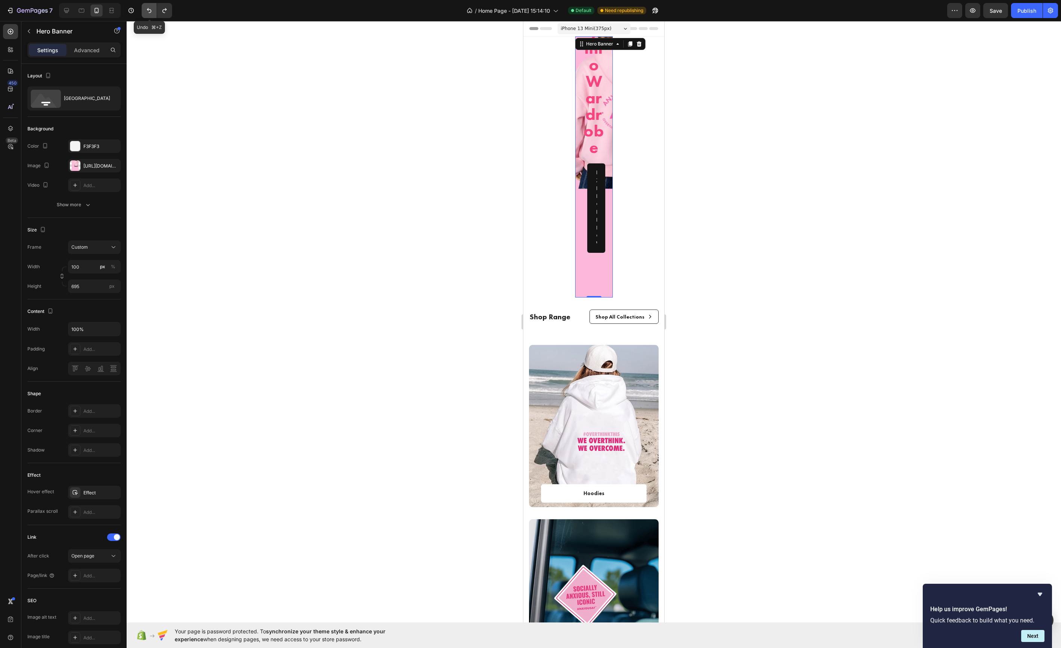
click at [150, 7] on icon "Undo/Redo" at bounding box center [149, 11] width 8 height 8
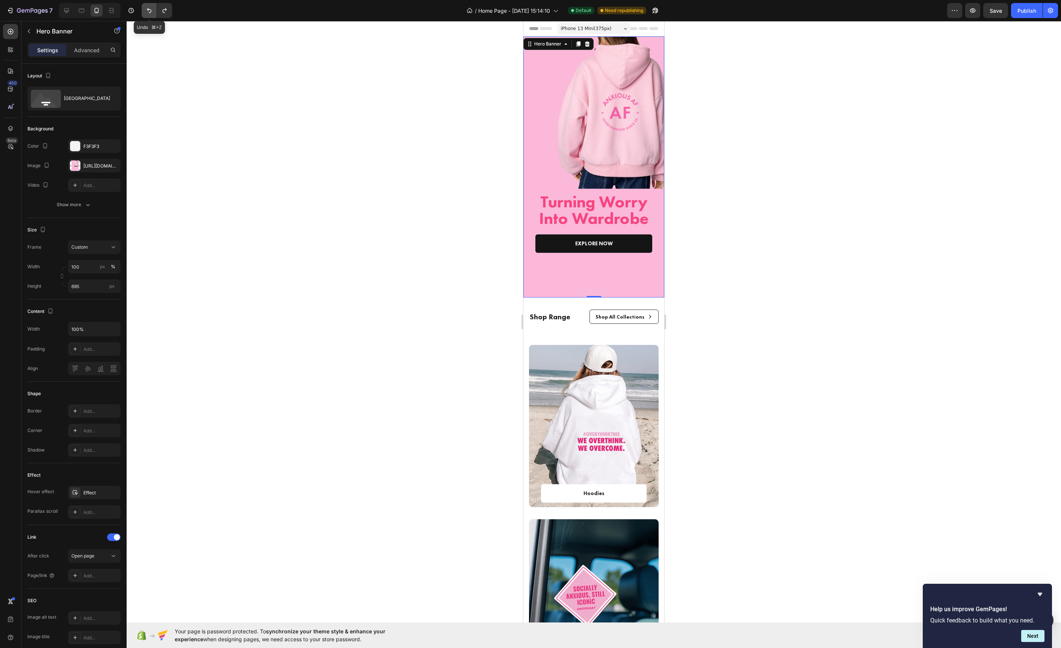
click at [150, 7] on icon "Undo/Redo" at bounding box center [149, 11] width 8 height 8
click at [1021, 10] on div "Publish" at bounding box center [1027, 11] width 19 height 8
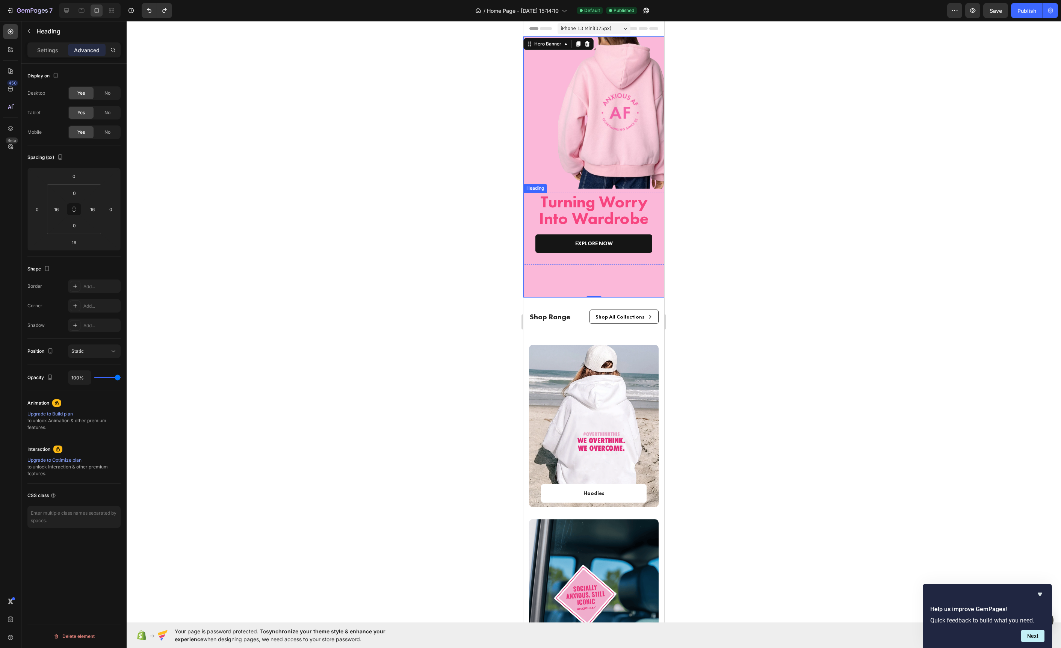
click at [629, 210] on h2 "Turning Worry Into Wardrobe" at bounding box center [593, 210] width 129 height 35
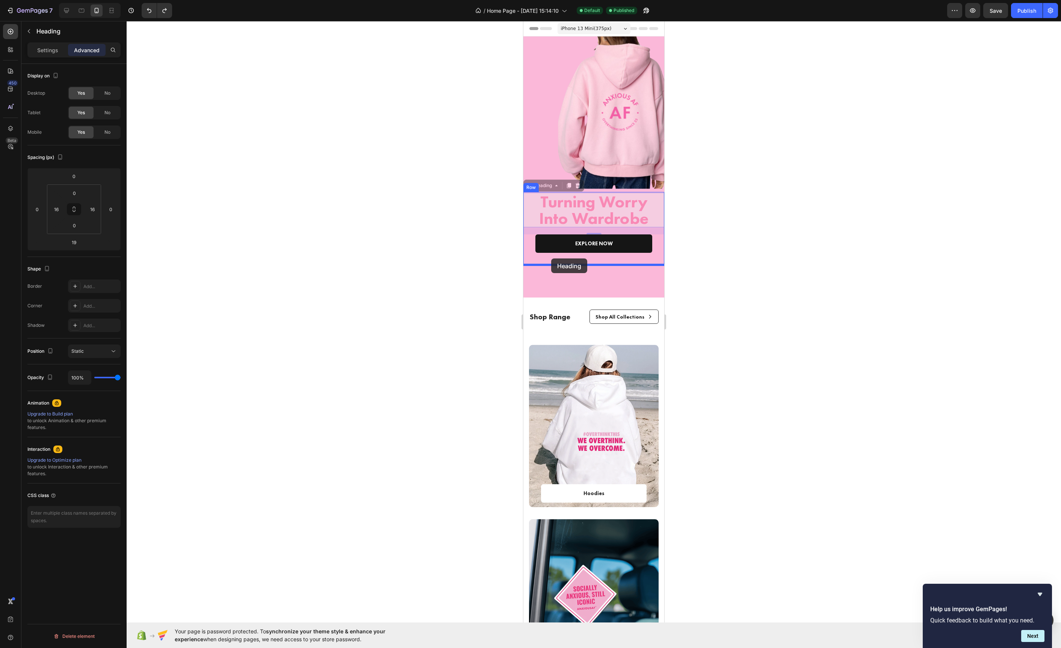
drag, startPoint x: 532, startPoint y: 188, endPoint x: 1030, endPoint y: 272, distance: 504.6
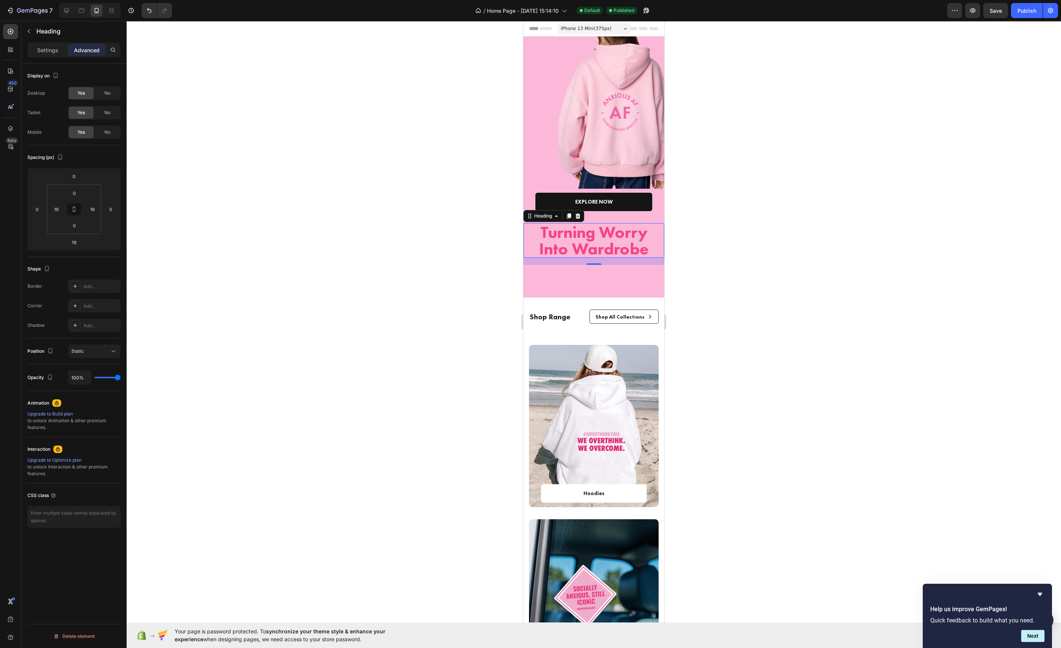
click at [492, 243] on div at bounding box center [594, 334] width 934 height 627
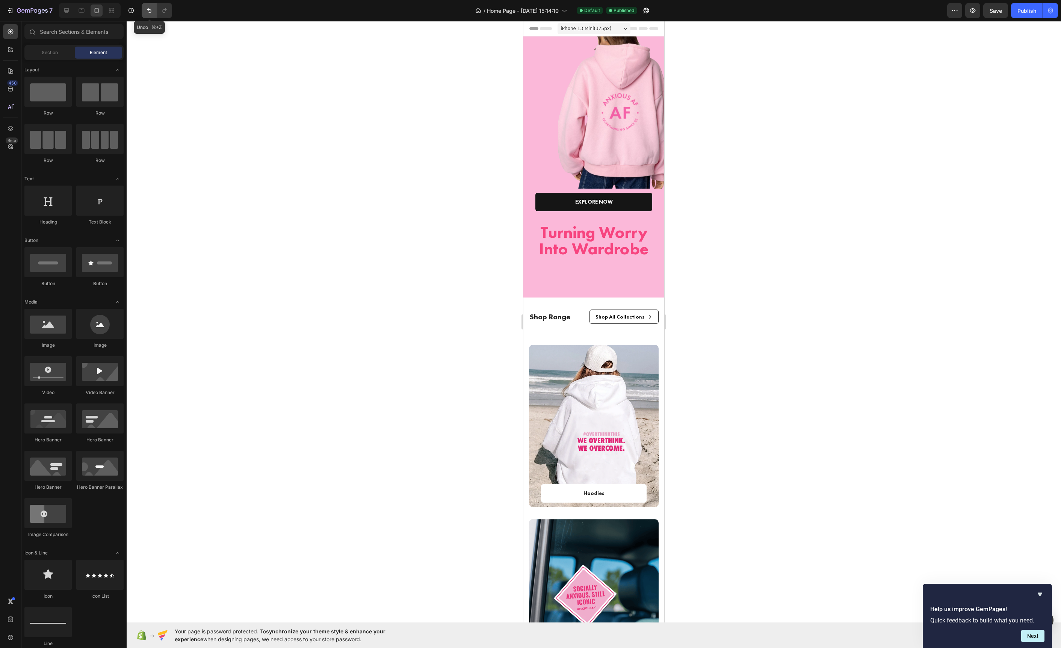
click at [151, 12] on icon "Undo/Redo" at bounding box center [149, 10] width 5 height 5
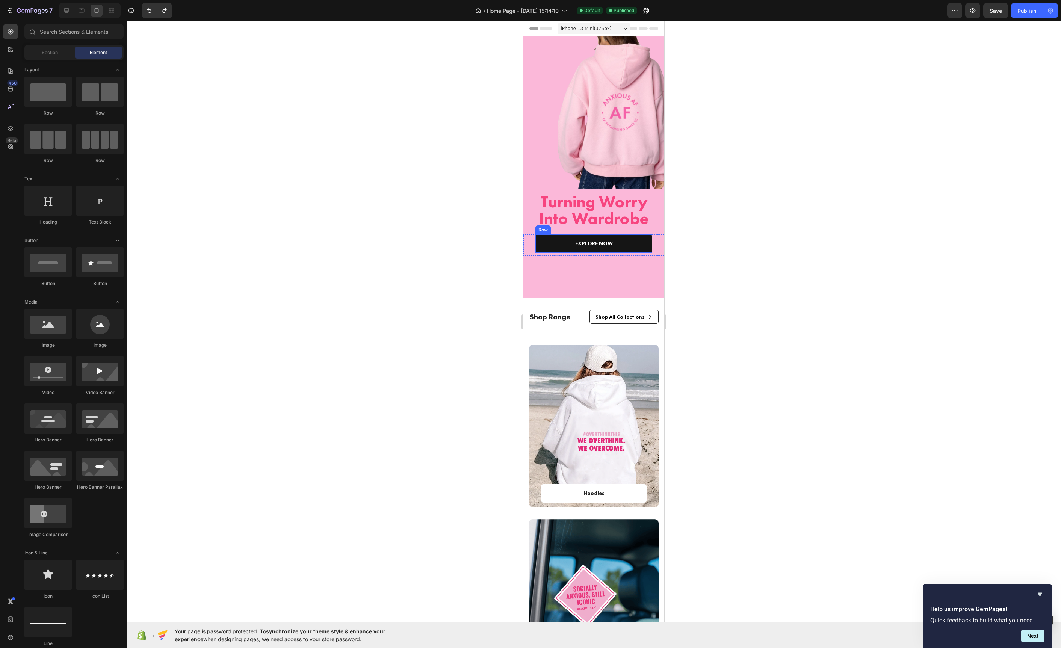
scroll to position [644, 0]
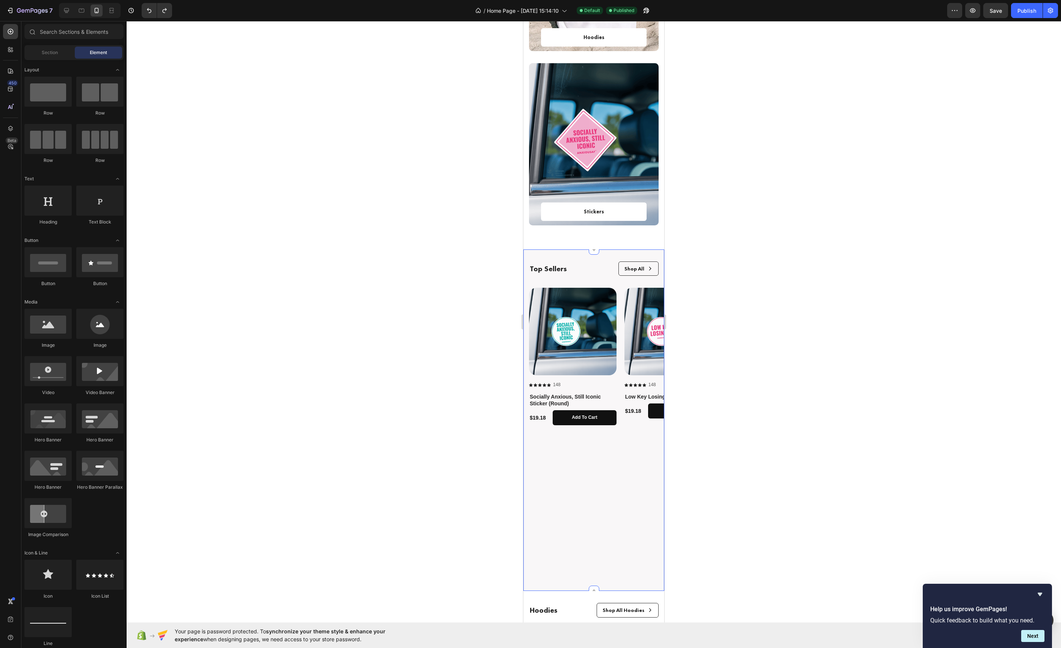
click at [568, 258] on div "Top Sellers Text Block Shop All Button Row Row Product Images Icon Icon Icon Ic…" at bounding box center [593, 420] width 141 height 342
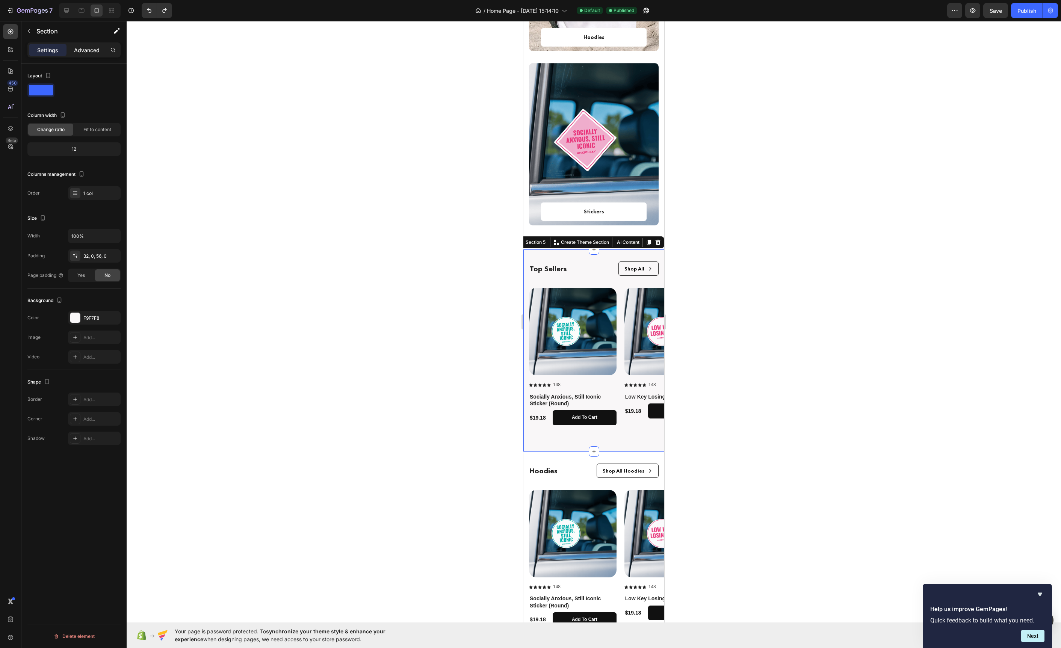
click at [84, 51] on p "Advanced" at bounding box center [87, 50] width 26 height 8
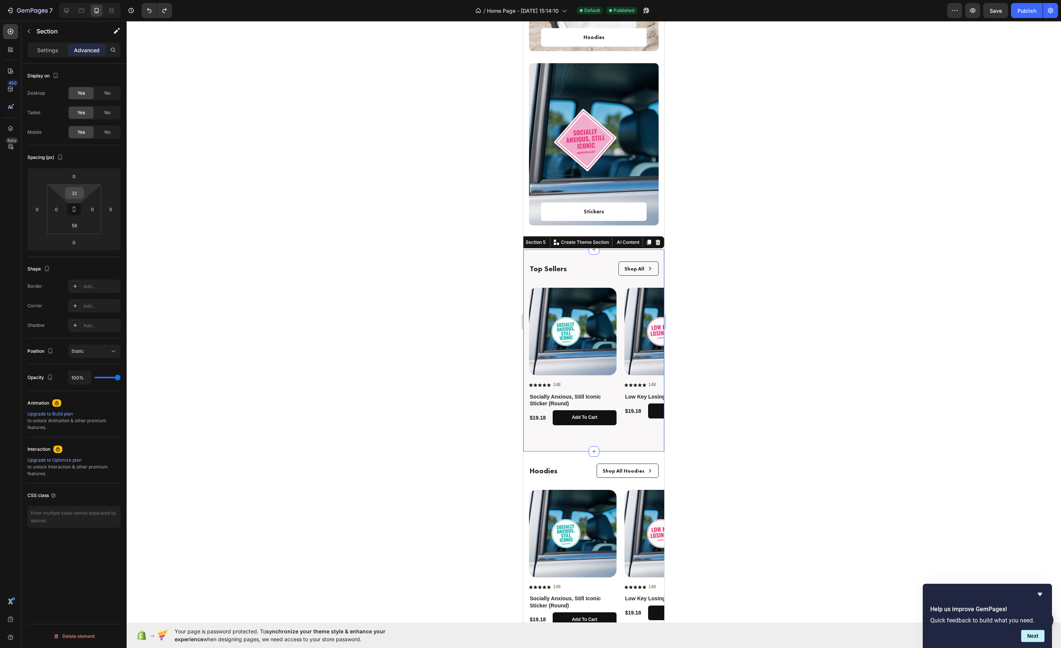
click at [80, 196] on input "32" at bounding box center [74, 192] width 15 height 11
click at [101, 301] on span "48px" at bounding box center [104, 299] width 11 height 5
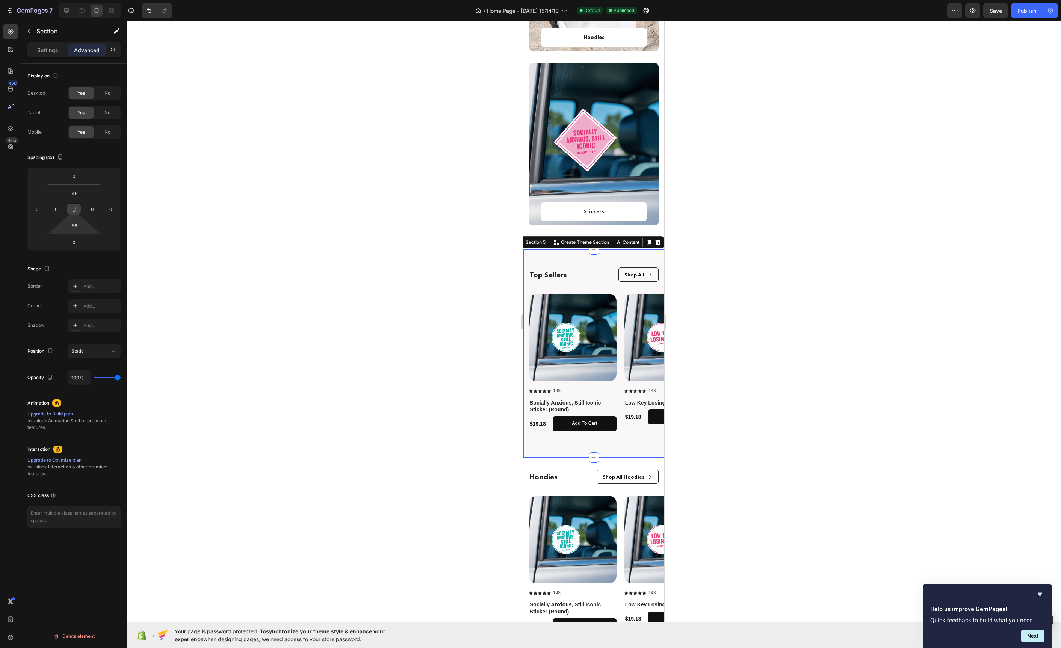
click at [73, 211] on icon at bounding box center [74, 209] width 6 height 6
click at [75, 208] on icon at bounding box center [74, 208] width 3 height 2
click at [76, 192] on input "48" at bounding box center [74, 192] width 15 height 11
click at [110, 313] on div "4XL 80px" at bounding box center [90, 310] width 47 height 11
type input "80"
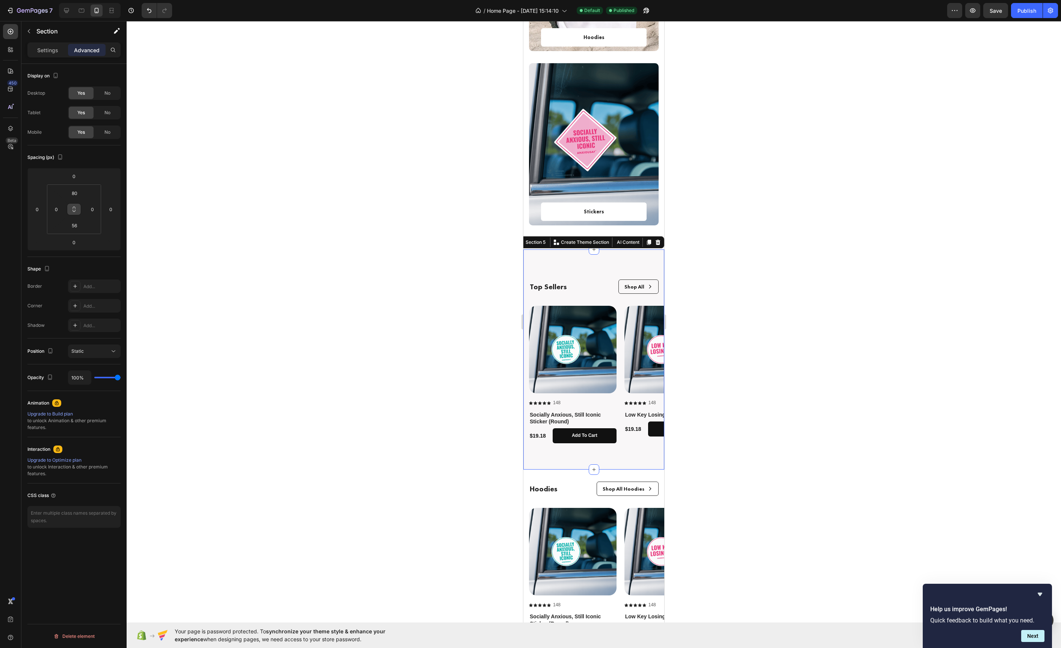
click at [558, 457] on div "Top Sellers Text Block Shop All Button Row Row Product Images Icon Icon Icon Ic…" at bounding box center [593, 359] width 141 height 220
click at [77, 225] on input "56" at bounding box center [74, 225] width 15 height 11
click at [99, 345] on span "80px" at bounding box center [104, 343] width 11 height 5
type input "80"
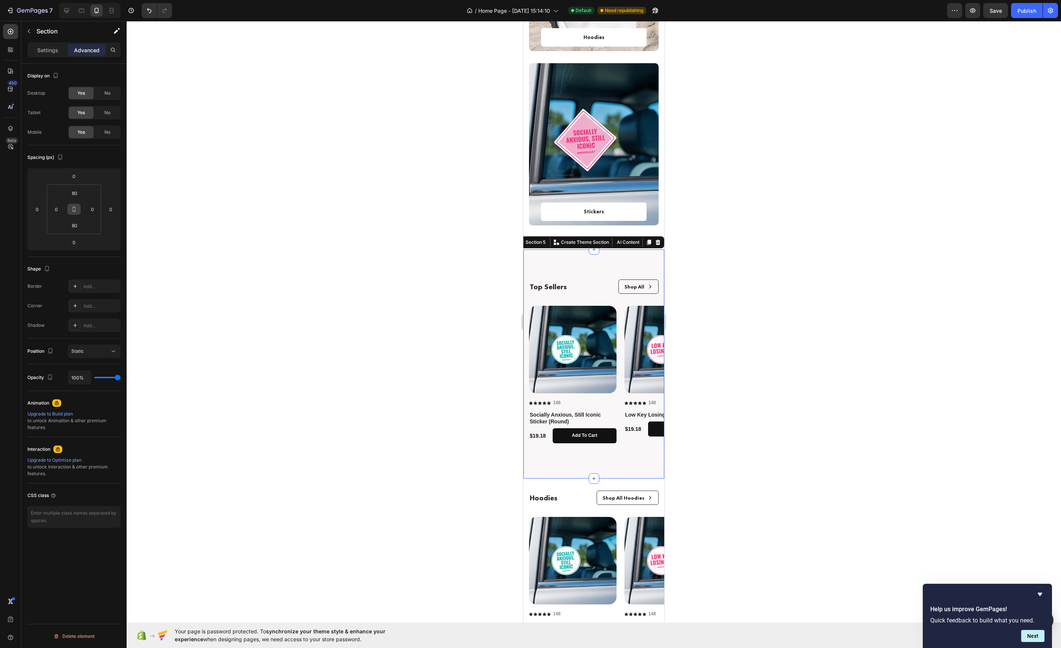
click at [474, 338] on div at bounding box center [594, 334] width 934 height 627
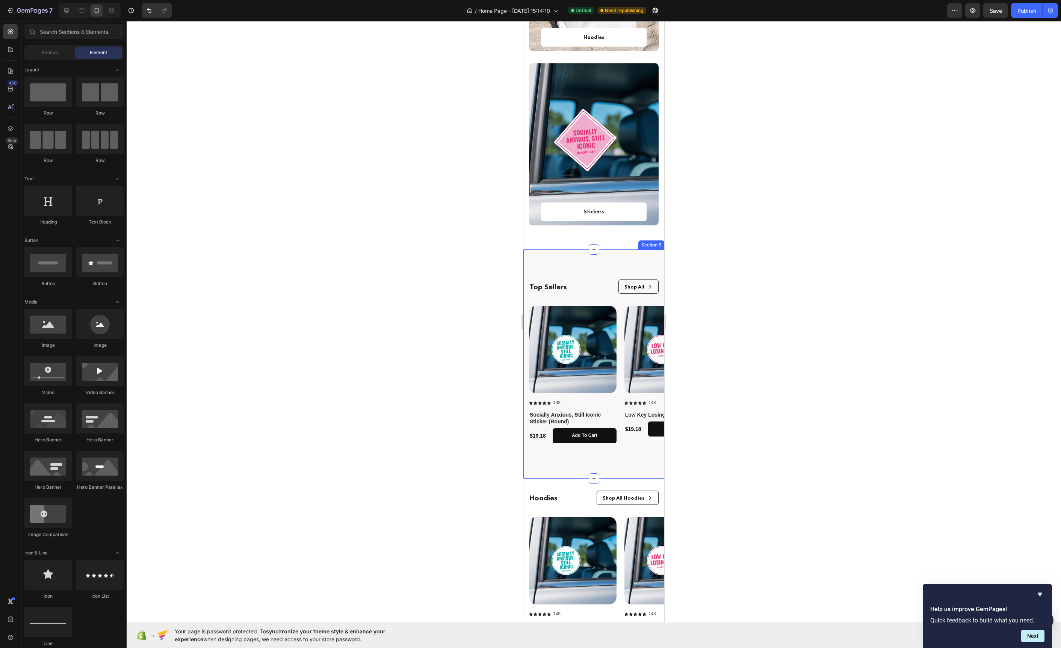
click at [580, 268] on div "Top Sellers Text Block Shop All Button Row Row Product Images Icon Icon Icon Ic…" at bounding box center [593, 363] width 141 height 229
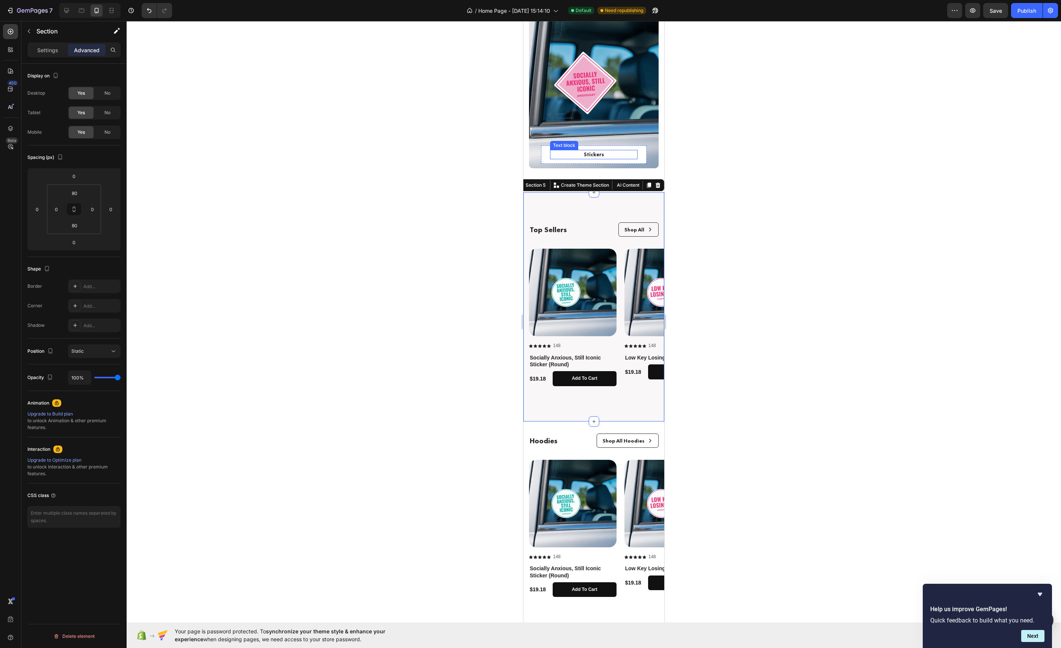
scroll to position [815, 0]
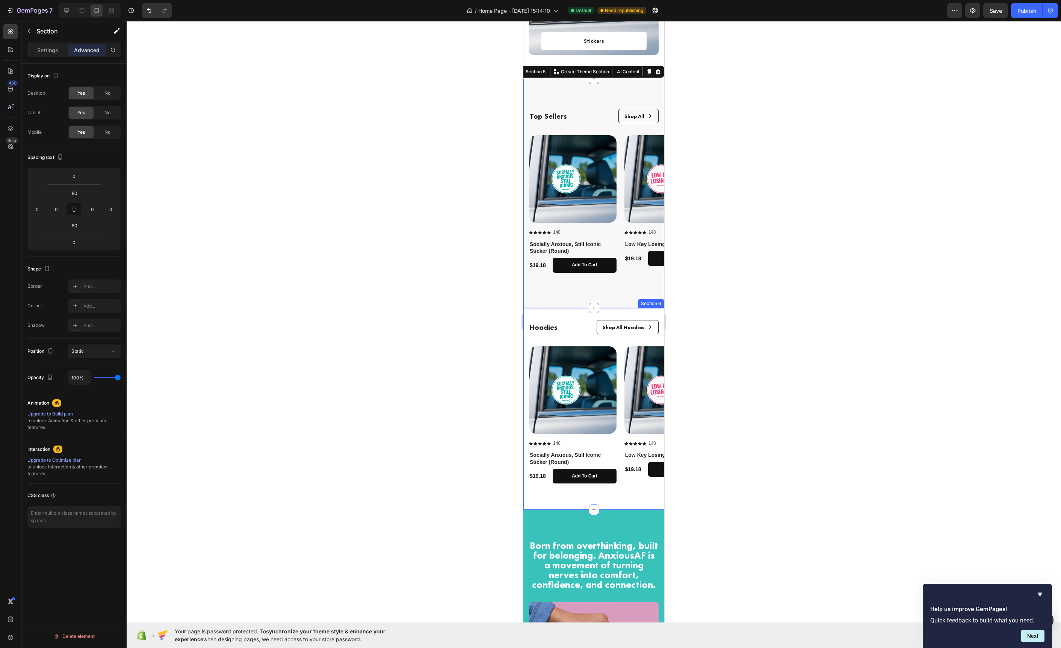
click at [567, 317] on div "Hoodies Text Block Shop All Hoodies Button Row Row Product Images Icon Icon Ico…" at bounding box center [593, 409] width 141 height 202
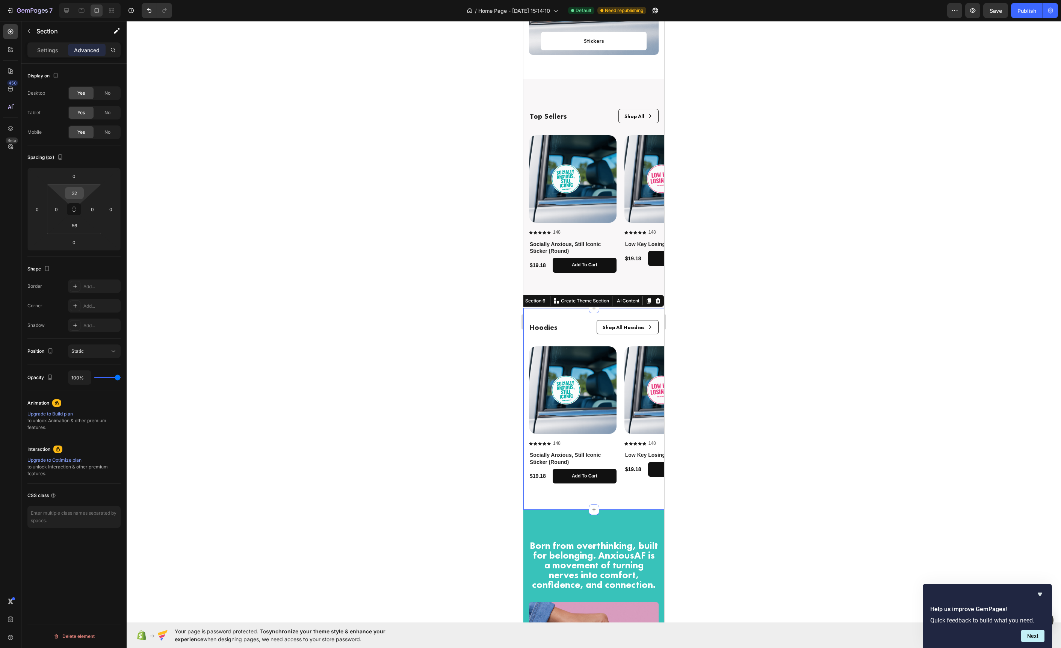
click at [81, 195] on input "32" at bounding box center [74, 192] width 15 height 11
click at [99, 312] on p "4XL 80px" at bounding box center [93, 310] width 34 height 5
type input "80"
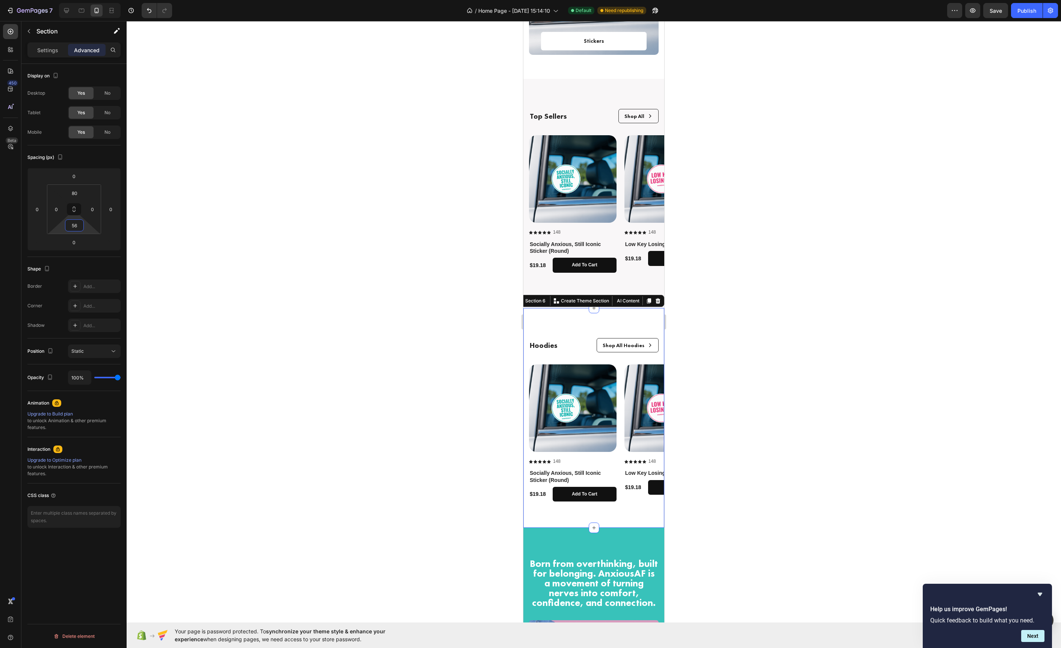
click at [75, 225] on input "56" at bounding box center [74, 225] width 15 height 11
click at [101, 339] on div "4XL 80px" at bounding box center [90, 343] width 47 height 11
type input "80"
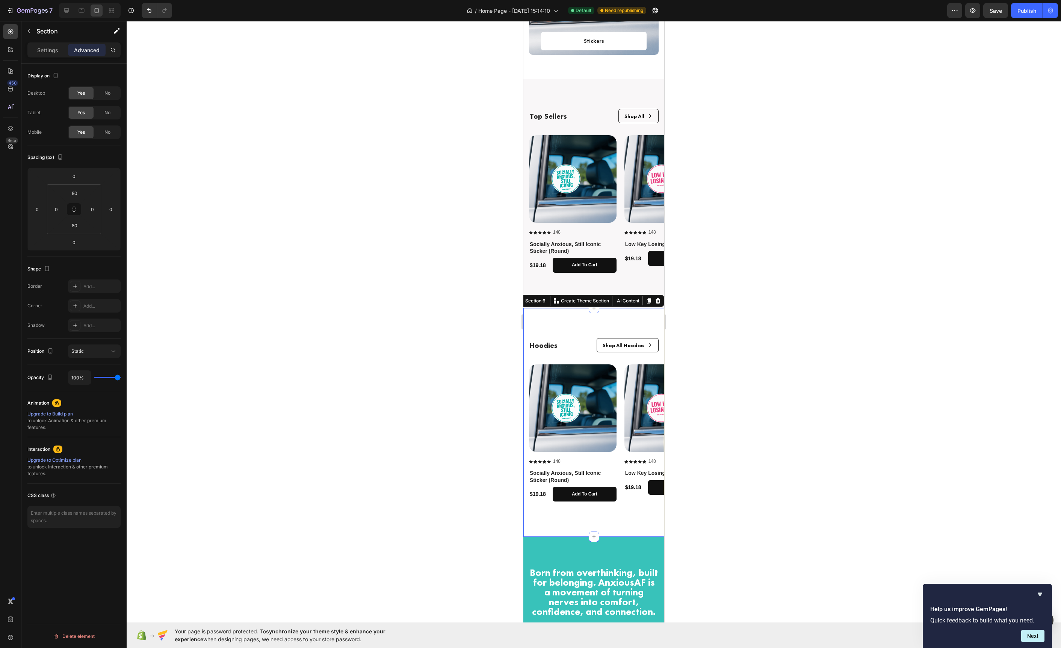
click at [417, 330] on div at bounding box center [594, 334] width 934 height 627
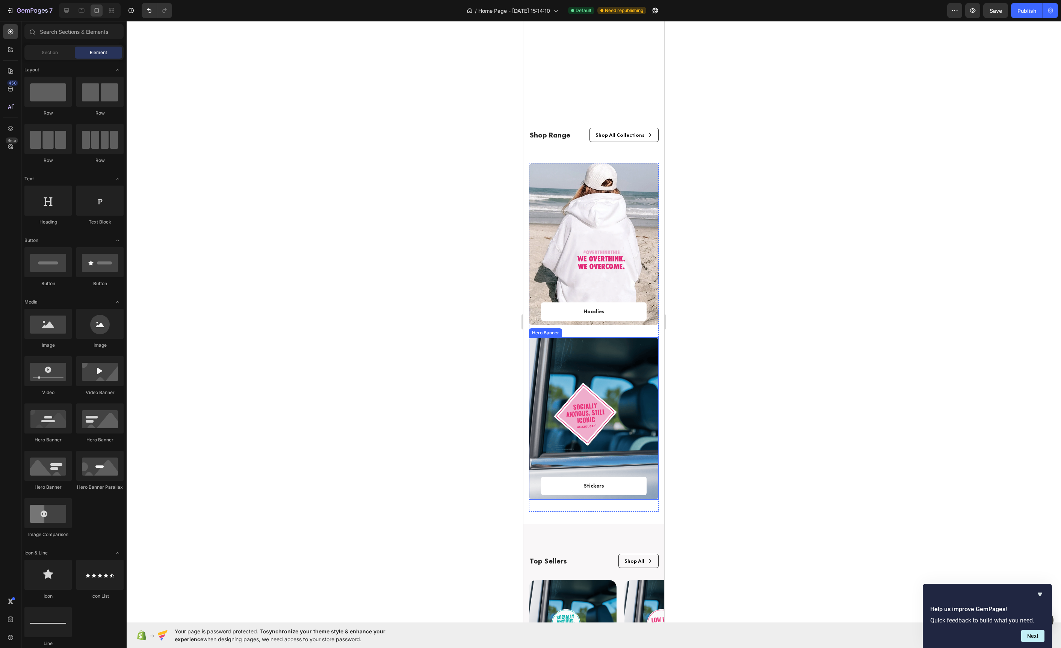
scroll to position [345, 0]
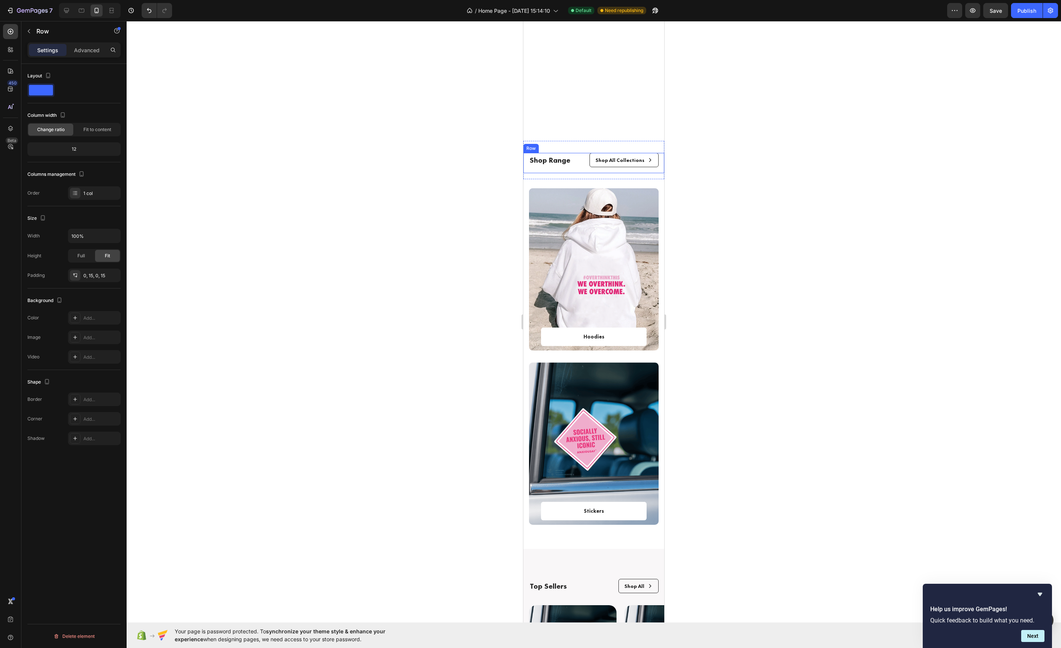
click at [567, 172] on div "Shop Range Text Block Shop All Collections Button Row" at bounding box center [594, 163] width 130 height 20
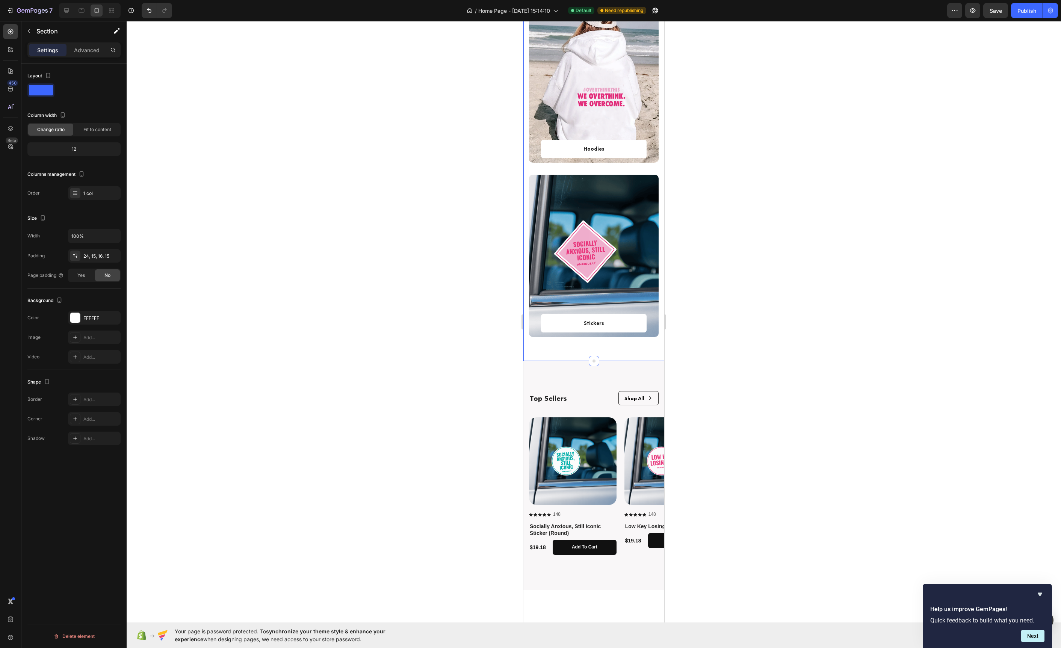
click at [554, 355] on div "Hoodies Text block Row Row Hero Banner Stickers Text block Row Row Hero Banner …" at bounding box center [593, 176] width 141 height 370
click at [85, 55] on div "Advanced" at bounding box center [87, 50] width 38 height 12
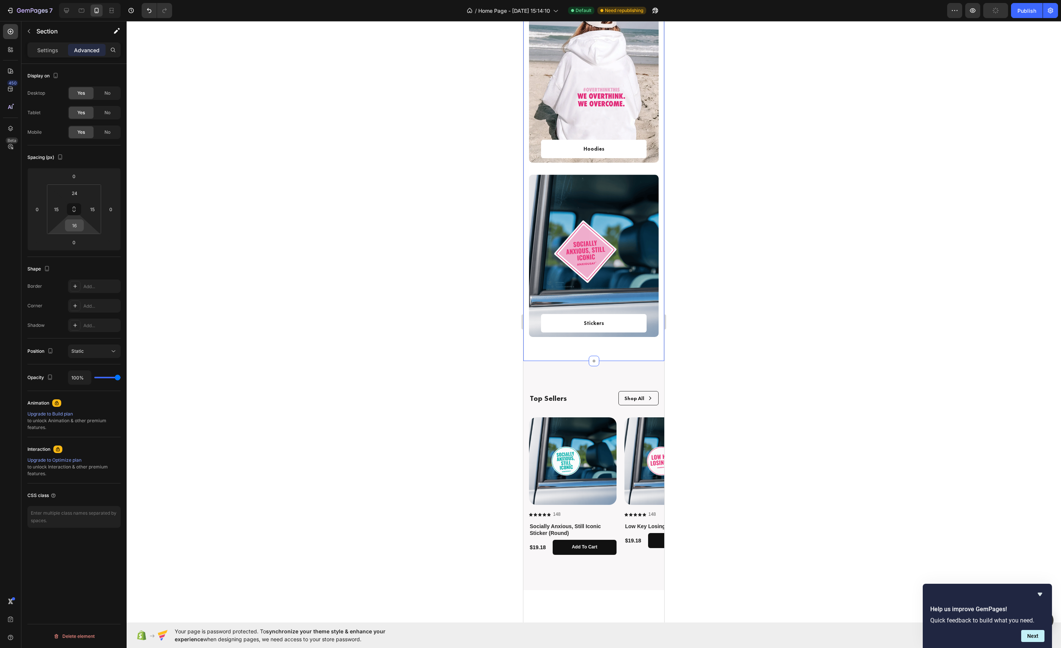
click at [74, 230] on input "16" at bounding box center [74, 225] width 15 height 11
click at [104, 345] on span "80px" at bounding box center [104, 343] width 11 height 5
type input "80"
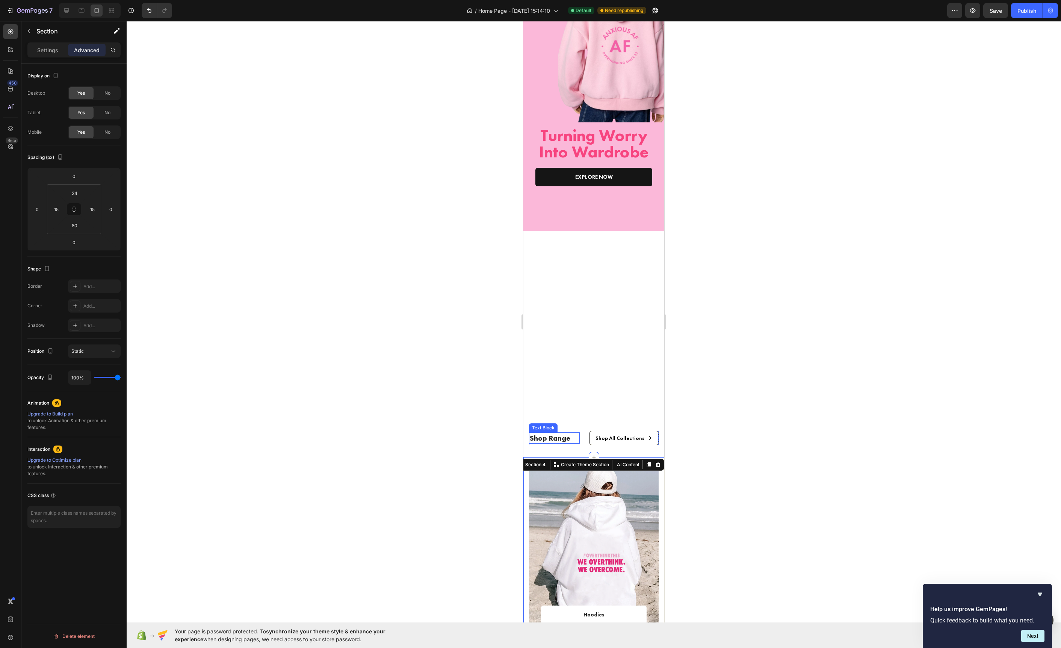
scroll to position [0, 0]
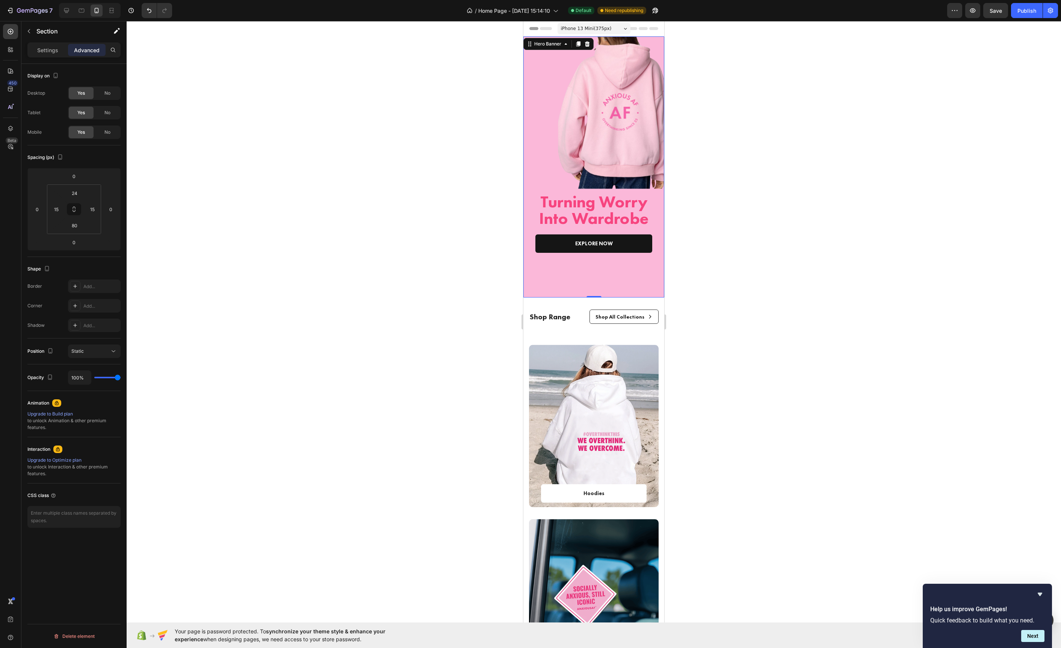
click at [538, 143] on div "Overlay" at bounding box center [593, 166] width 141 height 261
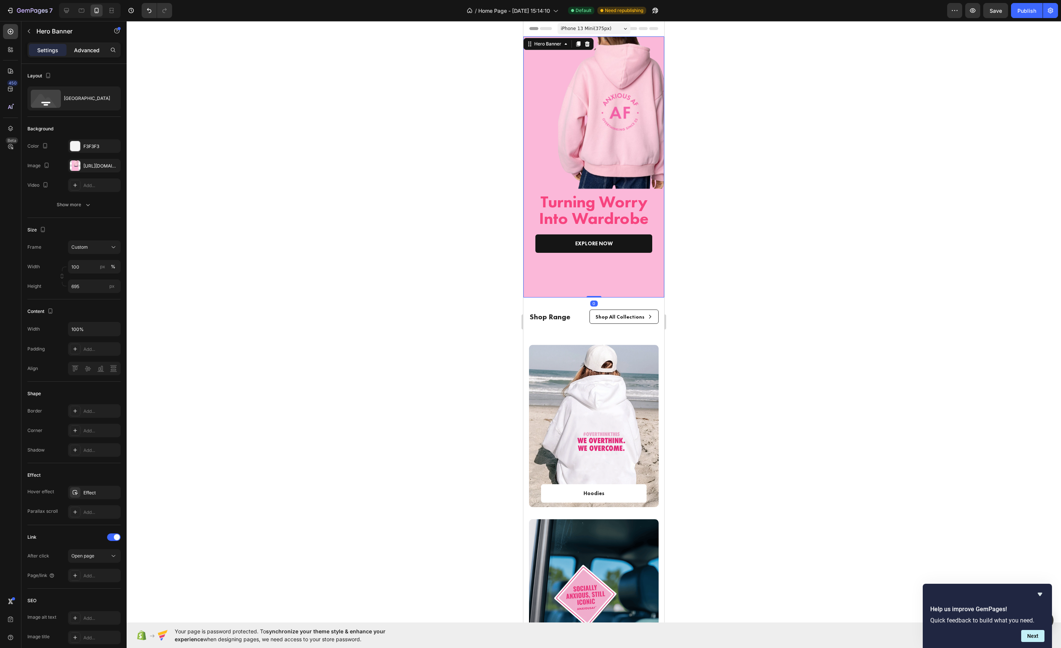
click at [87, 44] on div "Advanced" at bounding box center [87, 50] width 38 height 12
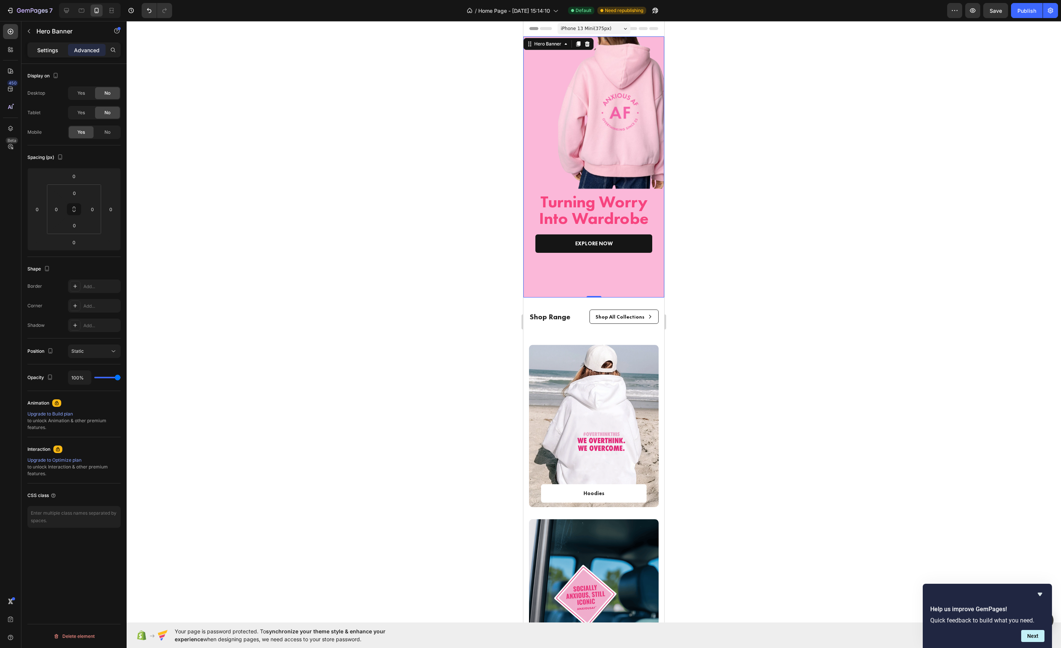
click at [49, 52] on p "Settings" at bounding box center [47, 50] width 21 height 8
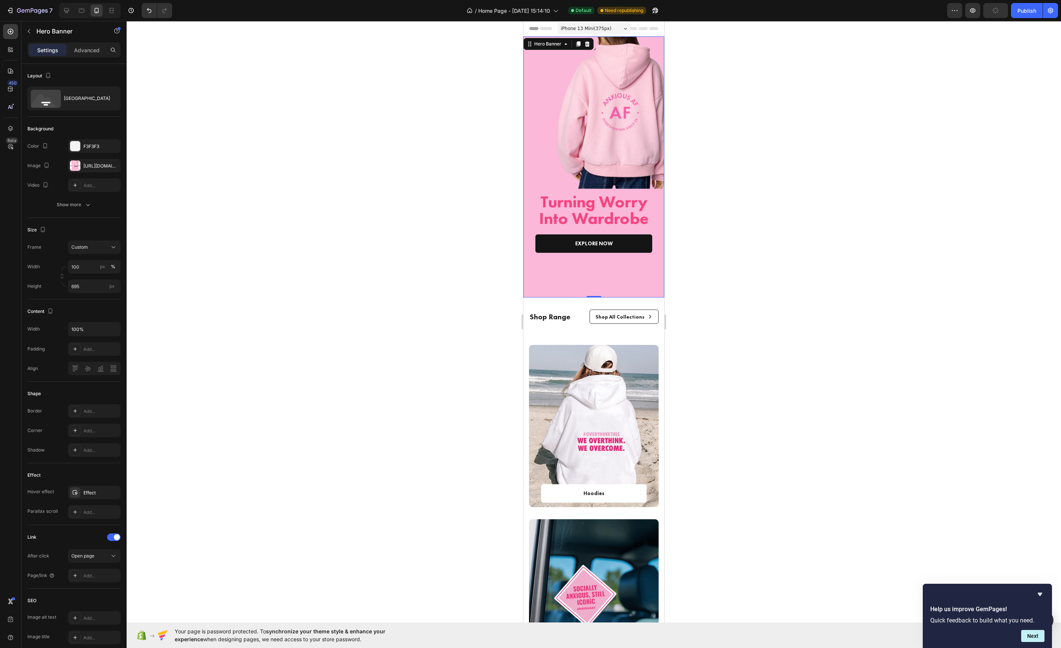
click at [357, 174] on div at bounding box center [594, 334] width 934 height 627
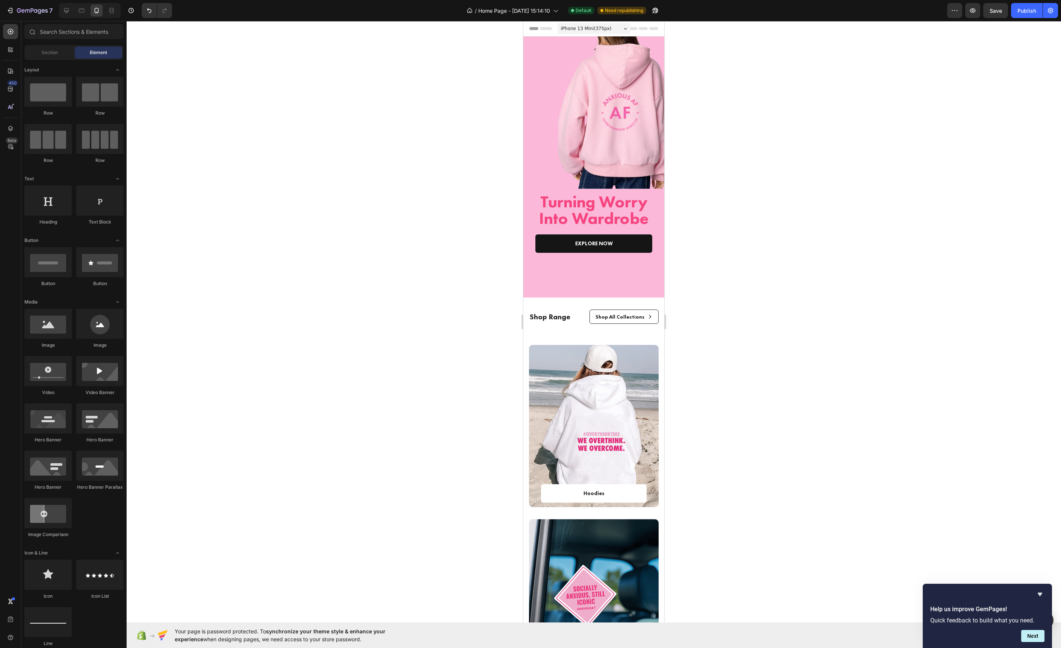
click at [879, 335] on div at bounding box center [594, 334] width 934 height 627
click at [990, 12] on span "Save" at bounding box center [996, 11] width 12 height 6
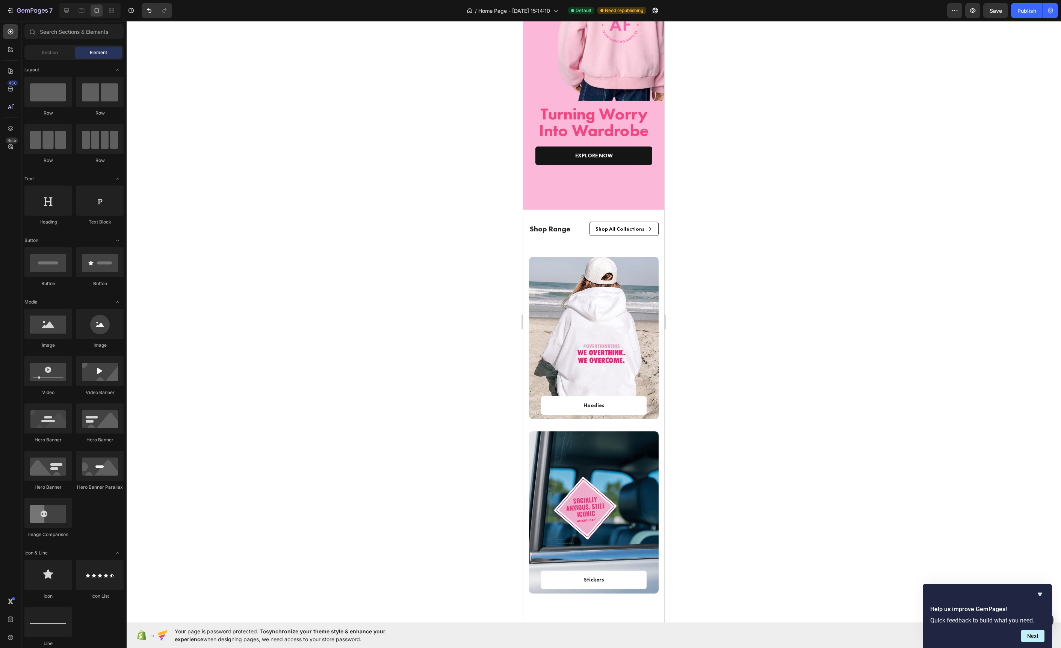
scroll to position [62, 0]
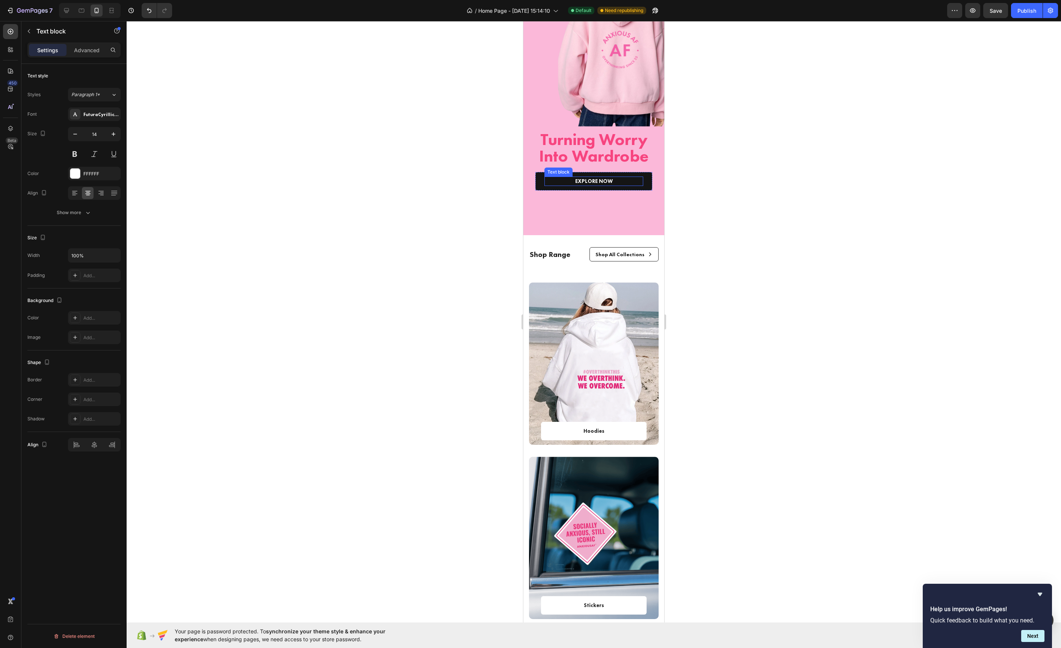
click at [605, 180] on p "EXPLORE NOW" at bounding box center [593, 181] width 97 height 8
click at [460, 194] on div at bounding box center [594, 334] width 934 height 627
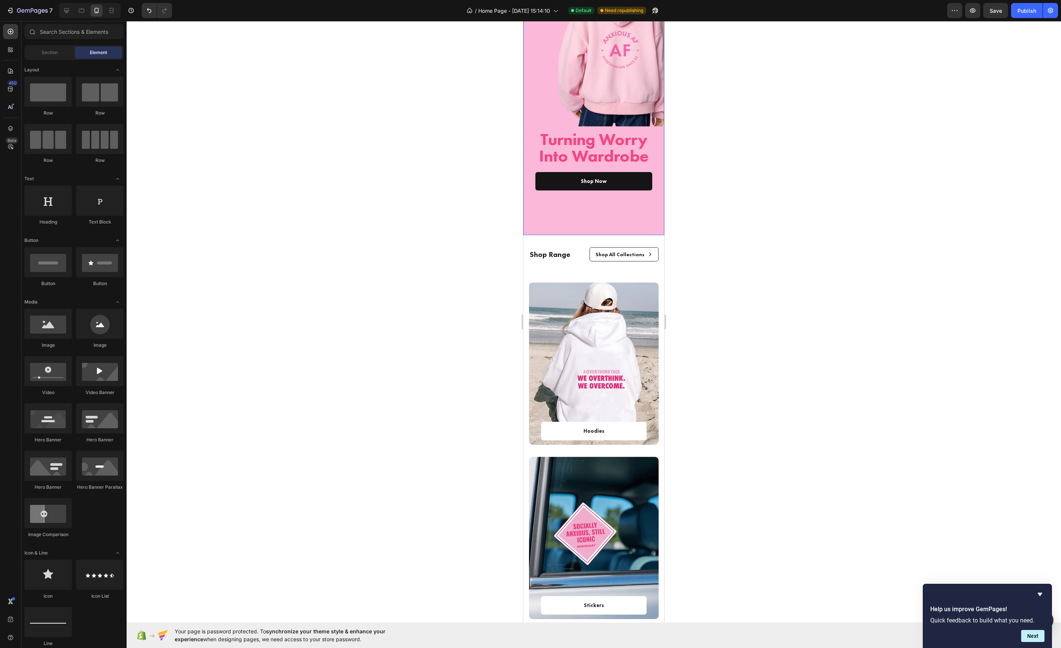
click at [553, 211] on div "Turning Worry Into Wardrobe Heading Shop Now Text block Row Row Row" at bounding box center [593, 183] width 141 height 106
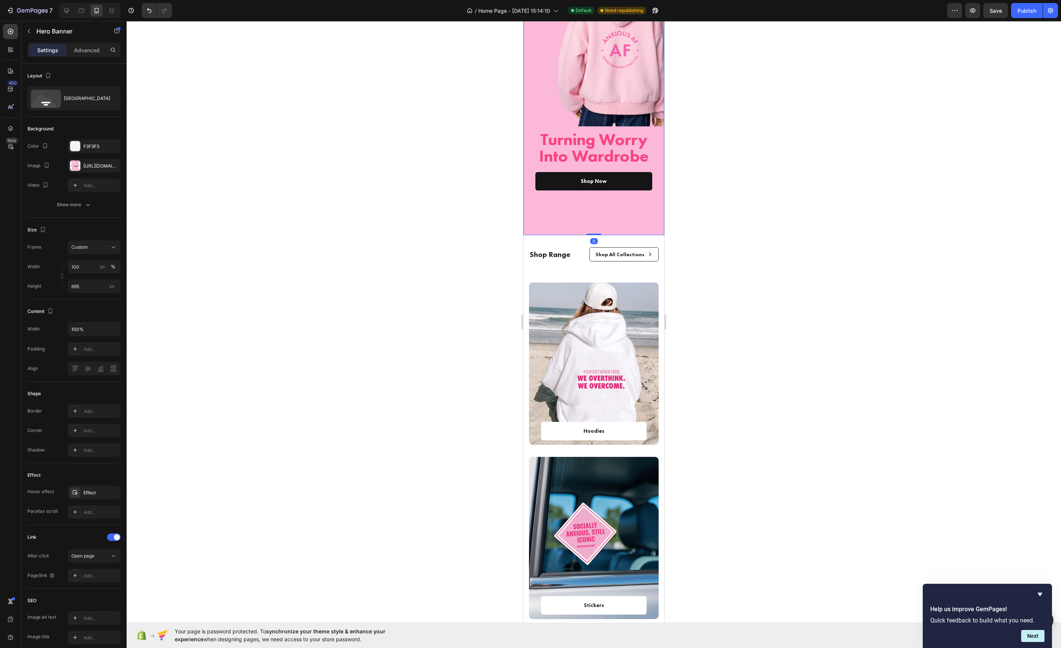
click at [490, 203] on div at bounding box center [594, 334] width 934 height 627
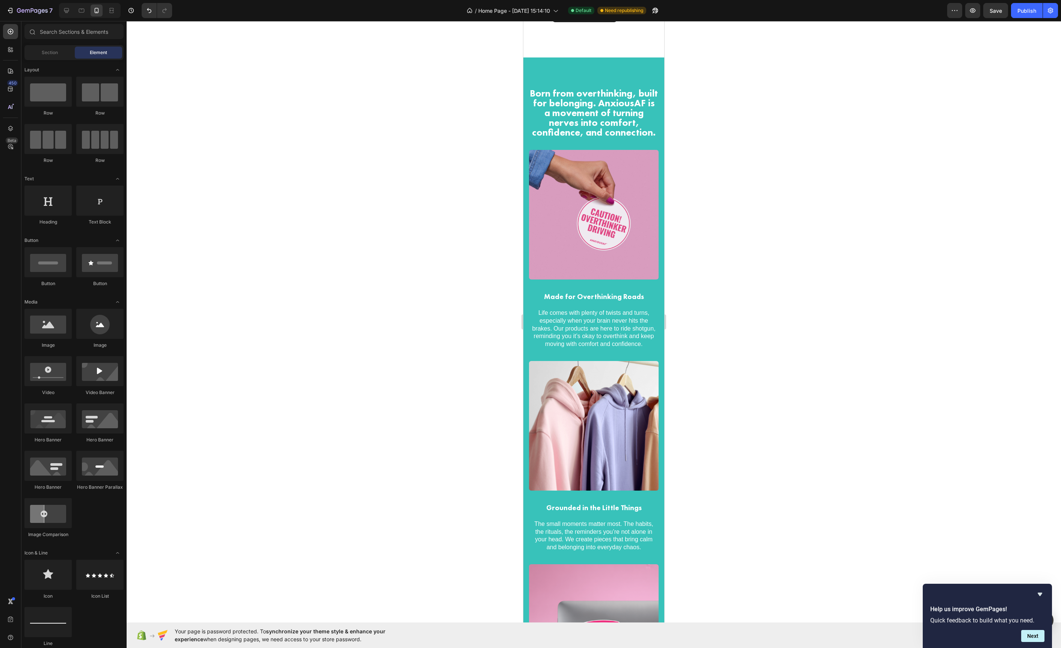
scroll to position [1318, 0]
click at [578, 126] on h2 "Born from overthinking, built for belonging. AnxiousAF is a movement of turning…" at bounding box center [594, 112] width 130 height 50
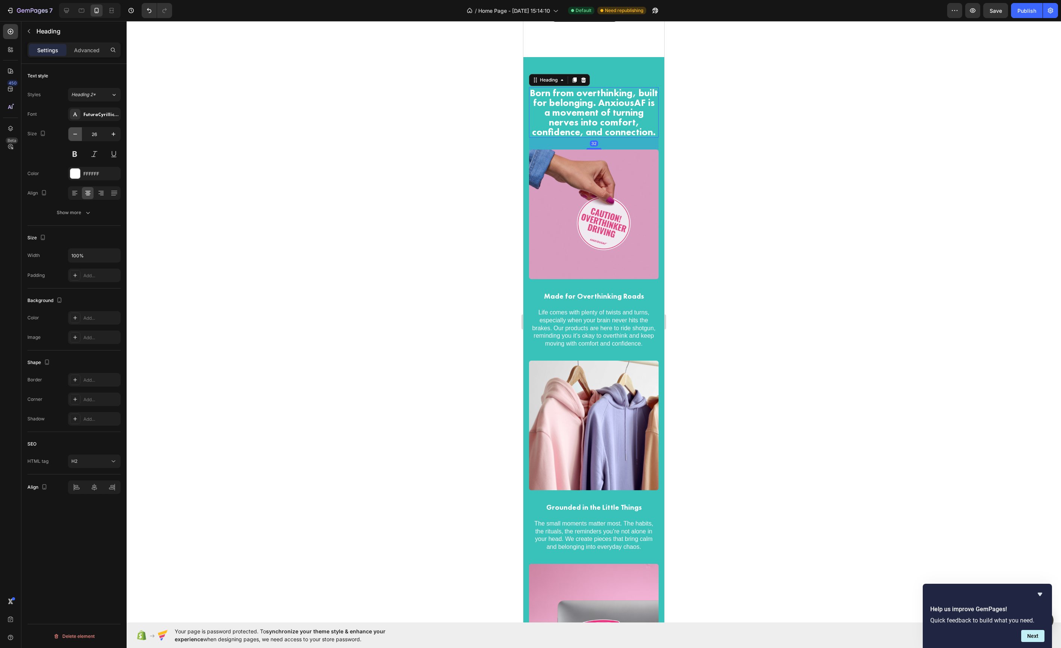
click at [76, 137] on icon "button" at bounding box center [75, 134] width 8 height 8
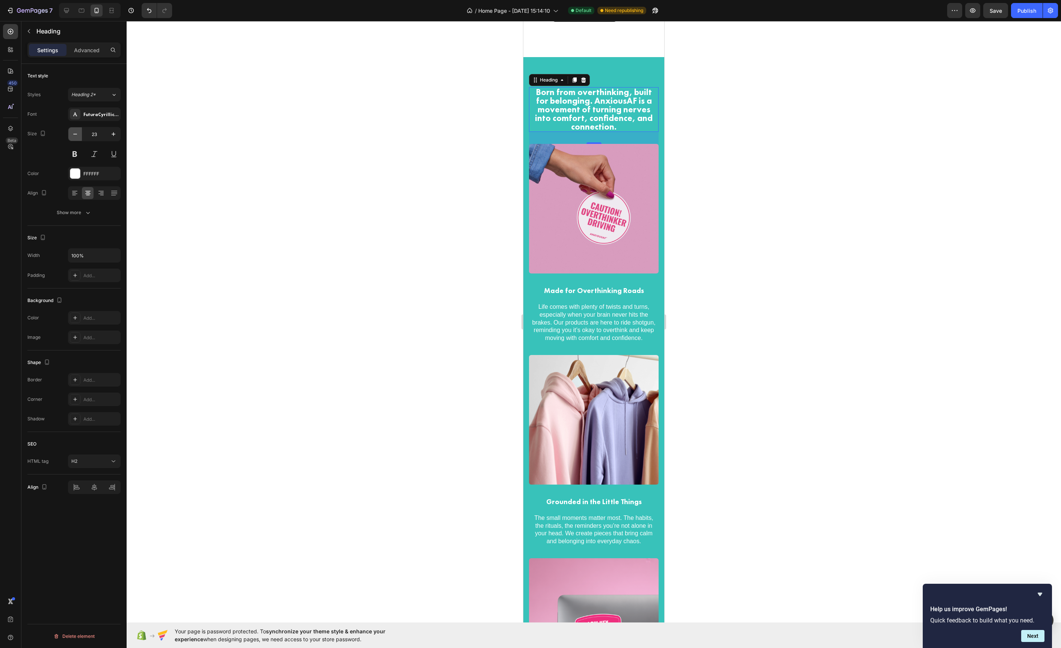
click at [76, 137] on icon "button" at bounding box center [75, 134] width 8 height 8
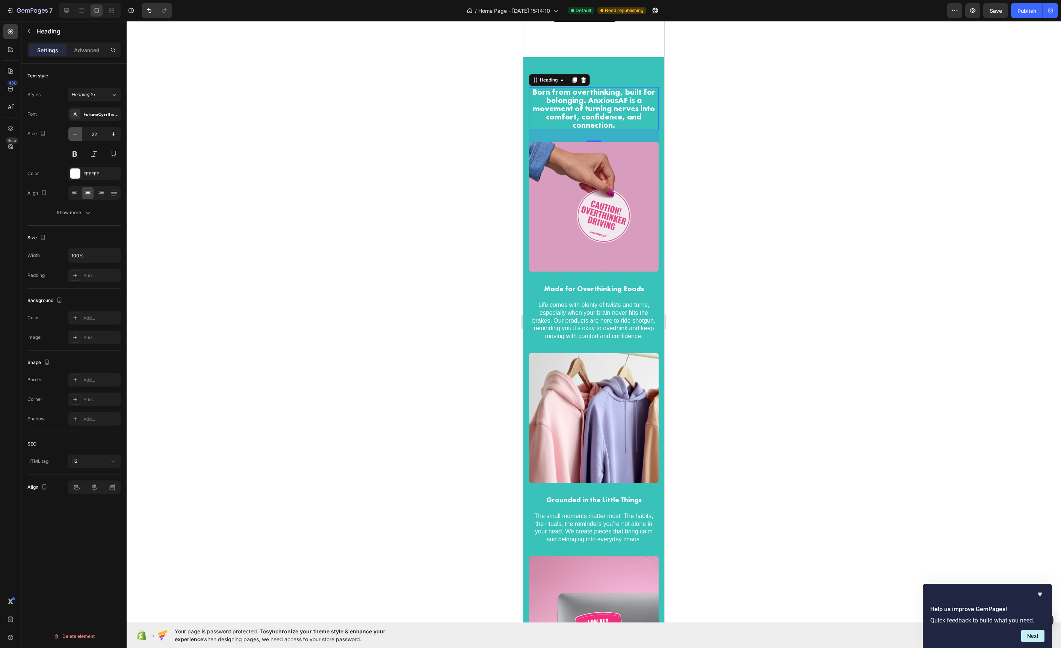
click at [76, 137] on icon "button" at bounding box center [75, 134] width 8 height 8
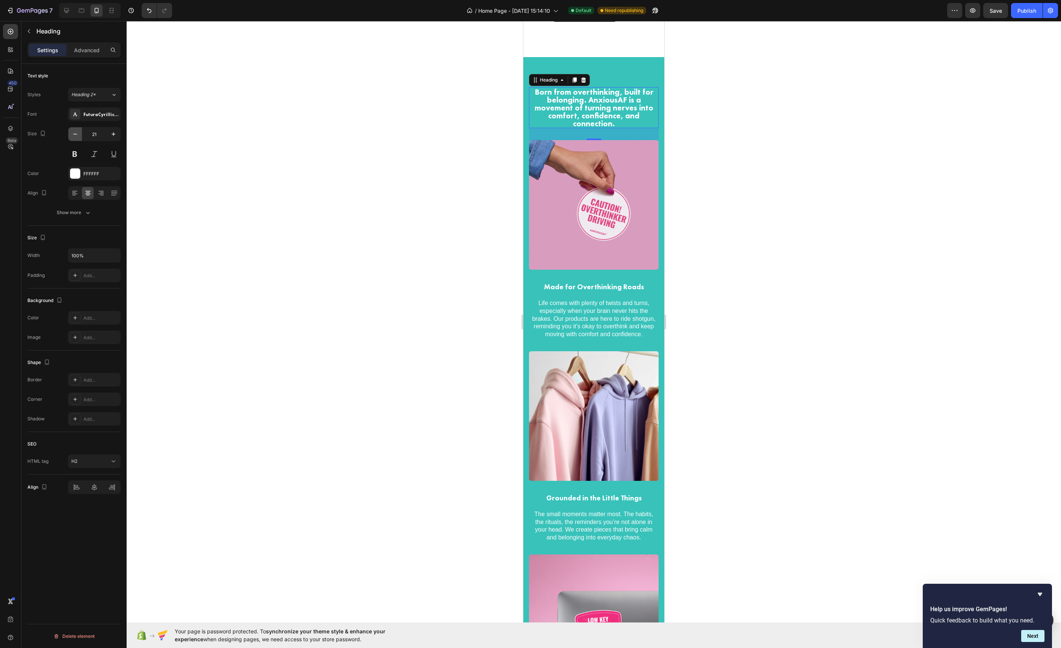
click at [76, 137] on icon "button" at bounding box center [75, 134] width 8 height 8
type input "20"
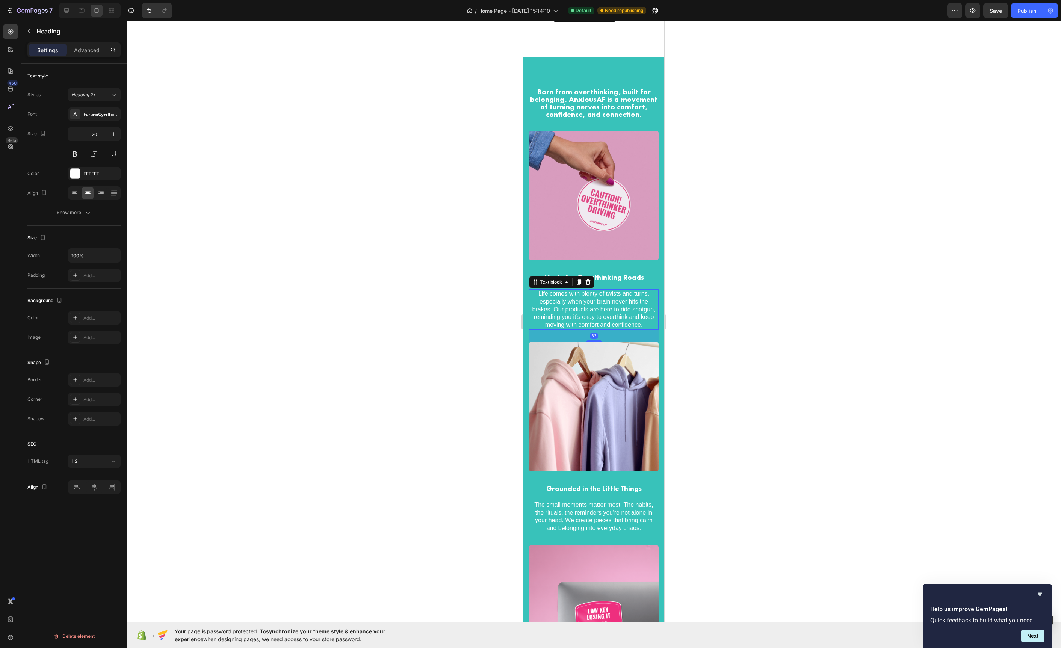
click at [568, 310] on p "Life comes with plenty of twists and turns, especially when your brain never hi…" at bounding box center [594, 309] width 128 height 39
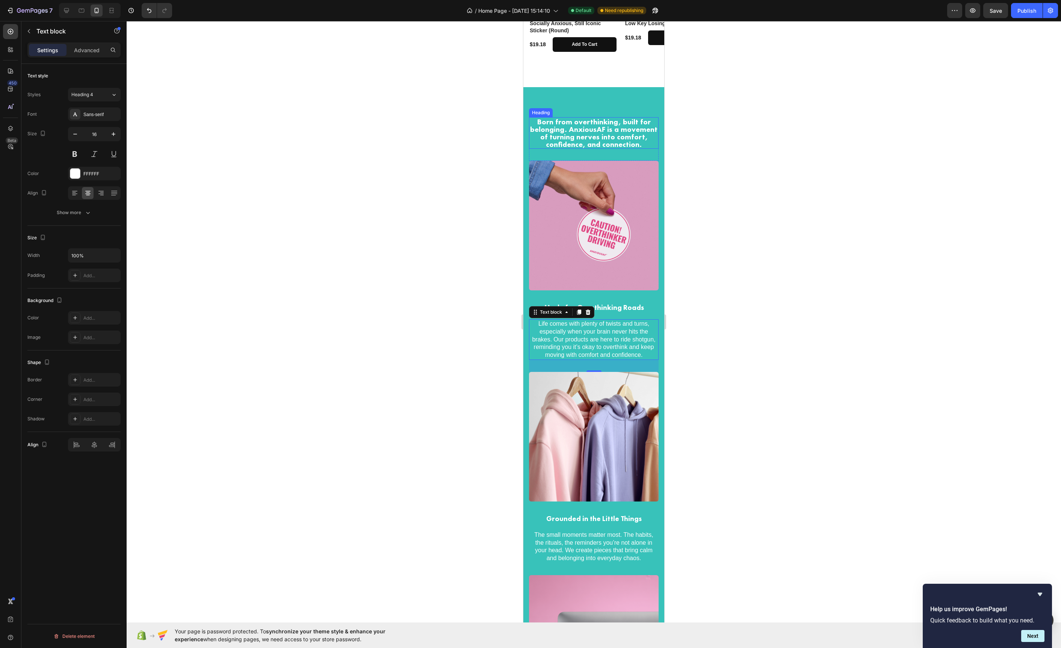
scroll to position [1290, 0]
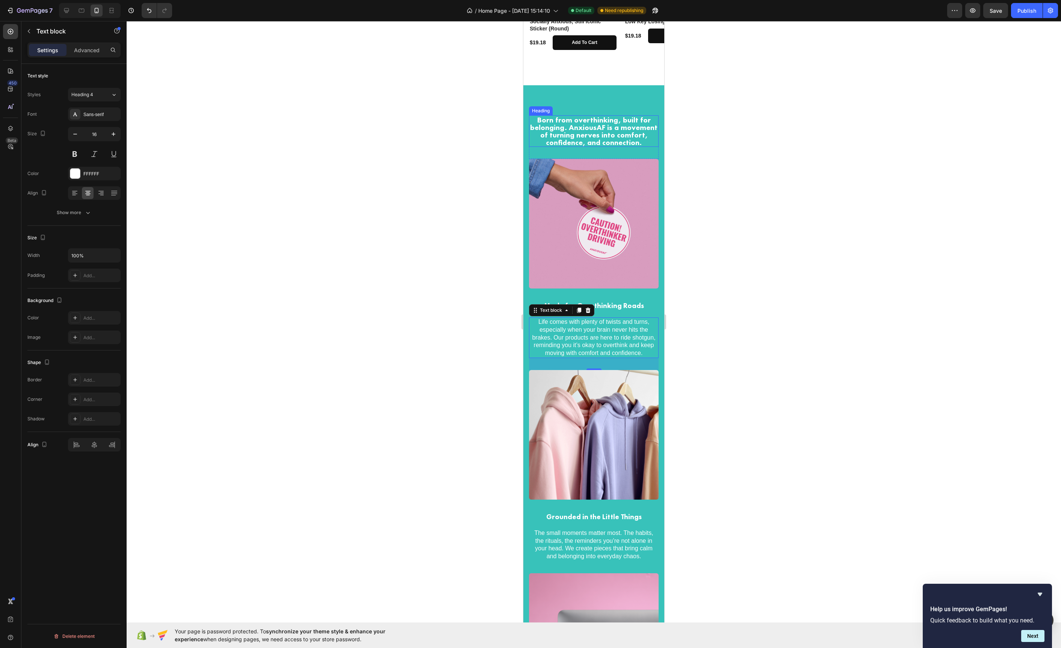
click at [580, 127] on h2 "Born from overthinking, built for belonging. AnxiousAF is a movement of turning…" at bounding box center [594, 131] width 130 height 32
click at [607, 302] on p "Made for Overthinking Roads" at bounding box center [594, 305] width 128 height 9
click at [621, 328] on p "Life comes with plenty of twists and turns, especially when your brain never hi…" at bounding box center [594, 337] width 128 height 39
click at [74, 135] on icon "button" at bounding box center [75, 134] width 8 height 8
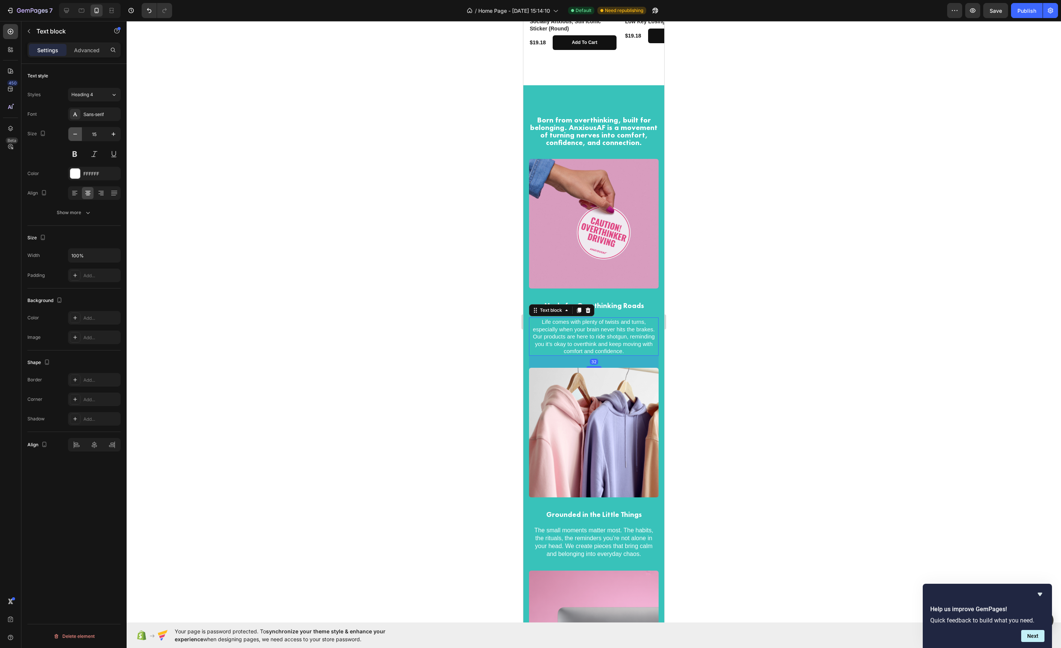
click at [74, 135] on icon "button" at bounding box center [75, 134] width 8 height 8
type input "14"
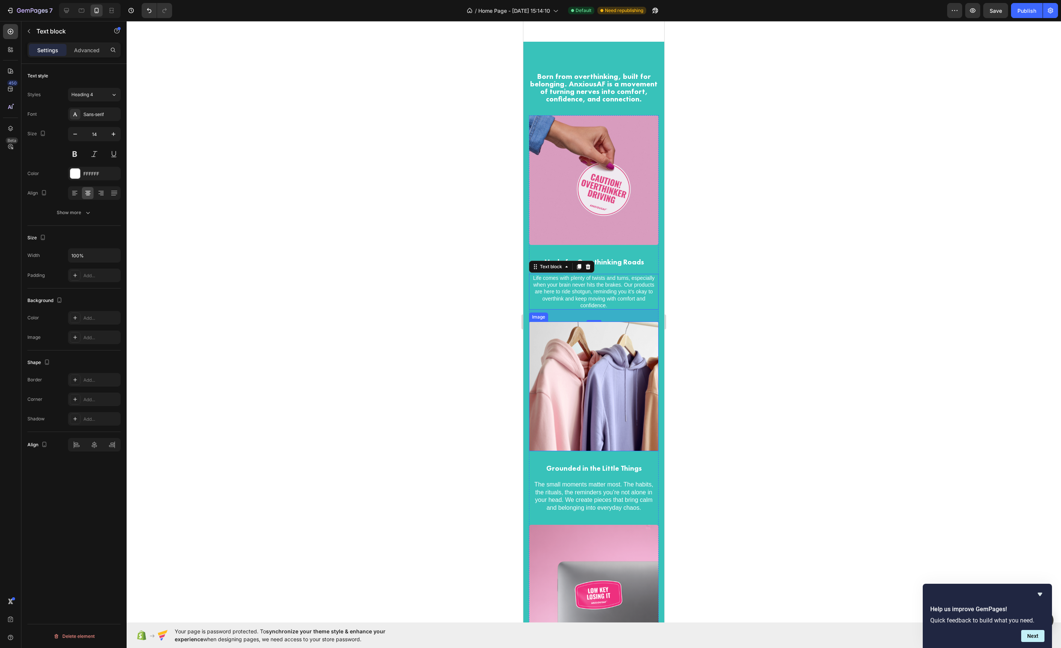
scroll to position [1378, 0]
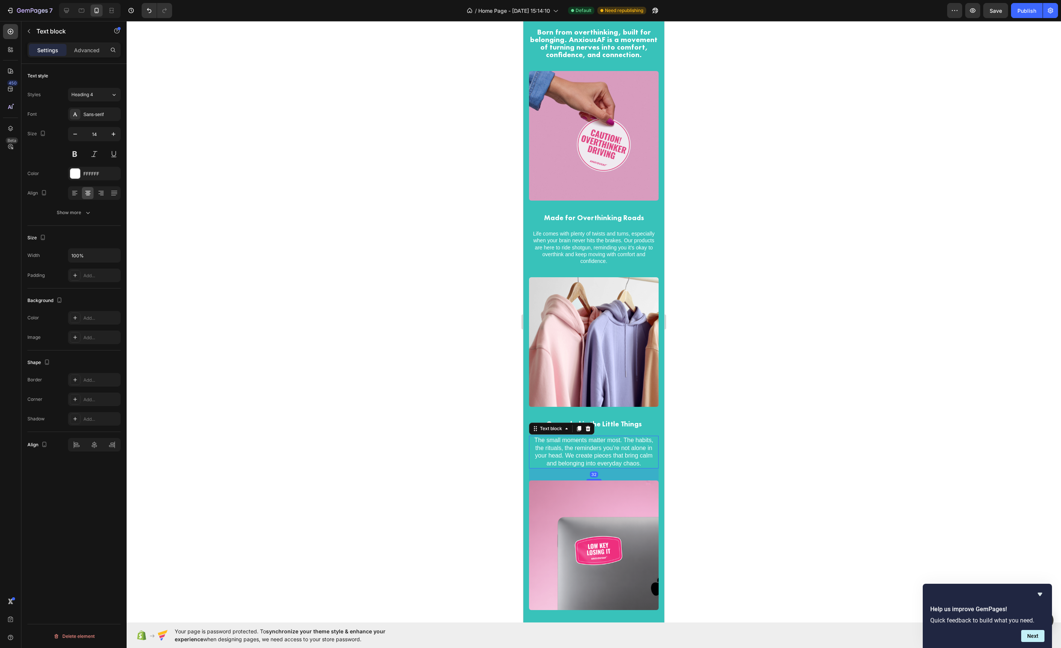
click at [577, 458] on p "The small moments matter most. The habits, the rituals, the reminders you’re no…" at bounding box center [594, 452] width 128 height 31
click at [75, 136] on icon "button" at bounding box center [75, 134] width 8 height 8
type input "14"
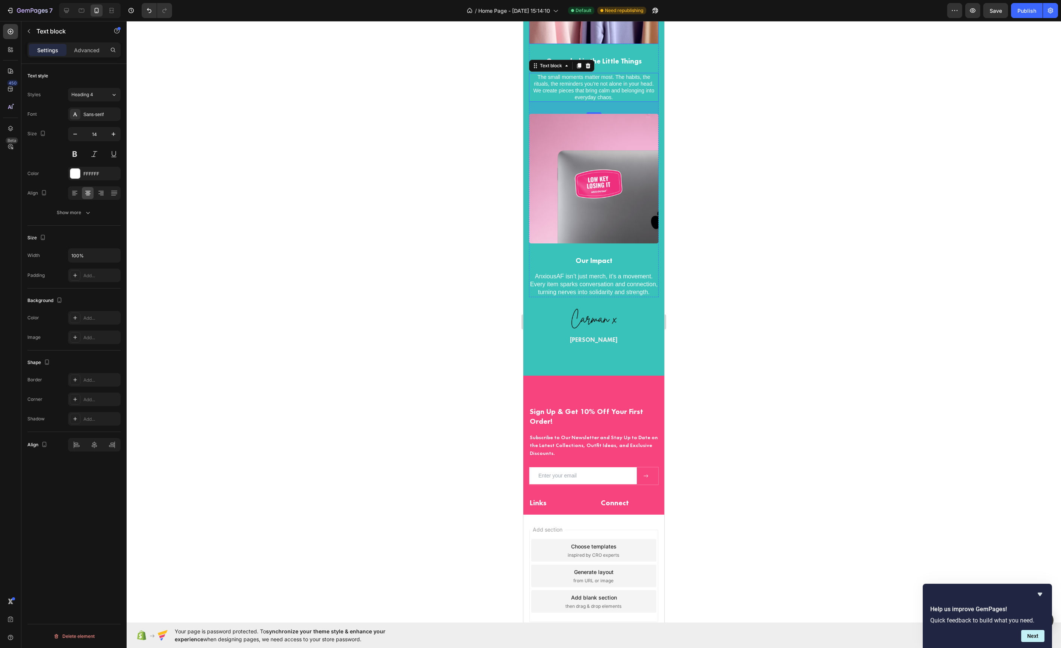
scroll to position [1789, 0]
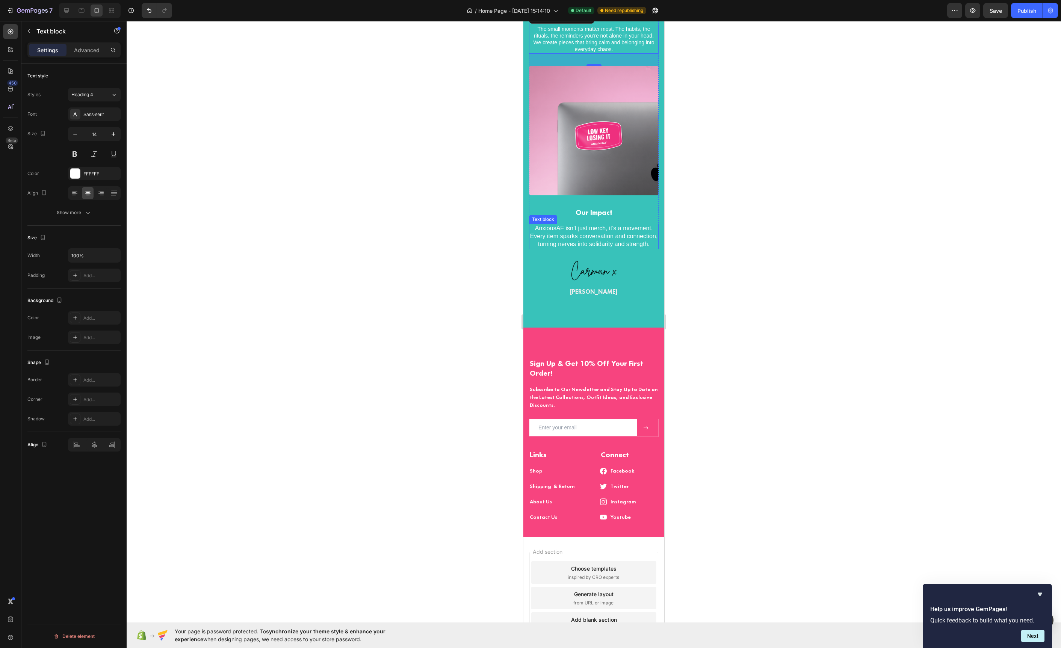
click at [609, 225] on p "AnxiousAF isn’t just merch, it’s a movement. Every item sparks conversation and…" at bounding box center [594, 236] width 128 height 23
click at [76, 136] on icon "button" at bounding box center [75, 134] width 8 height 8
type input "14"
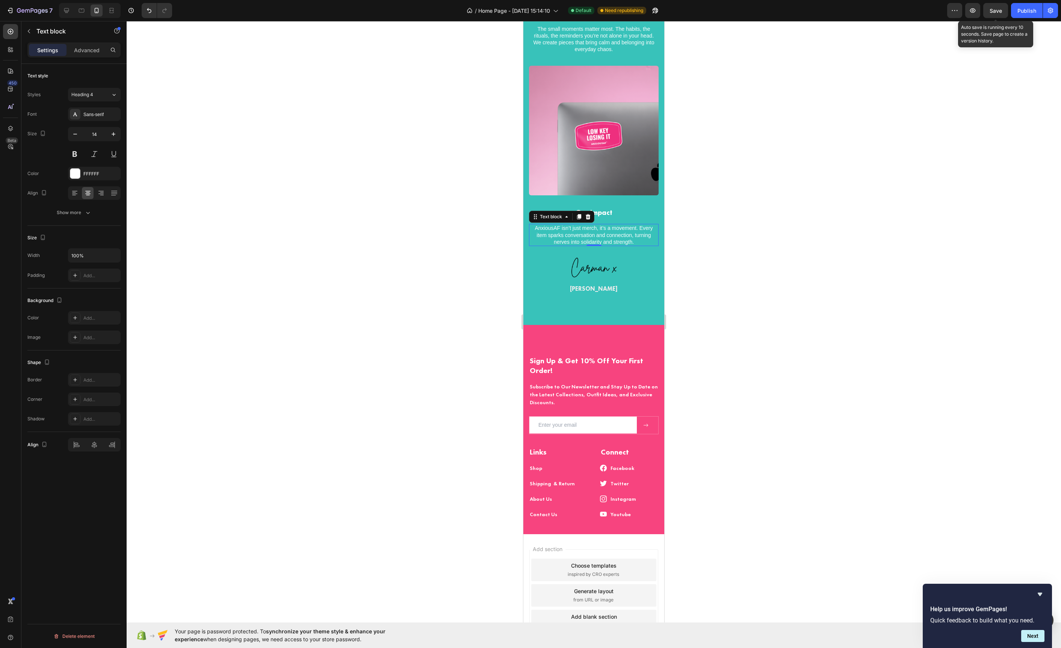
click at [995, 14] on div "Save" at bounding box center [996, 11] width 12 height 8
click at [1025, 12] on div "Publish" at bounding box center [1027, 11] width 19 height 8
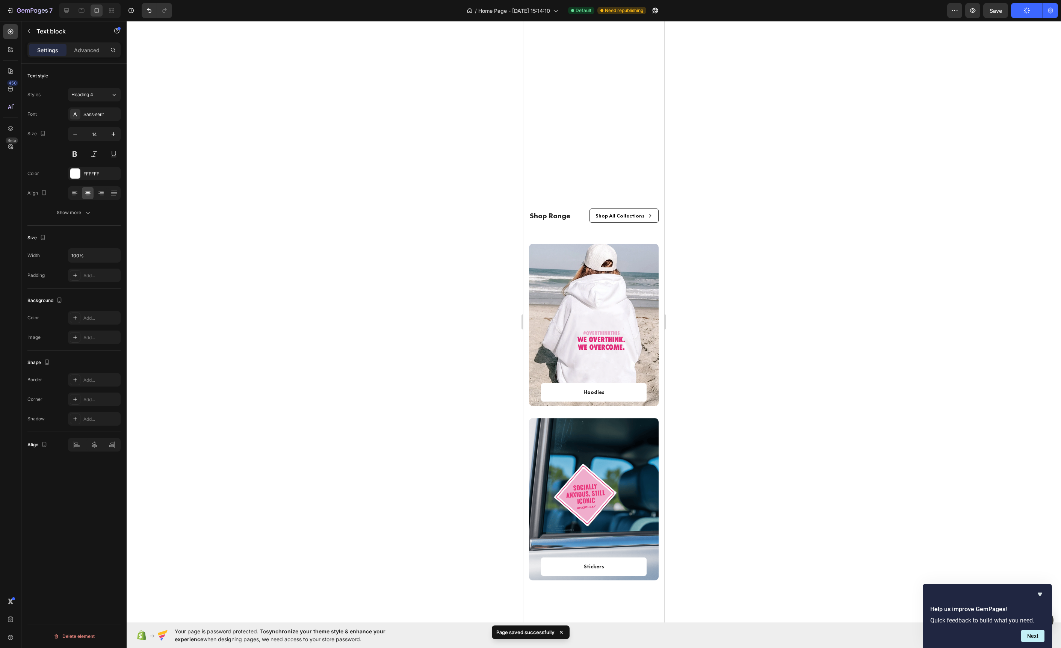
scroll to position [0, 0]
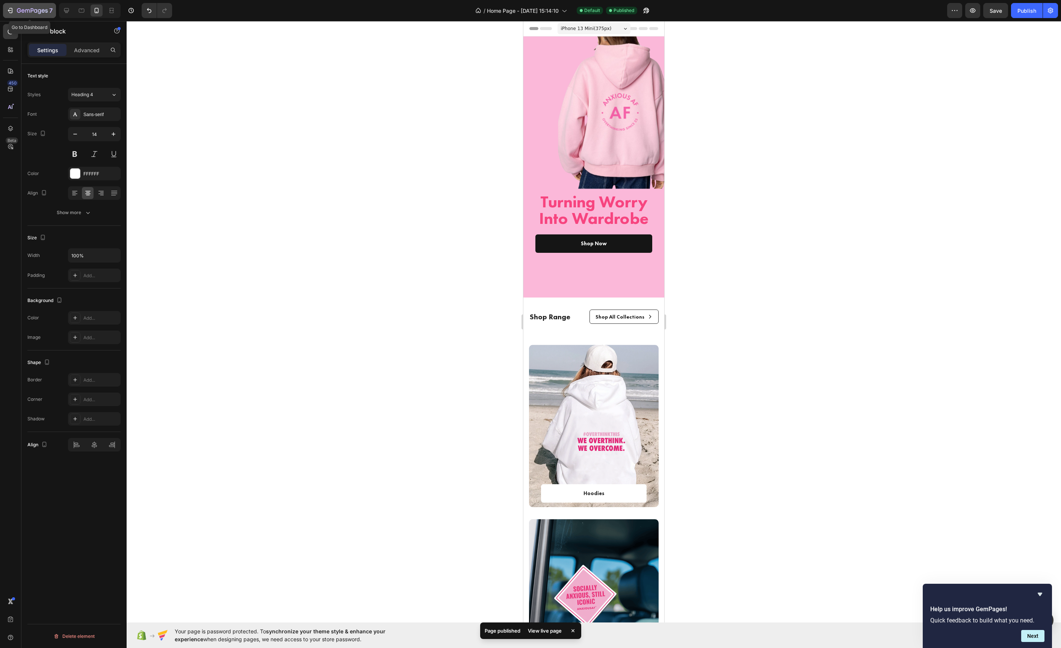
click at [16, 10] on div "7" at bounding box center [29, 10] width 46 height 9
